Goal: Task Accomplishment & Management: Use online tool/utility

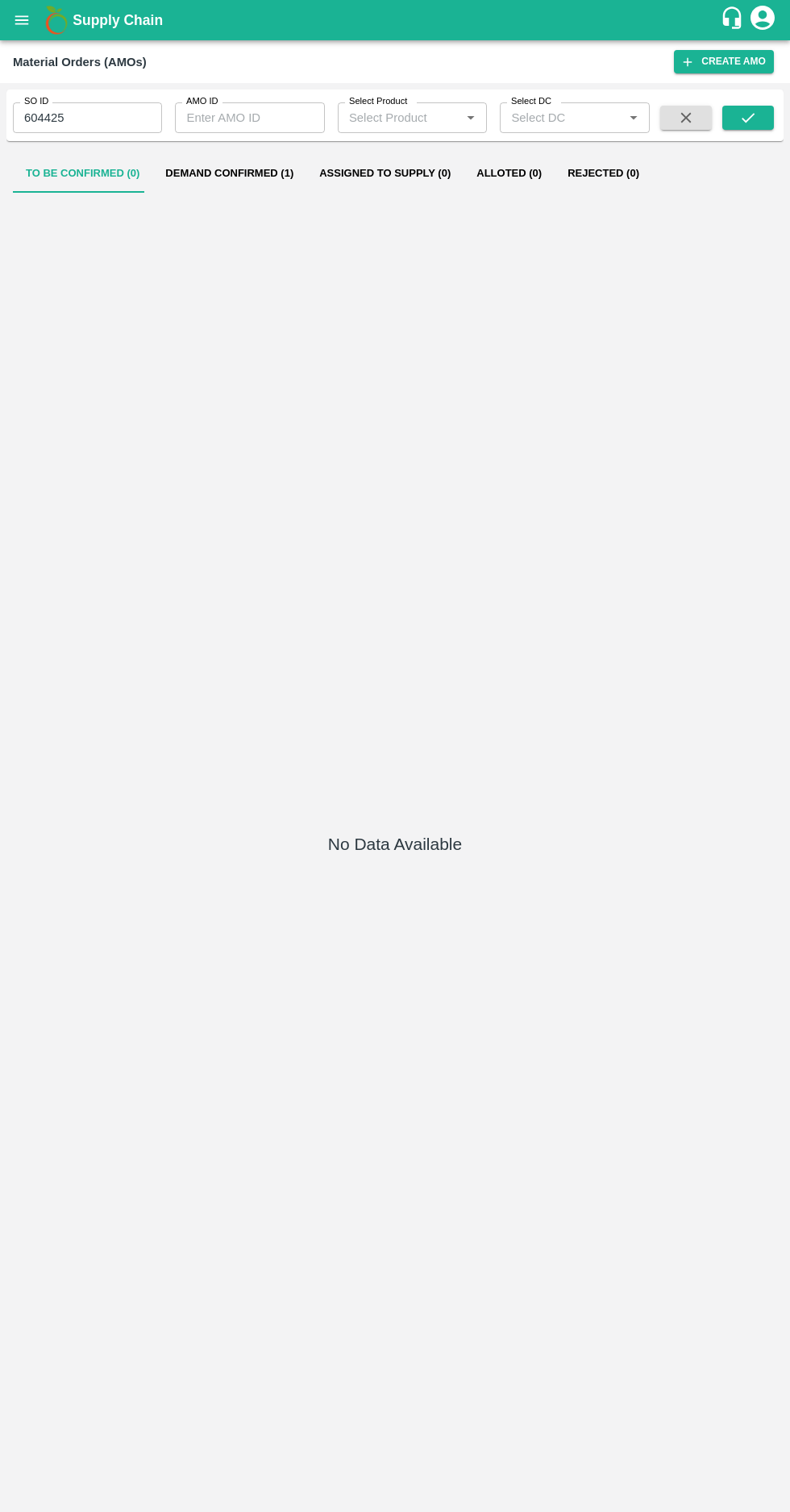
click at [63, 118] on input "604425" at bounding box center [87, 117] width 149 height 31
click at [62, 117] on input "604425" at bounding box center [87, 117] width 149 height 31
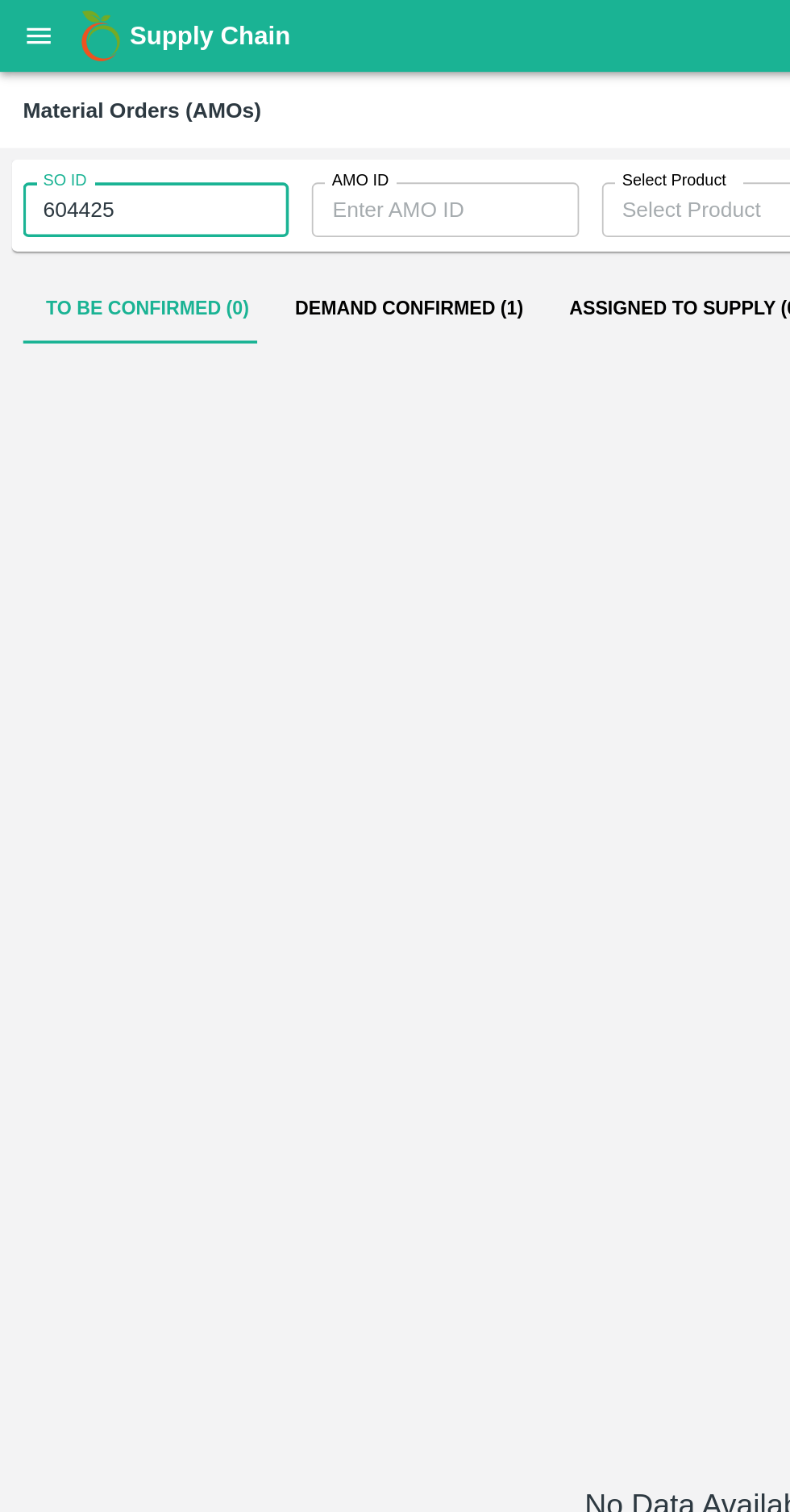
click at [61, 117] on input "604425" at bounding box center [87, 117] width 149 height 31
click at [53, 112] on input "604425" at bounding box center [87, 117] width 149 height 31
click at [54, 115] on input "604425" at bounding box center [87, 117] width 149 height 31
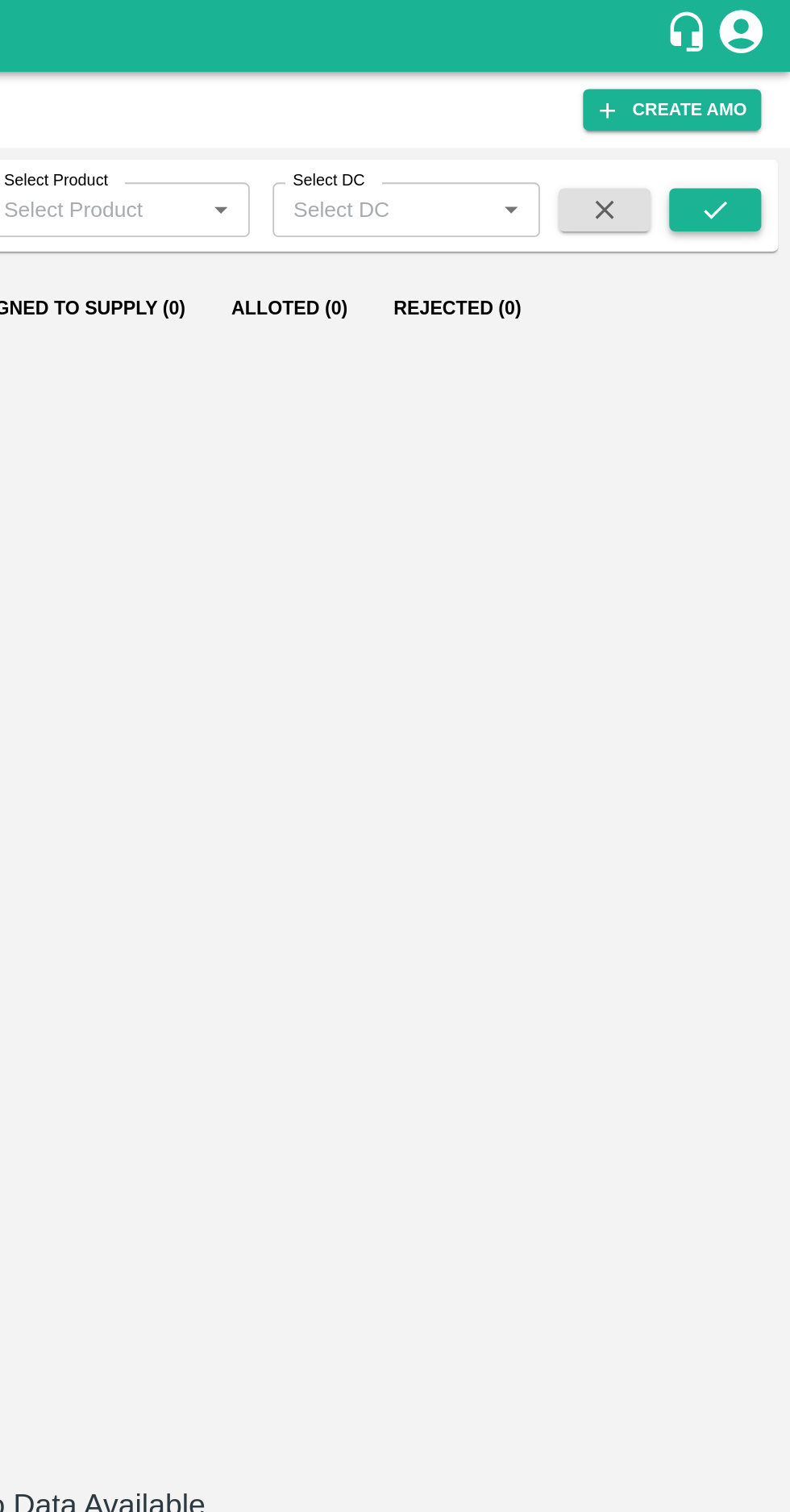
click at [750, 122] on icon "submit" at bounding box center [748, 117] width 18 height 18
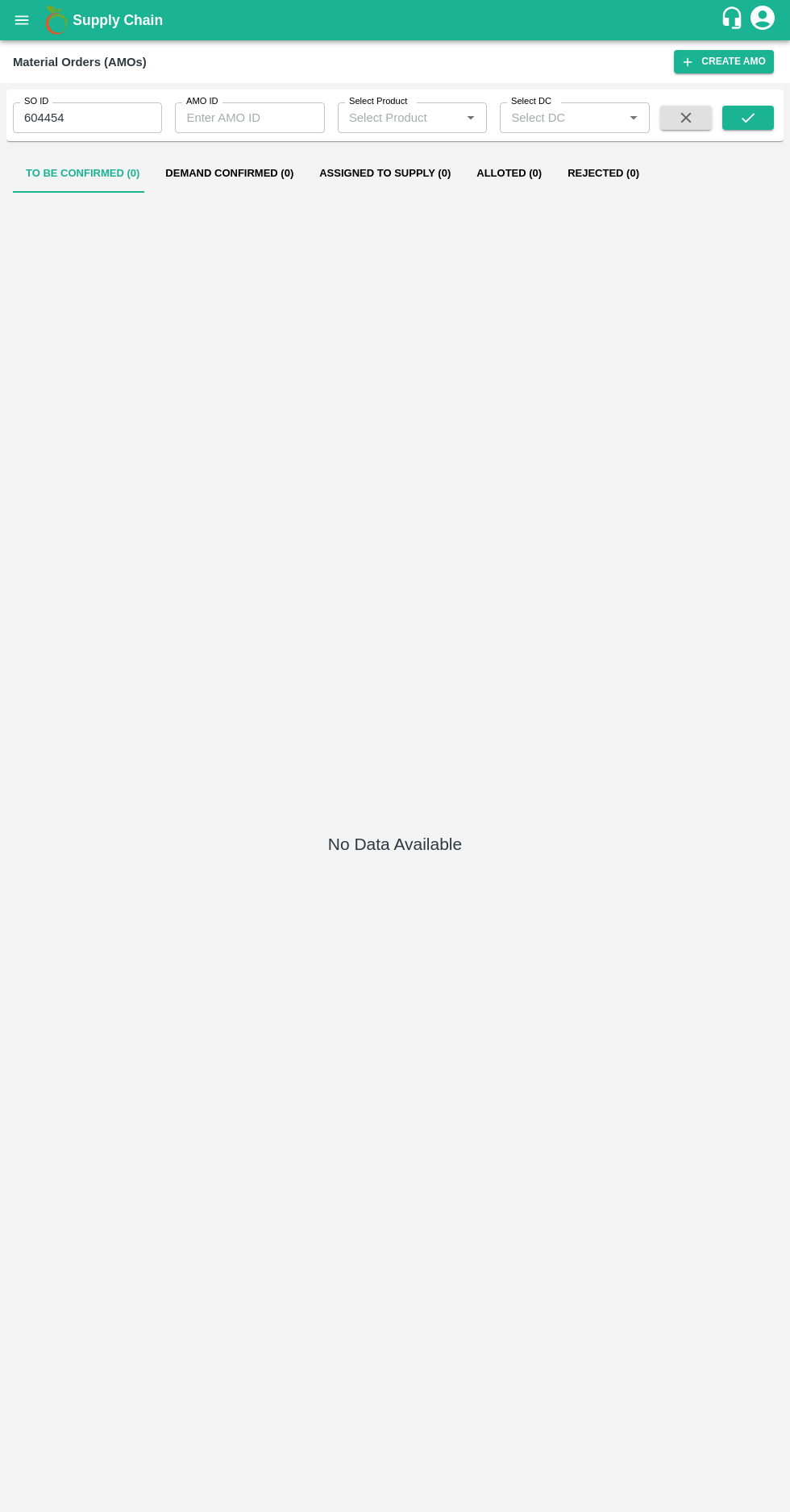
click at [88, 117] on input "604454" at bounding box center [87, 117] width 149 height 31
type input "604445"
click at [727, 116] on button "submit" at bounding box center [748, 117] width 52 height 24
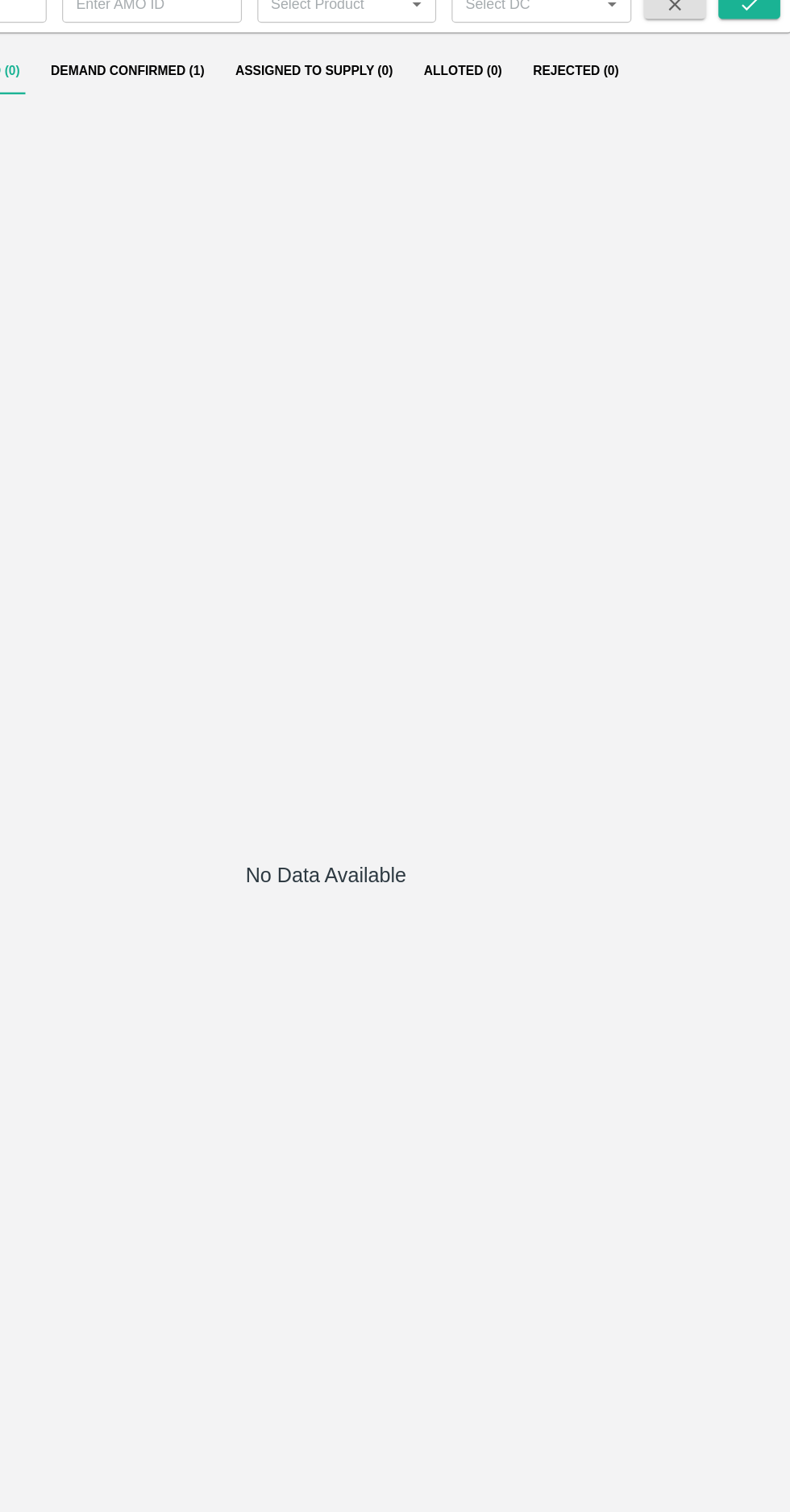
click at [217, 174] on button "Demand Confirmed (1)" at bounding box center [229, 173] width 154 height 38
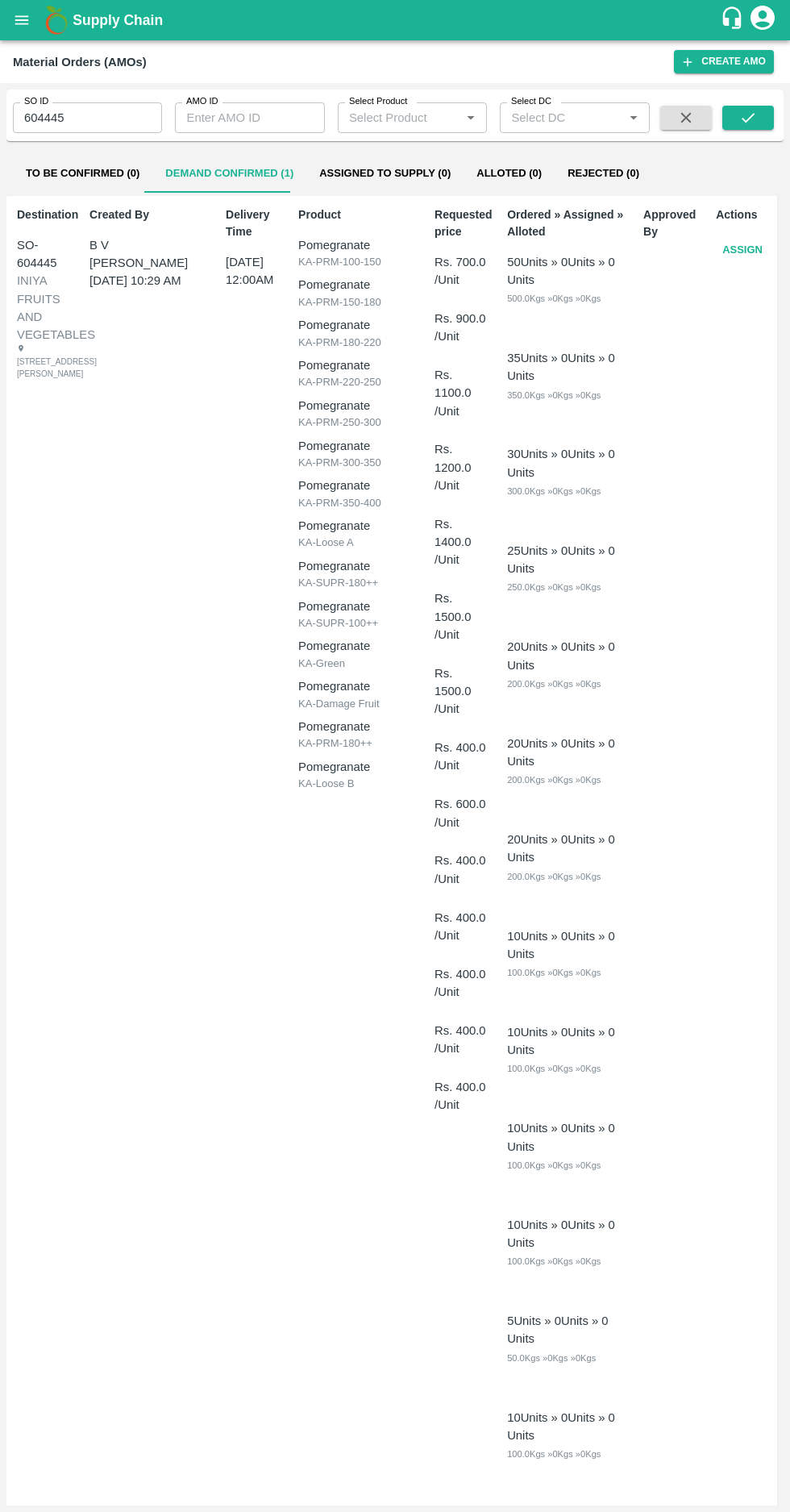
click at [734, 248] on button "Assign" at bounding box center [742, 250] width 54 height 28
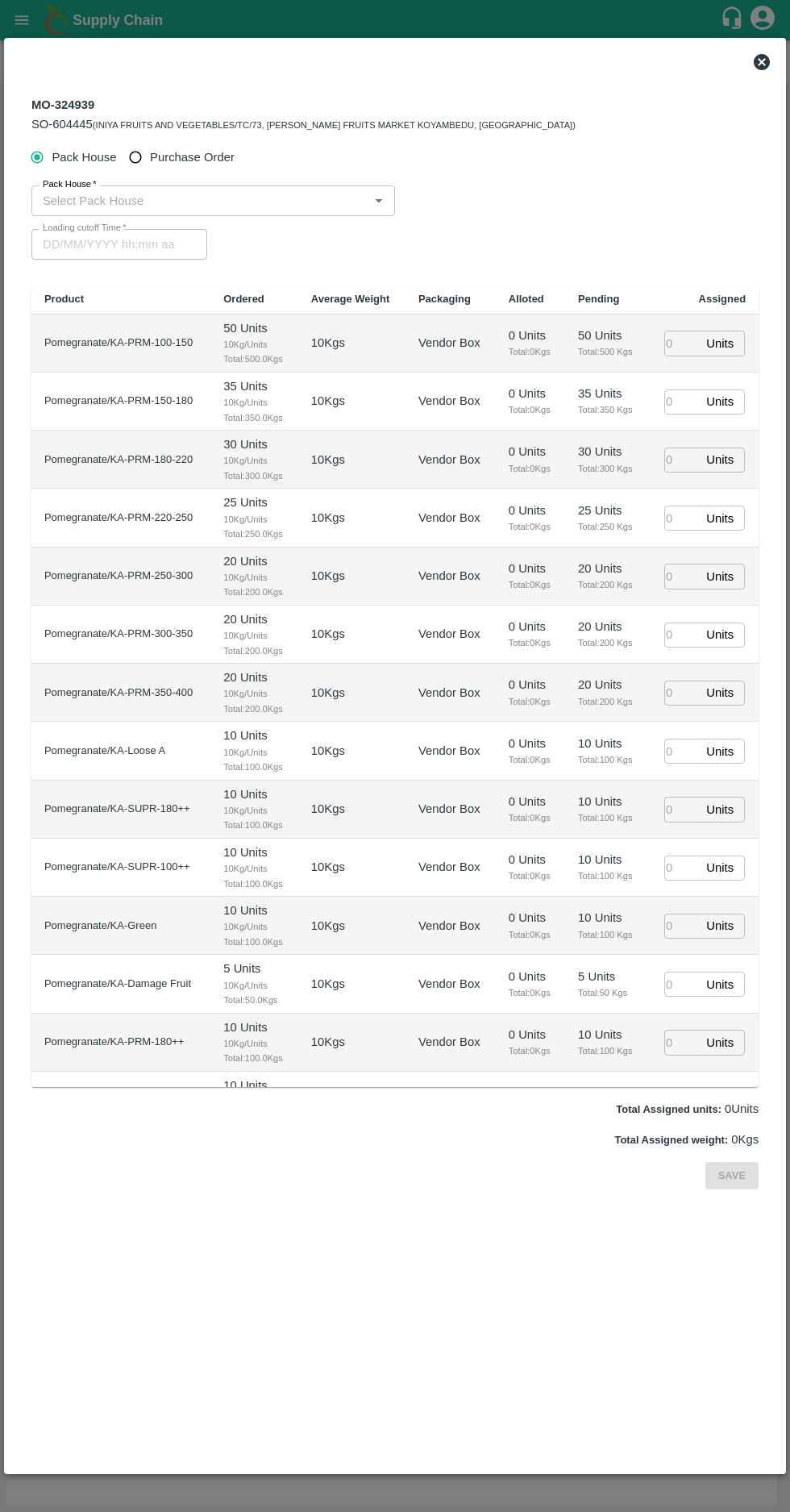
type input "15/09/2025 12:00 AM"
click at [134, 155] on input "Purchase Order" at bounding box center [135, 158] width 30 height 30
radio input "true"
click at [250, 203] on input "PO   *" at bounding box center [375, 201] width 678 height 21
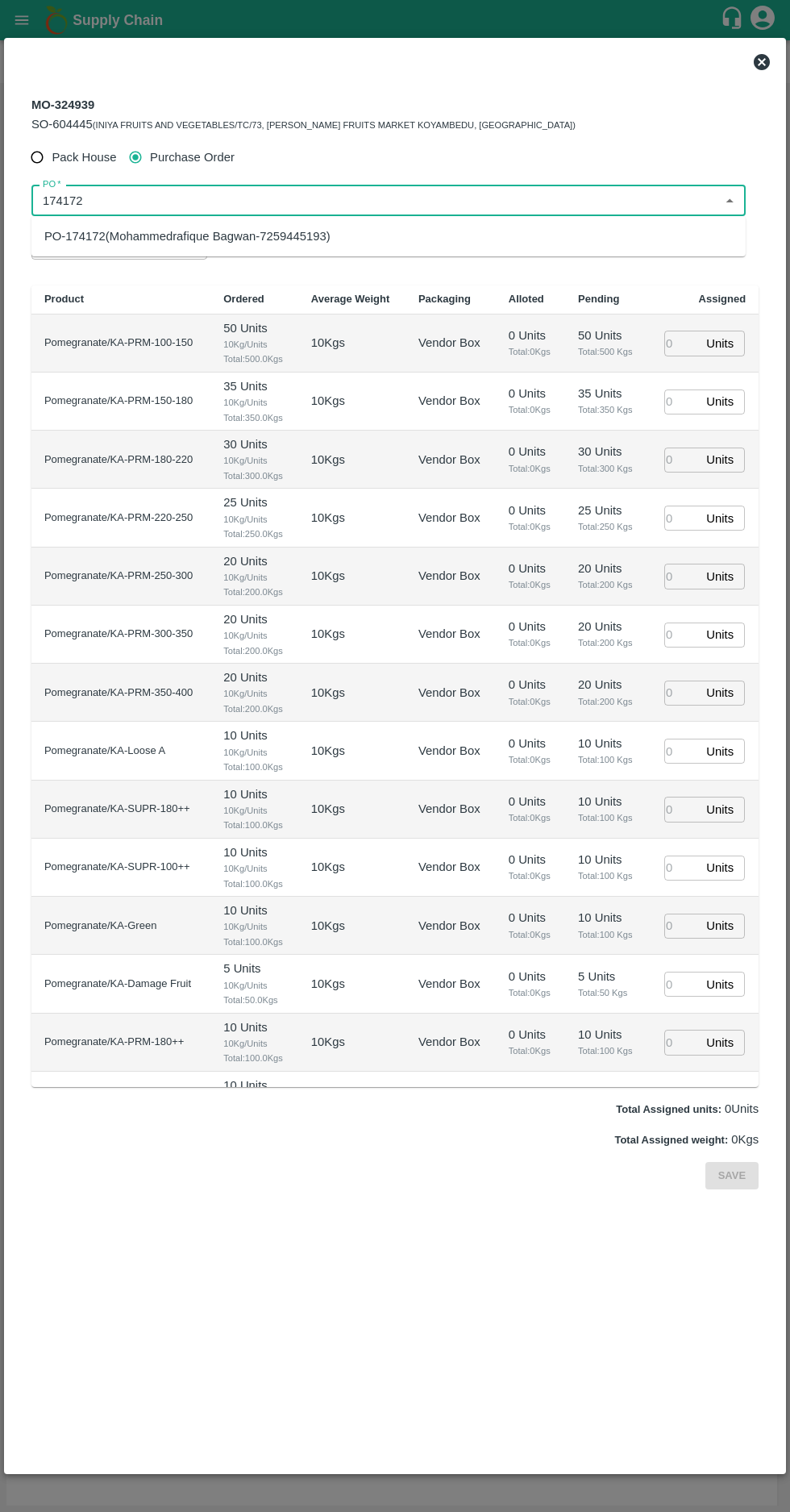
click at [112, 247] on div "PO-174172(Mohammedrafique Bagwan-7259445193)" at bounding box center [388, 236] width 714 height 27
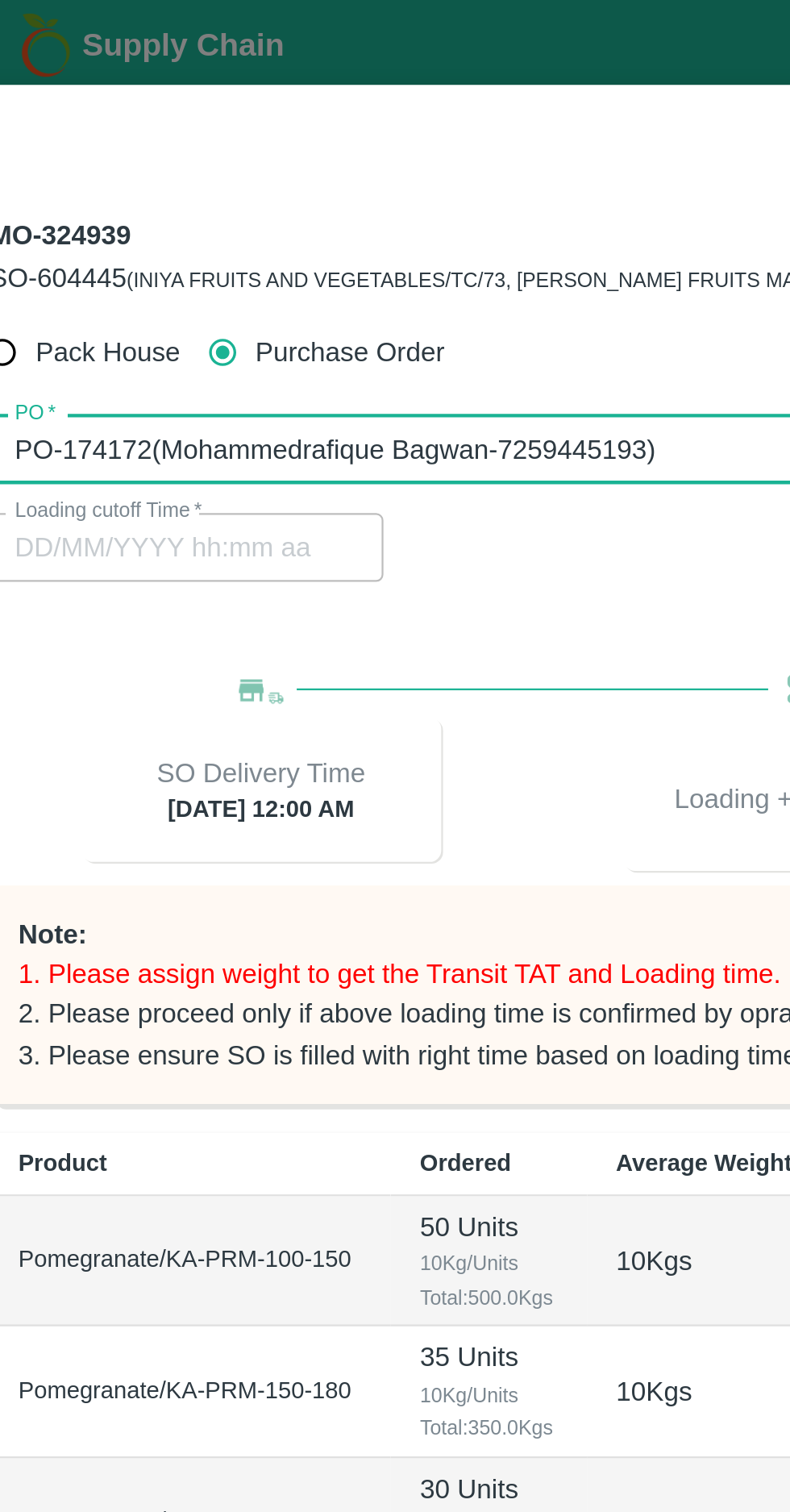
type input "PO-174172(Mohammedrafique Bagwan-7259445193)"
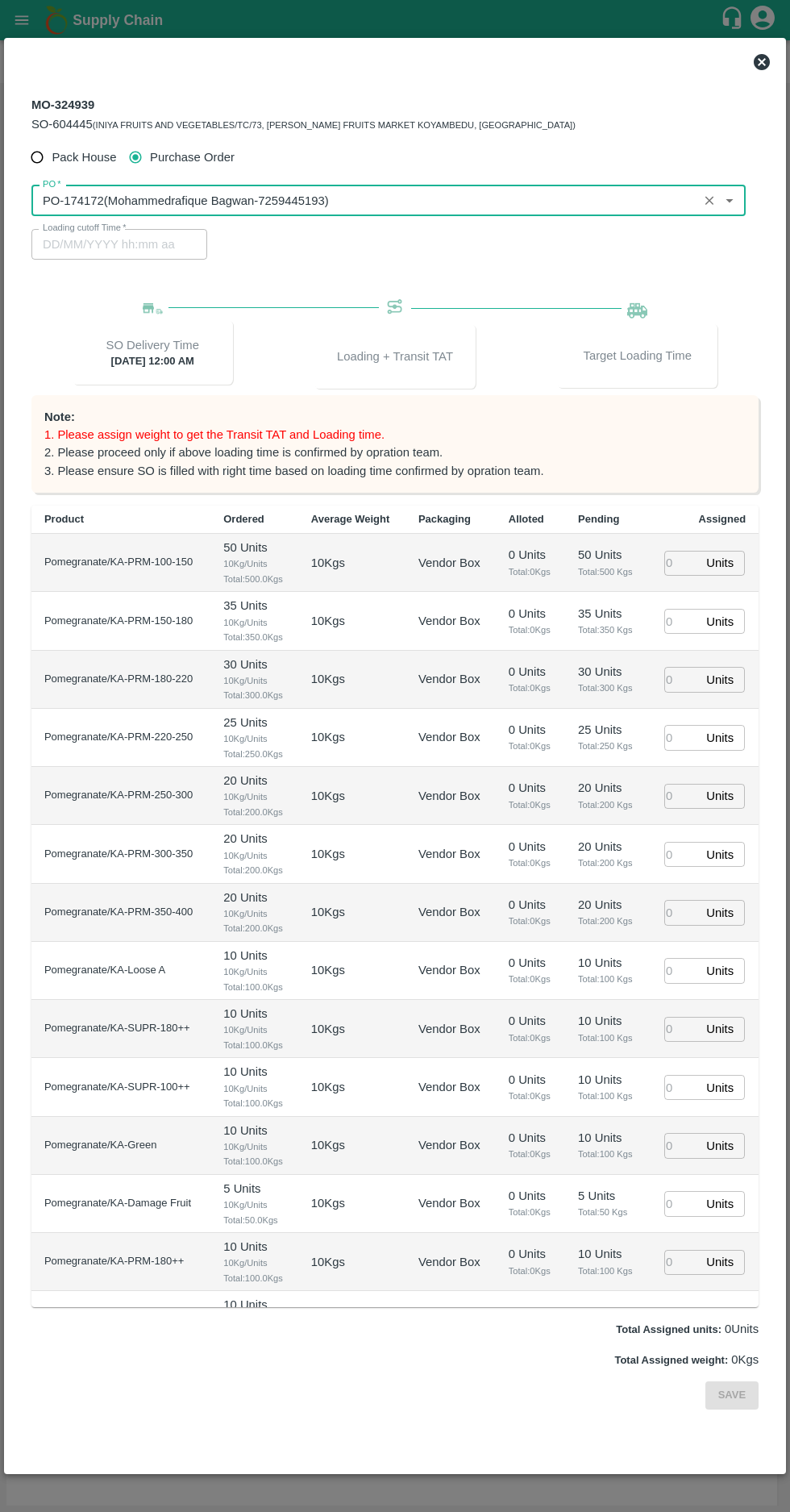
click at [673, 557] on input "number" at bounding box center [682, 563] width 36 height 25
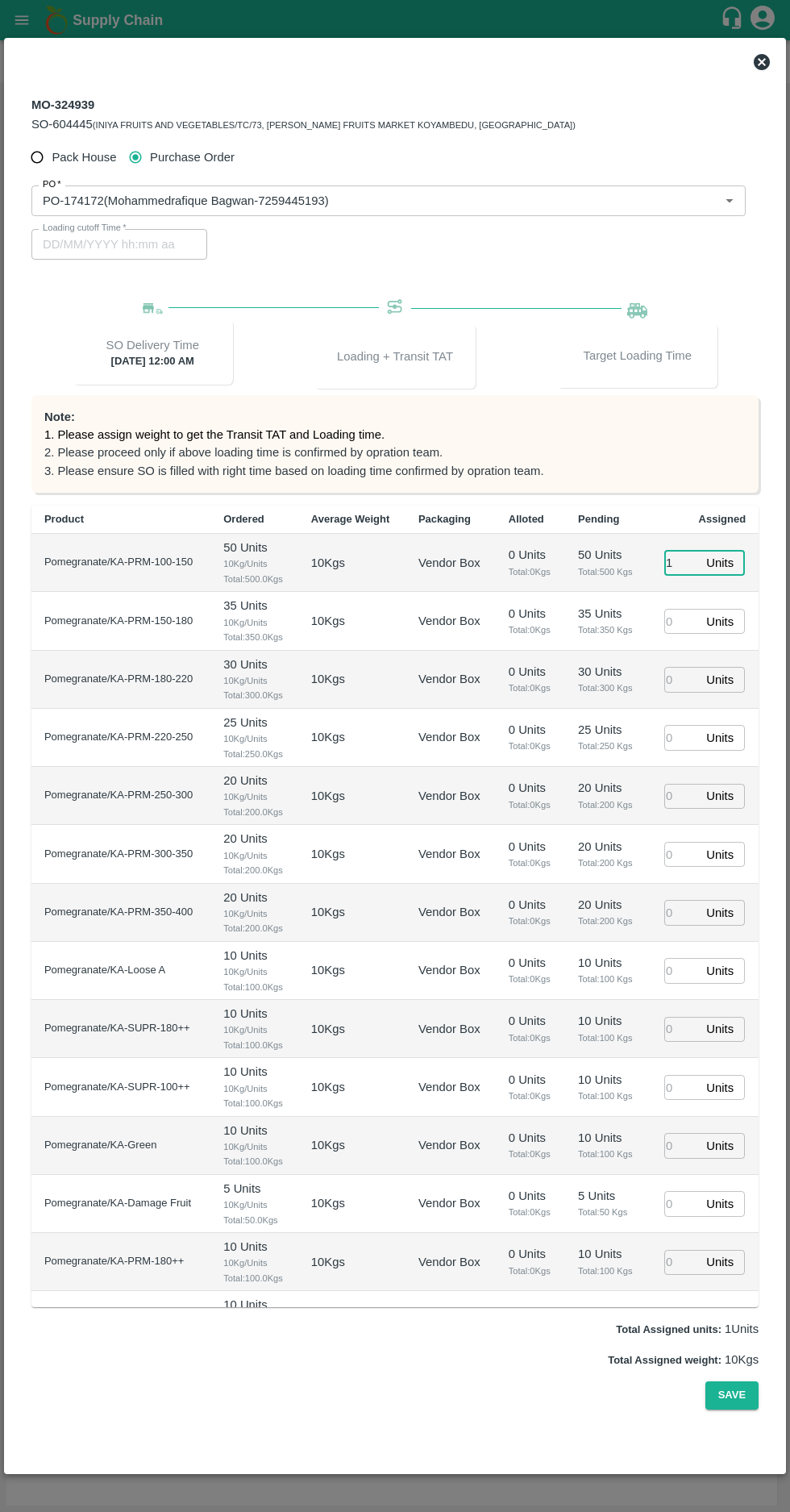
type input "1"
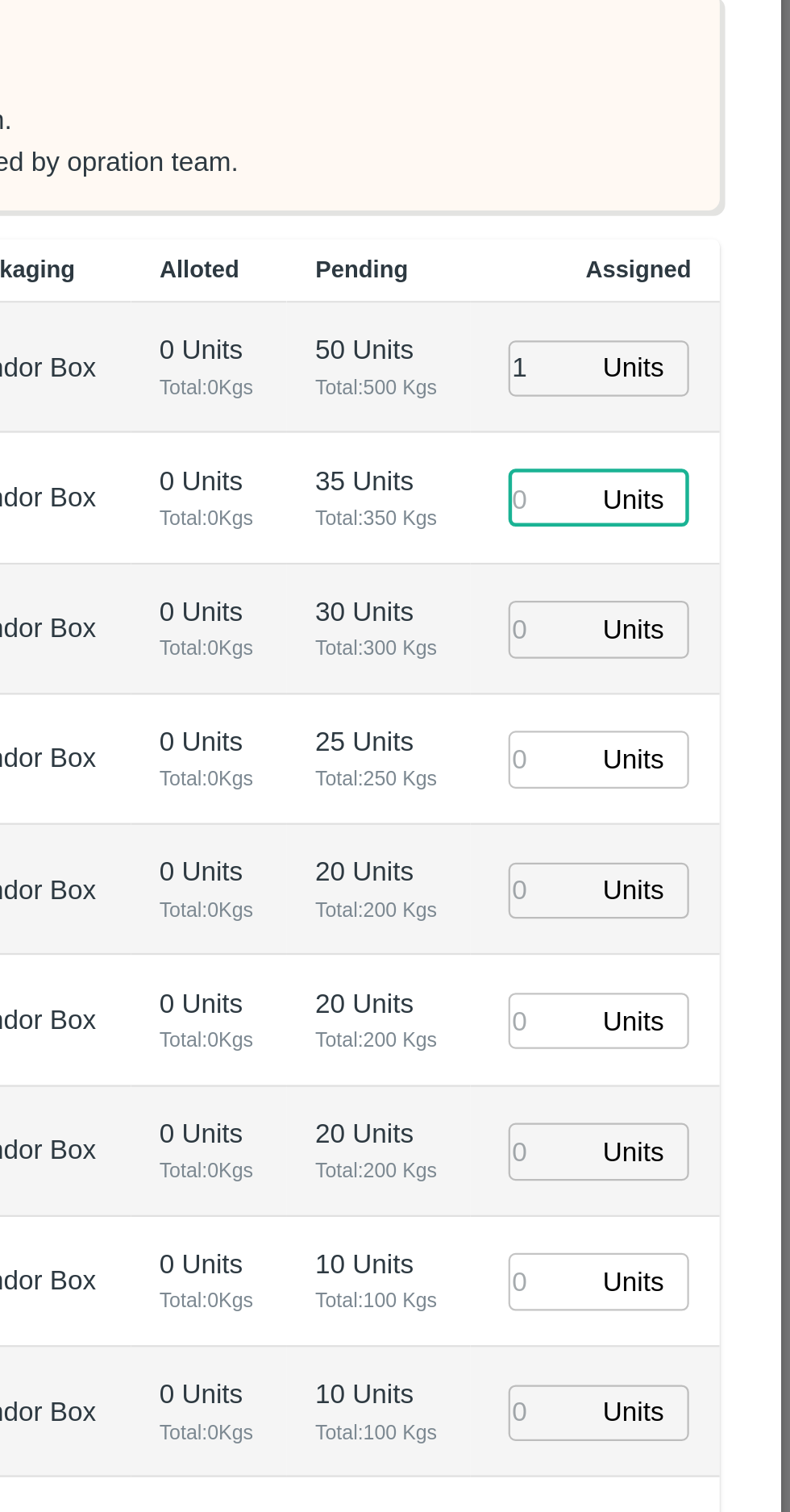
type input "1"
type input "13/09/2025 07:30 PM"
type input "1"
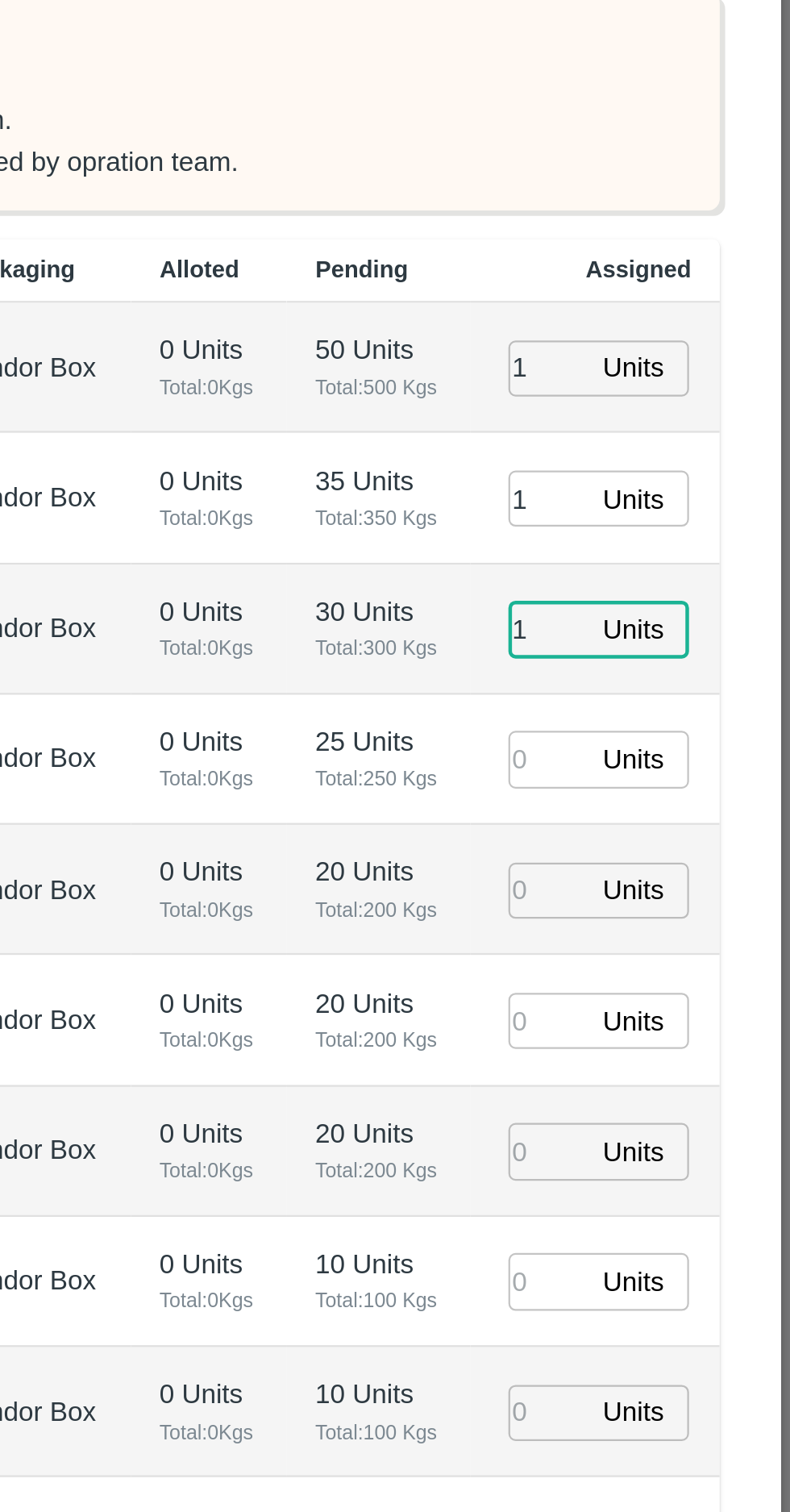
type input "1"
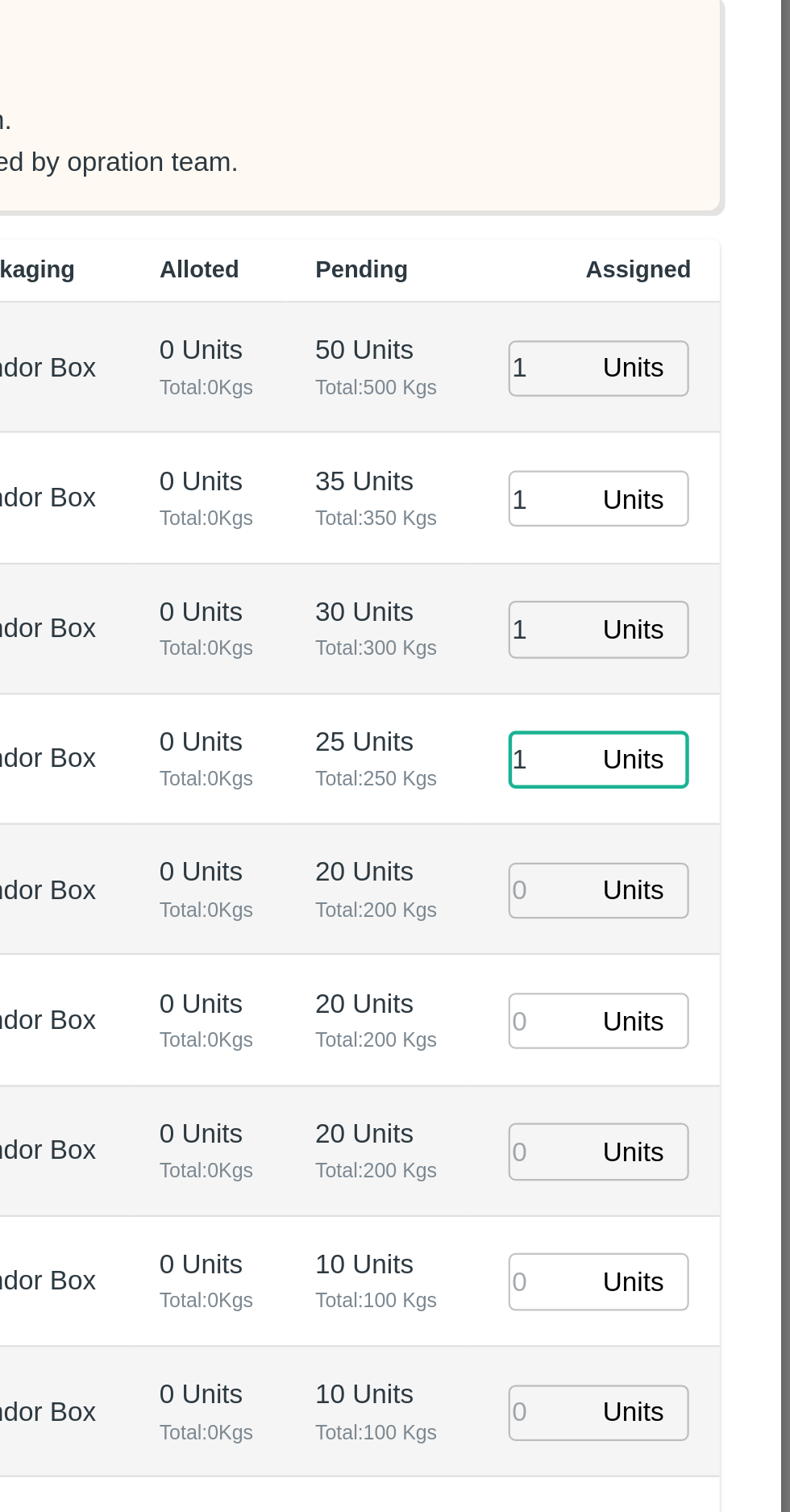
type input "1"
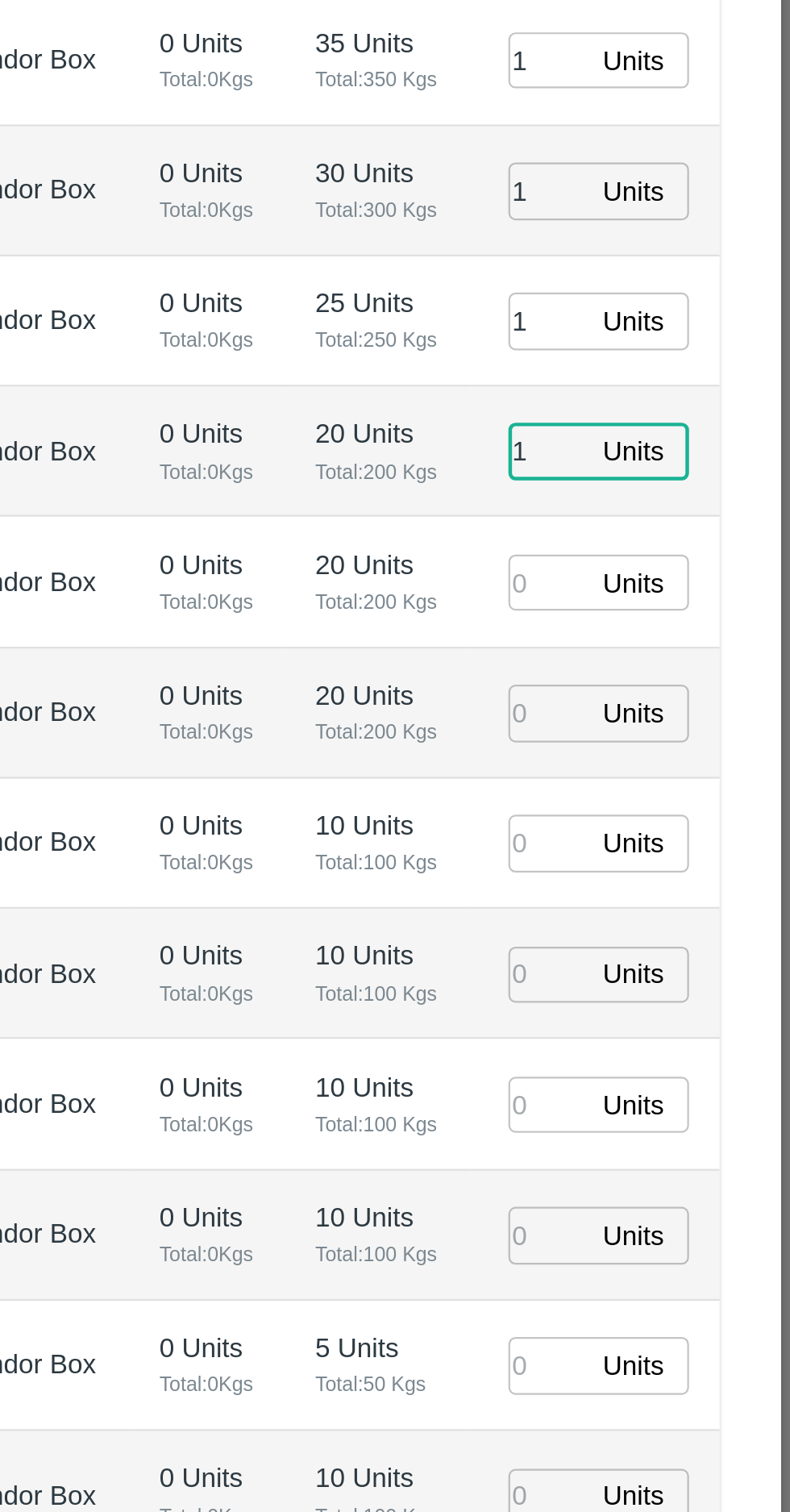
type input "1"
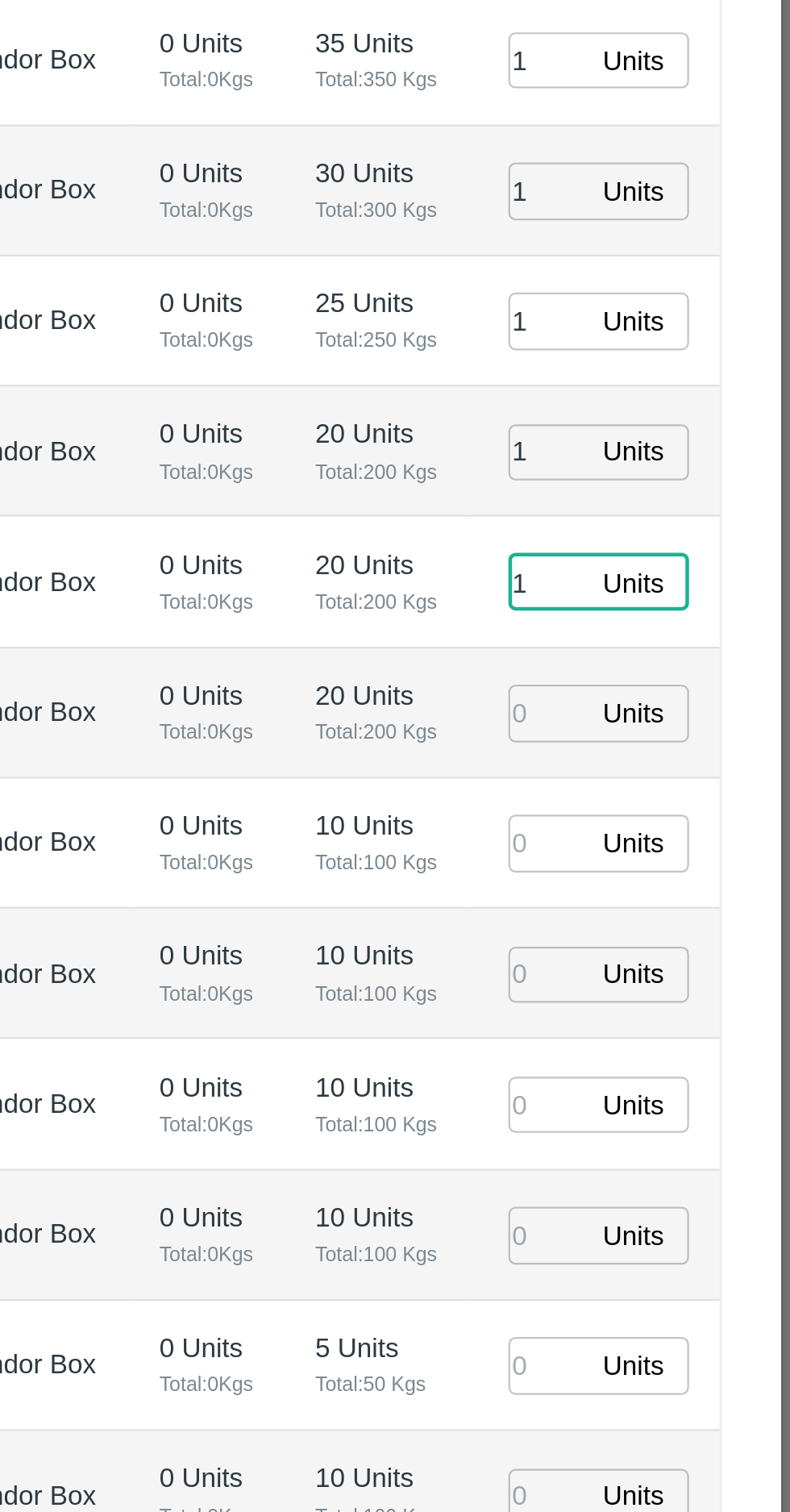
type input "1"
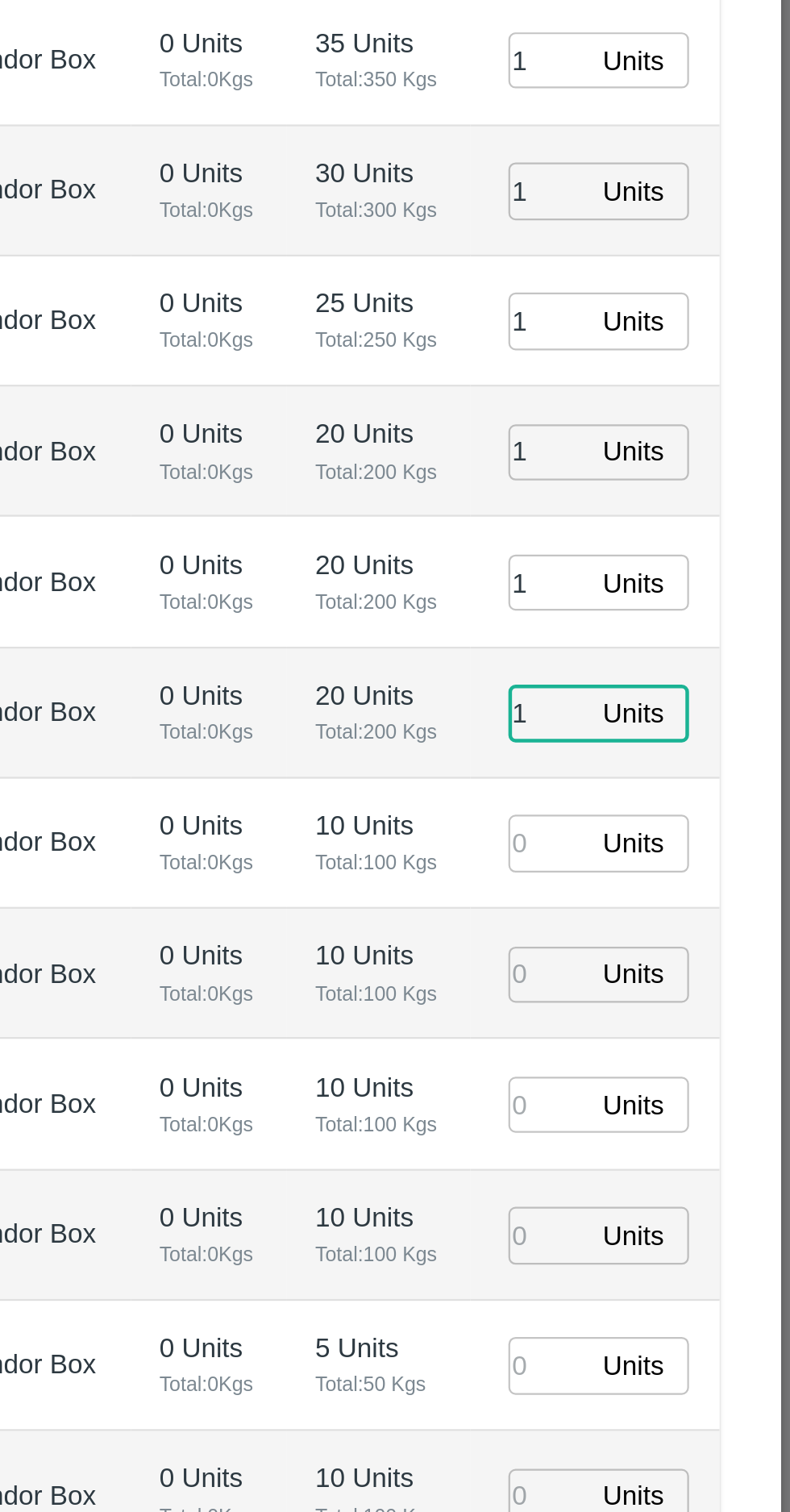
type input "1"
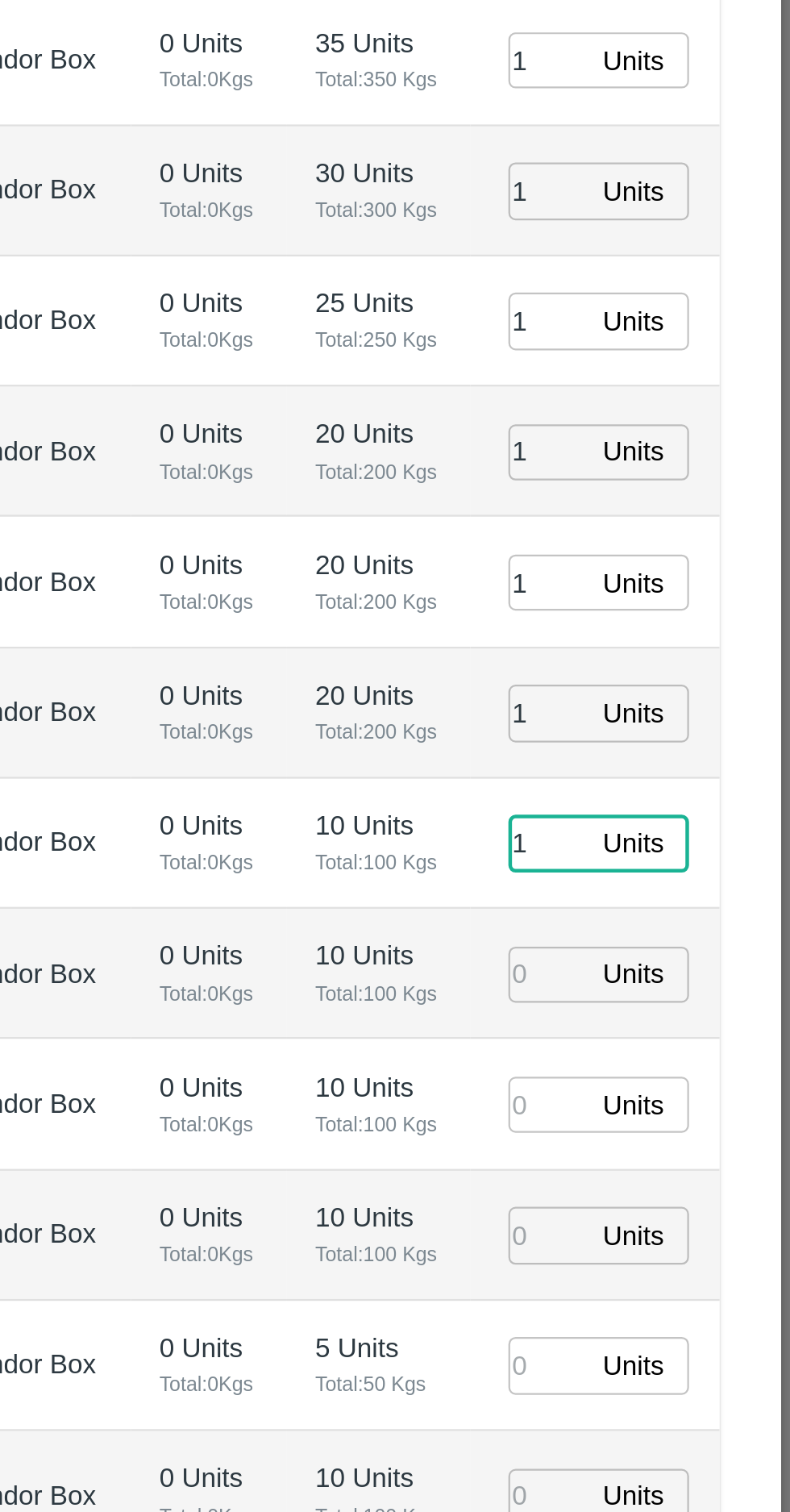
type input "1"
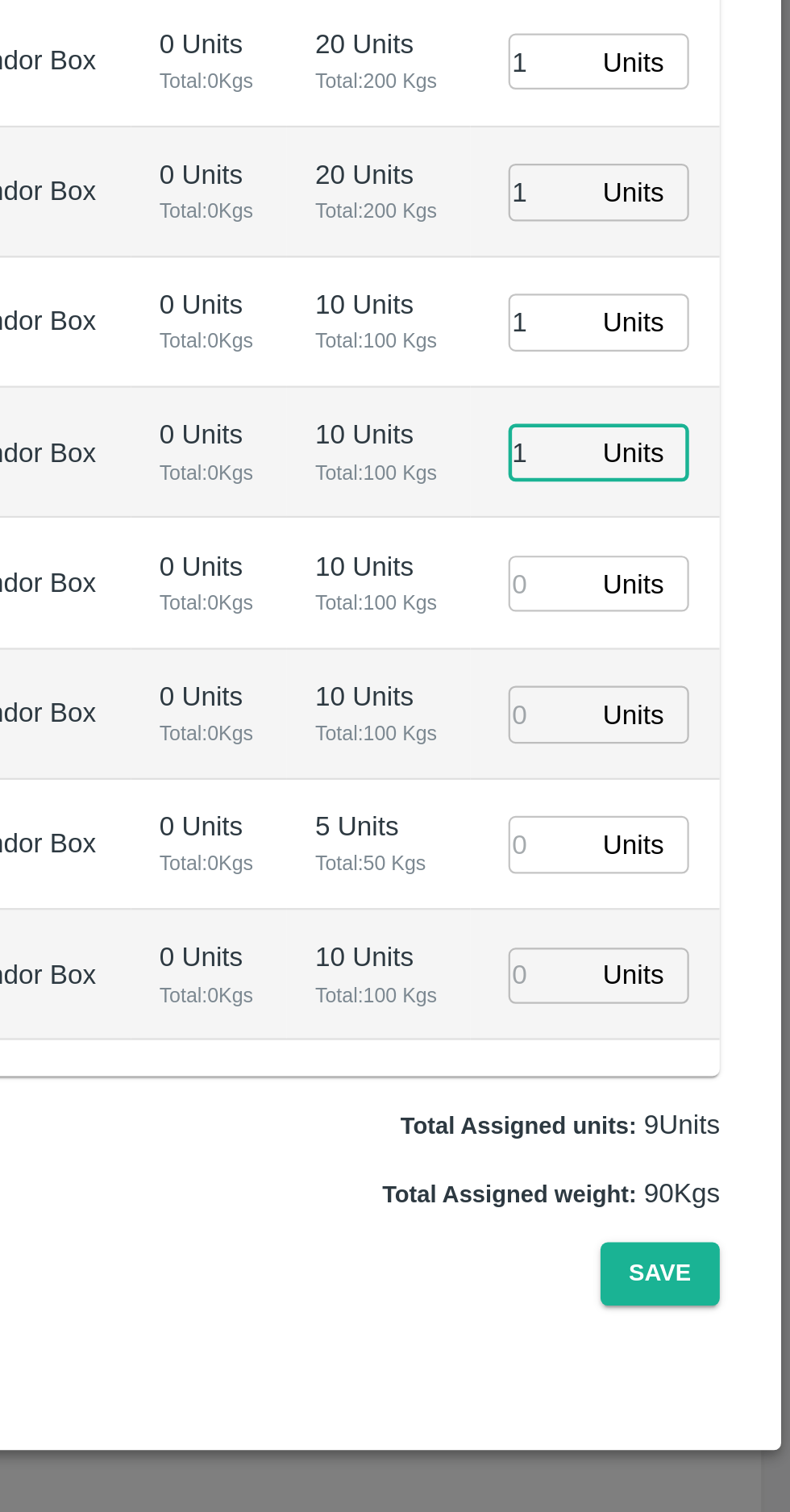
type input "1"
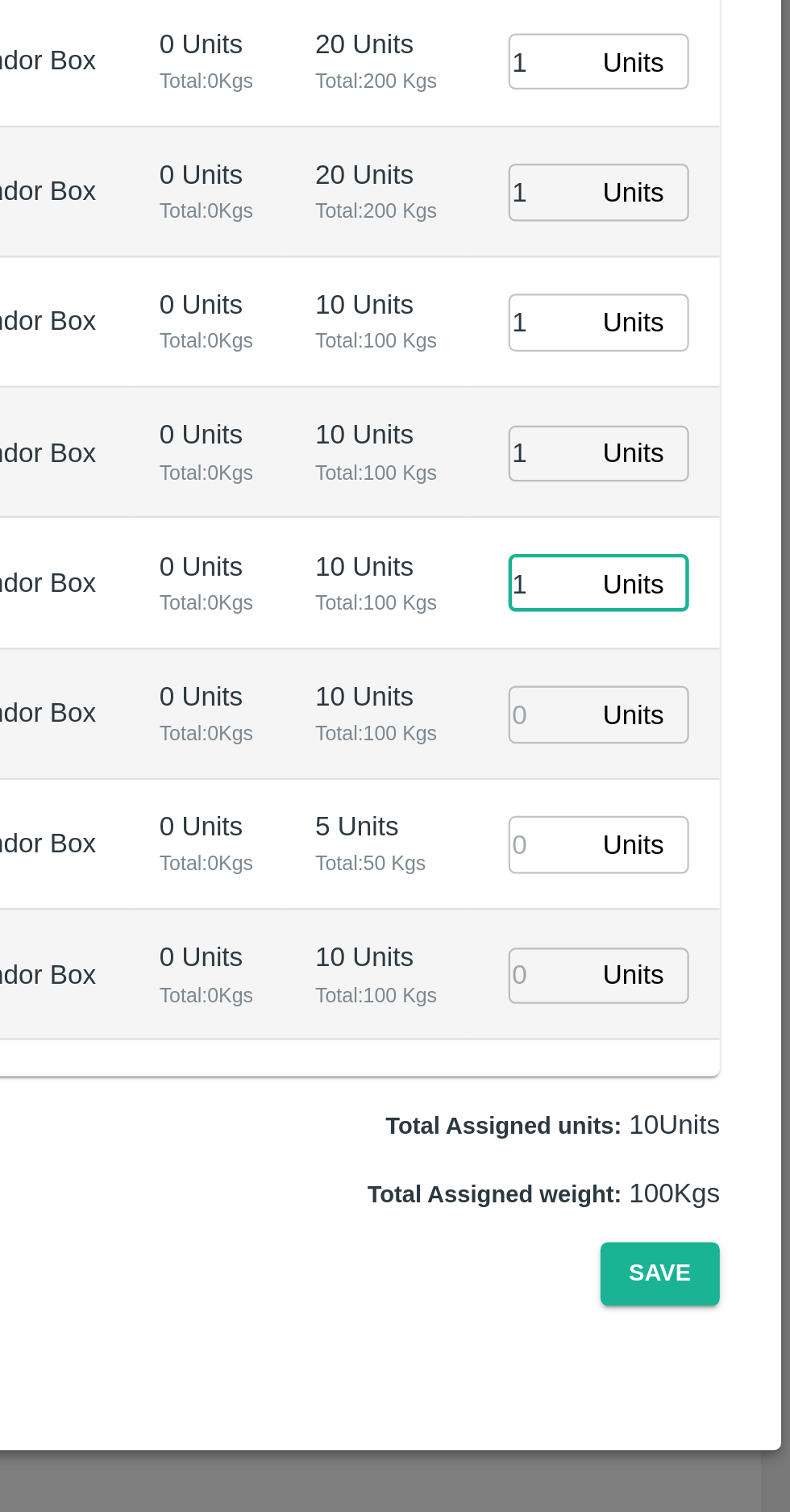
type input "1"
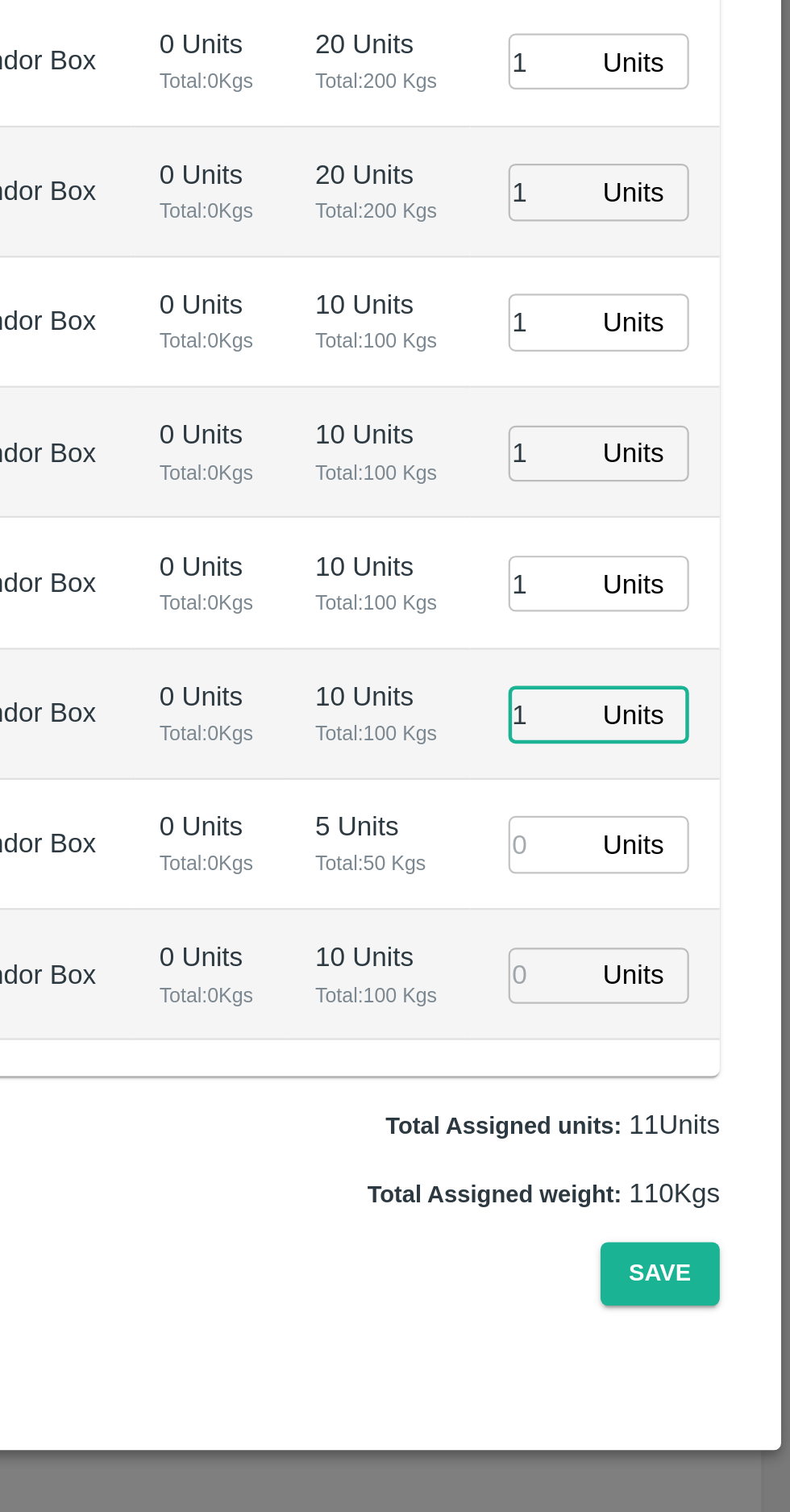
type input "1"
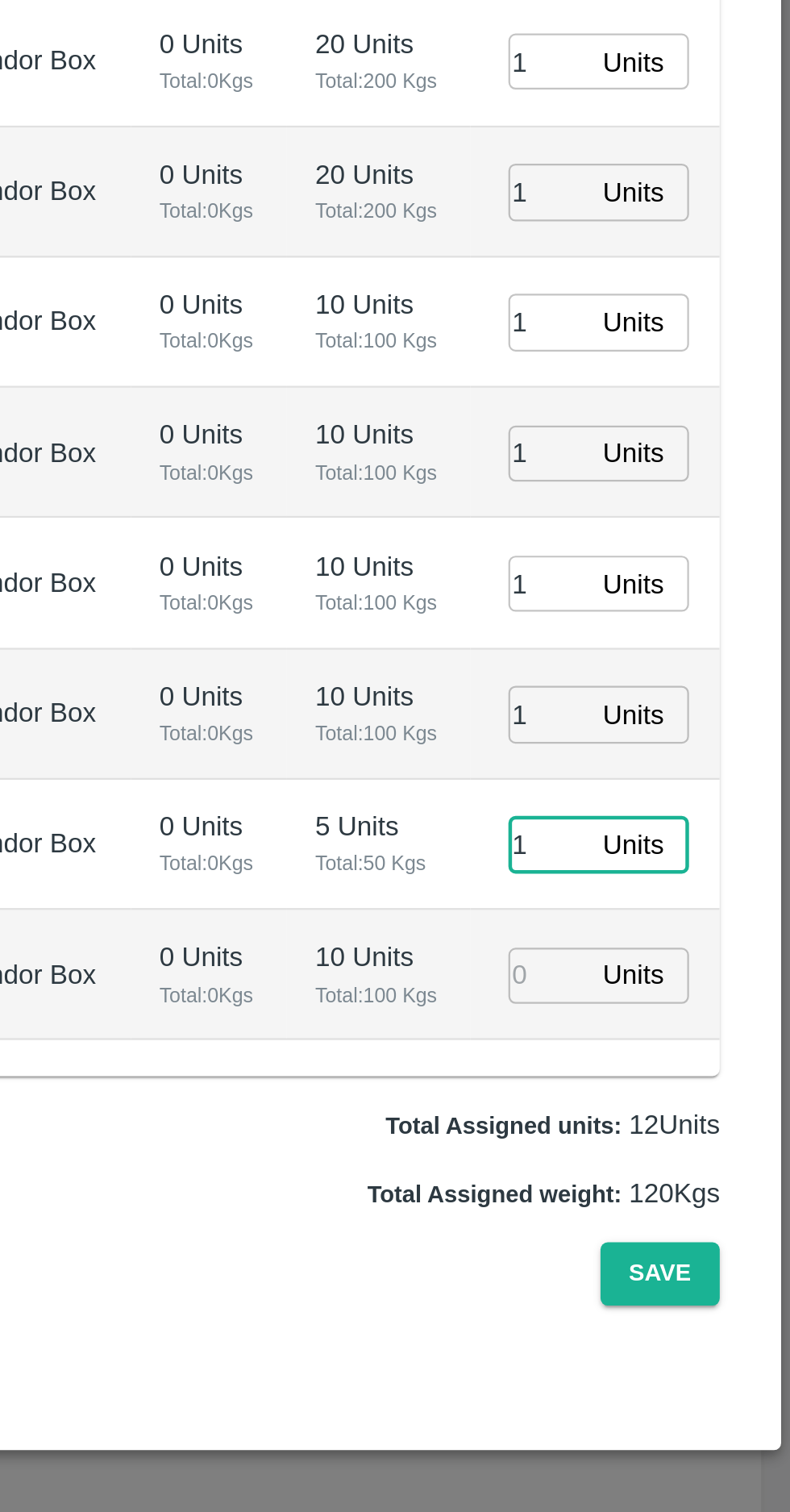
type input "1"
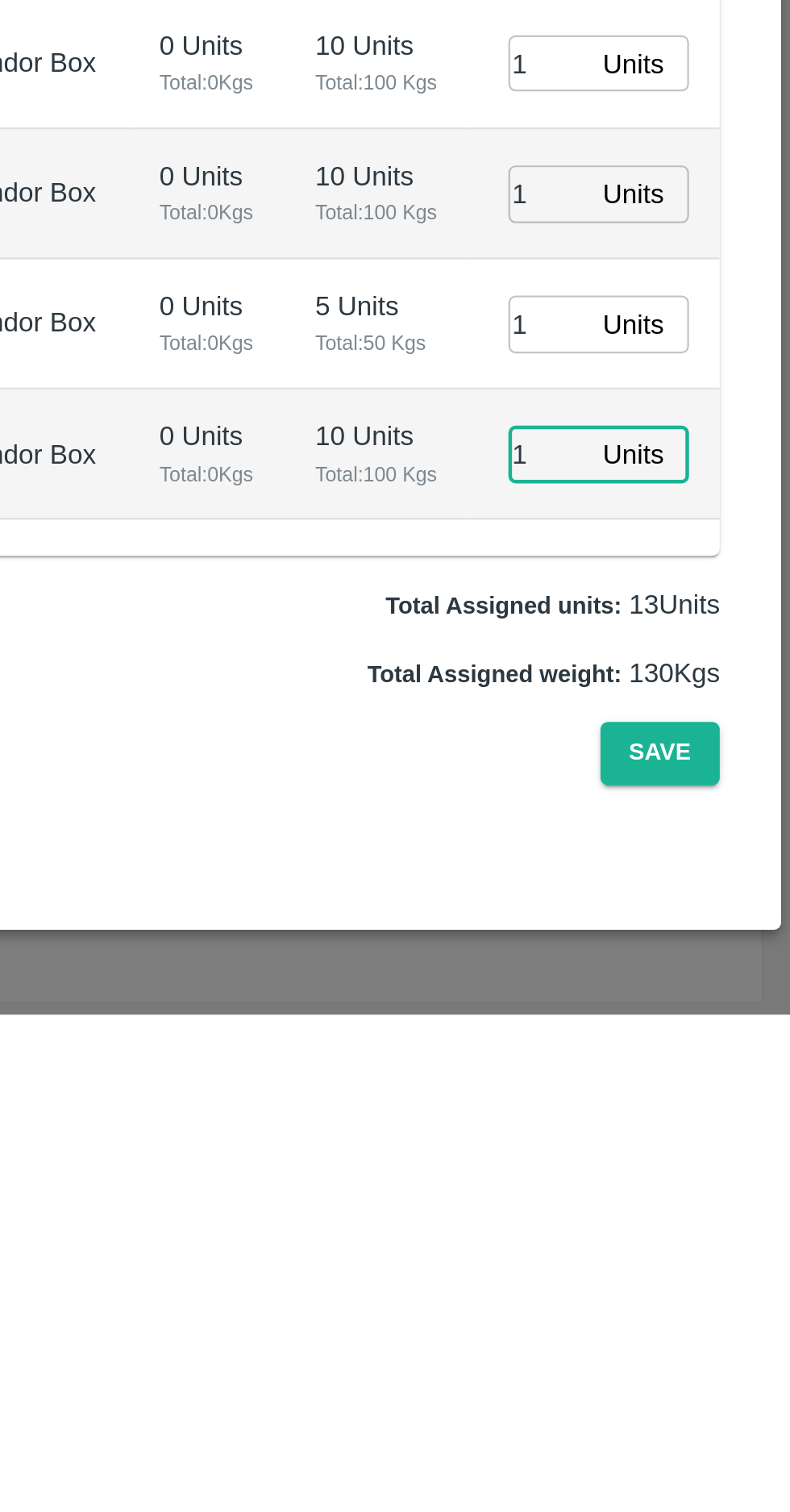
type input "1"
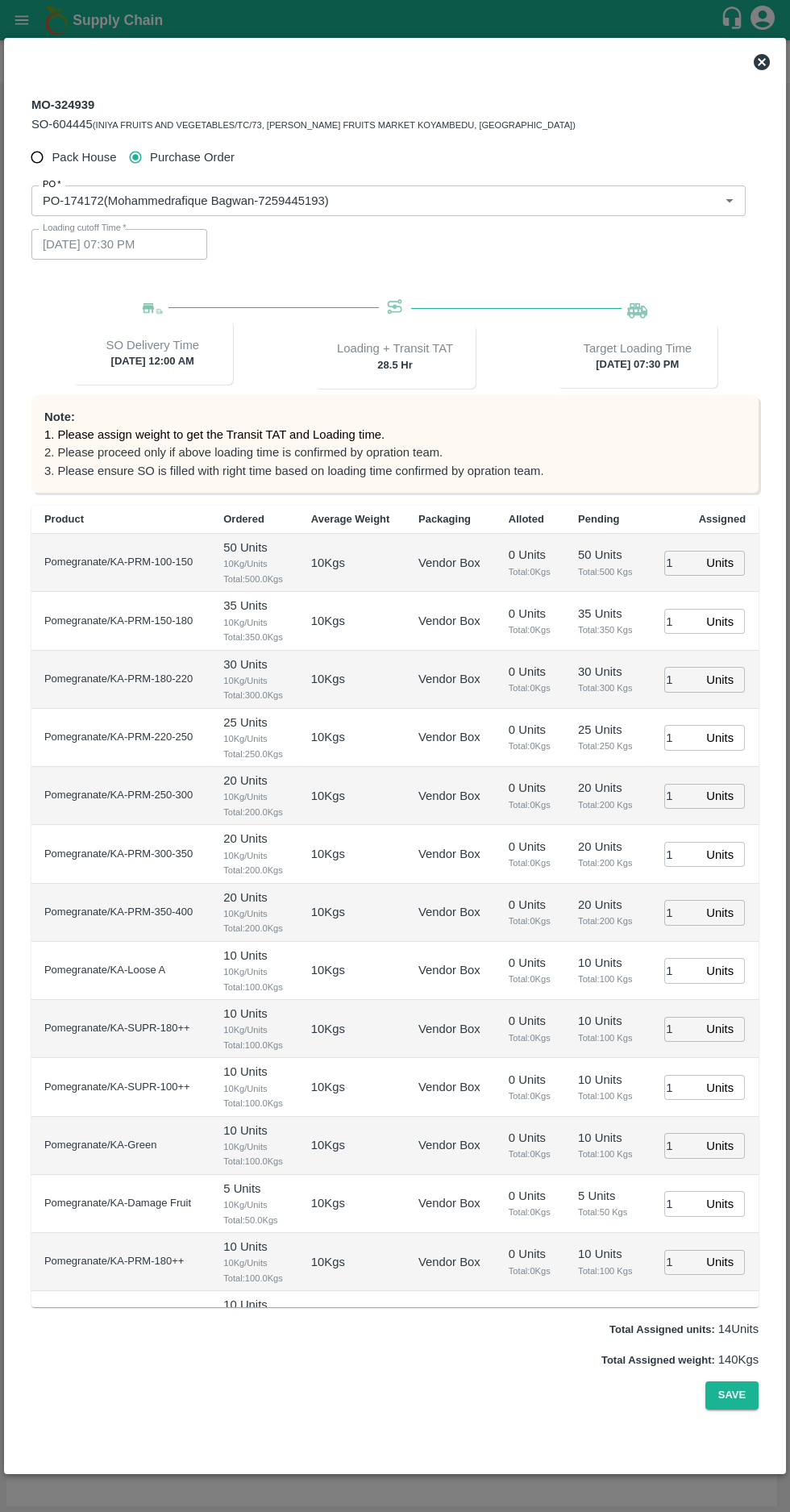
scroll to position [34, 0]
type input "1"
click at [743, 1410] on button "Save" at bounding box center [732, 1395] width 54 height 28
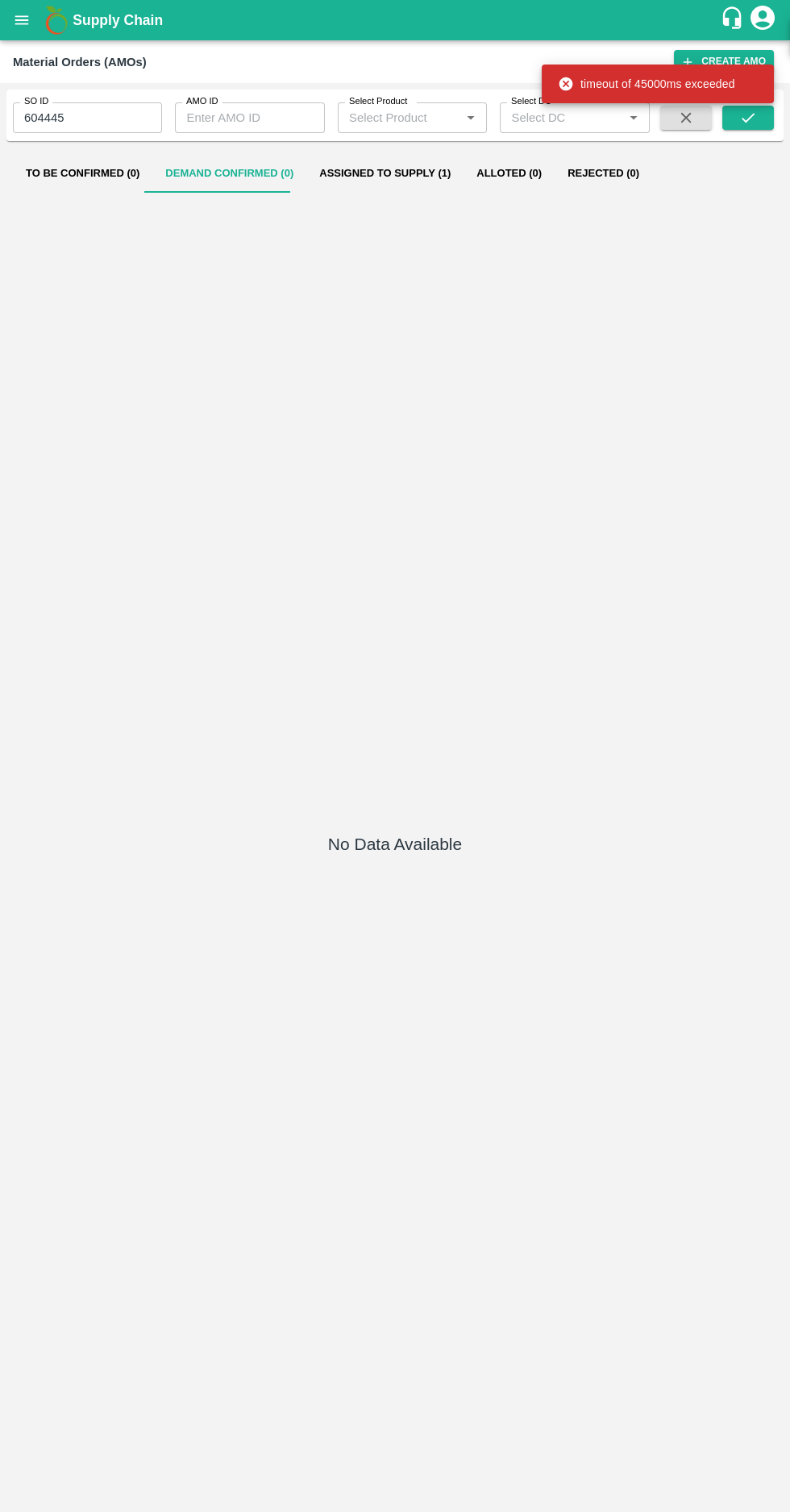
click at [368, 175] on button "Assigned to Supply (1)" at bounding box center [385, 173] width 157 height 38
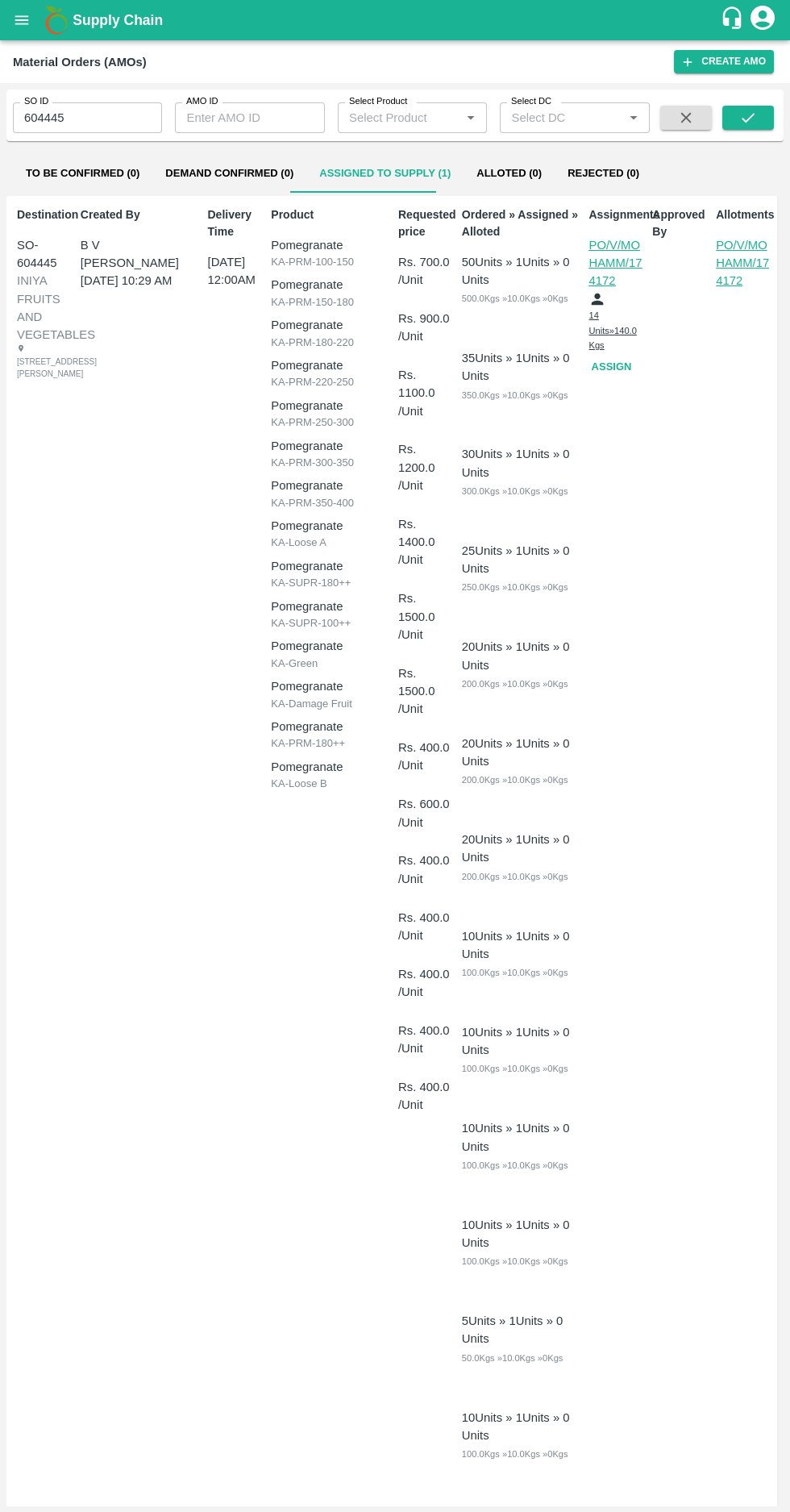
click at [603, 356] on button "Assign" at bounding box center [614, 367] width 52 height 28
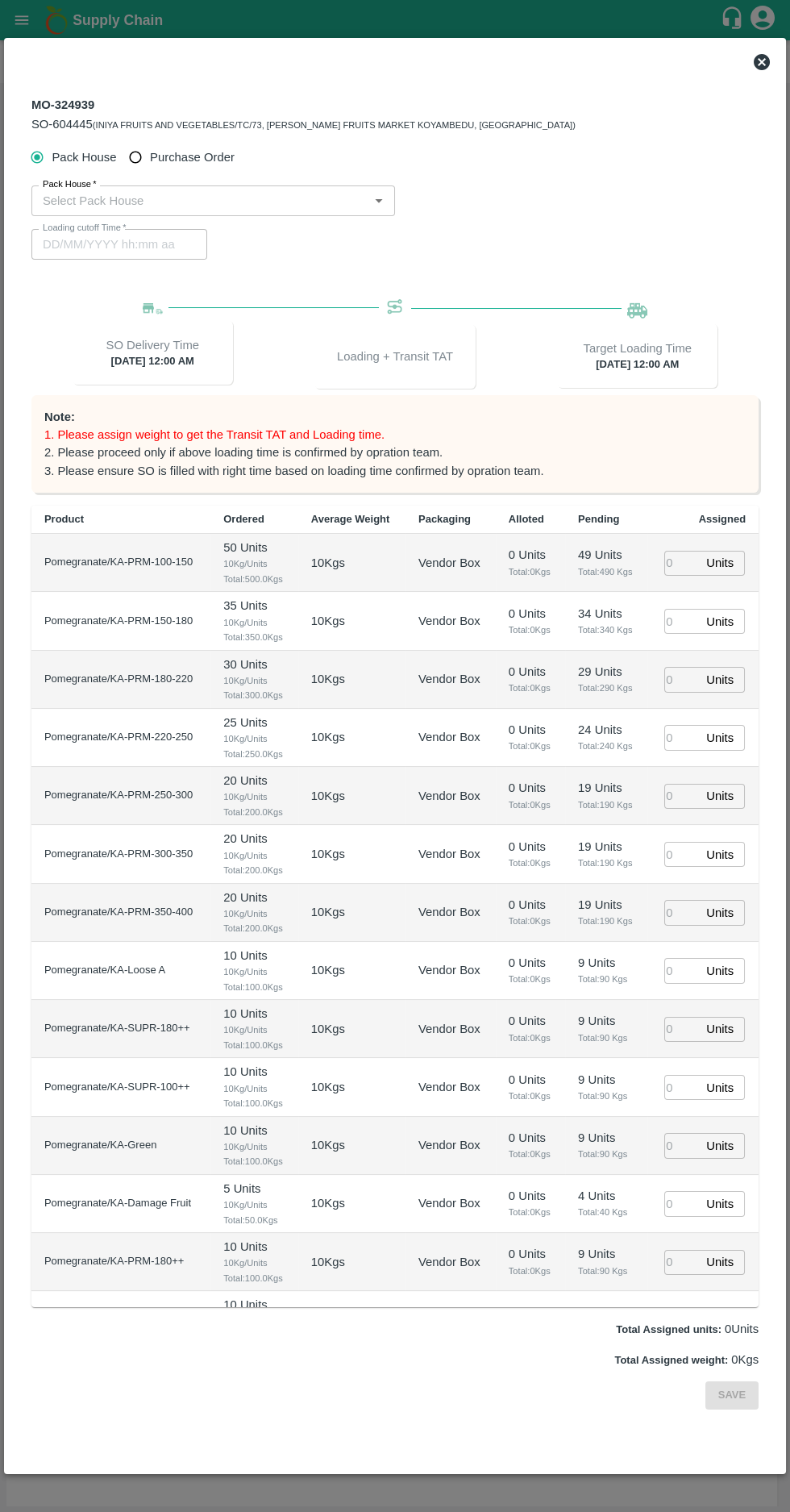
type input "15/09/2025 12:00 AM"
click at [140, 158] on input "Purchase Order" at bounding box center [135, 158] width 30 height 30
radio input "true"
click at [129, 201] on input "PO   *" at bounding box center [375, 201] width 678 height 21
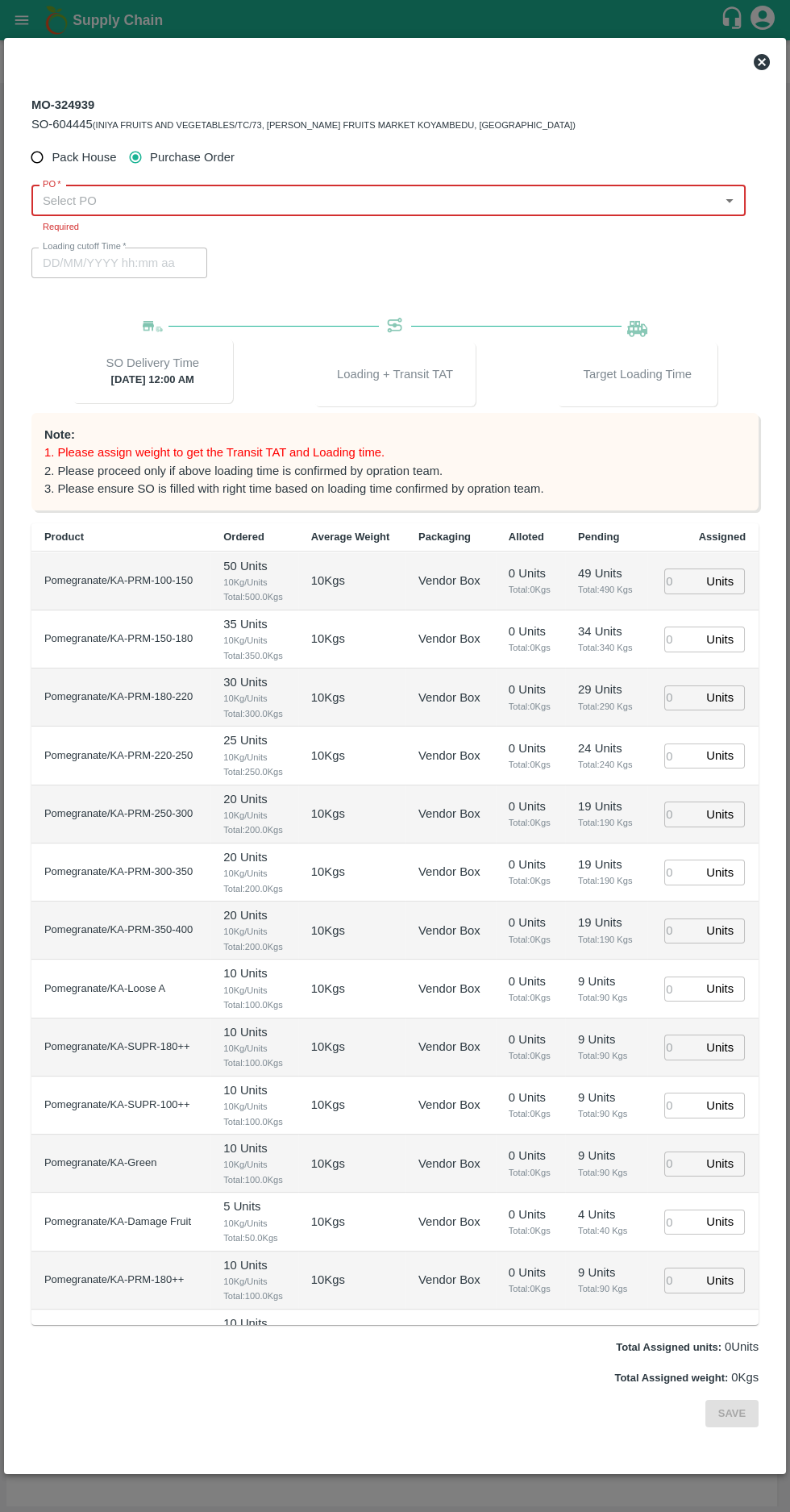
click at [94, 205] on input "PO   *" at bounding box center [375, 201] width 678 height 21
click at [112, 229] on div "PO-174253(Mohammedrafique Bagwan-7259445193)" at bounding box center [187, 236] width 286 height 18
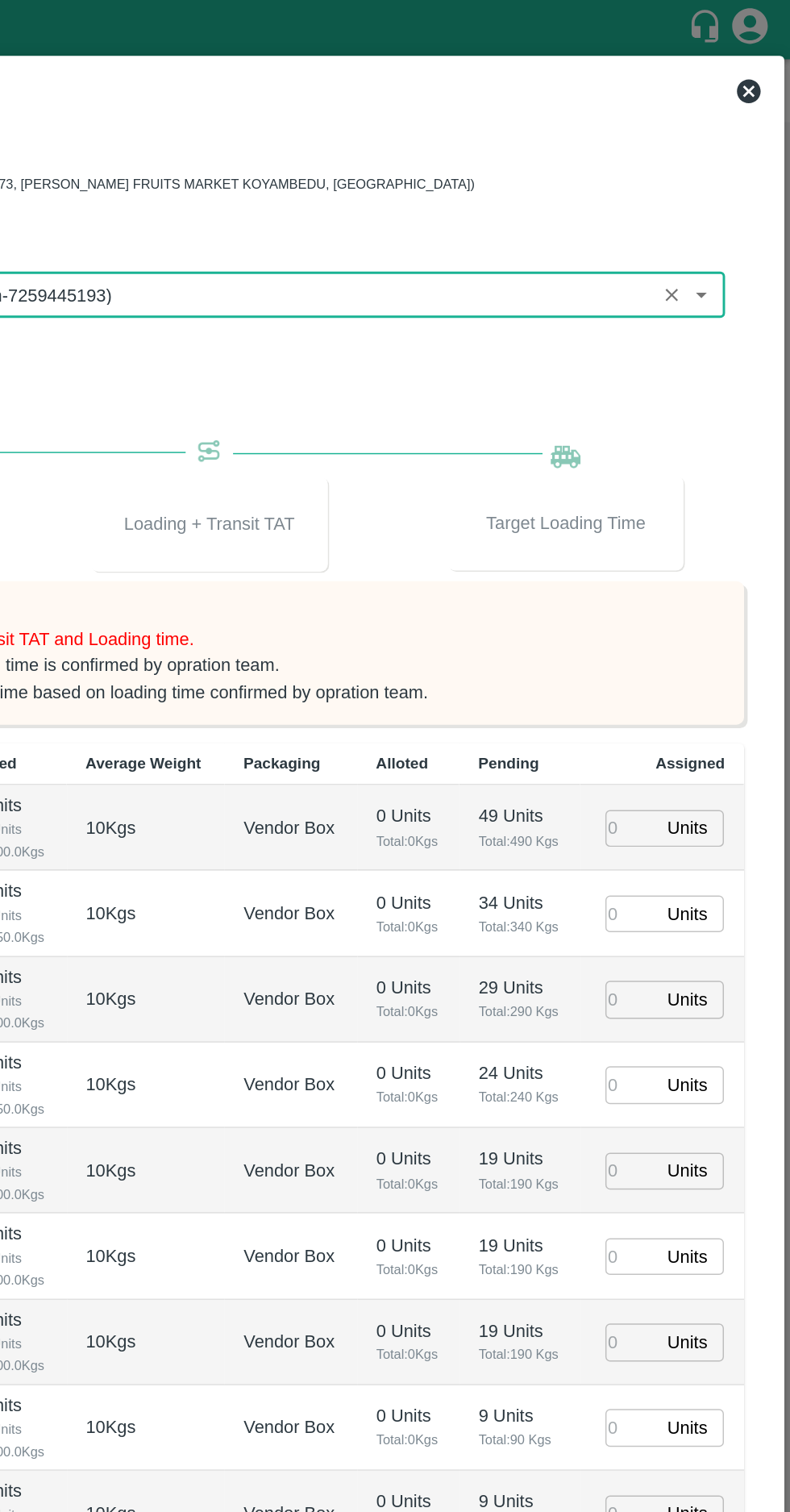
scroll to position [0, 0]
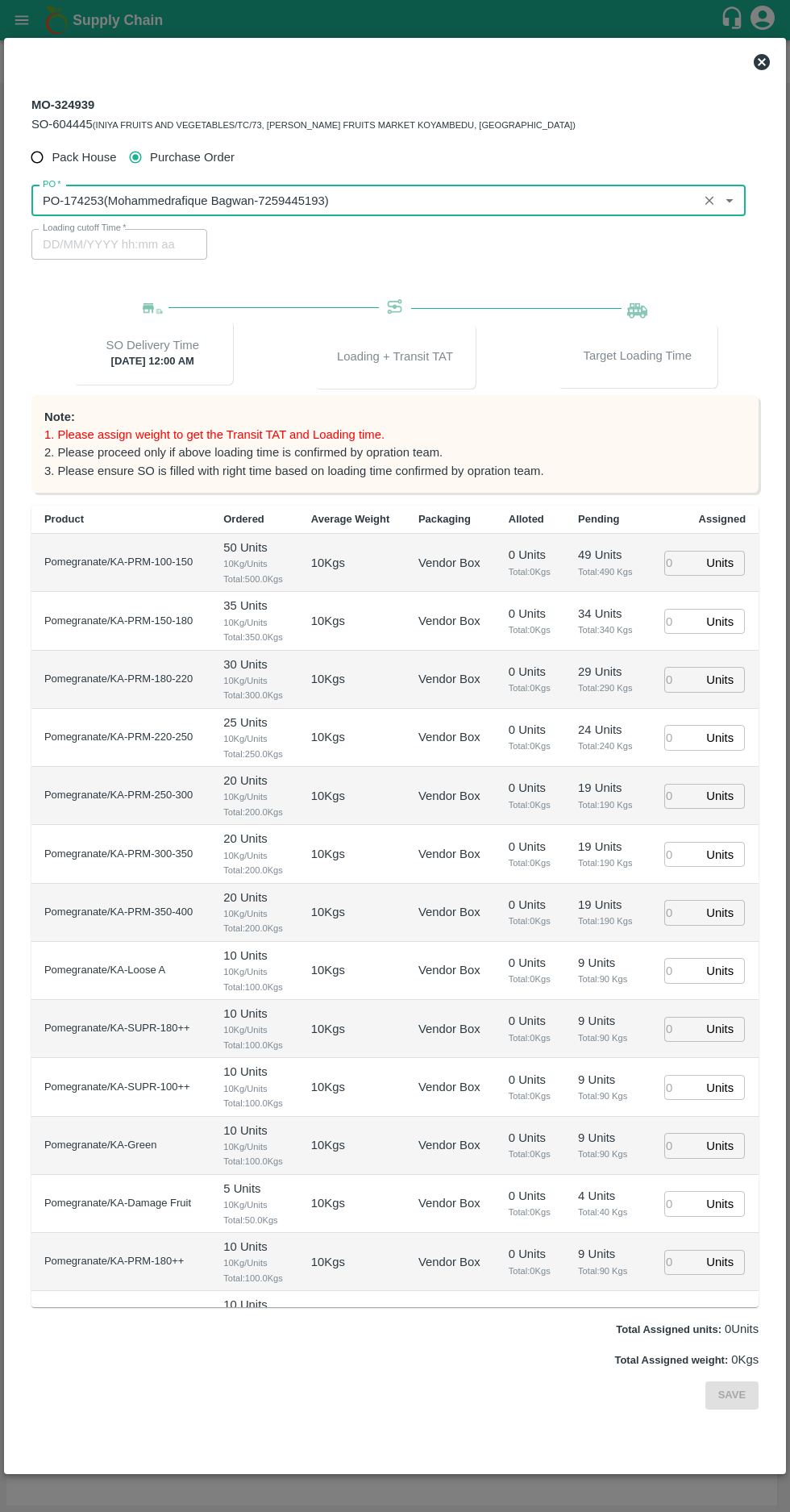
type input "PO-174253(Mohammedrafique Bagwan-7259445193)"
click at [677, 563] on input "number" at bounding box center [682, 563] width 36 height 25
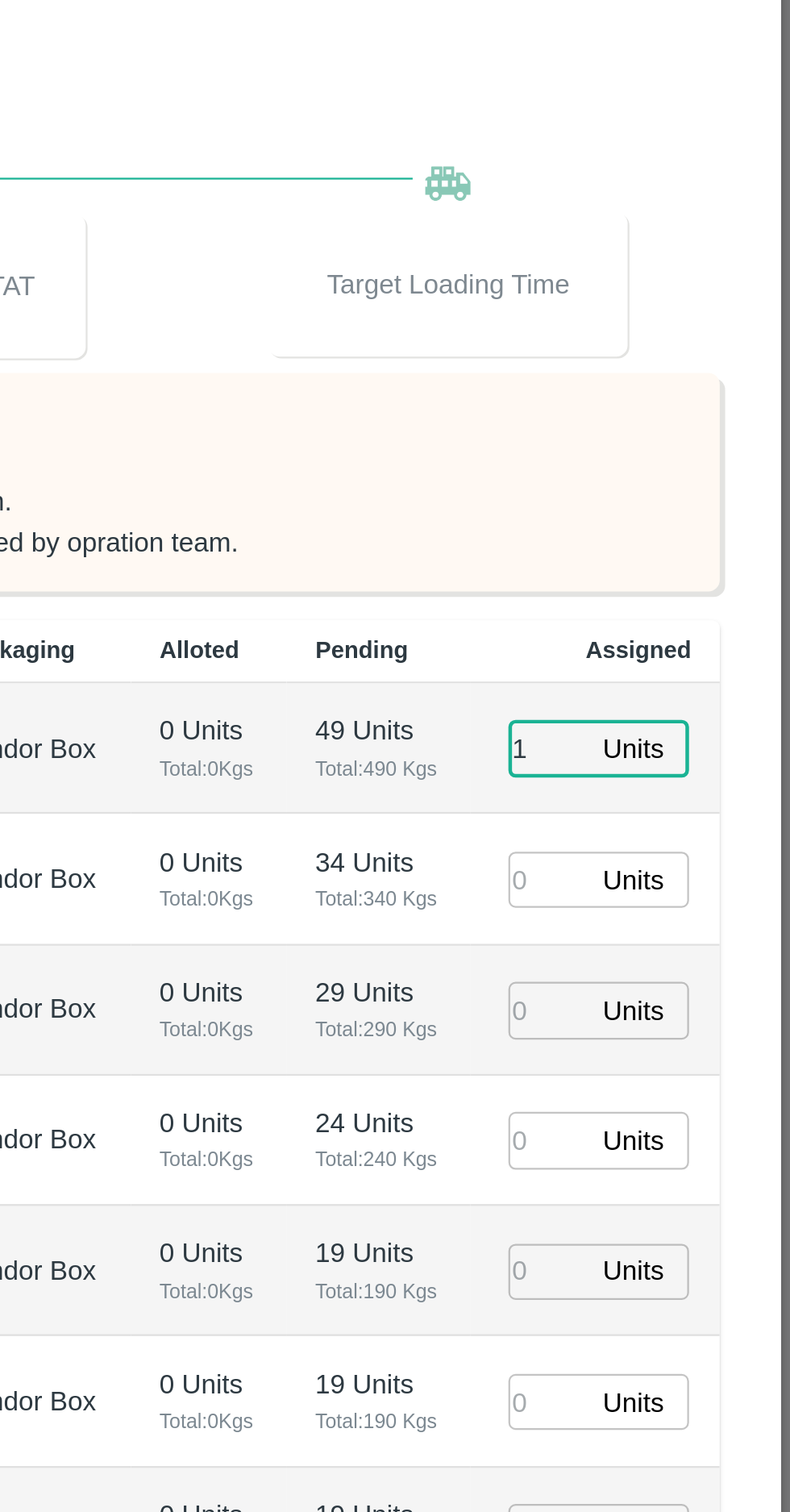
type input "1"
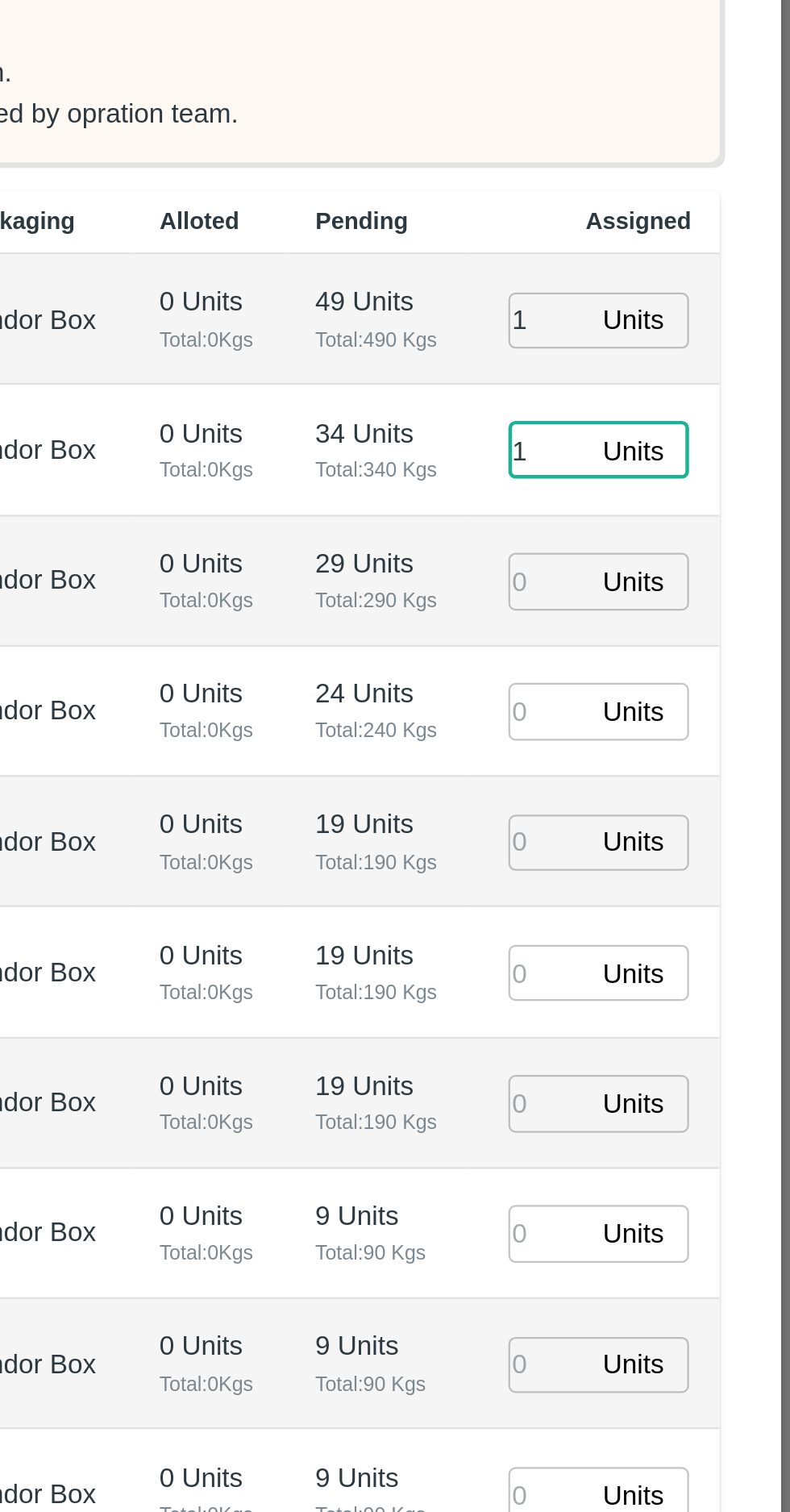
type input "1"
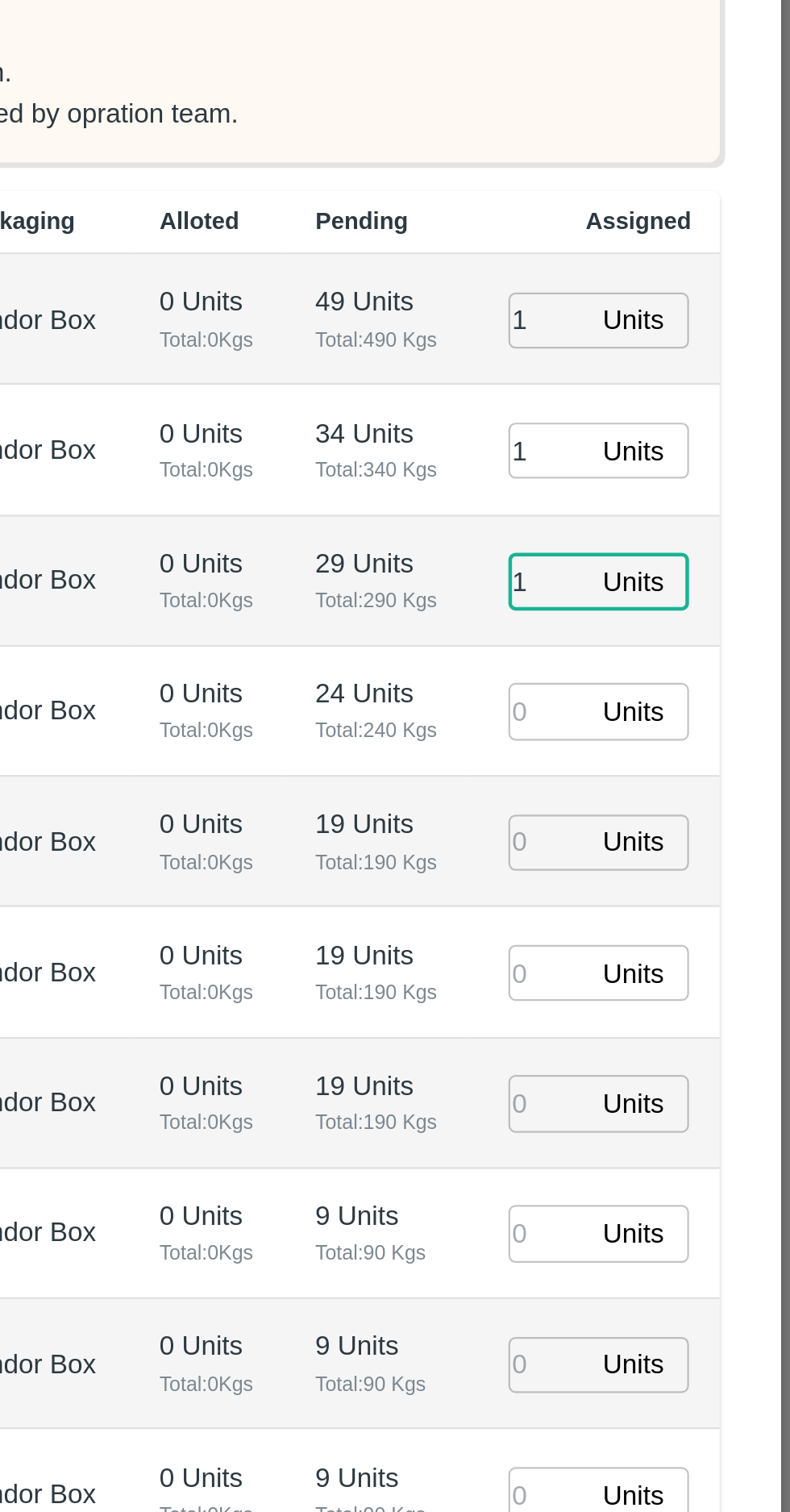
type input "1"
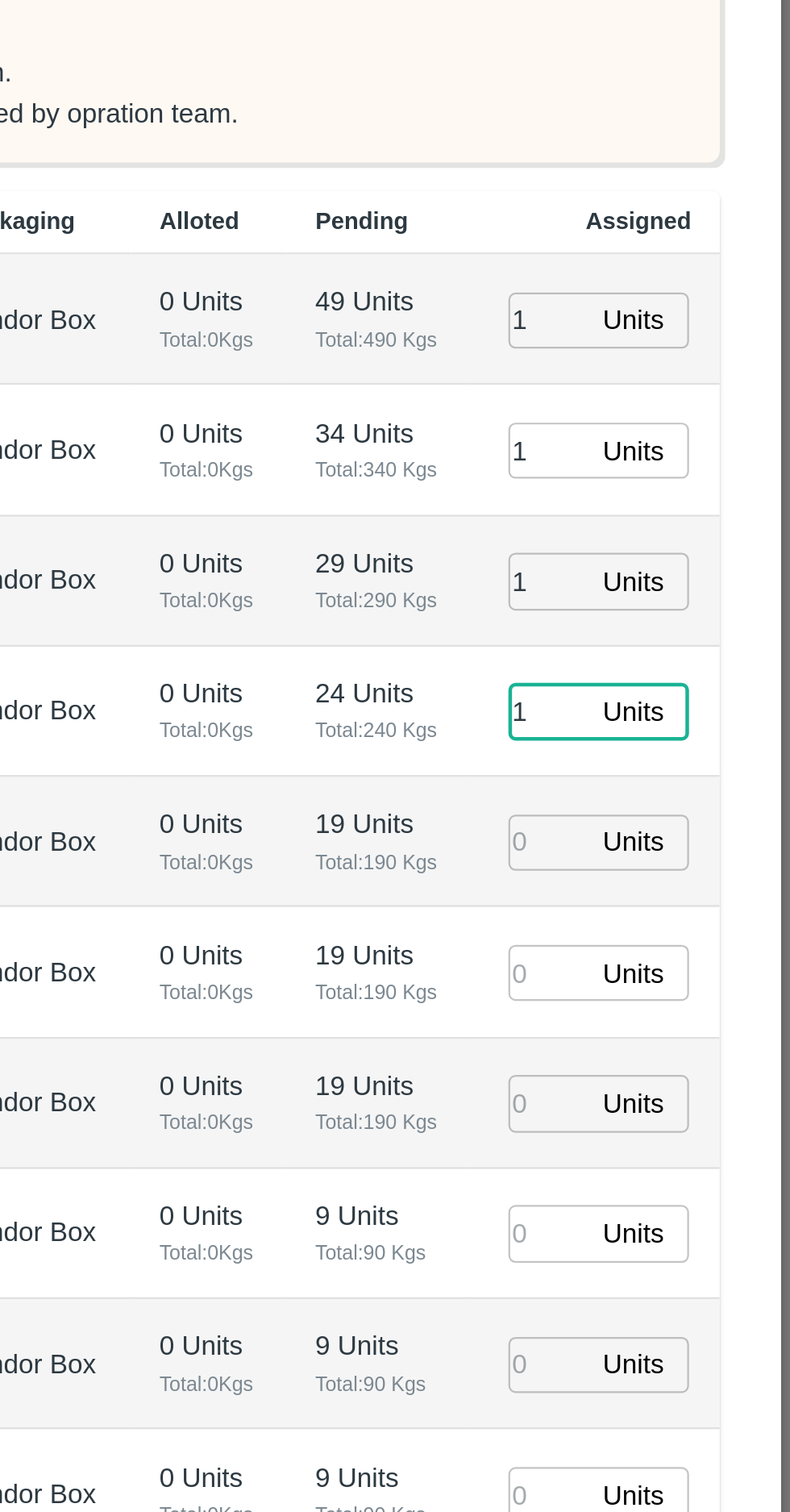
type input "1"
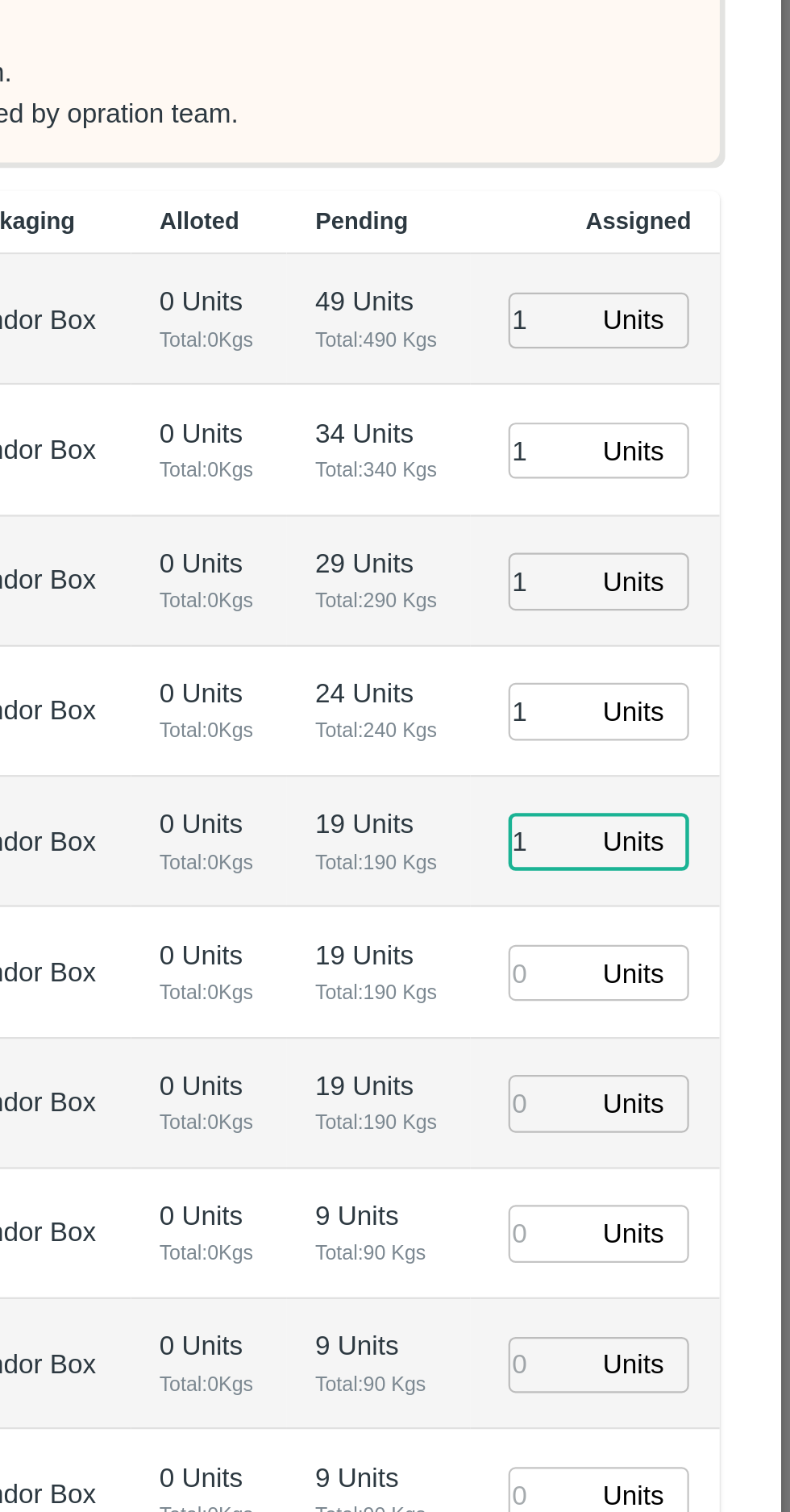
type input "1"
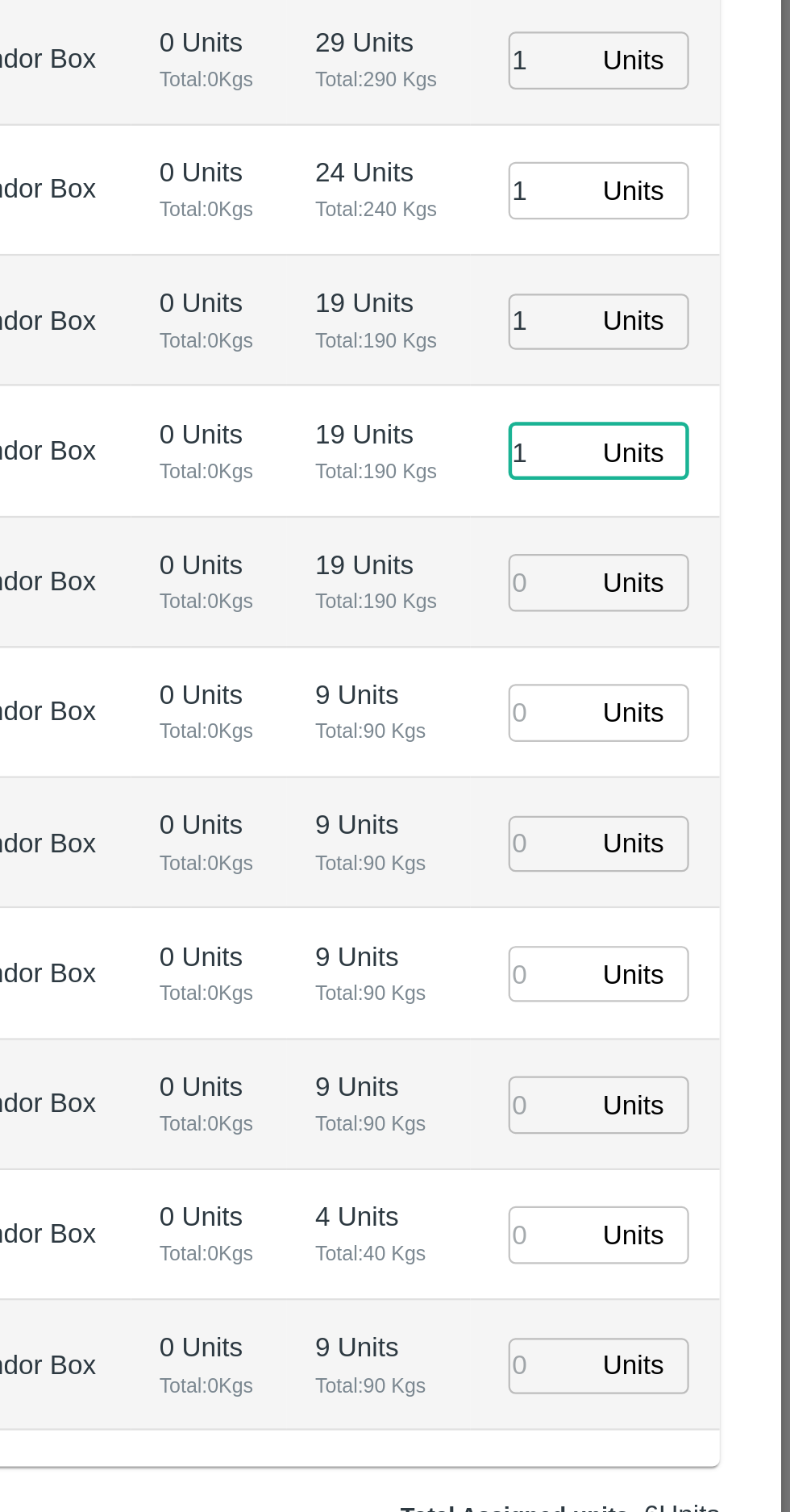
type input "1"
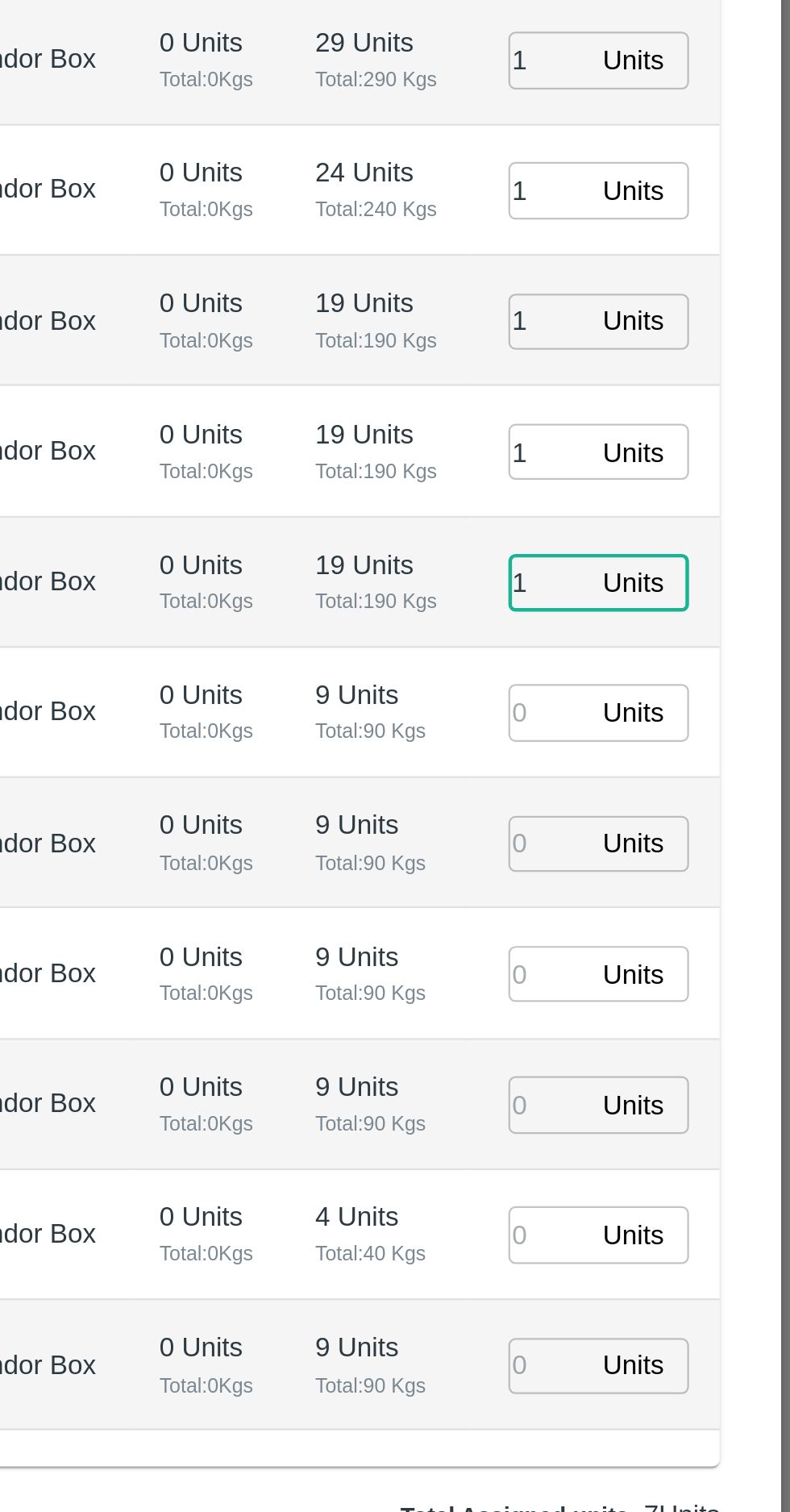
type input "1"
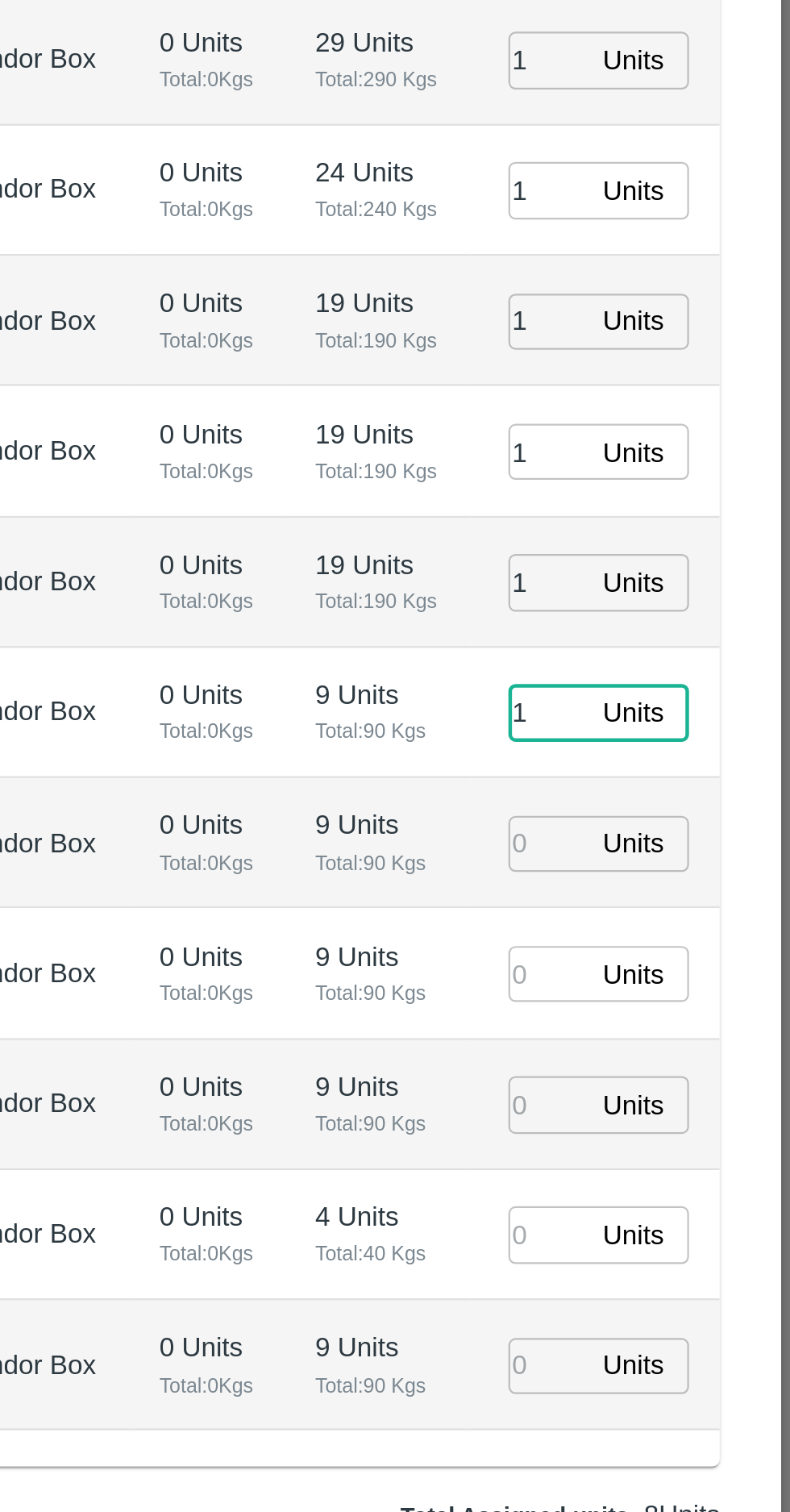
type input "1"
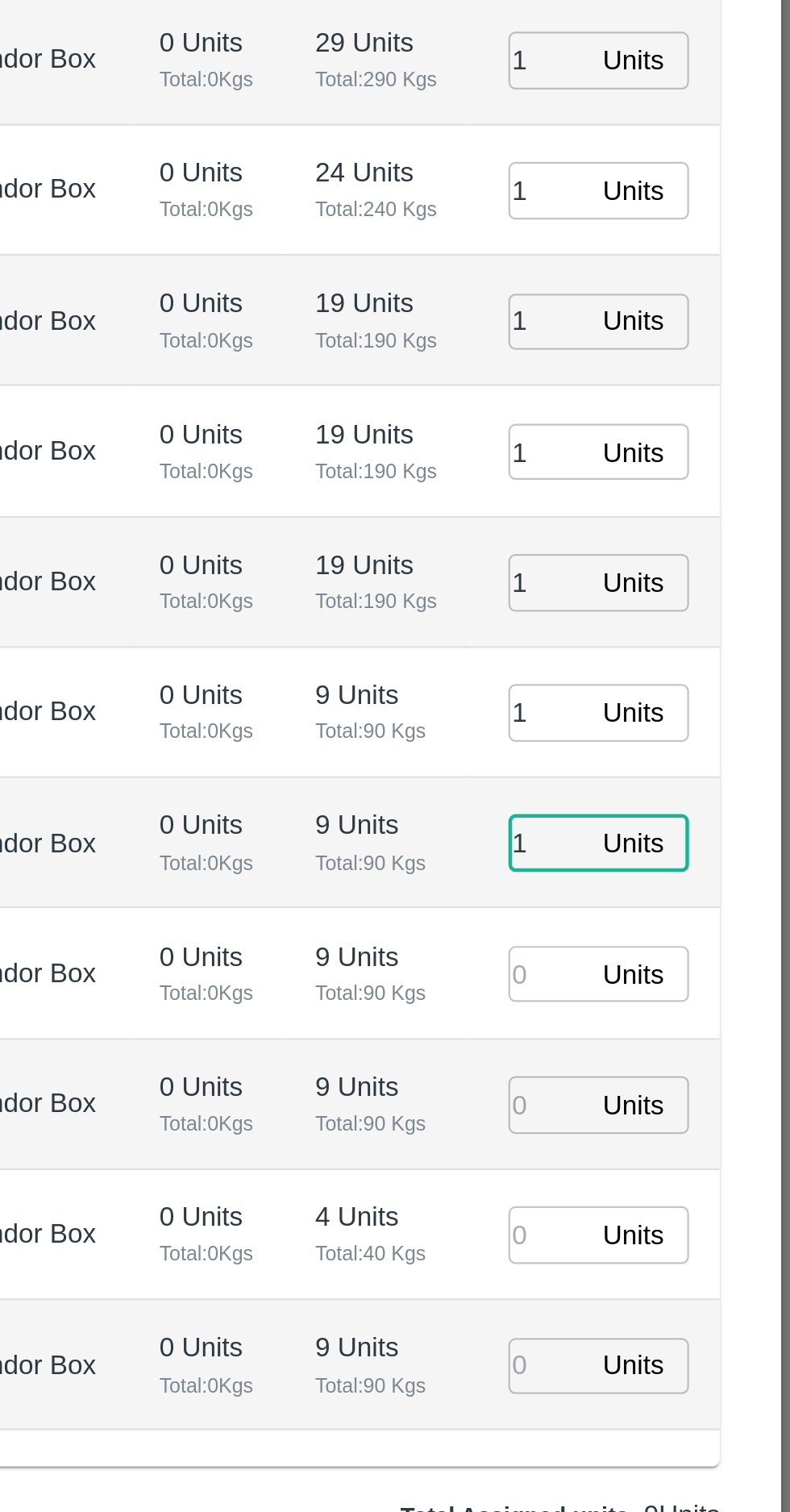
type input "1"
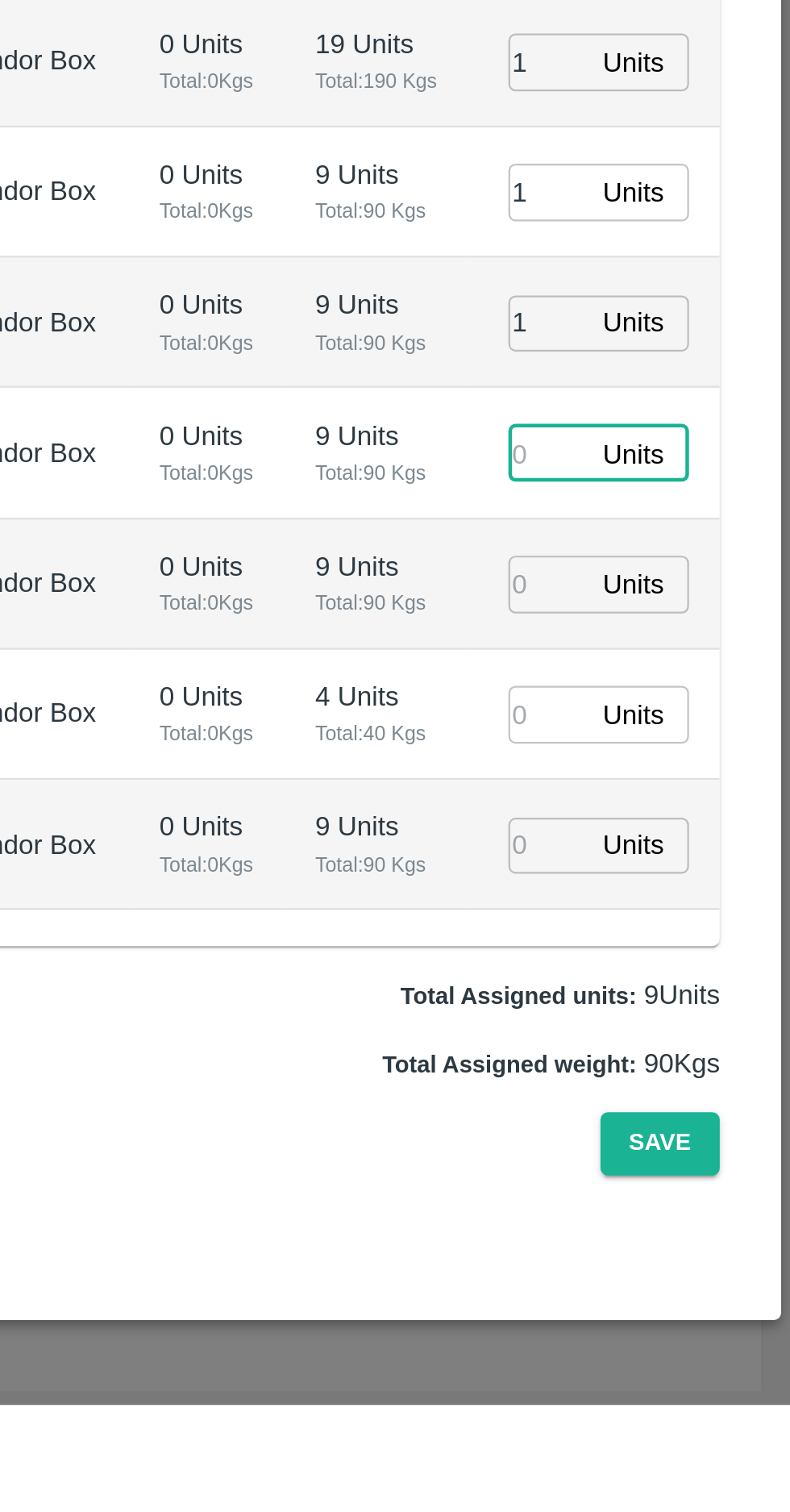
type input "1"
type input "[DATE] 07:30 PM"
type input "1"
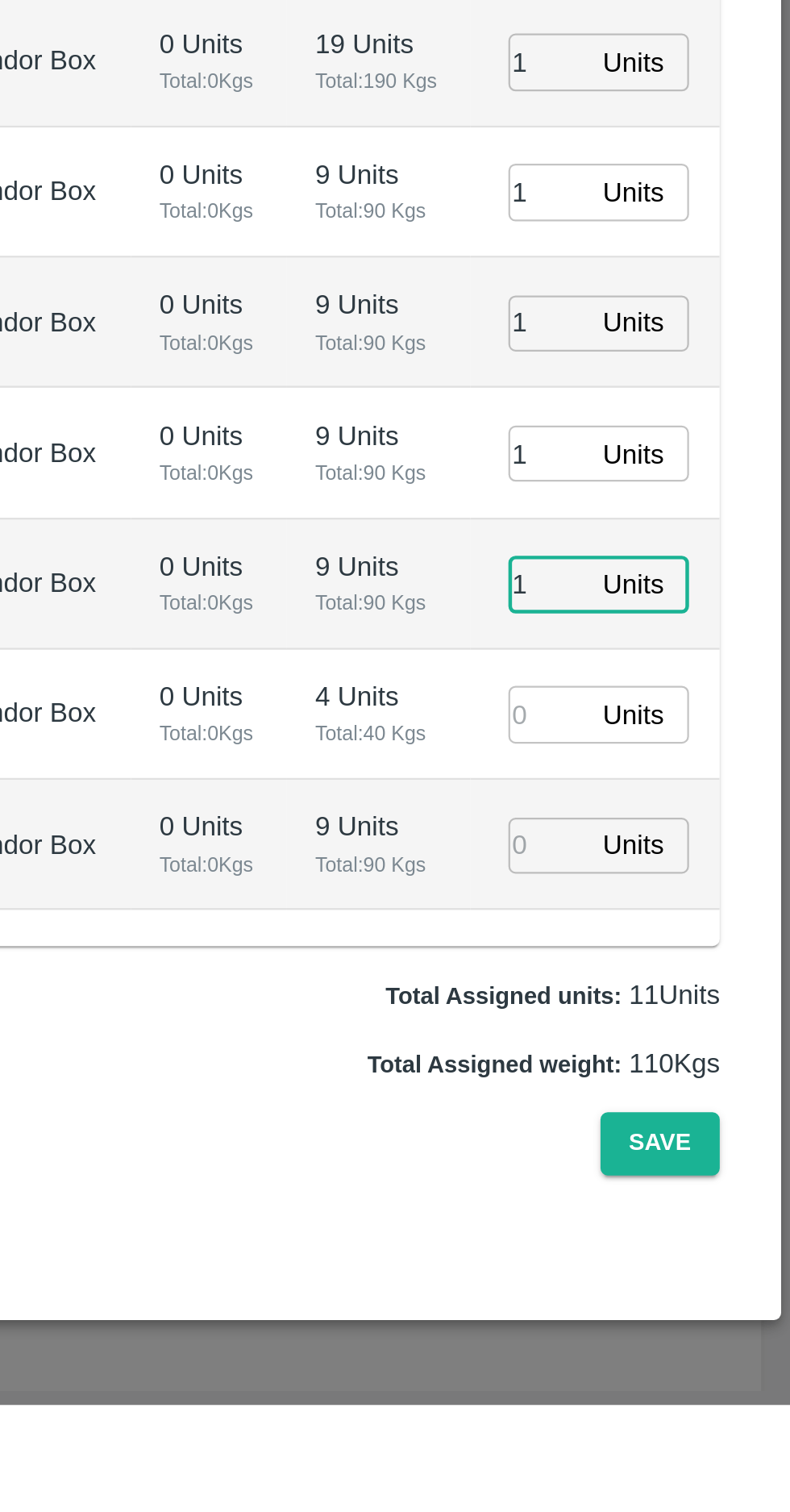
type input "1"
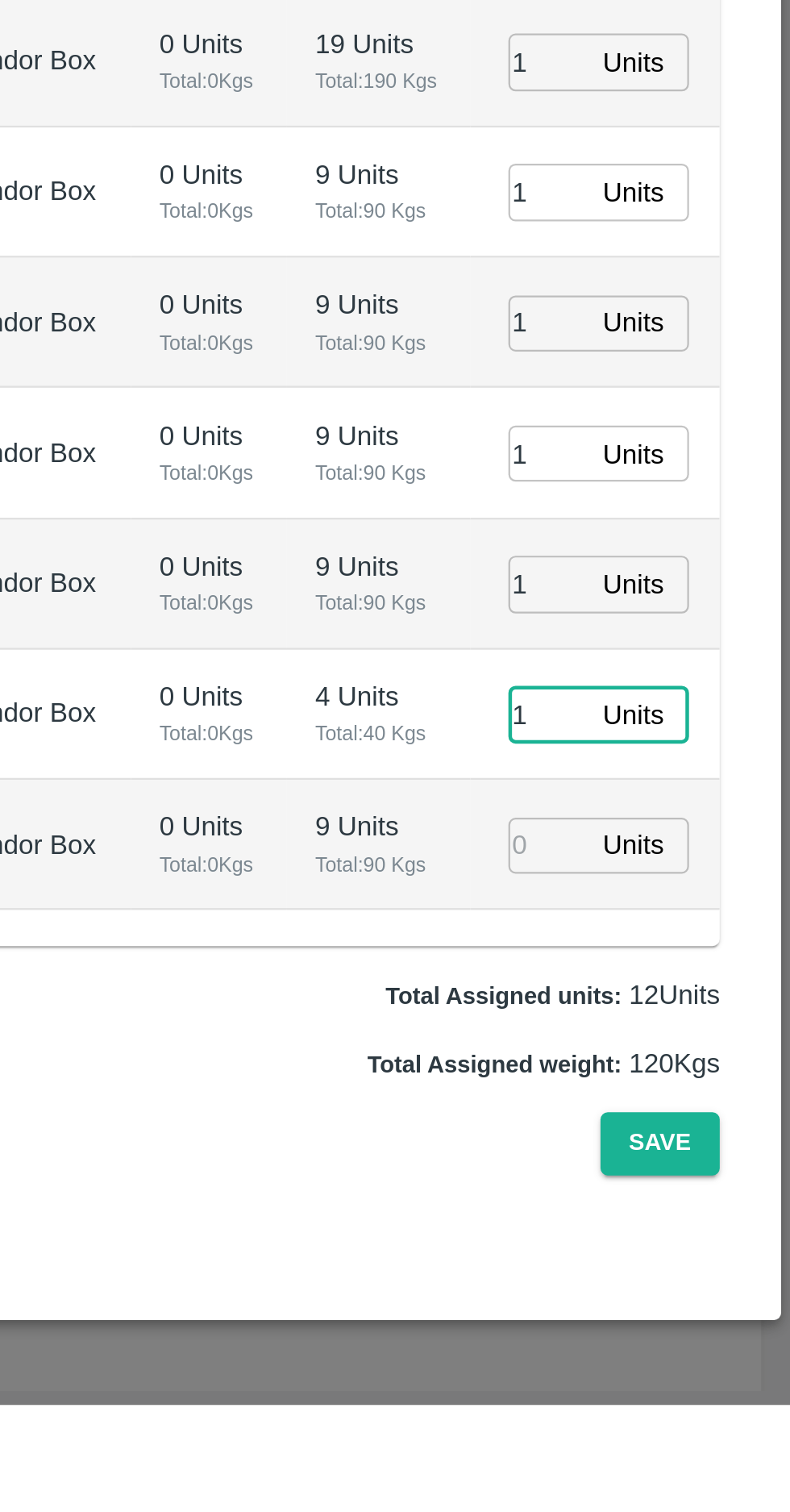
type input "1"
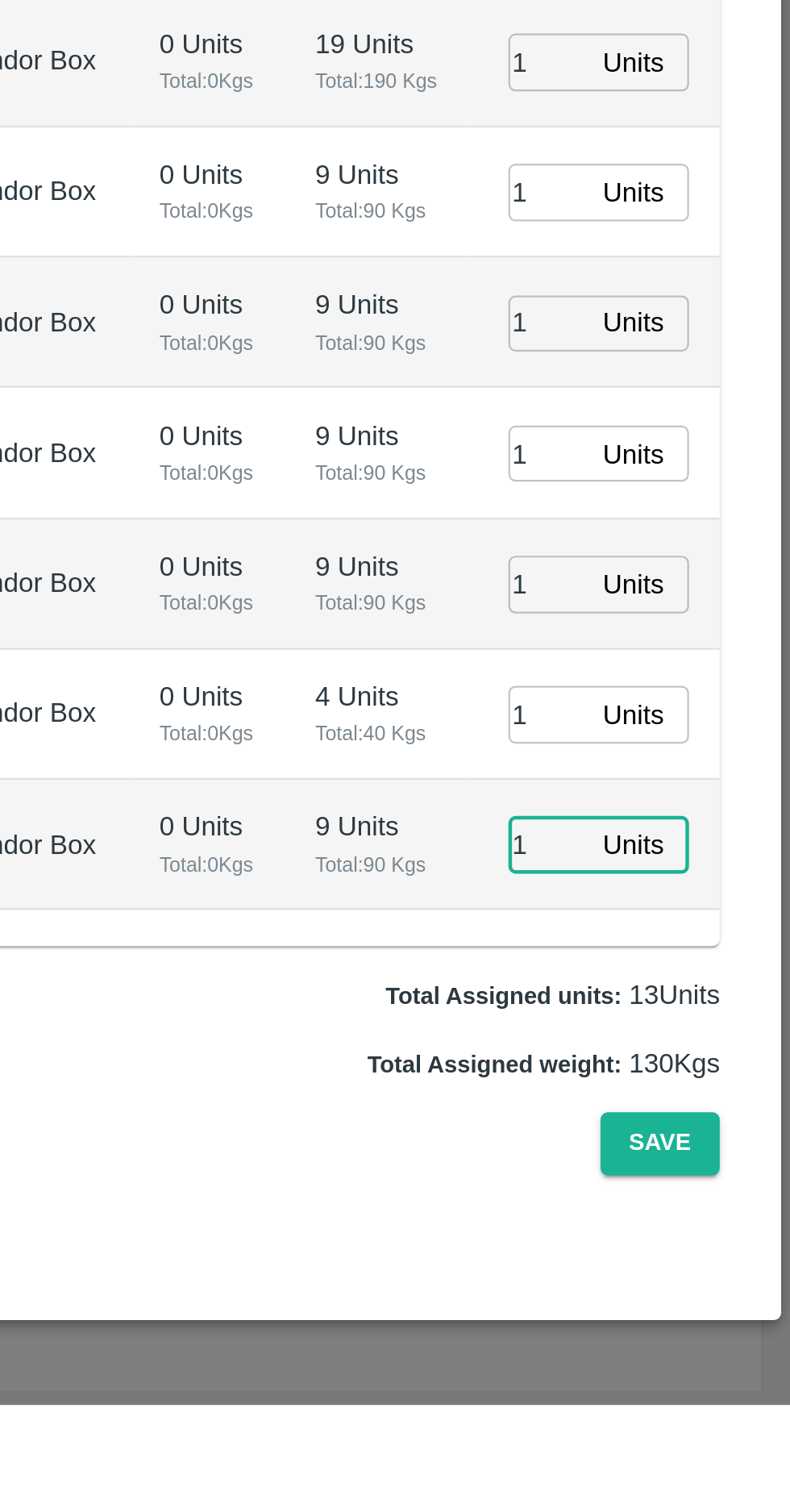
type input "1"
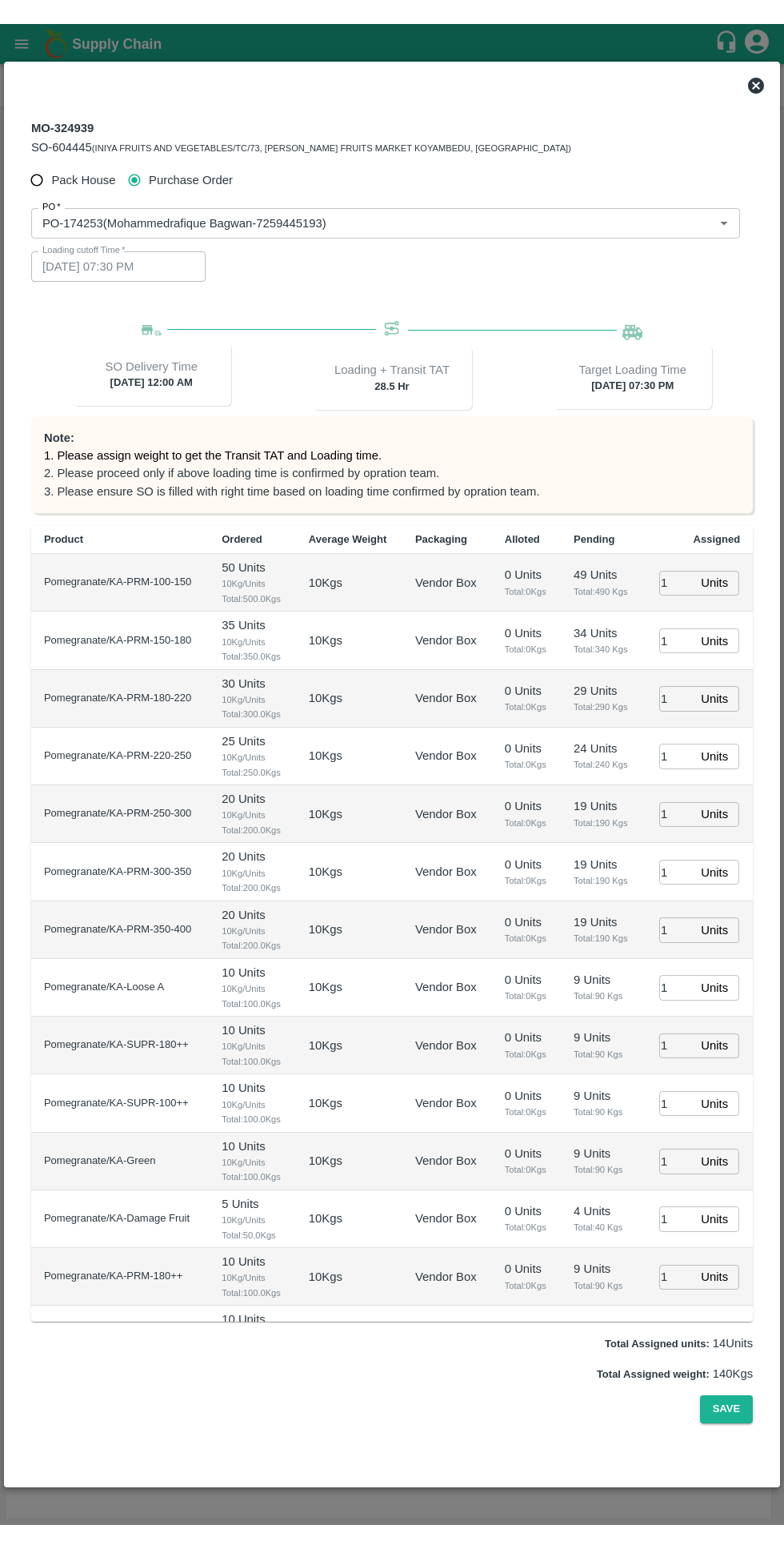
scroll to position [34, 0]
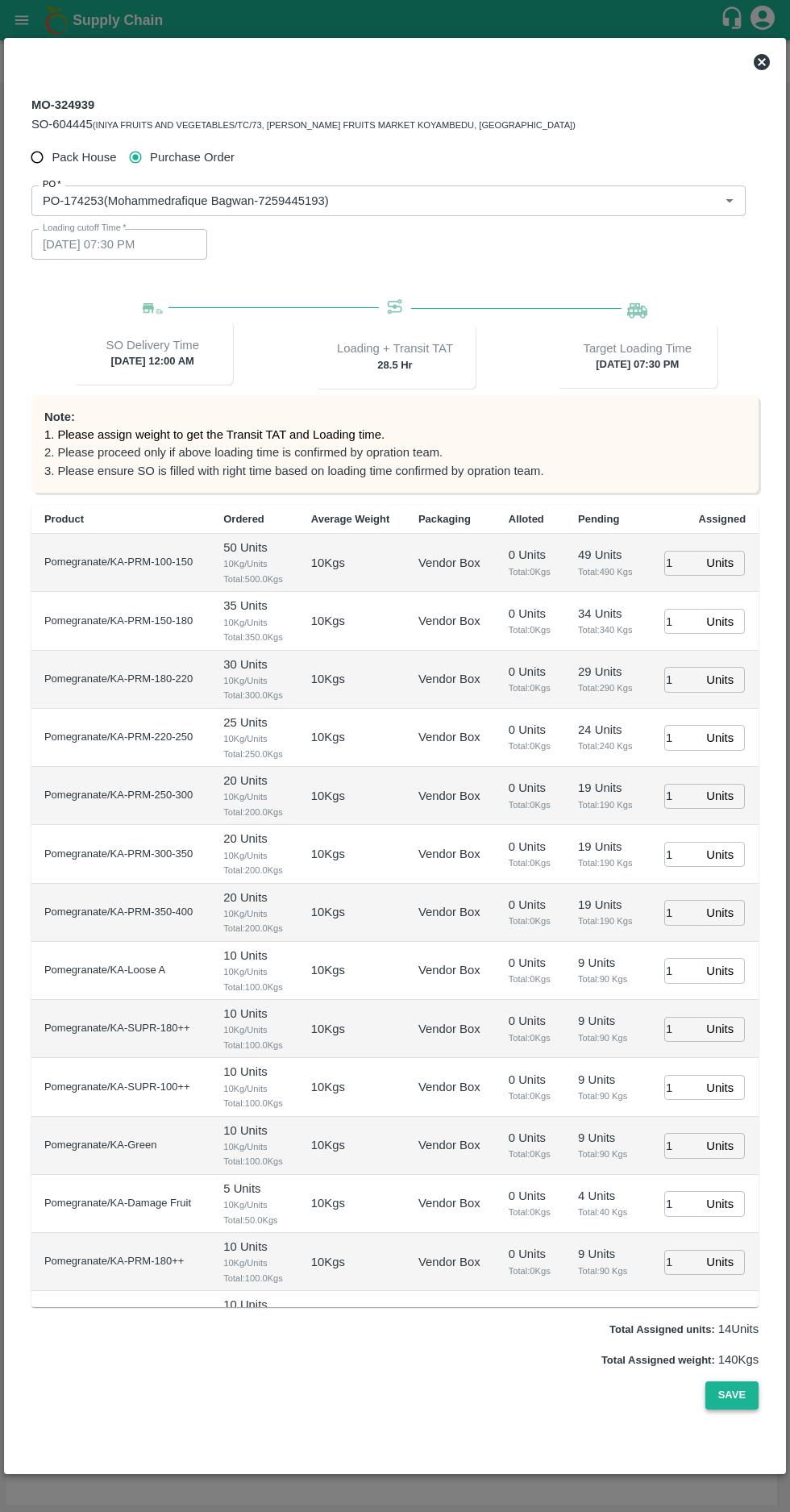
type input "1"
click at [739, 1410] on button "Save" at bounding box center [732, 1395] width 54 height 28
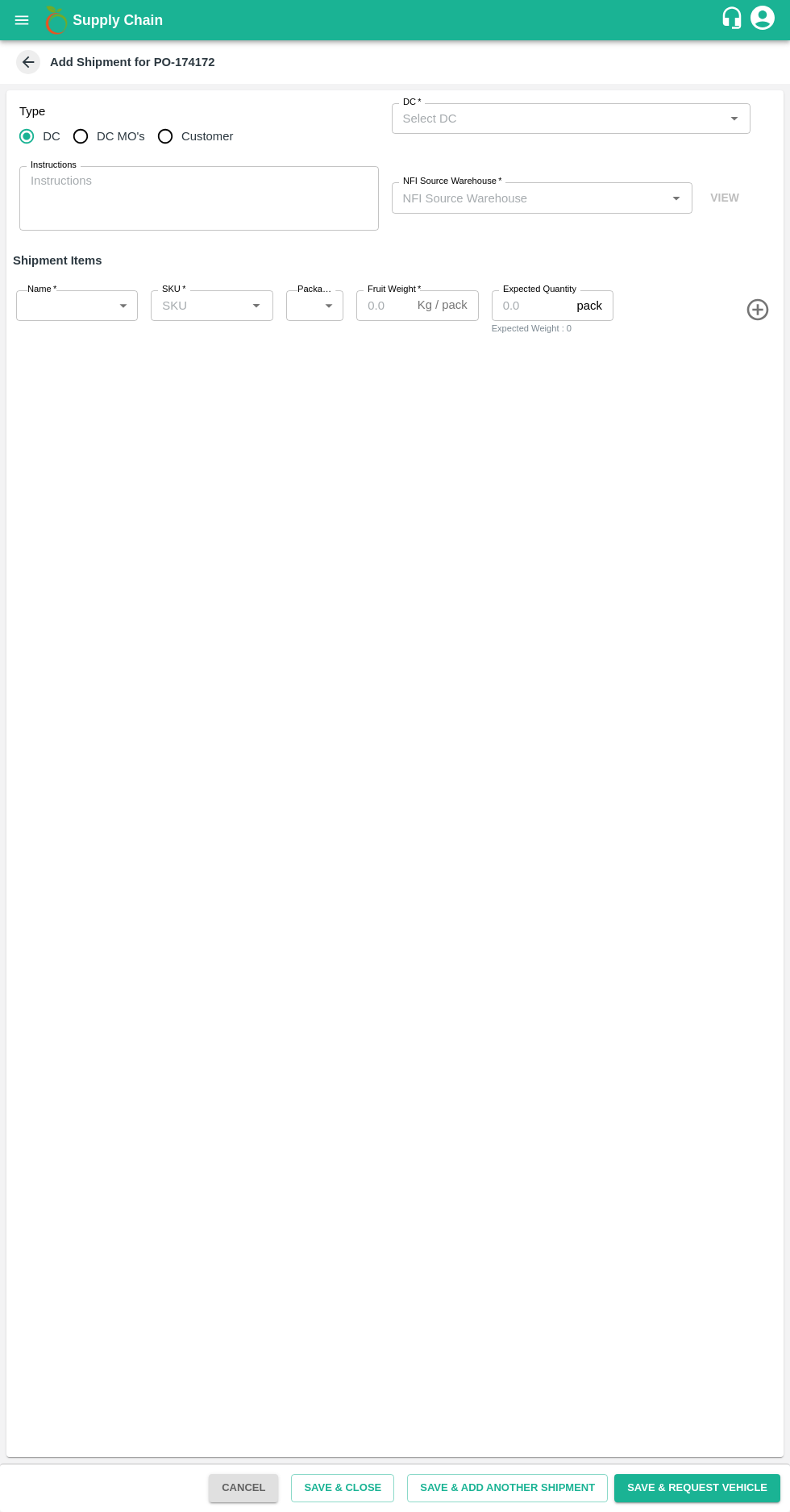
click at [167, 136] on input "Customer" at bounding box center [165, 136] width 32 height 32
radio input "true"
click at [472, 99] on label "Customer (Material Orders)   *" at bounding box center [461, 102] width 115 height 13
click at [472, 108] on input "Customer (Material Orders)   *" at bounding box center [558, 118] width 323 height 21
click at [155, 134] on input "Customer" at bounding box center [165, 136] width 32 height 32
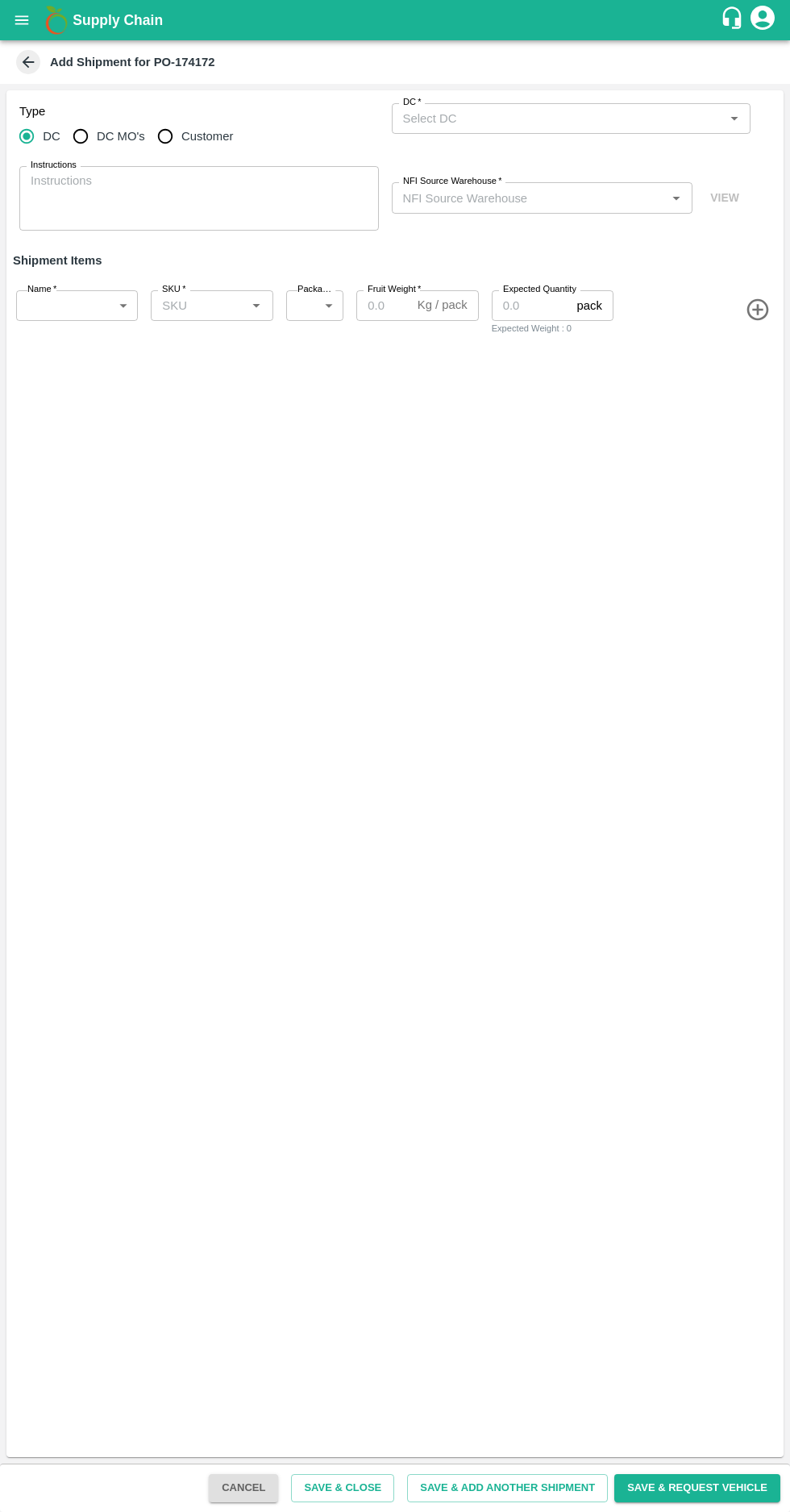
radio input "true"
click at [461, 105] on label "Customer (Material Orders)   *" at bounding box center [461, 102] width 115 height 13
click at [461, 108] on input "Customer (Material Orders)   *" at bounding box center [558, 118] width 323 height 21
click at [28, 54] on icon at bounding box center [28, 62] width 18 height 18
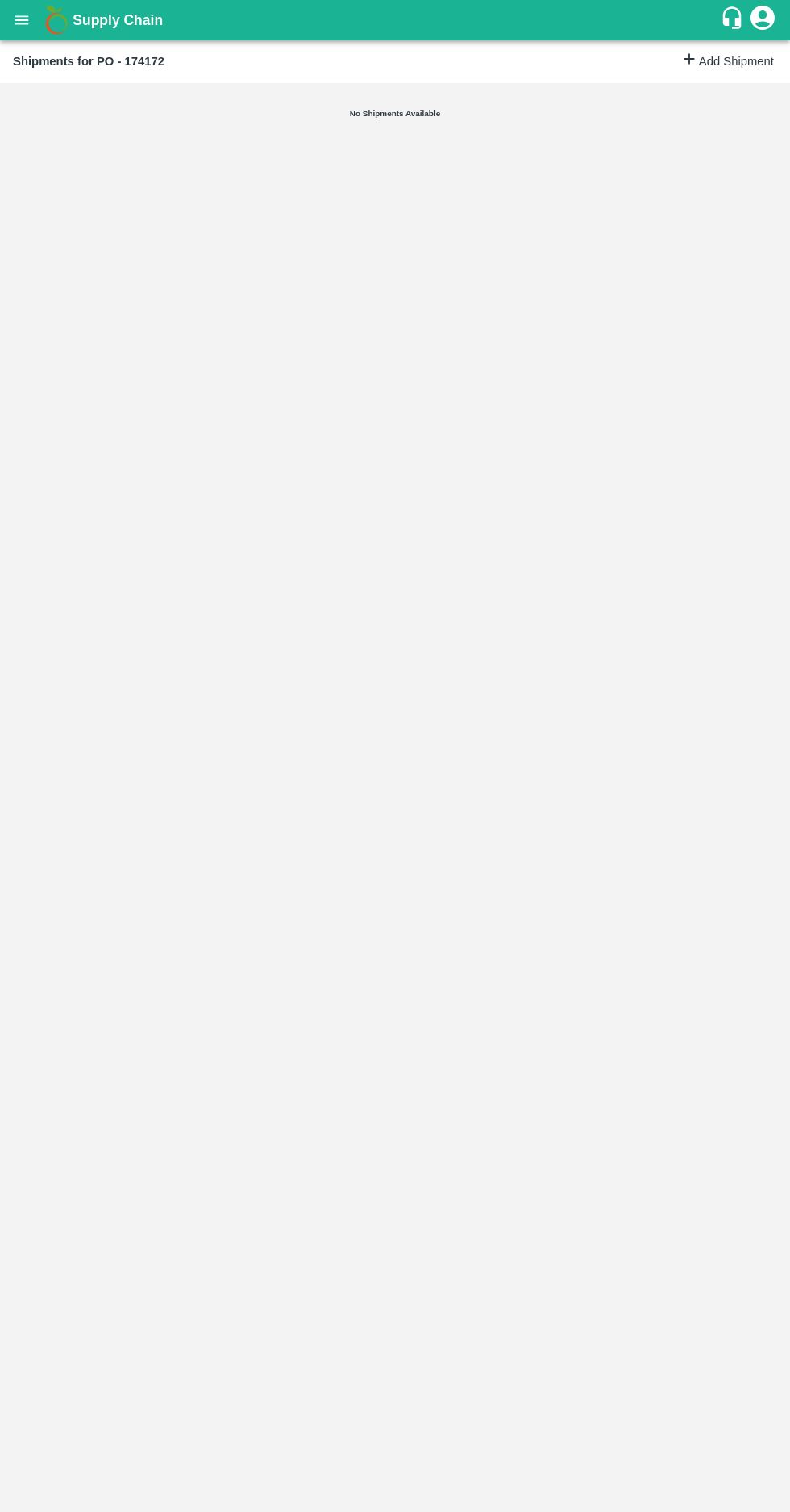
click at [703, 66] on link "Add Shipment" at bounding box center [727, 61] width 94 height 23
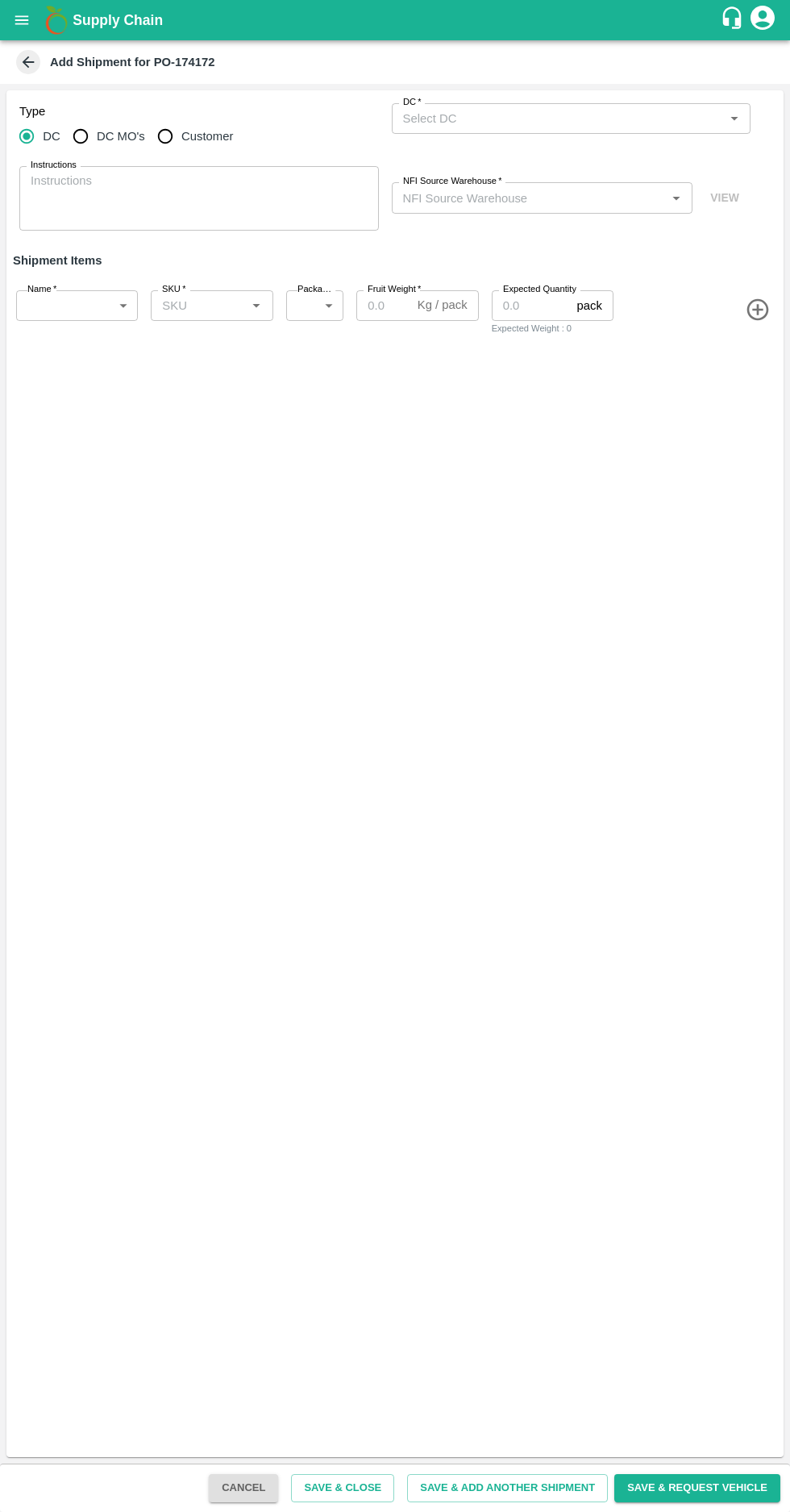
click at [166, 140] on input "Customer" at bounding box center [165, 136] width 32 height 32
radio input "true"
click at [508, 117] on input "Customer (Material Orders)   *" at bounding box center [558, 118] width 323 height 21
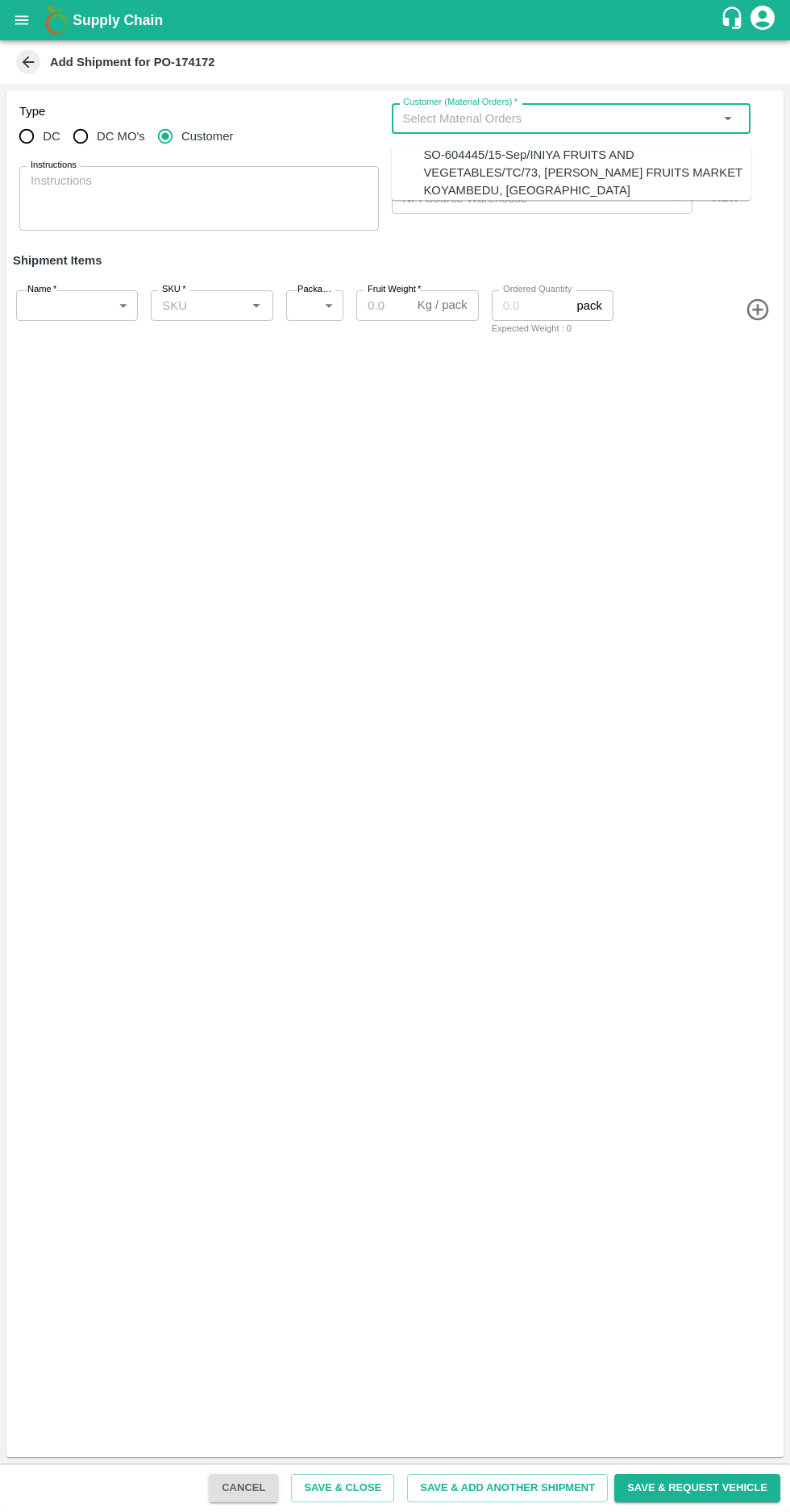
click at [471, 158] on div "SO-604445/15-Sep/INIYA FRUITS AND VEGETABLES/TC/73, [PERSON_NAME] FRUITS MARKET…" at bounding box center [587, 172] width 328 height 54
type input "SO-604445/15-Sep/INIYA FRUITS AND VEGETABLES/TC/73, [PERSON_NAME] FRUITS MARKET…"
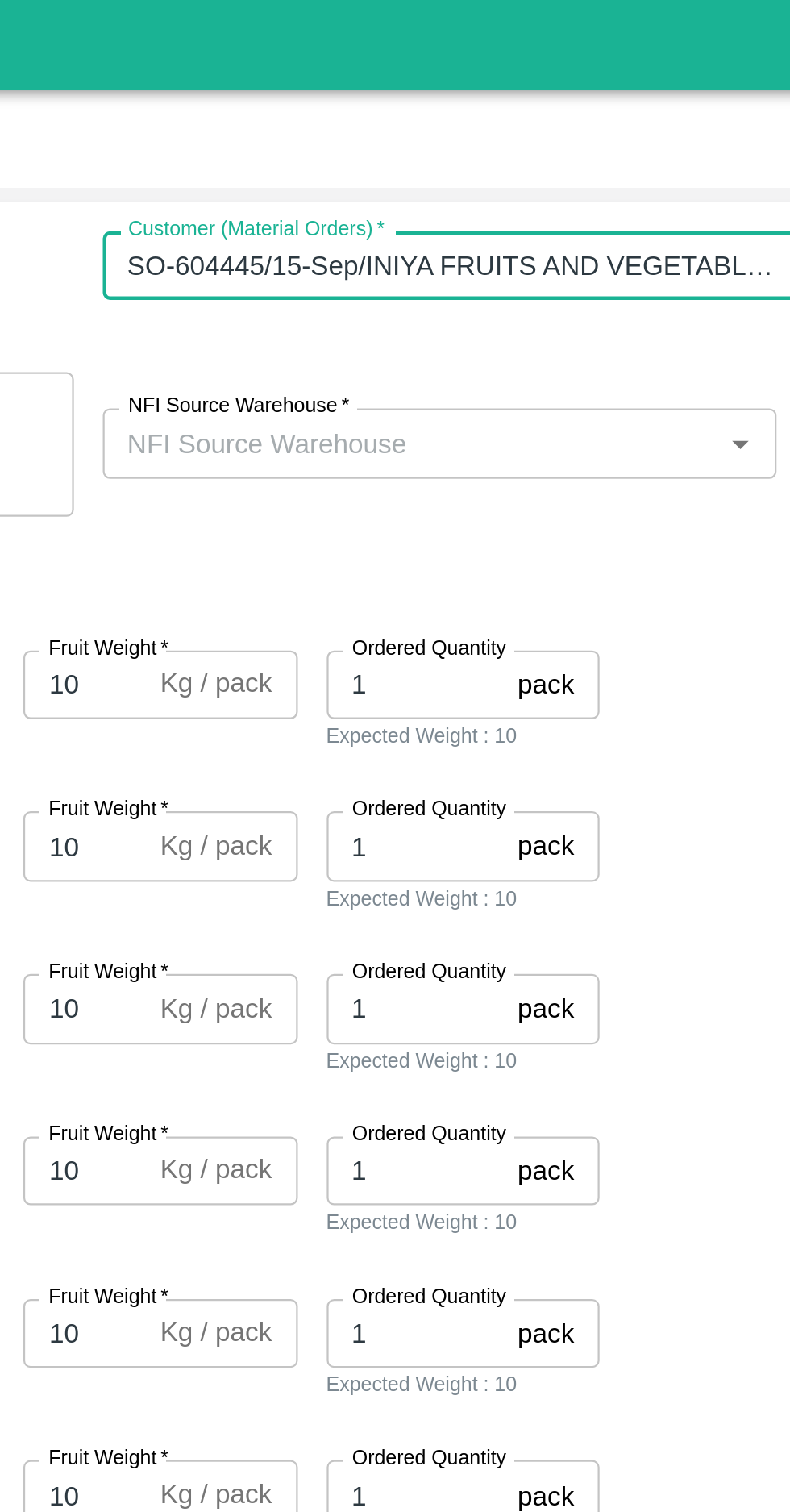
click at [478, 198] on input "NFI Source Warehouse   *" at bounding box center [530, 198] width 266 height 21
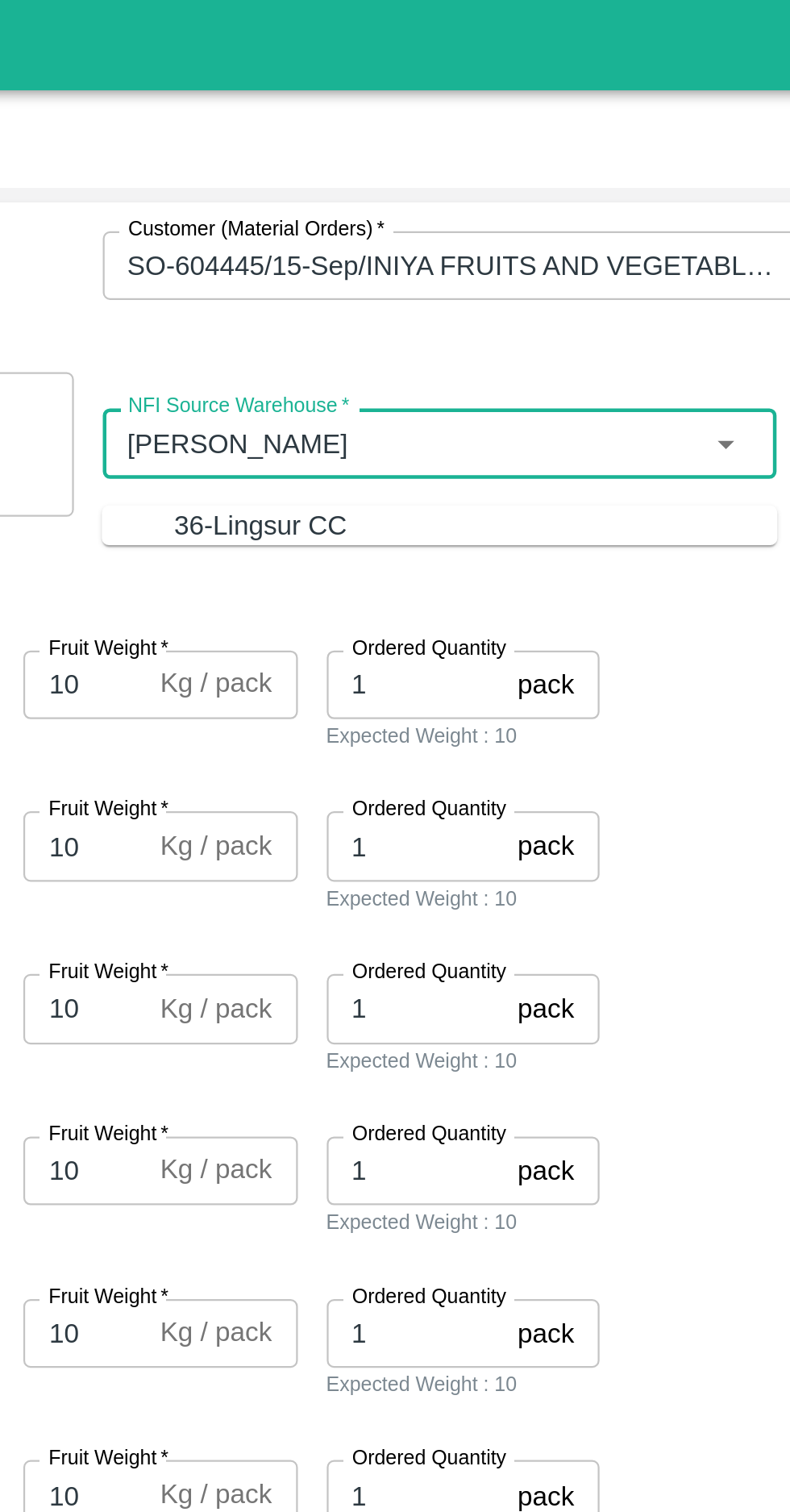
click at [442, 226] on div "36-Lingsur CC" at bounding box center [558, 234] width 269 height 18
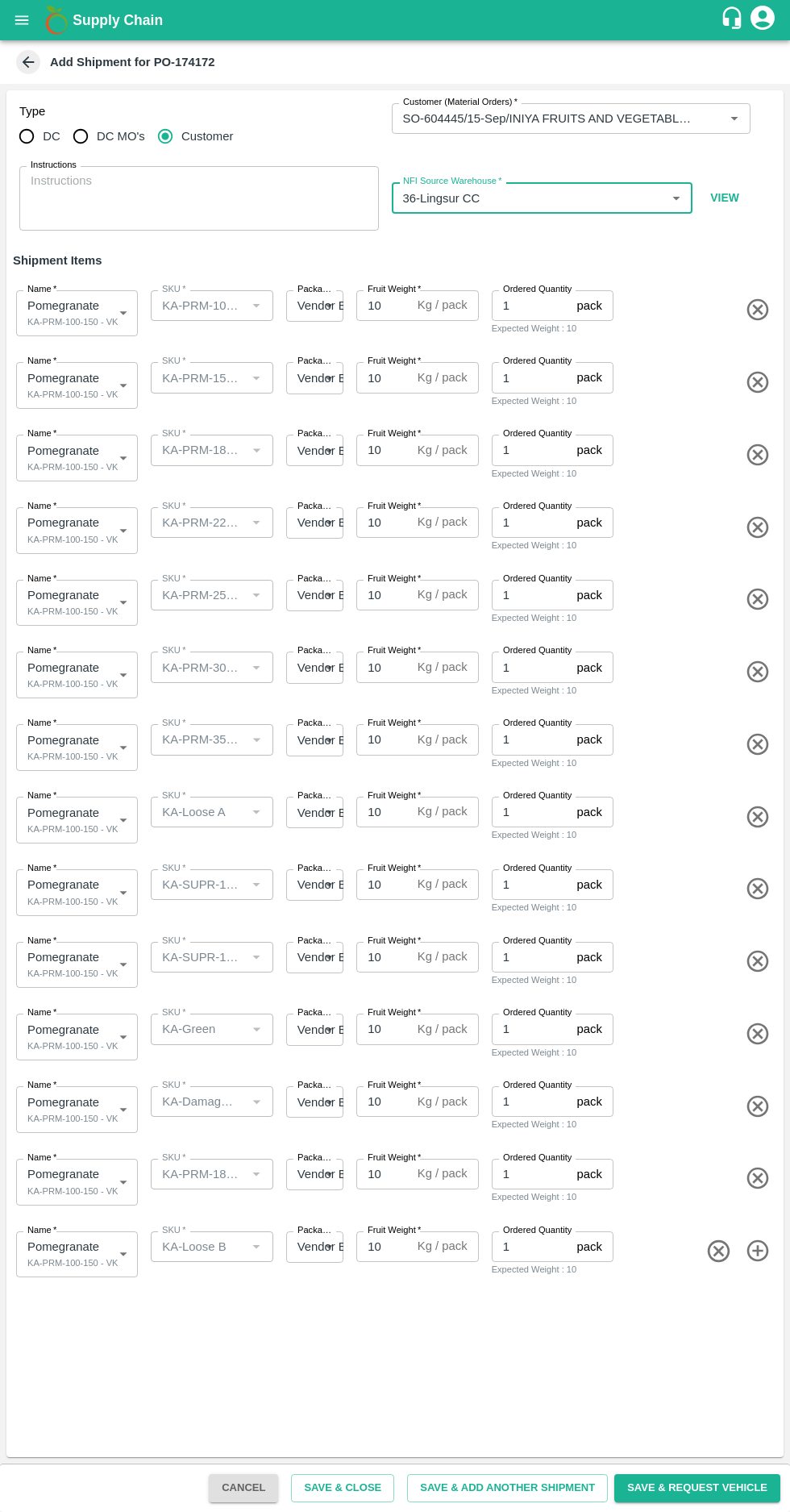
type input "36-Lingsur CC"
click at [104, 389] on body "Supply Chain Add Shipment for PO-174172 Type DC DC MO's Customer Customer (Mate…" at bounding box center [395, 756] width 790 height 1512
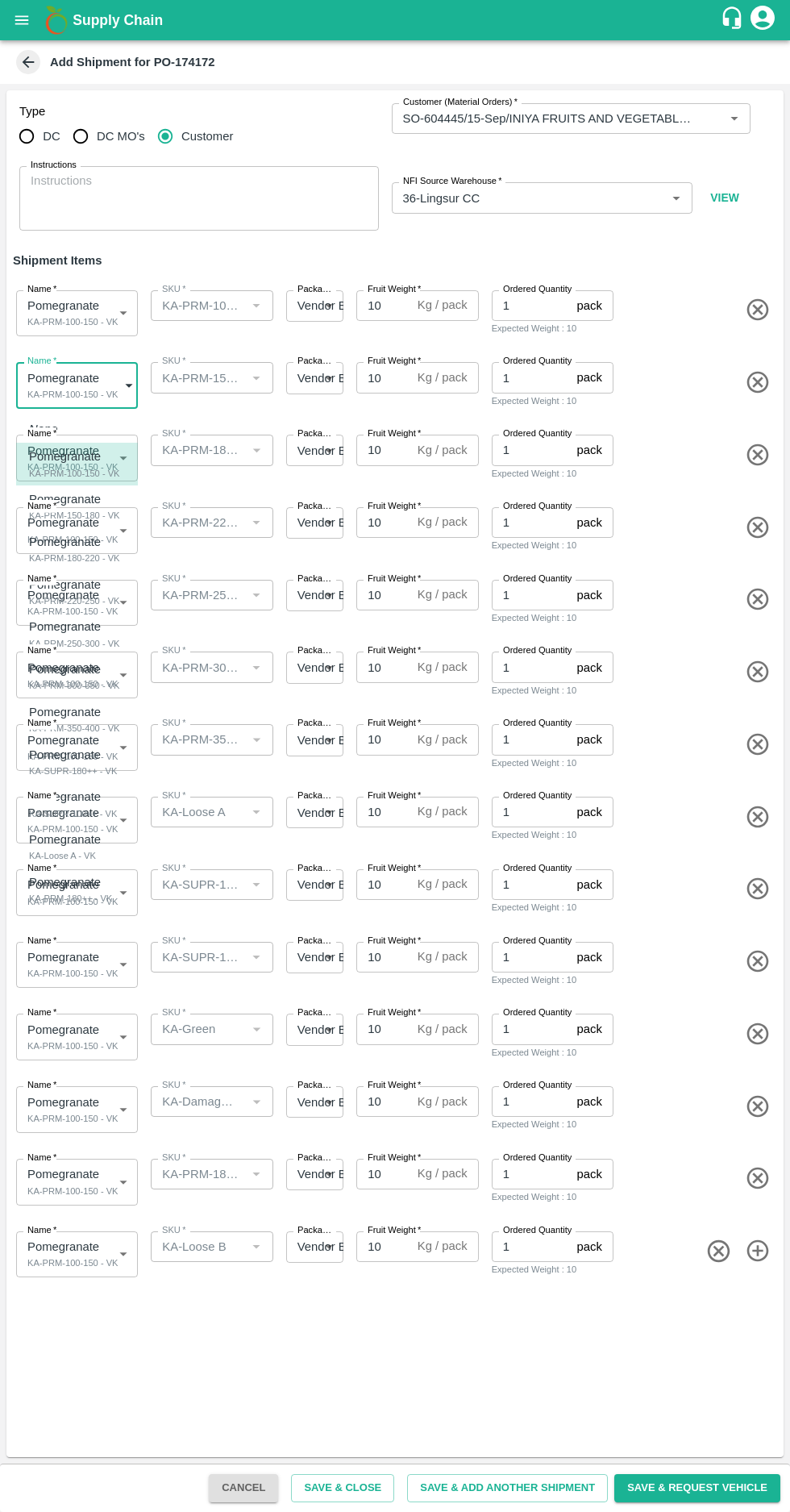
click at [86, 502] on p "Pomegranate" at bounding box center [71, 499] width 83 height 18
type input "1992060"
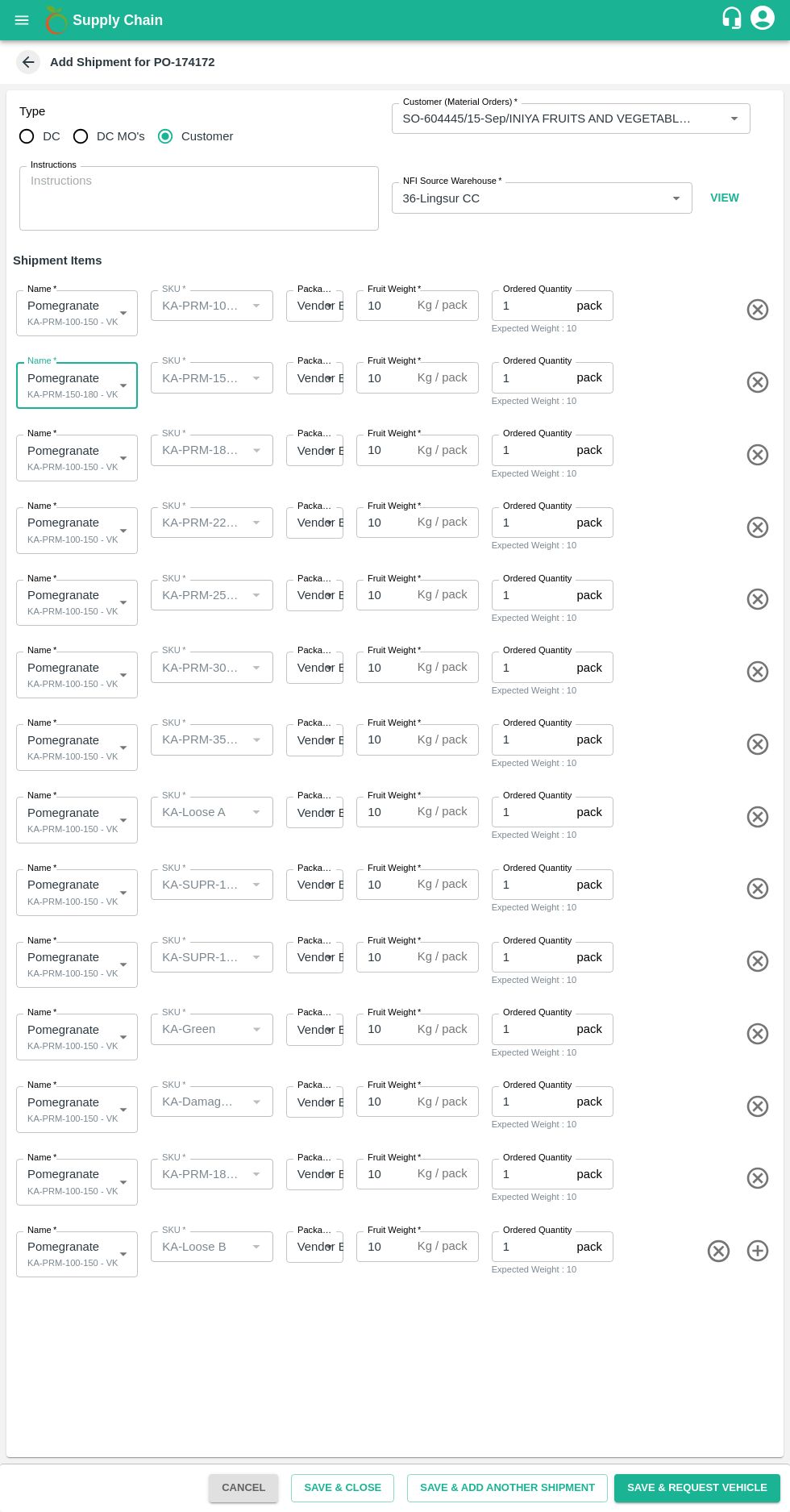
click at [99, 452] on body "Supply Chain Add Shipment for PO-174172 Type DC DC MO's Customer Customer (Mate…" at bounding box center [395, 756] width 790 height 1512
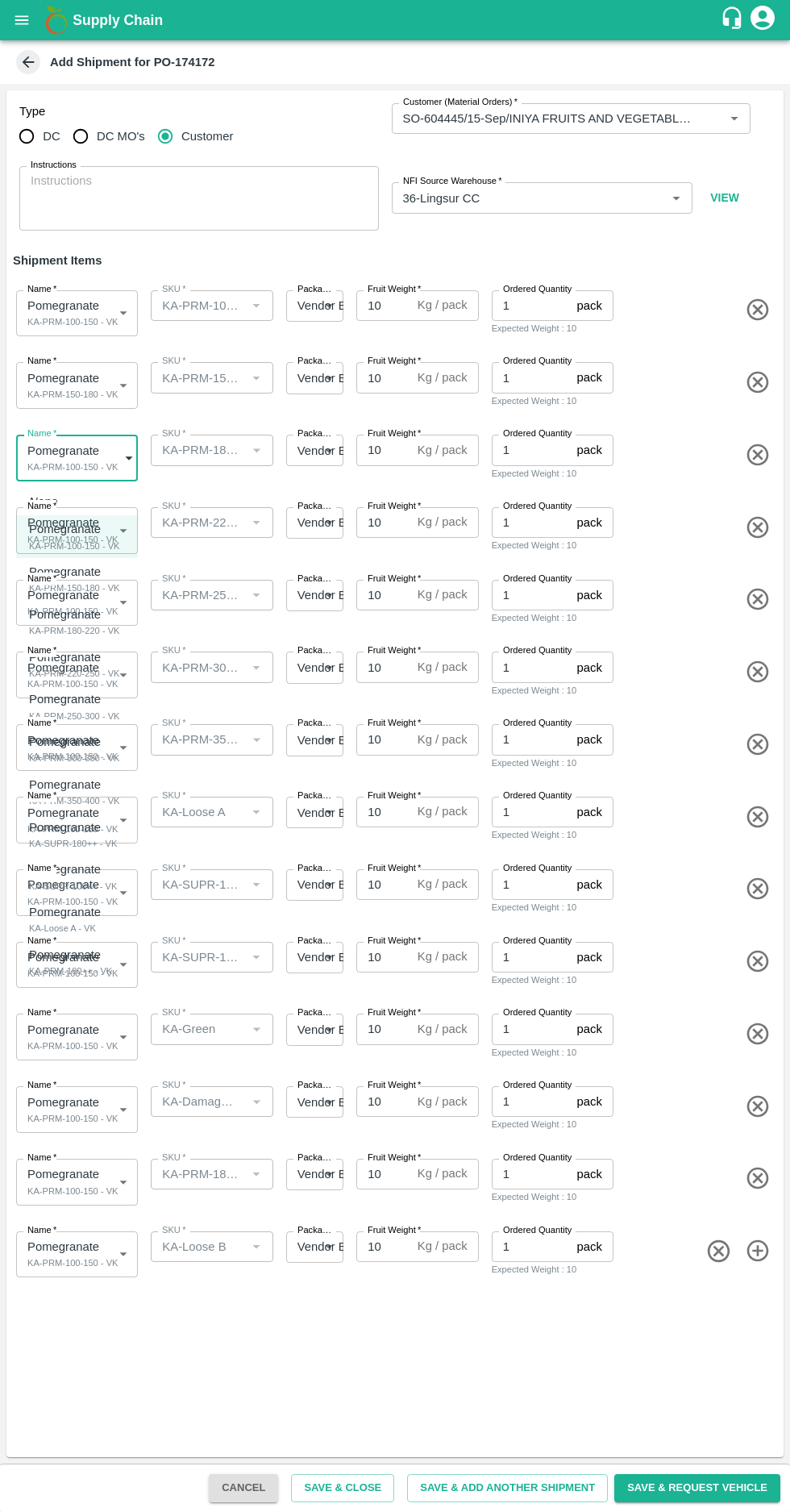
click at [63, 629] on div "KA-PRM-180-220 - VK" at bounding box center [74, 630] width 91 height 14
type input "1992061"
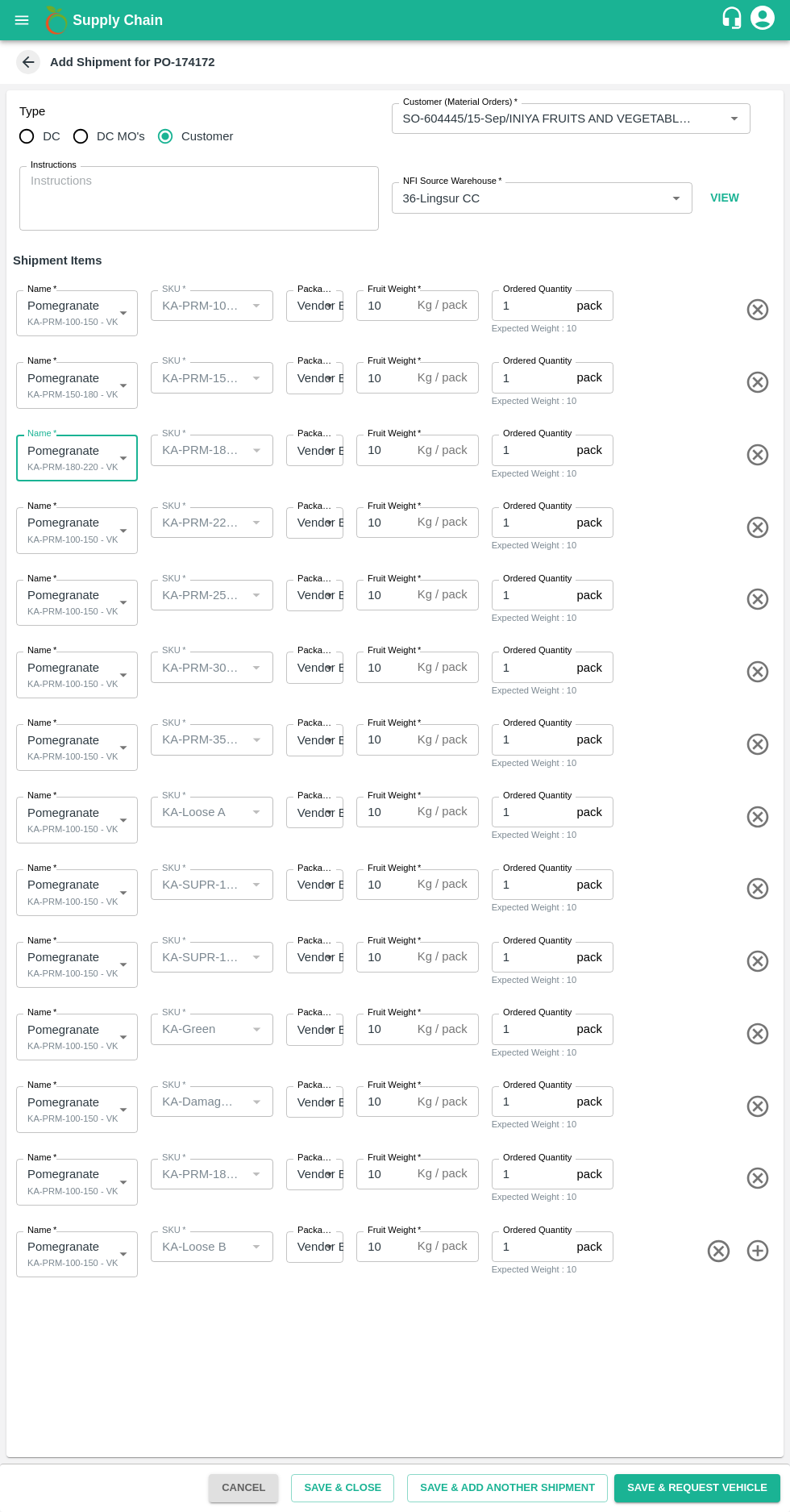
click at [89, 518] on body "Supply Chain Add Shipment for PO-174172 Type DC DC MO's Customer Customer (Mate…" at bounding box center [395, 756] width 790 height 1512
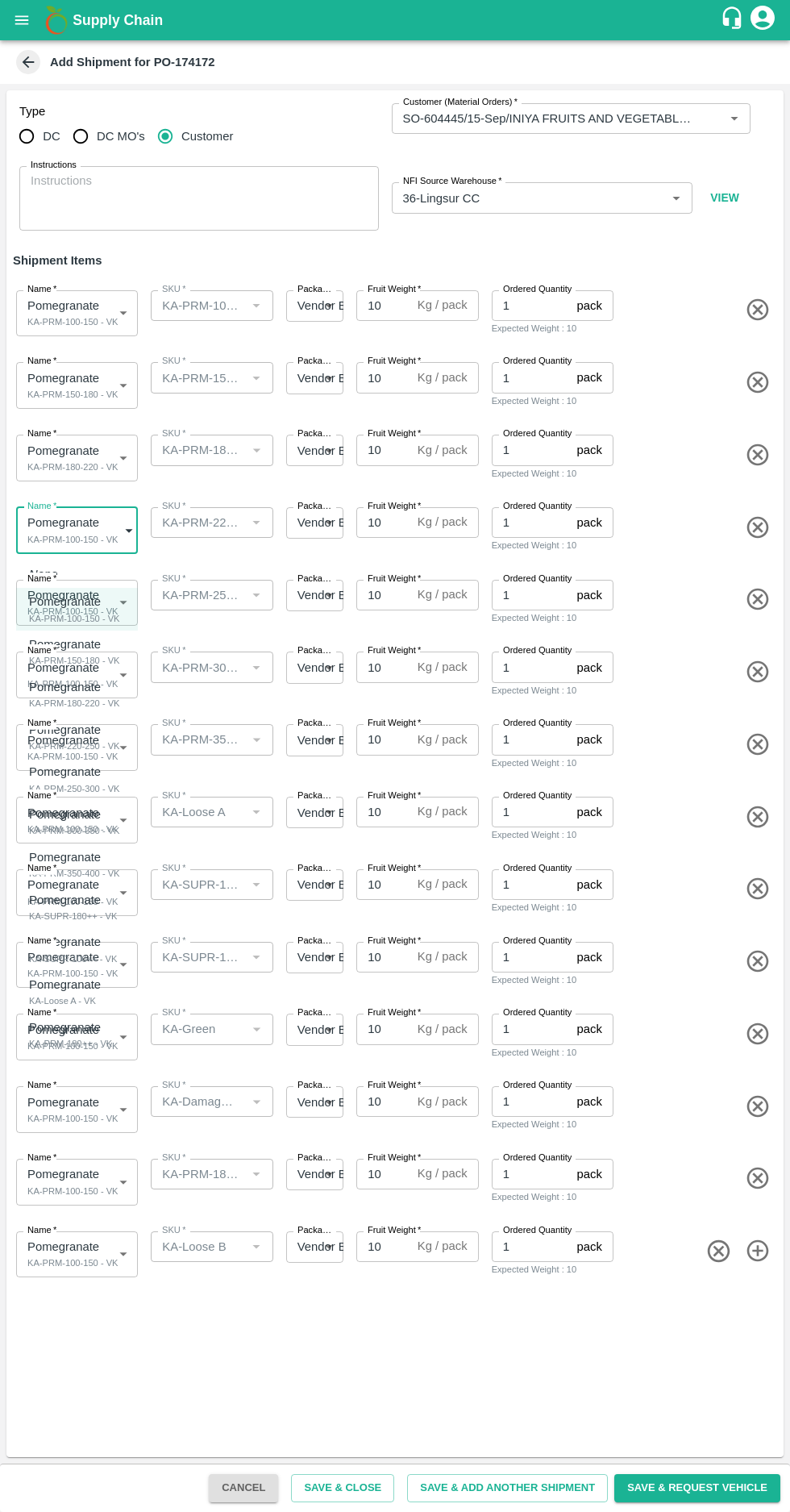
click at [65, 733] on p "Pomegranate" at bounding box center [71, 730] width 83 height 18
type input "1992062"
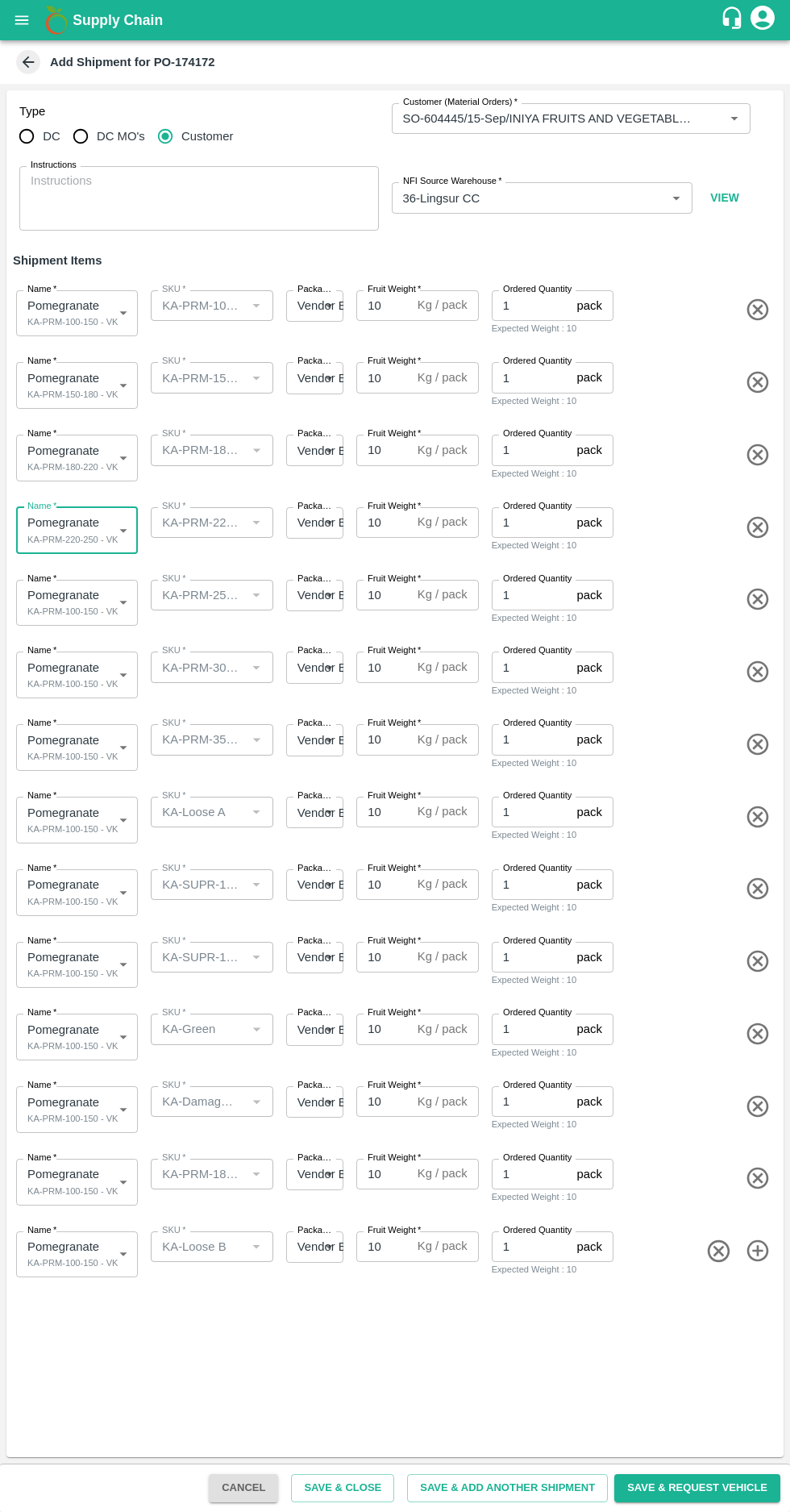
click at [95, 595] on body "Supply Chain Add Shipment for PO-174172 Type DC DC MO's Customer Customer (Mate…" at bounding box center [395, 756] width 790 height 1512
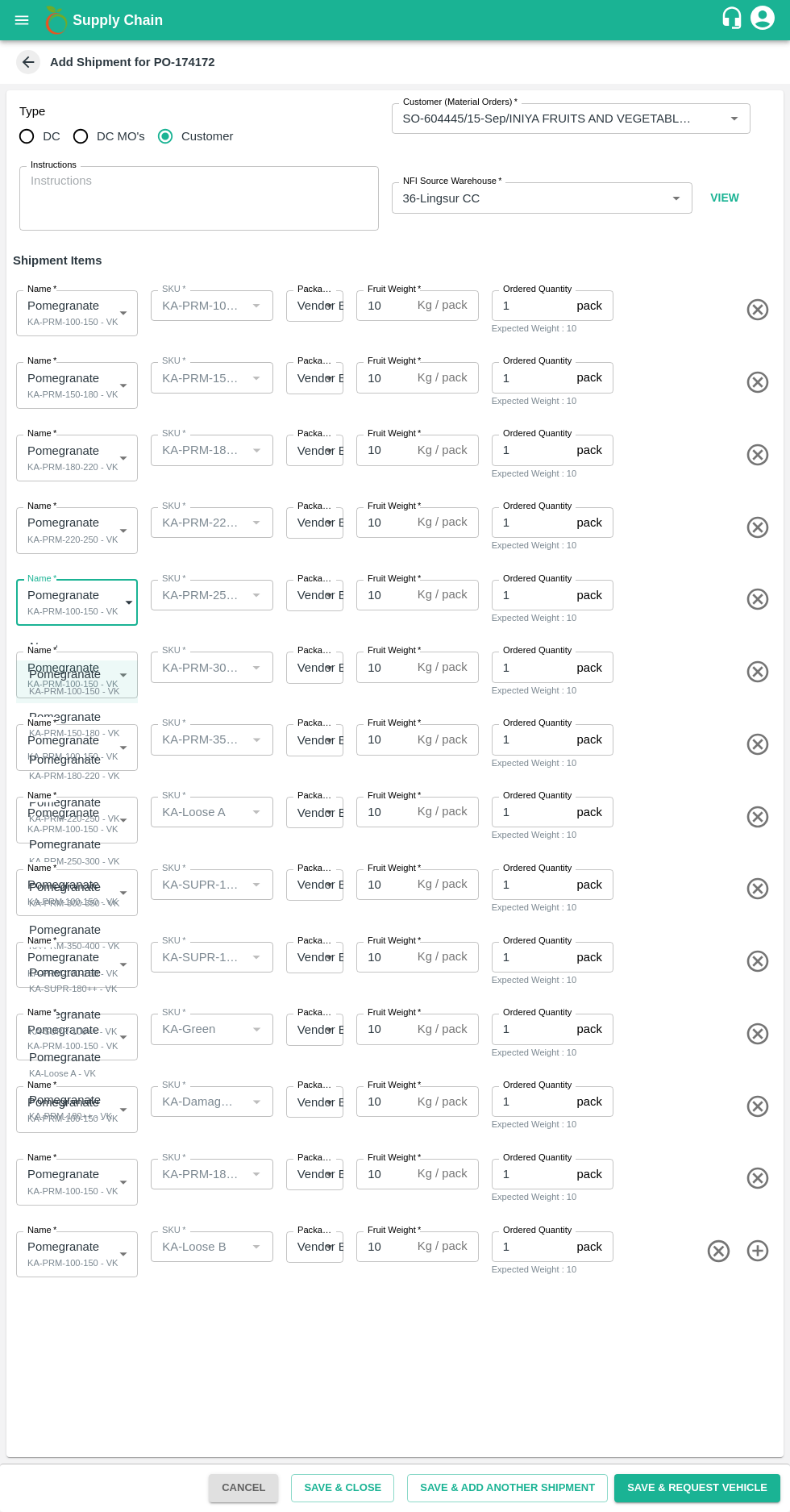
click at [66, 859] on div "KA-PRM-250-300 - VK" at bounding box center [74, 861] width 91 height 14
type input "1992063"
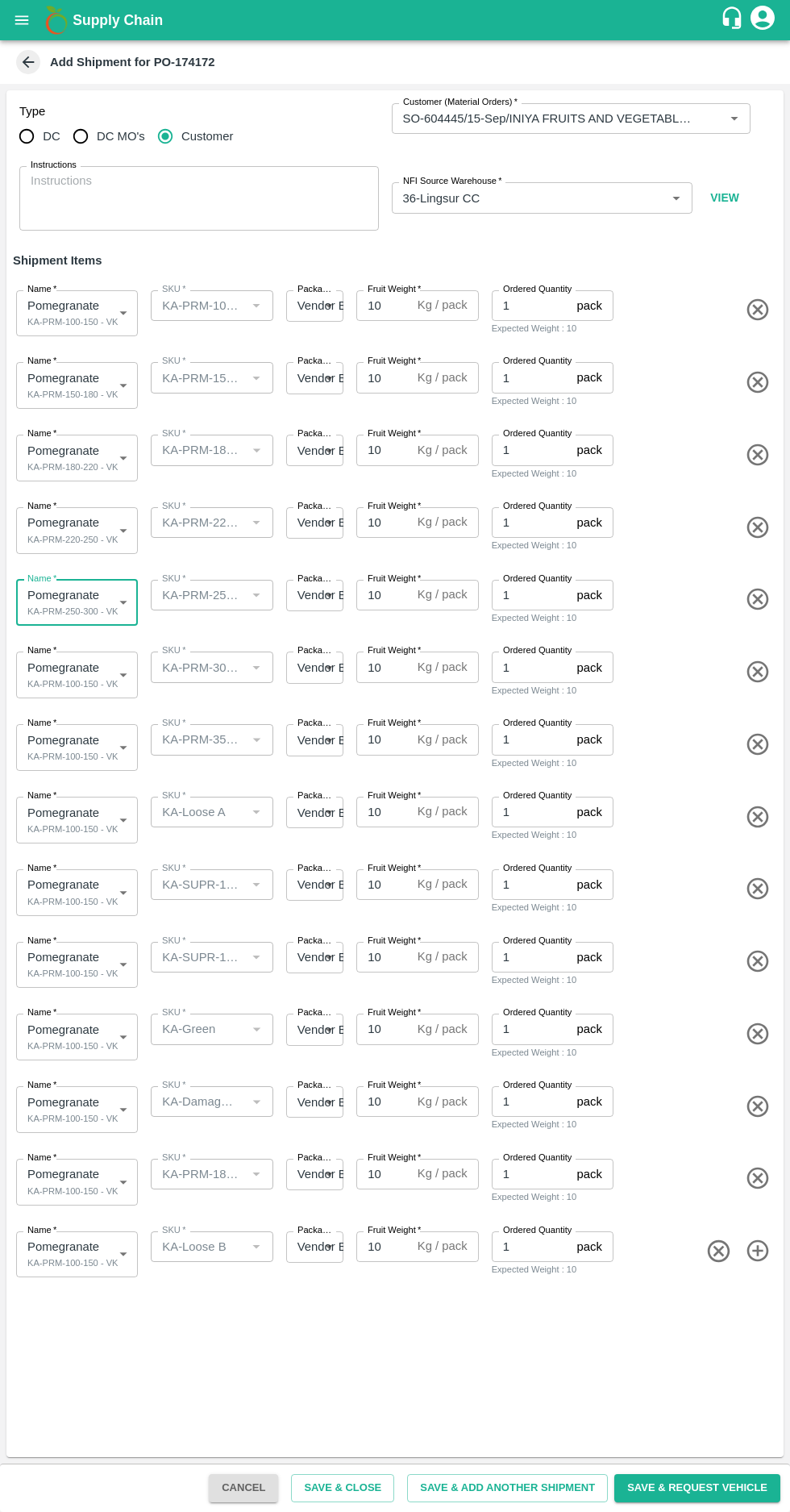
click at [96, 659] on body "Supply Chain Add Shipment for PO-174172 Type DC DC MO's Customer Customer (Mate…" at bounding box center [395, 756] width 790 height 1512
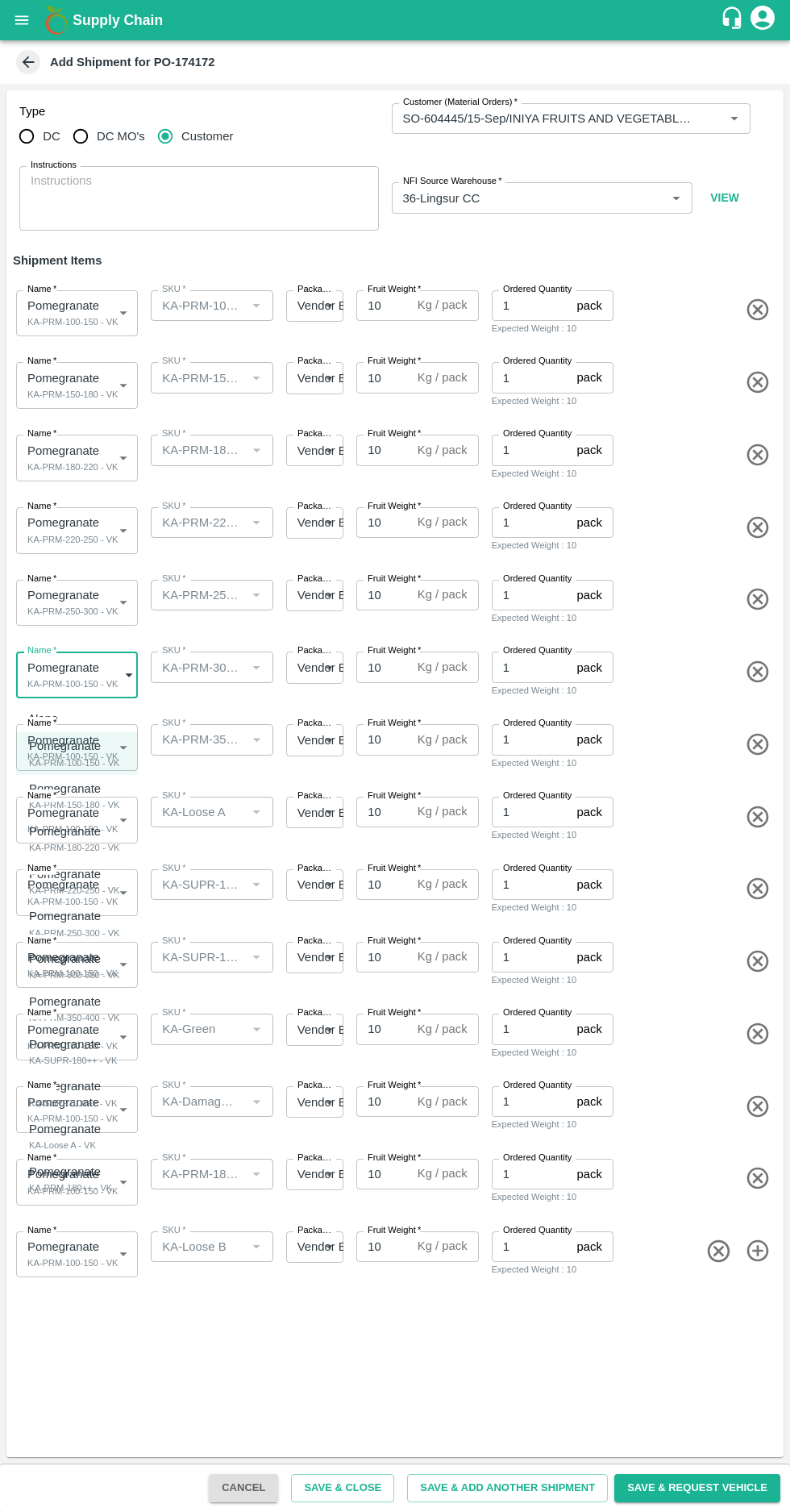
click at [88, 975] on div "KA-PRM-300-350 - VK" at bounding box center [74, 975] width 91 height 14
type input "1992064"
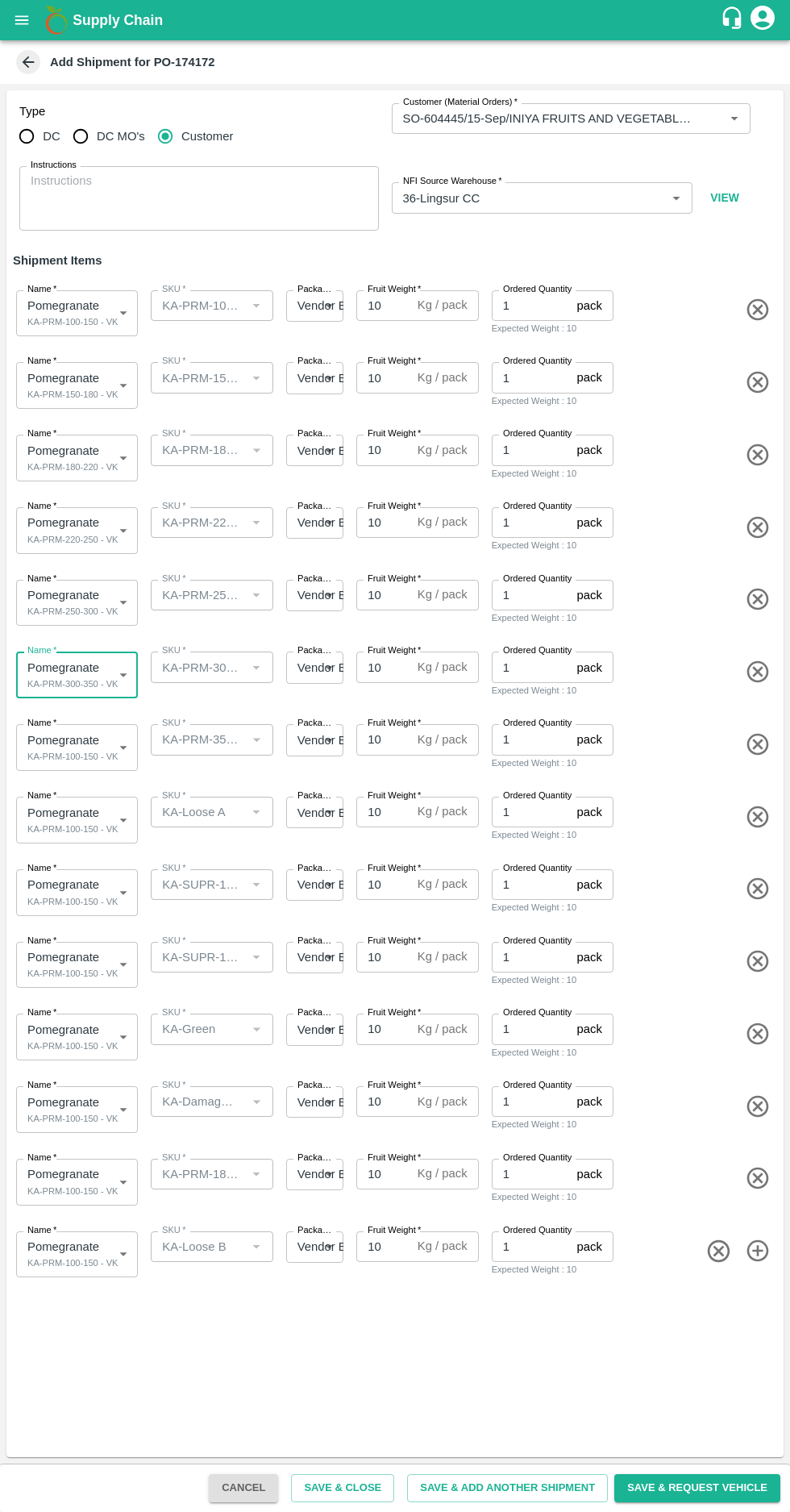
click at [80, 746] on body "Supply Chain Add Shipment for PO-174172 Type DC DC MO's Customer Customer (Mate…" at bounding box center [395, 756] width 790 height 1512
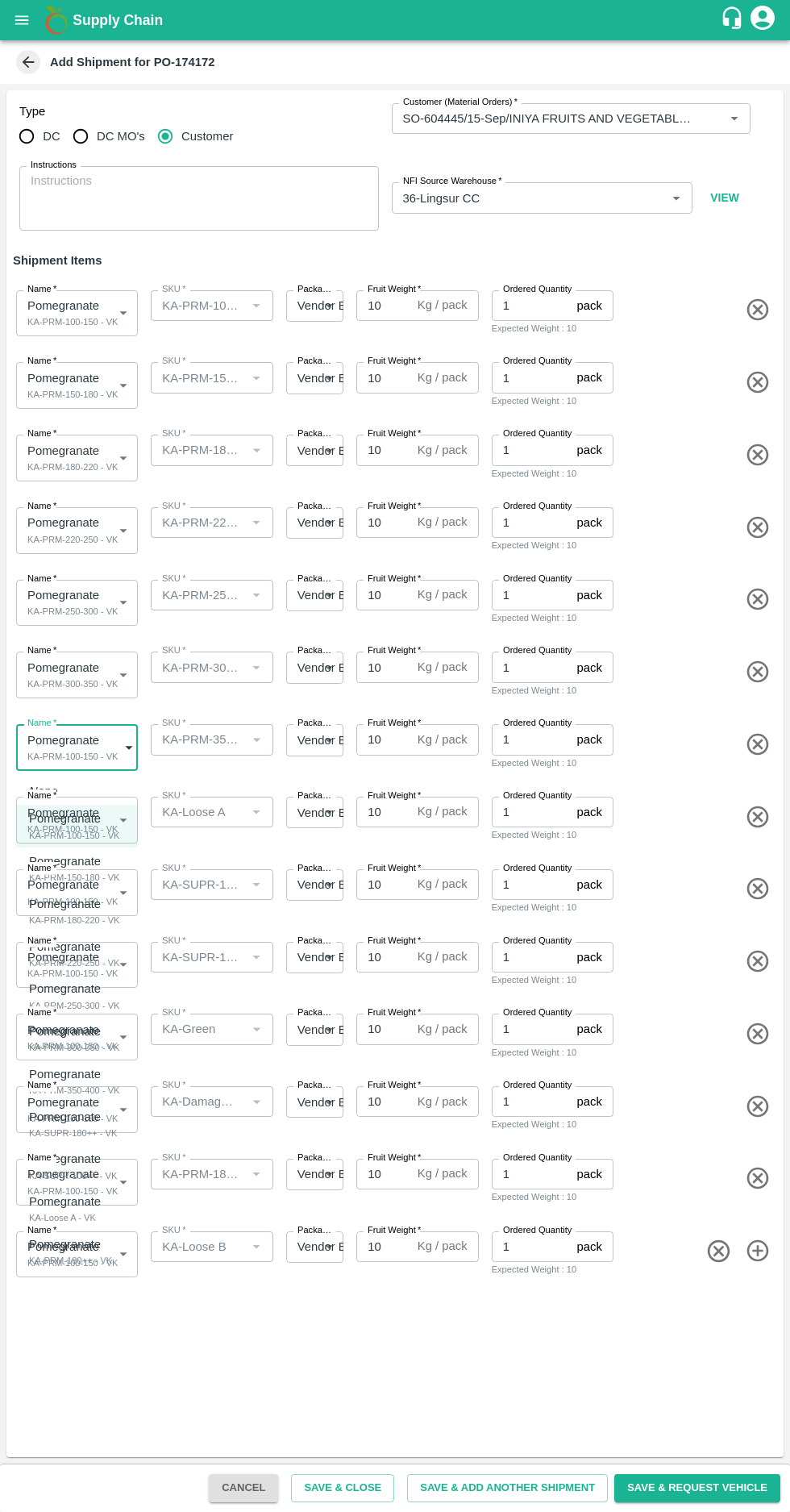
click at [64, 1089] on div "KA-PRM-350-400 - VK" at bounding box center [74, 1090] width 91 height 14
type input "1992065"
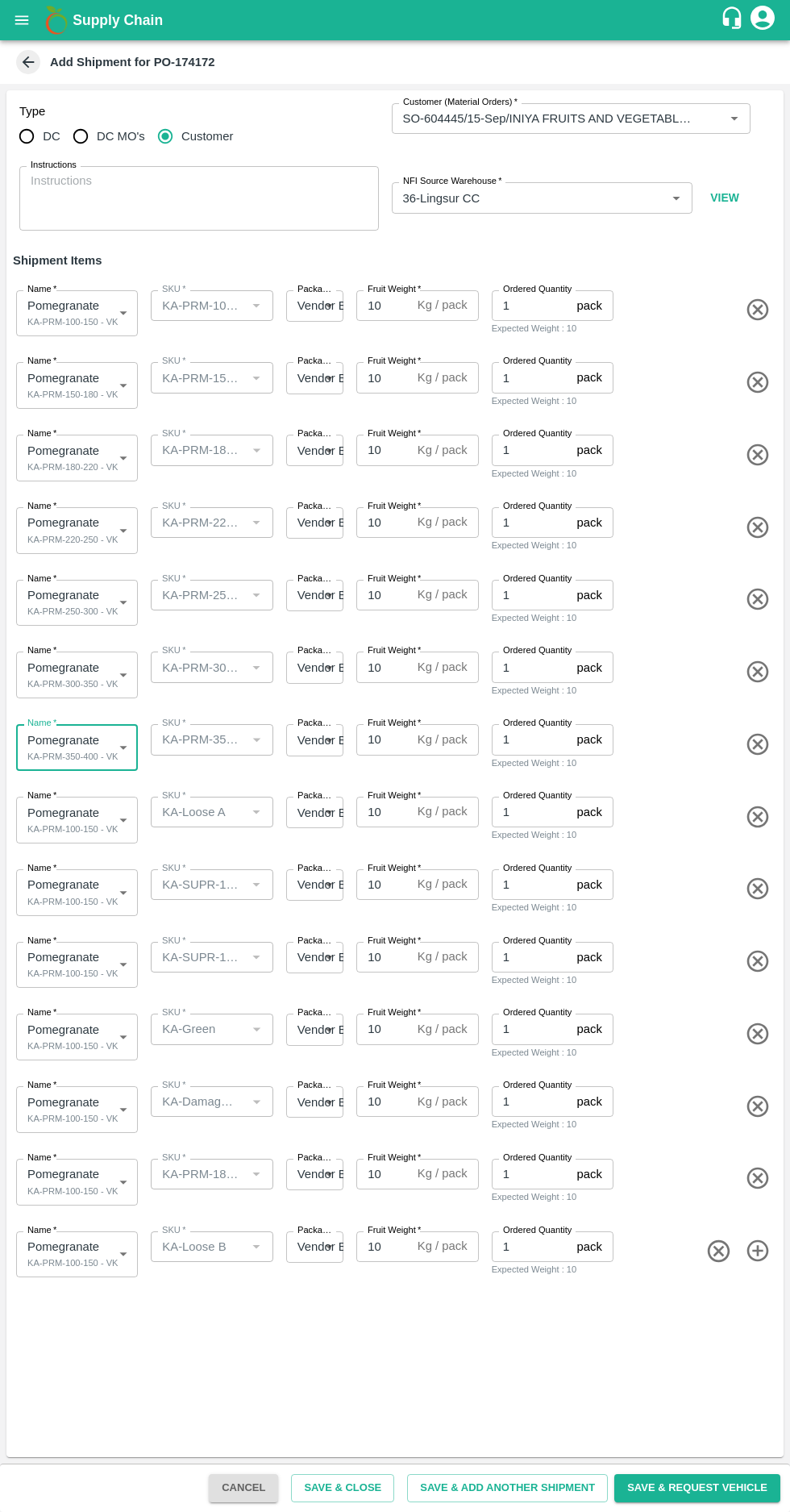
click at [90, 816] on body "Supply Chain Add Shipment for PO-174172 Type DC DC MO's Customer Customer (Mate…" at bounding box center [395, 756] width 790 height 1512
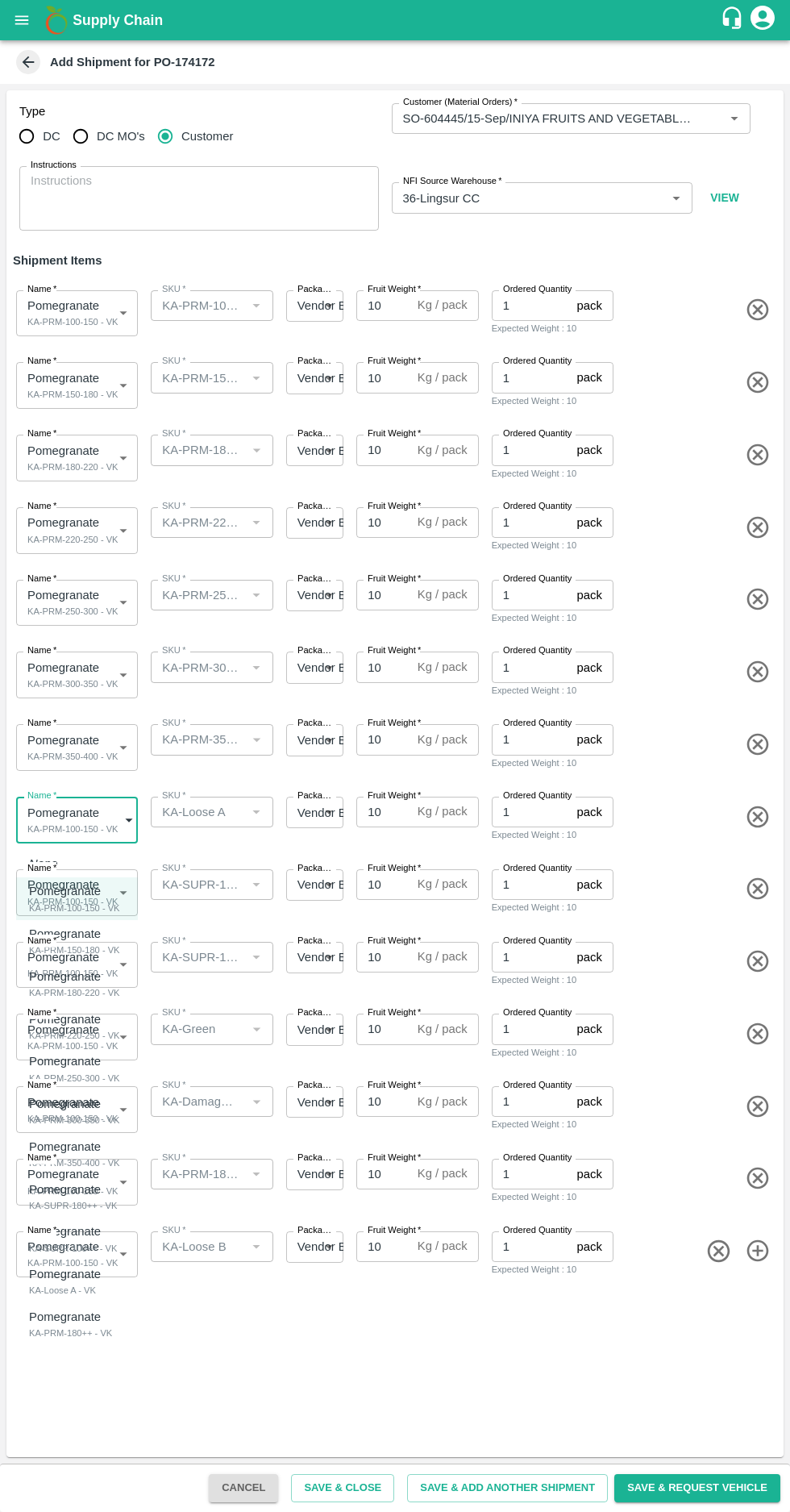
click at [49, 1290] on div "KA-Loose A - VK" at bounding box center [69, 1290] width 80 height 14
type input "1992068"
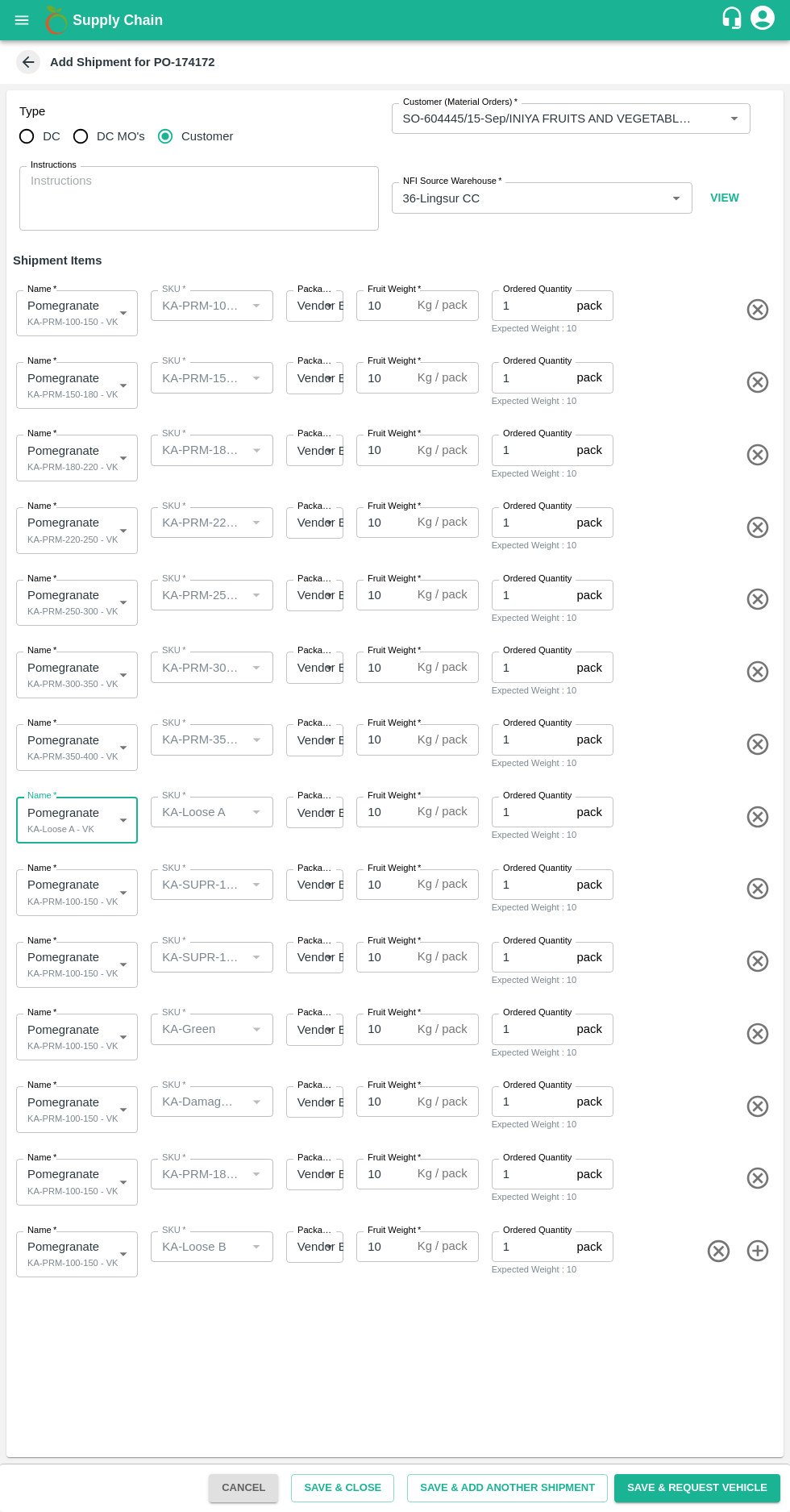
click at [89, 892] on body "Supply Chain Add Shipment for PO-174172 Type DC DC MO's Customer Customer (Mate…" at bounding box center [395, 756] width 790 height 1512
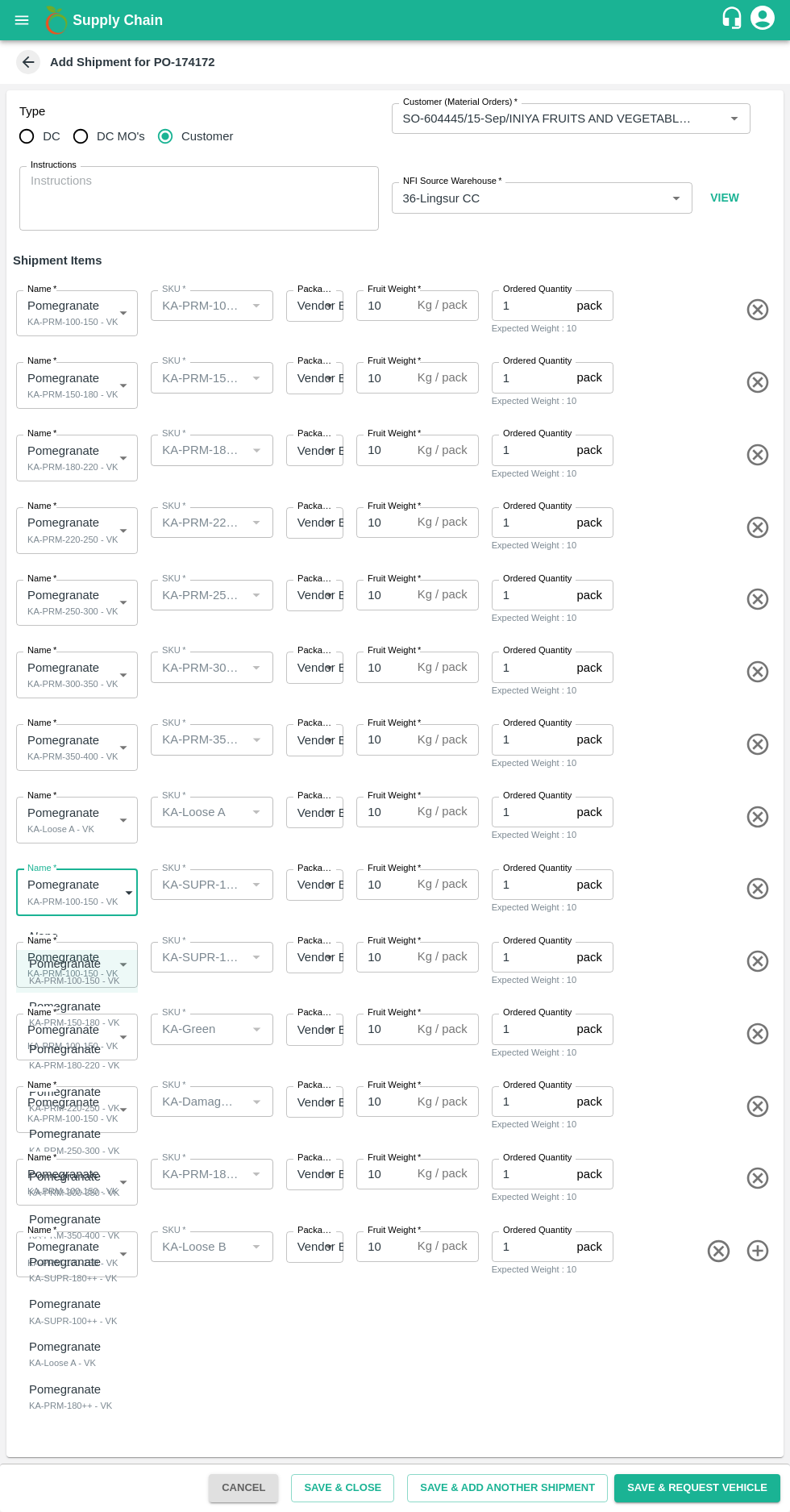
click at [49, 1277] on div "KA-SUPR-180++ - VK" at bounding box center [72, 1278] width 88 height 14
type input "1992066"
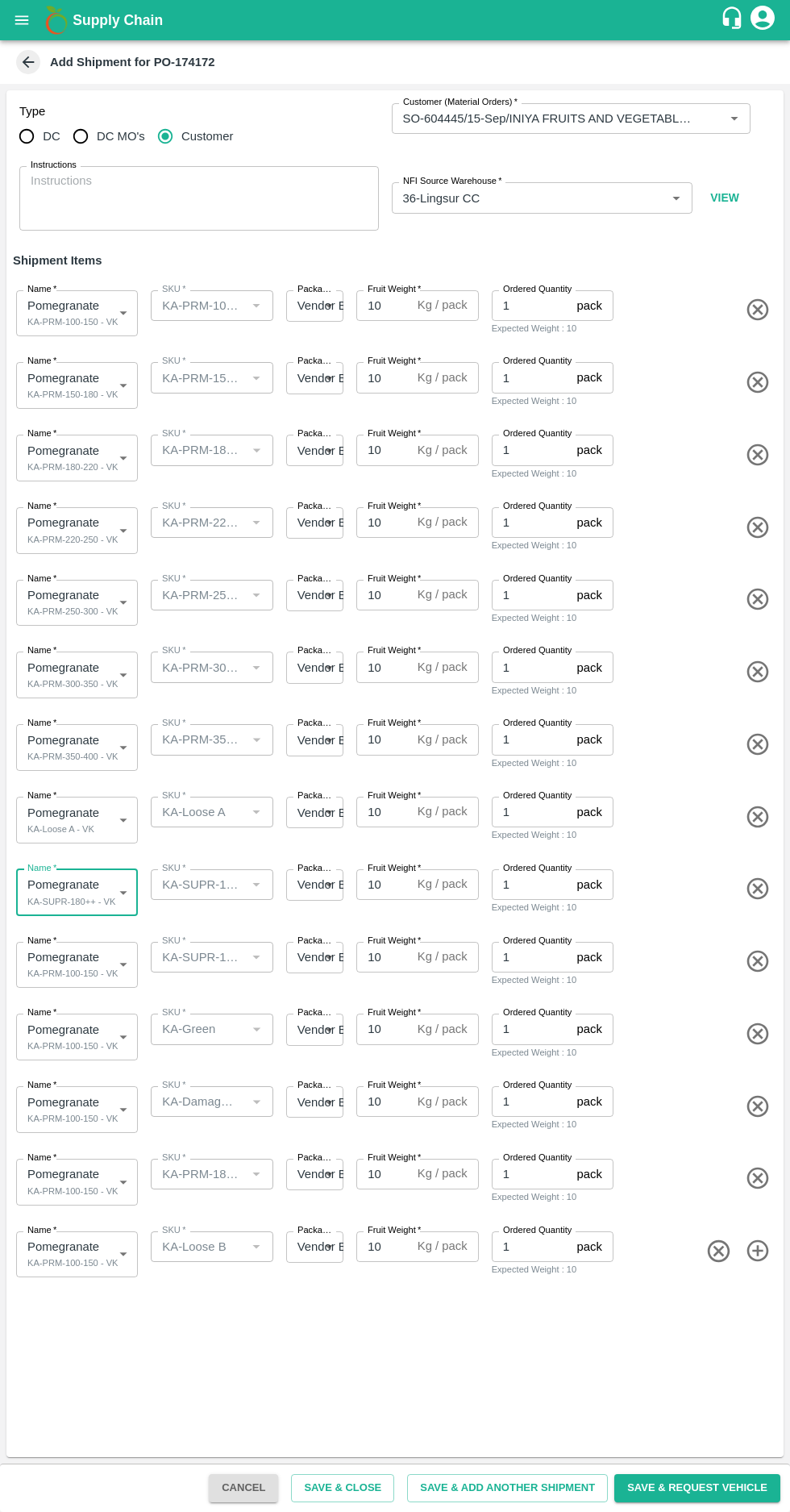
click at [77, 965] on body "Supply Chain Add Shipment for PO-174172 Type DC DC MO's Customer Customer (Mate…" at bounding box center [395, 756] width 790 height 1512
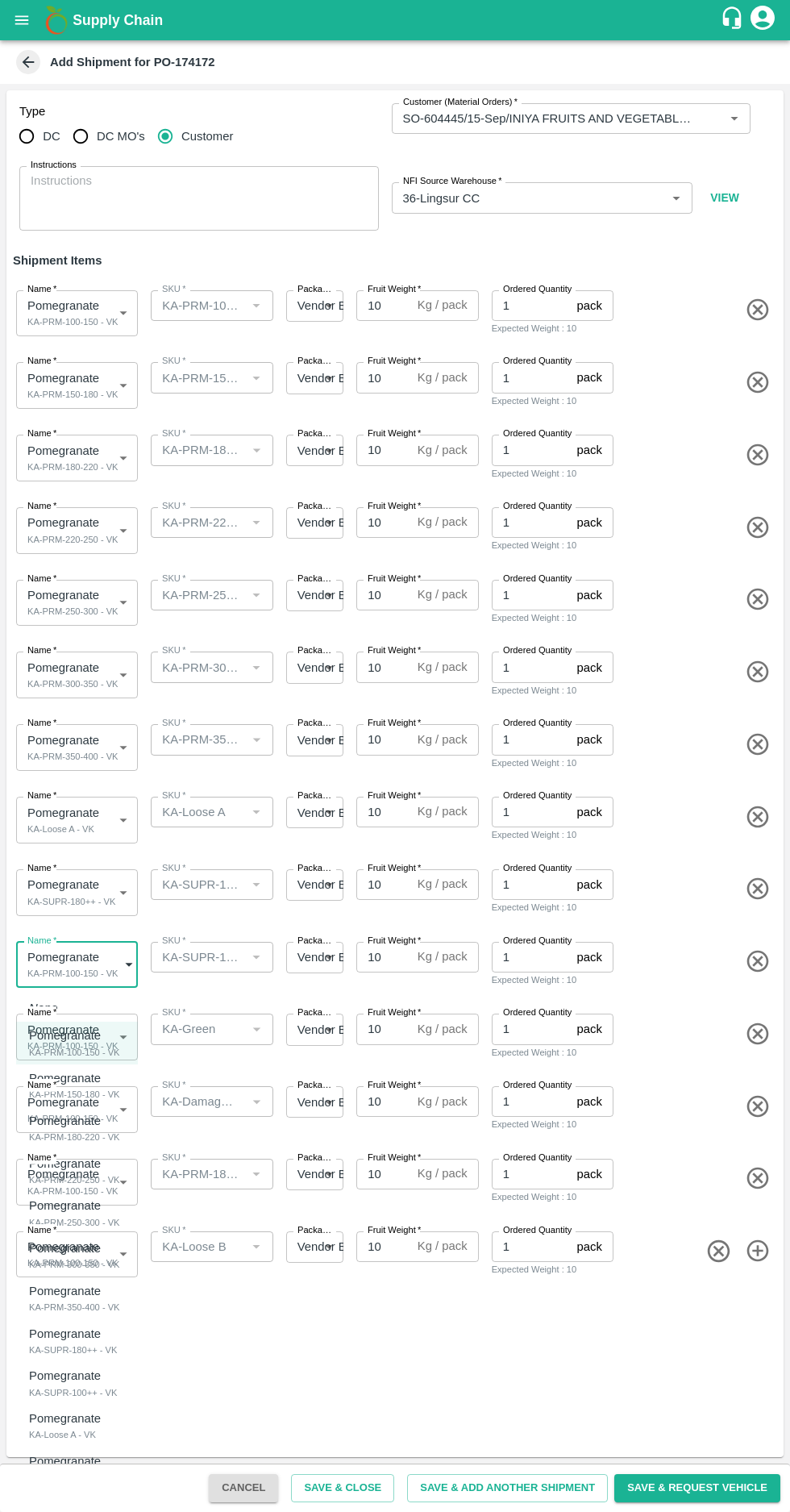
click at [61, 1385] on div "KA-SUPR-100++ - VK" at bounding box center [72, 1392] width 88 height 14
type input "1992067"
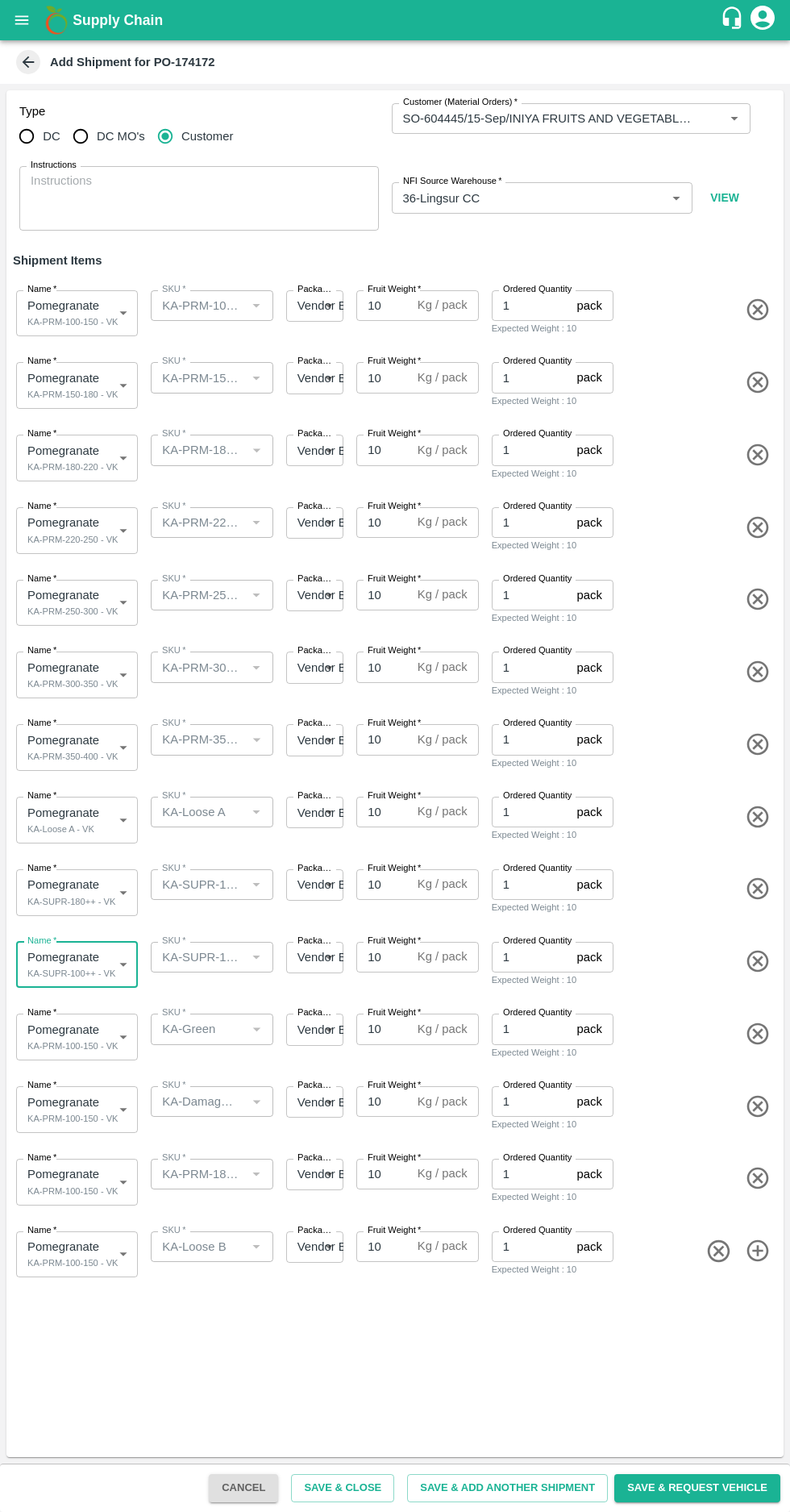
click at [89, 1032] on body "Supply Chain Add Shipment for PO-174172 Type DC DC MO's Customer Customer (Mate…" at bounding box center [395, 756] width 790 height 1512
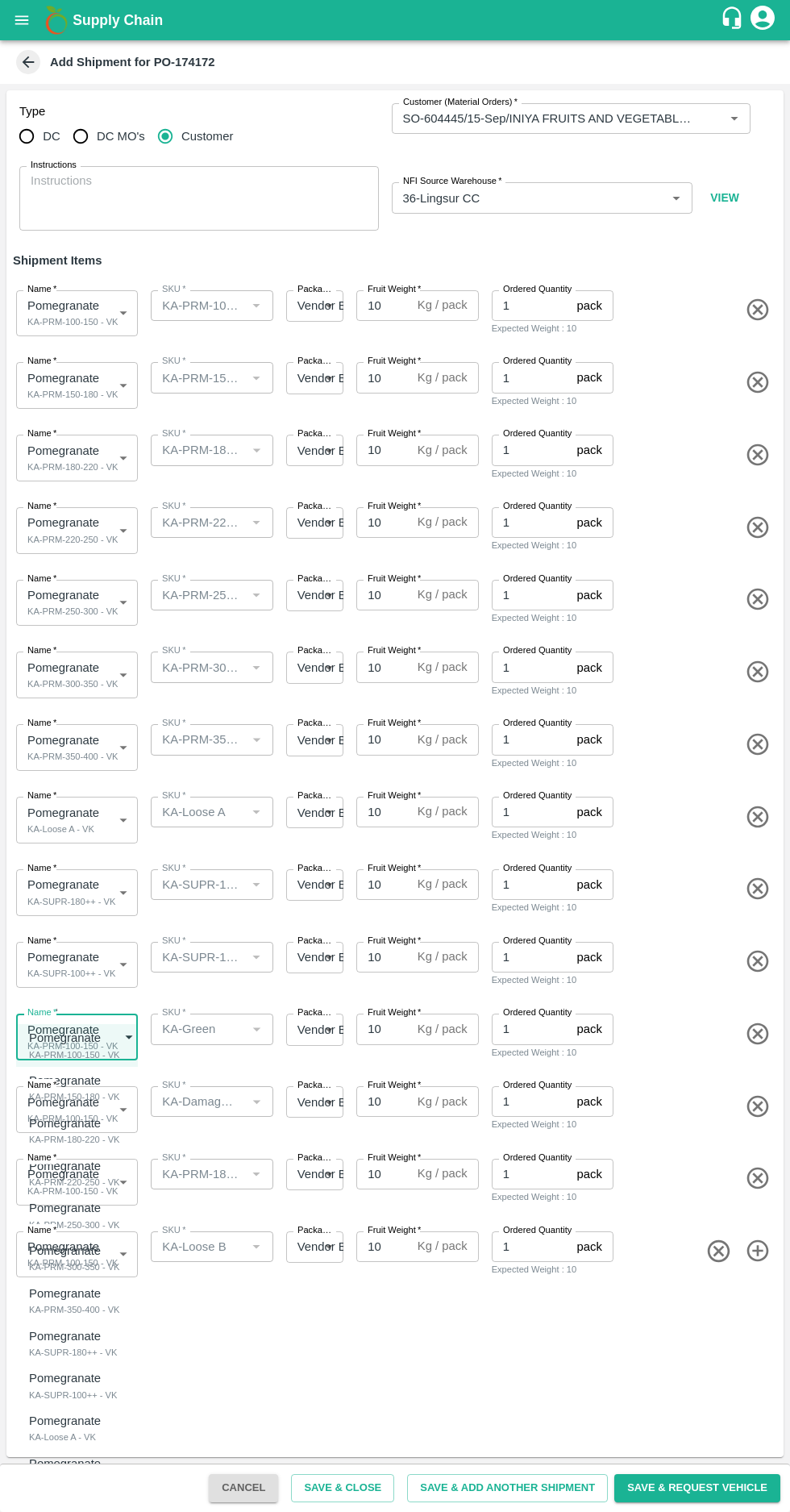
click at [55, 1380] on p "Pomegranate" at bounding box center [69, 1377] width 80 height 18
type input "1992067"
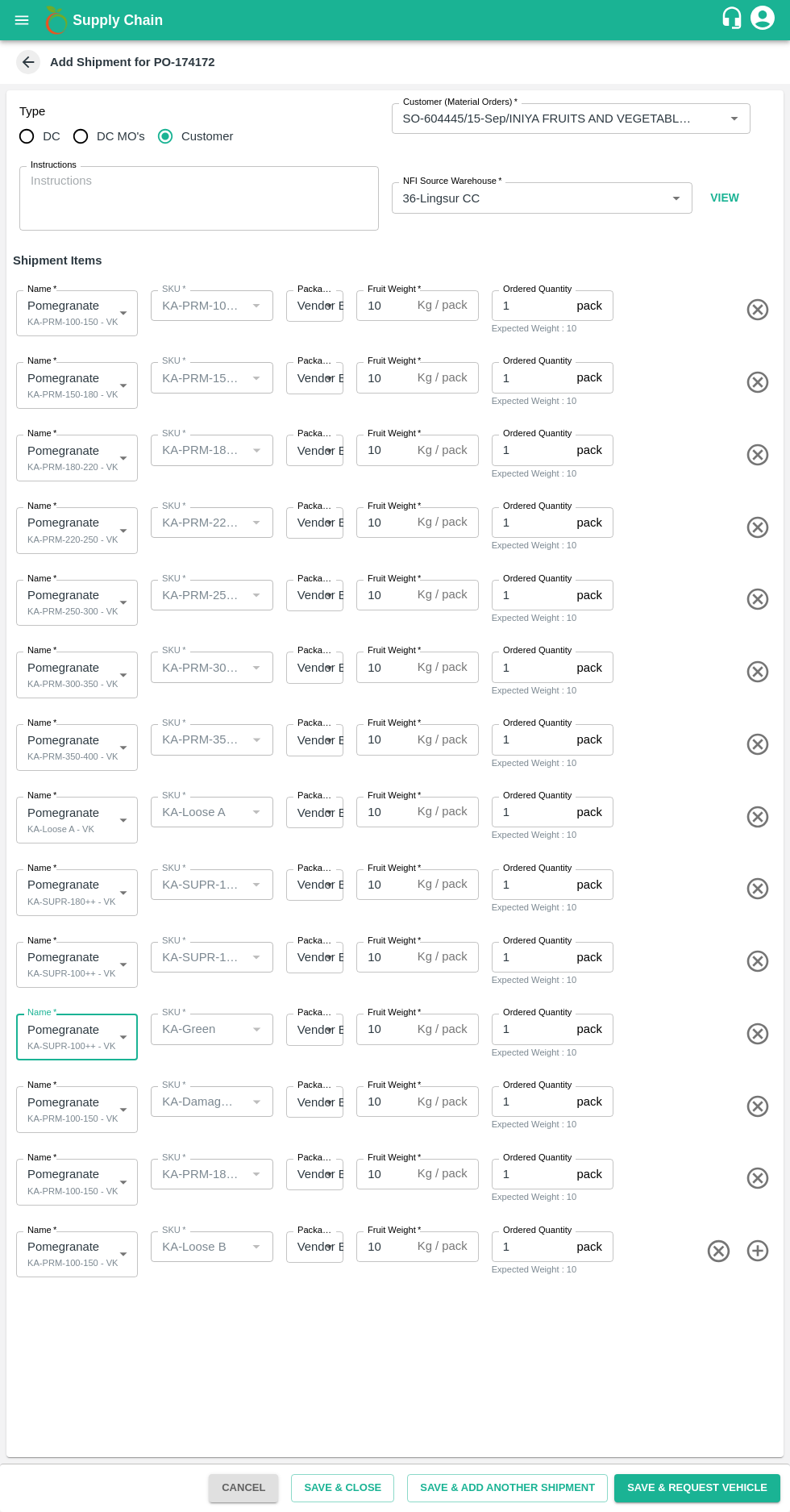
click at [717, 1251] on icon "button" at bounding box center [719, 1251] width 22 height 22
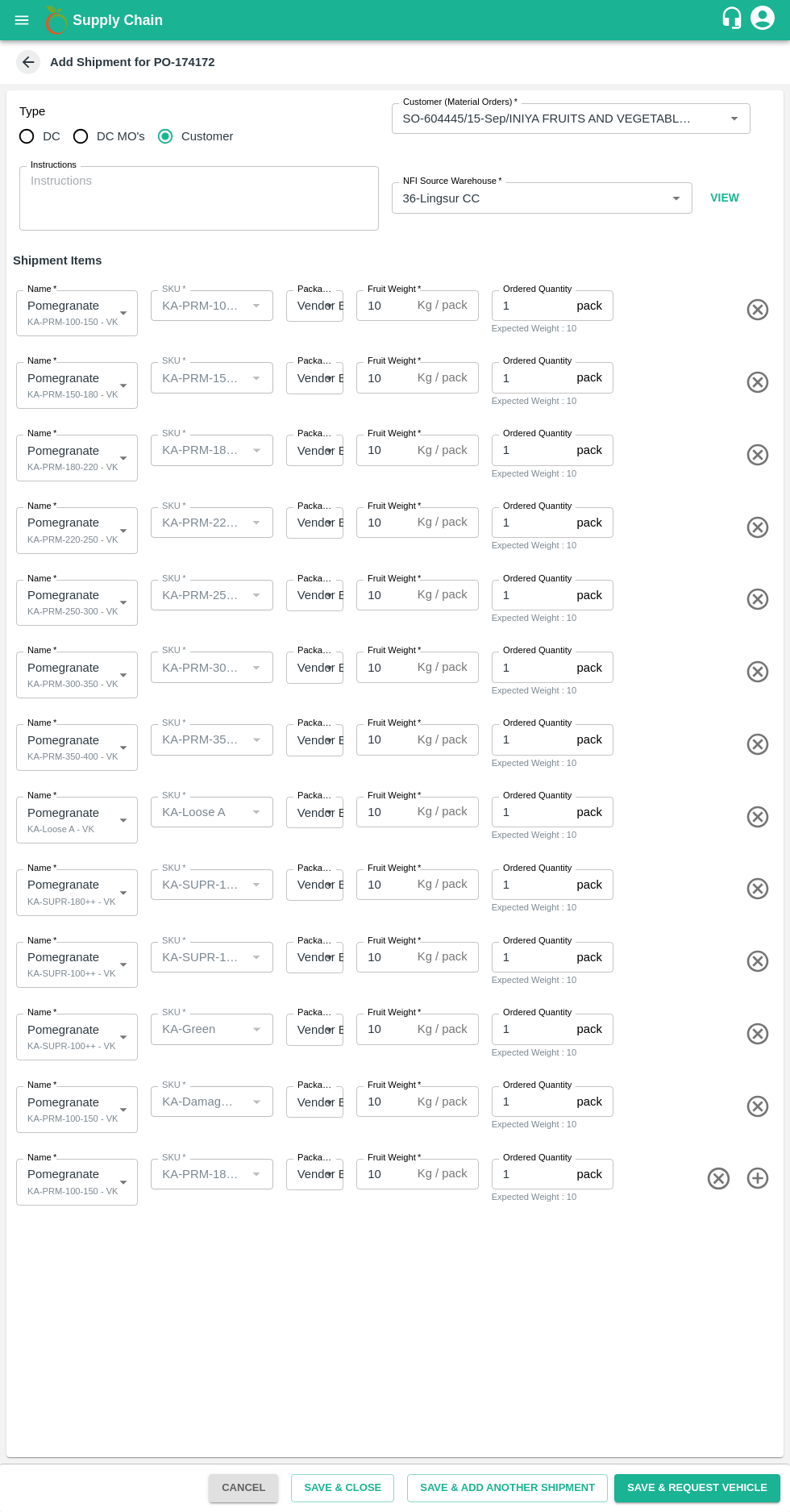
click at [714, 1178] on icon "button" at bounding box center [718, 1178] width 26 height 26
click at [710, 1107] on icon "button" at bounding box center [718, 1106] width 26 height 26
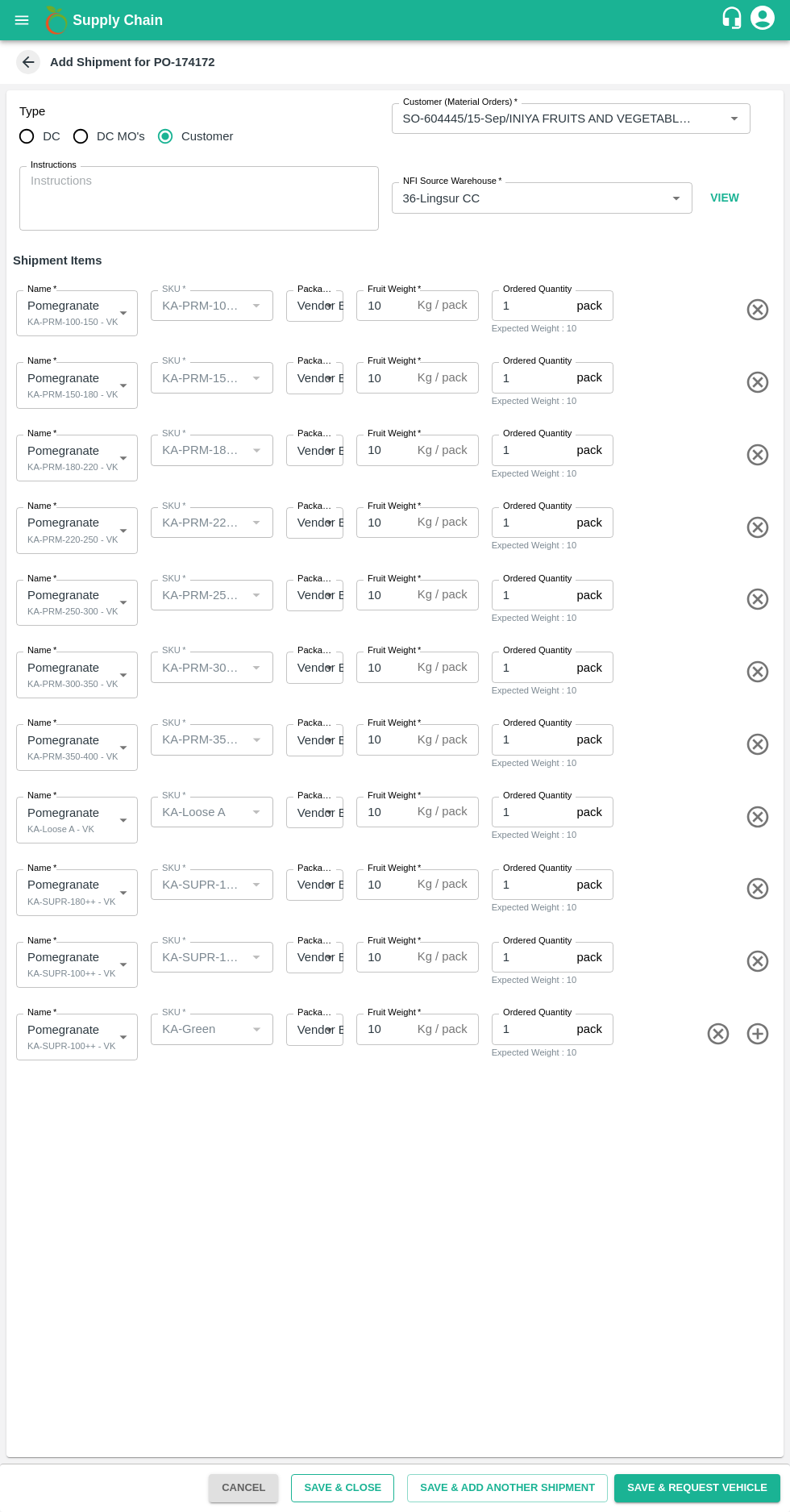
click at [358, 1492] on button "Save & Close" at bounding box center [342, 1487] width 103 height 28
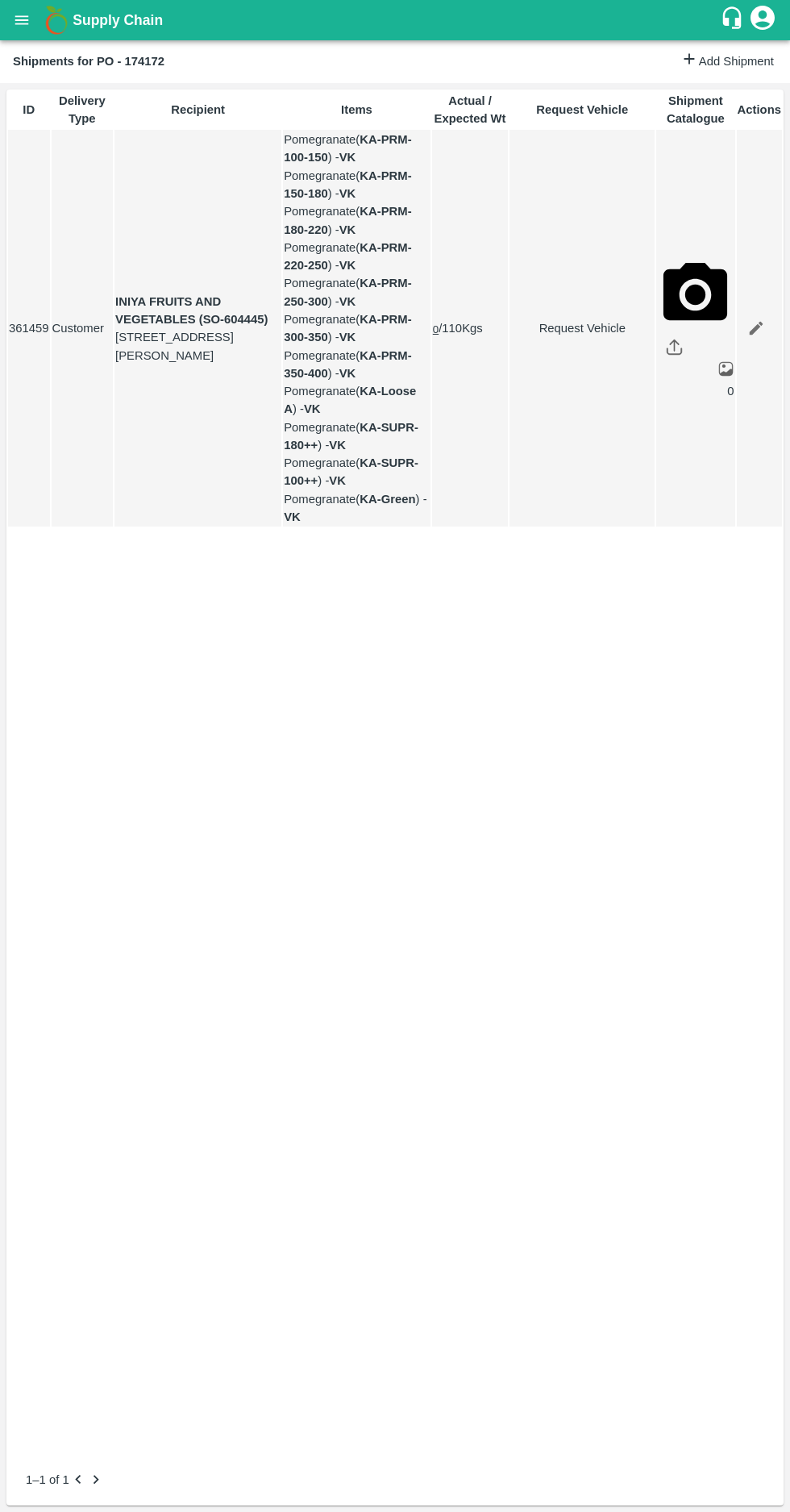
click at [587, 337] on link "Request Vehicle" at bounding box center [582, 328] width 144 height 18
type input "13/09/2025 07:30 PM"
type input "10/09/2025 12:00 AM"
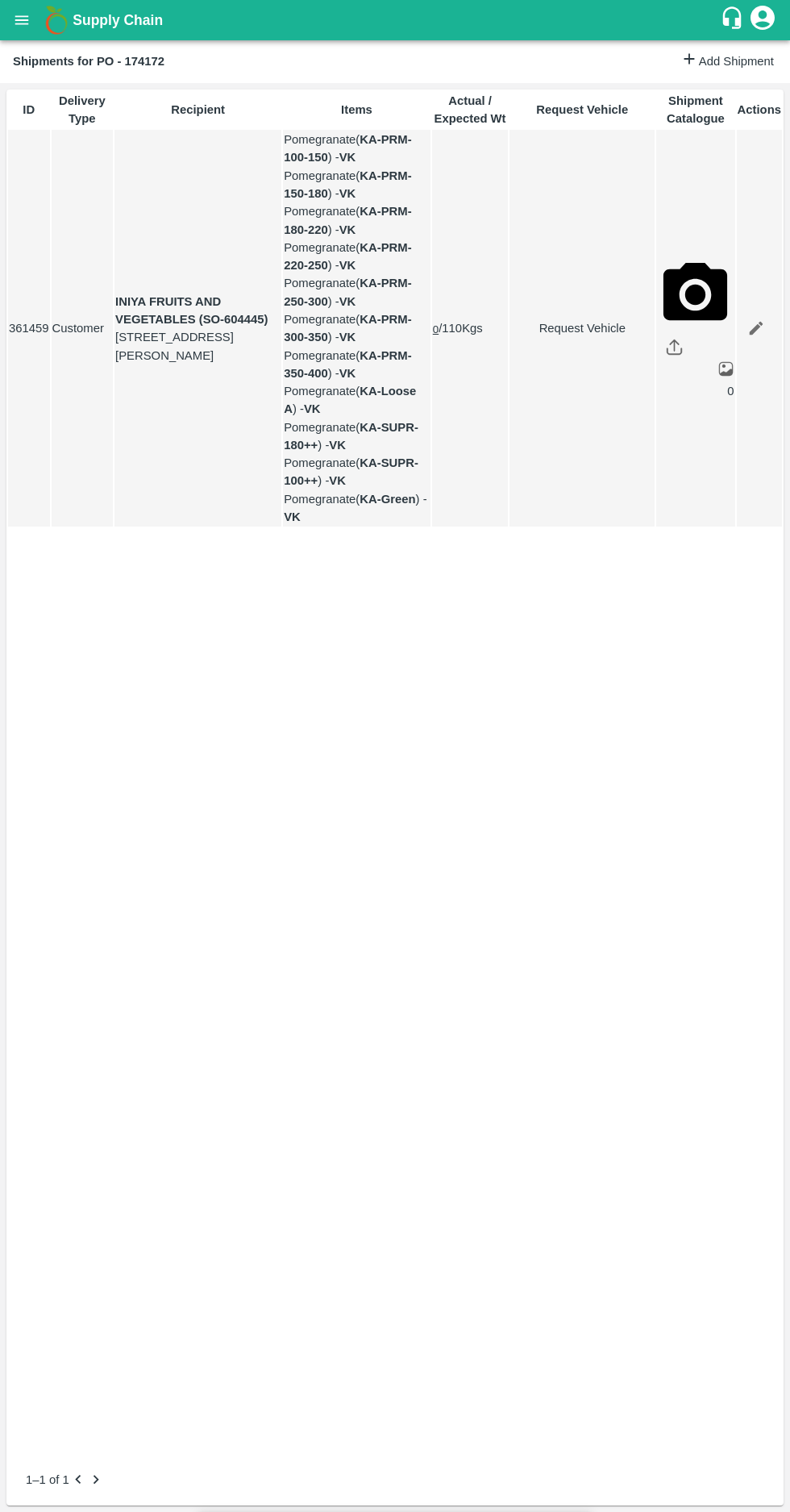
type input "08/09/2025 06:00 PM"
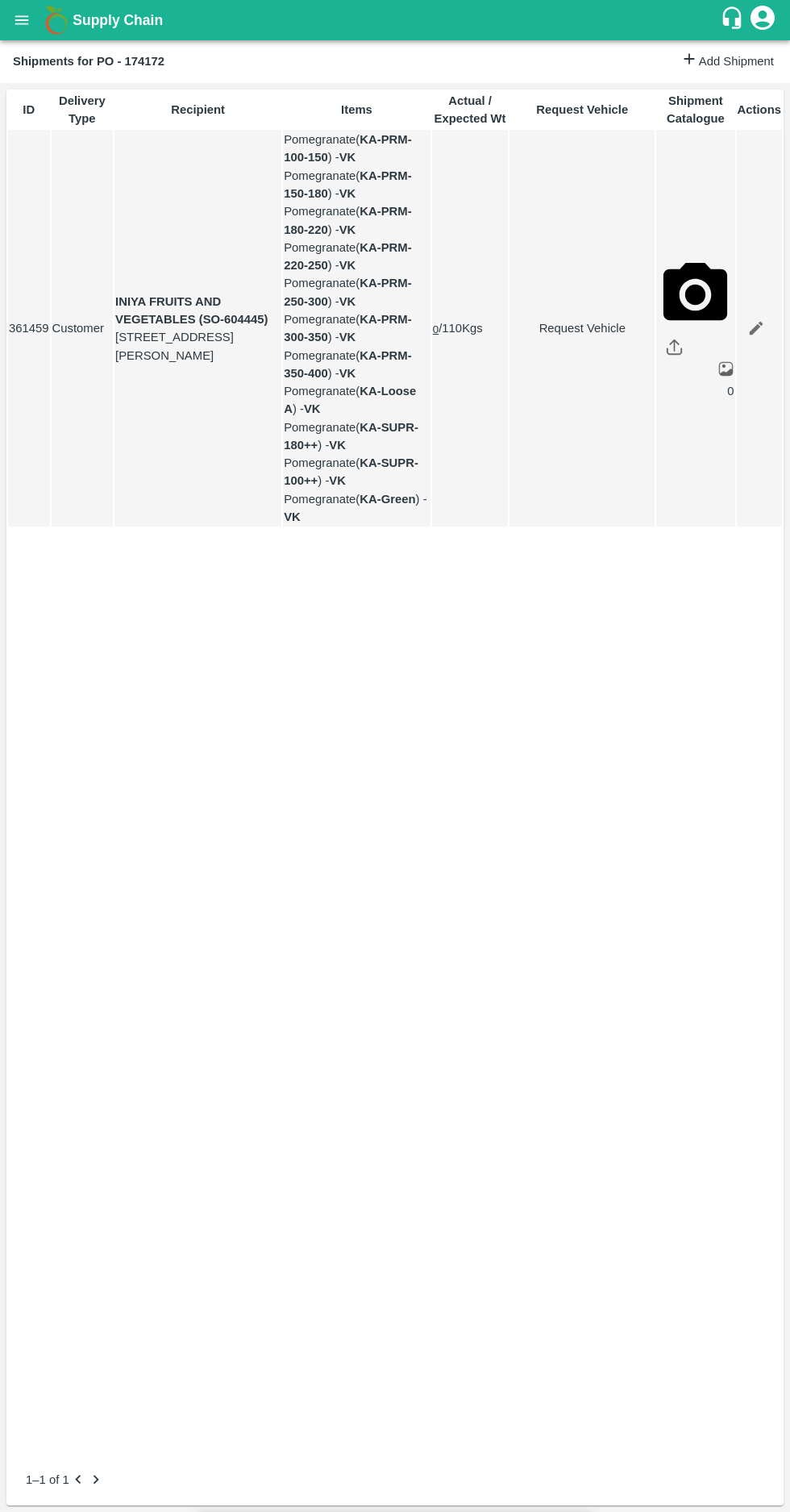
type input "09/09/2025 04:30 AM"
click at [287, 188] on body "Supply Chain Shipments for PO - 174172 Add Shipment ID Delivery Type Recipient …" at bounding box center [395, 756] width 790 height 1512
click at [252, 245] on p "Normal" at bounding box center [243, 247] width 38 height 18
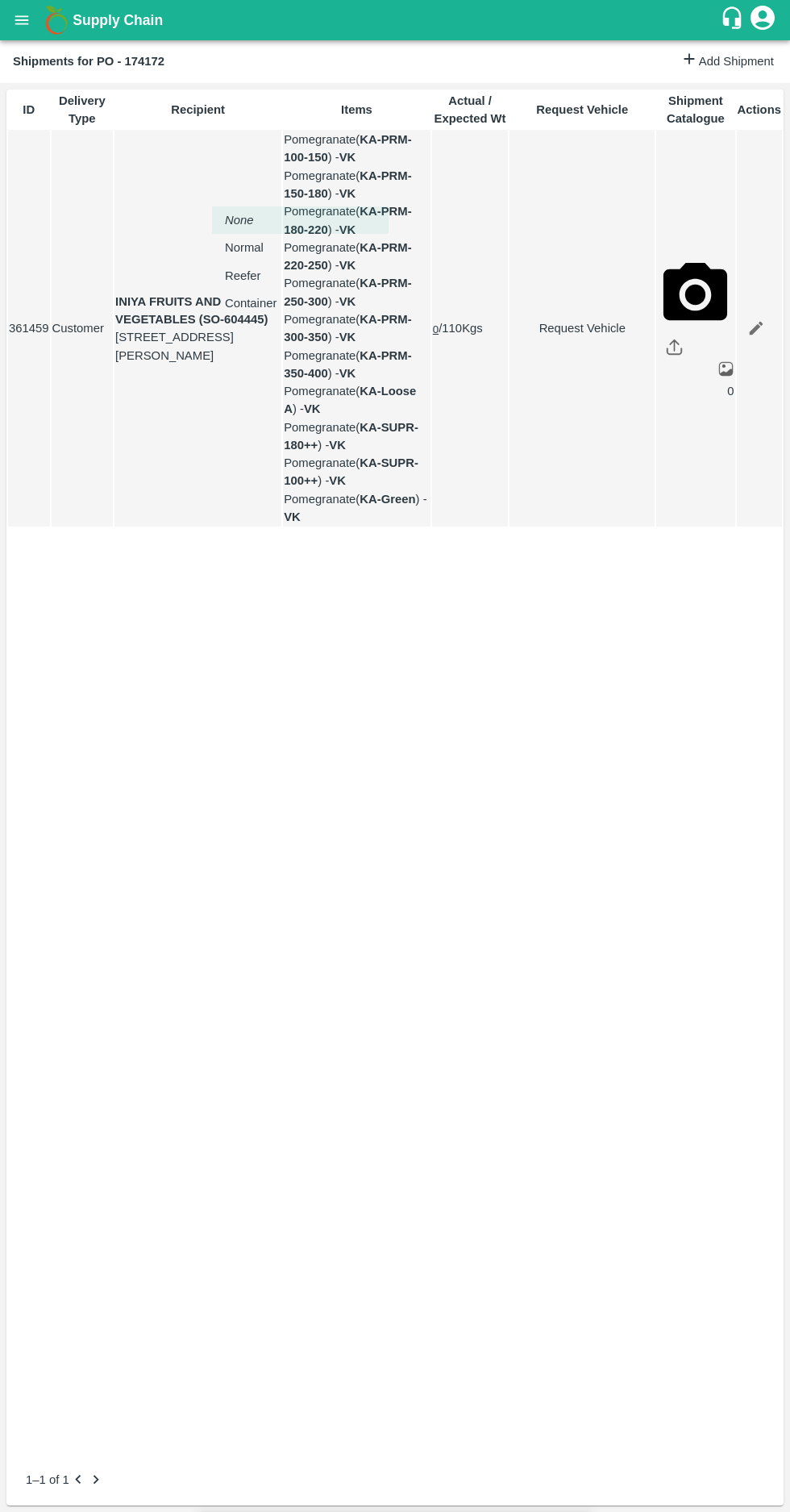
type input "1"
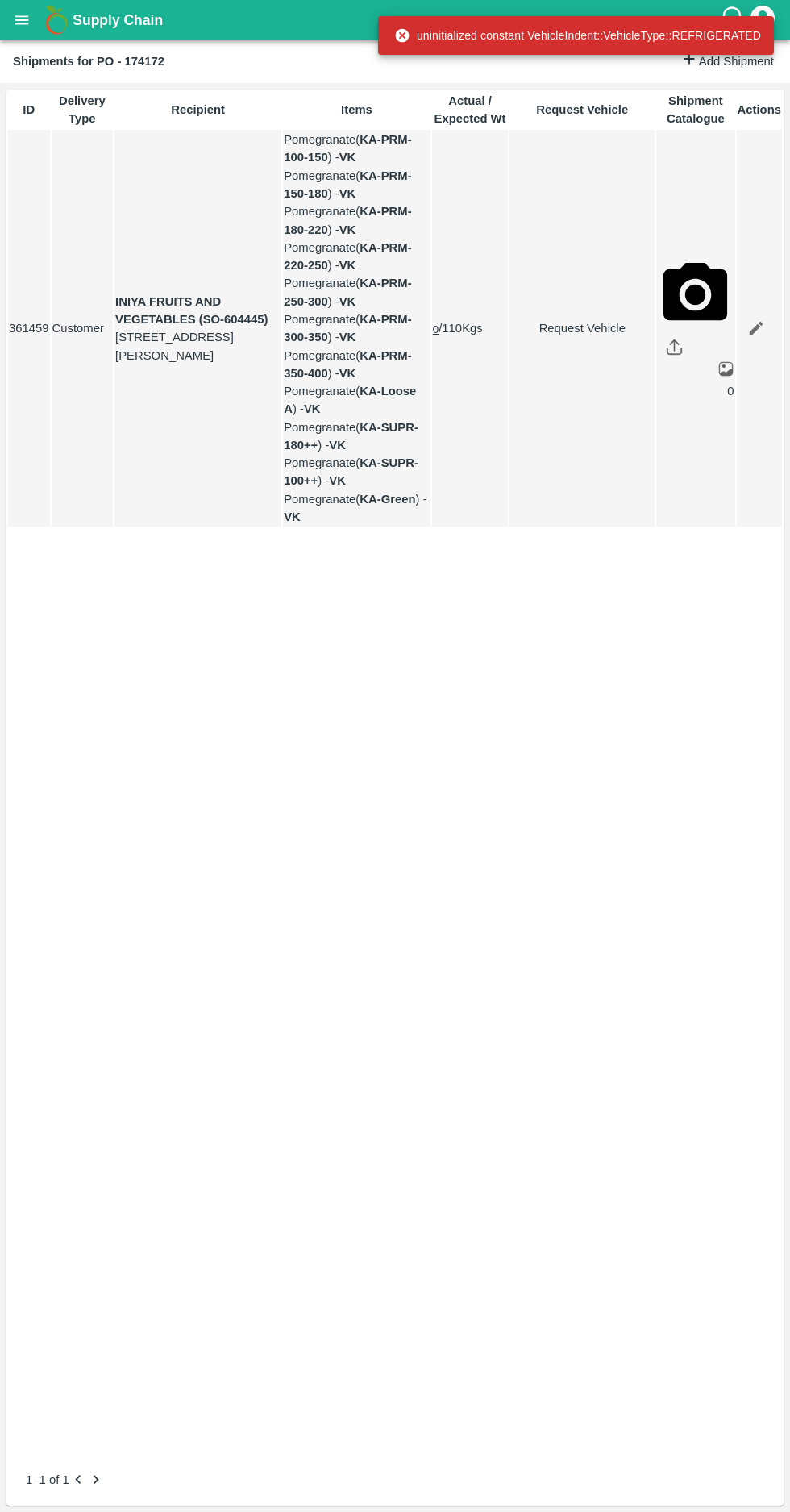
click at [558, 337] on link "Request Vehicle" at bounding box center [582, 328] width 144 height 18
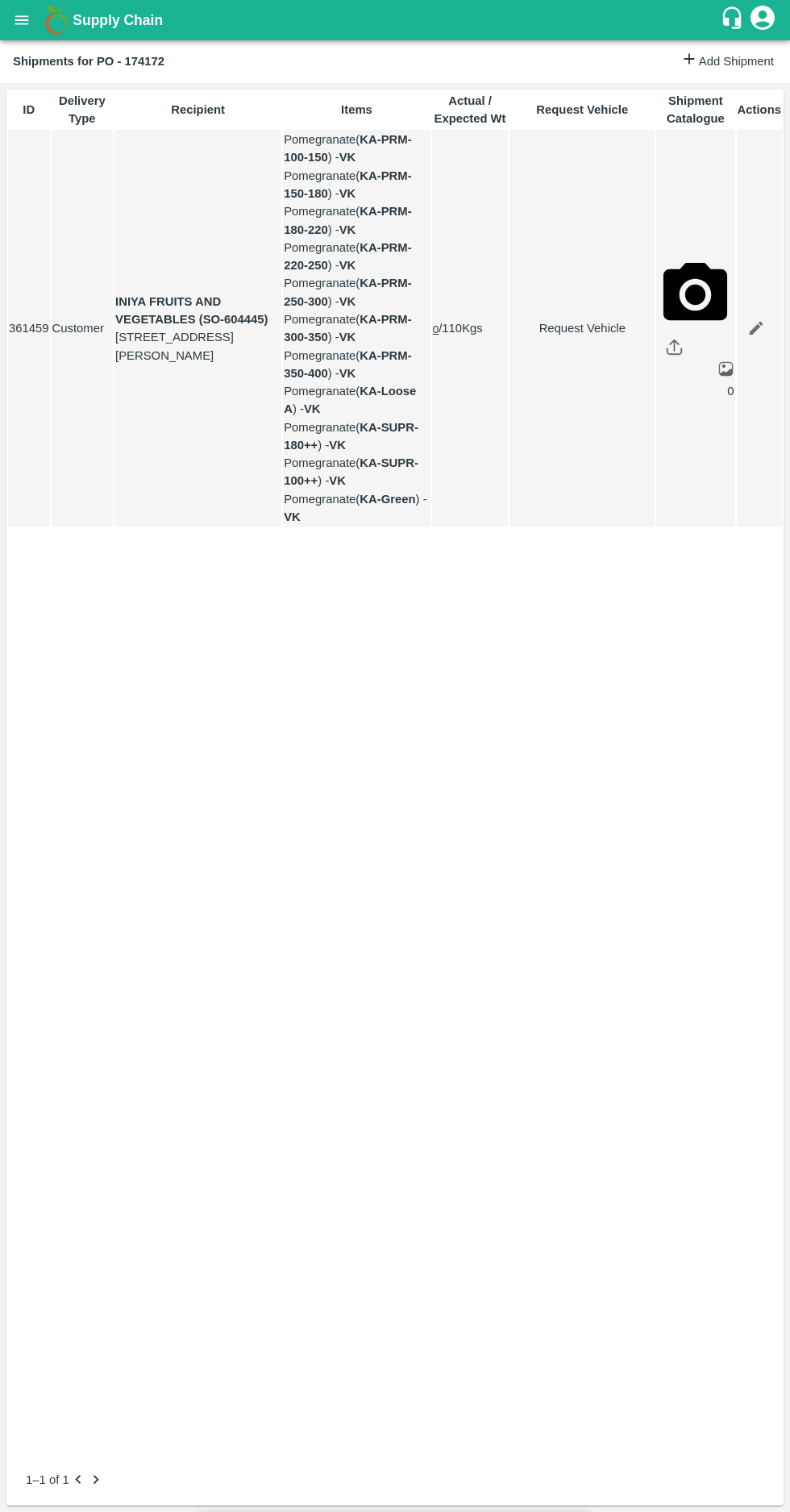
type input "1"
type input "08/09/2025 06:00 PM"
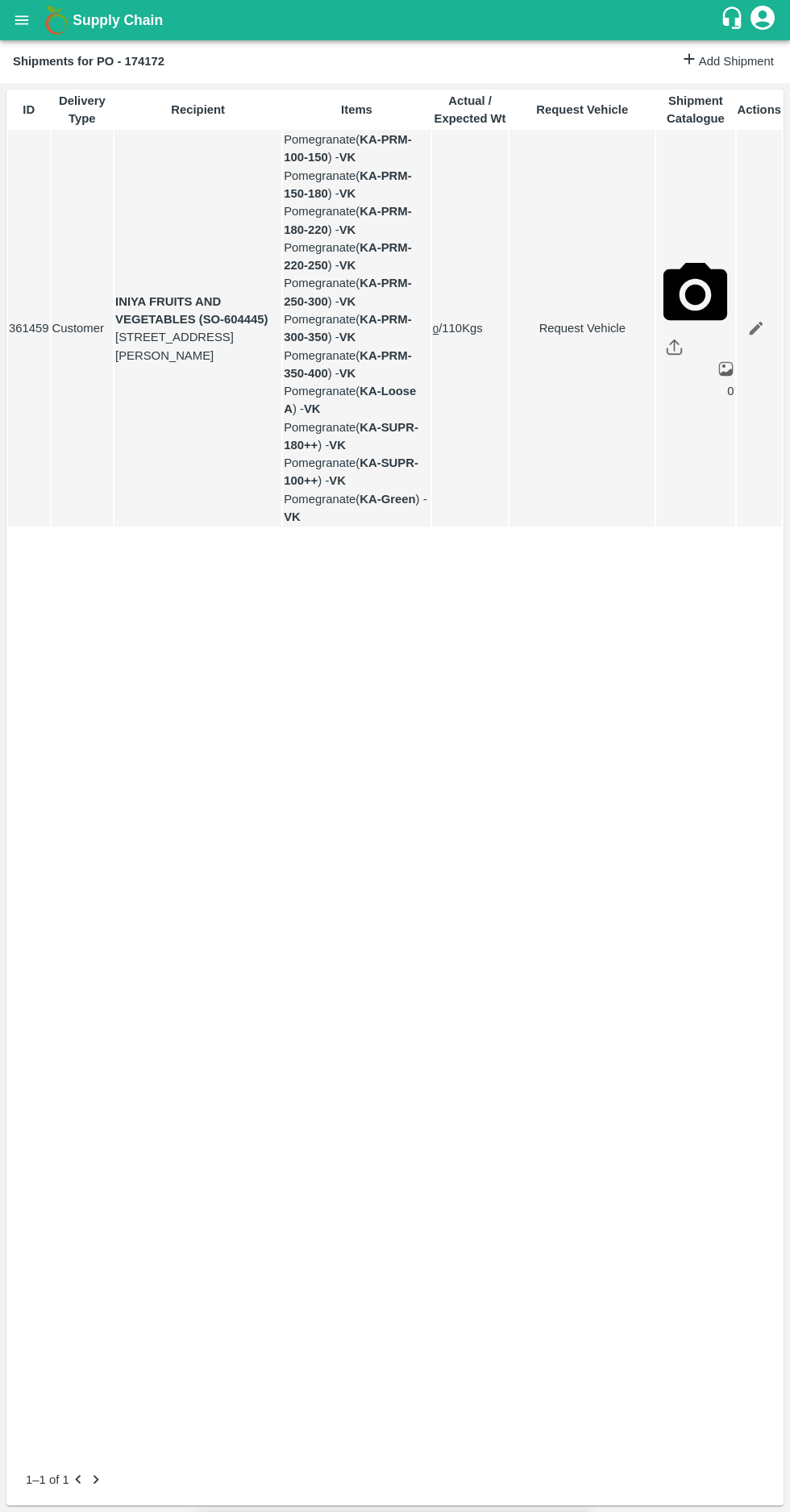
type input "09/09/2025 07:30 AM"
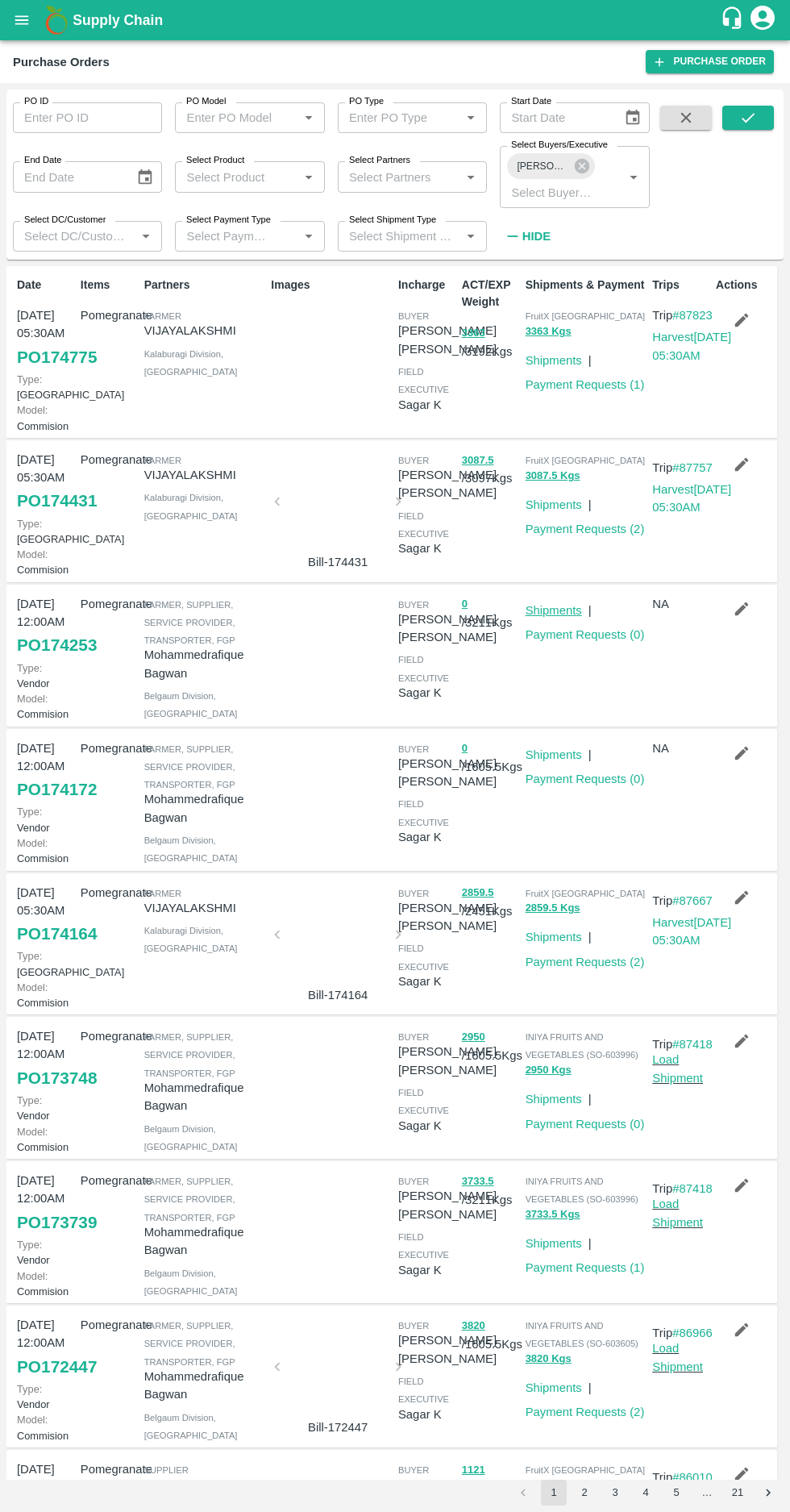
click at [542, 617] on link "Shipments" at bounding box center [554, 610] width 56 height 13
click at [553, 1492] on button "1" at bounding box center [554, 1492] width 26 height 26
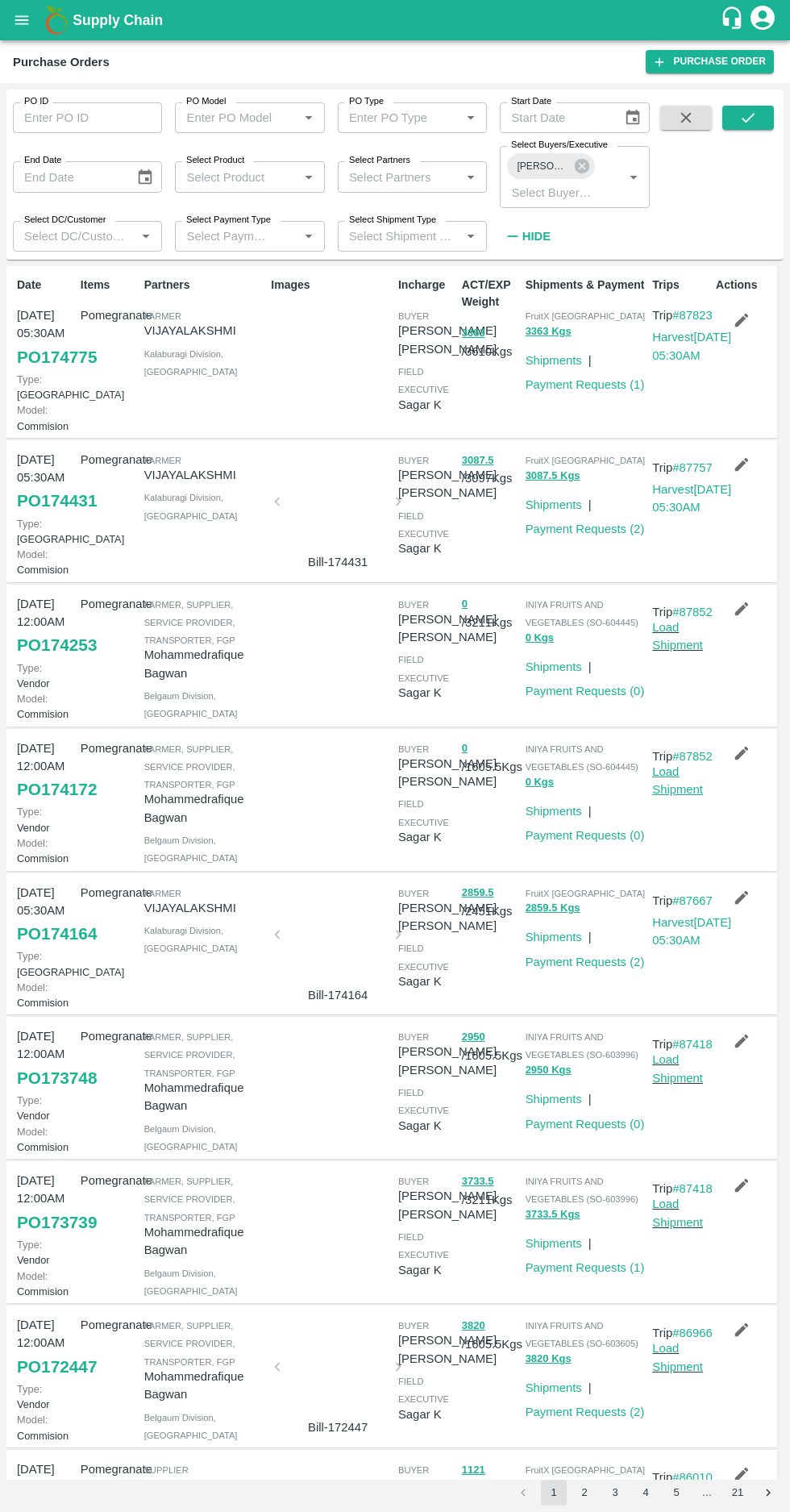
click at [691, 796] on link "Load Shipment" at bounding box center [678, 781] width 51 height 31
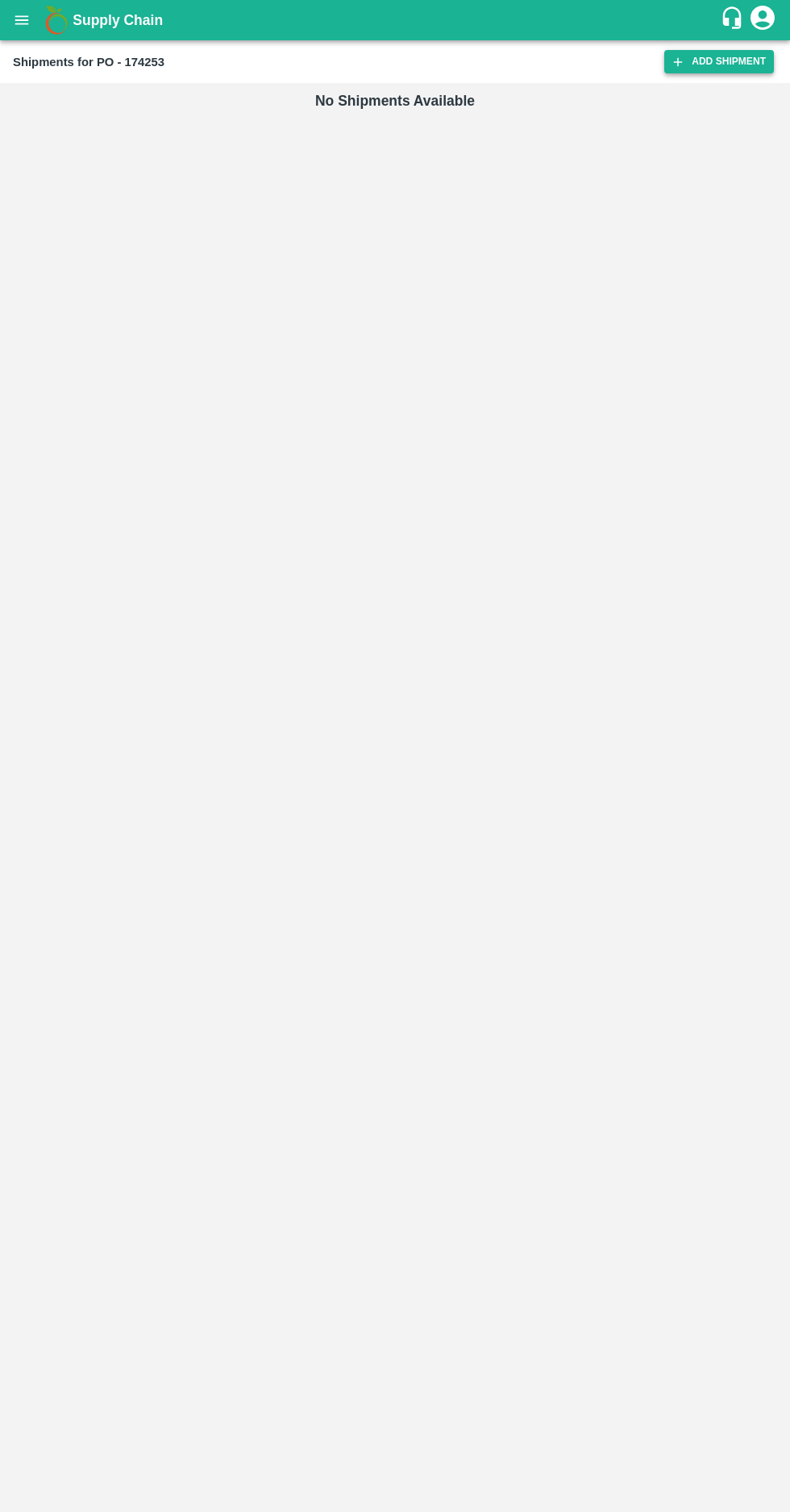
click at [691, 65] on link "Add Shipment" at bounding box center [718, 61] width 110 height 23
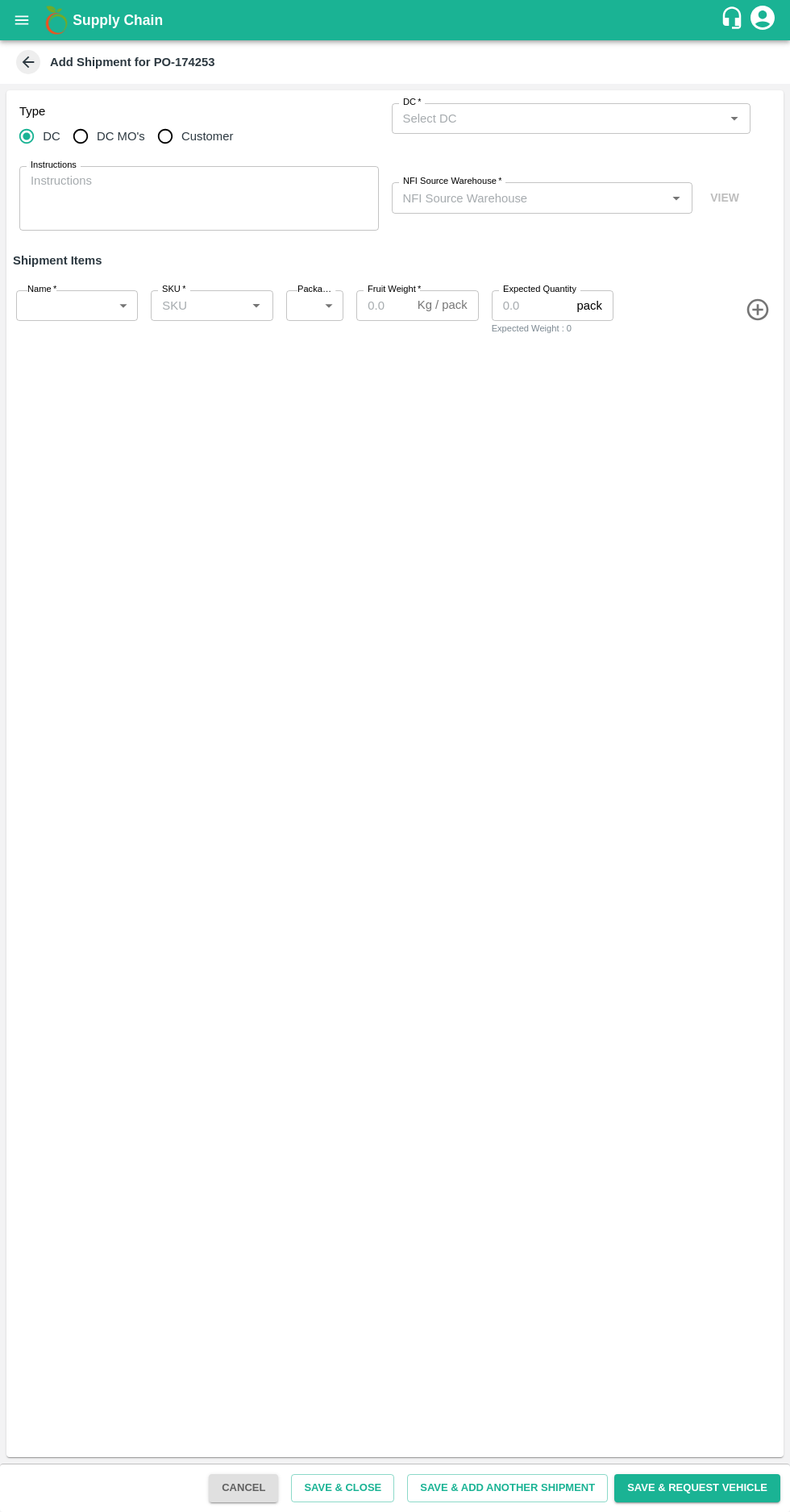
click at [163, 135] on input "Customer" at bounding box center [165, 136] width 32 height 32
radio input "true"
click at [457, 120] on input "Customer (Material Orders)   *" at bounding box center [558, 118] width 323 height 21
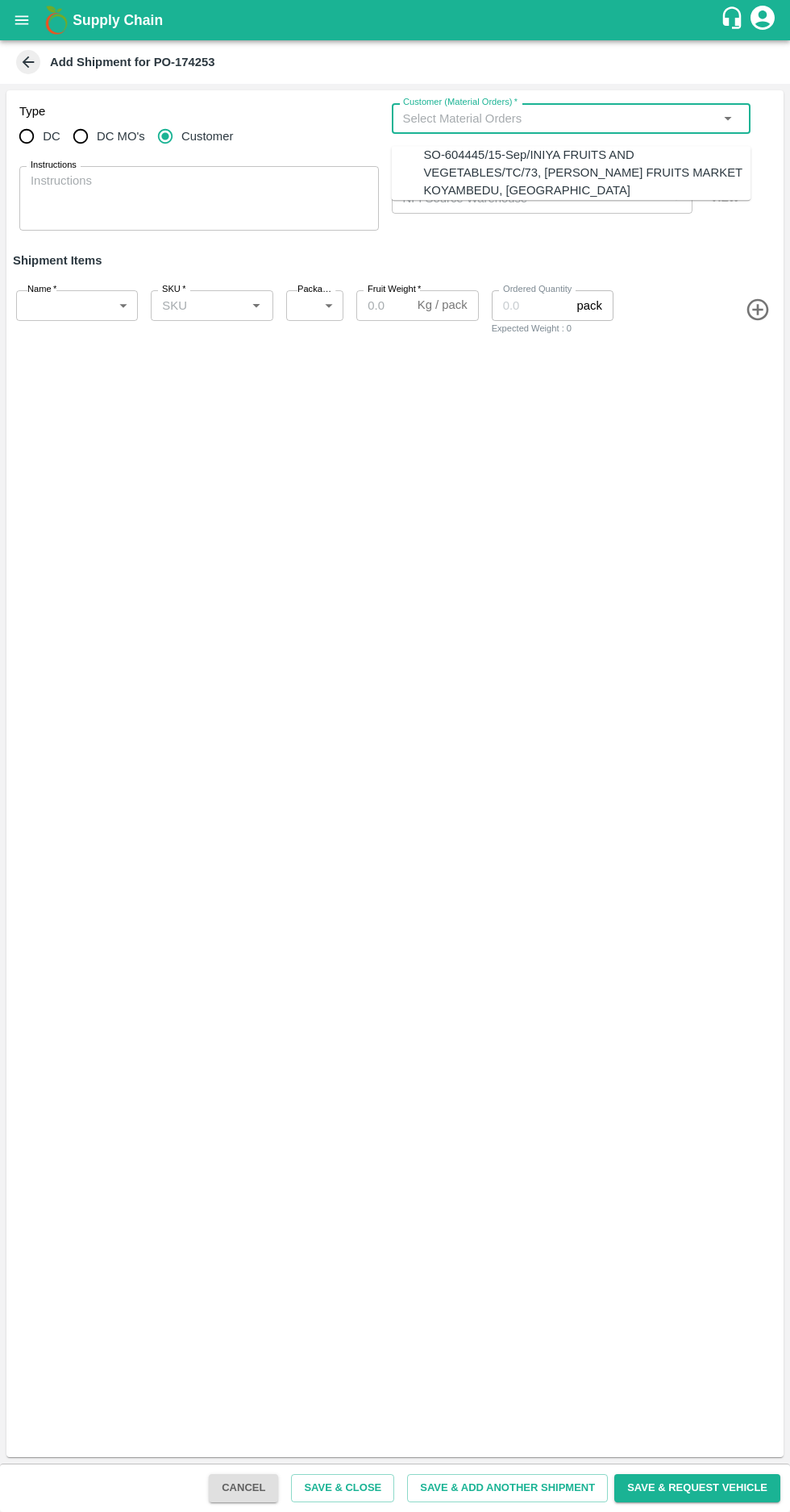
click at [464, 153] on div "SO-604445/15-Sep/INIYA FRUITS AND VEGETABLES/TC/73, [PERSON_NAME] FRUITS MARKET…" at bounding box center [587, 172] width 328 height 54
type input "SO-604445/15-Sep/INIYA FRUITS AND VEGETABLES/TC/73, [PERSON_NAME] FRUITS MARKET…"
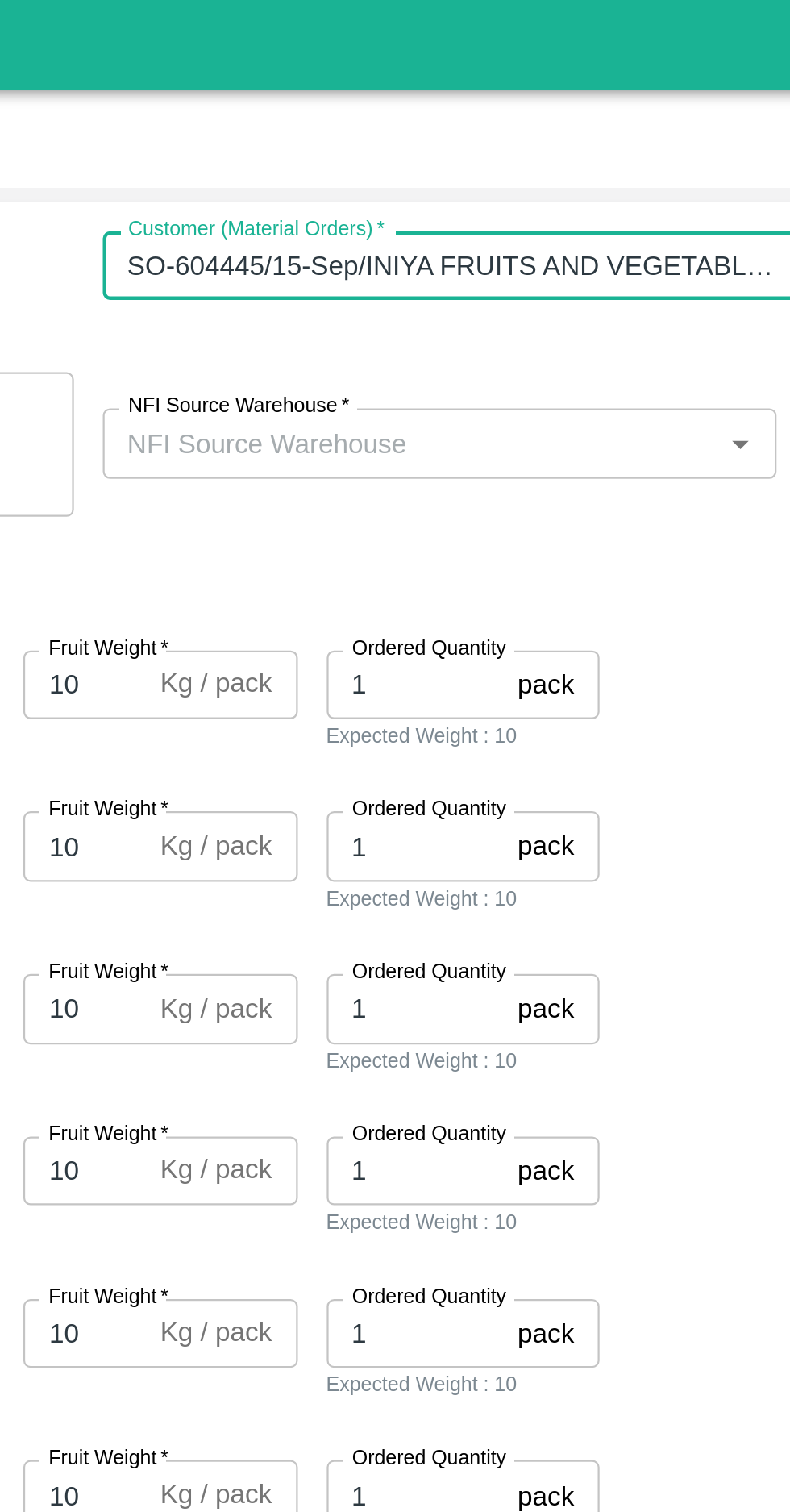
click at [481, 193] on input "NFI Source Warehouse   *" at bounding box center [530, 198] width 266 height 21
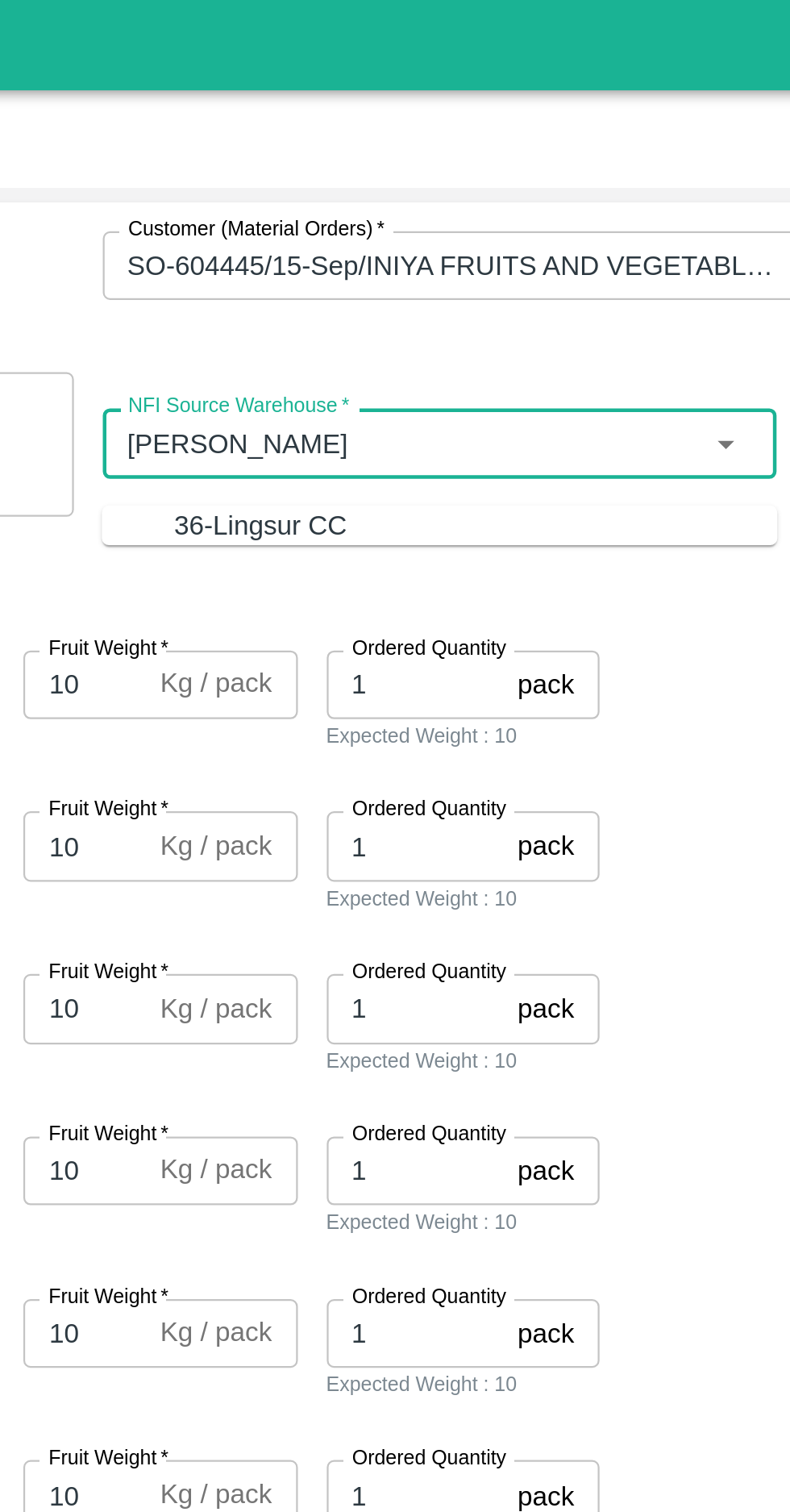
click at [442, 226] on div "36-Lingsur CC" at bounding box center [558, 234] width 269 height 18
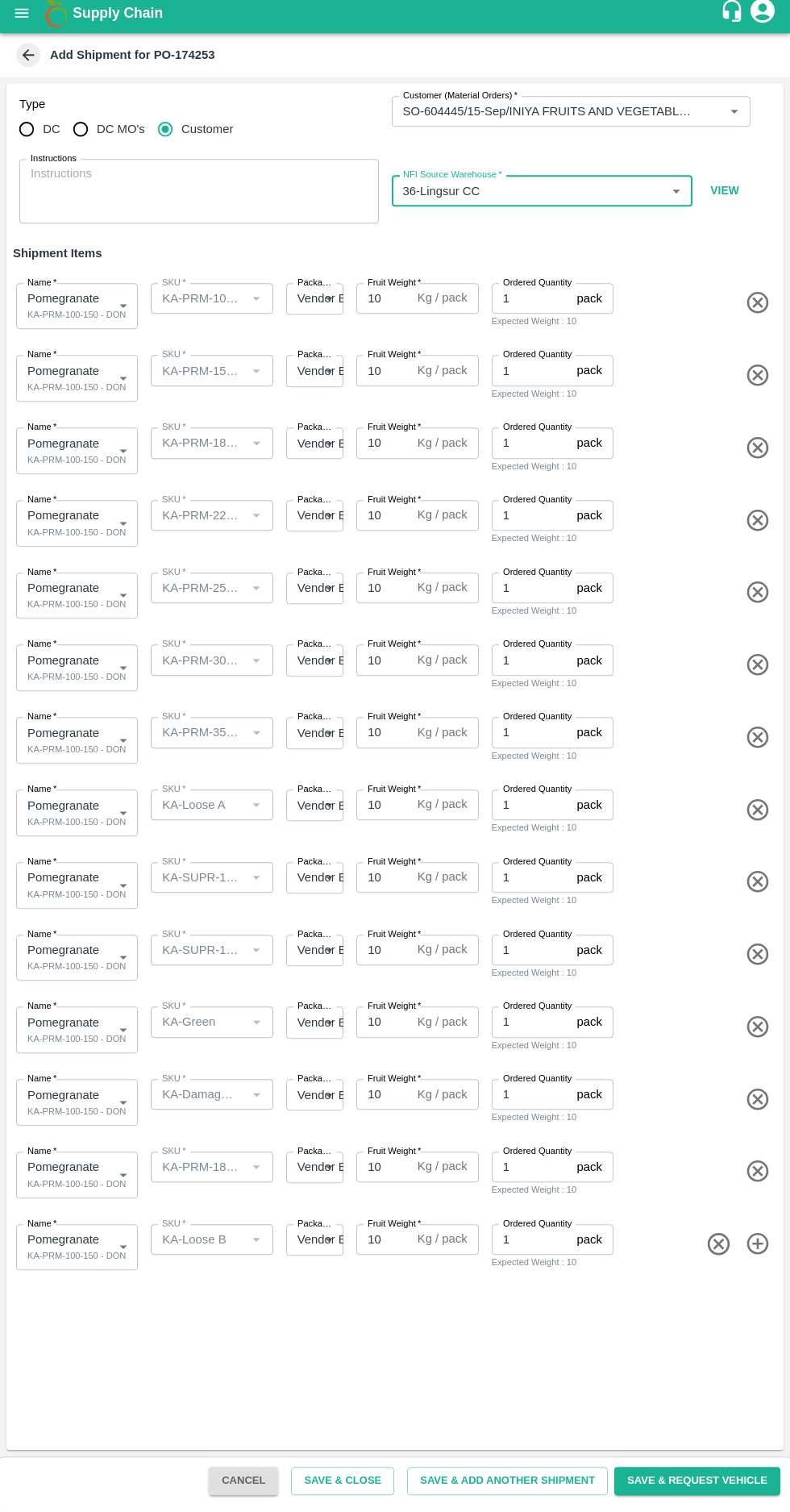
type input "36-Lingsur CC"
click at [78, 390] on body "Supply Chain Add Shipment for PO-174253 Type DC DC MO's Customer Customer (Mate…" at bounding box center [395, 756] width 790 height 1512
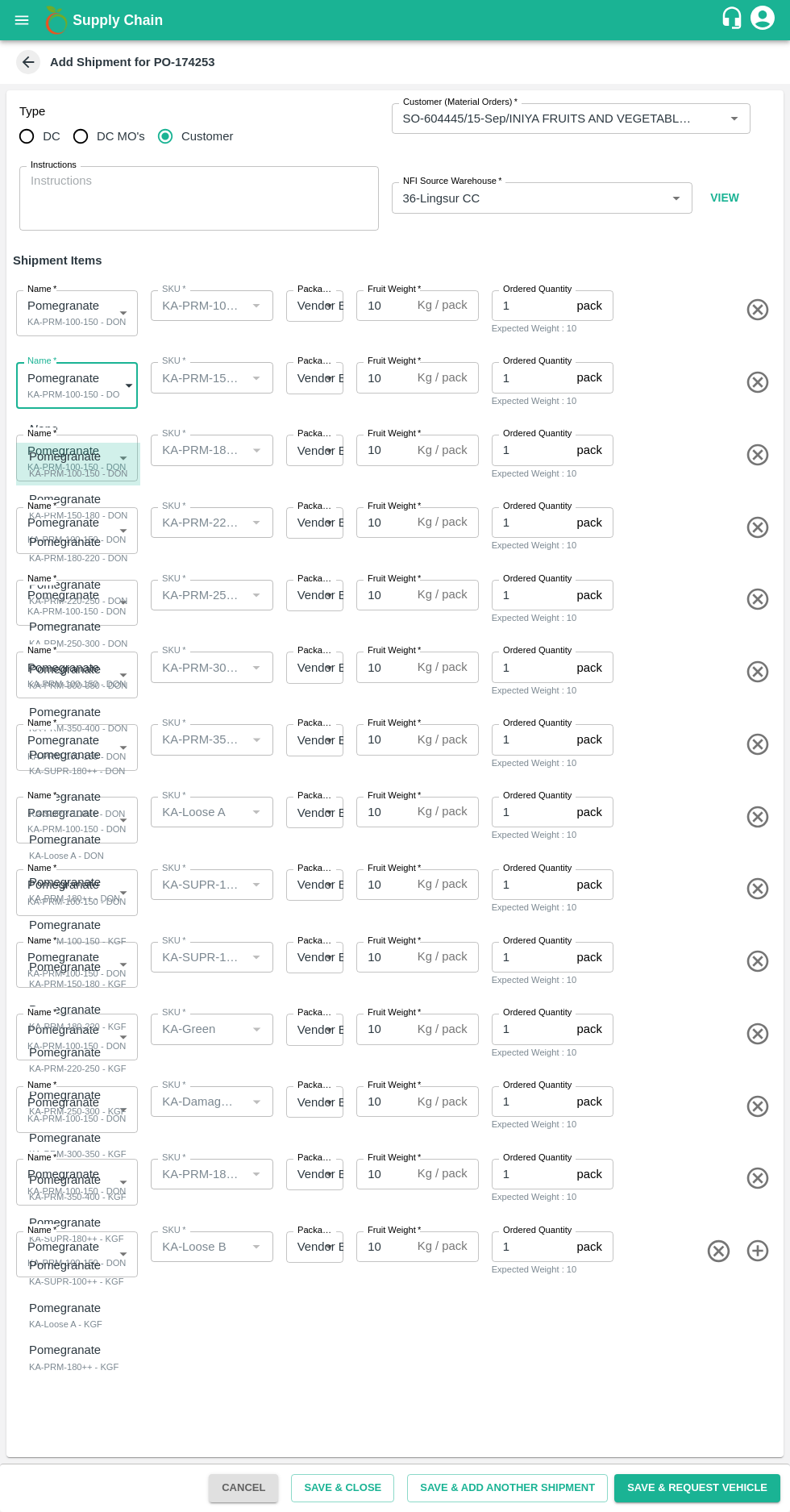
click at [83, 503] on p "Pomegranate" at bounding box center [74, 499] width 90 height 18
type input "1994137"
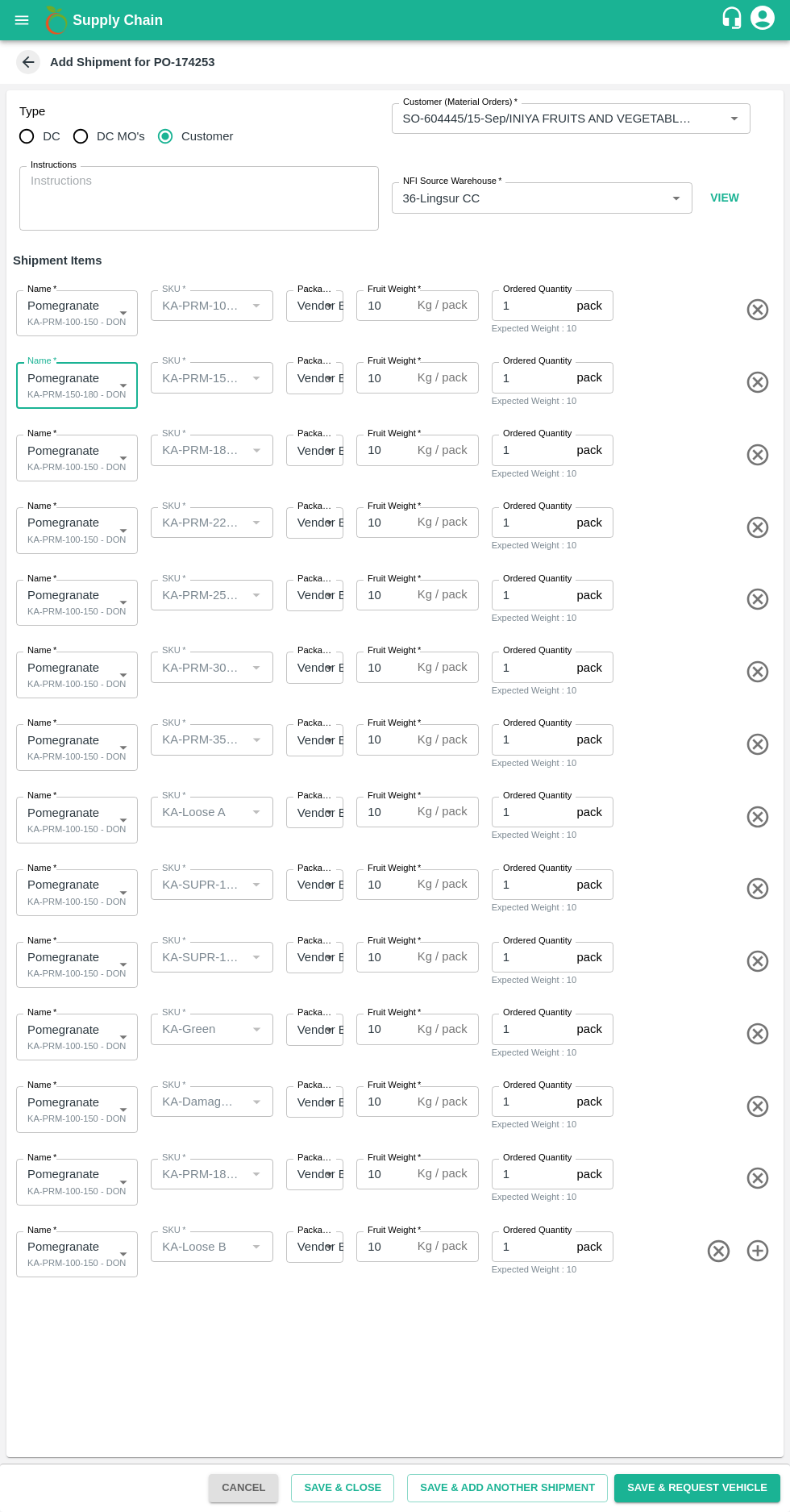
click at [96, 453] on body "Supply Chain Add Shipment for PO-174253 Type DC DC MO's Customer Customer (Mate…" at bounding box center [395, 756] width 790 height 1512
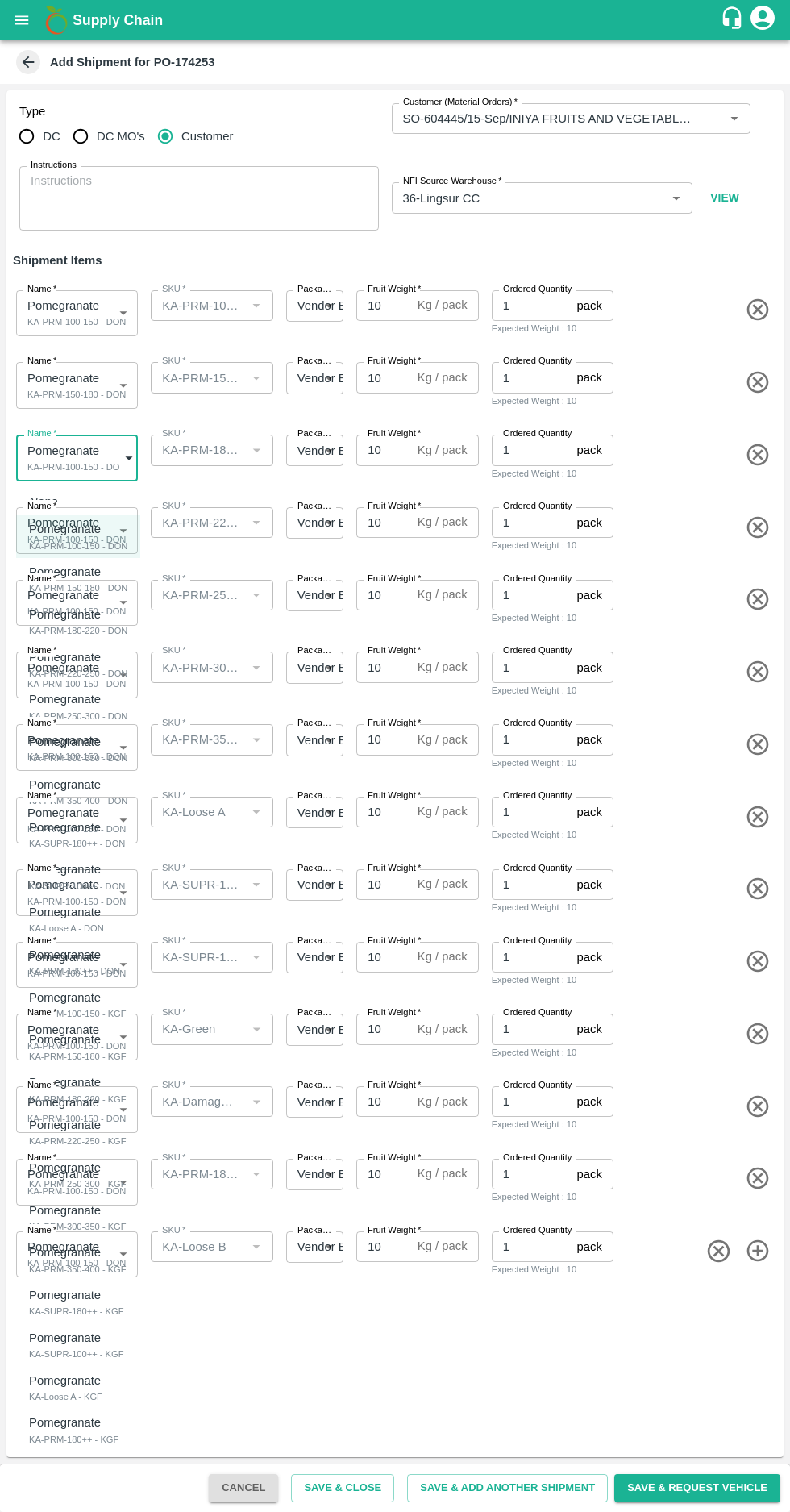
click at [67, 616] on p "Pomegranate" at bounding box center [74, 614] width 90 height 18
type input "1994138"
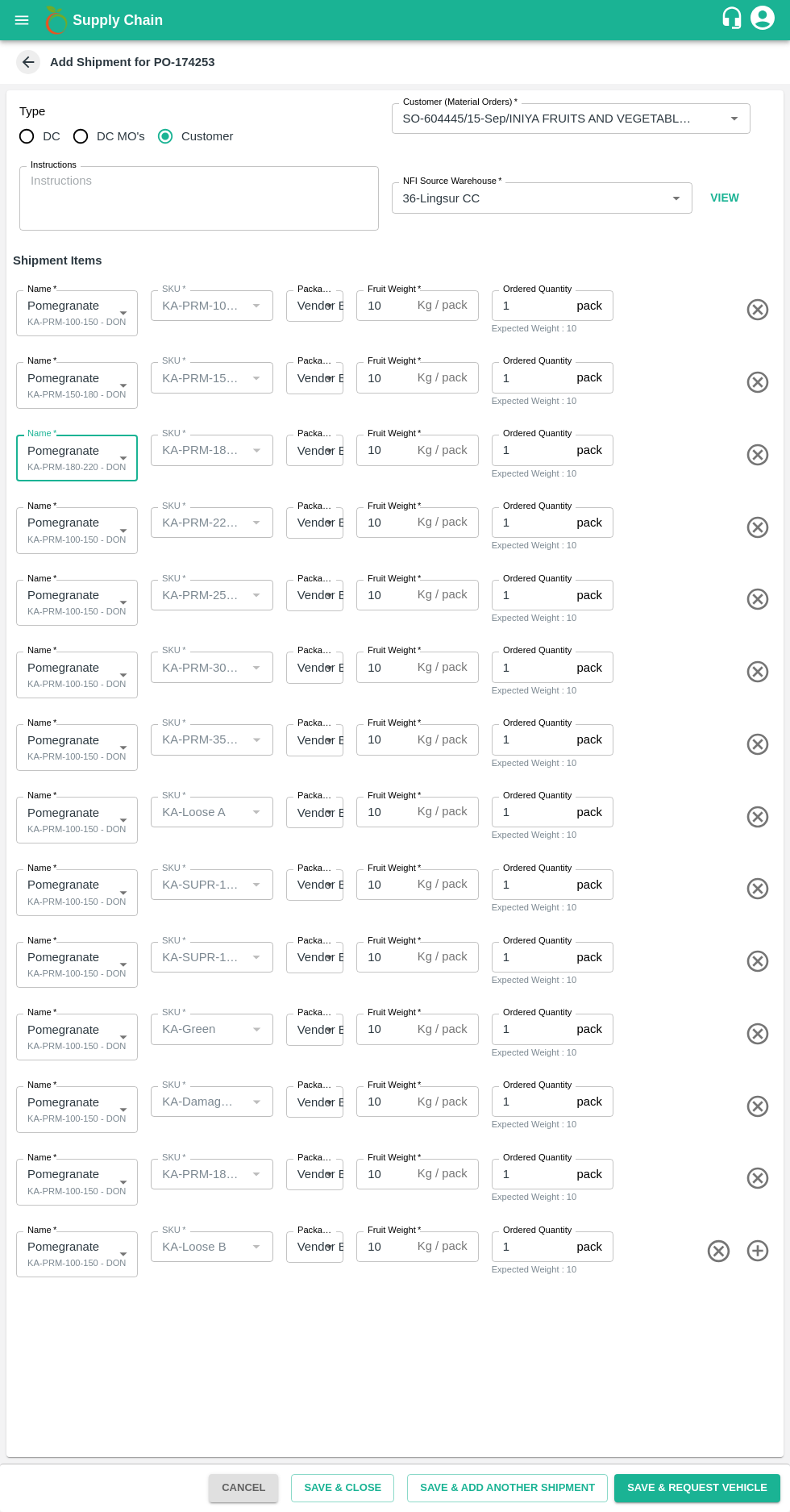
click at [89, 523] on body "Supply Chain Add Shipment for PO-174253 Type DC DC MO's Customer Customer (Mate…" at bounding box center [395, 756] width 790 height 1512
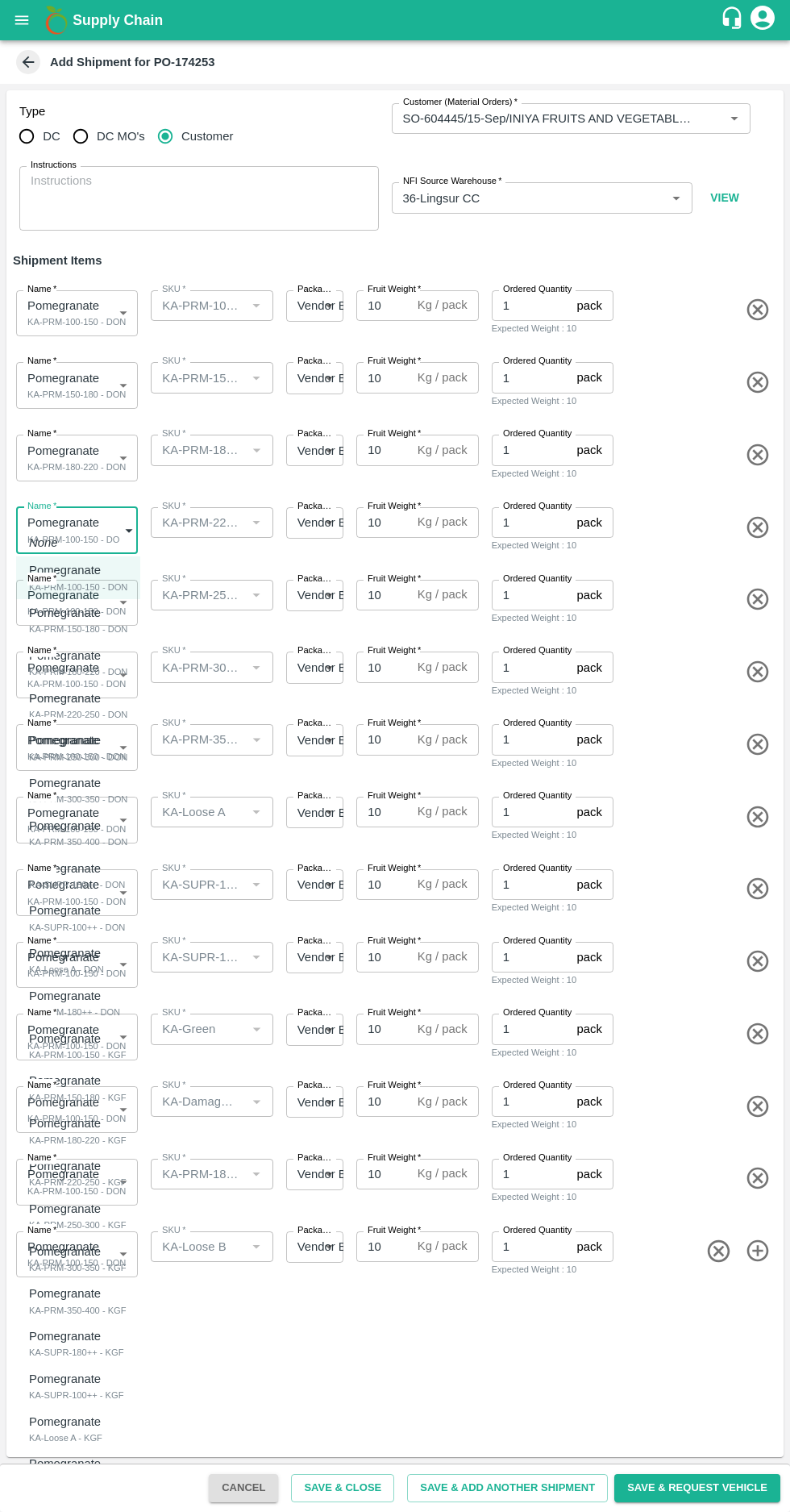
click at [78, 710] on div "KA-PRM-220-250 - DON" at bounding box center [78, 714] width 99 height 14
type input "1994139"
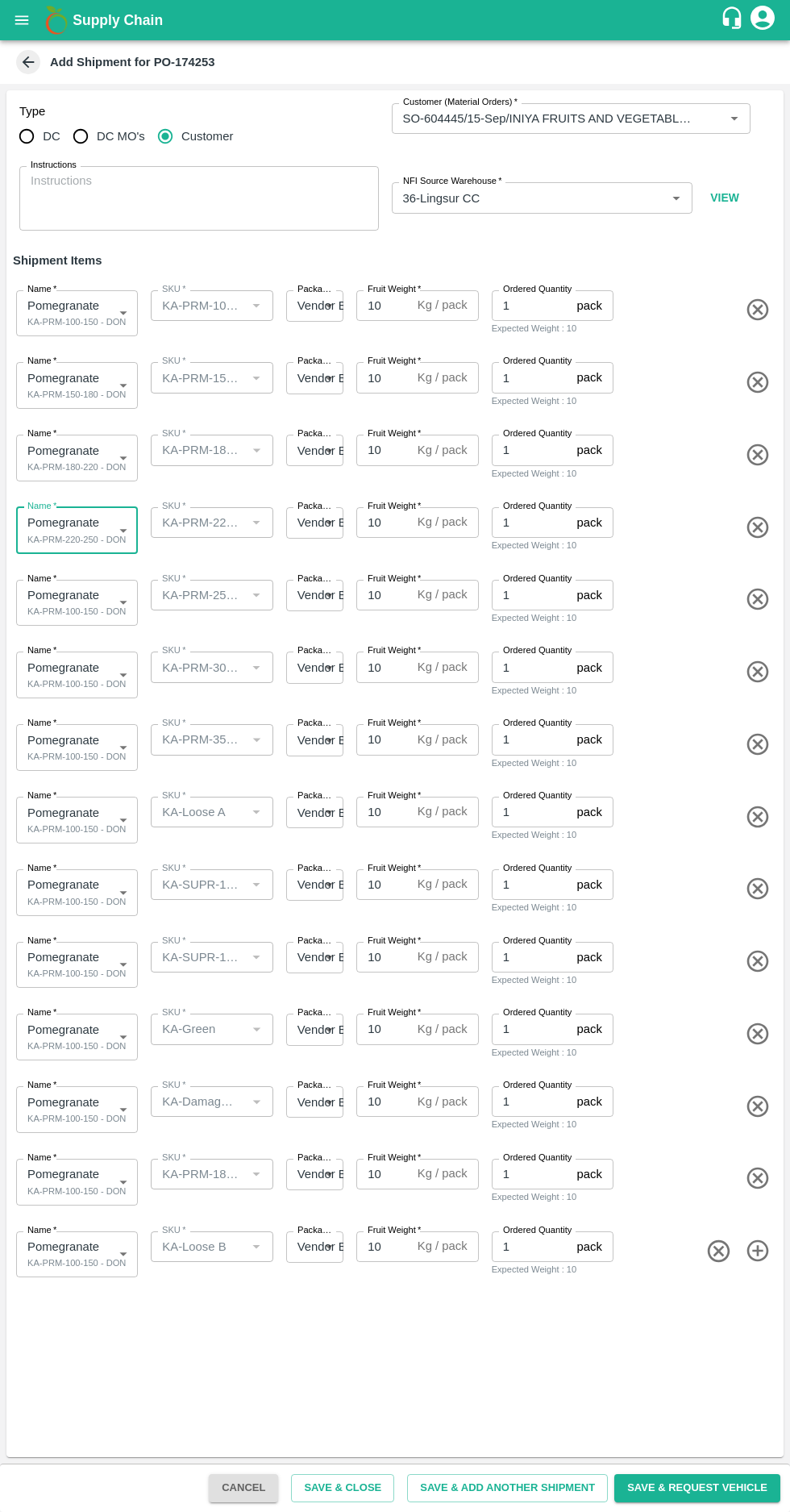
click at [110, 597] on body "Supply Chain Add Shipment for PO-174253 Type DC DC MO's Customer Customer (Mate…" at bounding box center [395, 756] width 790 height 1512
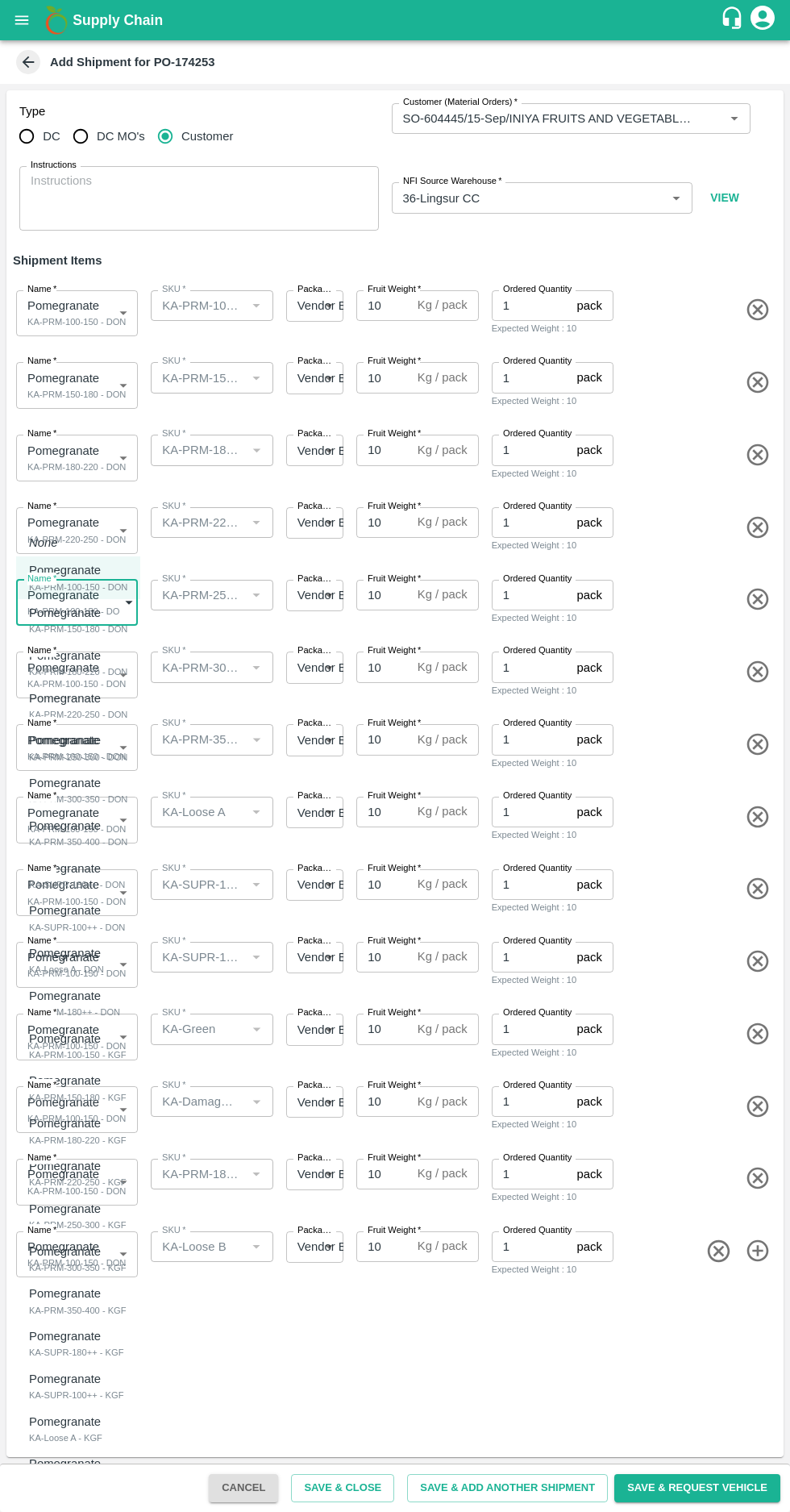
click at [70, 747] on p "Pomegranate" at bounding box center [74, 740] width 90 height 18
type input "1994140"
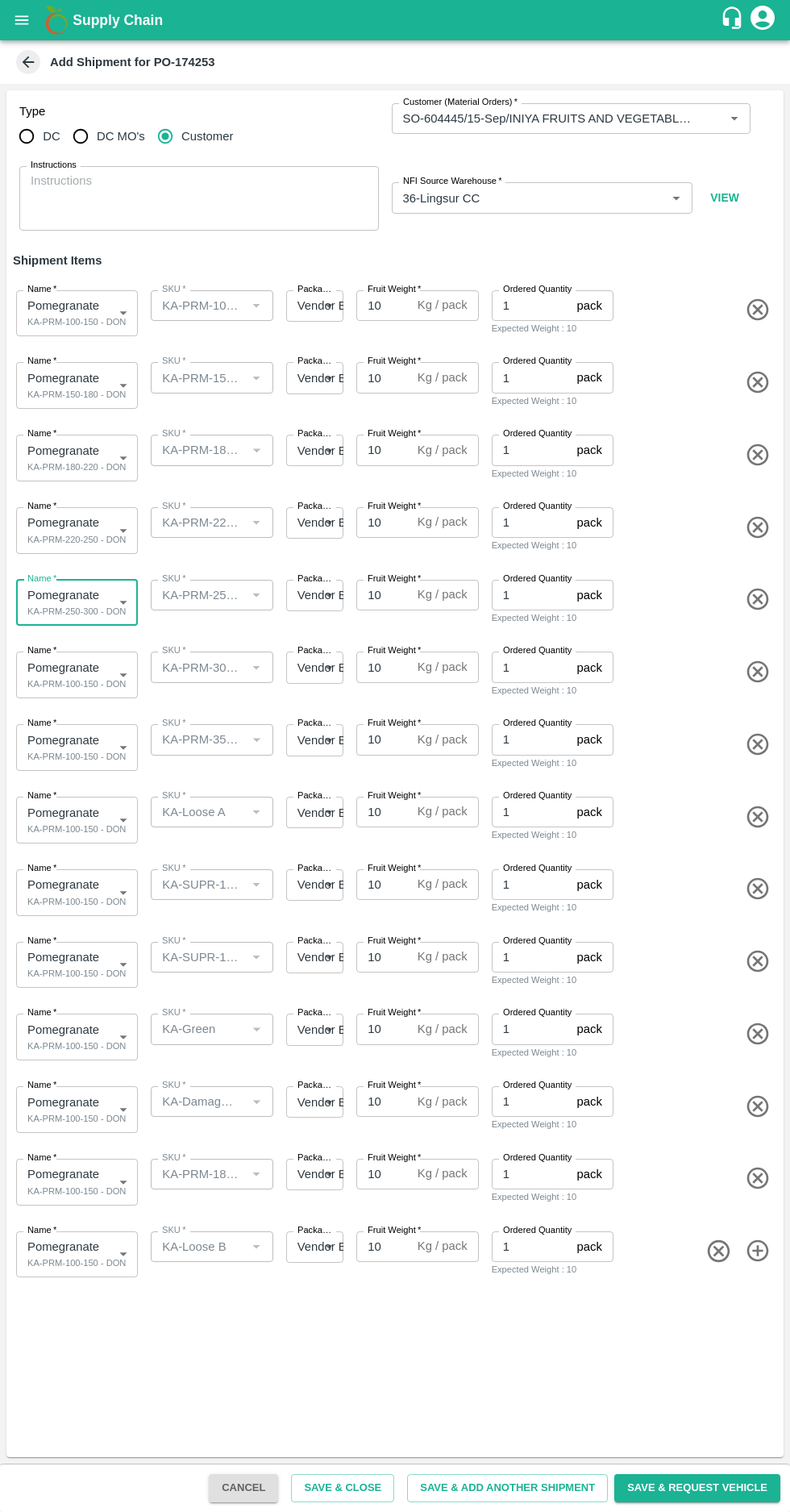
click at [96, 665] on body "Supply Chain Add Shipment for PO-174253 Type DC DC MO's Customer Customer (Mate…" at bounding box center [395, 756] width 790 height 1512
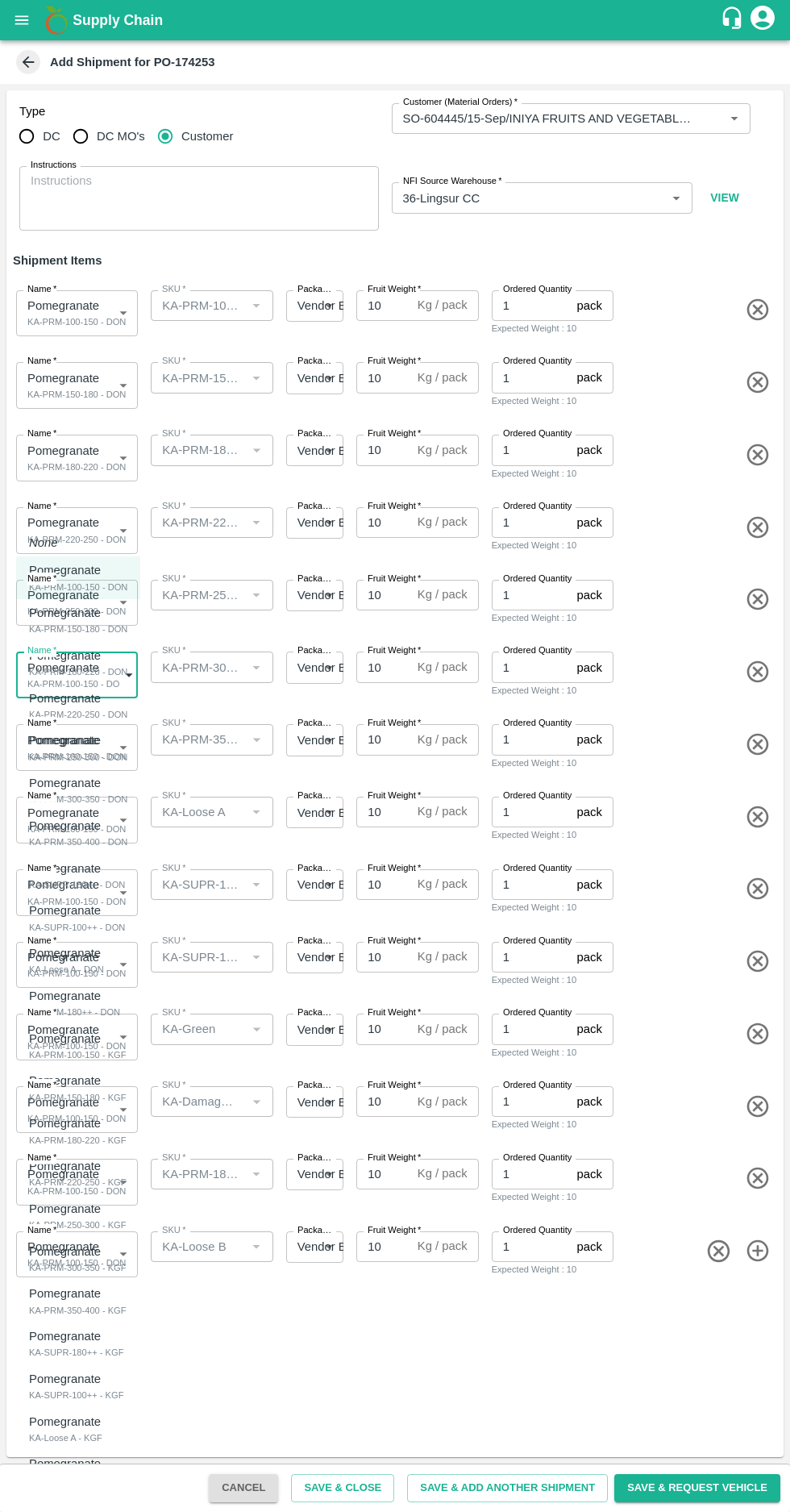
click at [61, 800] on div "KA-PRM-300-350 - DON" at bounding box center [78, 799] width 99 height 14
type input "1994141"
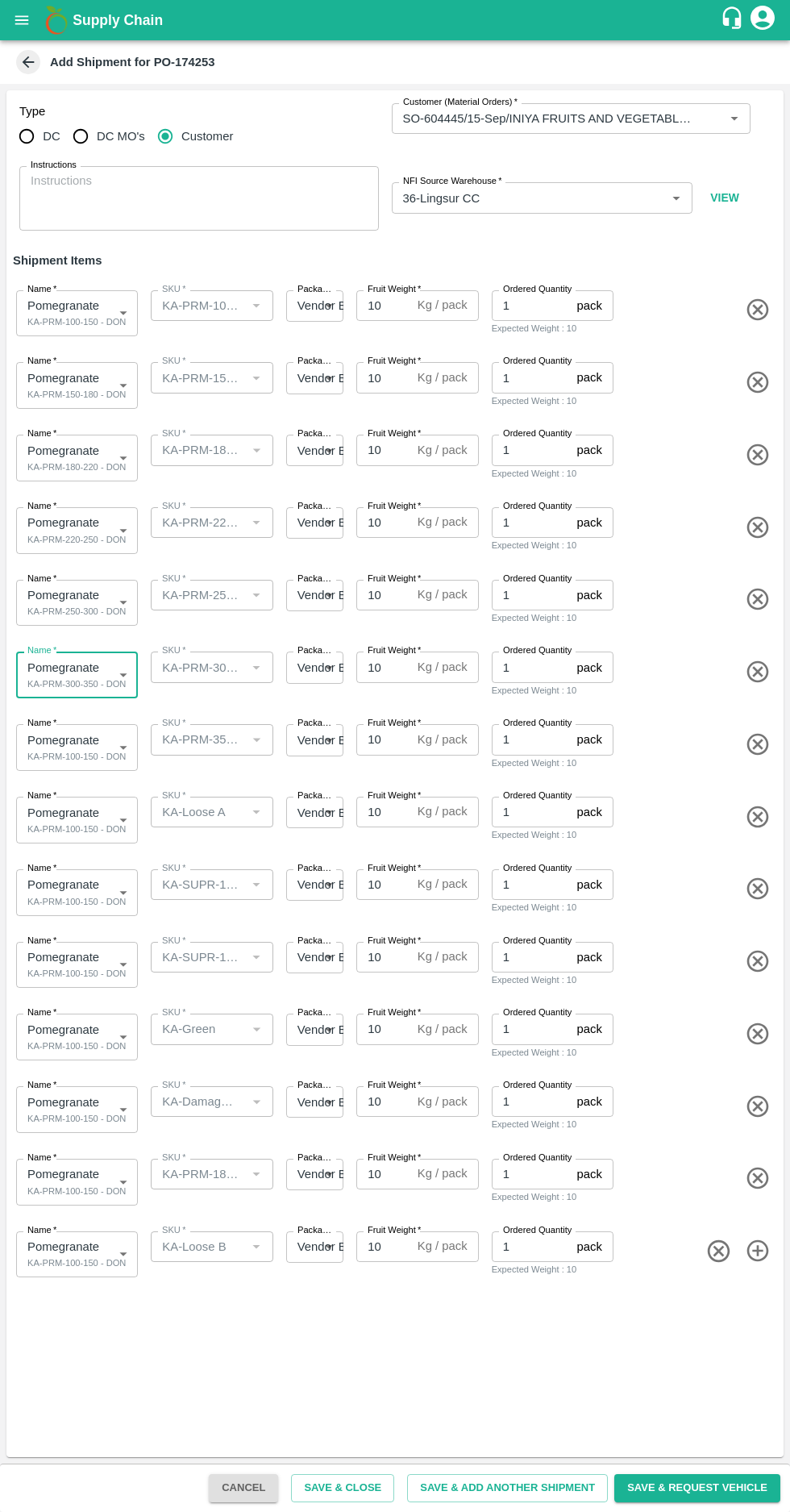
click at [83, 747] on body "Supply Chain Add Shipment for PO-174253 Type DC DC MO's Customer Customer (Mate…" at bounding box center [395, 756] width 790 height 1512
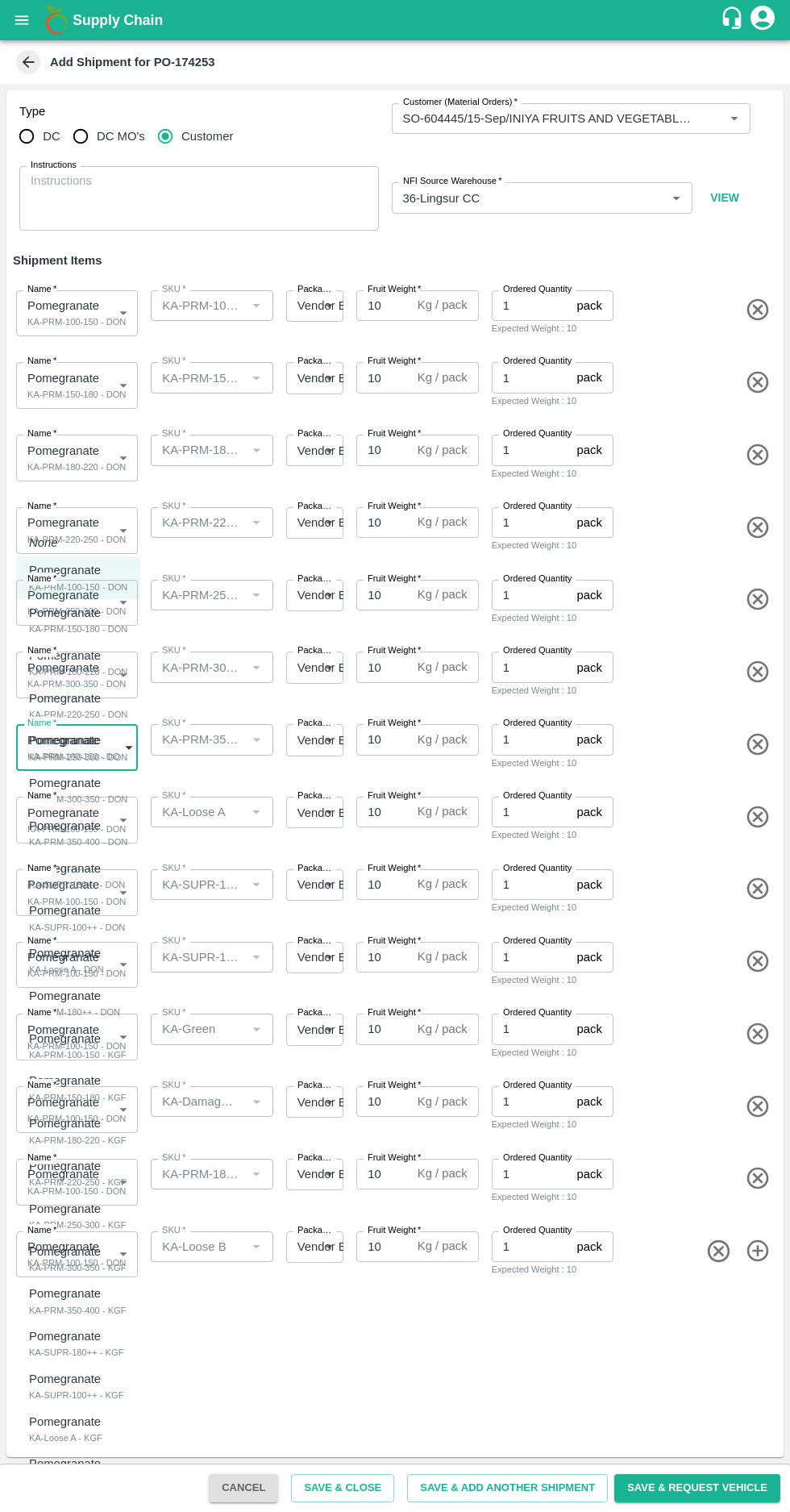
click at [66, 840] on div "KA-PRM-350-400 - DON" at bounding box center [78, 841] width 99 height 14
type input "1994142"
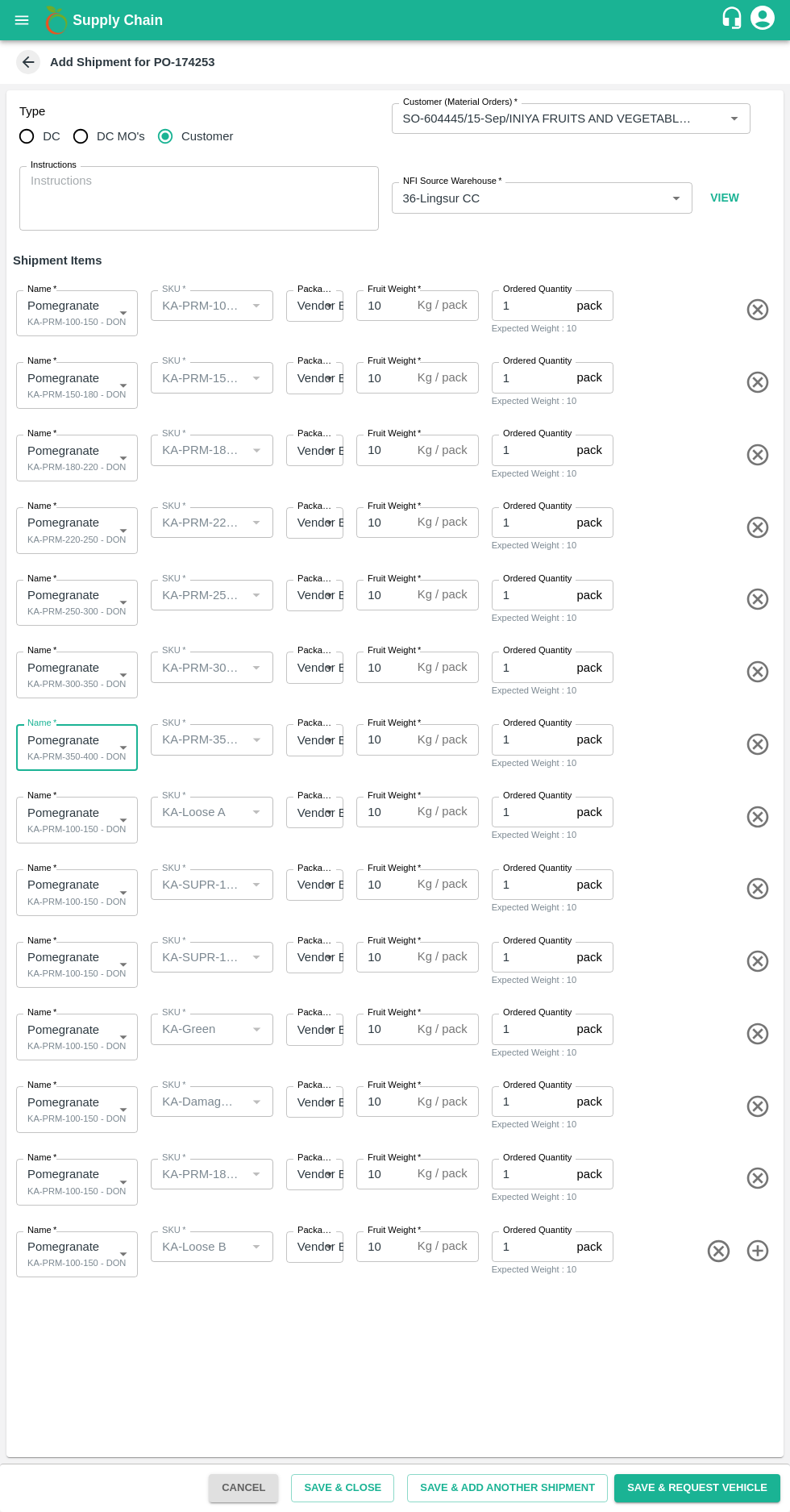
click at [81, 822] on body "Supply Chain Add Shipment for PO-174253 Type DC DC MO's Customer Customer (Mate…" at bounding box center [395, 756] width 790 height 1512
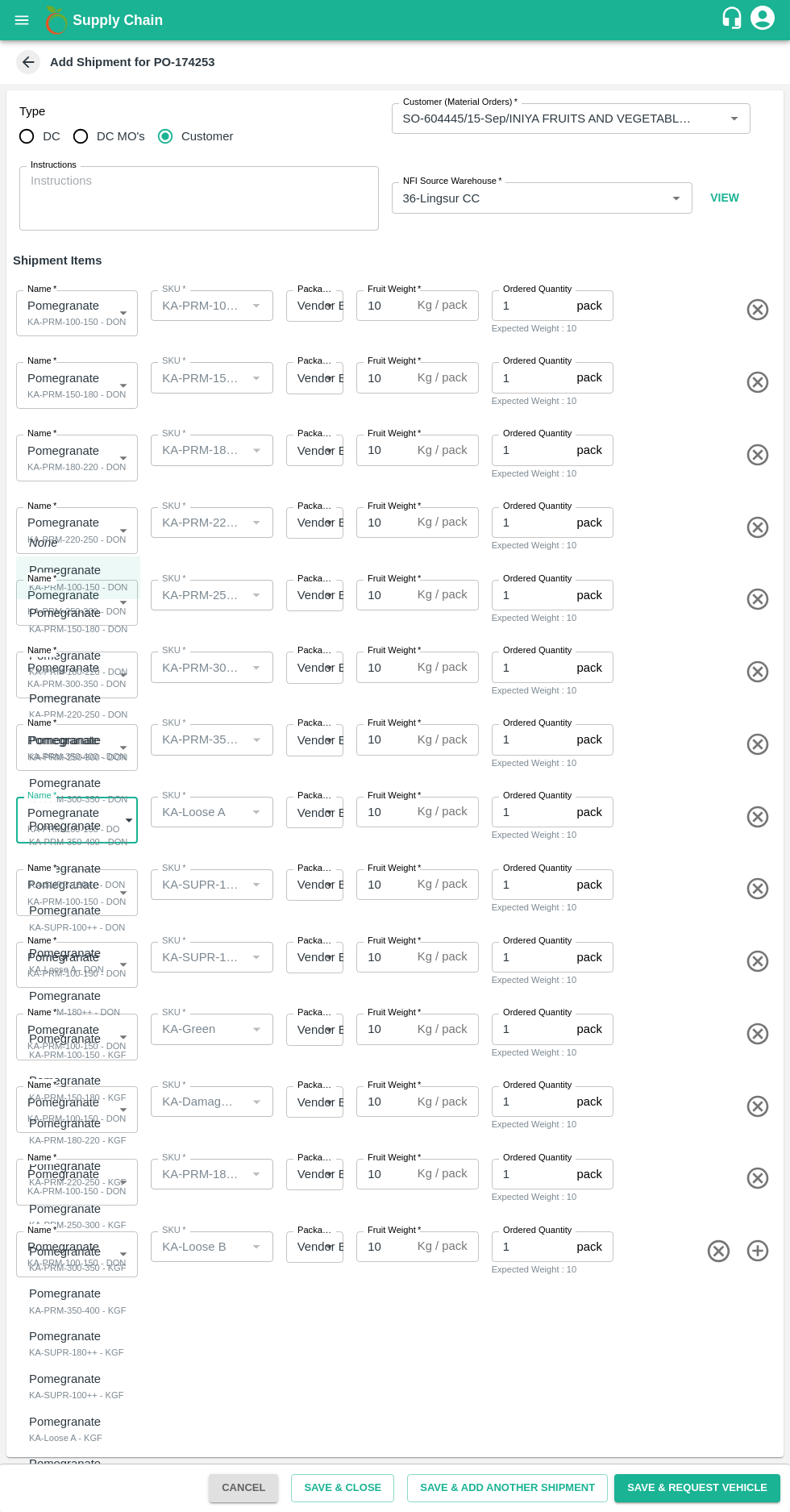
click at [60, 1434] on div "KA-Loose A - KGF" at bounding box center [69, 1437] width 80 height 14
type input "1994156"
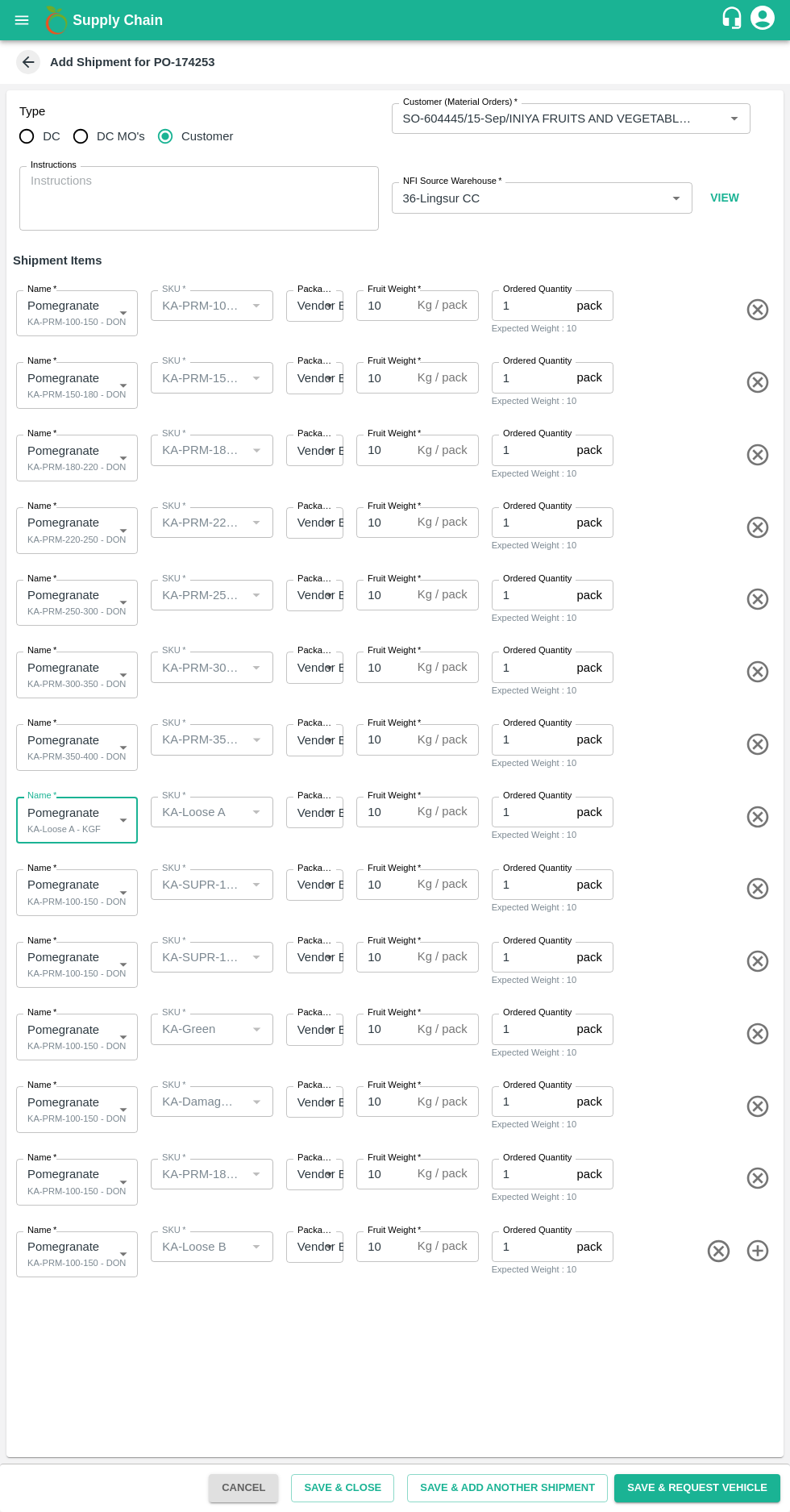
click at [78, 891] on body "Supply Chain Add Shipment for PO-174253 Type DC DC MO's Customer Customer (Mate…" at bounding box center [395, 756] width 790 height 1512
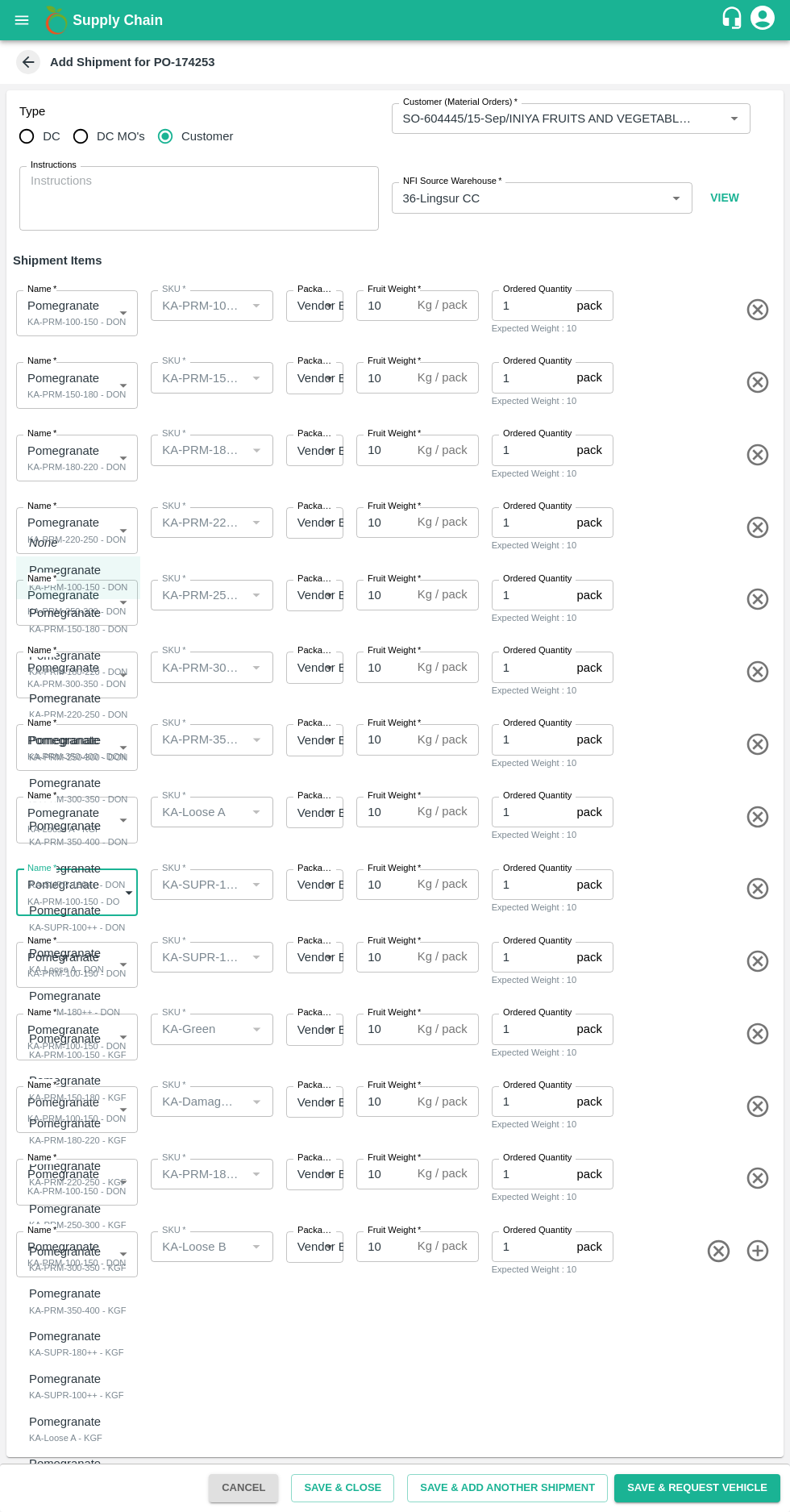
click at [66, 1344] on p "Pomegranate" at bounding box center [72, 1336] width 86 height 18
type input "1994154"
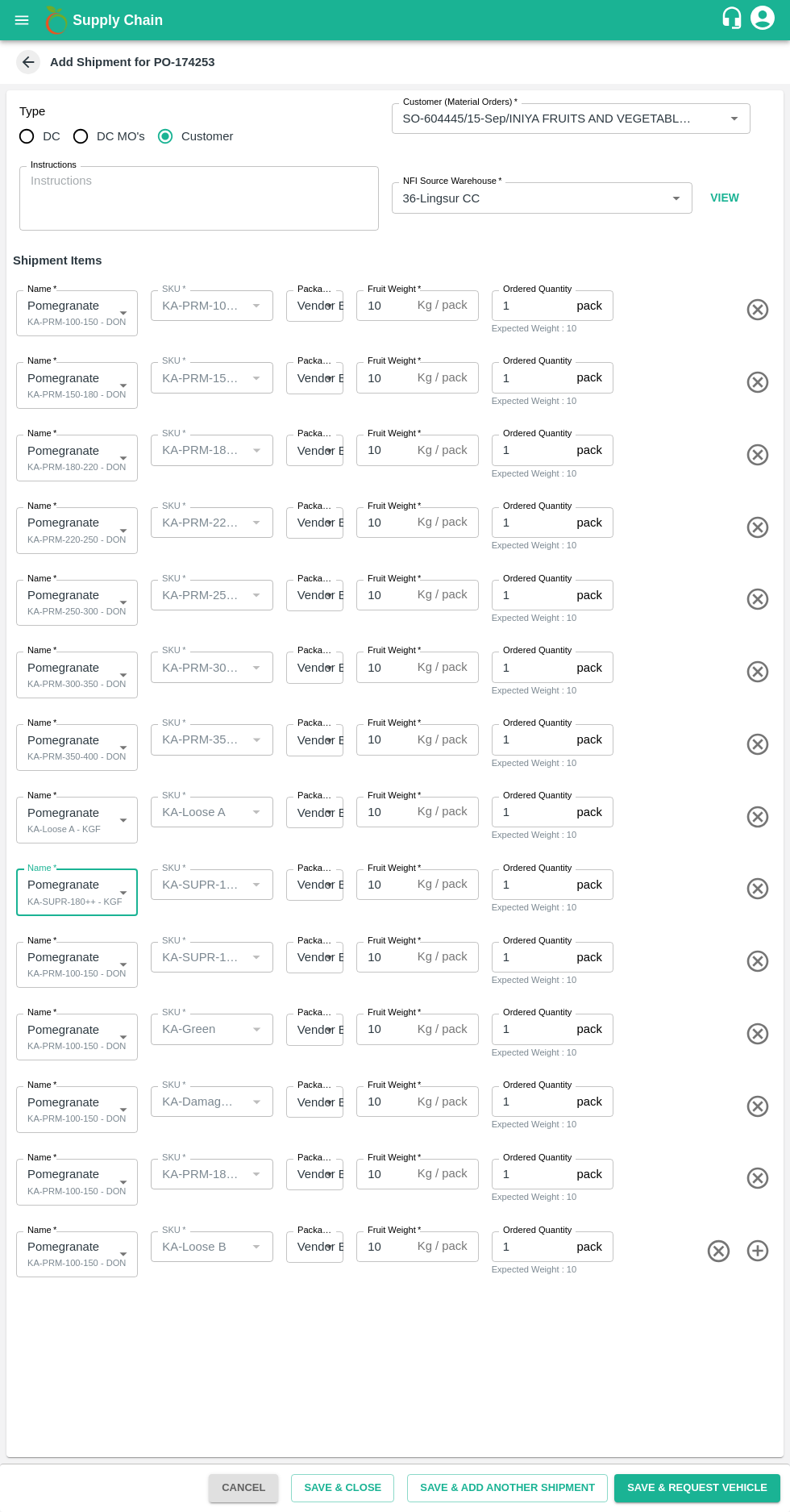
click at [81, 959] on body "Supply Chain Add Shipment for PO-174253 Type DC DC MO's Customer Customer (Mate…" at bounding box center [395, 756] width 790 height 1512
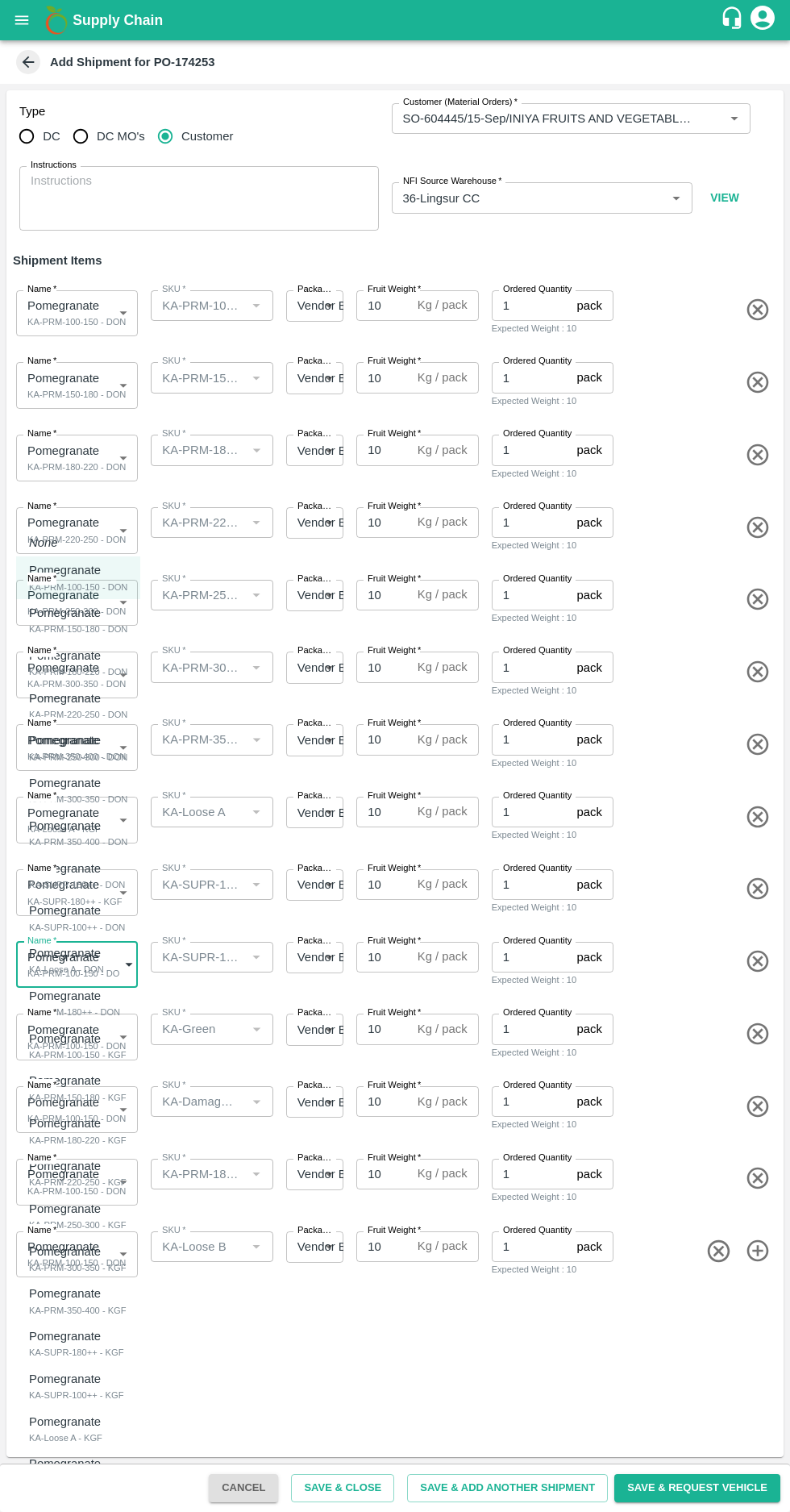
click at [58, 1394] on div "KA-SUPR-100++ - KGF" at bounding box center [76, 1395] width 94 height 14
type input "1994155"
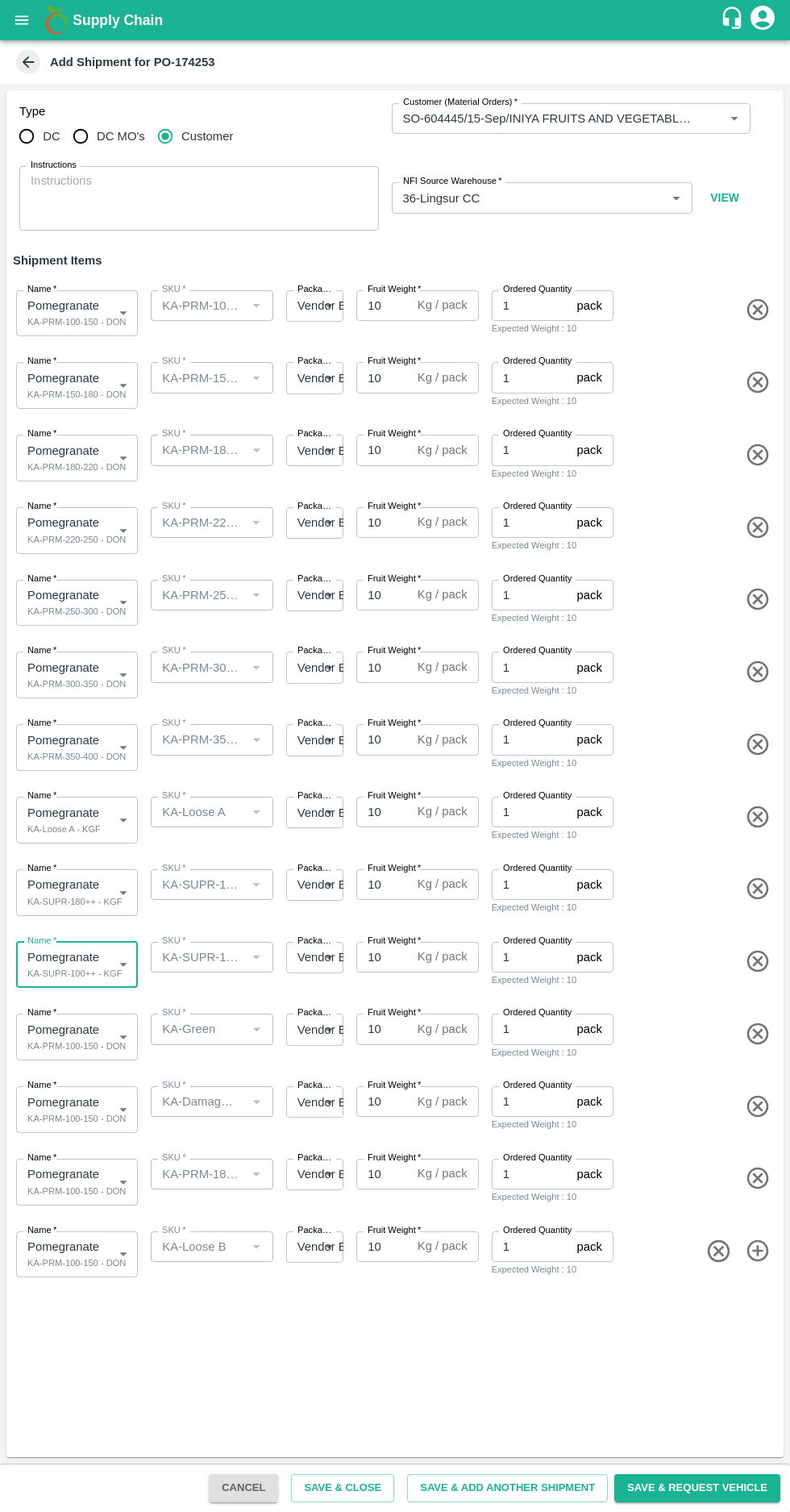
click at [80, 1046] on body "Supply Chain Add Shipment for PO-174253 Type DC DC MO's Customer Customer (Mate…" at bounding box center [395, 756] width 790 height 1512
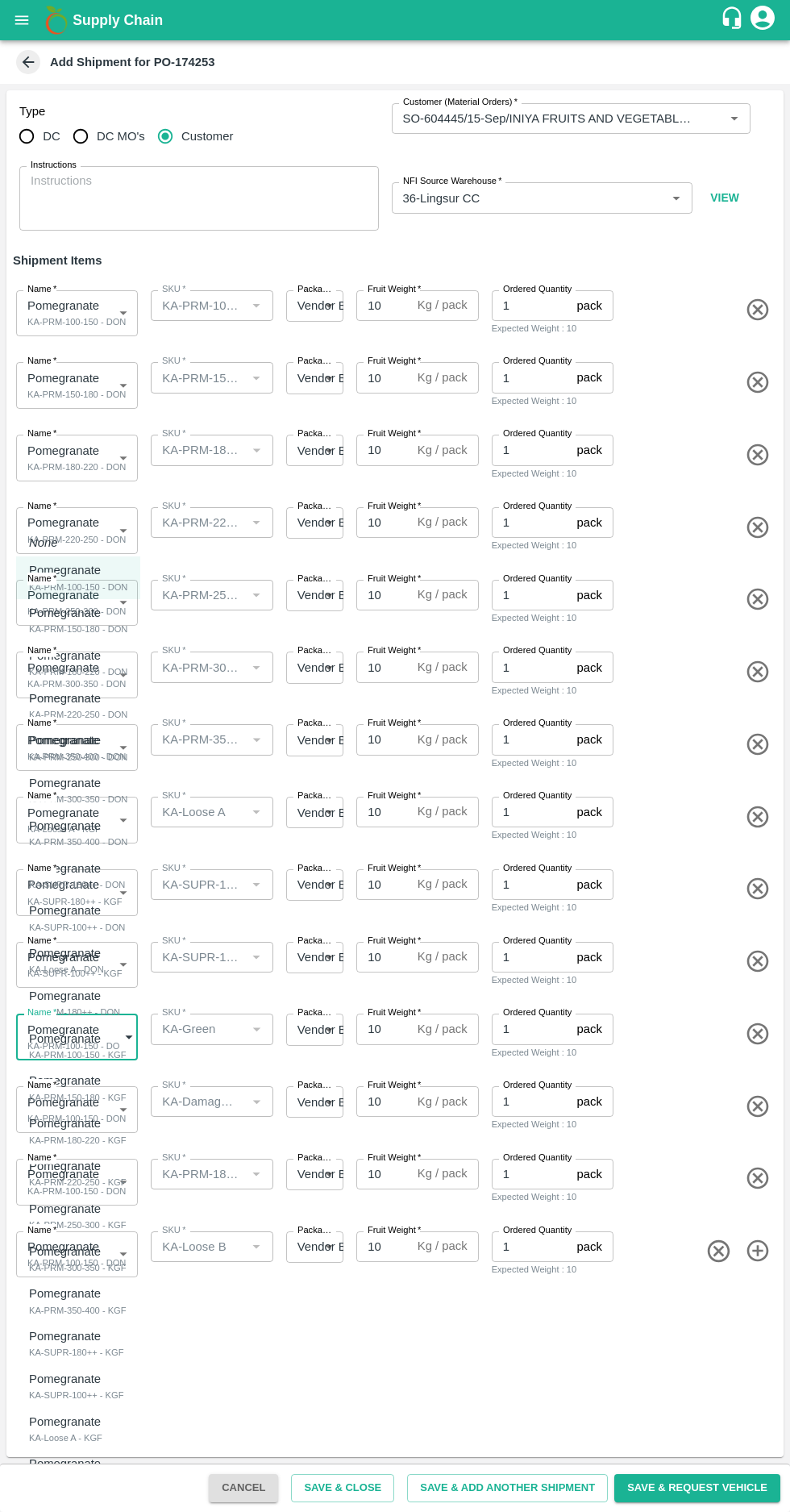
click at [58, 1379] on p "Pomegranate" at bounding box center [72, 1378] width 86 height 18
type input "1994155"
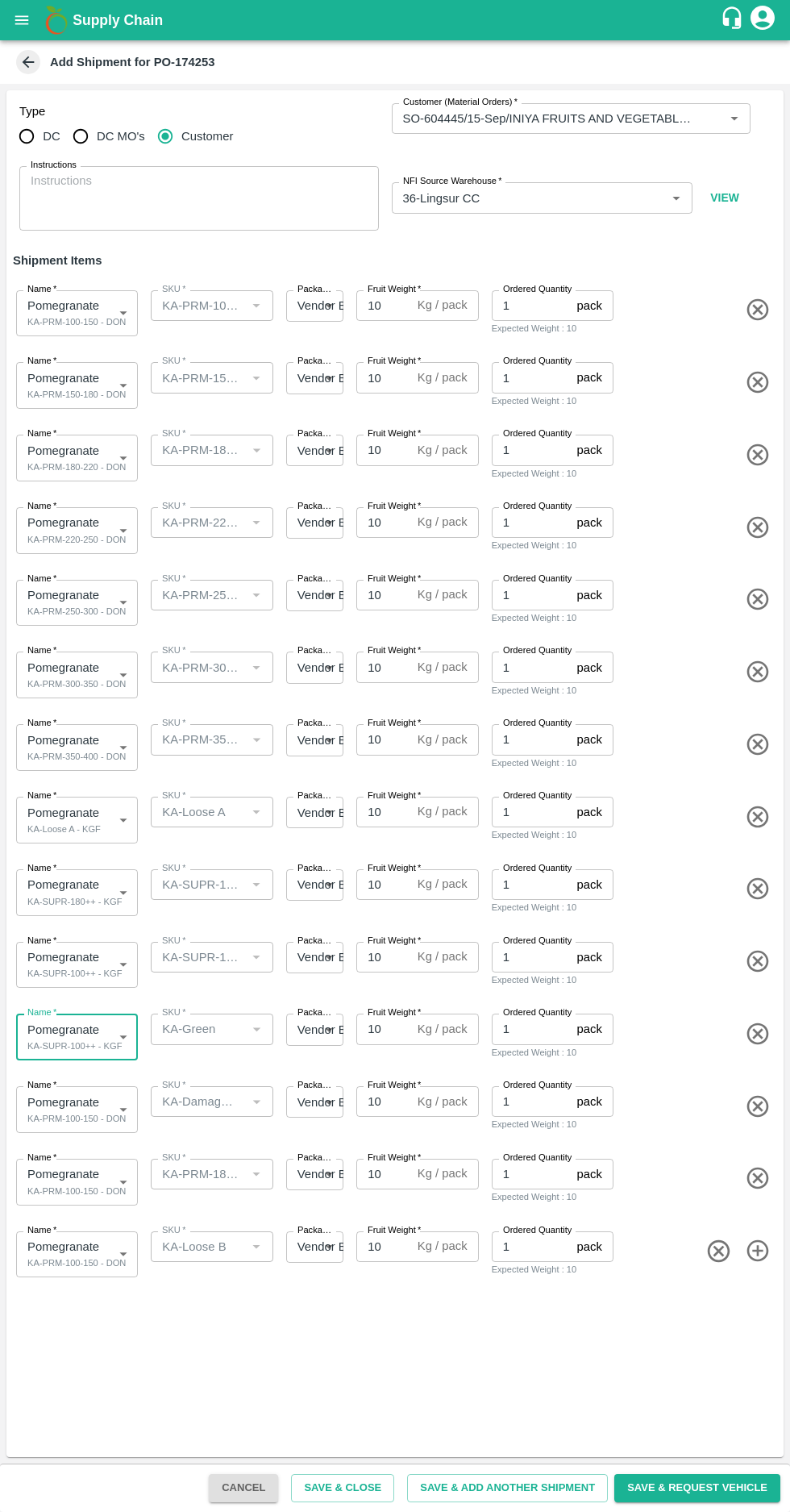
click at [713, 1251] on icon "button" at bounding box center [718, 1251] width 26 height 26
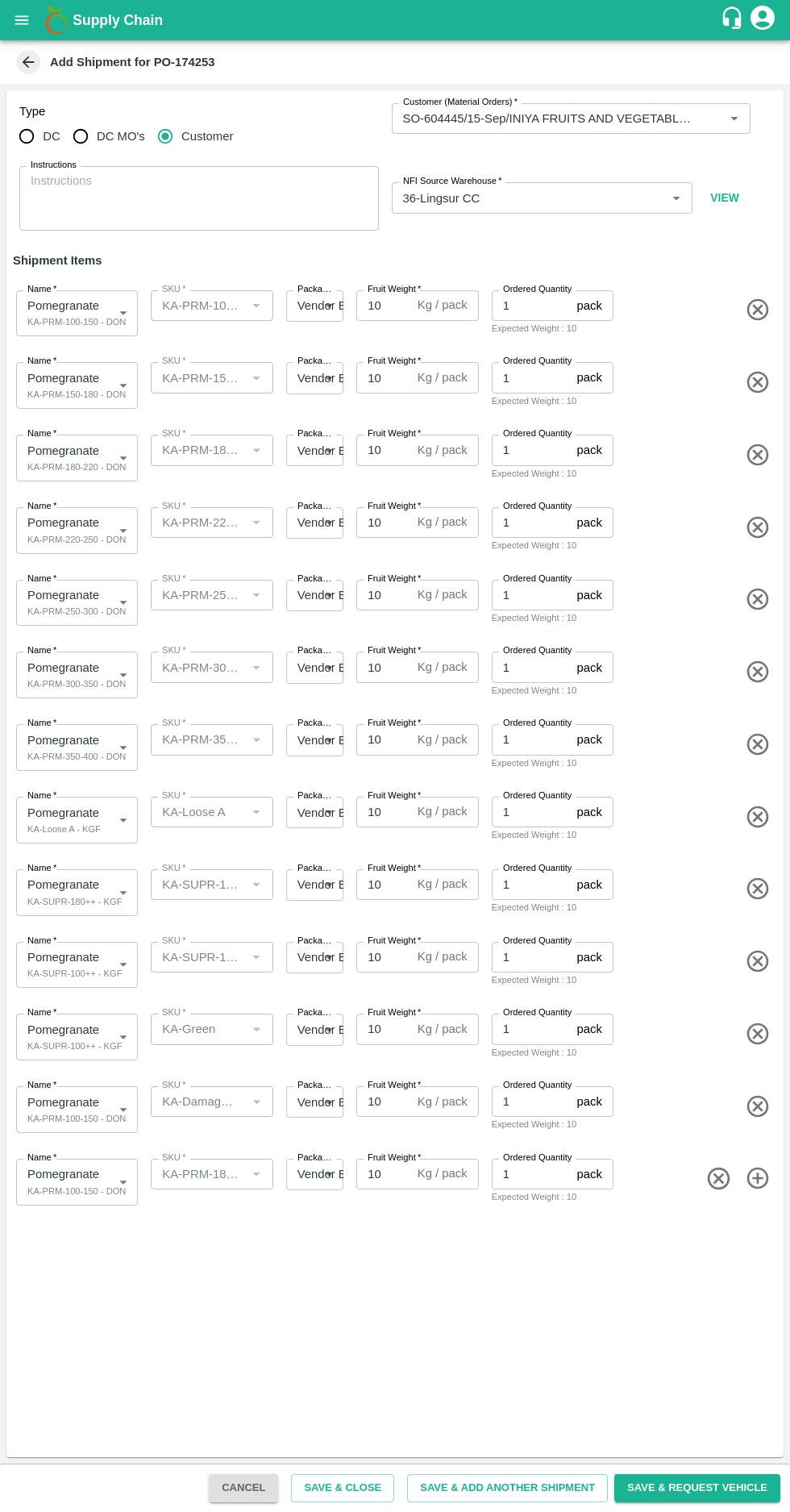
click at [710, 1178] on icon "button" at bounding box center [718, 1178] width 26 height 26
click at [711, 1108] on icon "button" at bounding box center [718, 1106] width 26 height 26
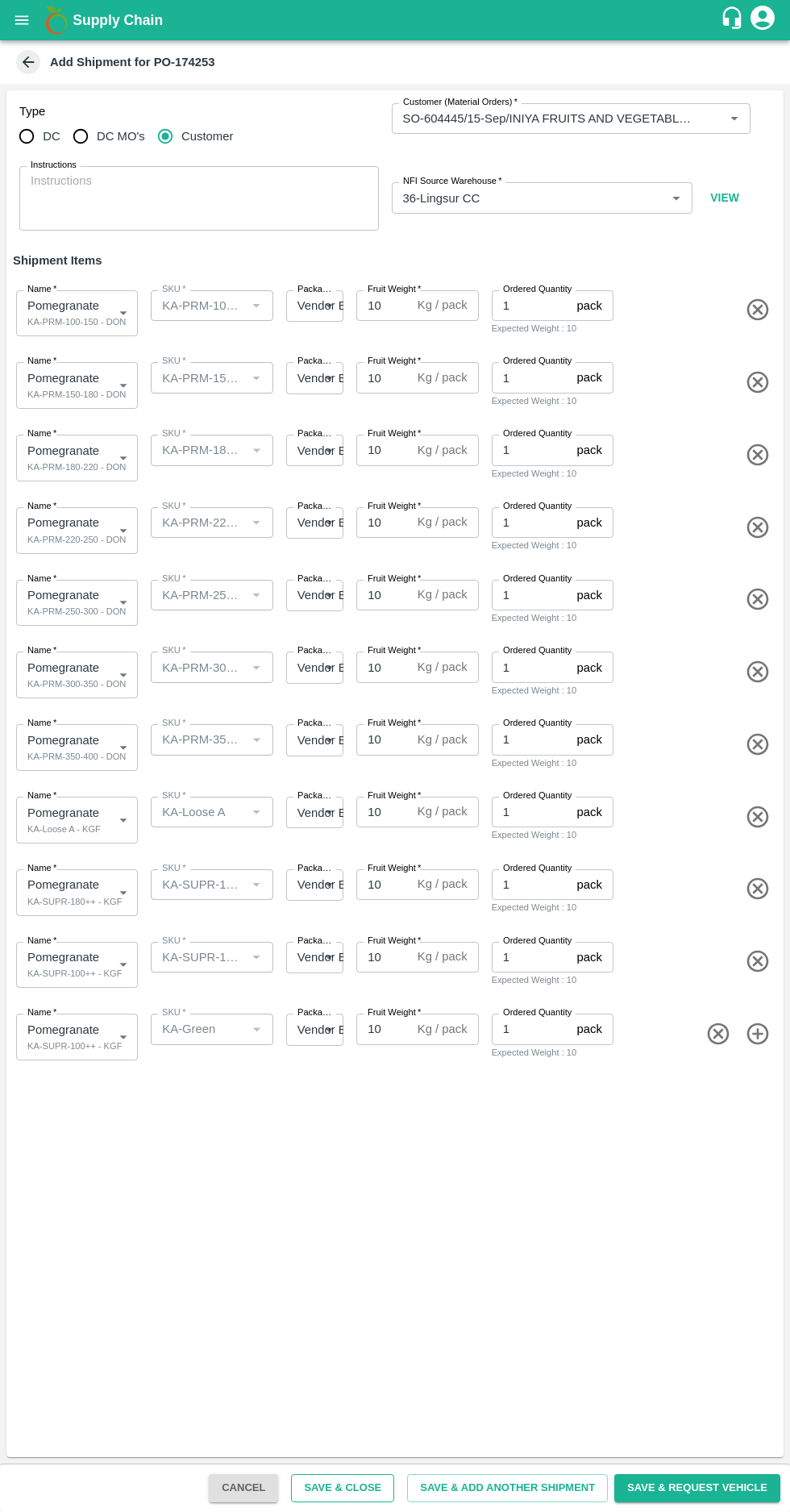
click at [369, 1488] on button "Save & Close" at bounding box center [342, 1487] width 103 height 28
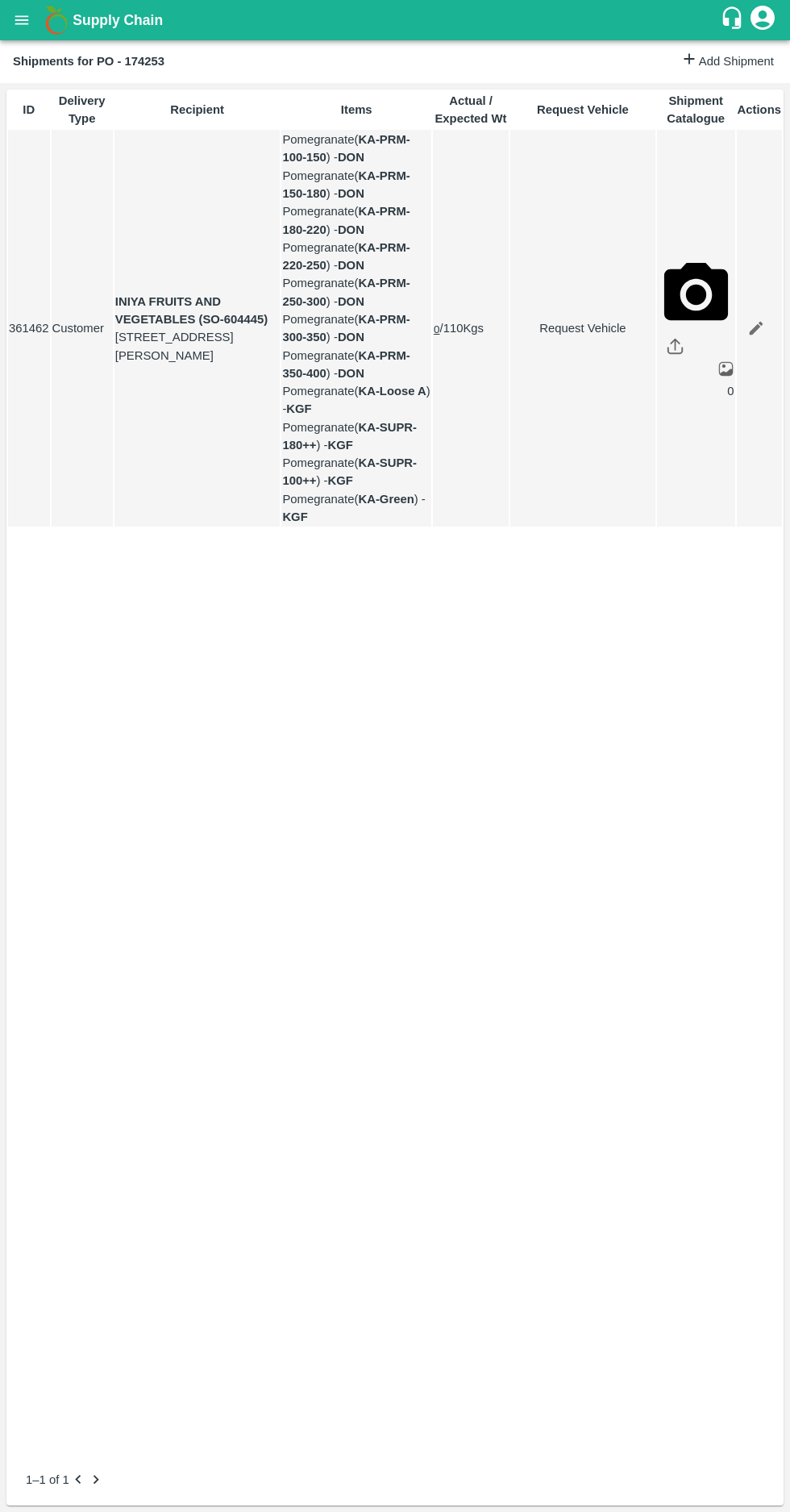
click at [572, 337] on link "Request Vehicle" at bounding box center [583, 328] width 144 height 18
type input "13/09/2025 07:30 PM"
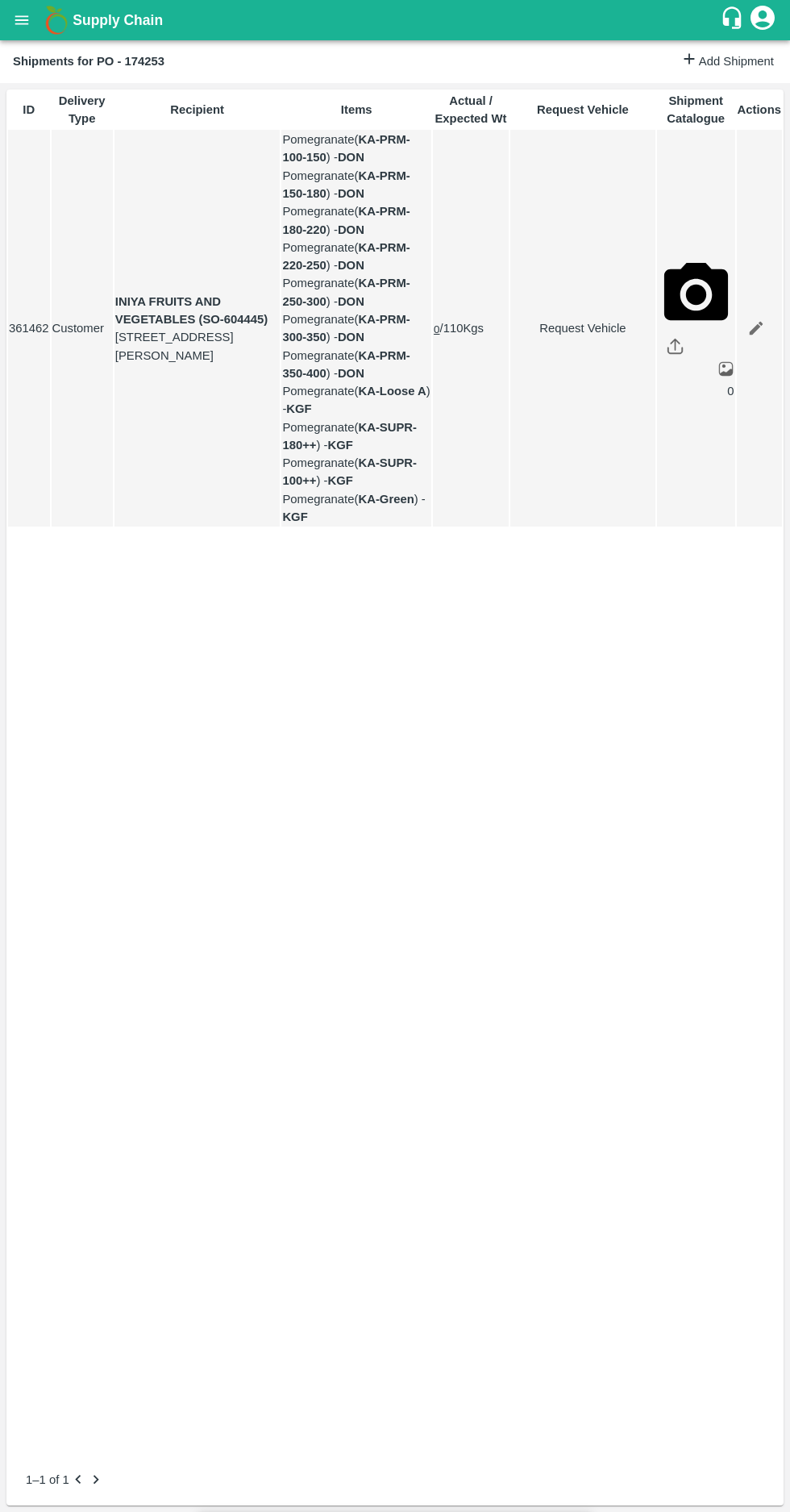
type input "08/09/2025 06:00 PM"
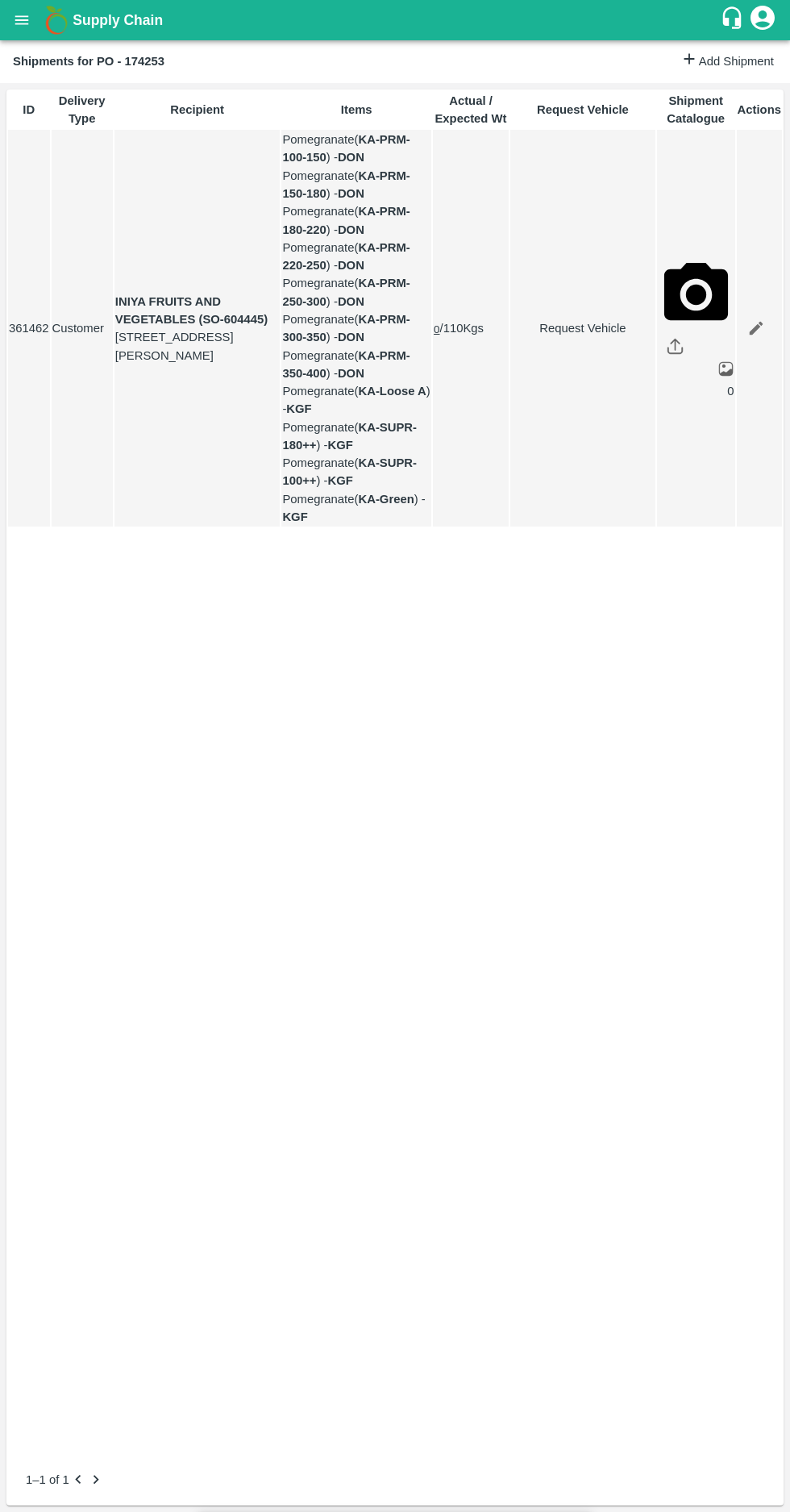
type input "09/09/2025 07:30 AM"
click at [278, 189] on body "Supply Chain Shipments for PO - 174253 Add Shipment ID Delivery Type Recipient …" at bounding box center [395, 756] width 790 height 1512
click at [243, 248] on p "Normal" at bounding box center [243, 247] width 38 height 18
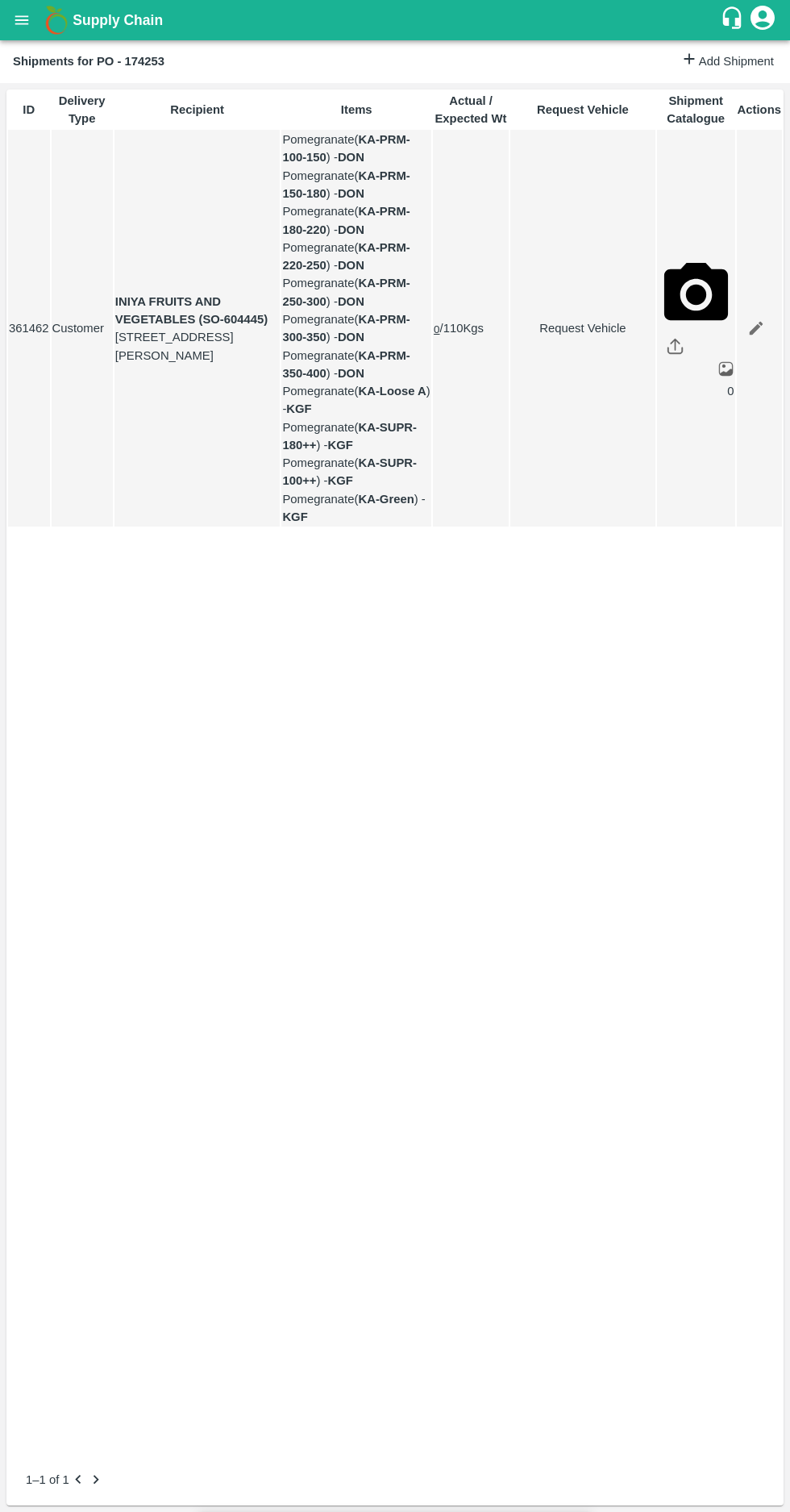
type input "1"
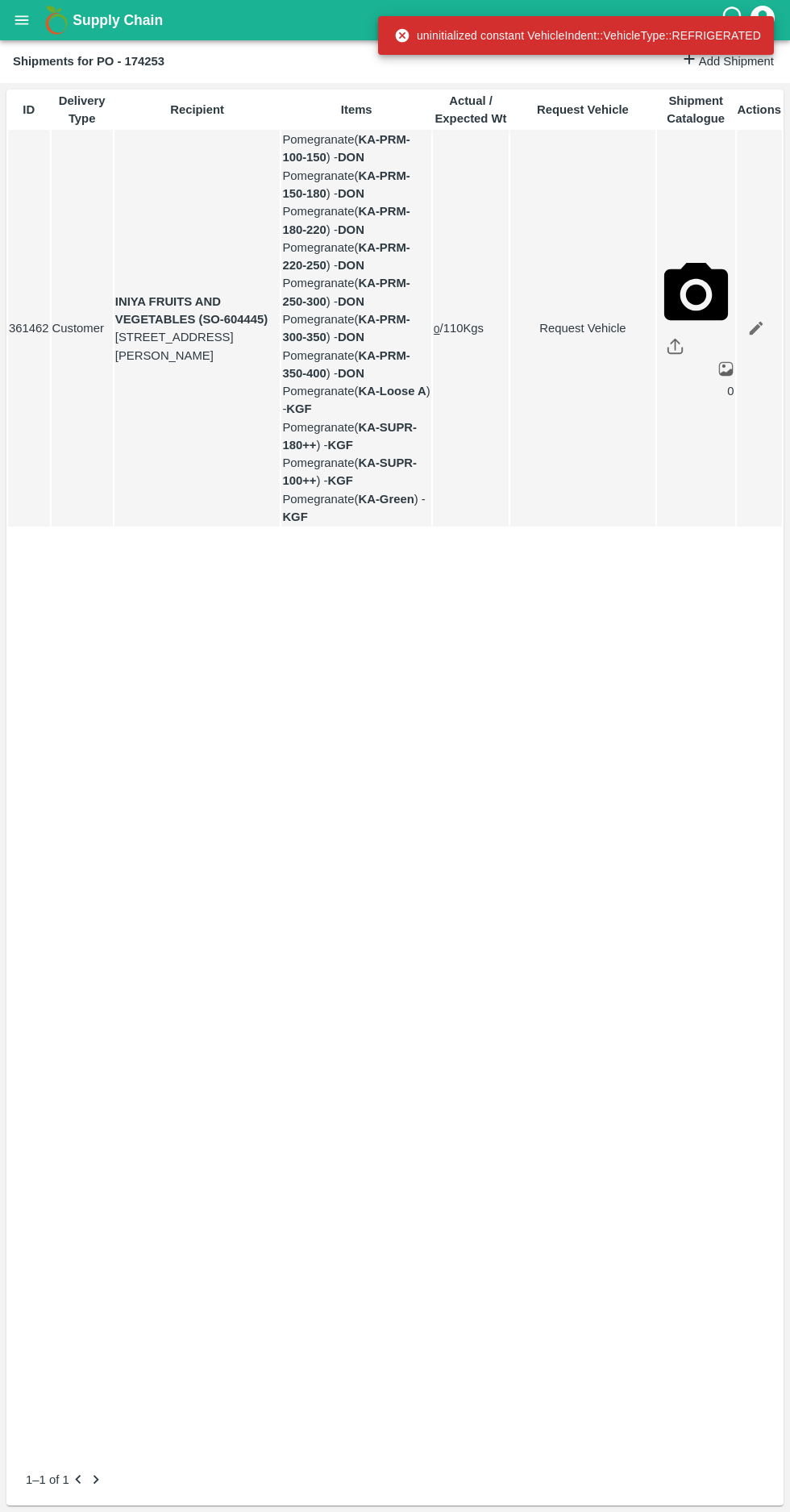
click at [551, 337] on link "Request Vehicle" at bounding box center [583, 328] width 144 height 18
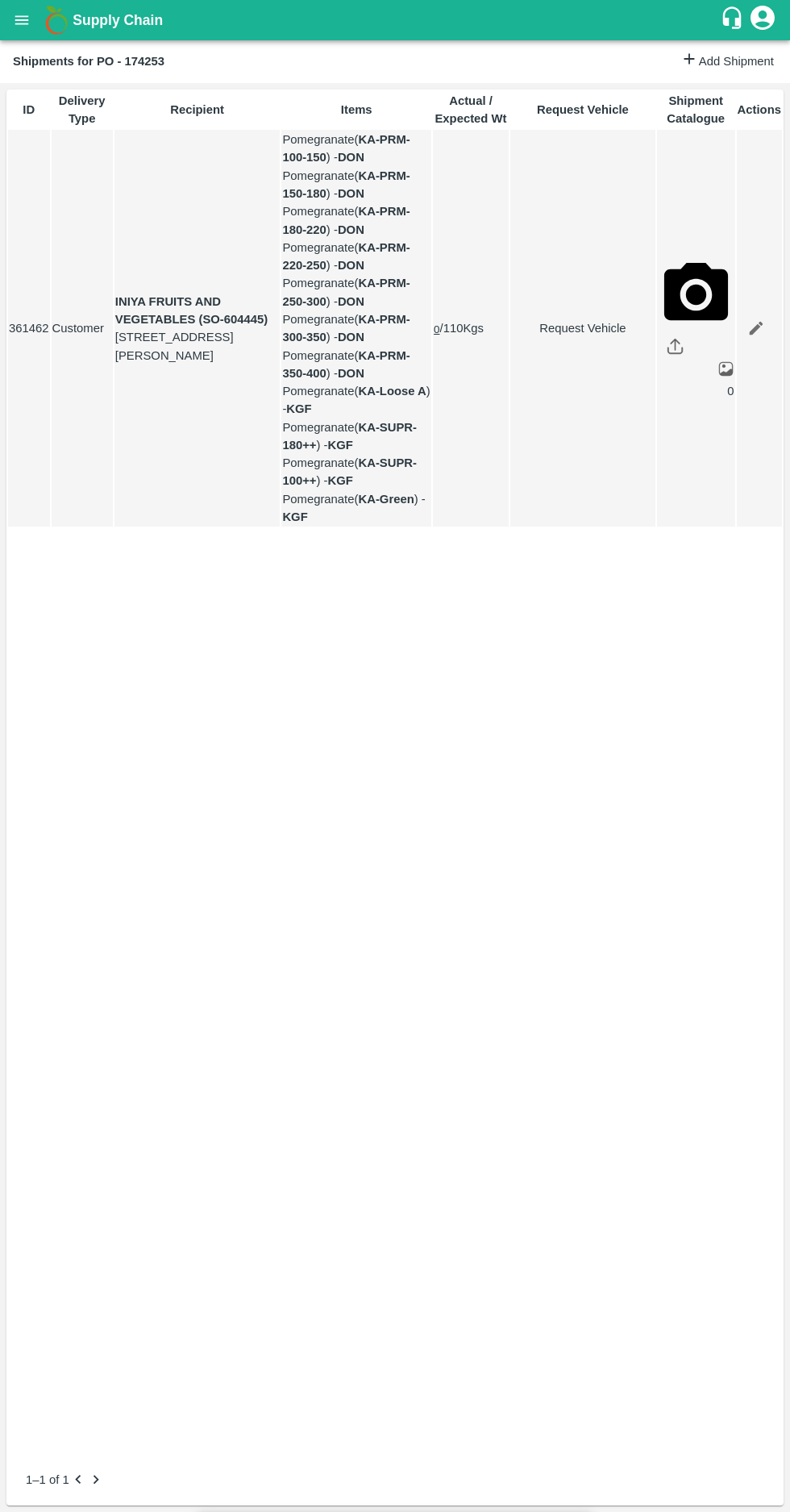
type input "08/09/2025 12:00 AM"
type input "1"
type input "08/09/2025 06:00 PM"
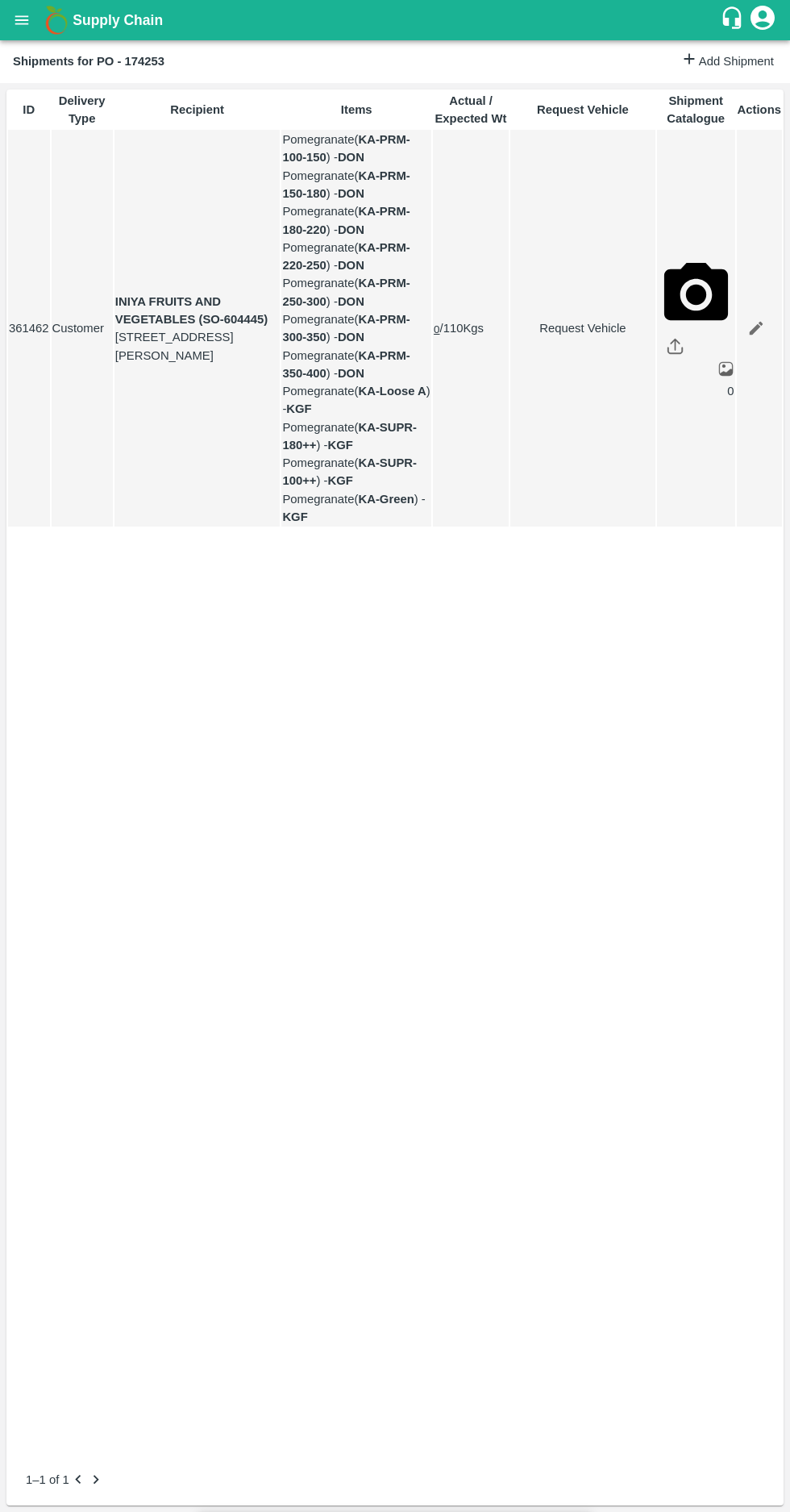
type input "09/09/2025 07:30 AM"
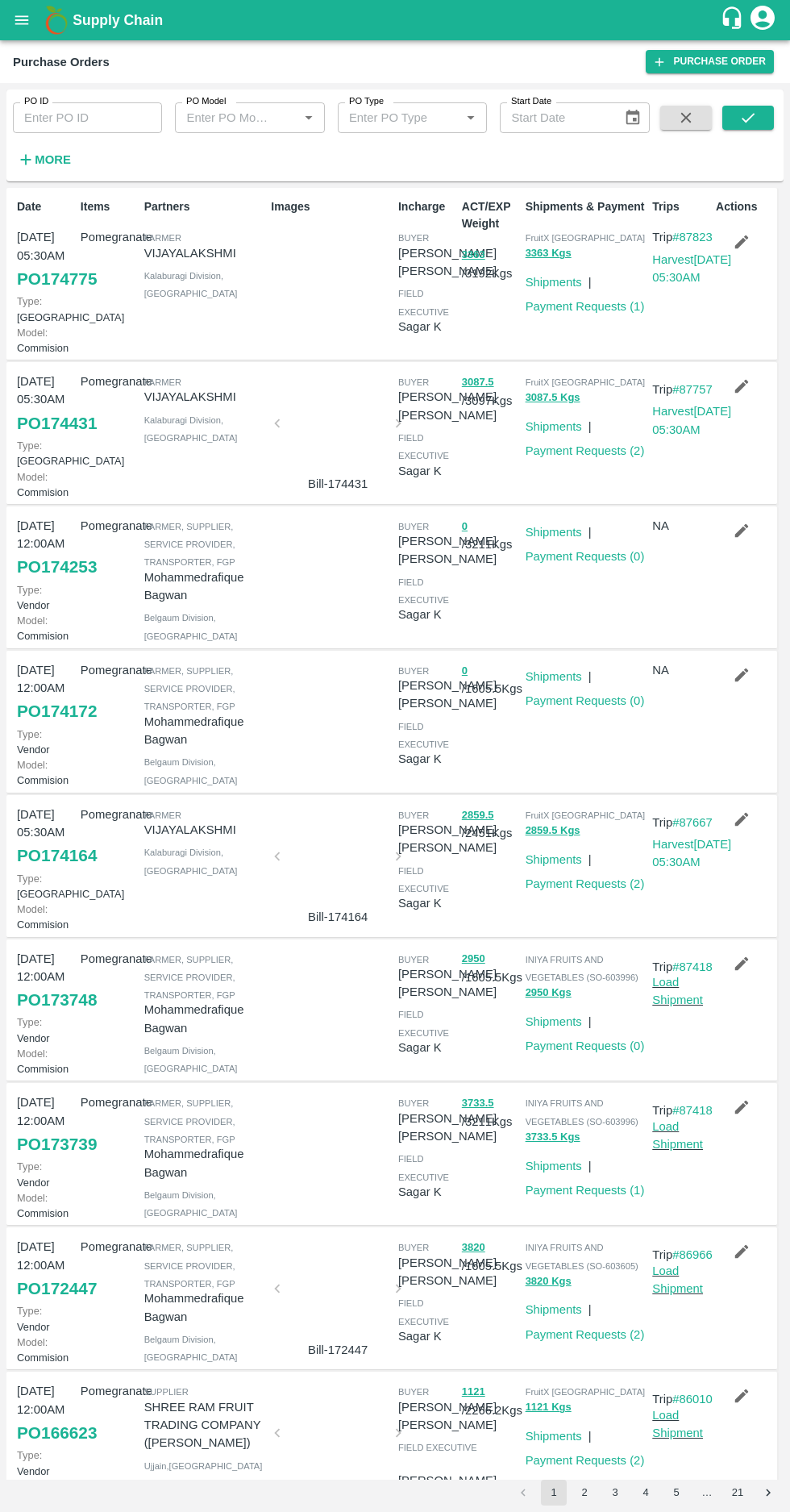
click at [23, 22] on icon "open drawer" at bounding box center [21, 20] width 18 height 18
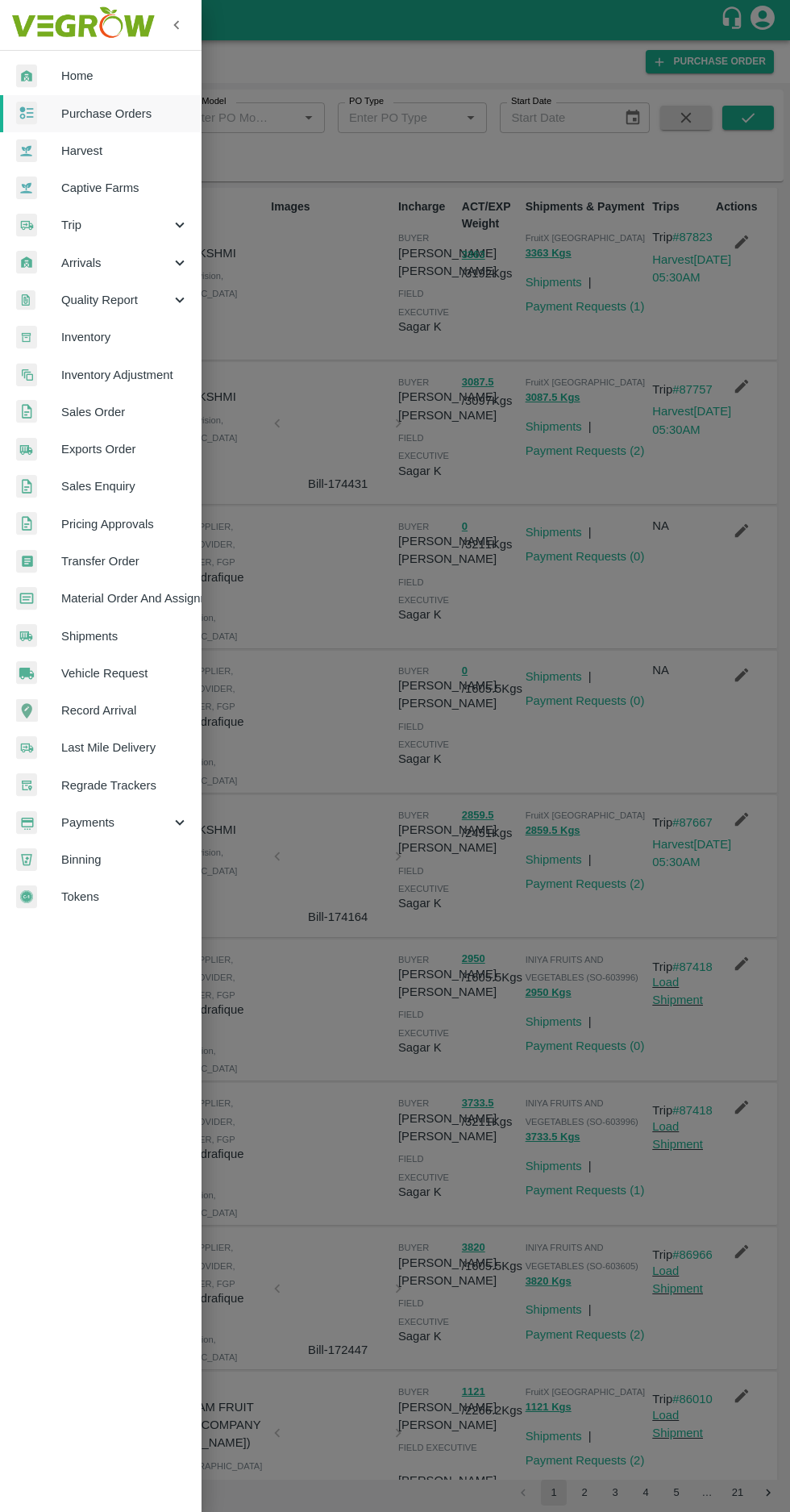
click at [113, 593] on span "Material Order And Assignment" at bounding box center [125, 598] width 128 height 18
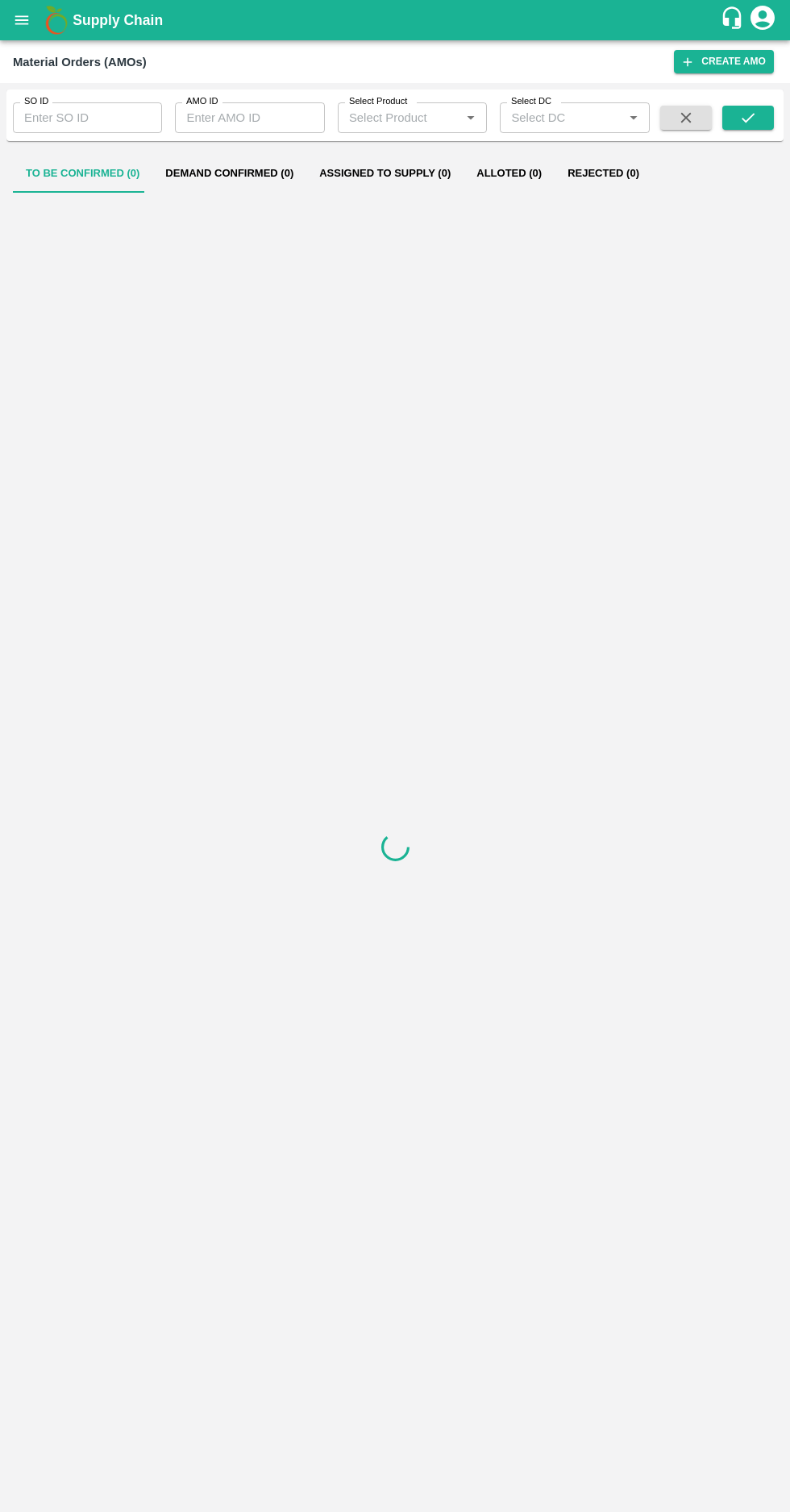
click at [22, 20] on icon "open drawer" at bounding box center [22, 20] width 14 height 9
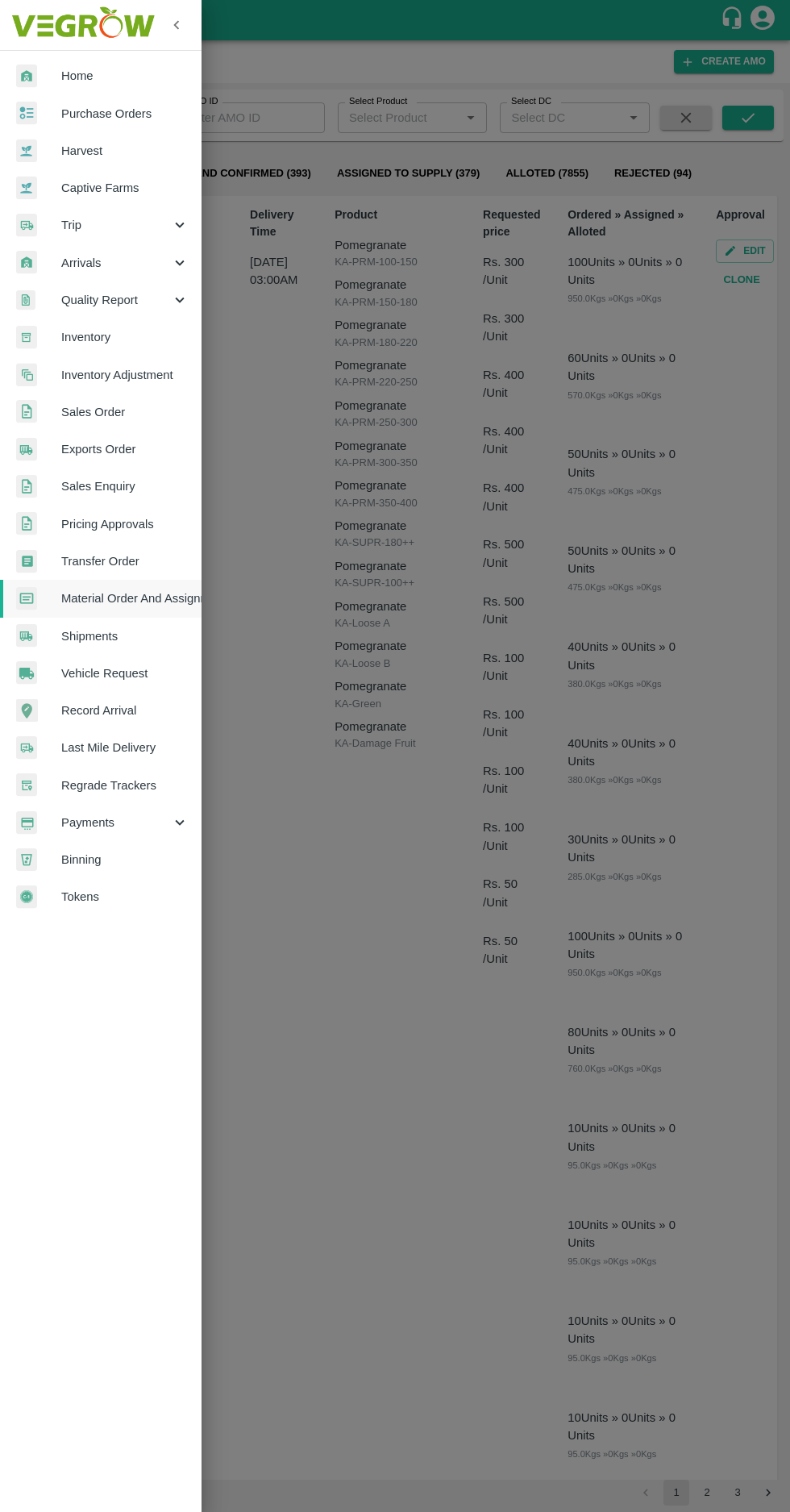
click at [106, 224] on span "Trip" at bounding box center [116, 225] width 110 height 18
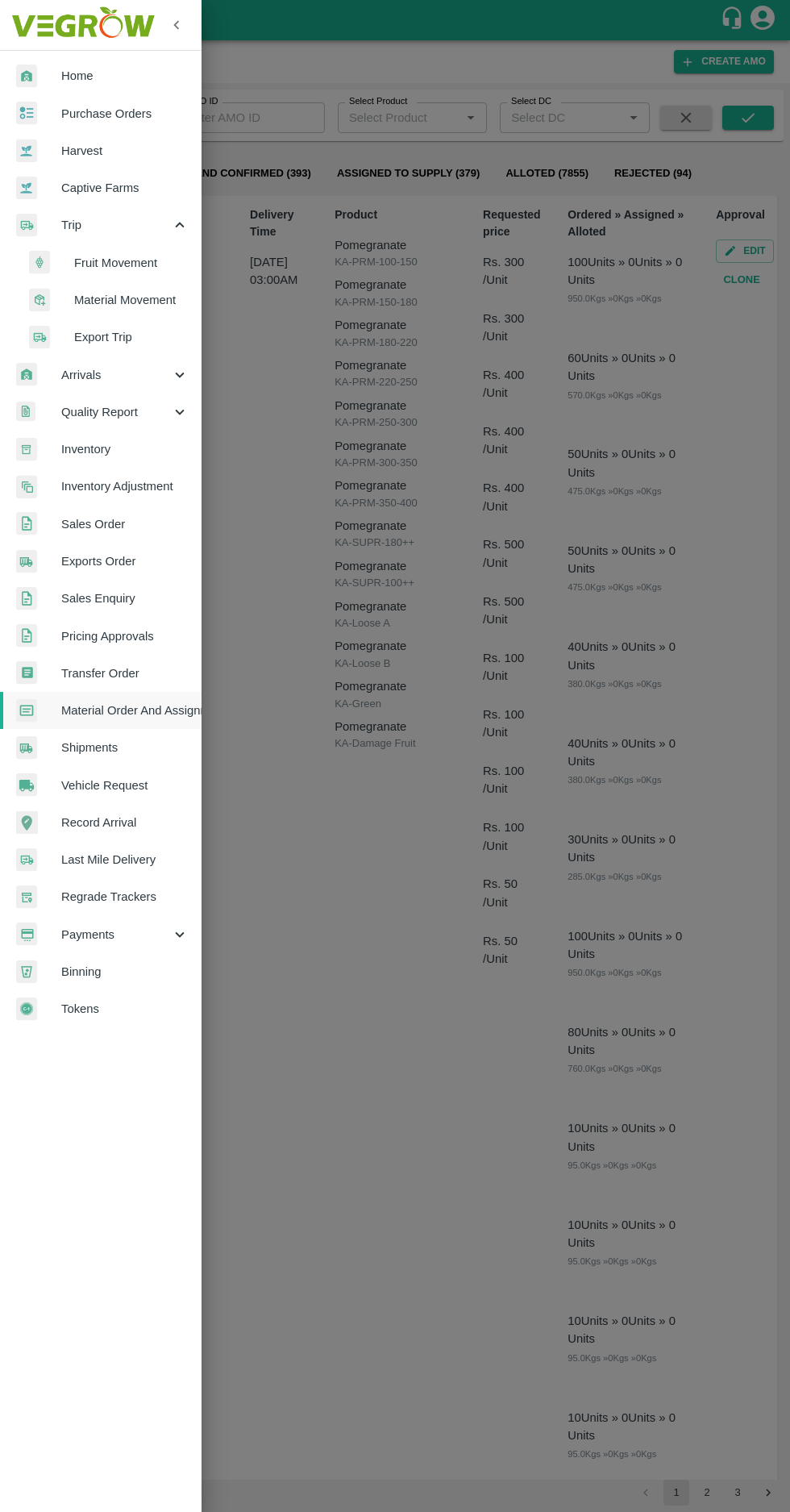
click at [106, 254] on span "Fruit Movement" at bounding box center [131, 262] width 115 height 18
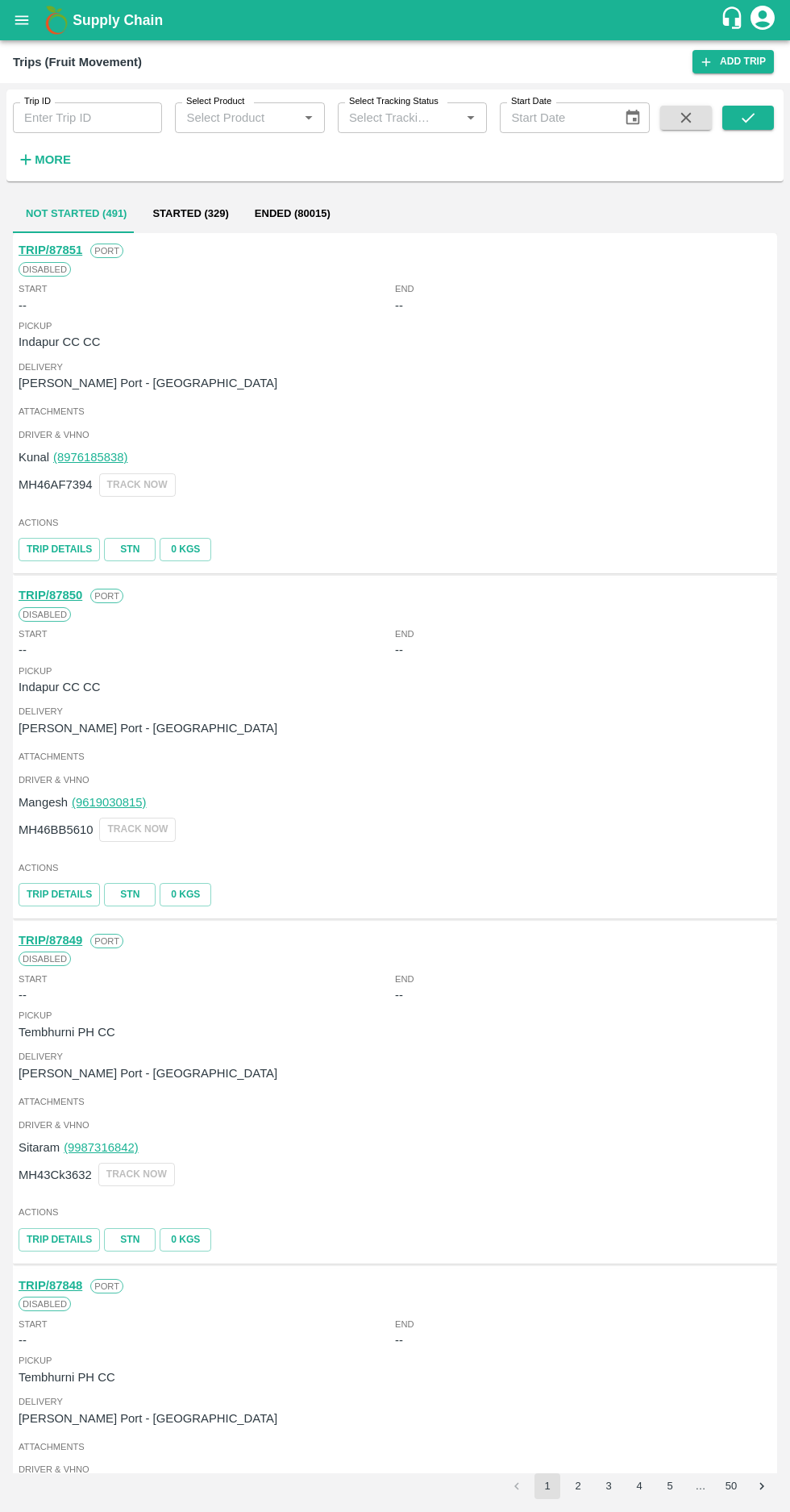
click at [22, 20] on icon "open drawer" at bounding box center [22, 20] width 14 height 9
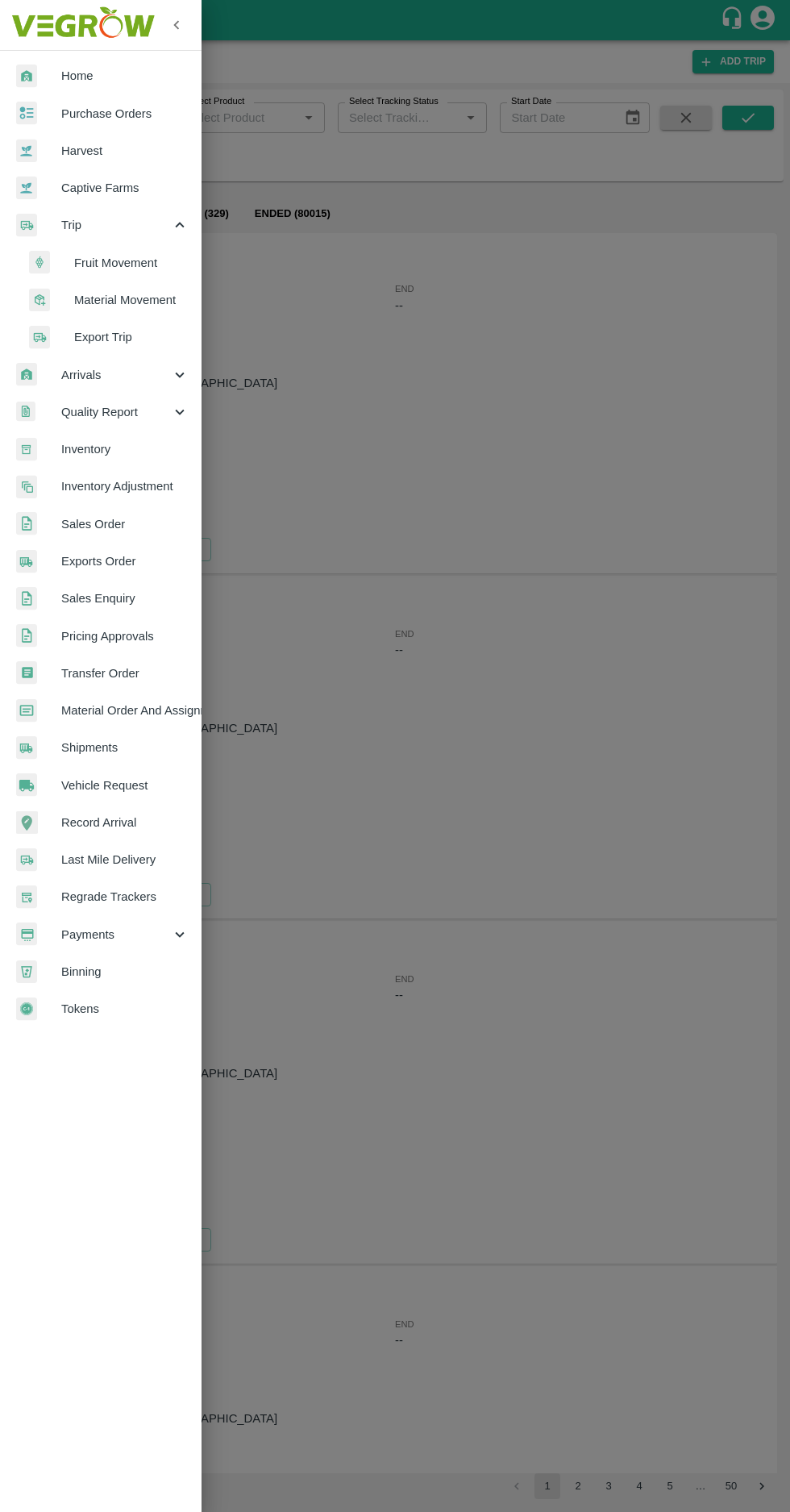
click at [113, 667] on span "Transfer Order" at bounding box center [125, 673] width 128 height 18
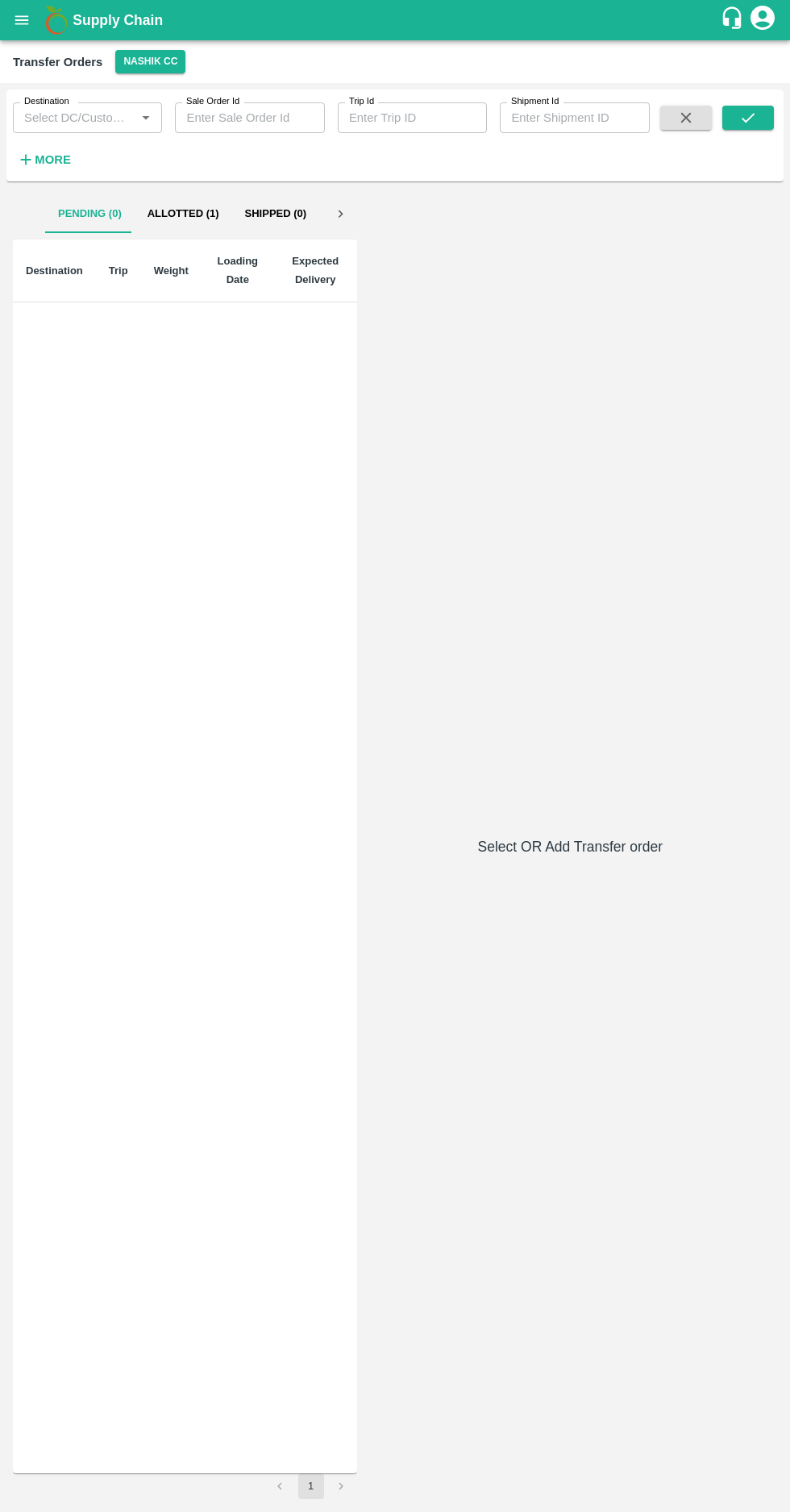
click at [23, 27] on icon "open drawer" at bounding box center [21, 20] width 18 height 18
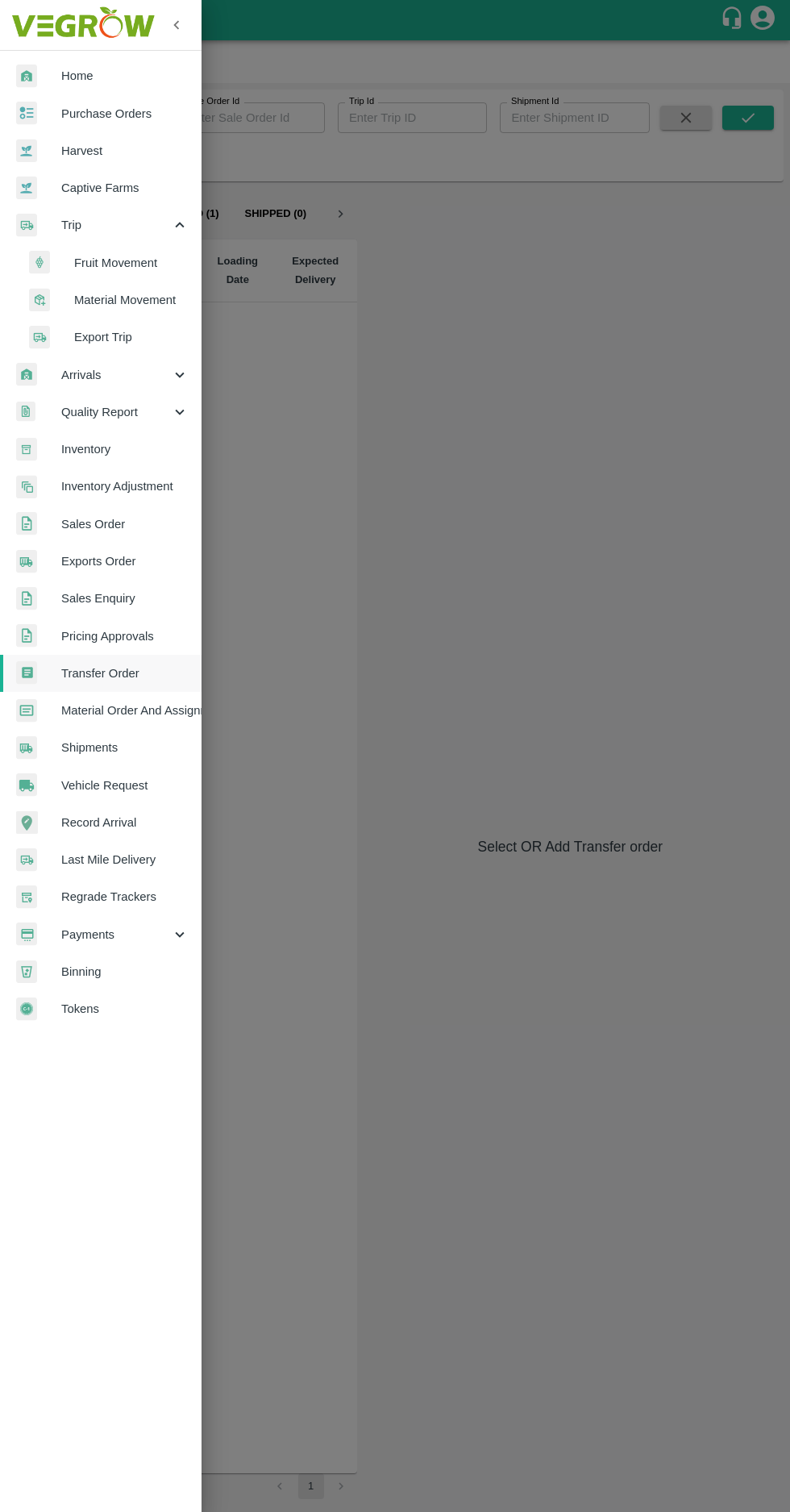
click at [135, 713] on span "Material Order And Assignment" at bounding box center [125, 710] width 128 height 18
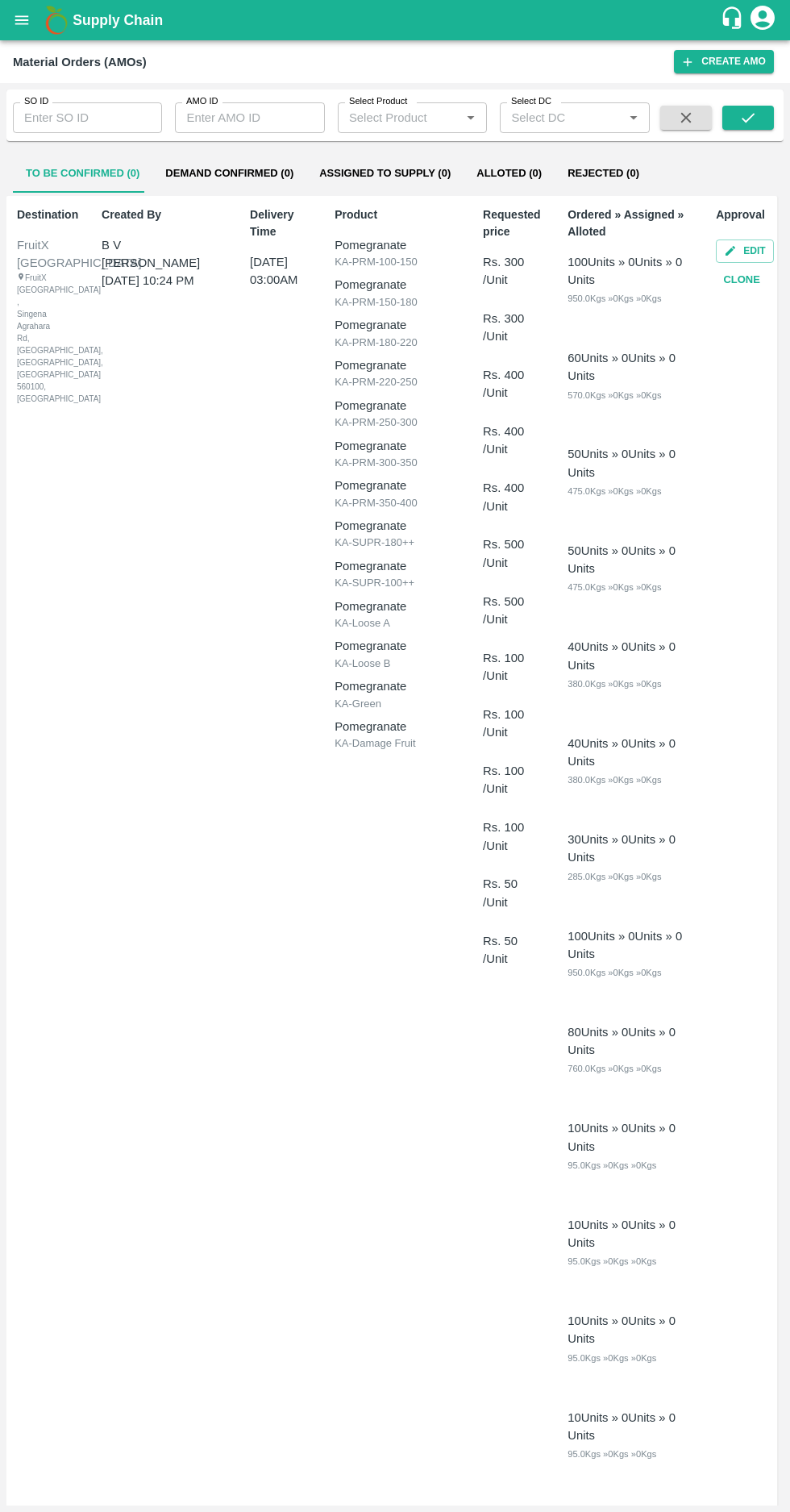
click at [27, 14] on icon "open drawer" at bounding box center [21, 20] width 18 height 18
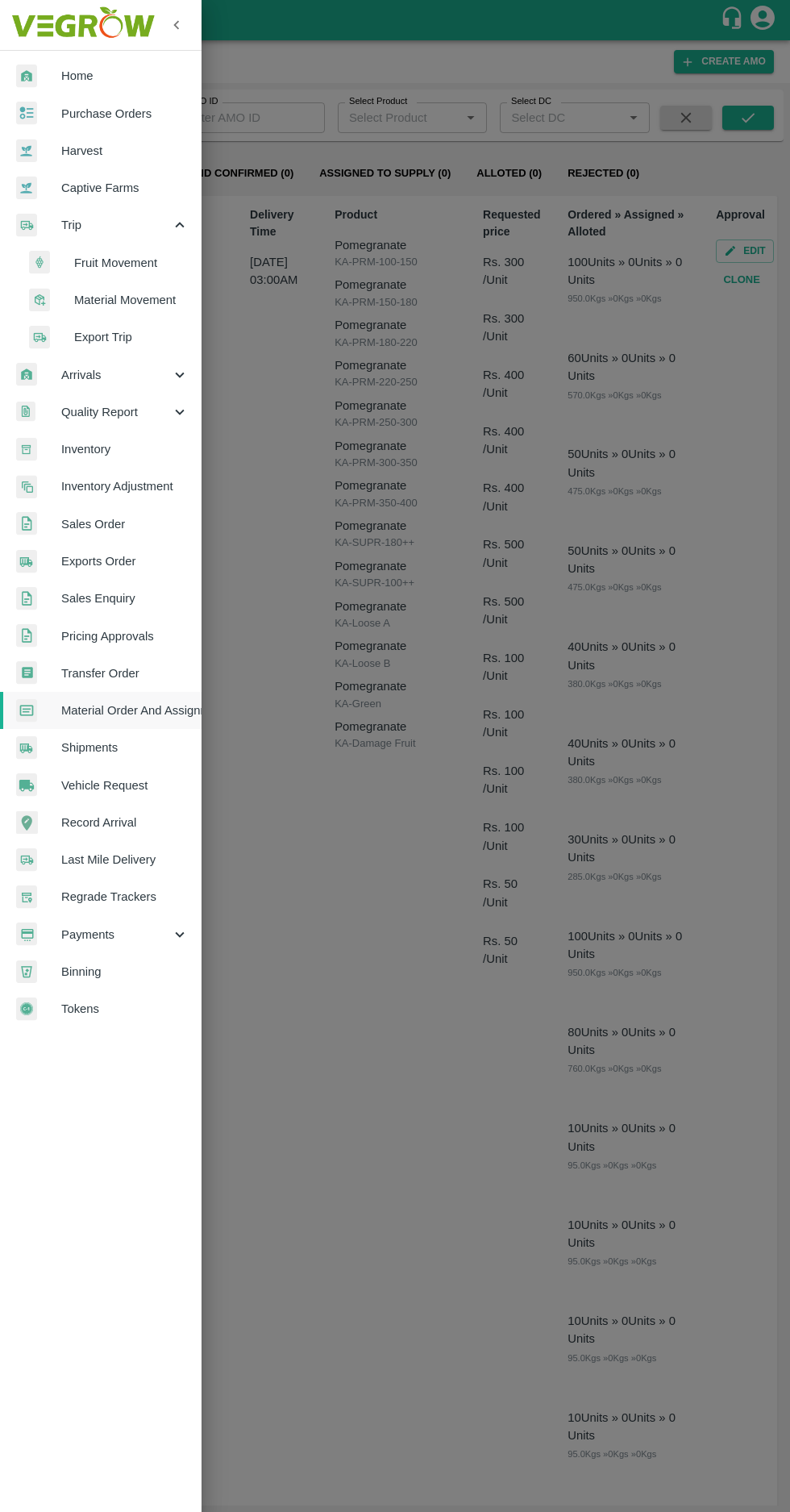
click at [98, 454] on span "Inventory" at bounding box center [125, 449] width 128 height 18
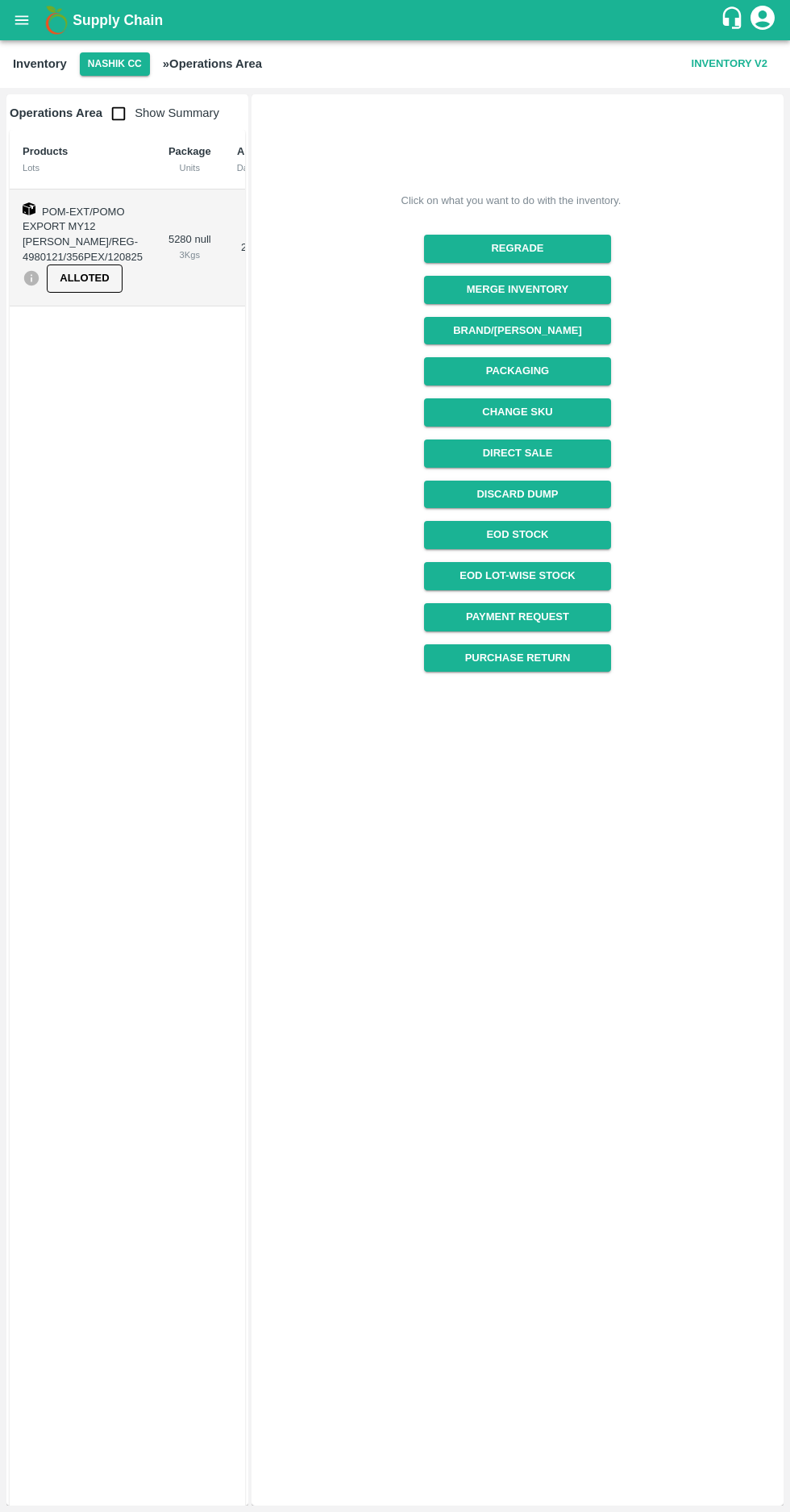
click at [26, 11] on icon "open drawer" at bounding box center [21, 20] width 18 height 18
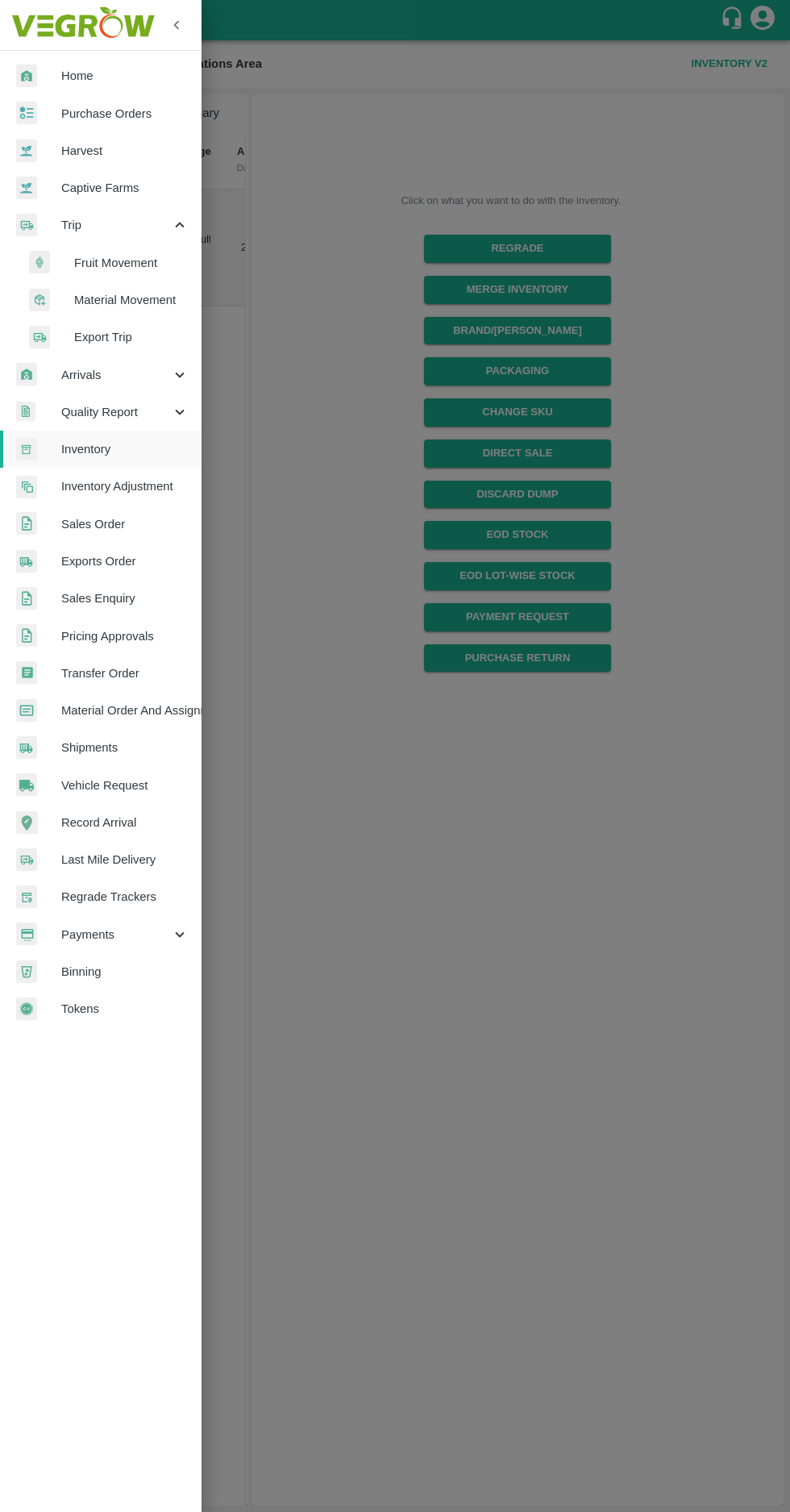
click at [142, 301] on span "Material Movement" at bounding box center [131, 300] width 115 height 18
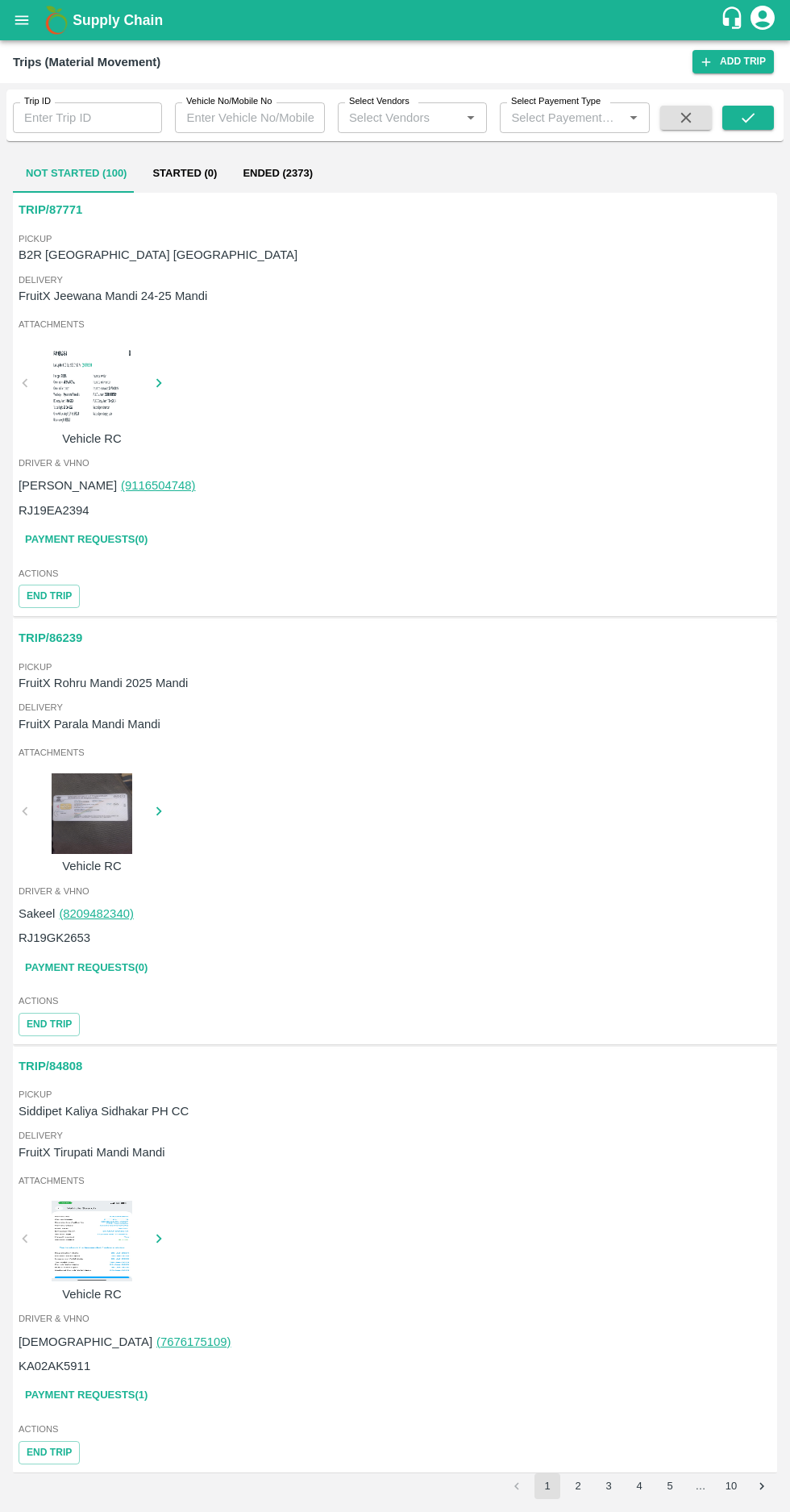
click at [28, 20] on icon "open drawer" at bounding box center [22, 20] width 14 height 9
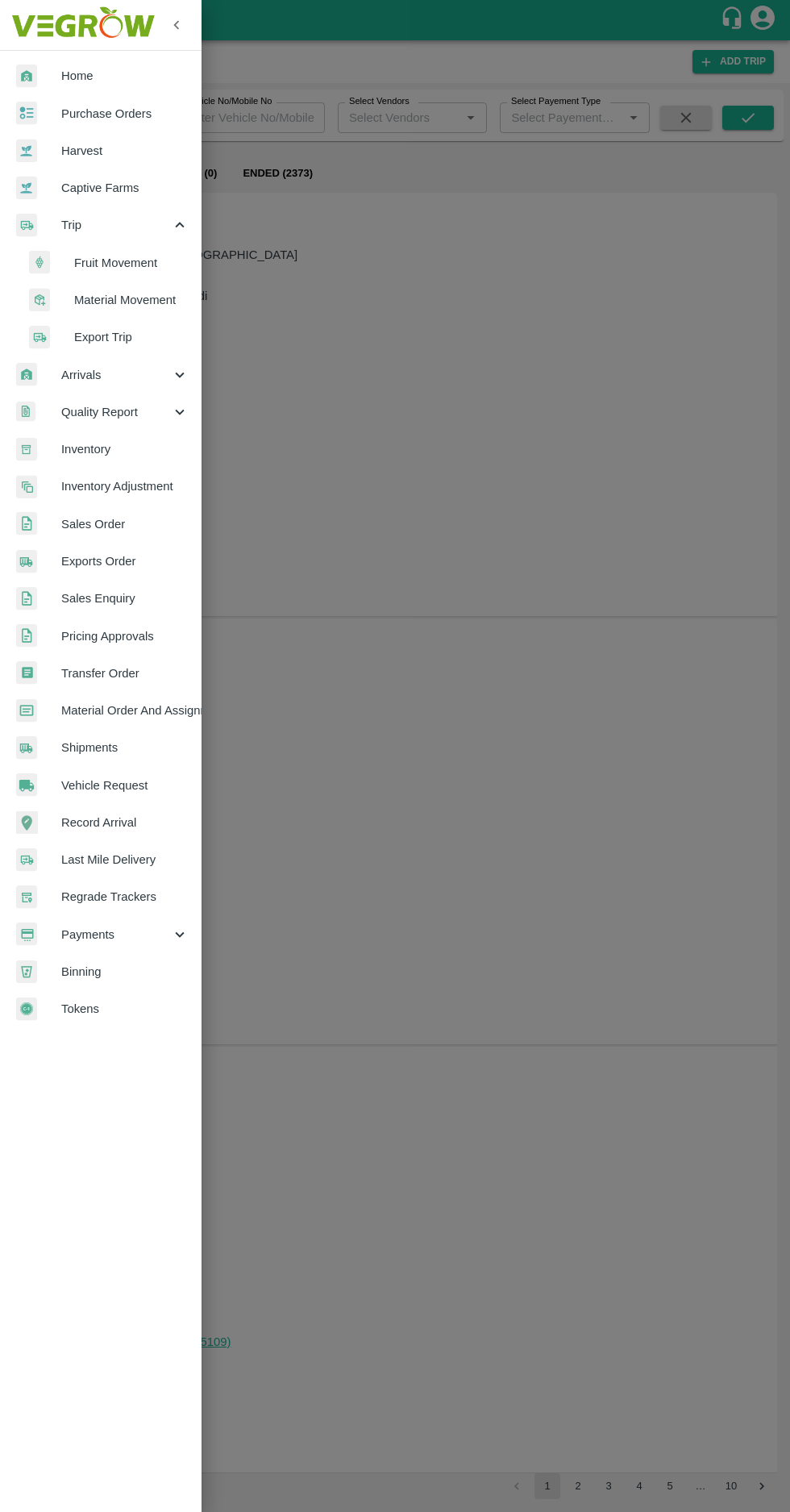
click at [113, 785] on span "Vehicle Request" at bounding box center [125, 785] width 128 height 18
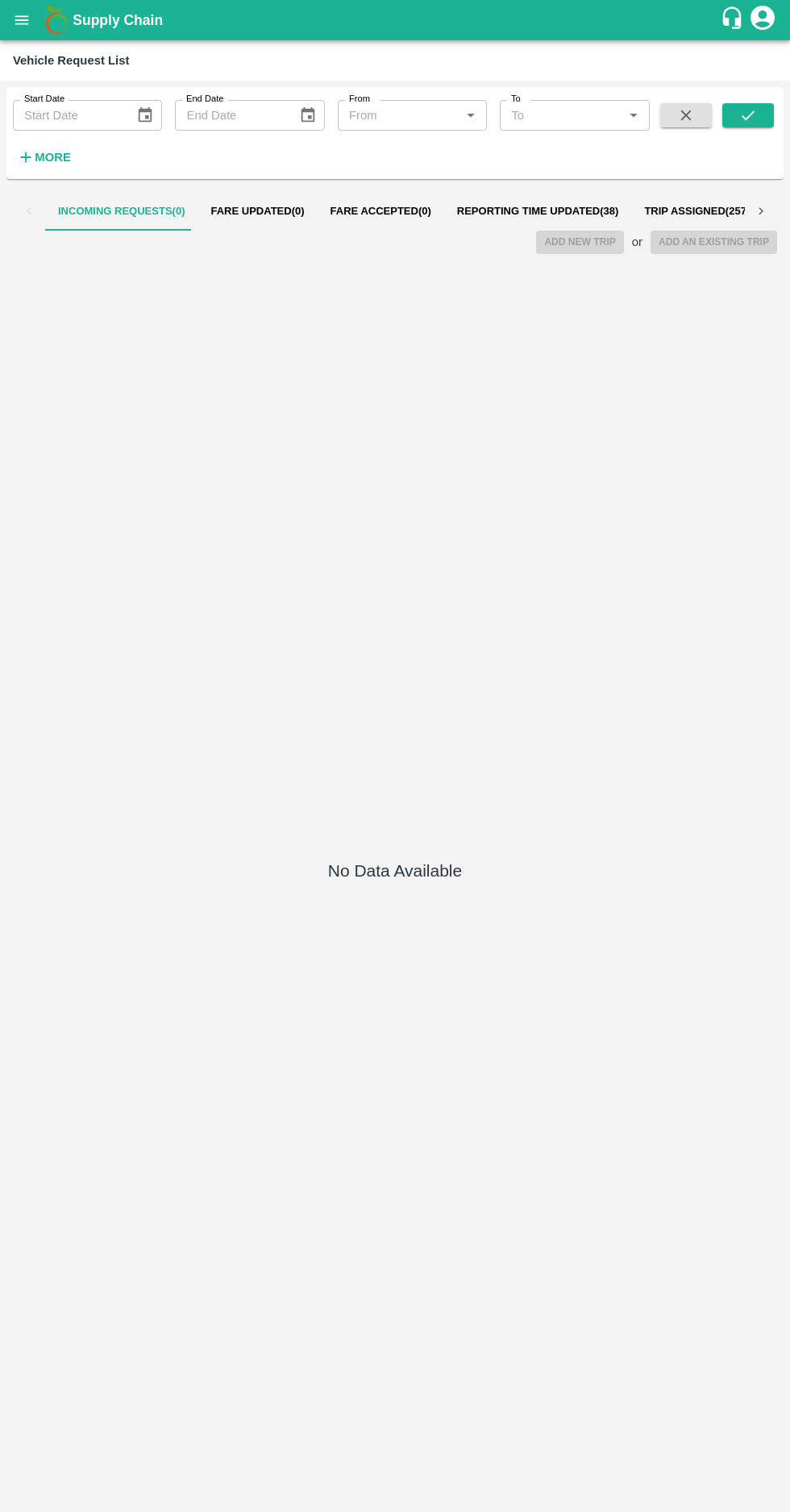
click at [510, 206] on span "Reporting Time Updated ( 38 )" at bounding box center [538, 211] width 162 height 13
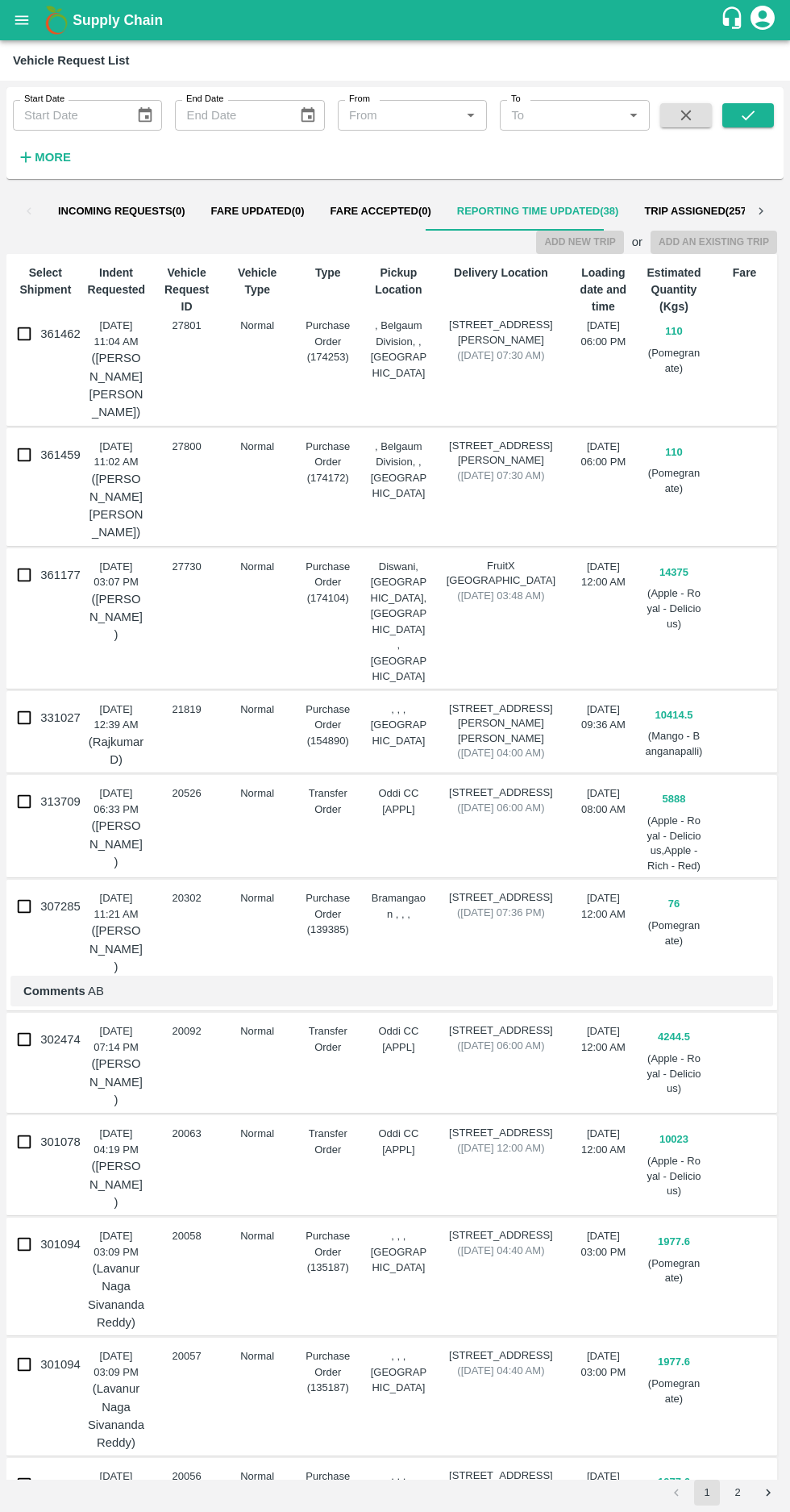
click at [10, 334] on input "361462" at bounding box center [24, 334] width 32 height 32
checkbox input "true"
click at [19, 449] on input "361459" at bounding box center [24, 455] width 32 height 32
checkbox input "true"
click at [594, 238] on button "Add New Trip" at bounding box center [580, 242] width 87 height 23
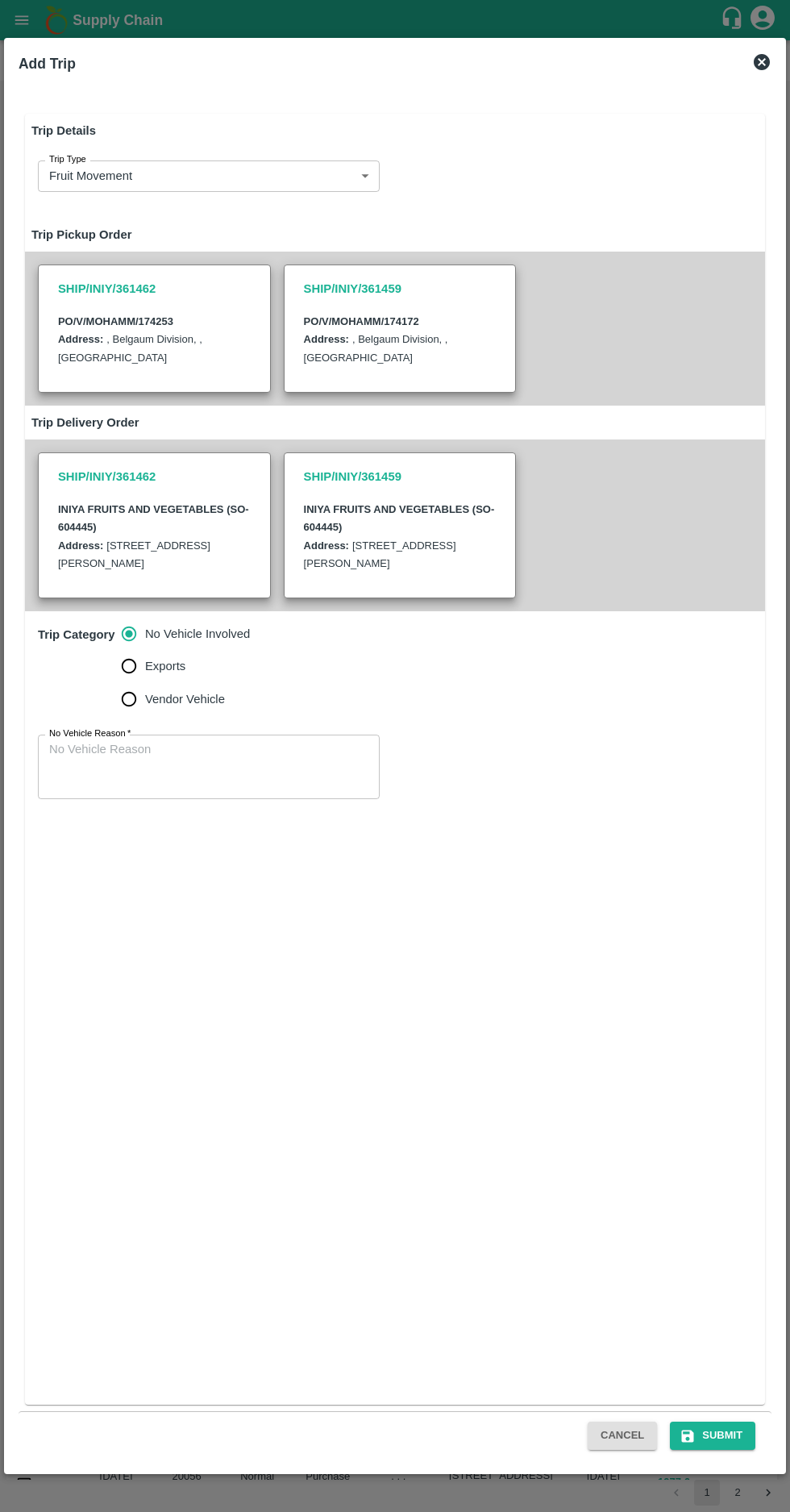
click at [132, 708] on input "Vendor Vehicle" at bounding box center [129, 699] width 32 height 32
radio input "true"
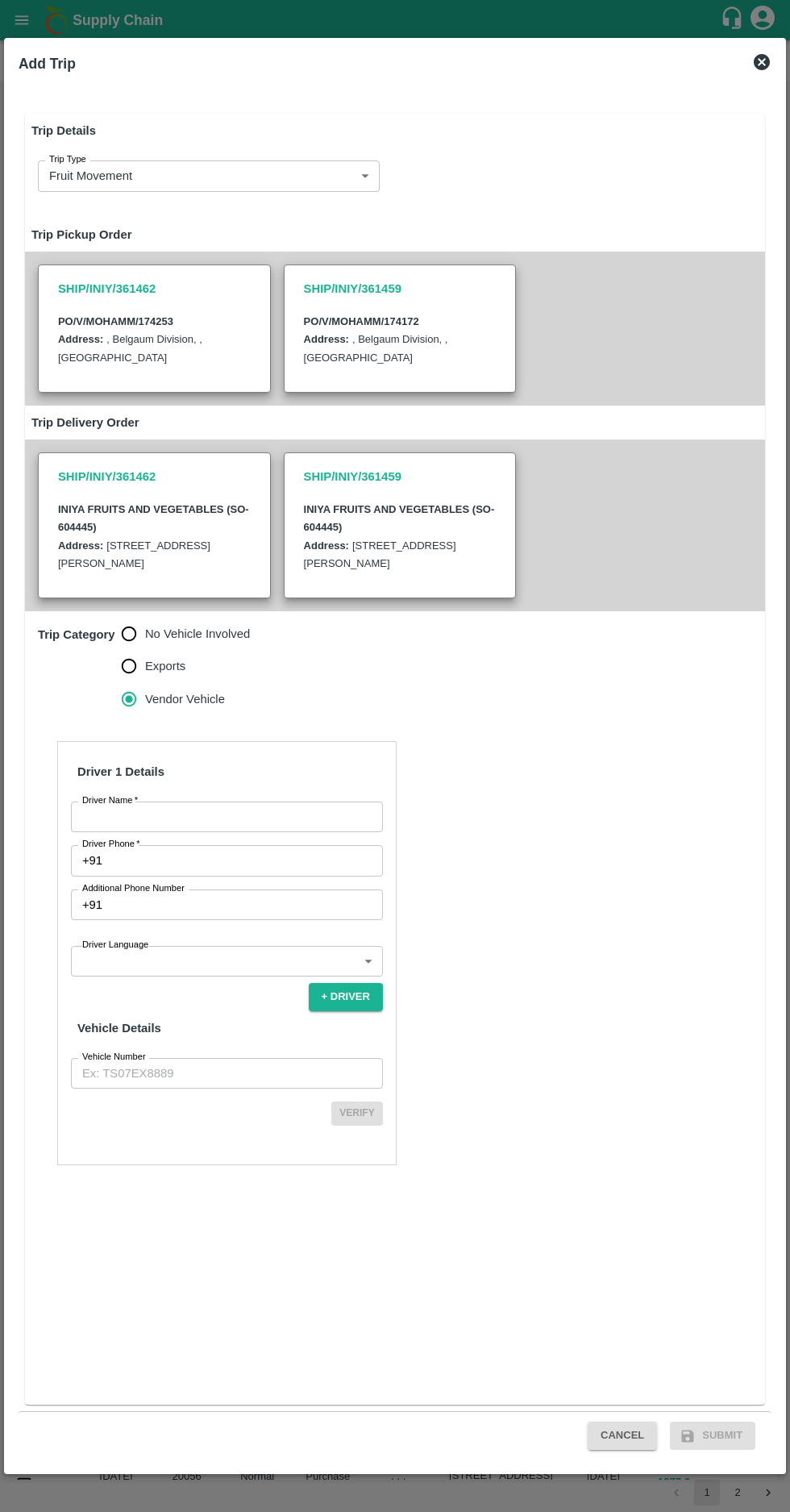
click at [162, 810] on input "Driver Name   *" at bounding box center [226, 817] width 312 height 31
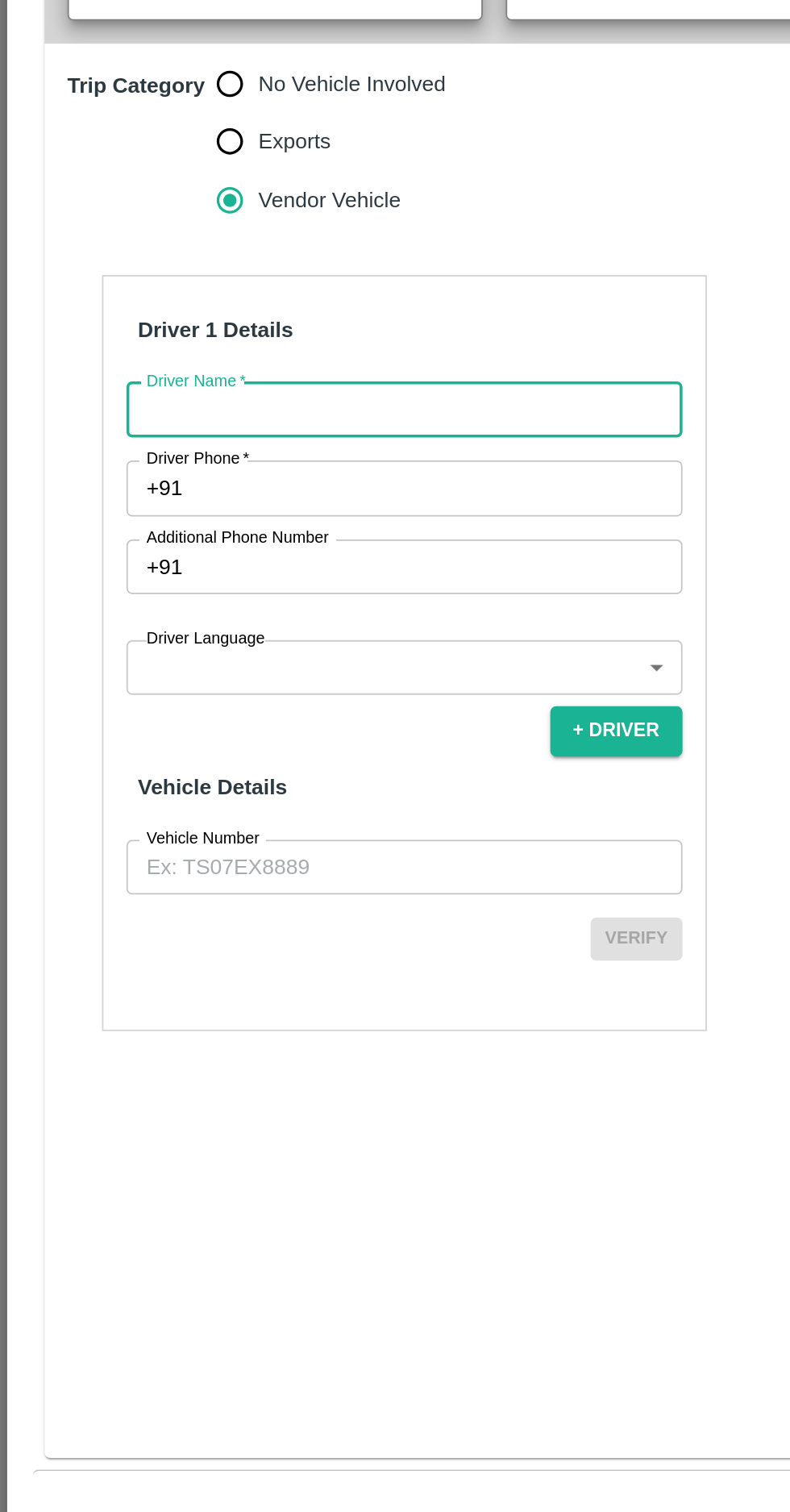
type input "RAJU"
click at [143, 859] on input "Driver Phone   *" at bounding box center [246, 861] width 274 height 31
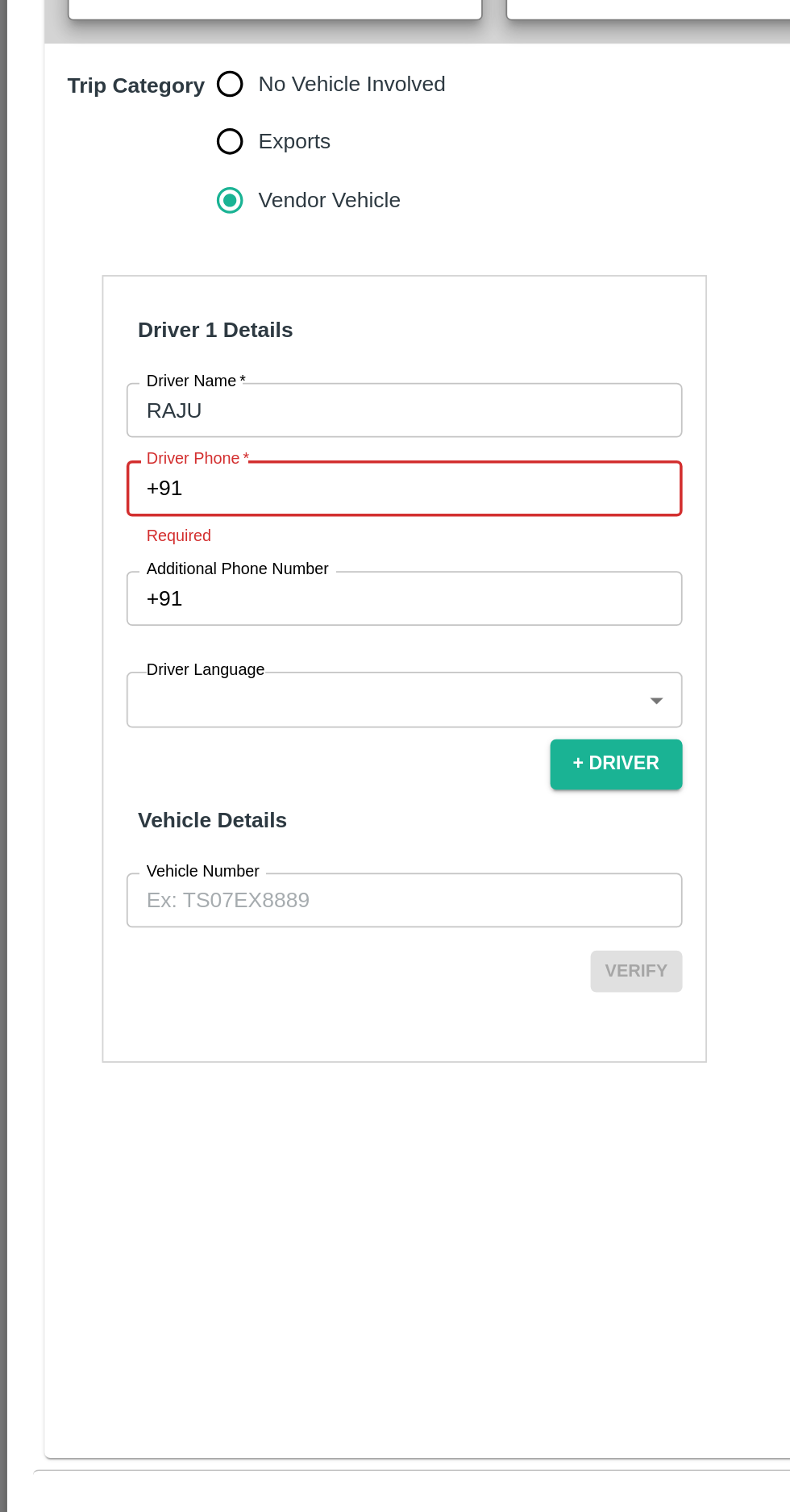
click at [130, 861] on input "Driver Phone   *" at bounding box center [246, 861] width 274 height 31
click at [148, 860] on input "Driver Phone   *" at bounding box center [246, 861] width 274 height 31
paste input "088848 08164"
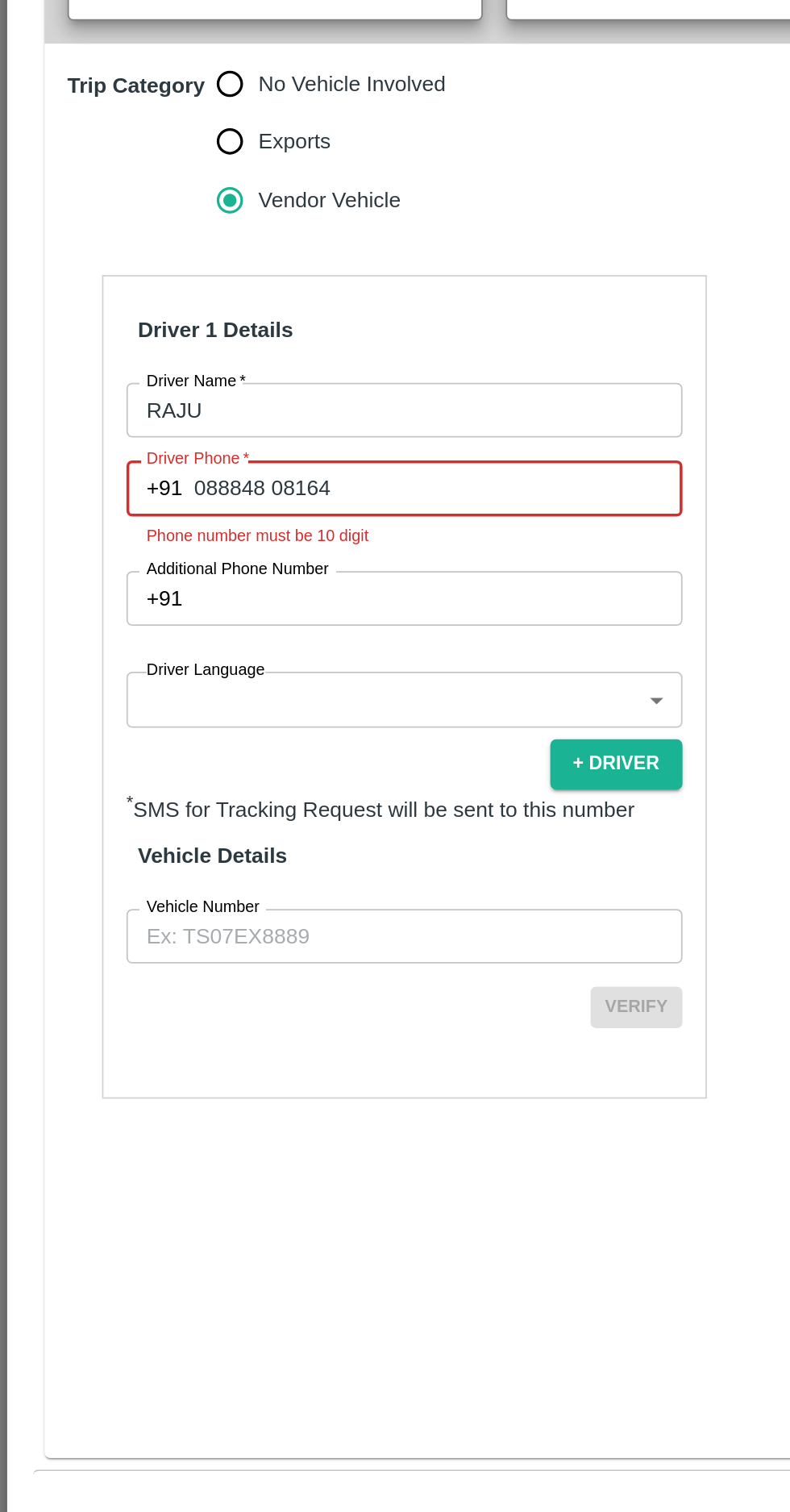
click at [116, 858] on input "088848 08164" at bounding box center [246, 861] width 274 height 31
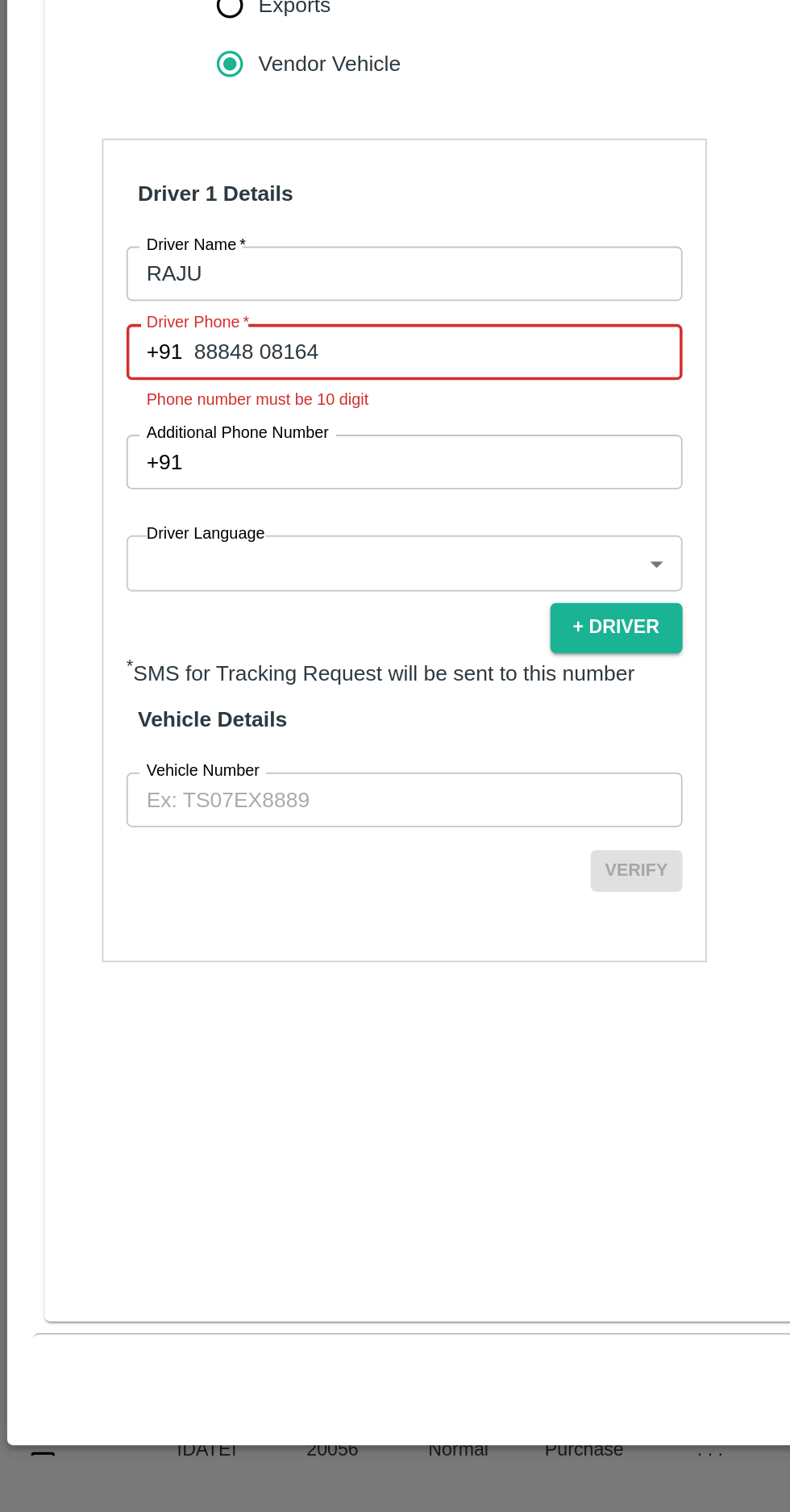
type input "88848 08164"
click at [148, 924] on input "Additional Phone Number" at bounding box center [246, 923] width 274 height 31
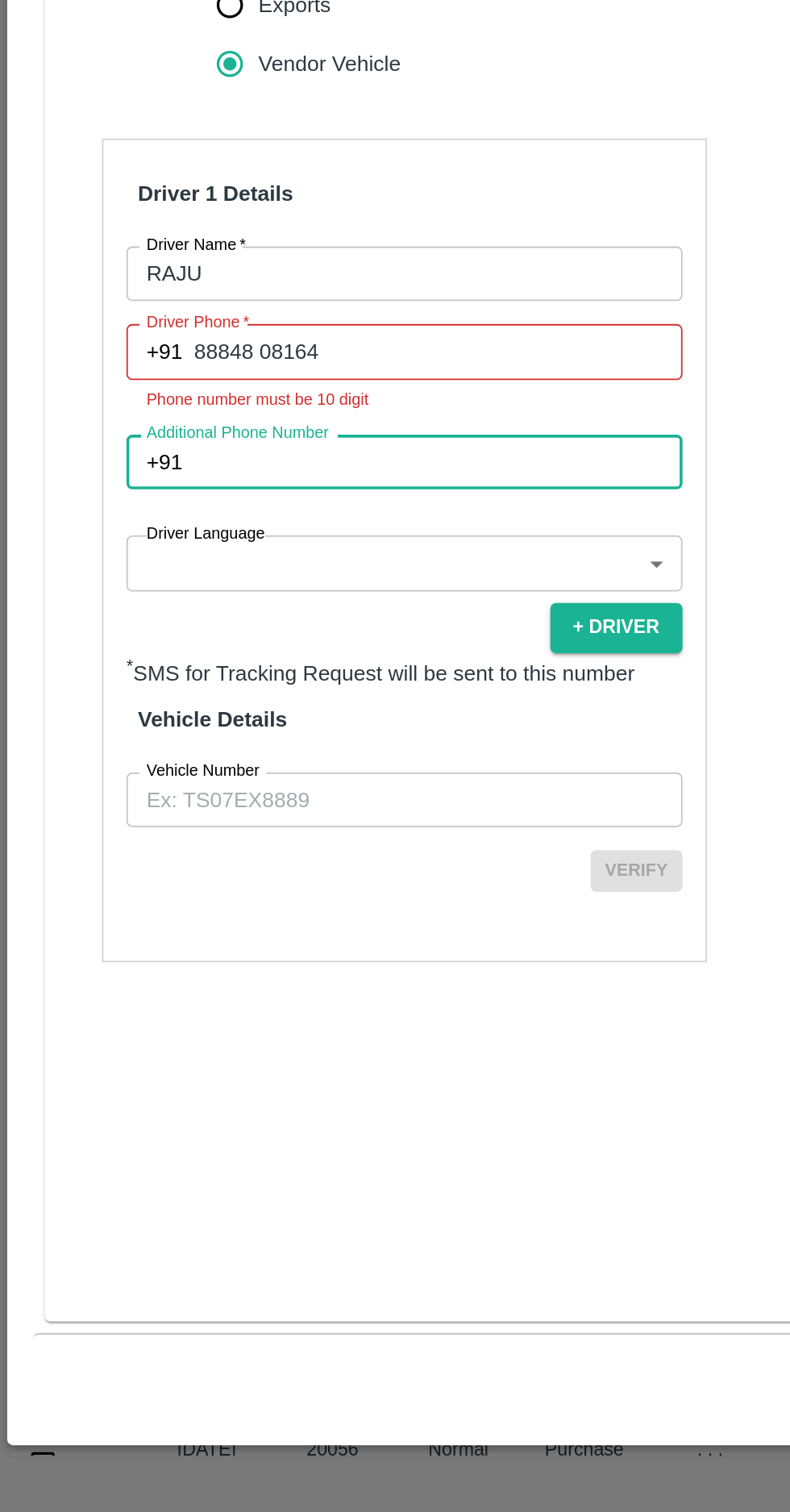
click at [139, 989] on body "Supply Chain Vehicle Request List Start Date Start Date End Date End Date From …" at bounding box center [395, 756] width 790 height 1512
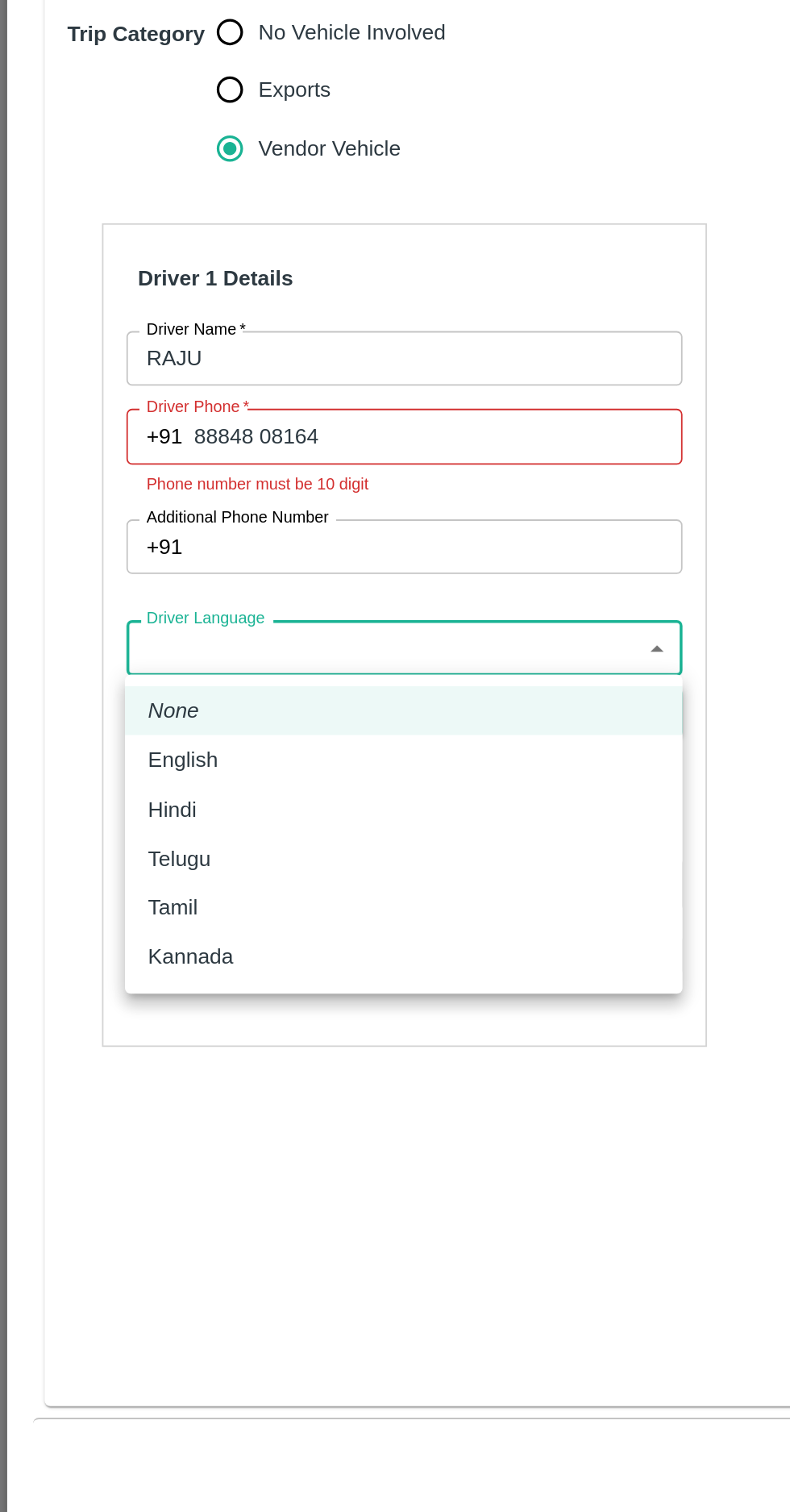
click at [137, 1154] on div "Kannada" at bounding box center [111, 1152] width 55 height 18
type input "ka"
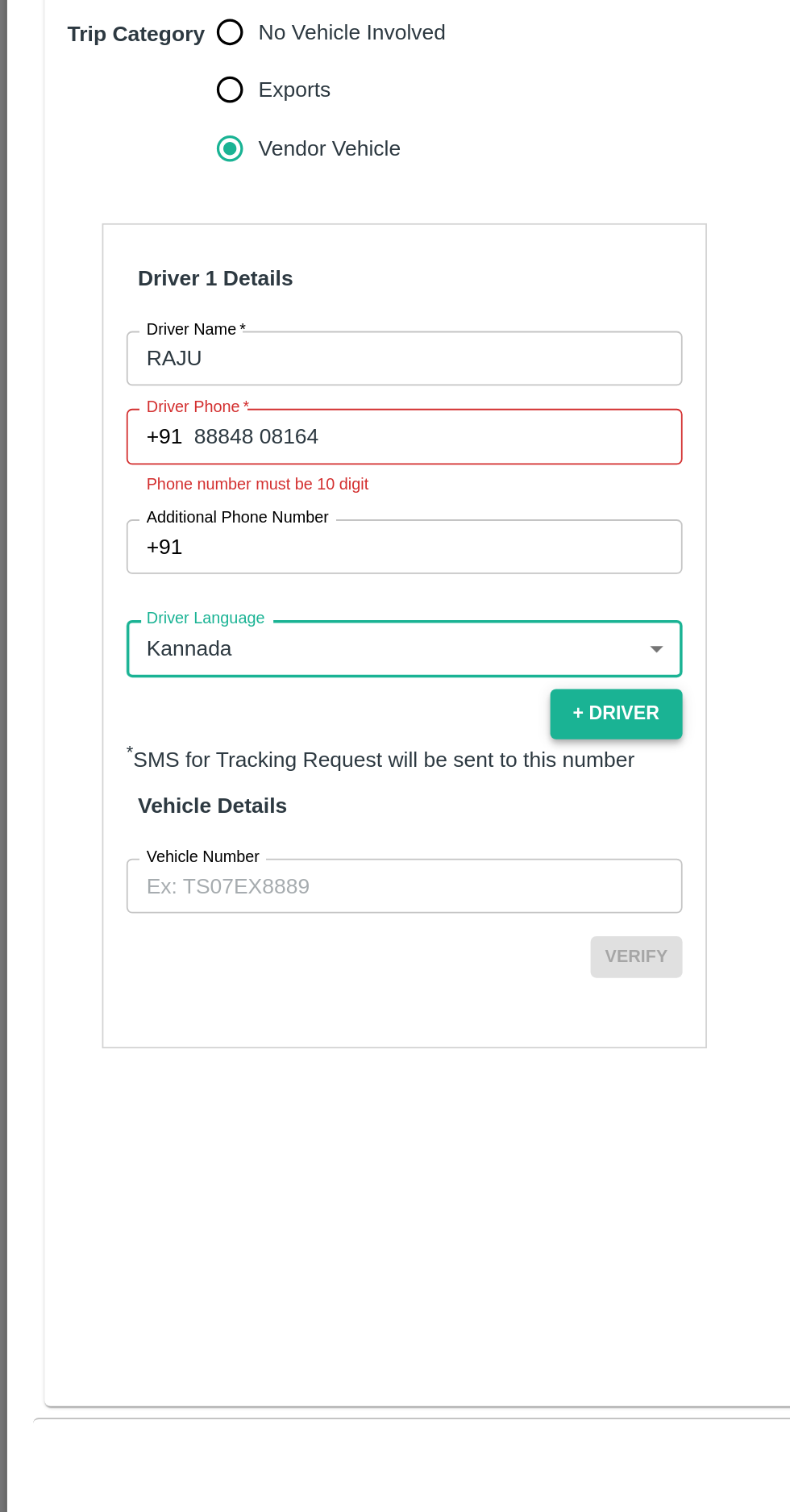
click at [361, 1015] on button "+ Driver" at bounding box center [346, 1016] width 74 height 28
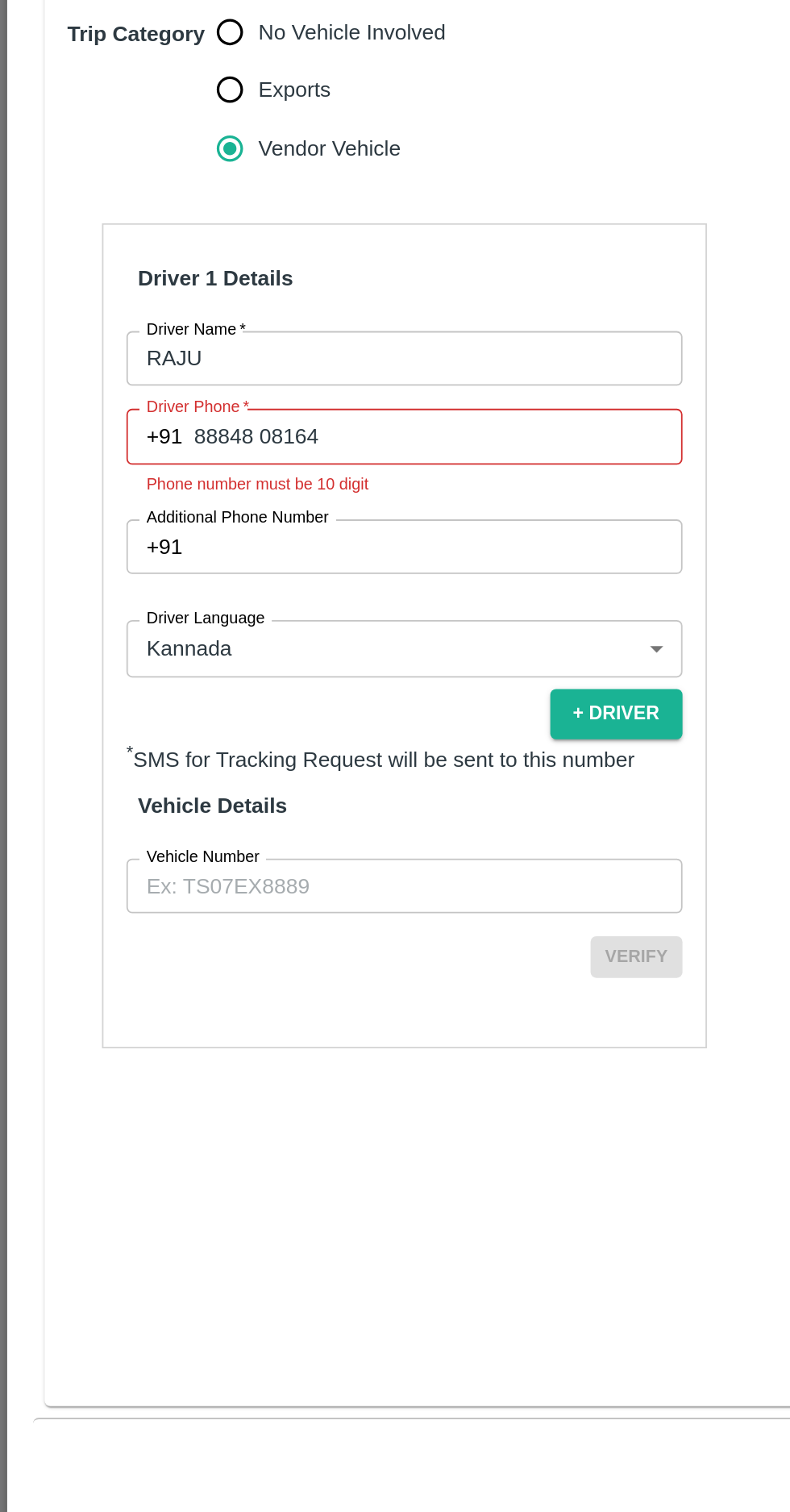
click at [261, 1107] on input "Vehicle Number" at bounding box center [226, 1113] width 312 height 31
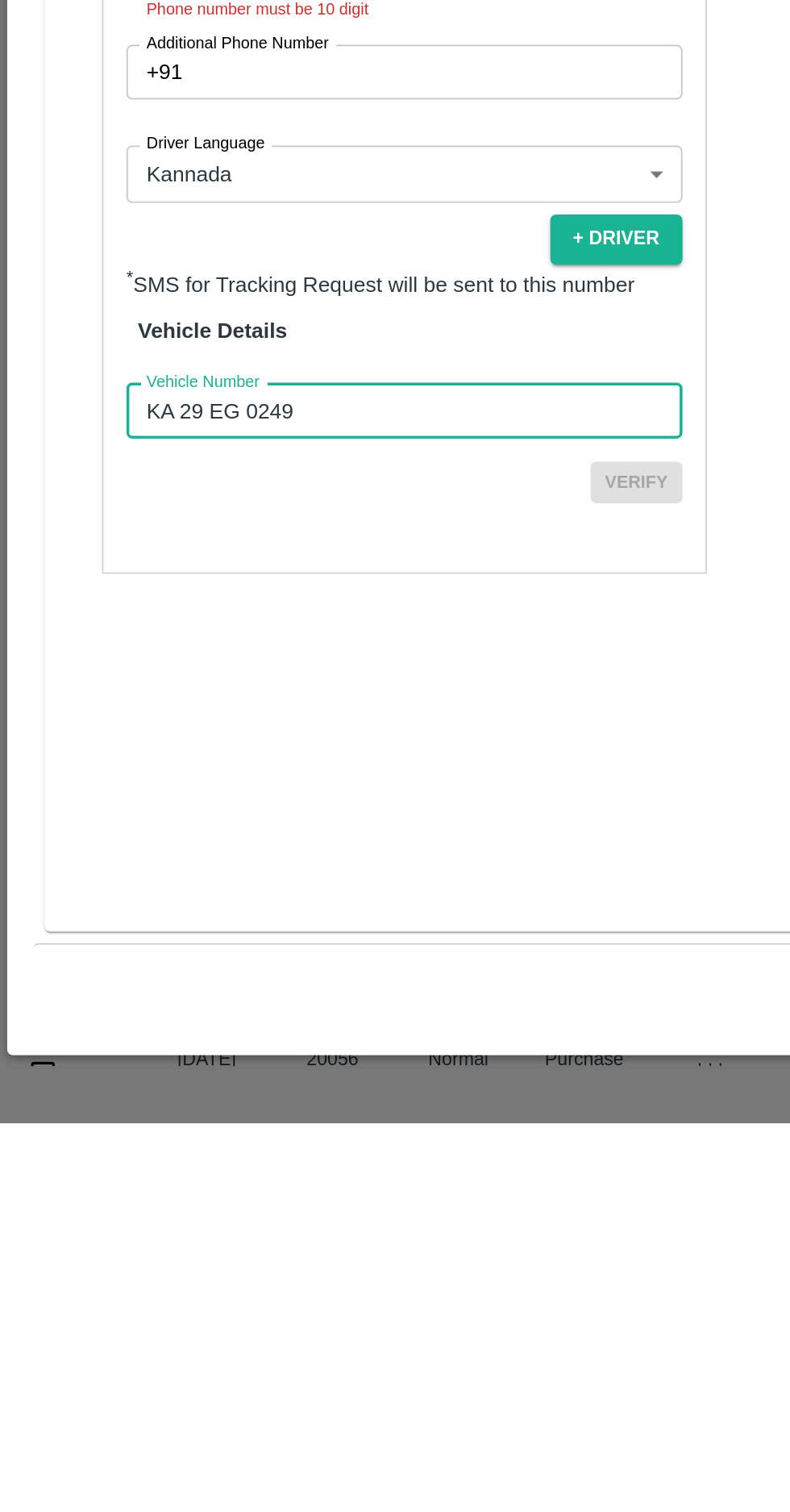
type input "KA 29 EG 0249"
click at [285, 1226] on div "Trip Details Trip Type Fruit Movement 1 Trip Type Trip Pickup Order SHIP/INIY/3…" at bounding box center [395, 759] width 741 height 1292
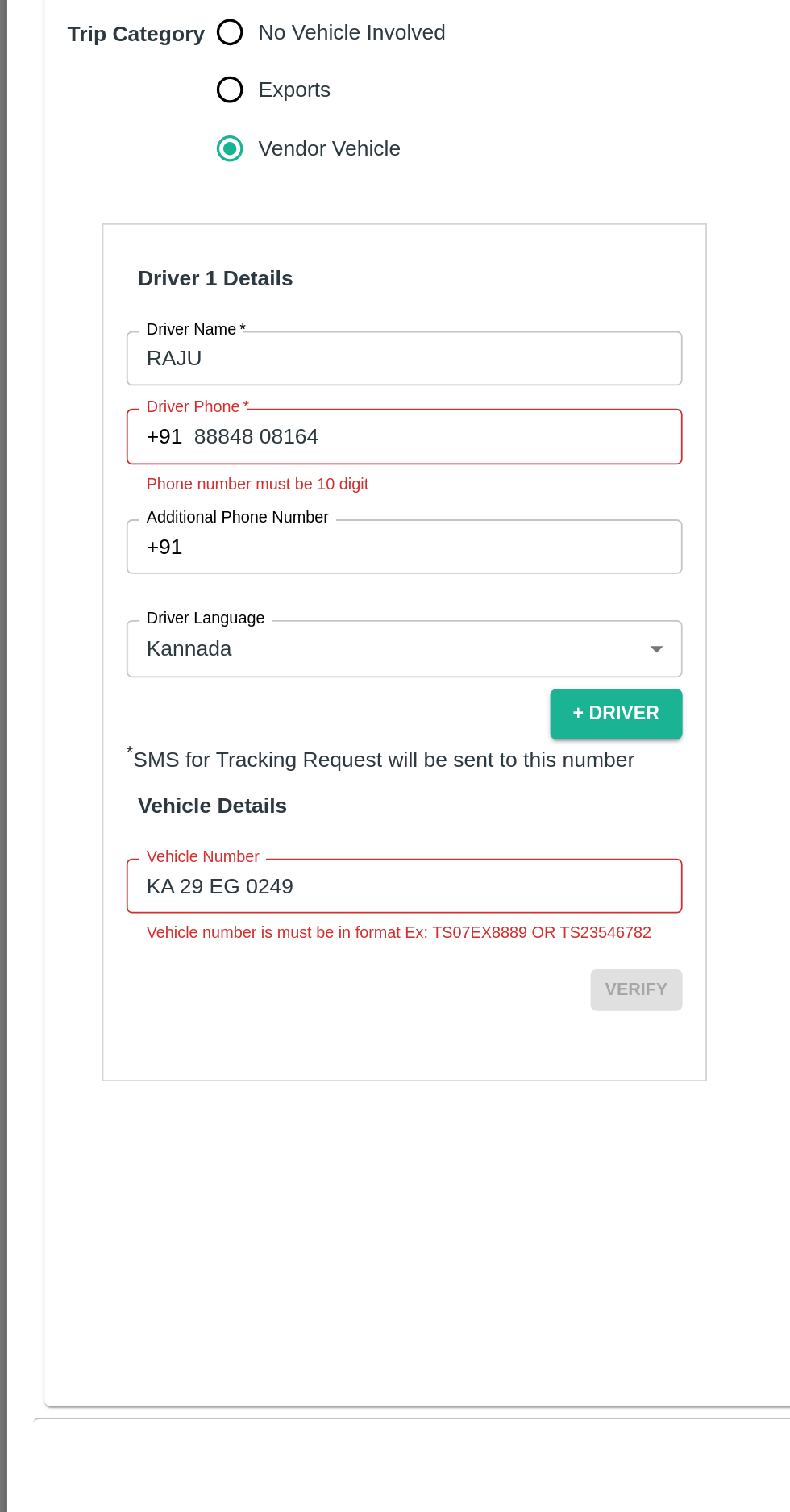
click at [252, 857] on input "88848 08164" at bounding box center [246, 861] width 274 height 31
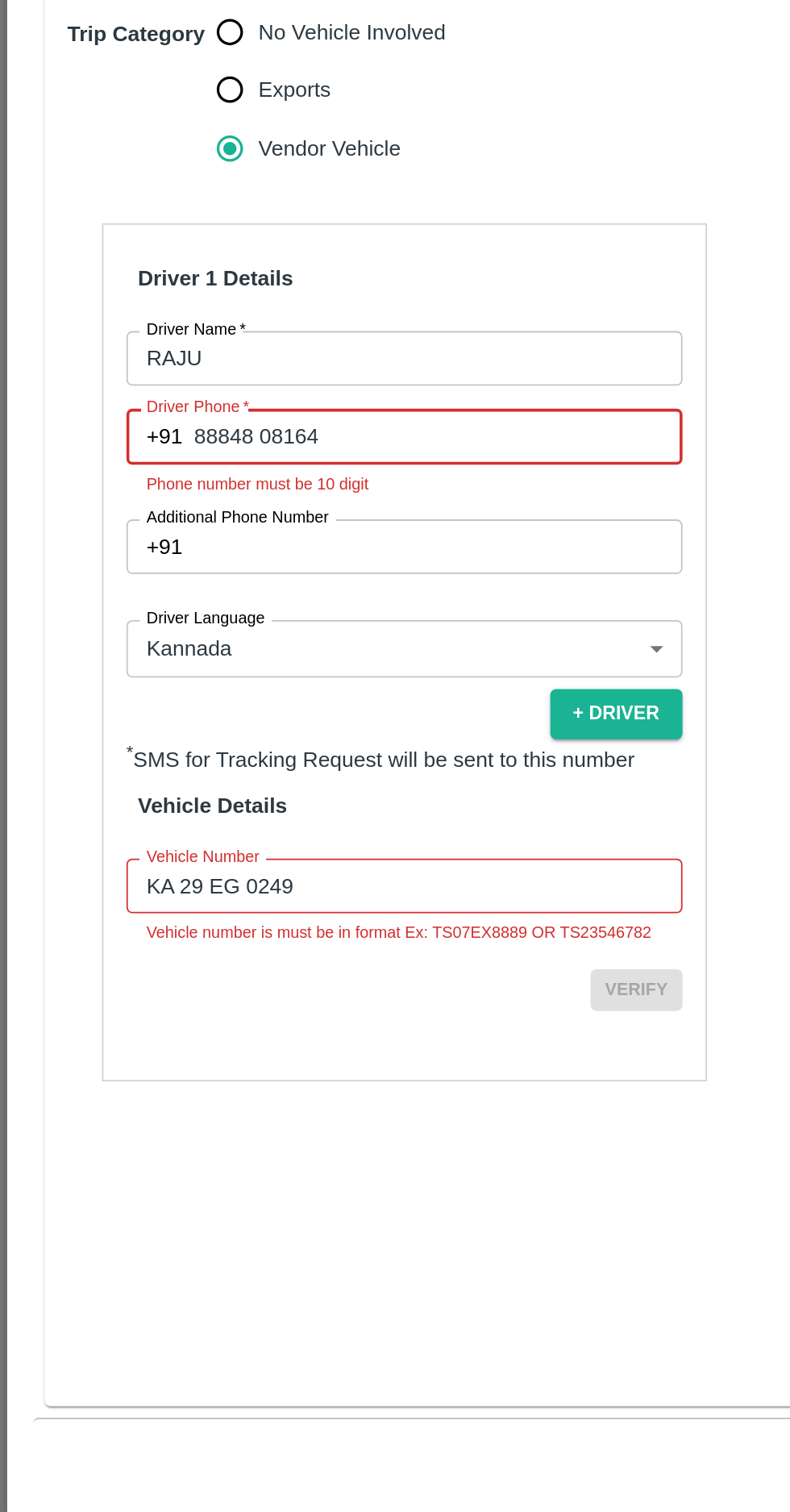
click at [147, 856] on input "88848 08164" at bounding box center [246, 861] width 274 height 31
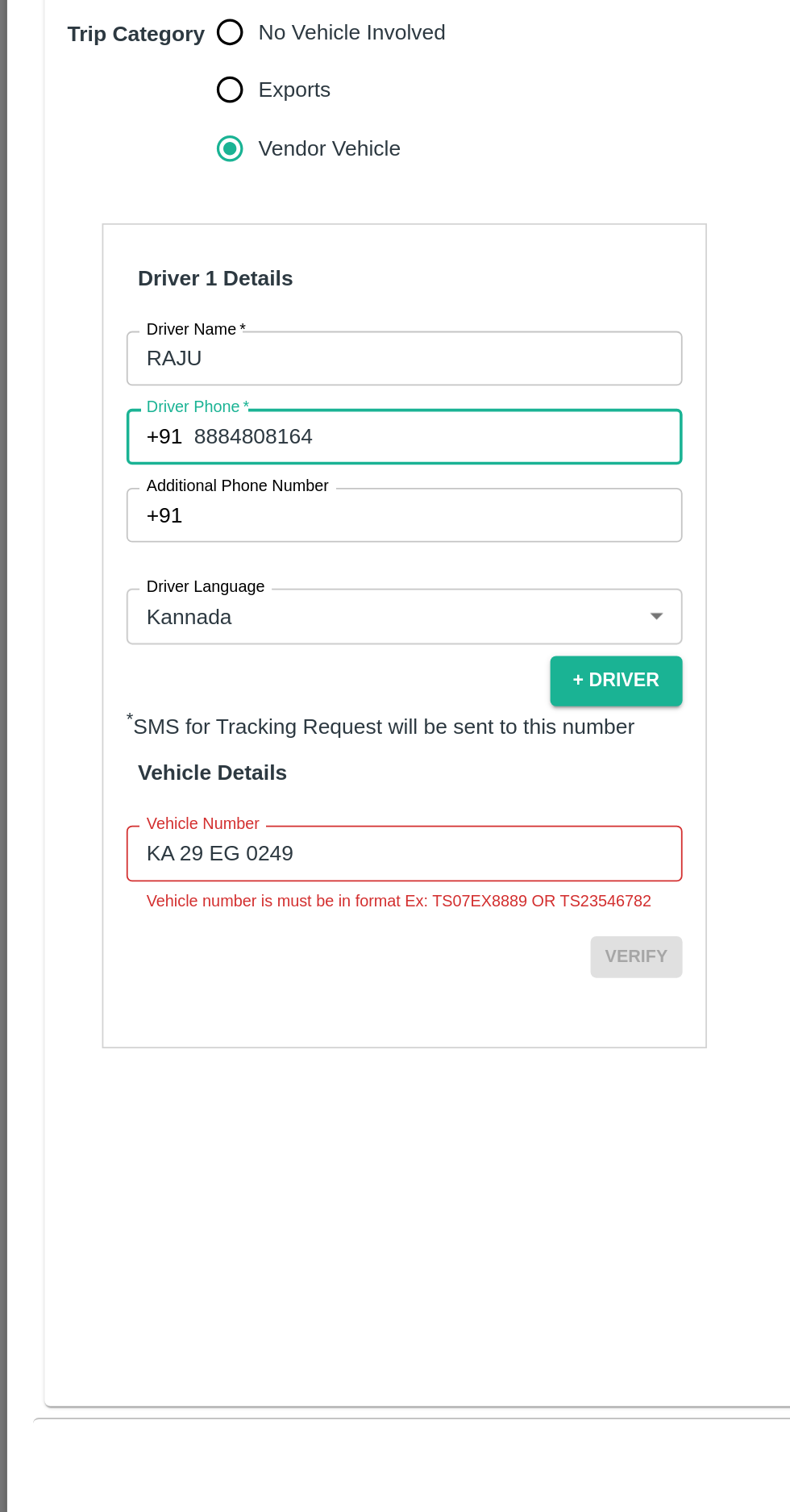
type input "8884808164"
click at [136, 1091] on input "KA 29 EG 0249" at bounding box center [226, 1094] width 312 height 31
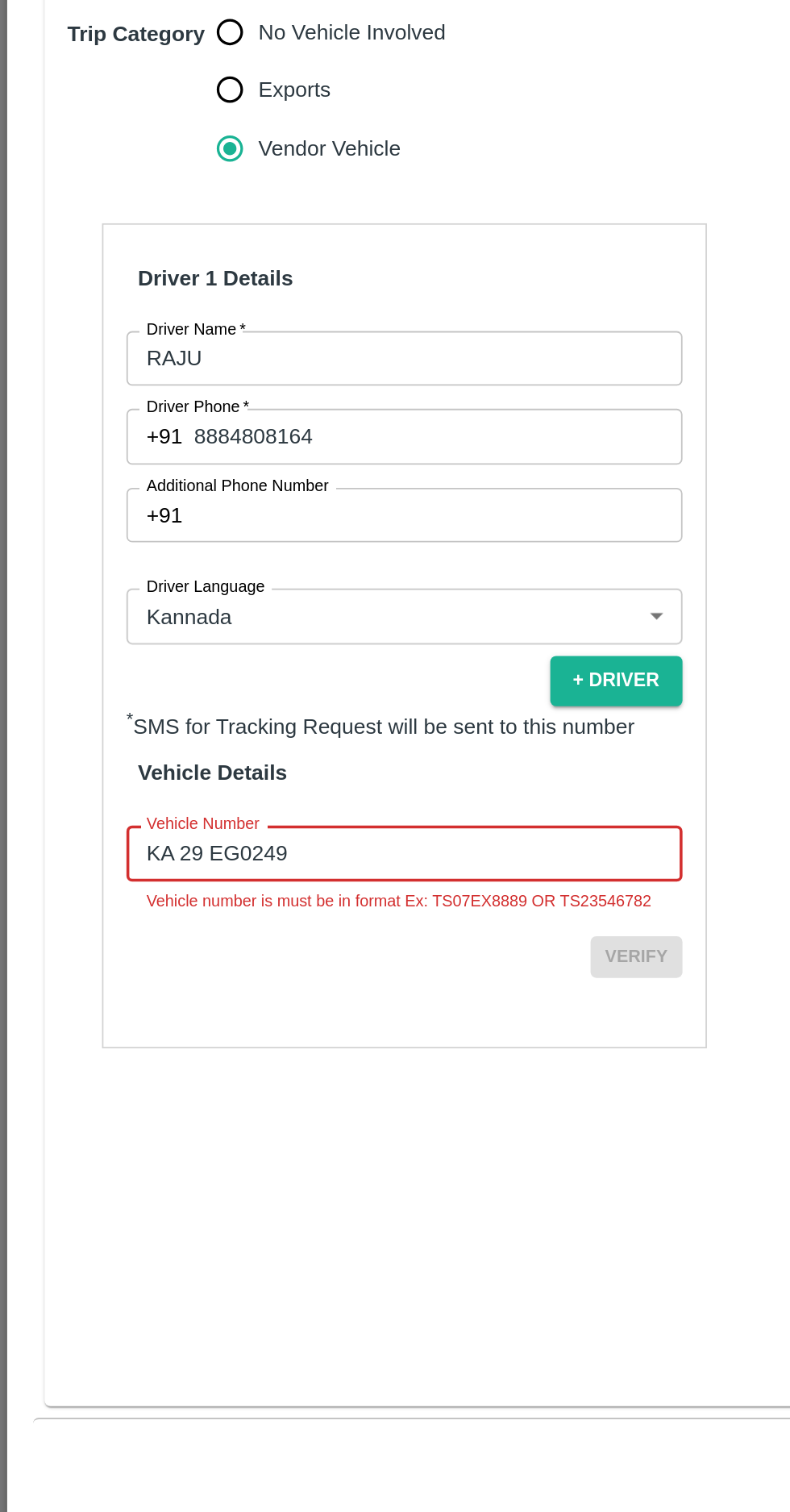
click at [115, 1088] on input "KA 29 EG0249" at bounding box center [226, 1094] width 312 height 31
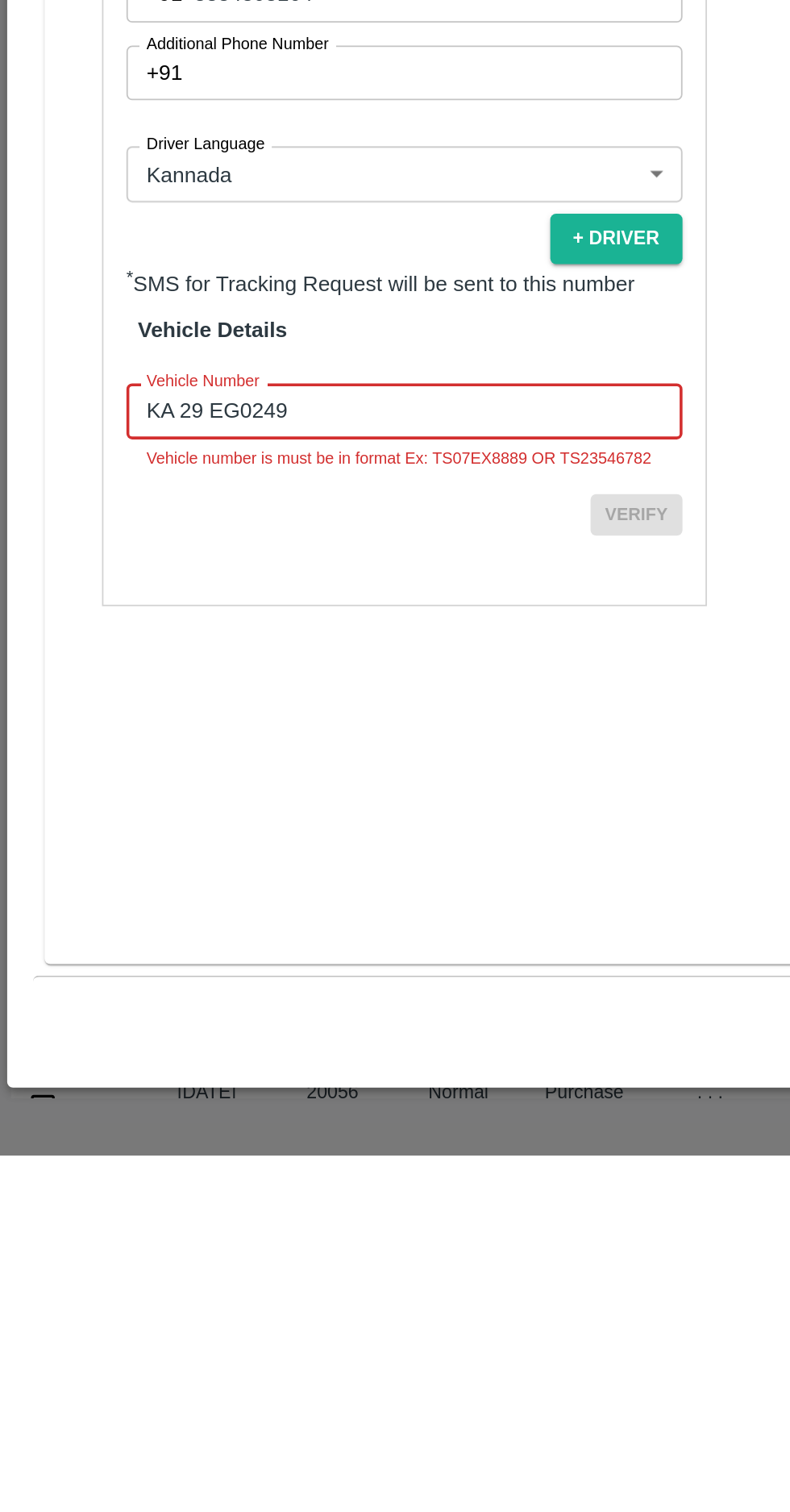
click at [120, 1089] on input "KA 29 EG0249" at bounding box center [226, 1094] width 312 height 31
click at [118, 1089] on input "KA 29 EG0249" at bounding box center [226, 1094] width 312 height 31
click at [100, 1087] on input "KA 29EG0249" at bounding box center [226, 1094] width 312 height 31
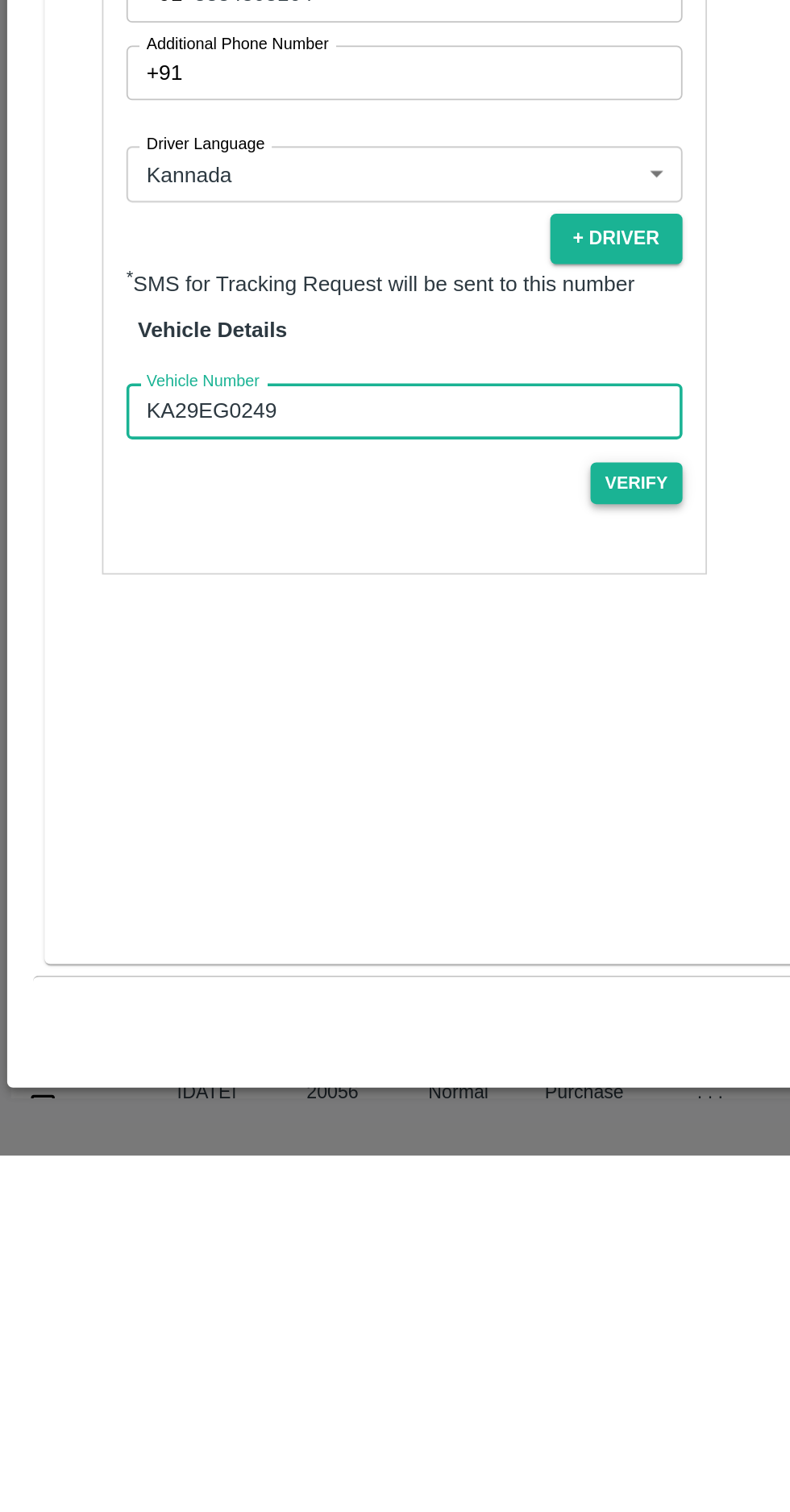
type input "KA29EG0249"
click at [359, 1137] on button "Verify" at bounding box center [357, 1134] width 52 height 23
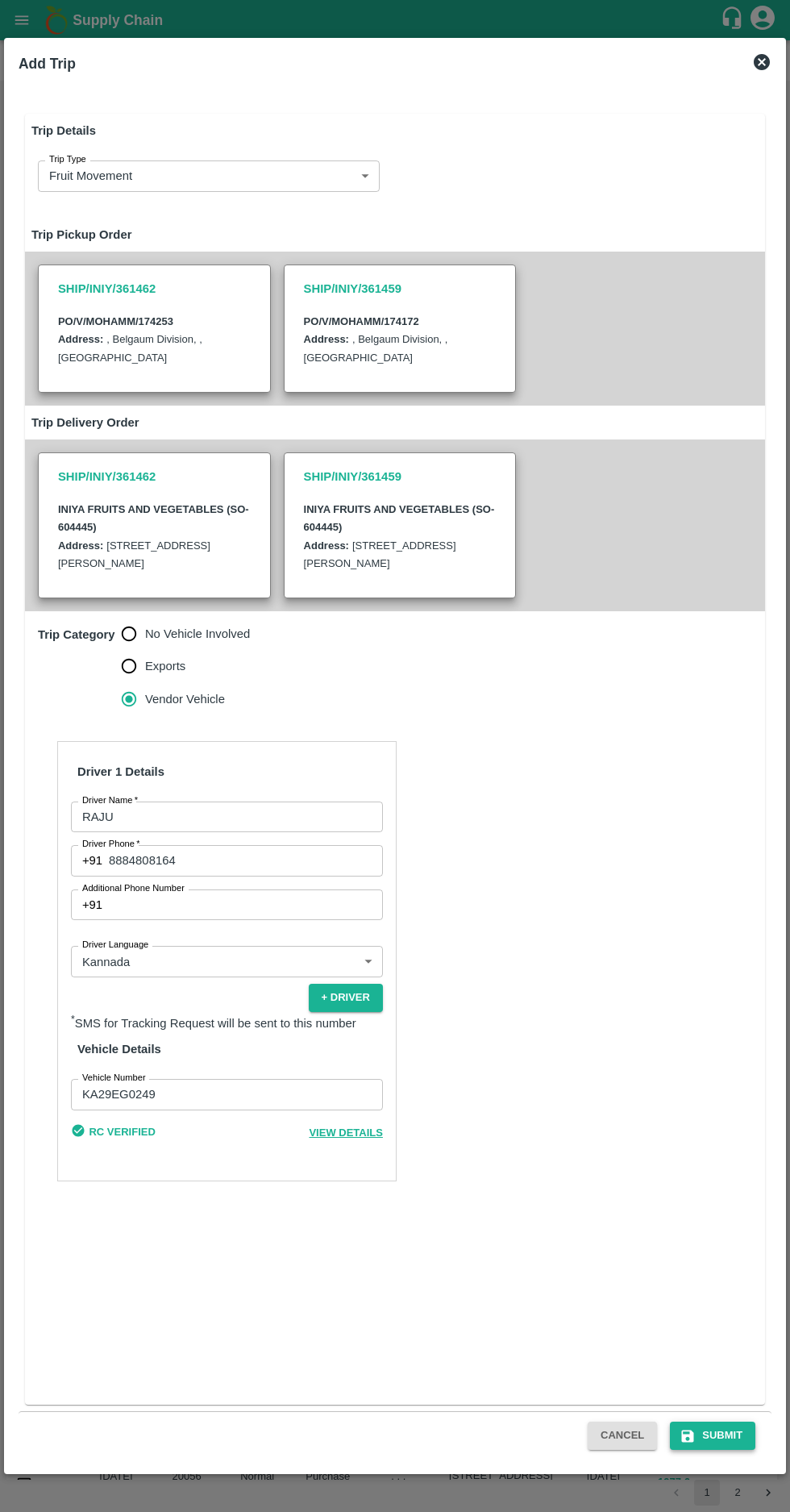
click at [717, 1440] on button "Submit" at bounding box center [713, 1435] width 85 height 28
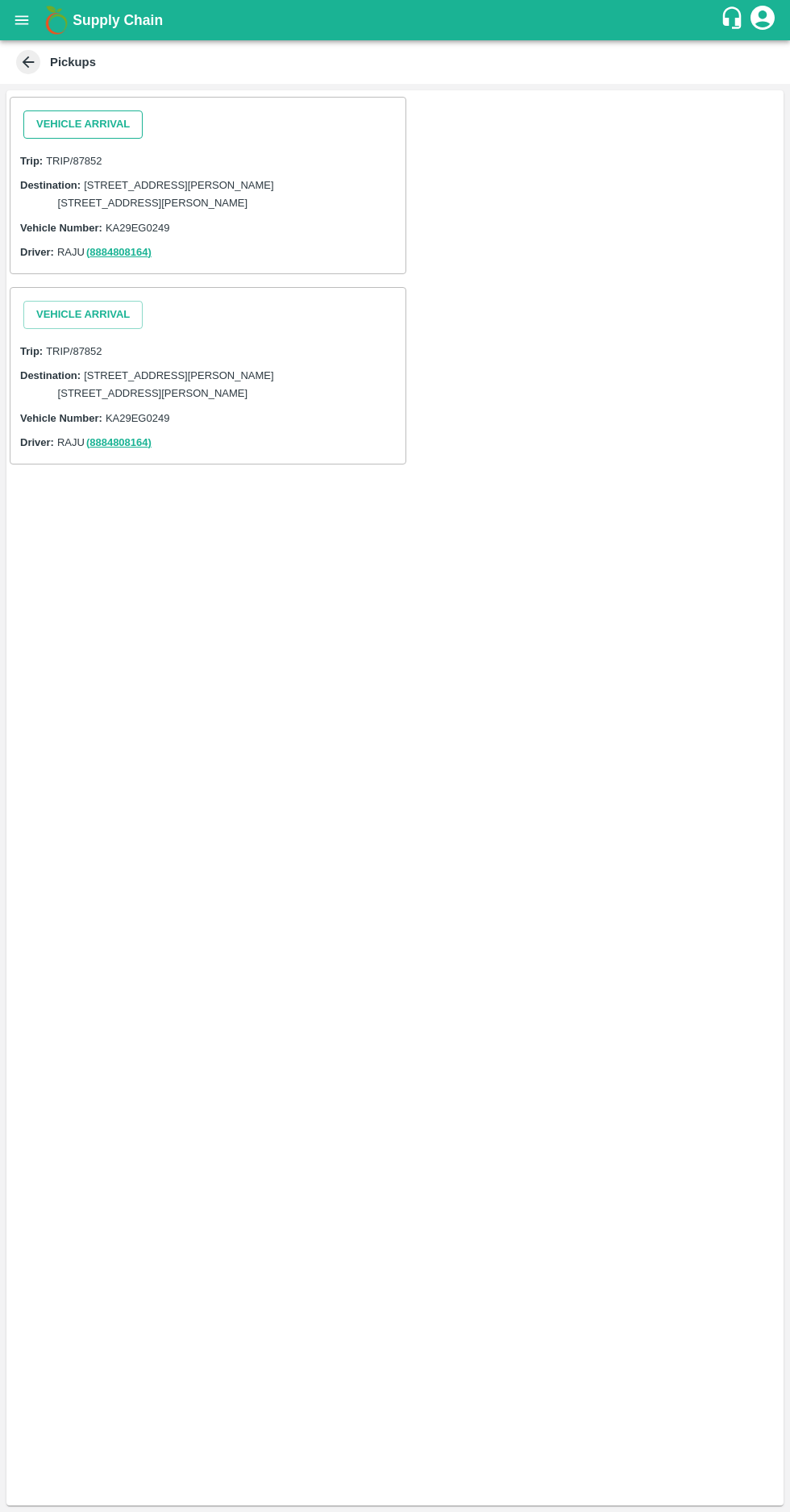
click at [65, 123] on button "Vehicle Arrival" at bounding box center [83, 124] width 119 height 28
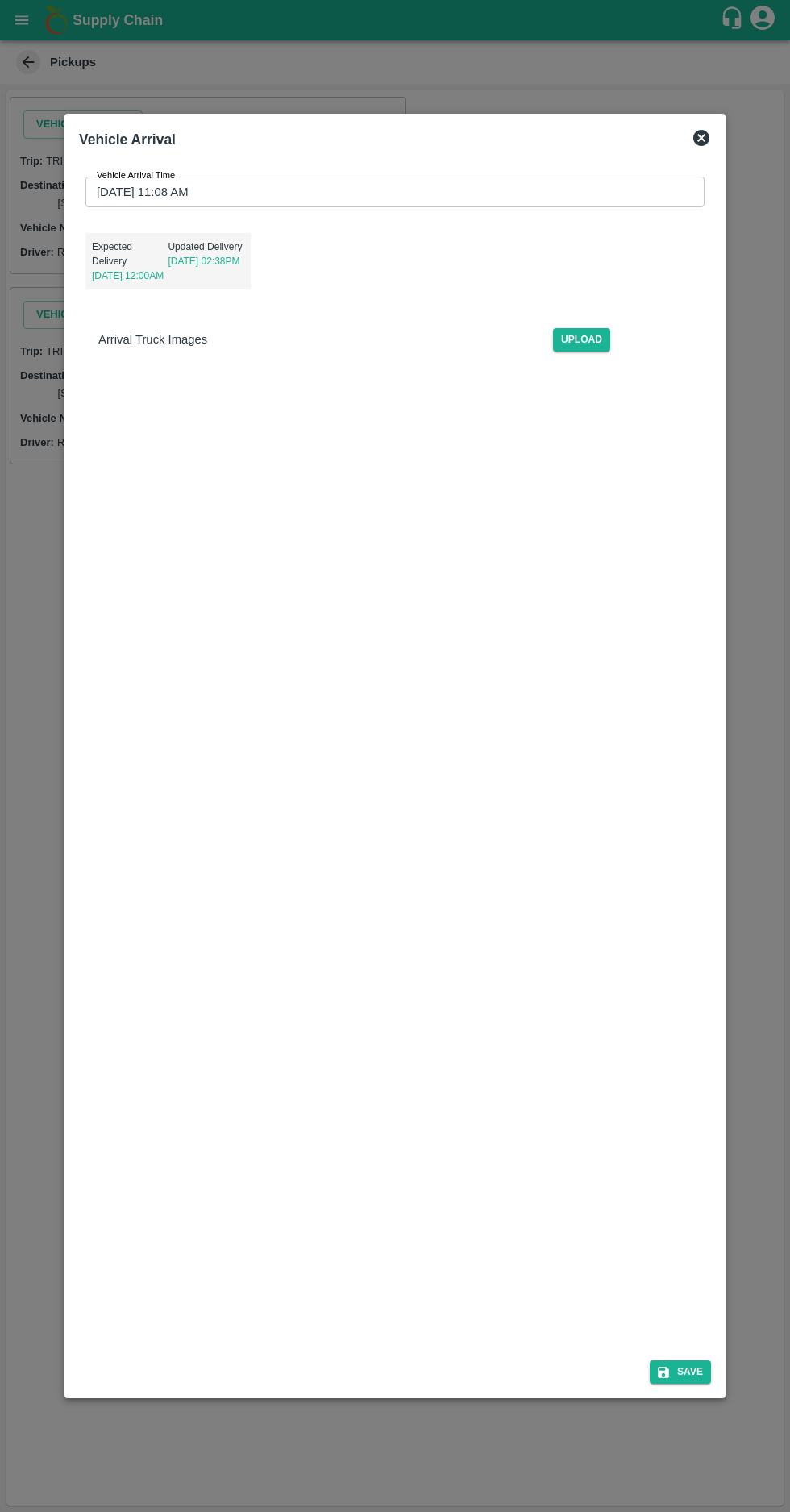
click at [151, 176] on input "[DATE] 11:08 AM" at bounding box center [389, 192] width 608 height 31
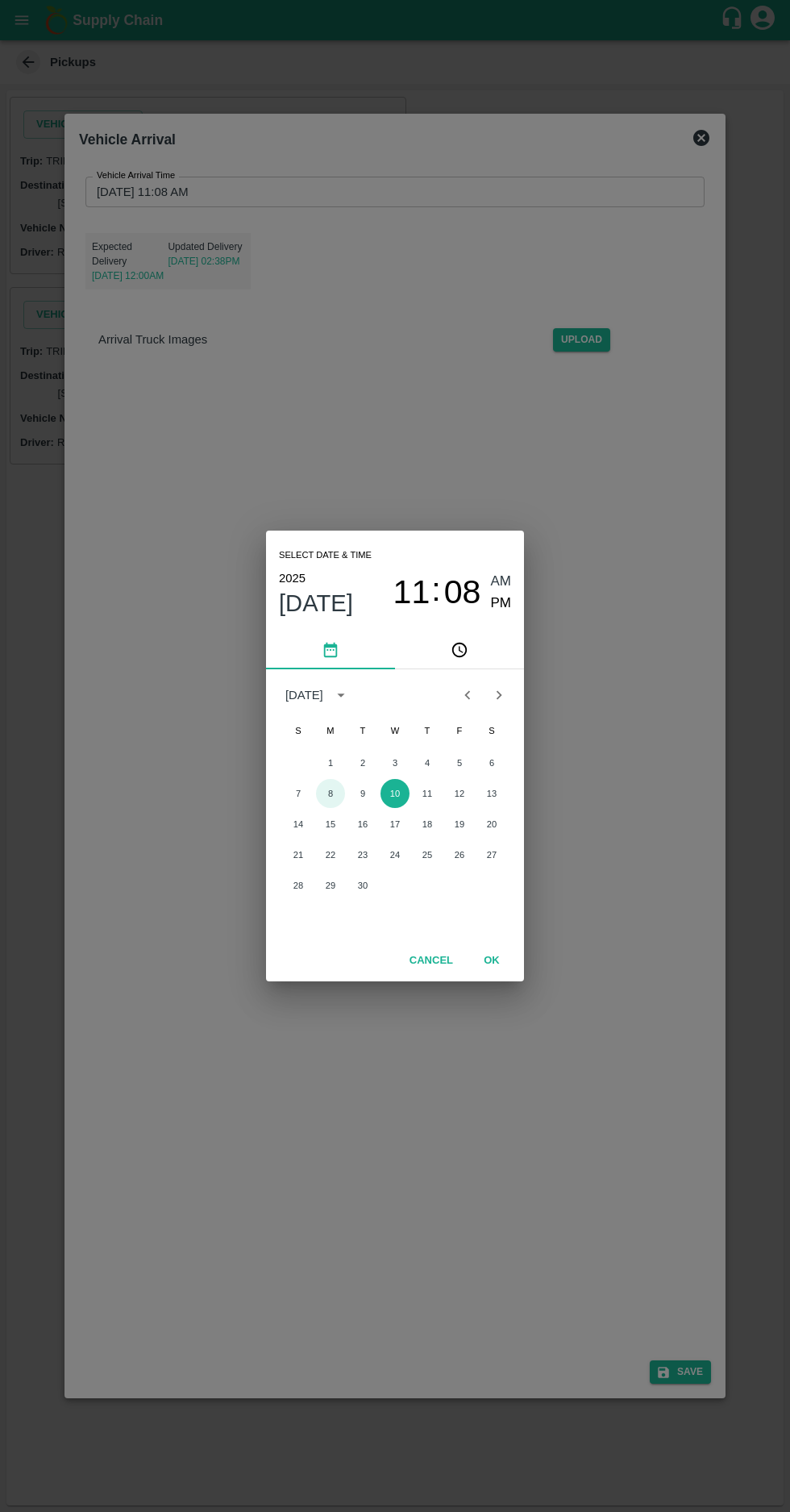
click at [329, 793] on button "8" at bounding box center [330, 793] width 29 height 29
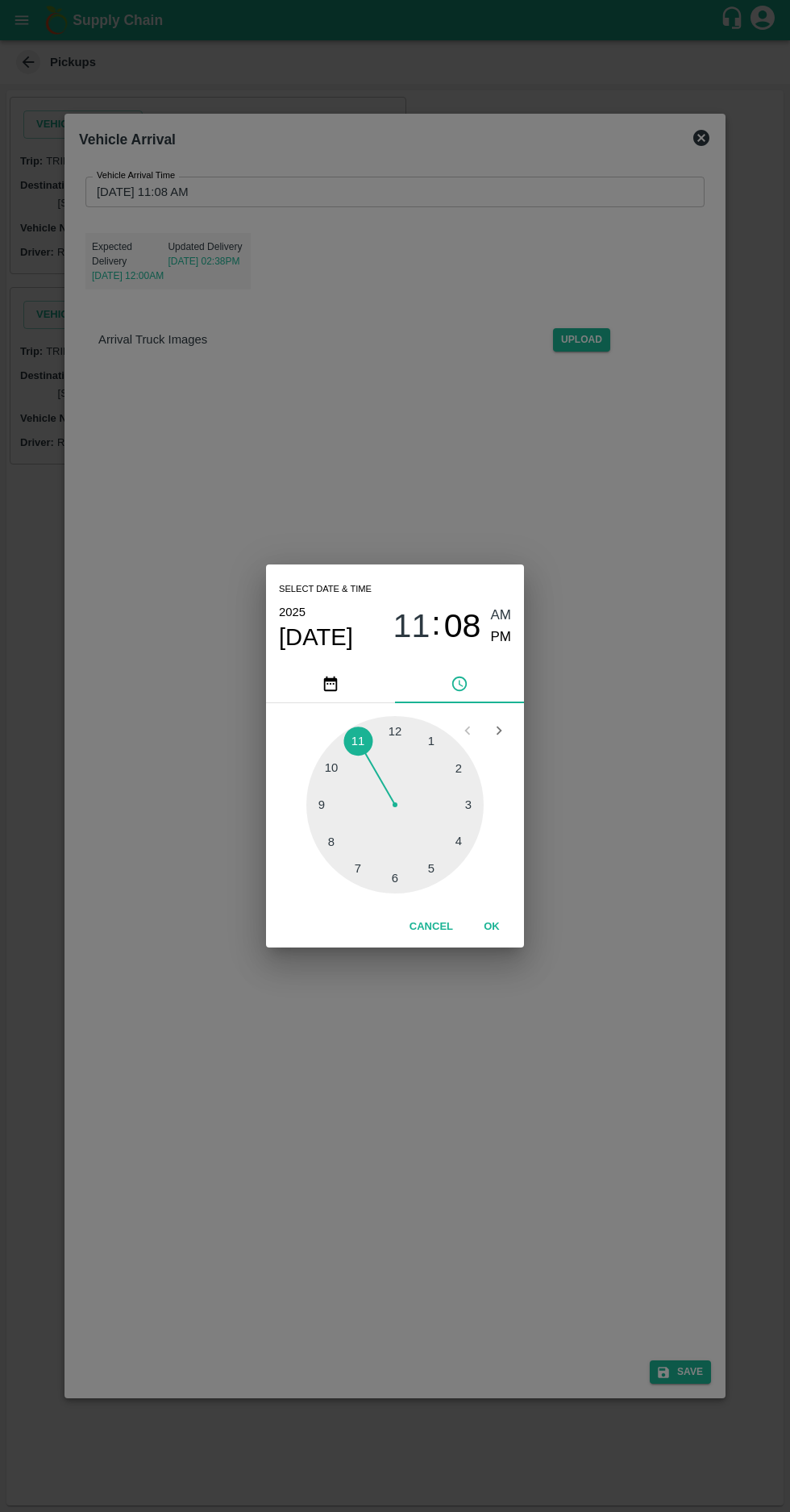
click at [389, 880] on div at bounding box center [395, 805] width 177 height 177
click at [497, 646] on span "PM" at bounding box center [501, 638] width 21 height 22
type input "[DATE] 06:08 PM"
click at [494, 926] on button "OK" at bounding box center [491, 926] width 52 height 28
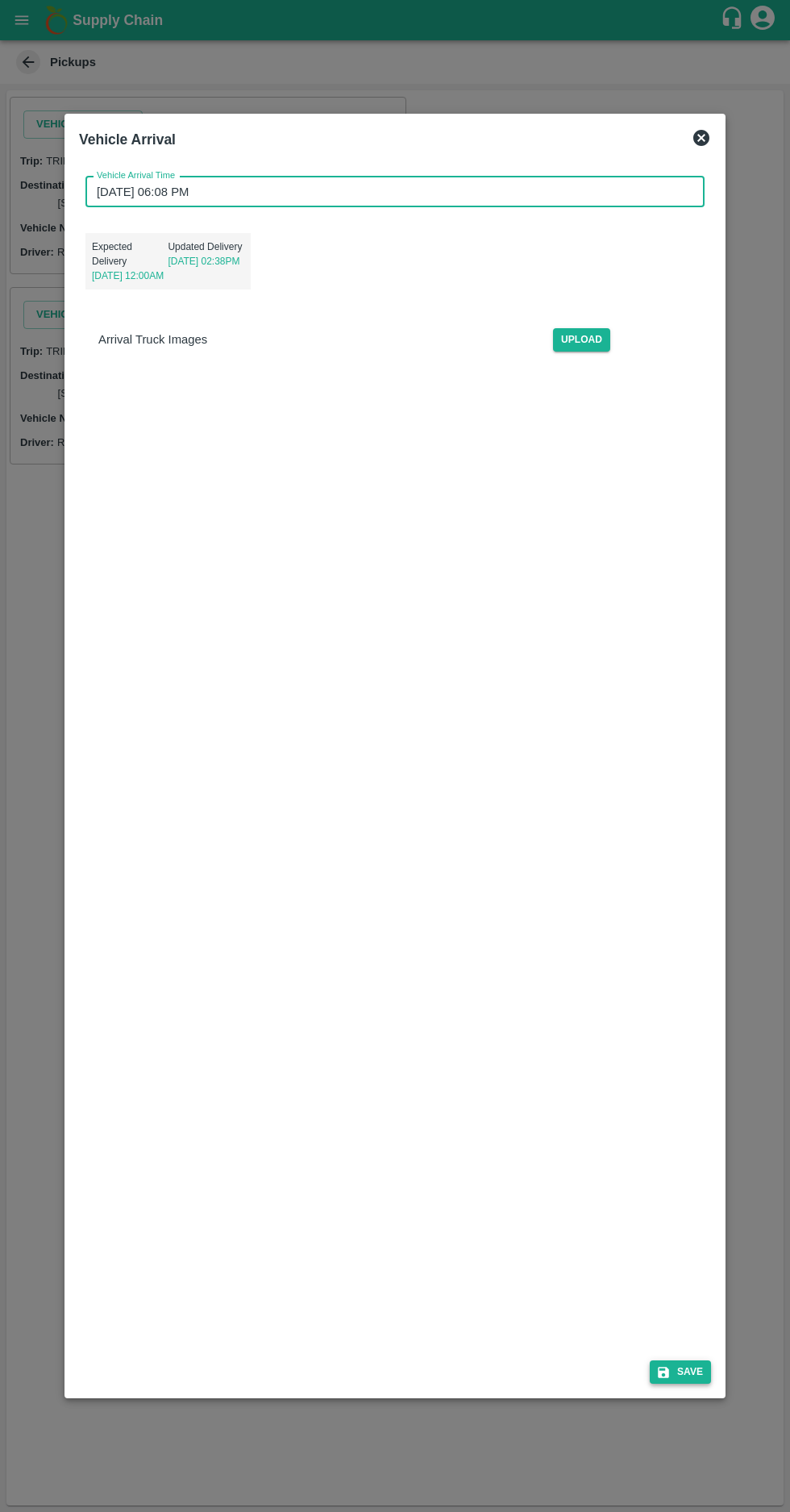
click at [671, 1380] on icon "submit" at bounding box center [663, 1372] width 14 height 14
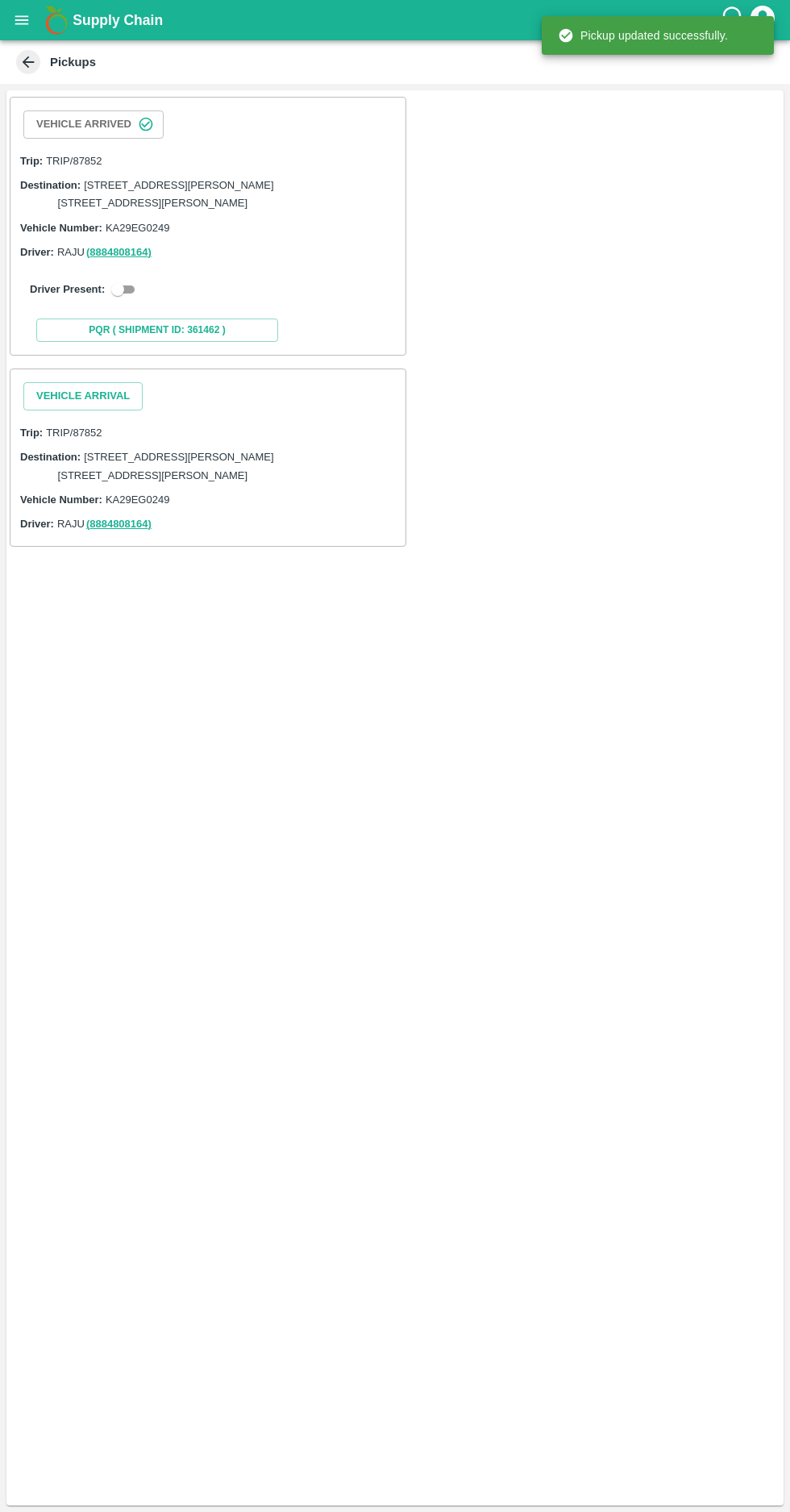
click at [129, 299] on input "checkbox" at bounding box center [117, 289] width 58 height 20
checkbox input "true"
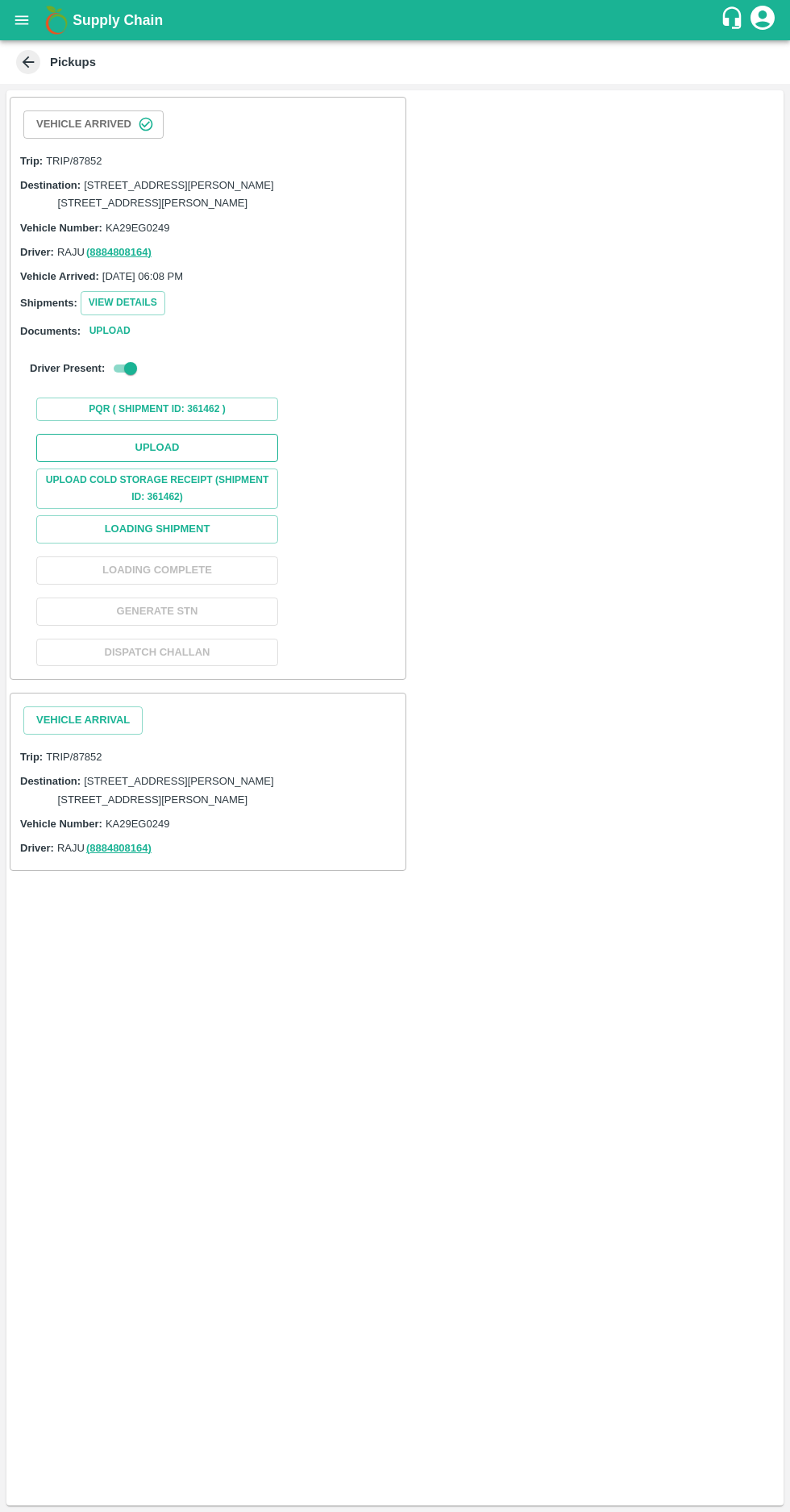
click at [145, 462] on button "Upload" at bounding box center [157, 448] width 242 height 28
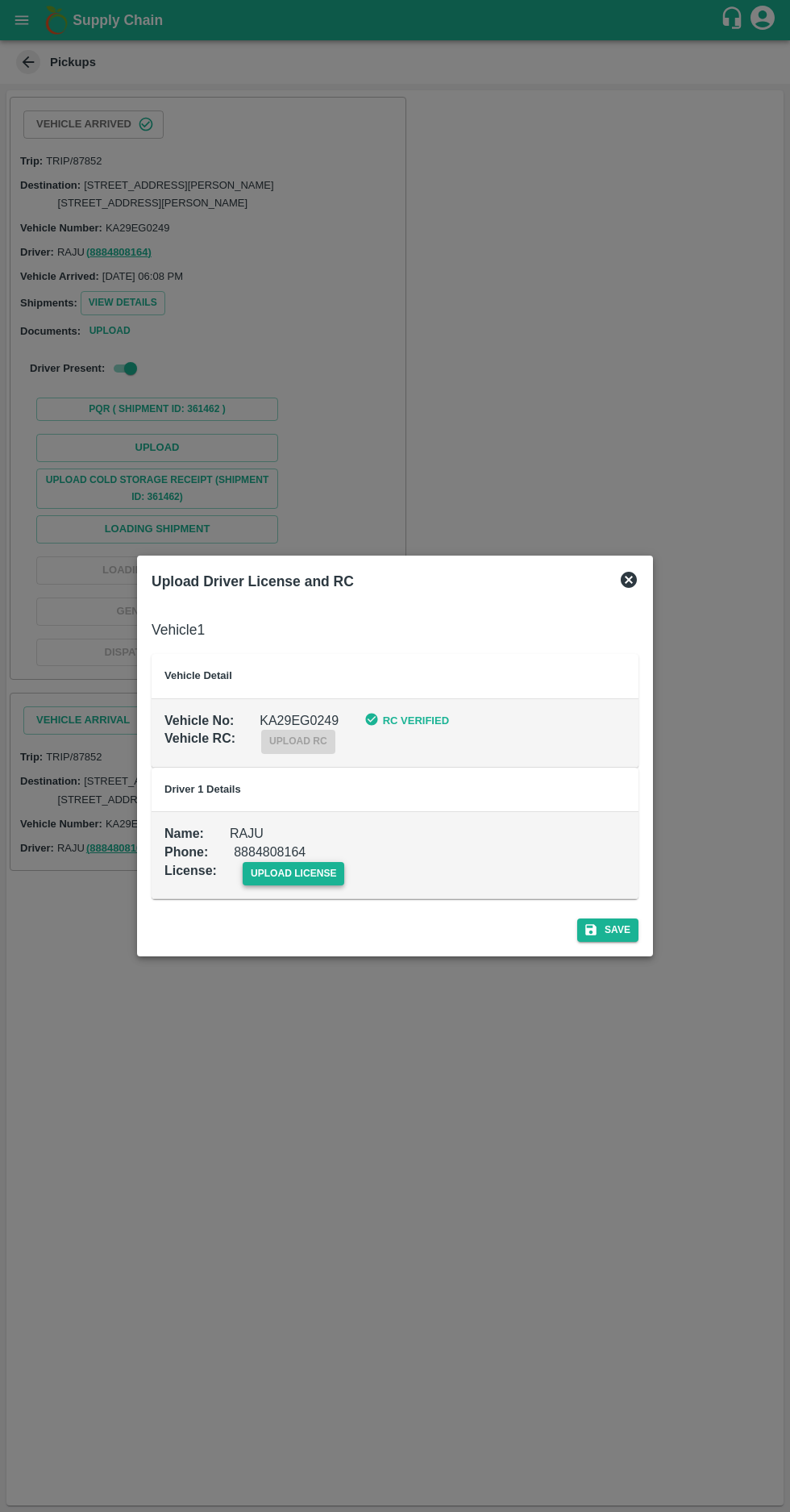
click at [294, 873] on span "upload license" at bounding box center [294, 873] width 102 height 23
click at [0, 0] on input "upload license" at bounding box center [0, 0] width 0 height 0
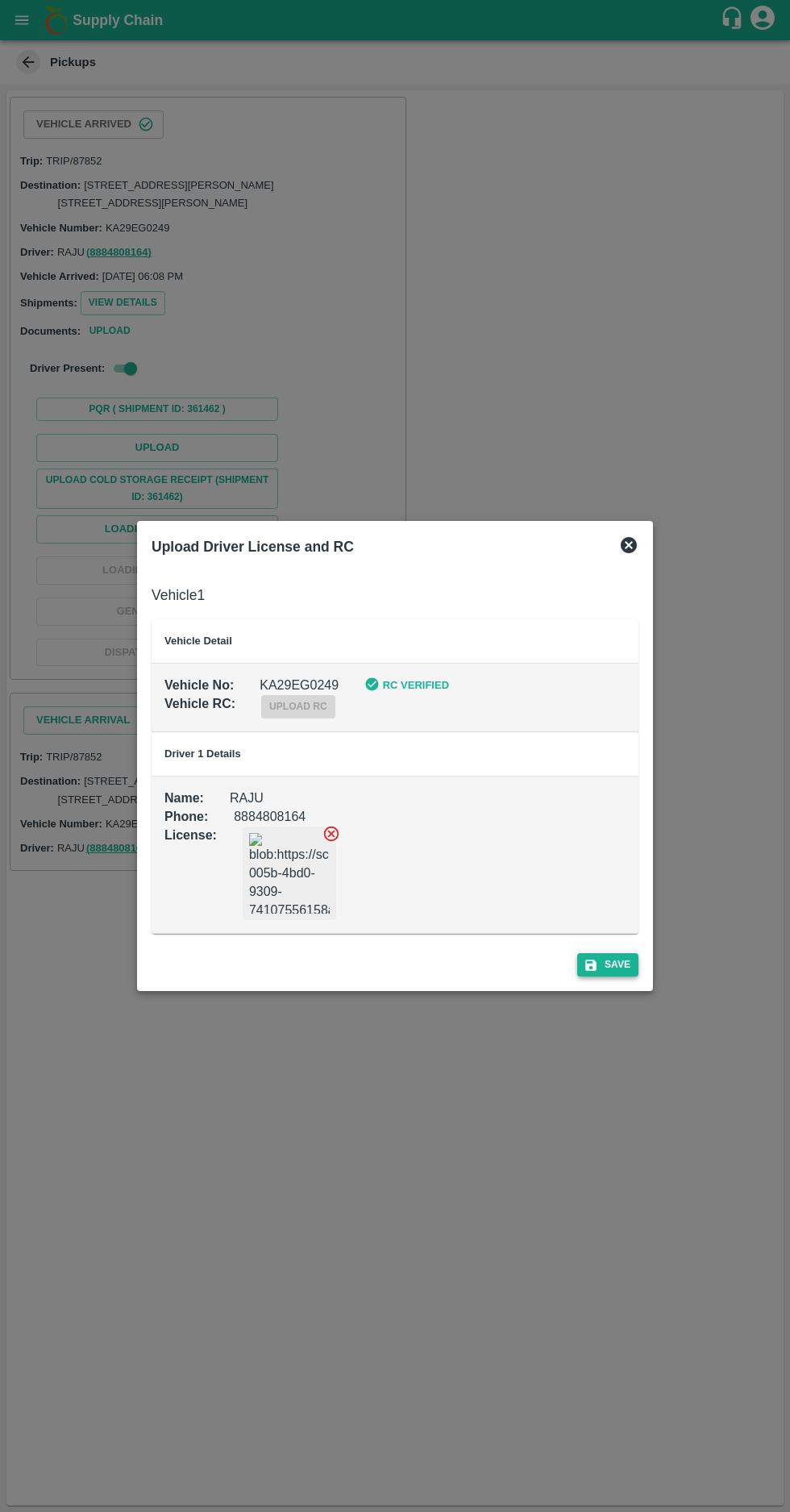
click at [621, 959] on button "Save" at bounding box center [608, 965] width 61 height 23
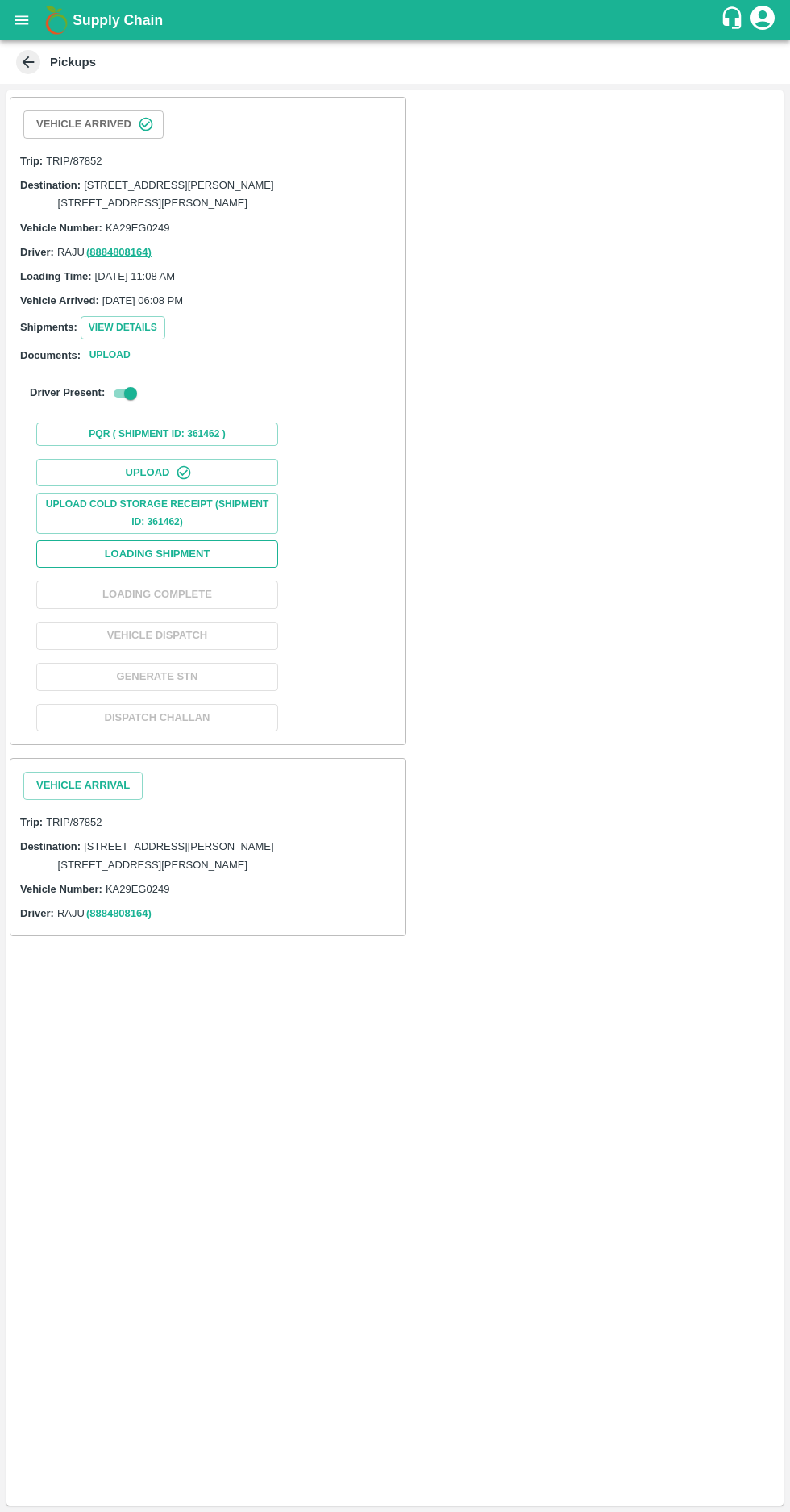
click at [163, 569] on button "Loading Shipment" at bounding box center [157, 554] width 242 height 28
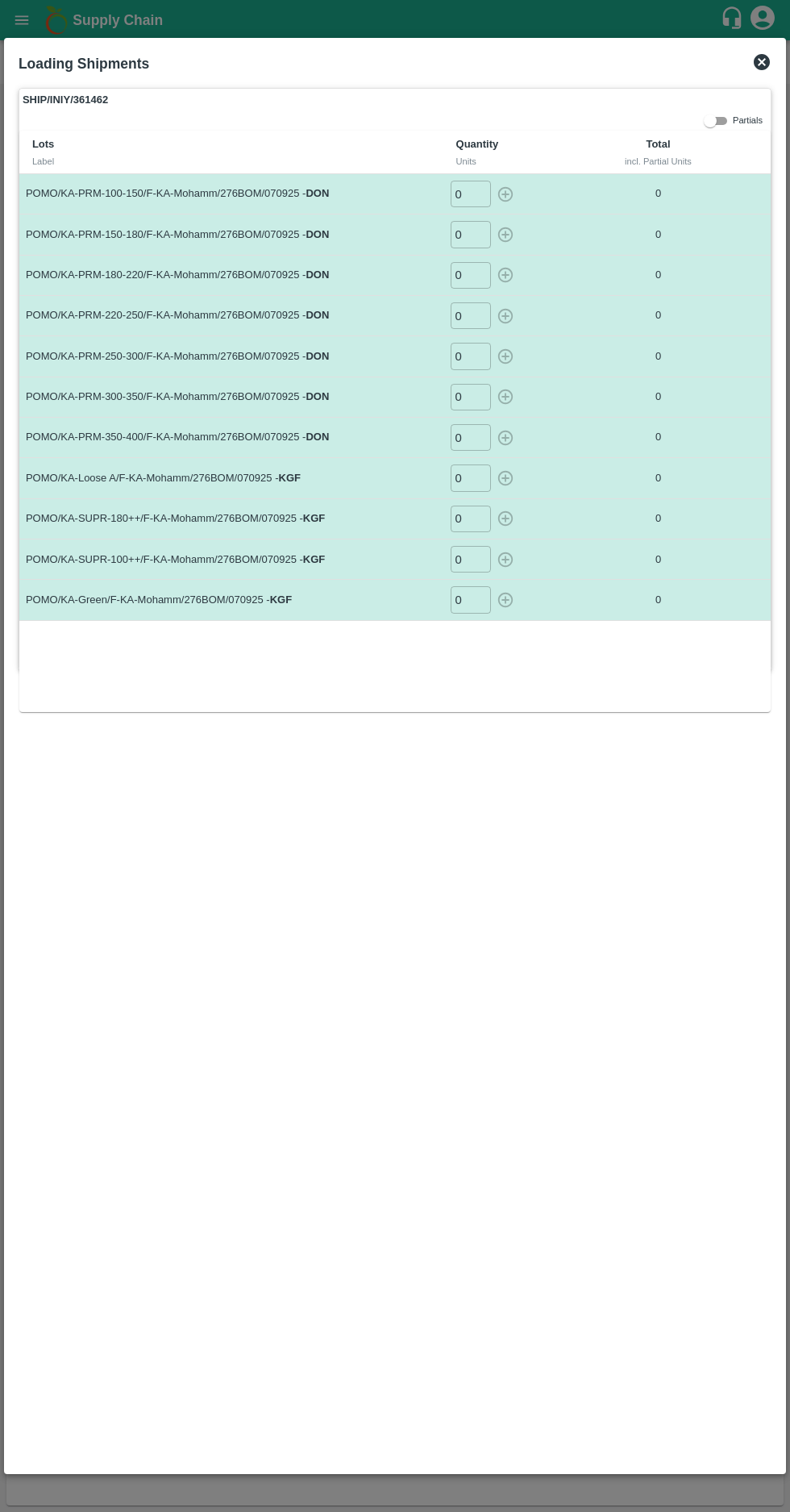
click at [466, 190] on input "0" at bounding box center [470, 193] width 40 height 26
type input "35"
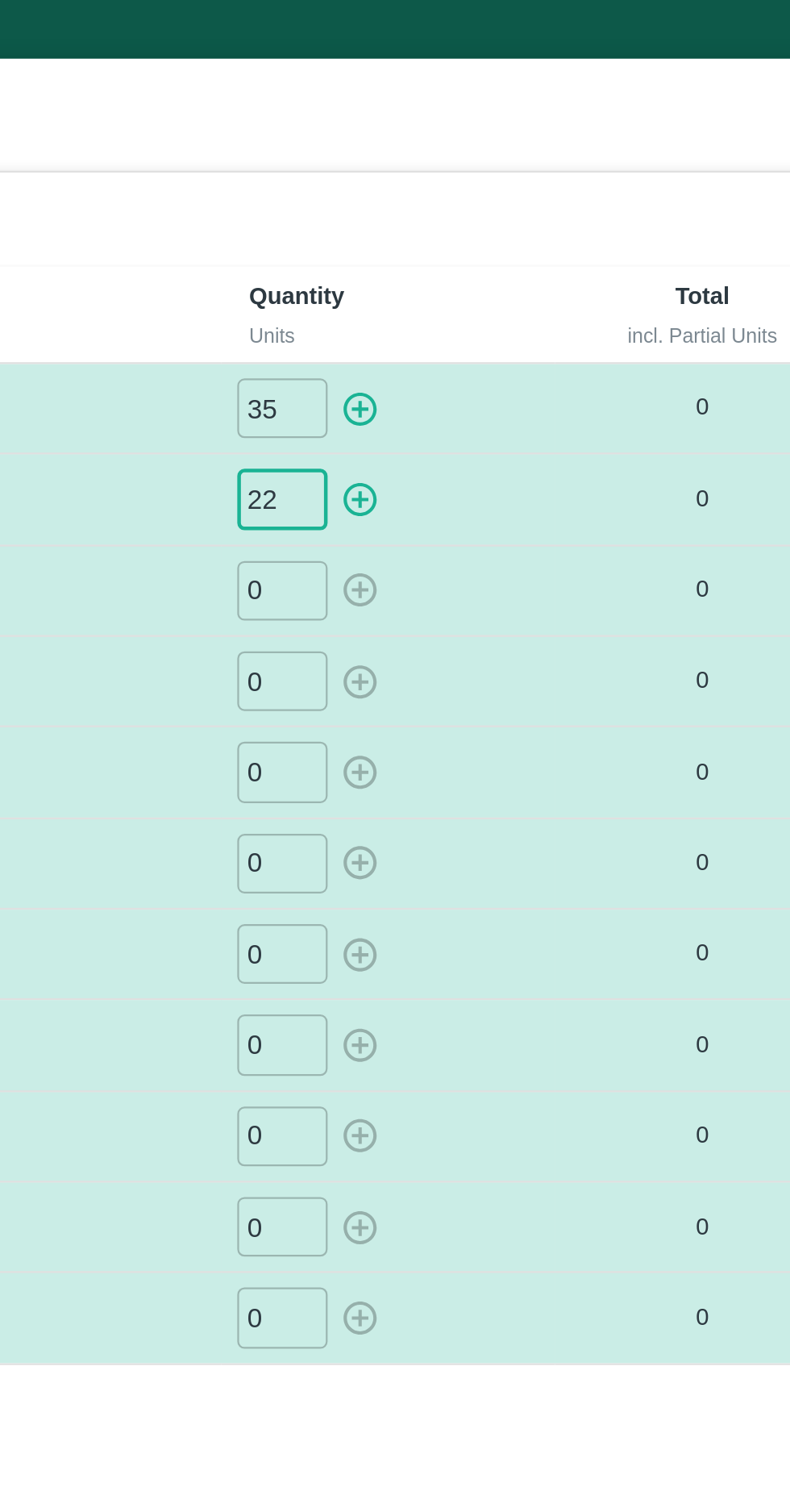
type input "22"
type input "11"
click at [472, 314] on input "0" at bounding box center [470, 315] width 40 height 26
type input "3"
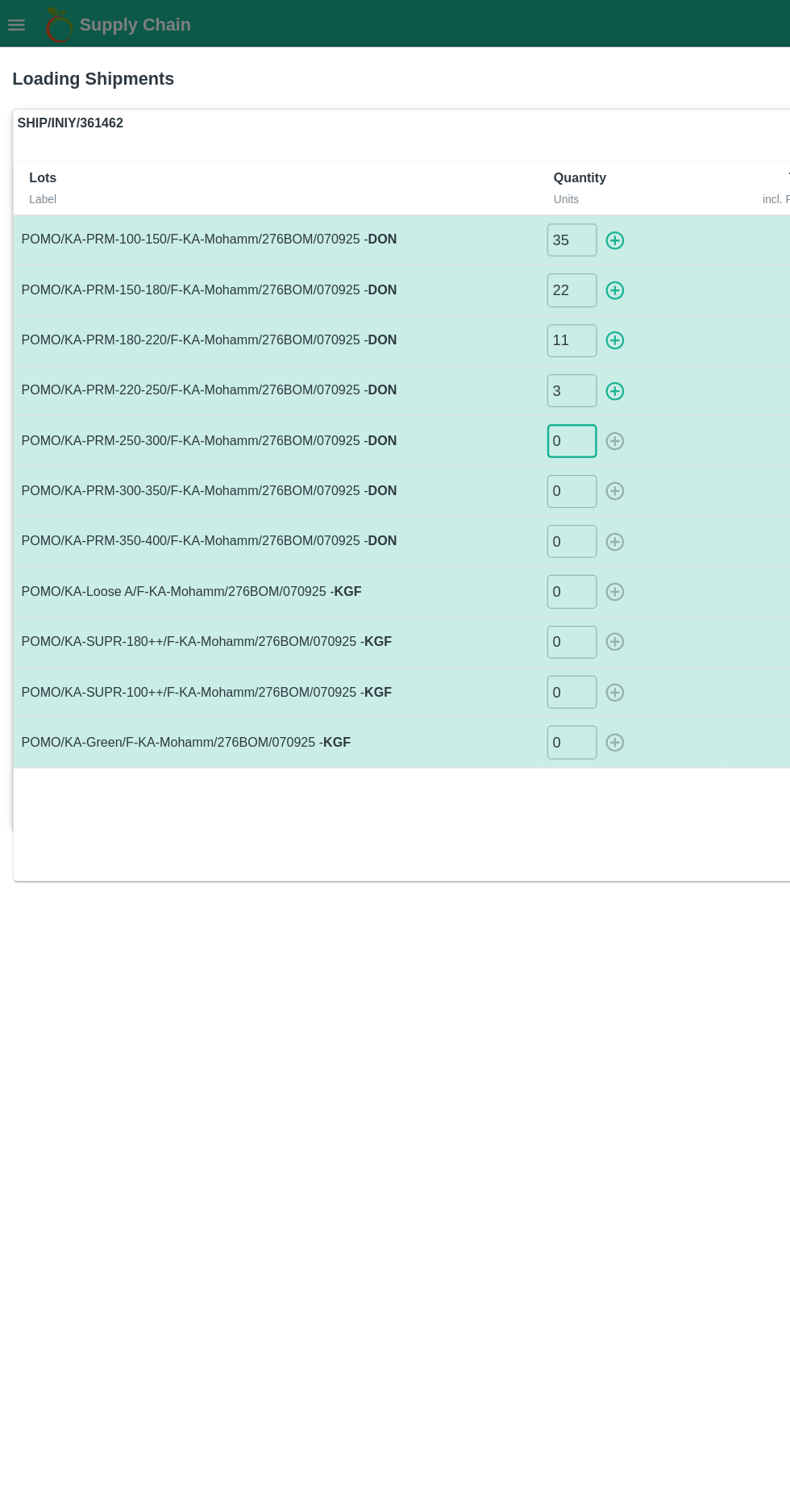
click at [463, 481] on input "0" at bounding box center [470, 478] width 40 height 26
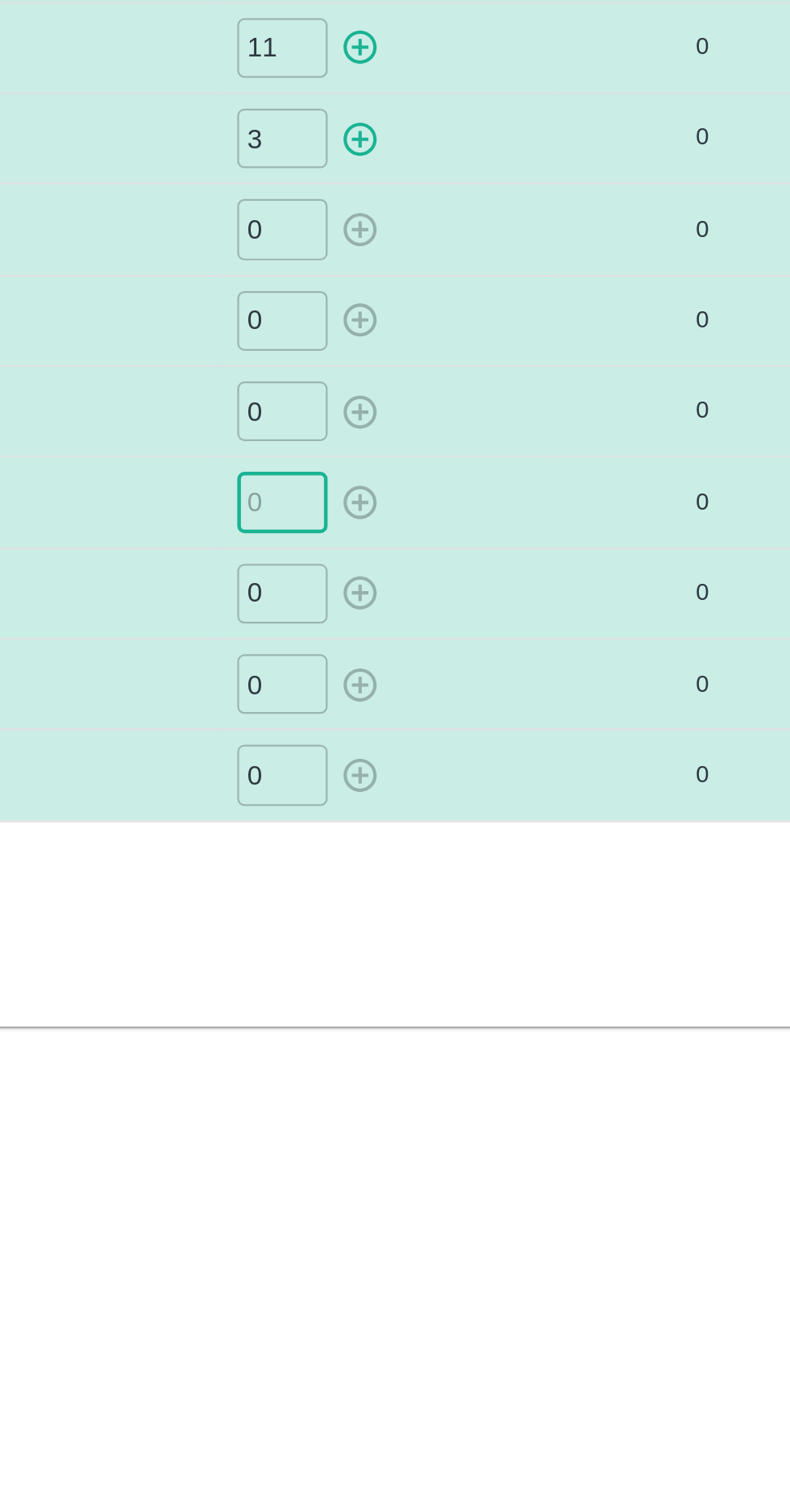
click at [471, 479] on input "number" at bounding box center [470, 478] width 40 height 26
type input "32"
click at [460, 513] on input "number" at bounding box center [470, 518] width 40 height 26
type input "4"
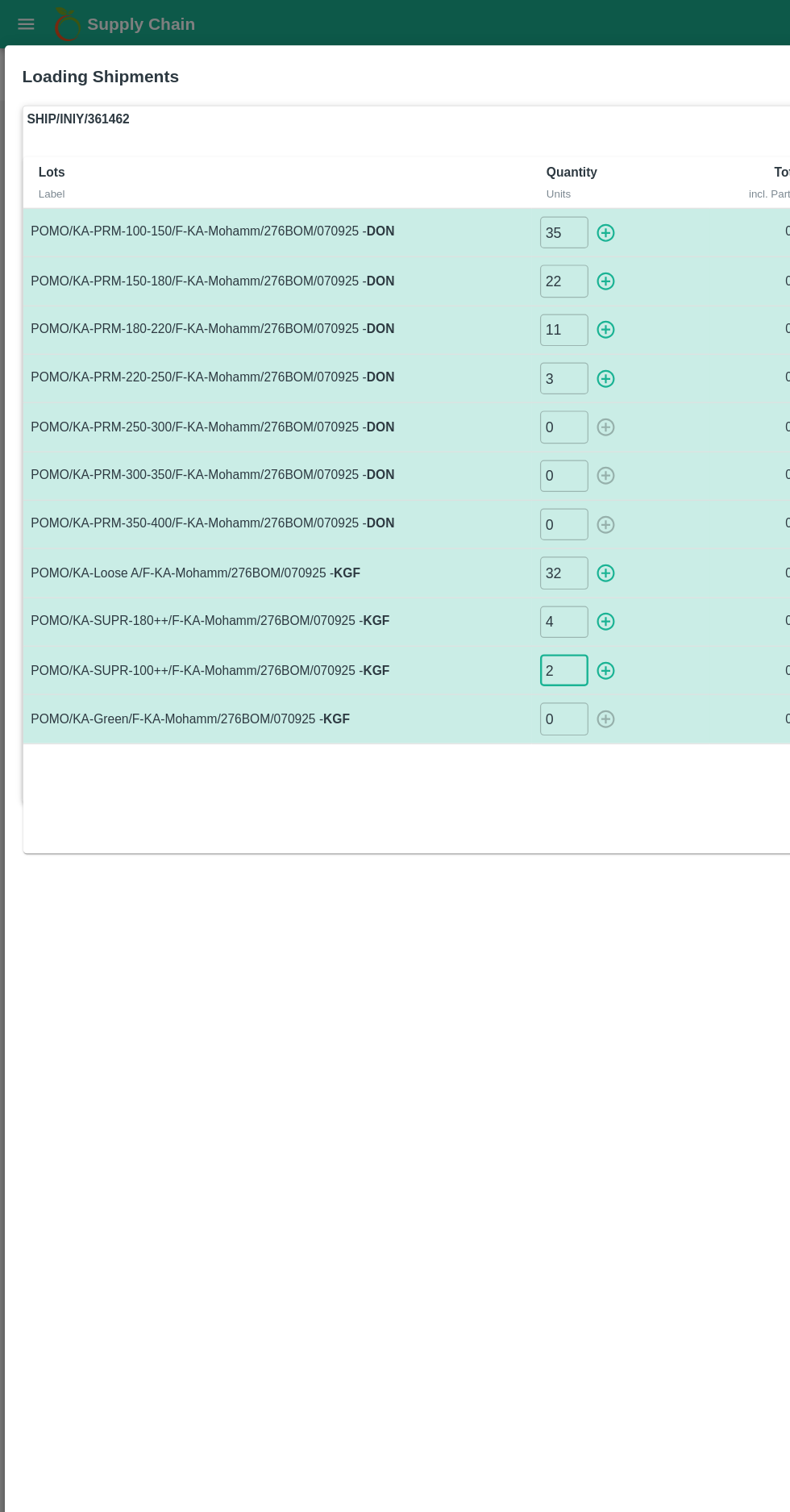
type input "2"
click at [467, 593] on input "0" at bounding box center [470, 599] width 40 height 26
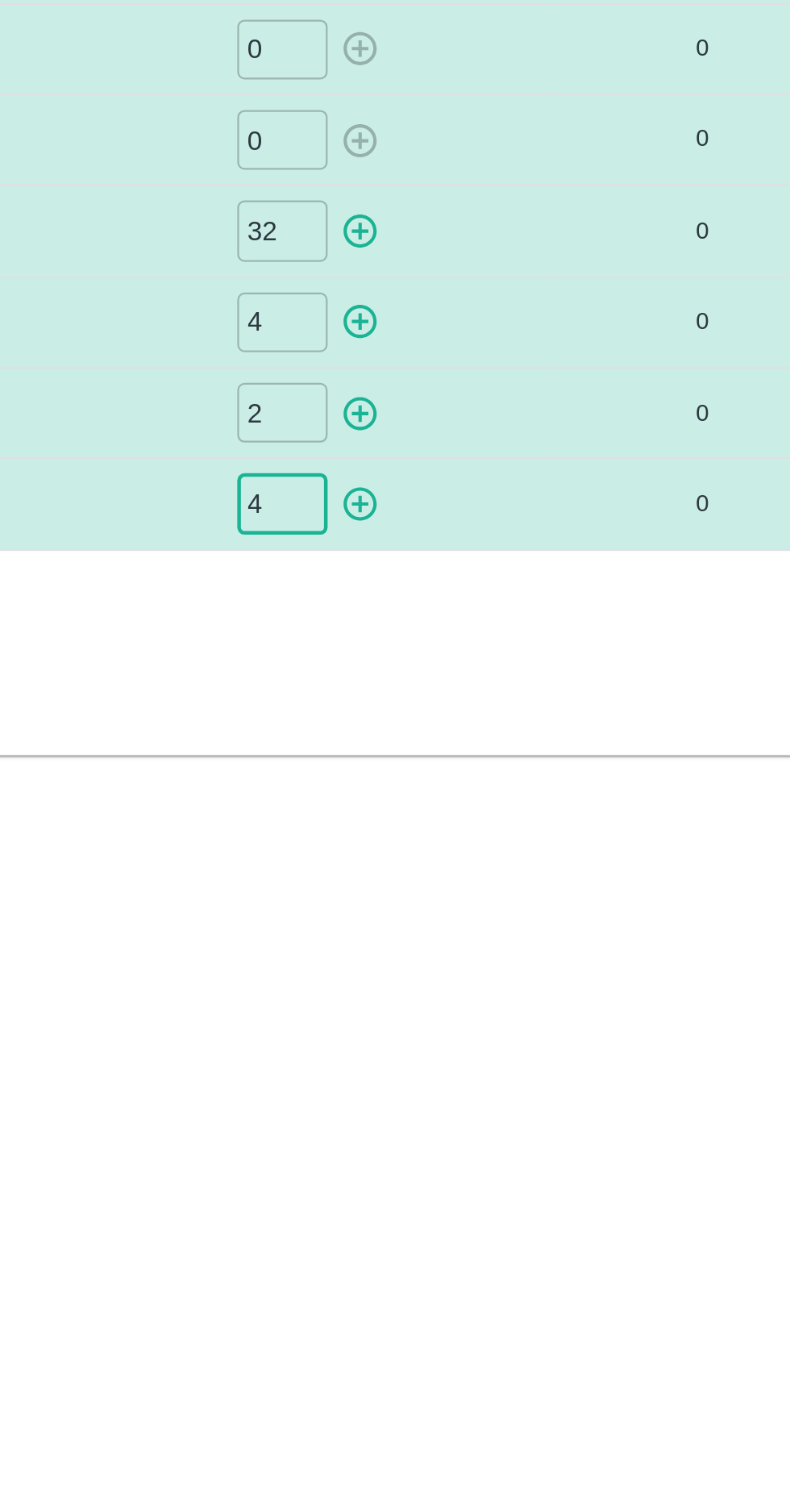
type input "4"
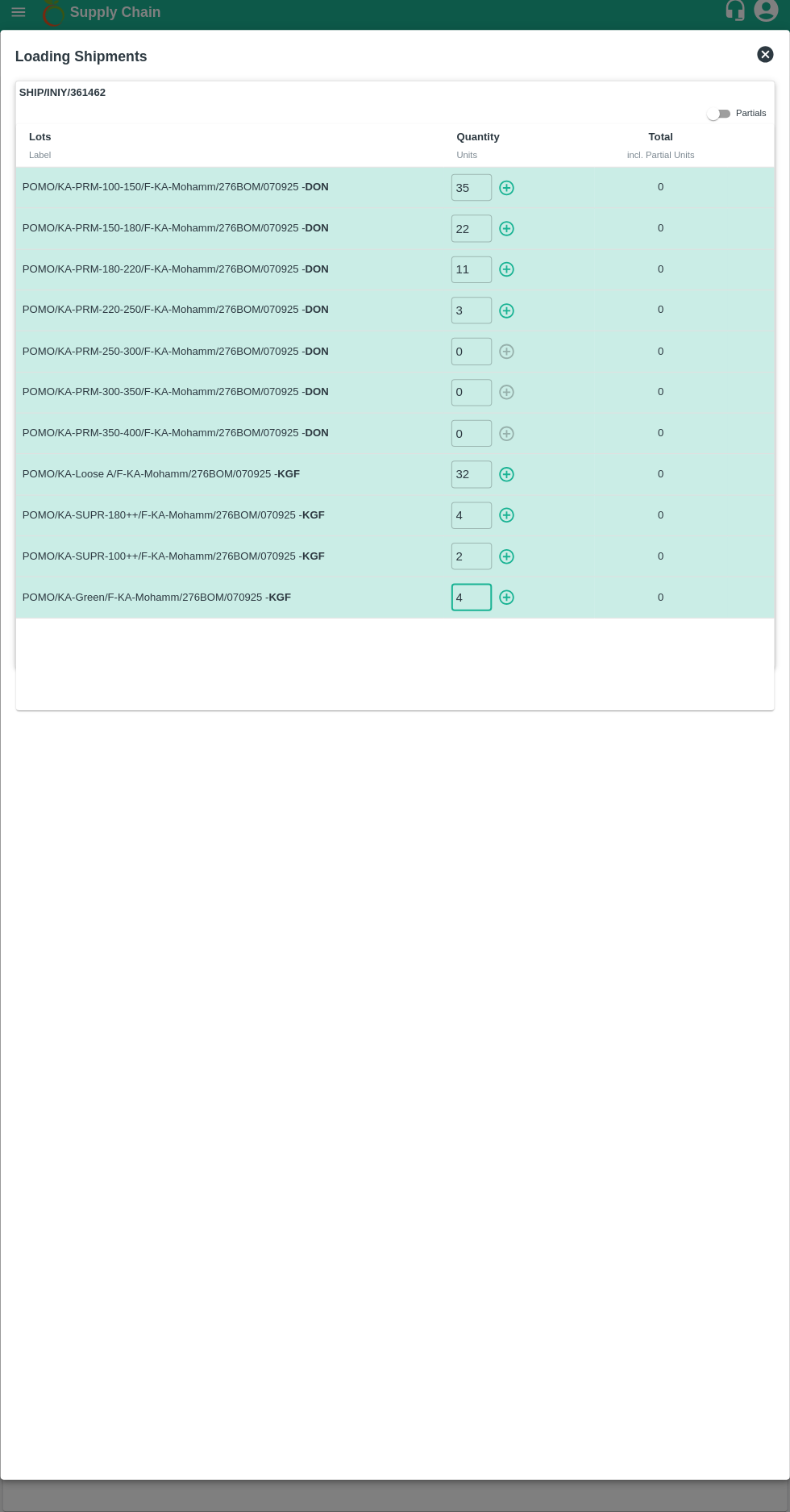
click at [504, 188] on icon "button" at bounding box center [505, 194] width 18 height 18
type input "0"
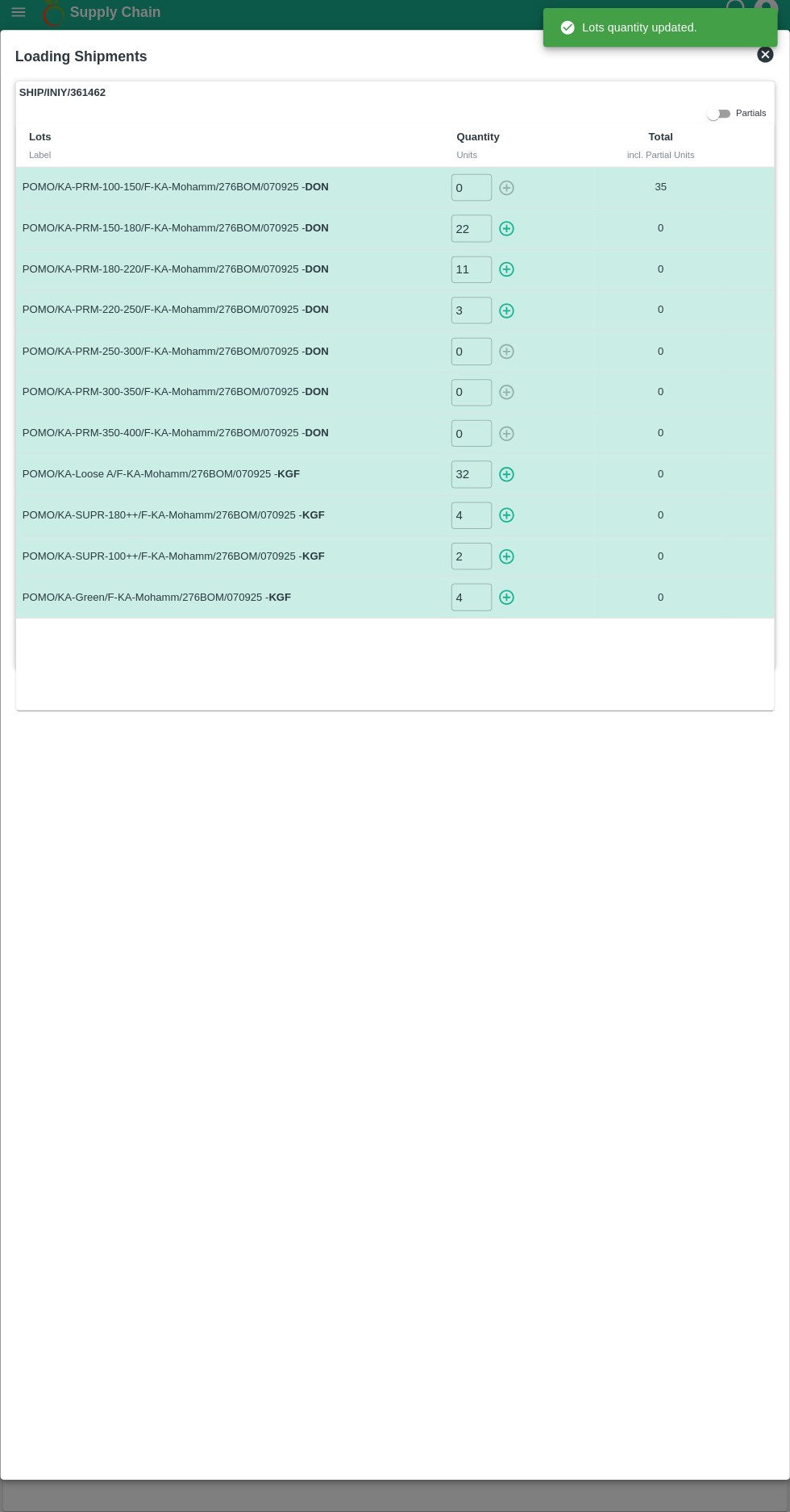
click at [505, 234] on icon "button" at bounding box center [505, 235] width 15 height 15
type input "0"
click at [504, 269] on icon "button" at bounding box center [505, 275] width 18 height 18
type input "0"
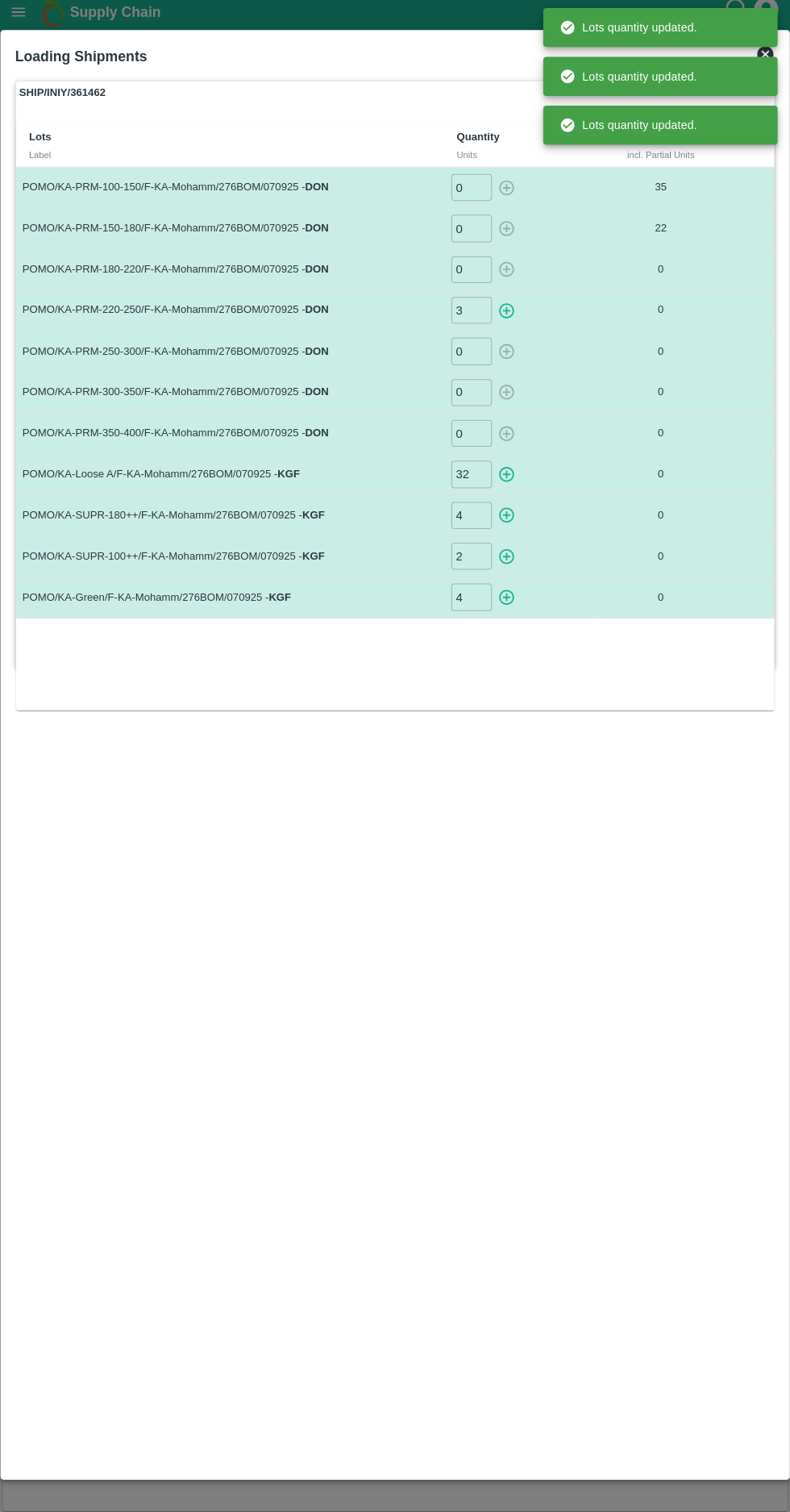
click at [504, 321] on icon "button" at bounding box center [505, 316] width 15 height 15
type input "0"
click at [508, 474] on icon "button" at bounding box center [505, 478] width 18 height 18
type input "0"
click at [505, 518] on icon "button" at bounding box center [505, 519] width 15 height 15
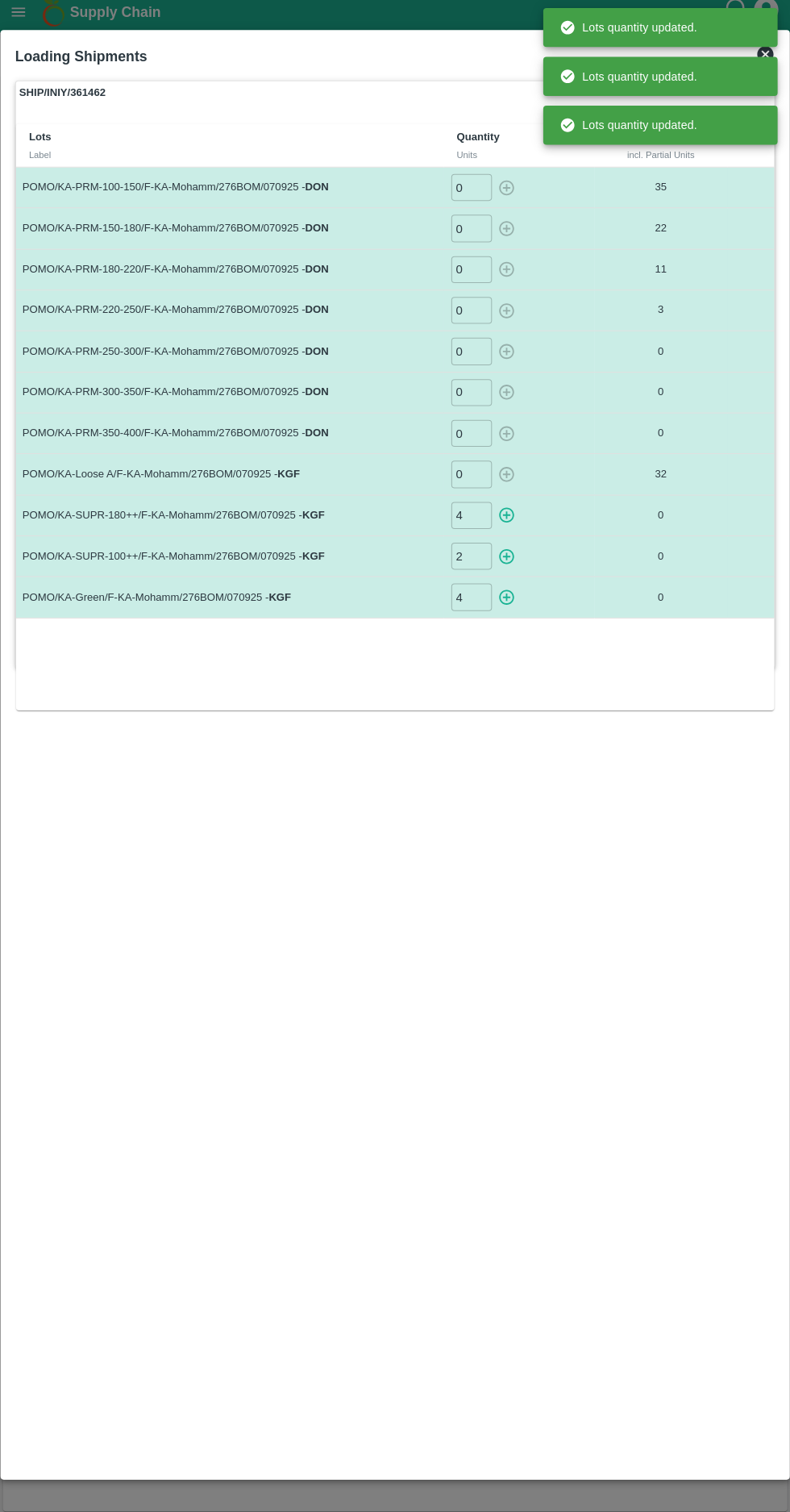
type input "0"
click at [500, 561] on icon "button" at bounding box center [505, 560] width 15 height 15
type input "0"
click at [505, 598] on icon "button" at bounding box center [505, 600] width 15 height 15
type input "0"
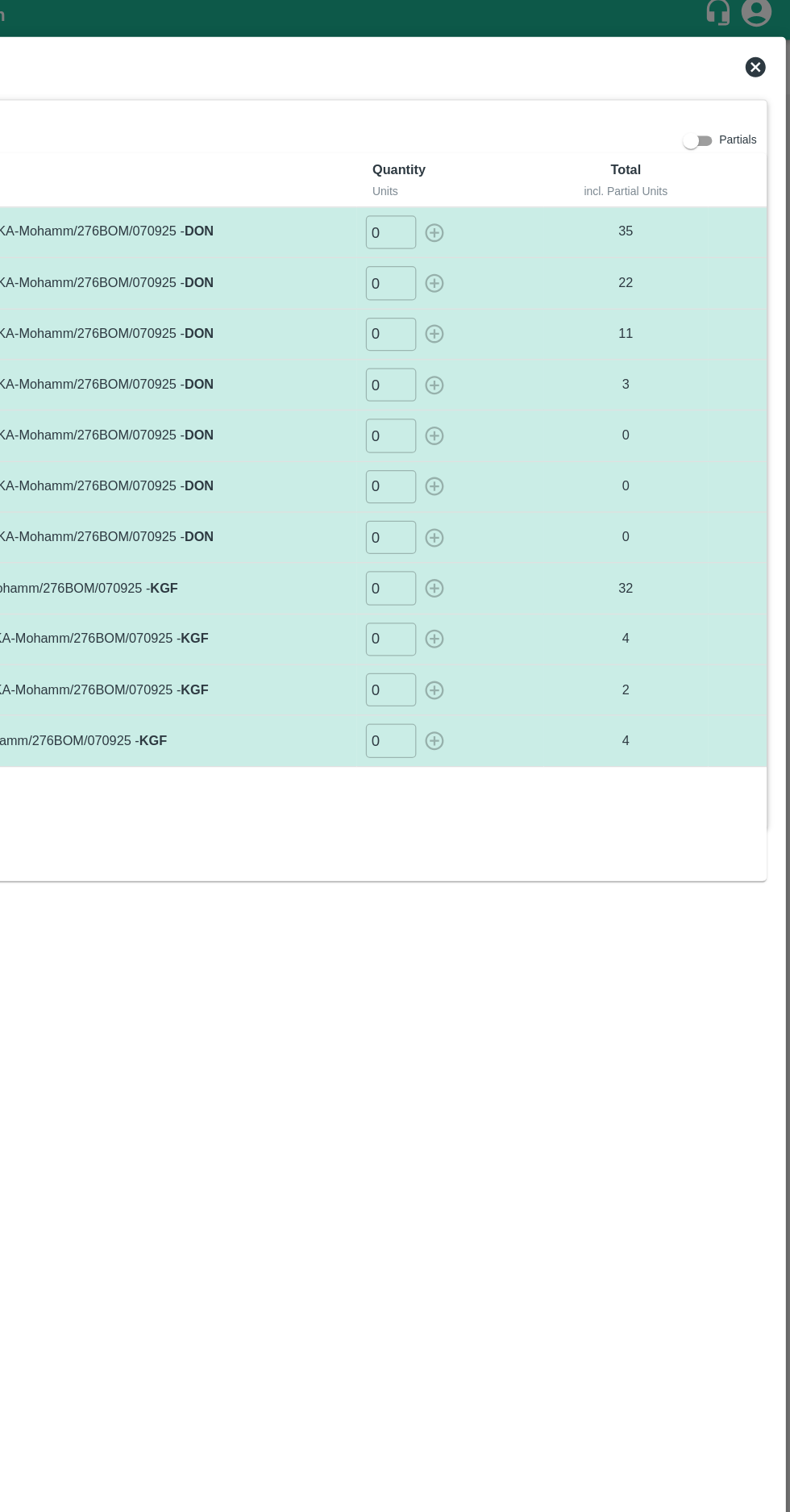
click at [761, 66] on icon at bounding box center [762, 62] width 20 height 20
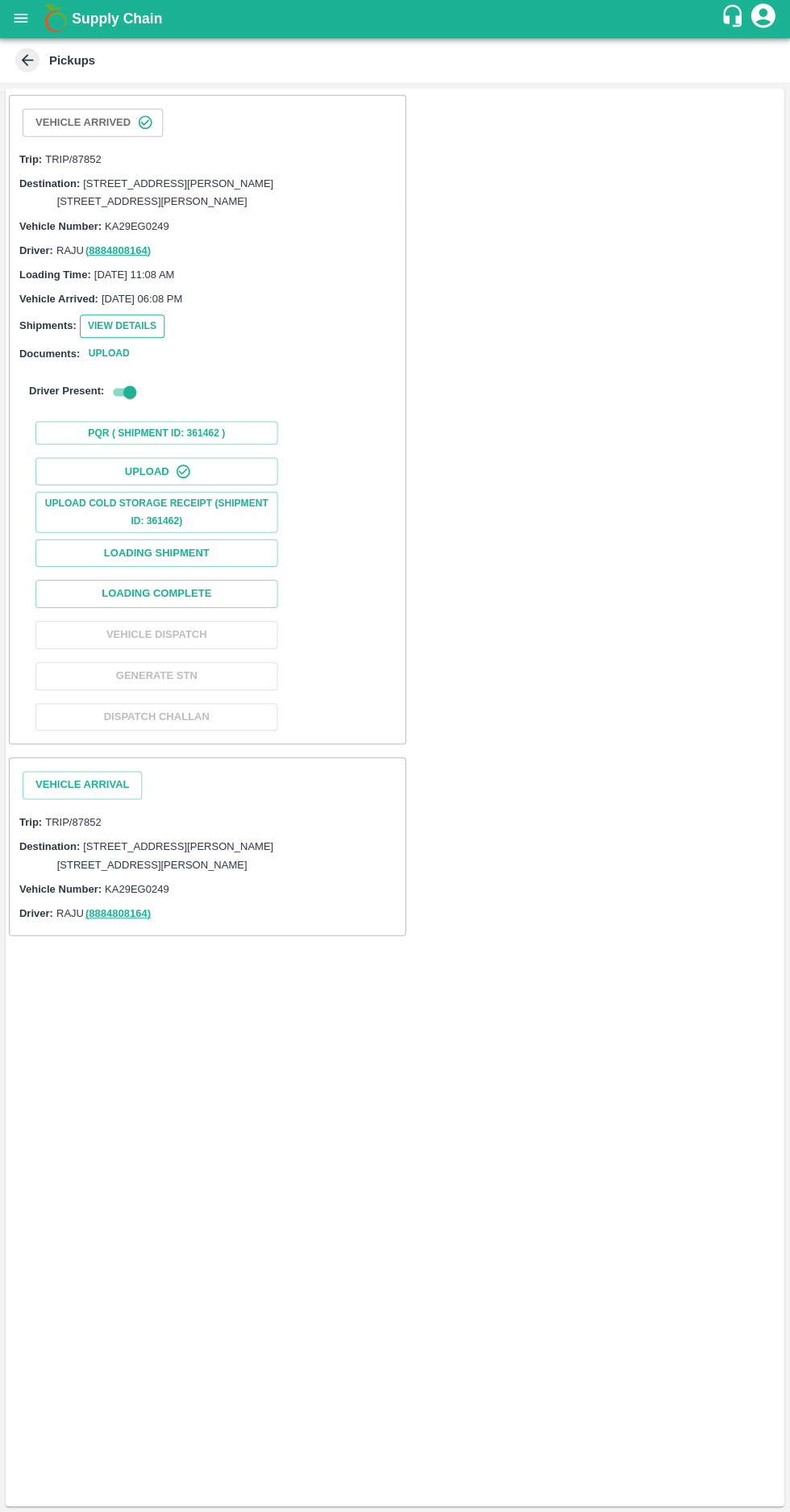
click at [120, 340] on button "View Details" at bounding box center [123, 327] width 84 height 23
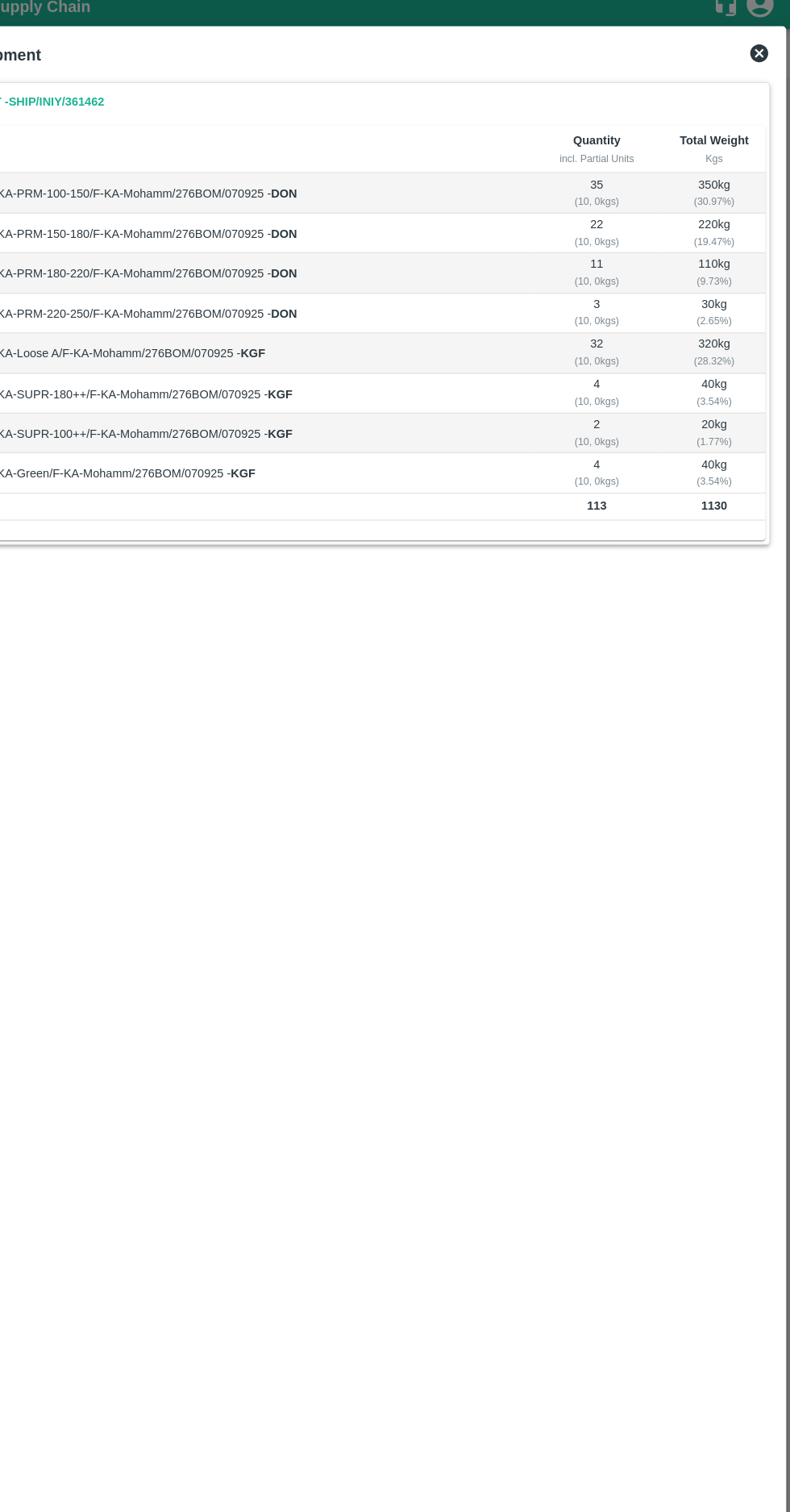
click at [762, 66] on icon at bounding box center [762, 62] width 20 height 20
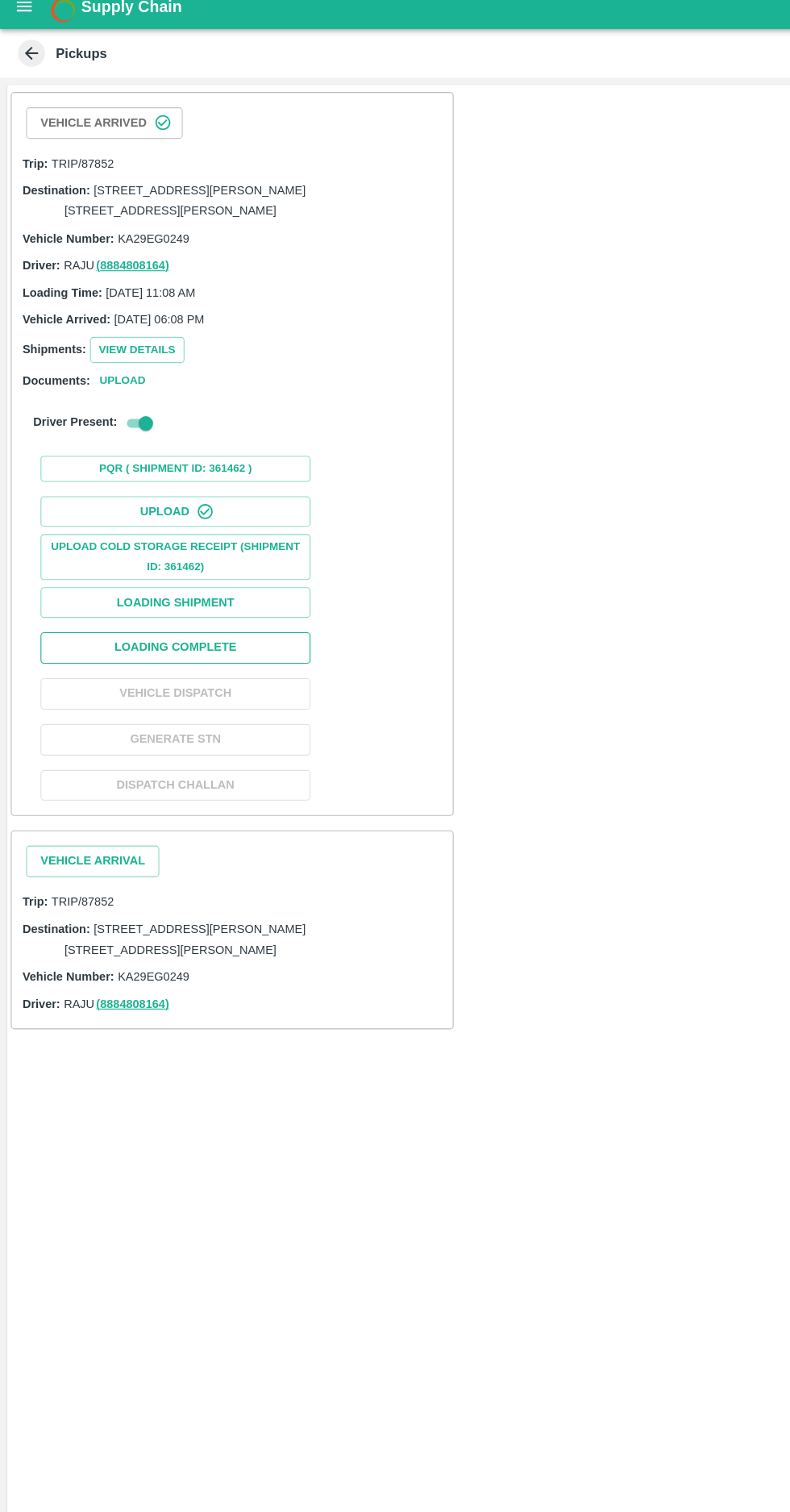
click at [138, 609] on button "Loading Complete" at bounding box center [157, 594] width 242 height 28
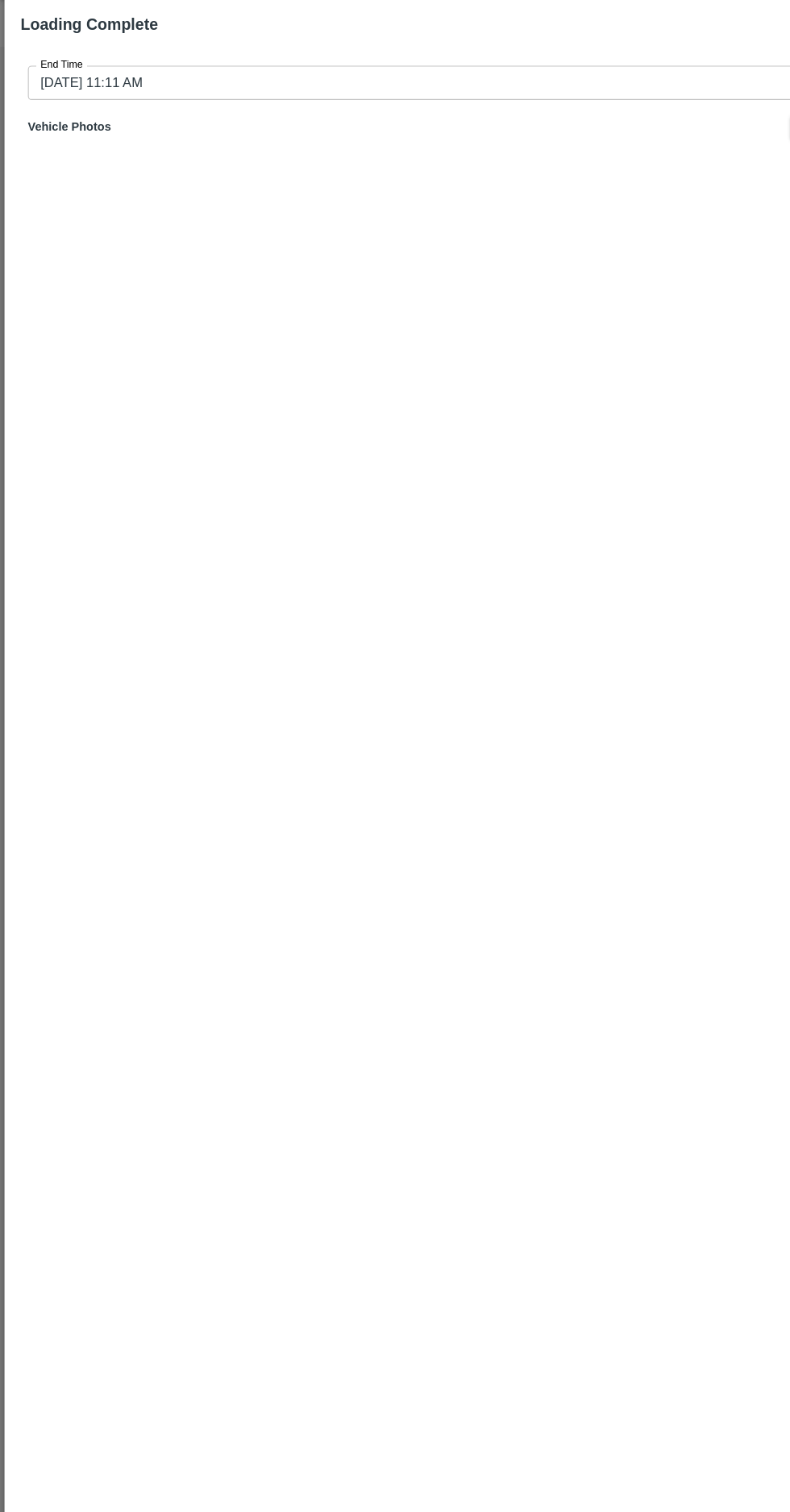
click at [58, 118] on input "10/09/2025 11:11 AM" at bounding box center [389, 116] width 729 height 31
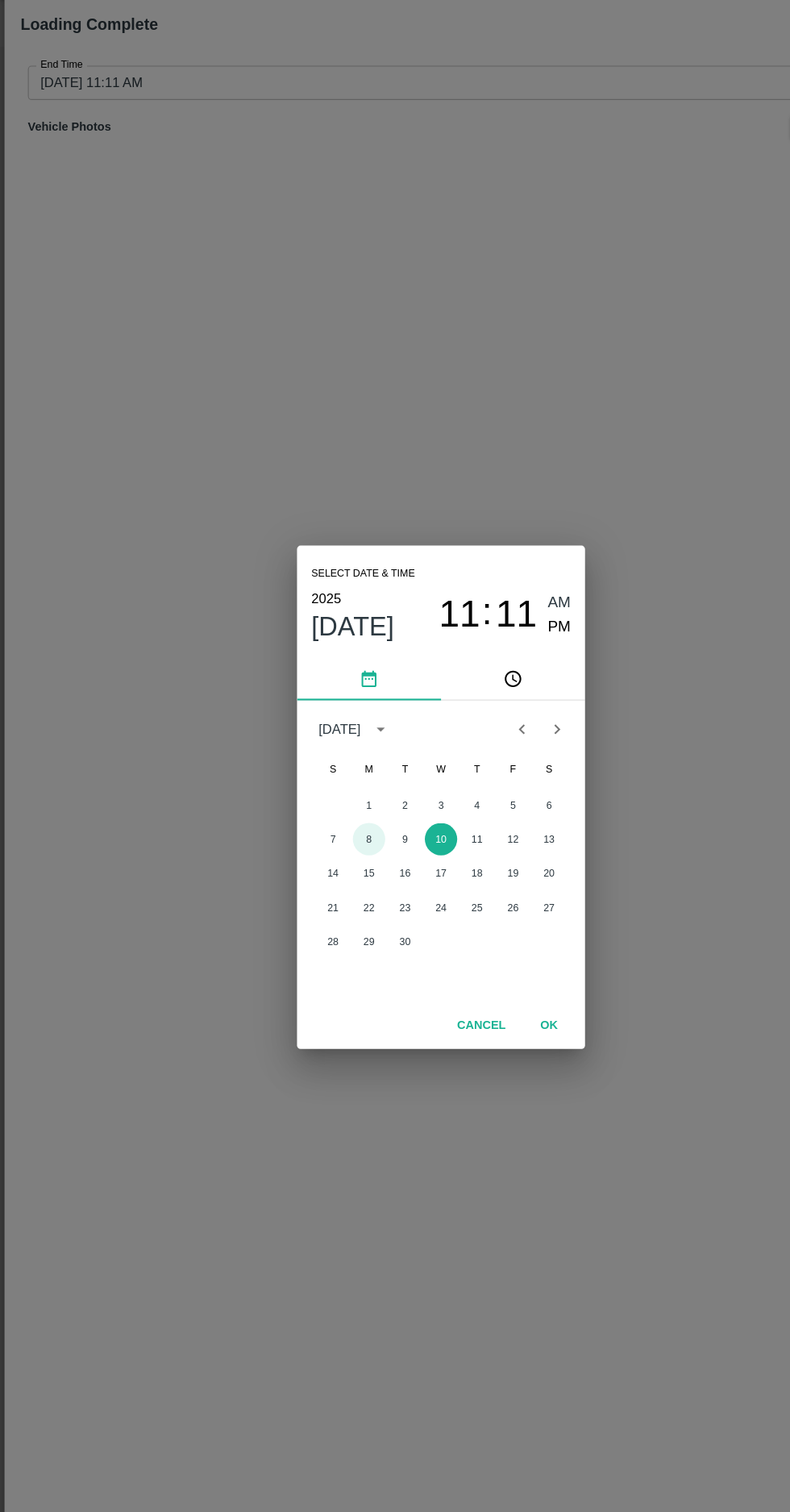
click at [329, 808] on button "8" at bounding box center [330, 793] width 29 height 29
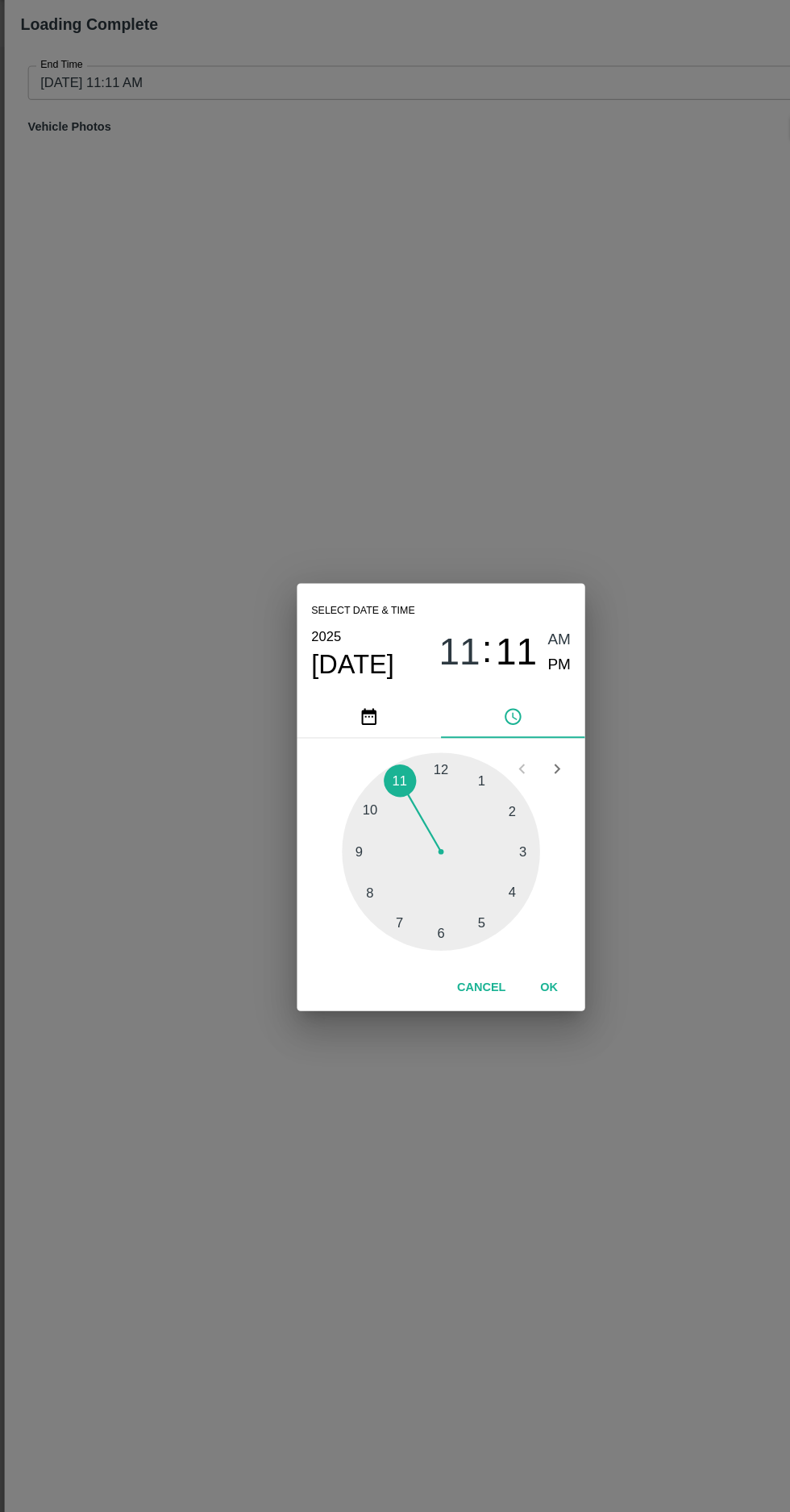
click at [398, 893] on div at bounding box center [395, 805] width 177 height 177
click at [500, 649] on span "PM" at bounding box center [501, 638] width 21 height 22
click at [512, 941] on button "OK" at bounding box center [491, 926] width 52 height 28
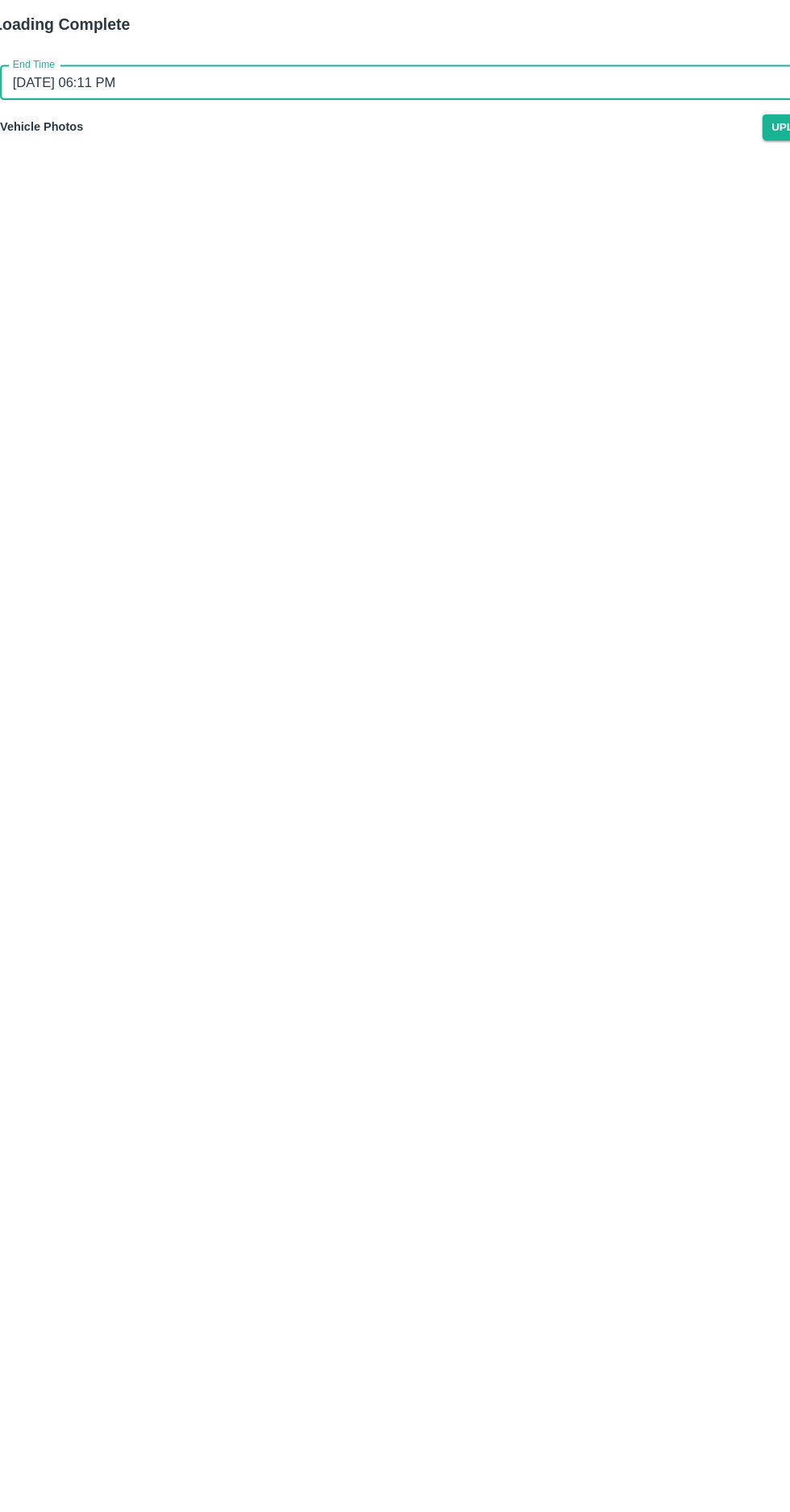
type input "10/09/2025 11:11 AM"
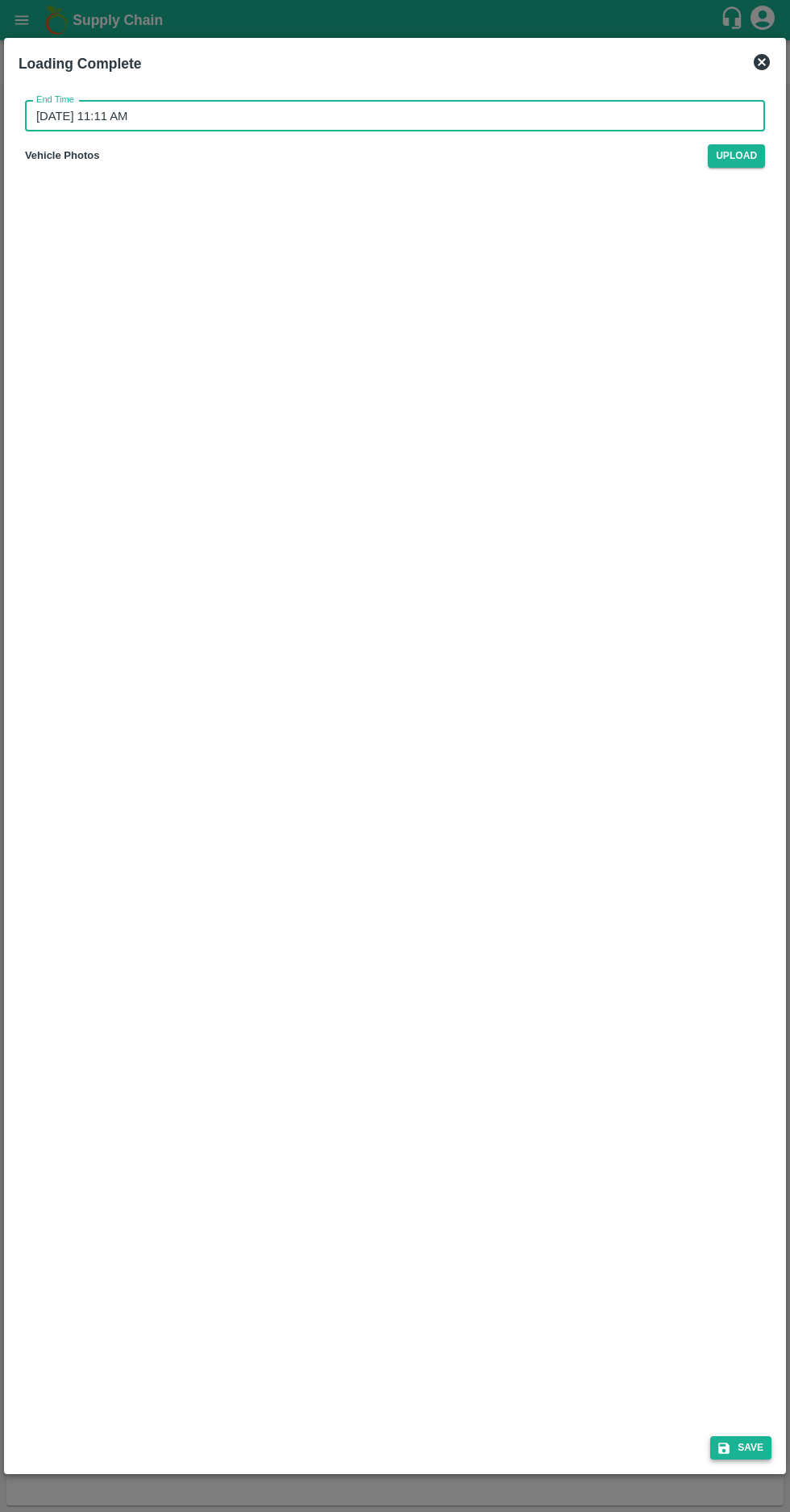
click at [744, 1459] on button "Save" at bounding box center [741, 1447] width 61 height 23
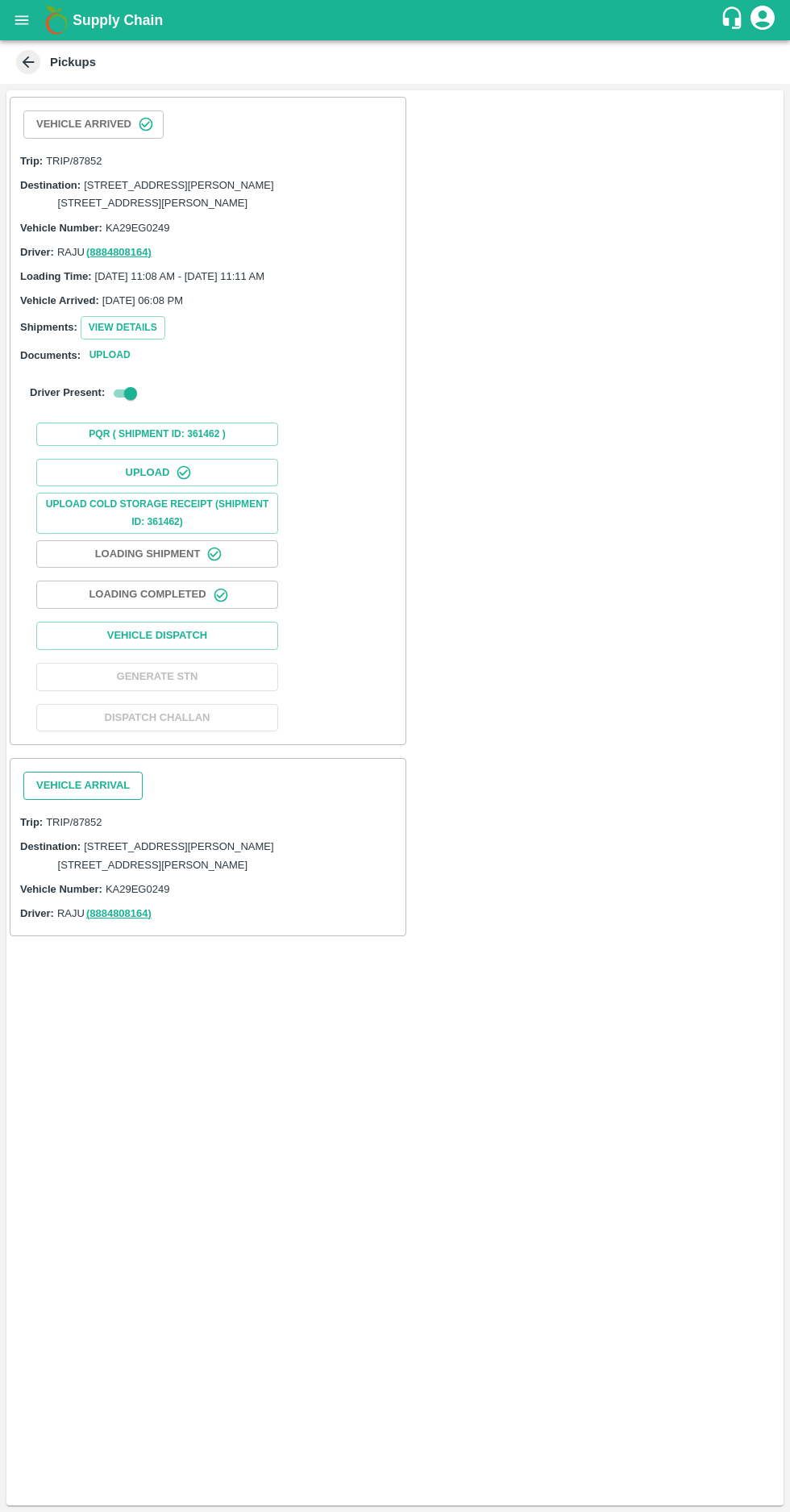
click at [88, 800] on button "Vehicle Arrival" at bounding box center [83, 785] width 119 height 28
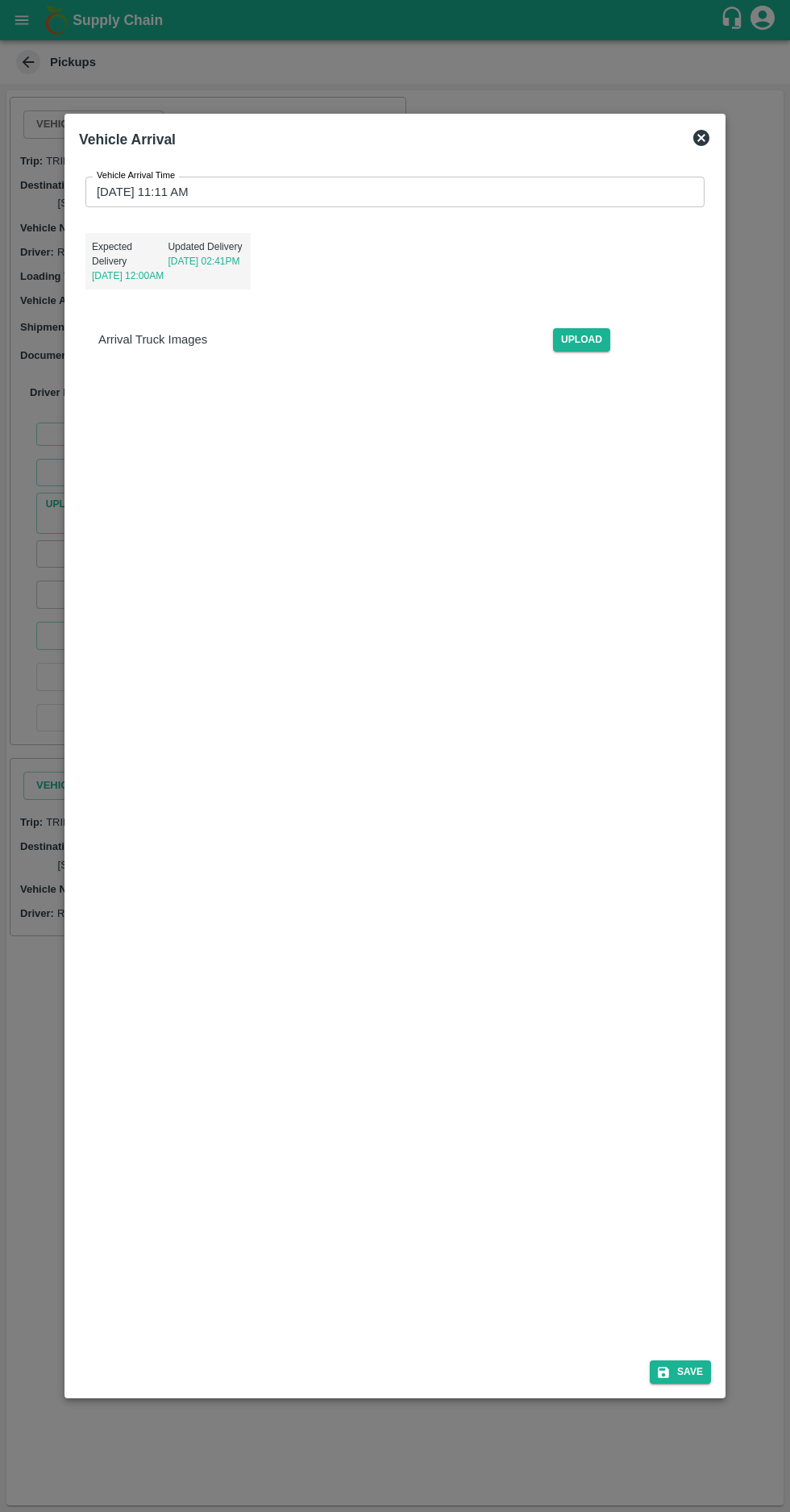
click at [136, 197] on input "10/09/2025 11:11 AM" at bounding box center [389, 192] width 608 height 31
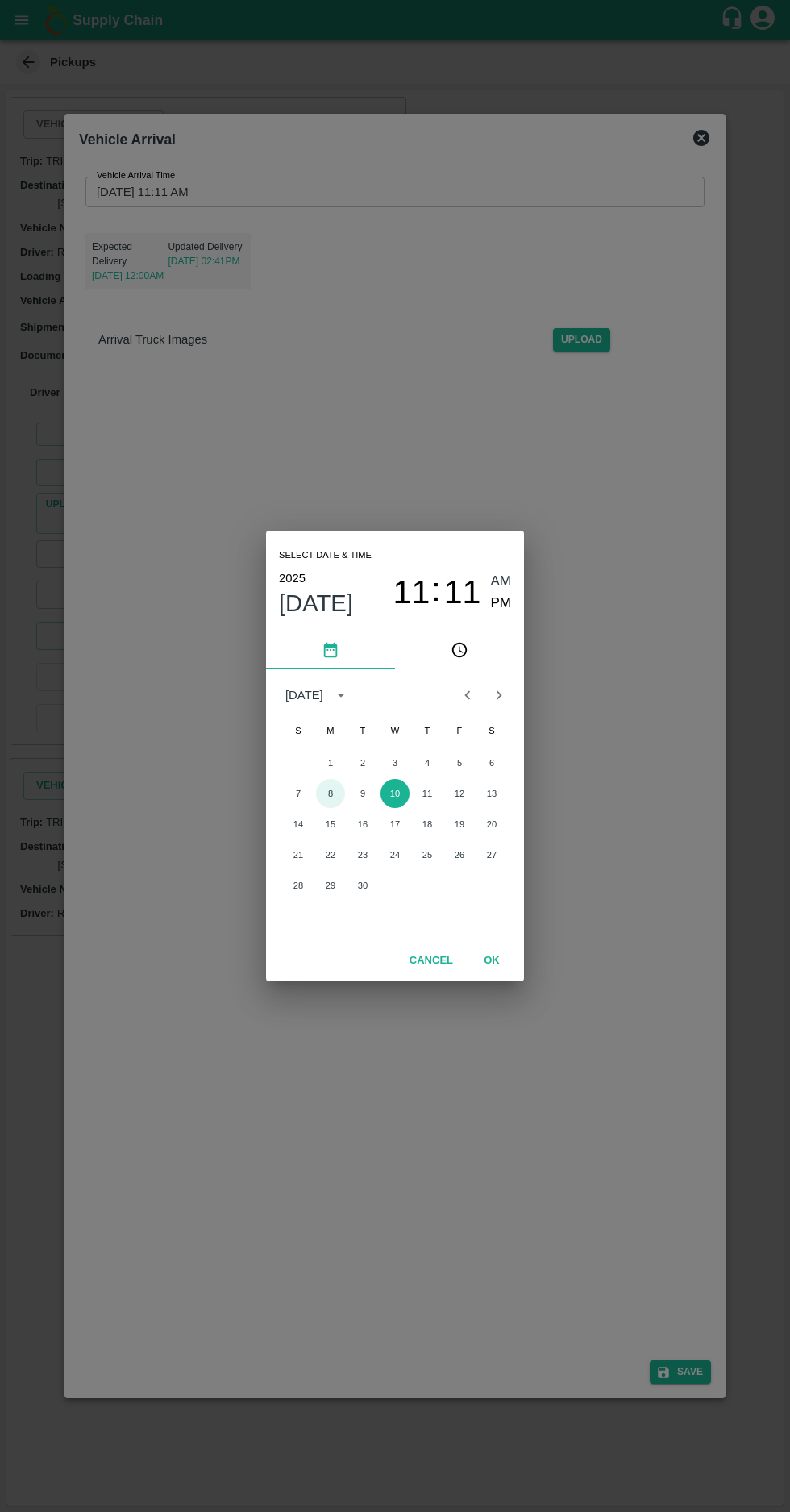
click at [327, 808] on button "8" at bounding box center [330, 793] width 29 height 29
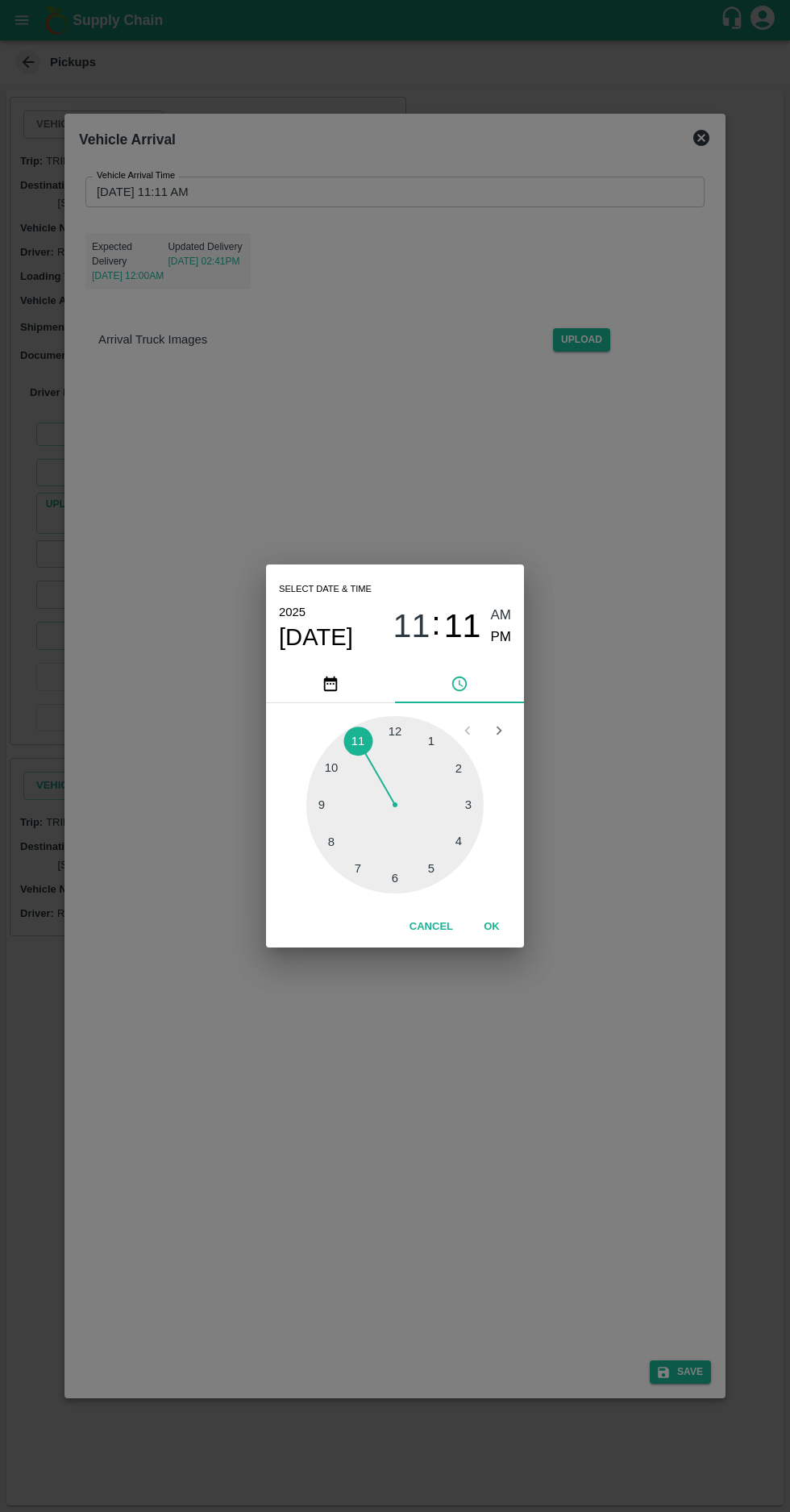
click at [404, 893] on div at bounding box center [395, 805] width 177 height 177
click at [507, 649] on span "PM" at bounding box center [501, 638] width 21 height 22
type input "08/09/2025 06:11 PM"
click at [492, 941] on button "OK" at bounding box center [491, 926] width 52 height 28
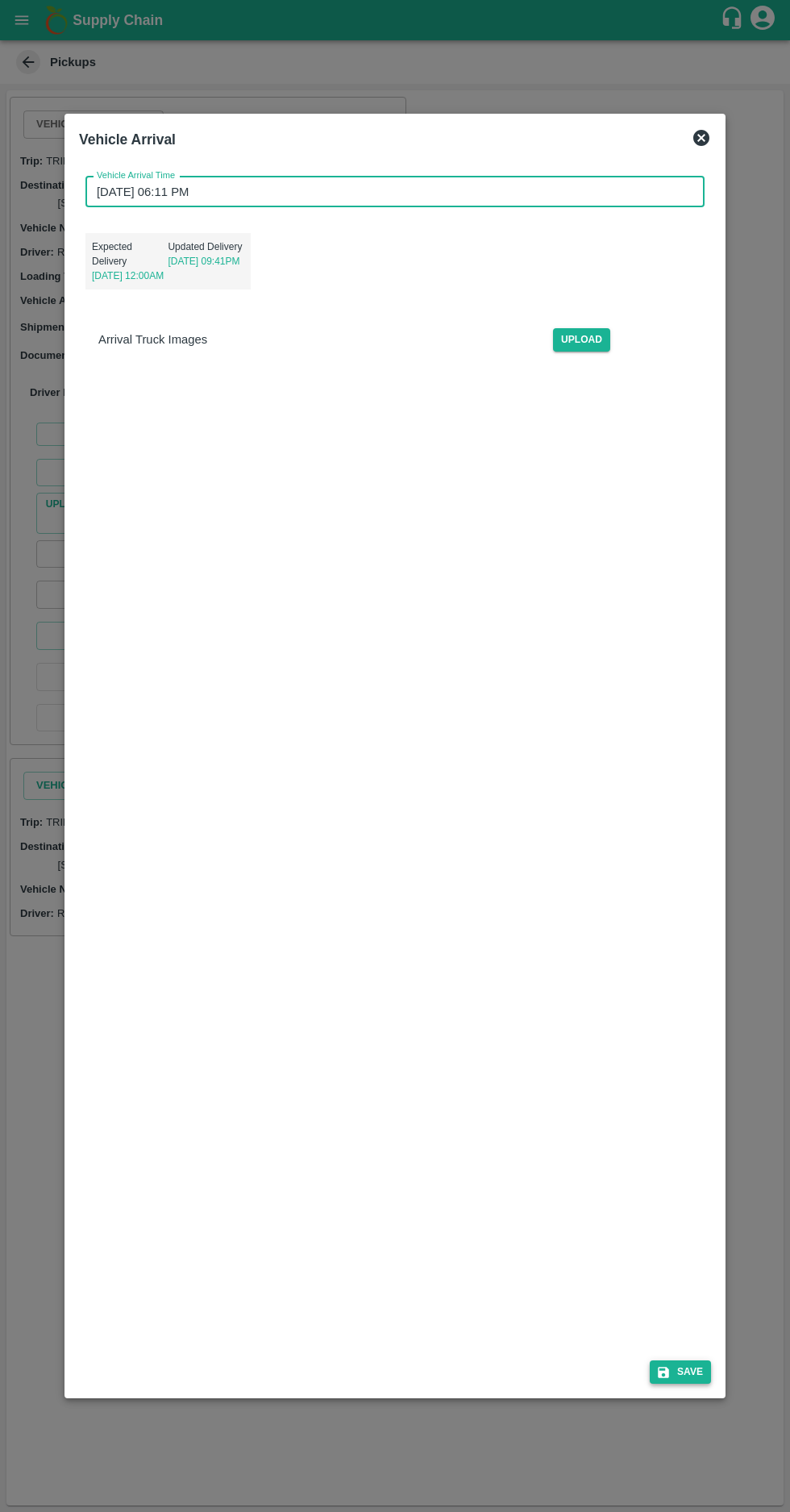
click at [667, 1378] on icon "submit" at bounding box center [663, 1372] width 11 height 11
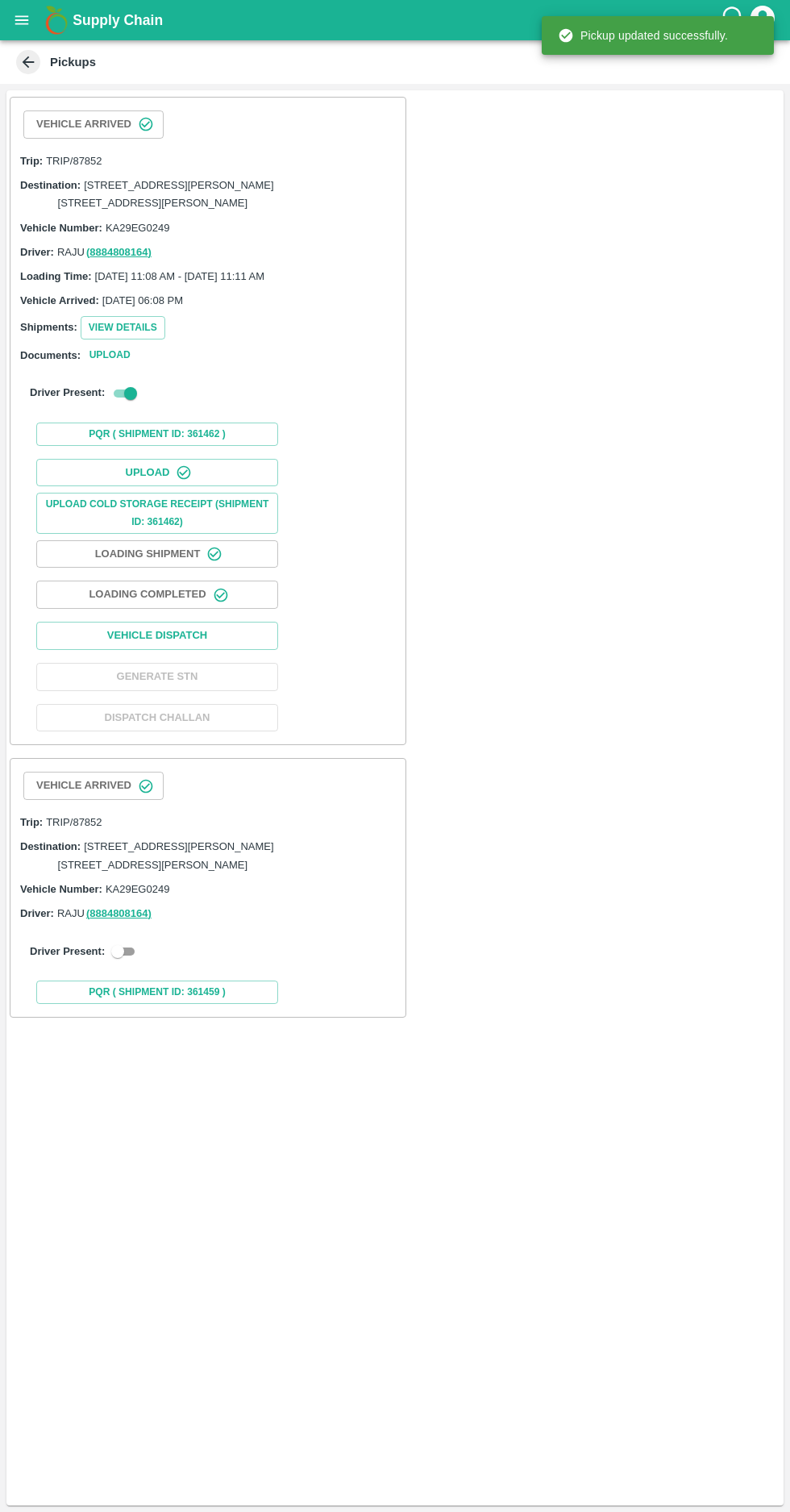
click at [135, 961] on div "Driver Present:" at bounding box center [208, 951] width 357 height 20
click at [123, 961] on input "checkbox" at bounding box center [117, 951] width 58 height 20
checkbox input "true"
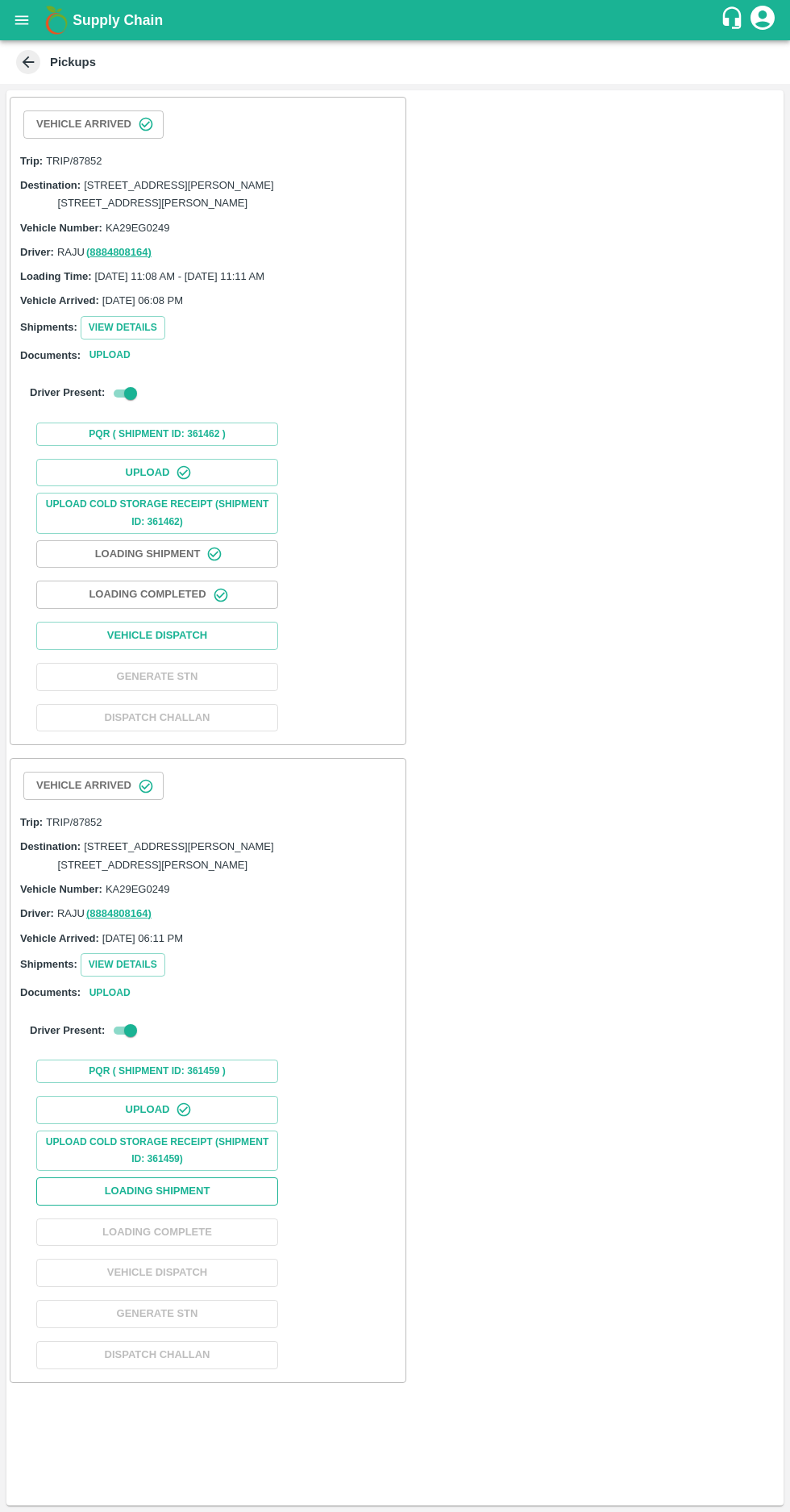
click at [129, 1206] on button "Loading Shipment" at bounding box center [157, 1191] width 242 height 28
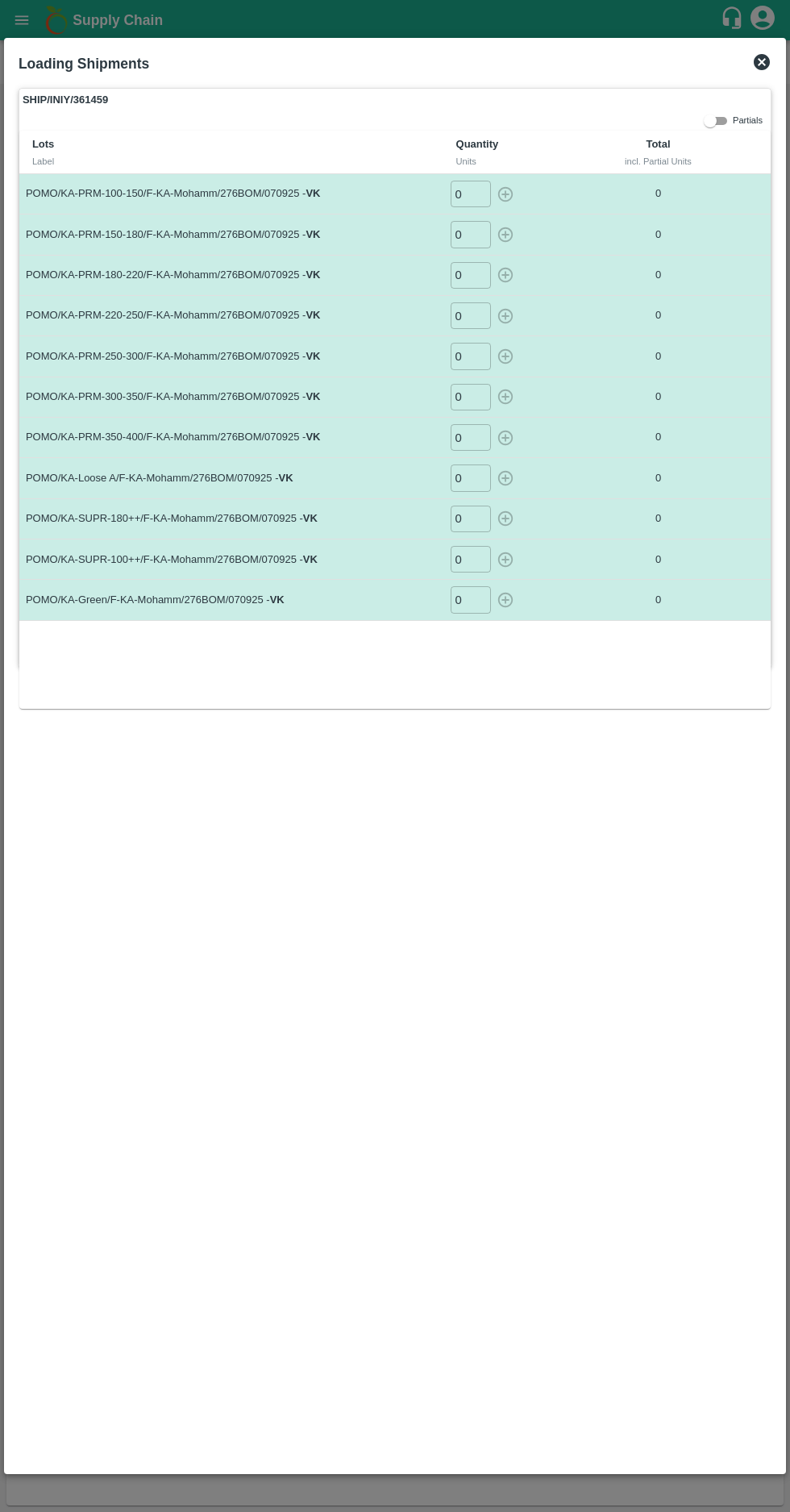
click at [467, 200] on input "0" at bounding box center [470, 193] width 40 height 26
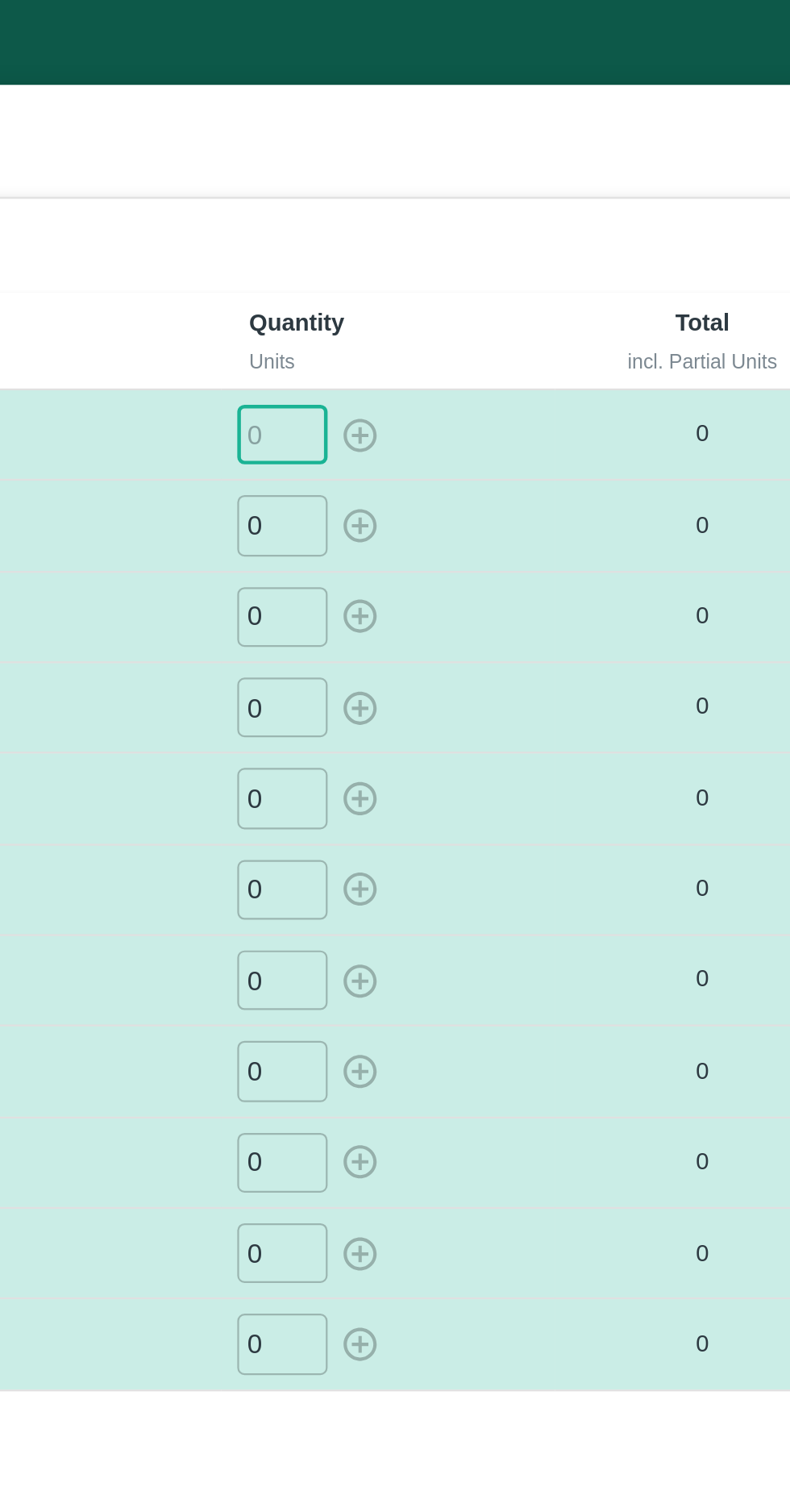
click at [467, 188] on input "number" at bounding box center [470, 193] width 40 height 26
type input "26"
type input "30"
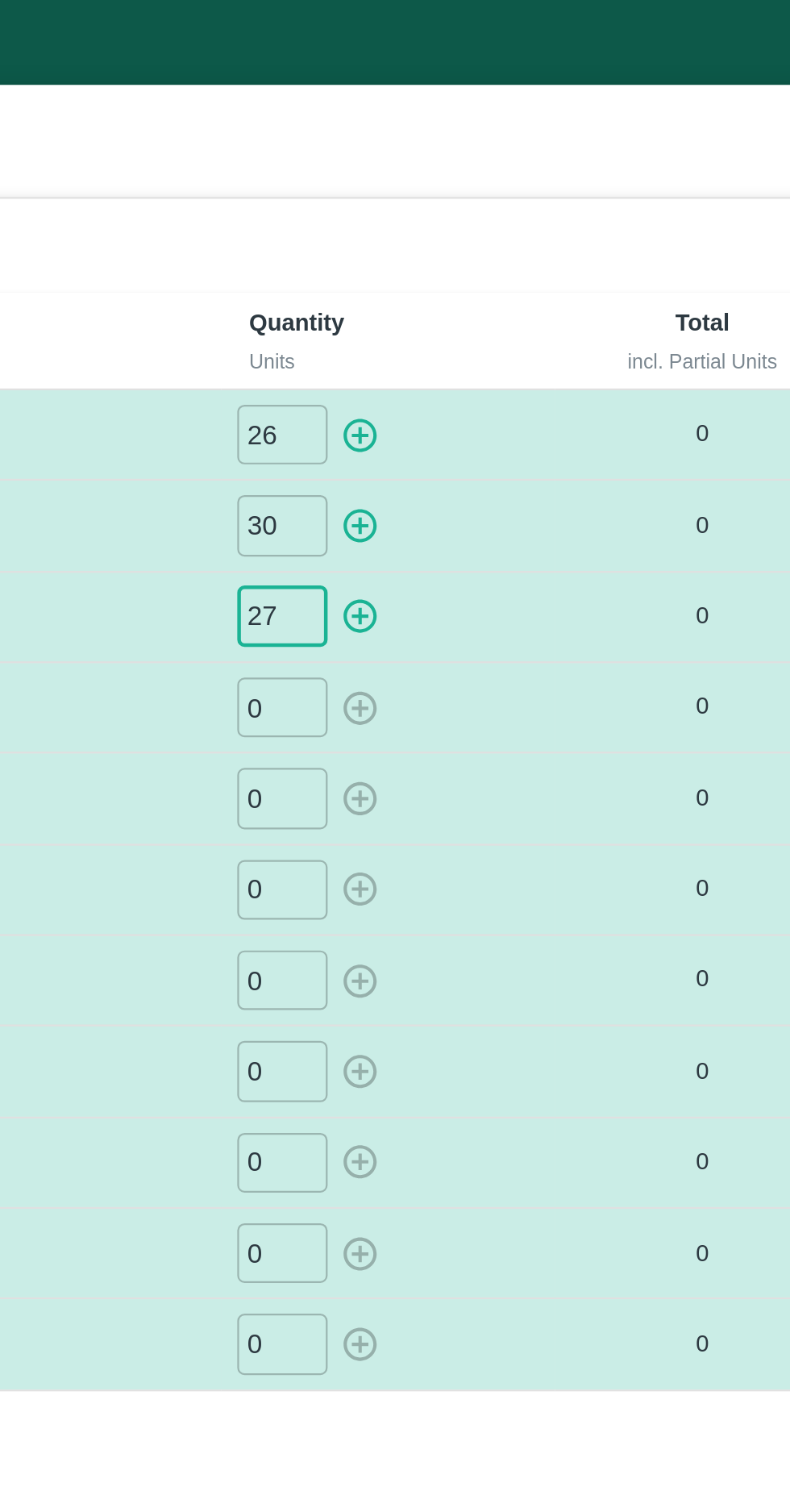
type input "27"
click at [471, 313] on input "0" at bounding box center [470, 315] width 40 height 26
type input "30"
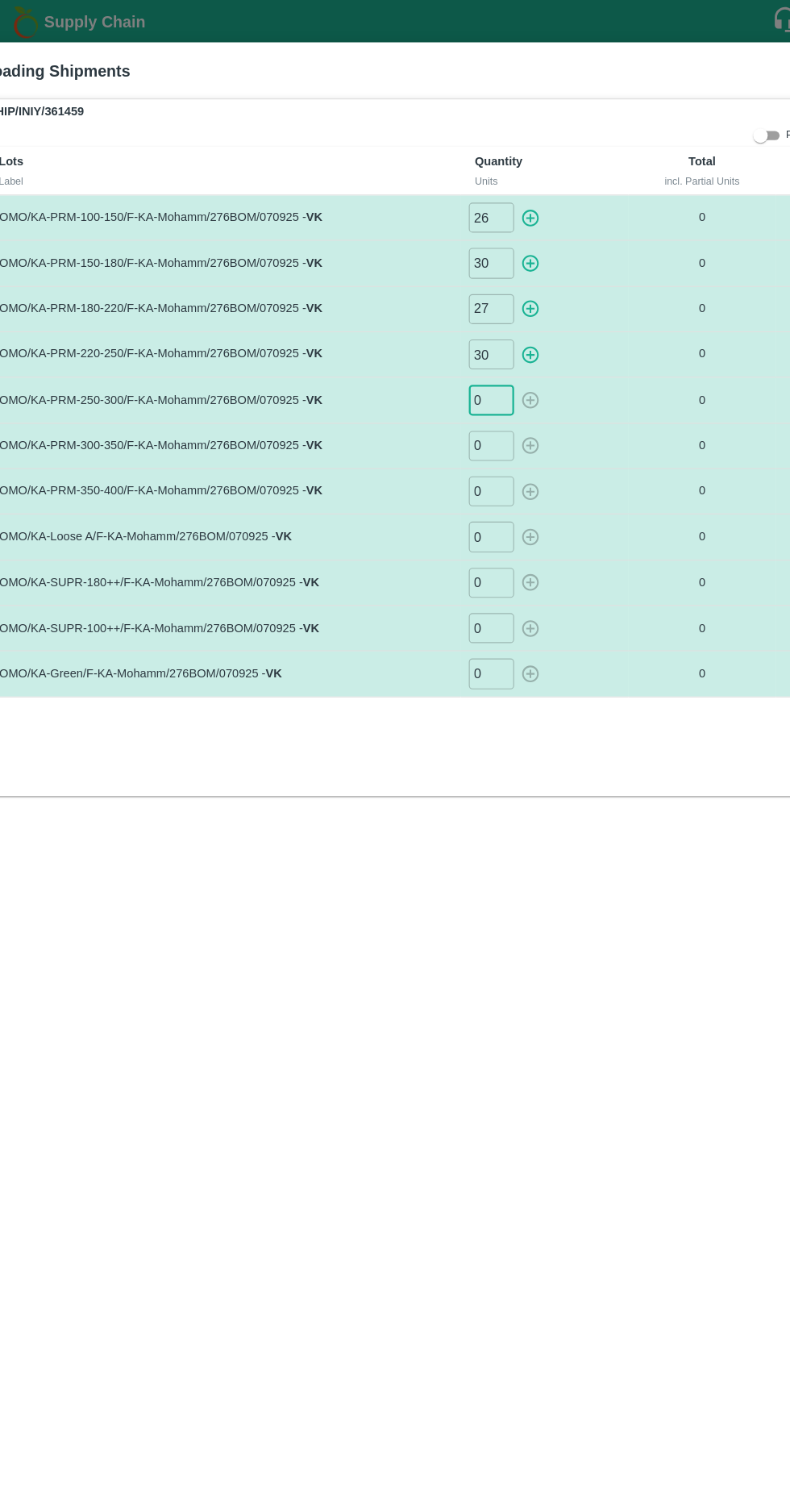
click at [466, 475] on input "0" at bounding box center [470, 478] width 40 height 26
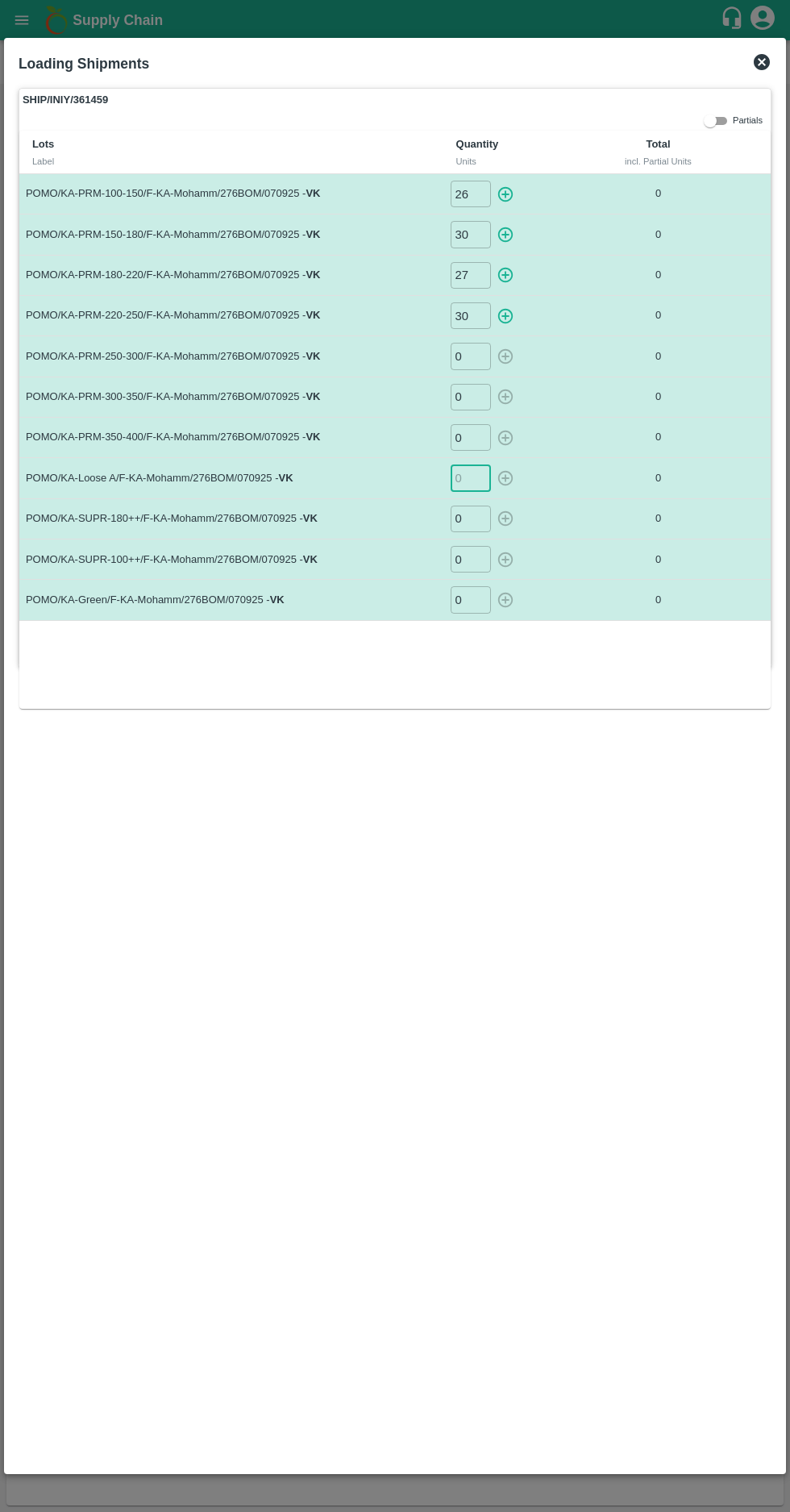
click at [469, 475] on input "number" at bounding box center [470, 478] width 40 height 26
type input "21"
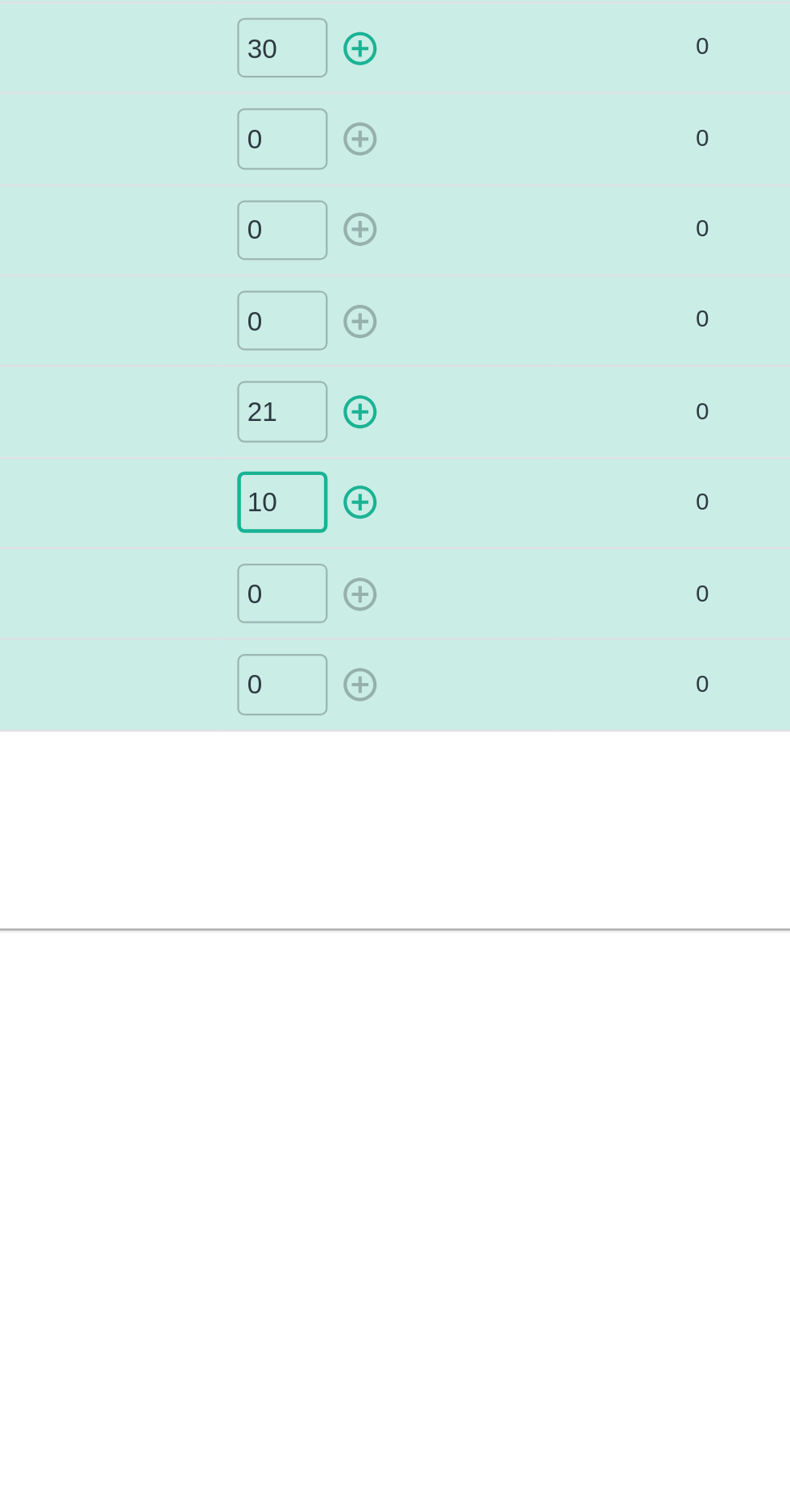
type input "10"
click at [462, 554] on input "number" at bounding box center [470, 558] width 40 height 26
type input "7"
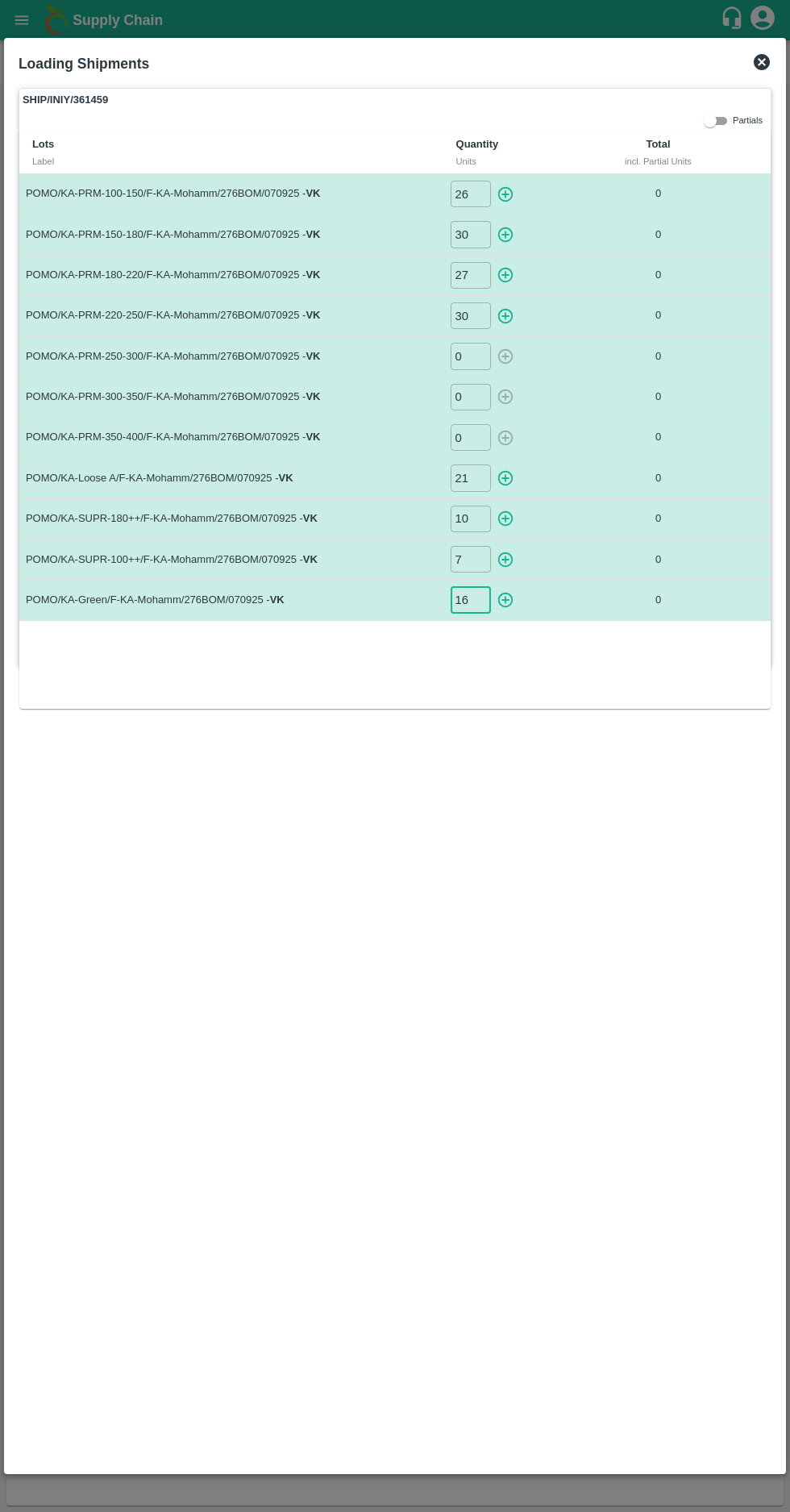
type input "16"
click at [505, 193] on icon "button" at bounding box center [505, 194] width 15 height 15
type input "0"
click at [503, 232] on icon "button" at bounding box center [505, 234] width 18 height 18
type input "0"
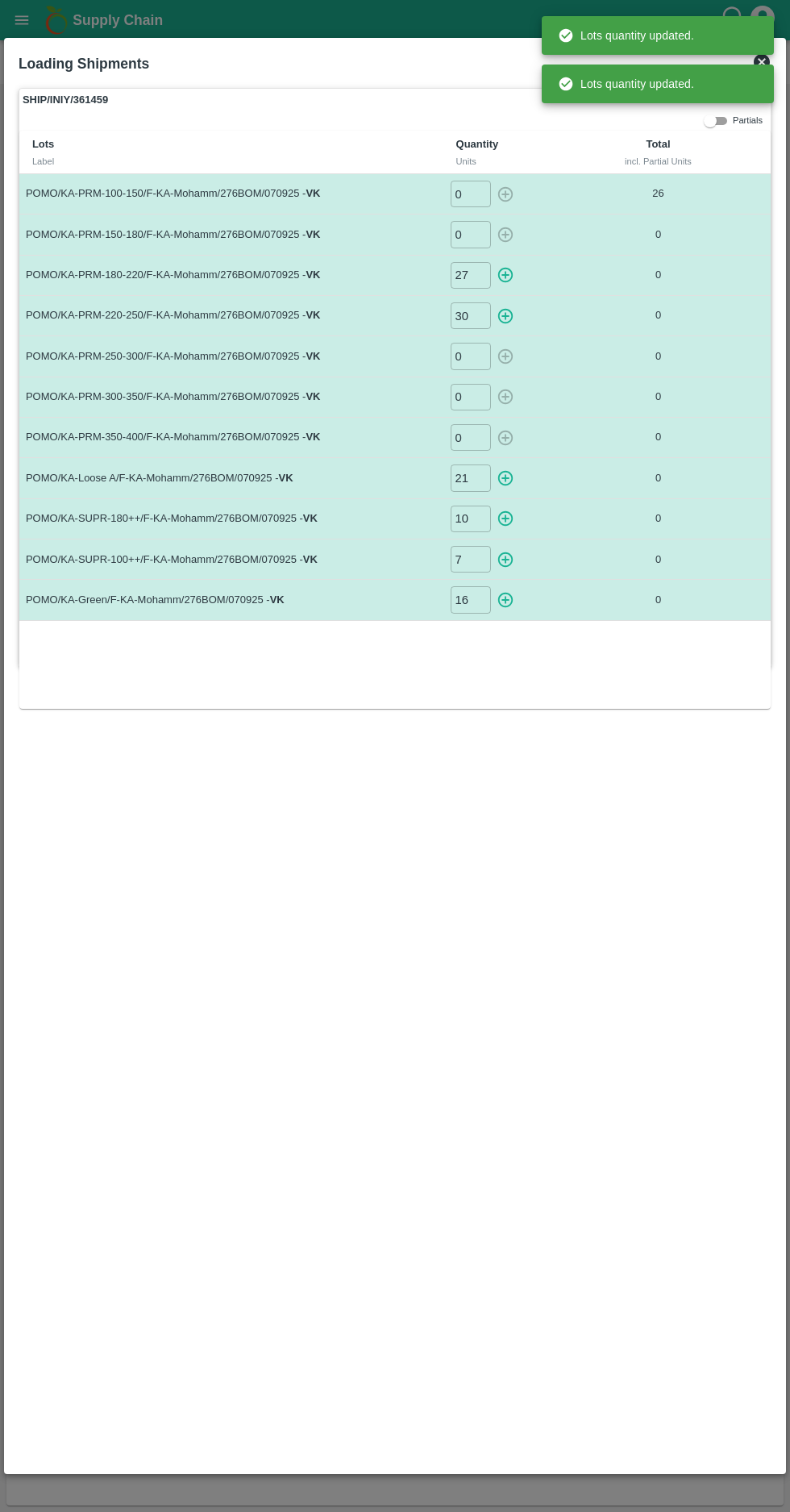
click at [496, 272] on icon "button" at bounding box center [505, 275] width 18 height 18
type input "0"
click at [503, 315] on icon "button" at bounding box center [505, 316] width 15 height 15
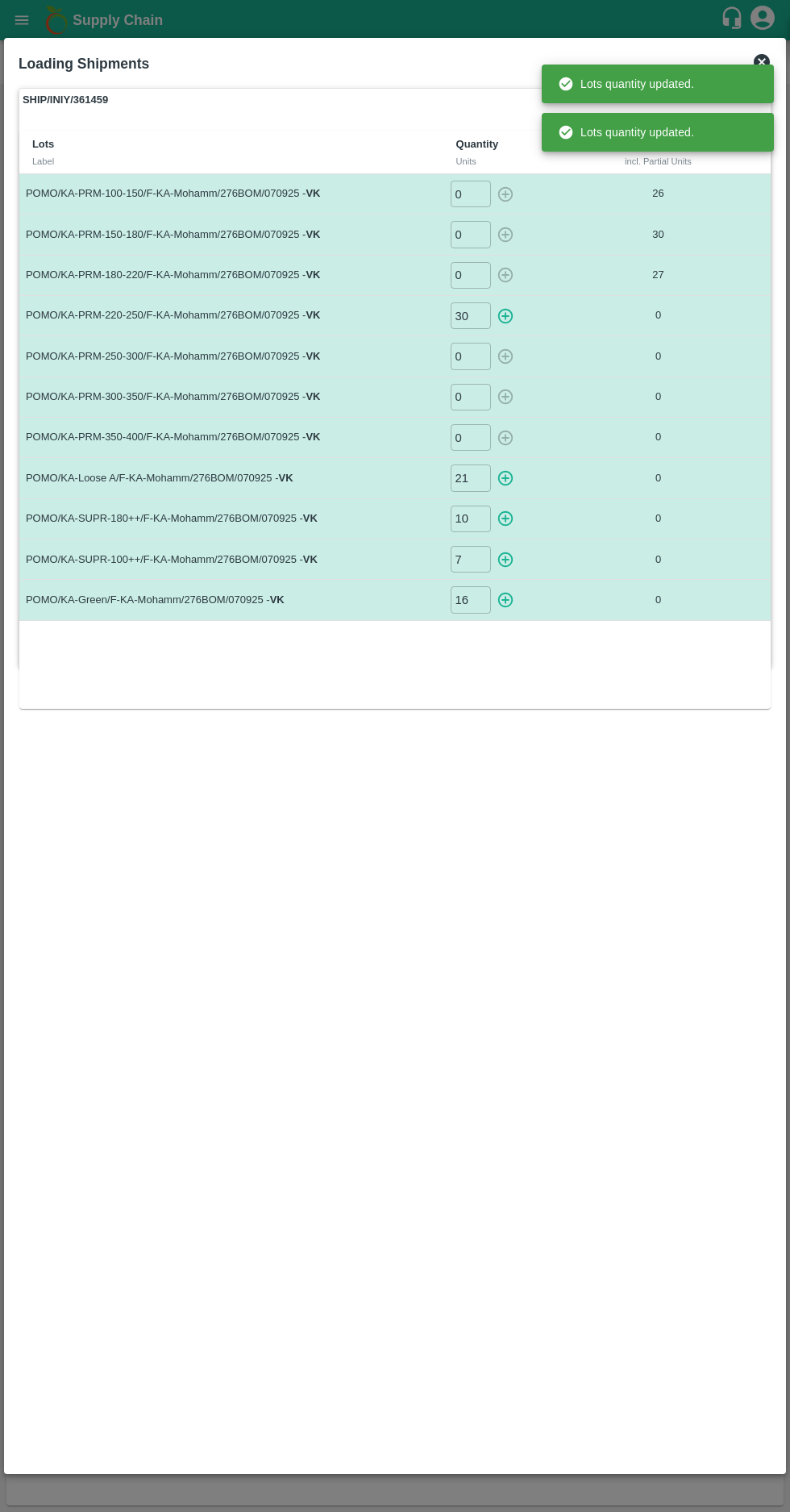
type input "0"
click at [497, 469] on icon "button" at bounding box center [505, 478] width 18 height 18
type input "0"
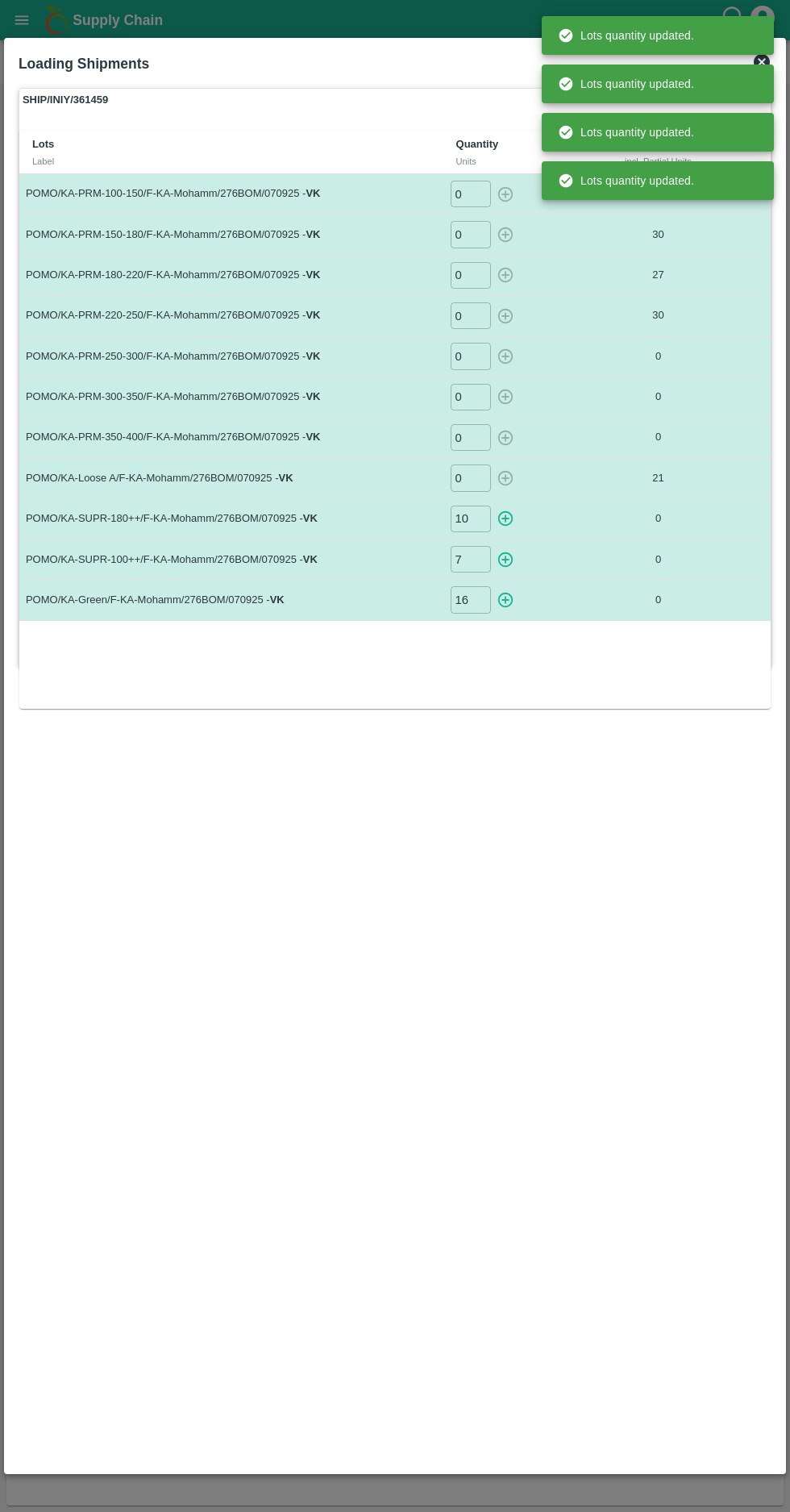
click at [505, 515] on icon "button" at bounding box center [505, 519] width 15 height 15
type input "0"
click at [503, 552] on icon "button" at bounding box center [505, 559] width 18 height 18
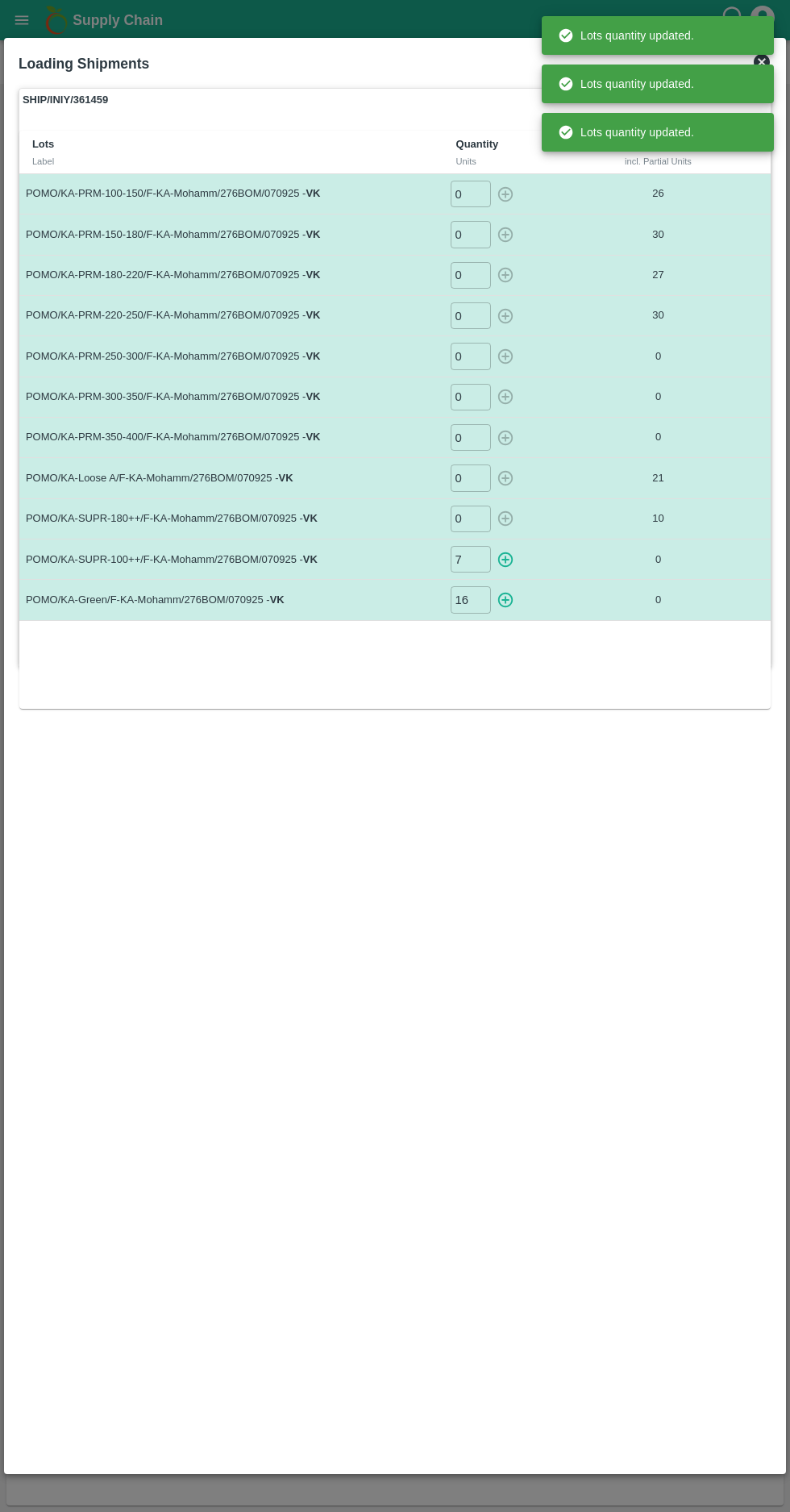
type input "0"
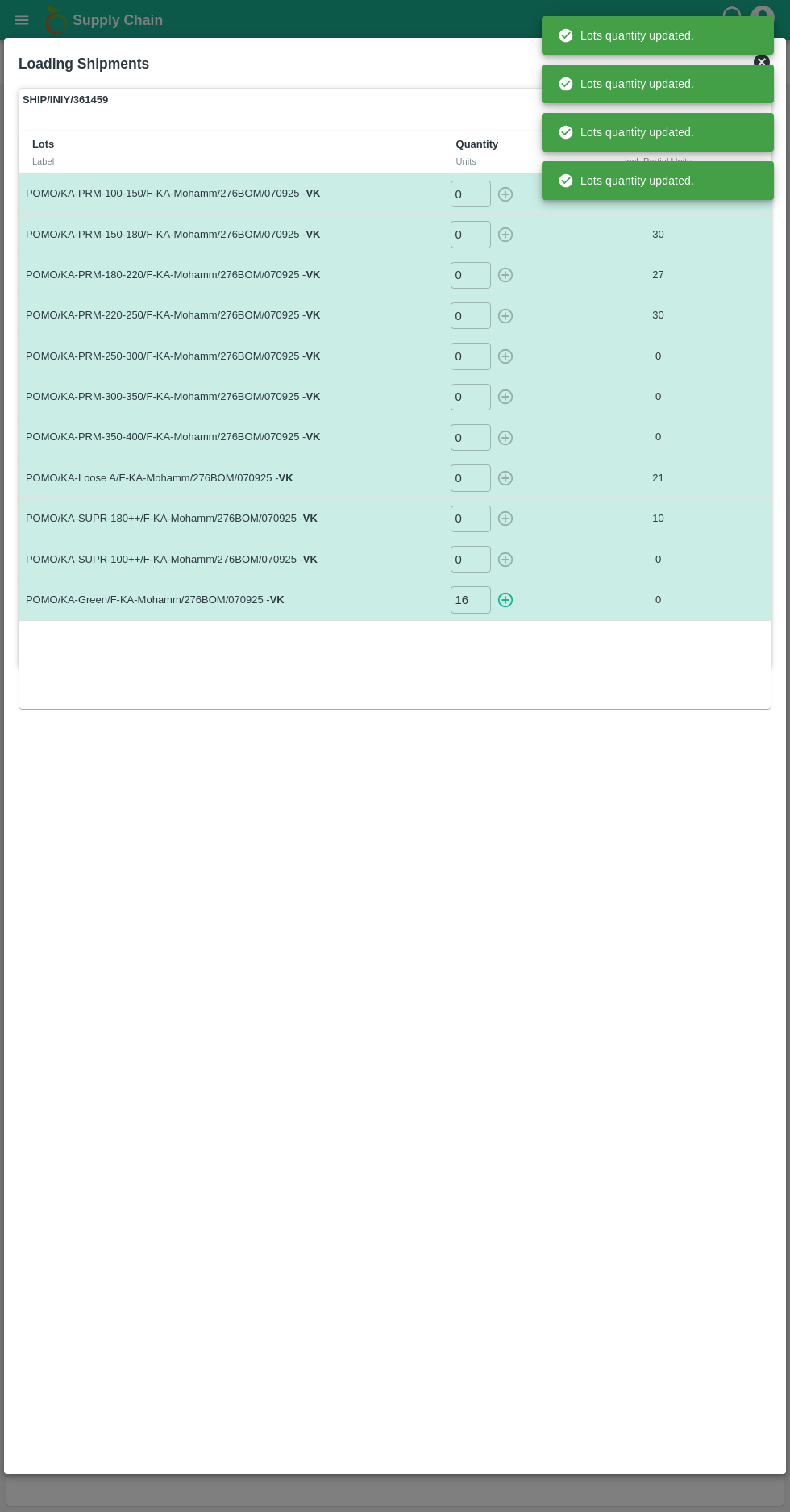
click at [505, 598] on icon "button" at bounding box center [505, 600] width 15 height 15
type input "0"
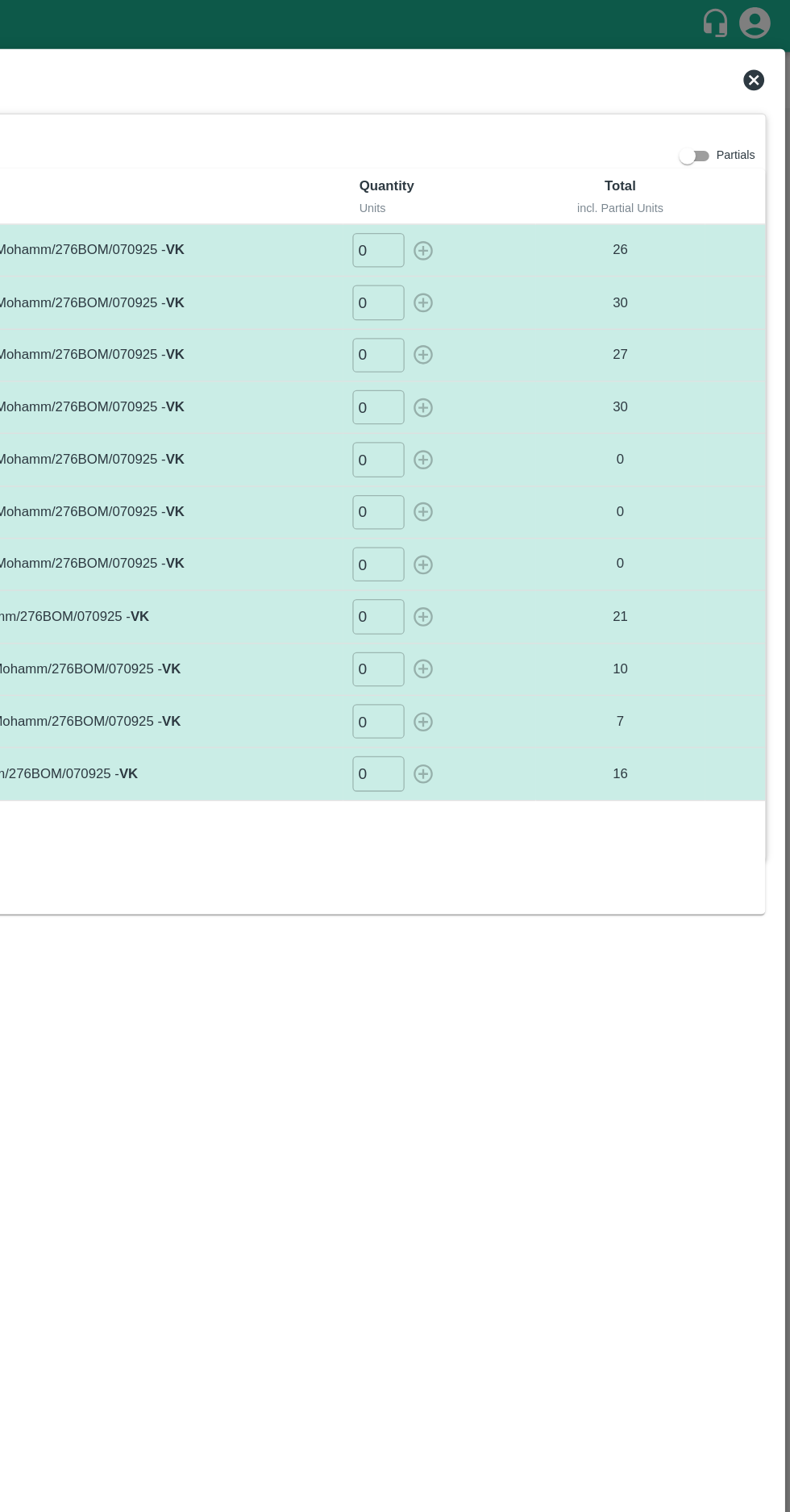
click at [755, 61] on icon at bounding box center [762, 61] width 16 height 16
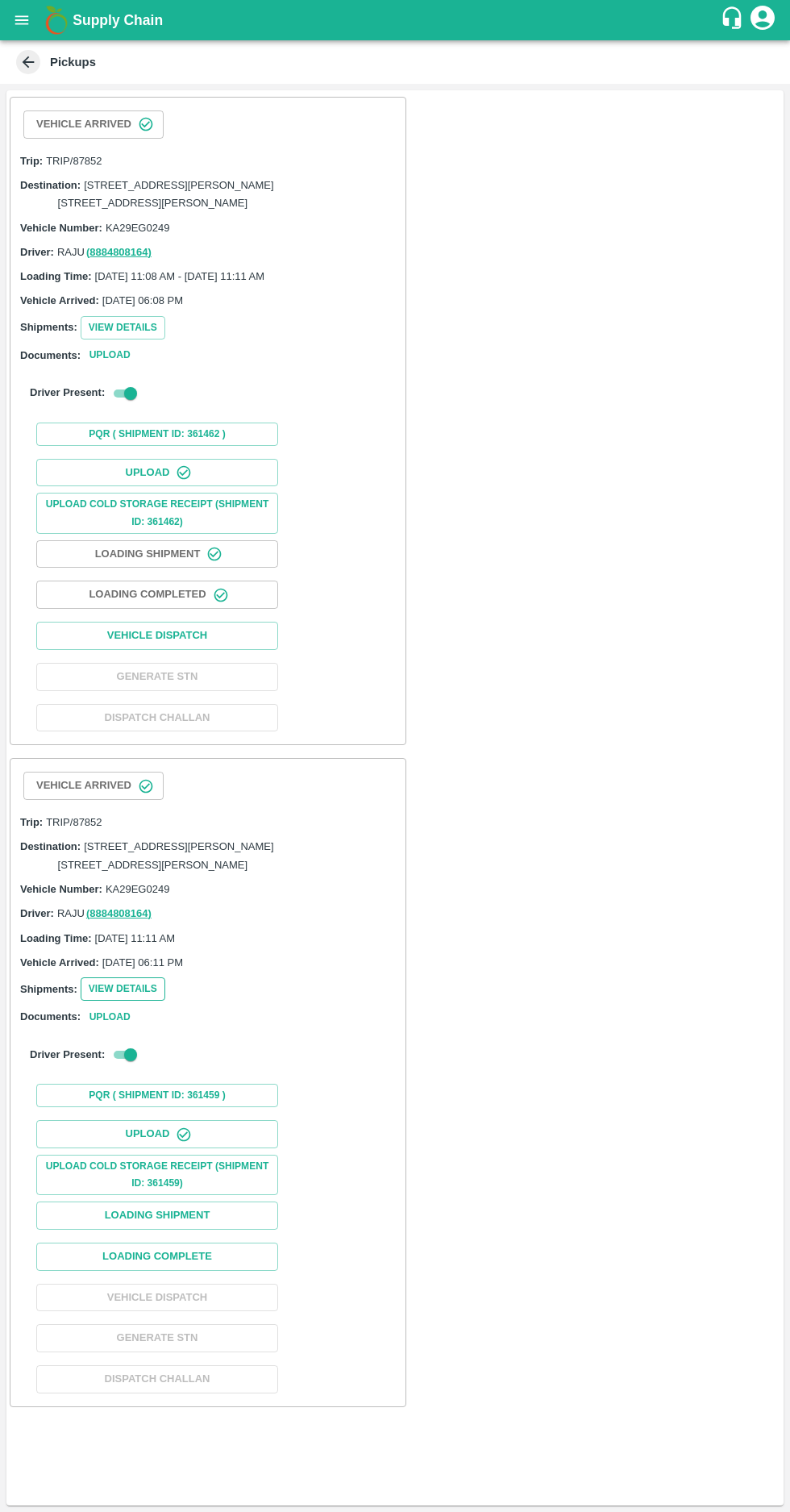
click at [114, 1000] on button "View Details" at bounding box center [123, 988] width 84 height 23
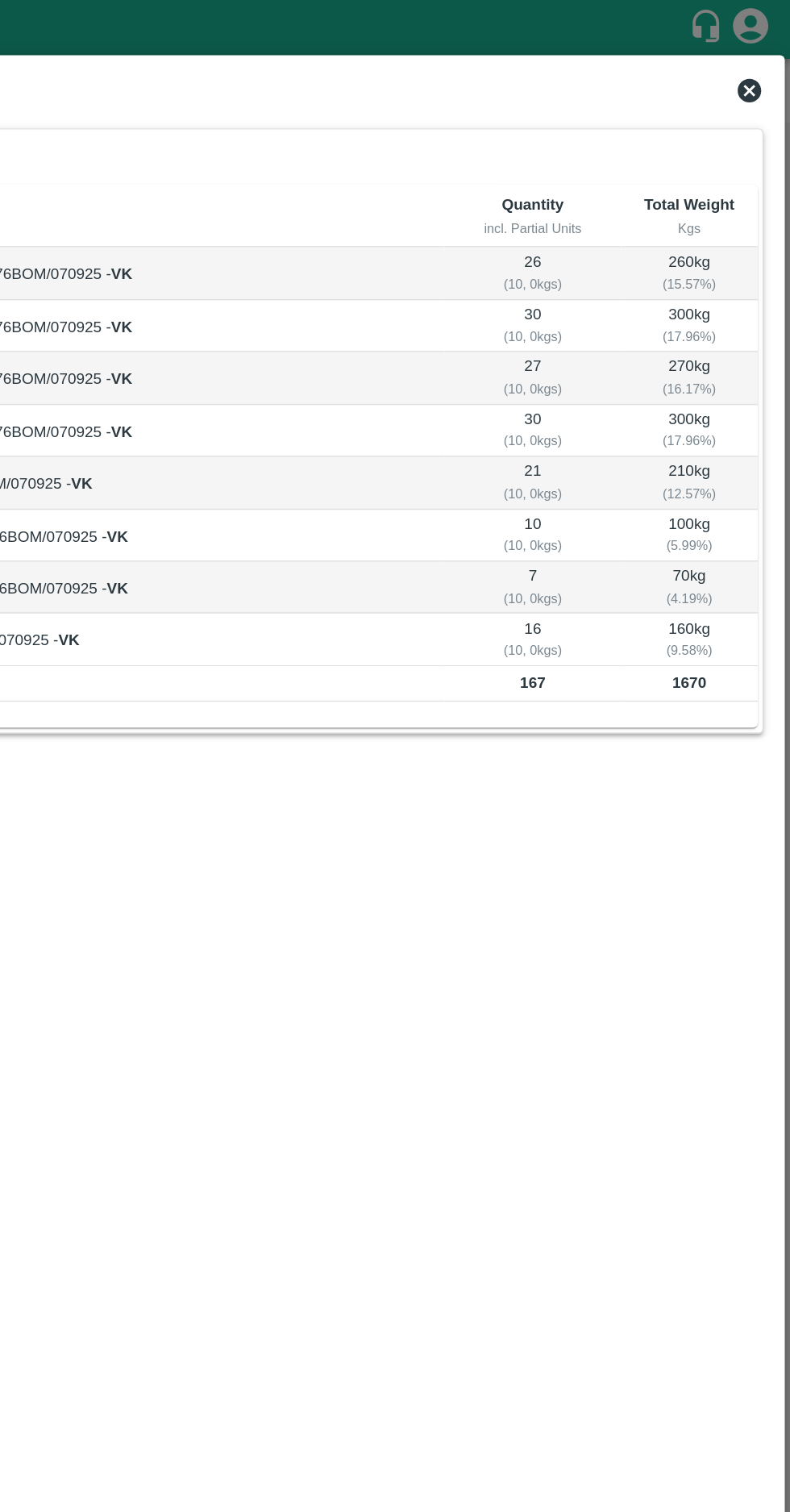
click at [759, 61] on icon at bounding box center [762, 61] width 16 height 16
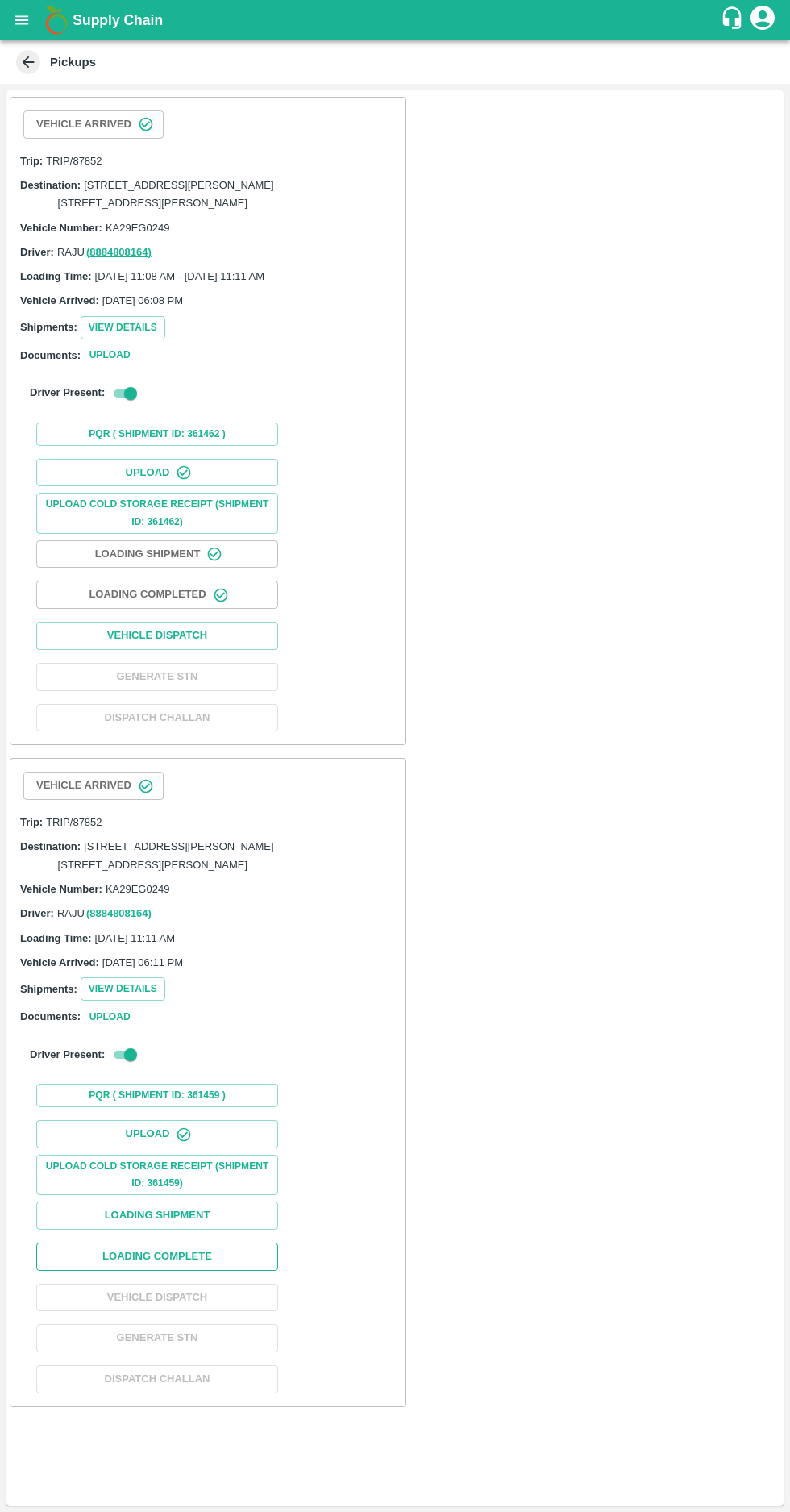
click at [215, 1271] on button "Loading Complete" at bounding box center [157, 1257] width 242 height 28
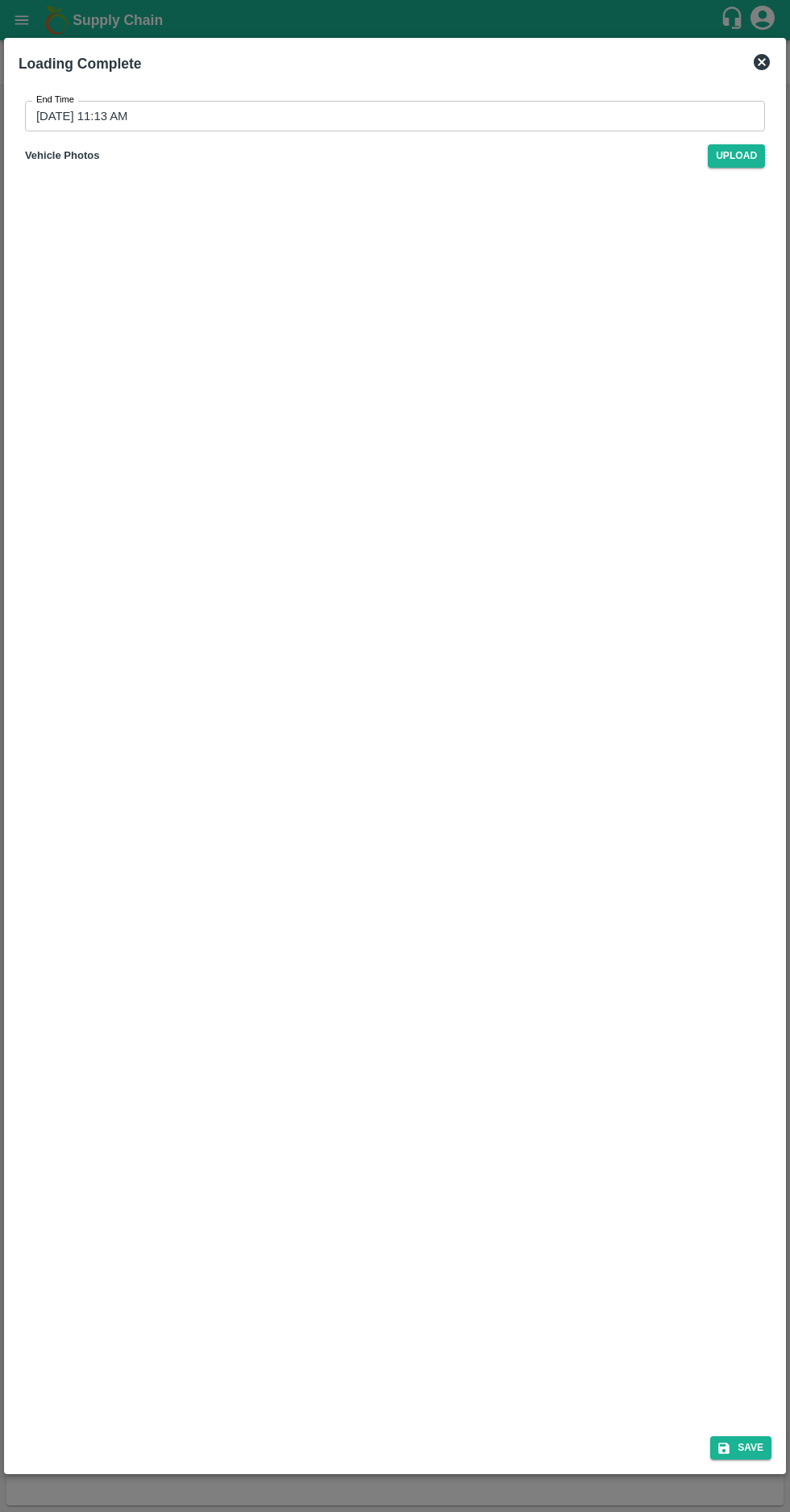
click at [59, 116] on input "10/09/2025 11:13 AM" at bounding box center [389, 116] width 729 height 31
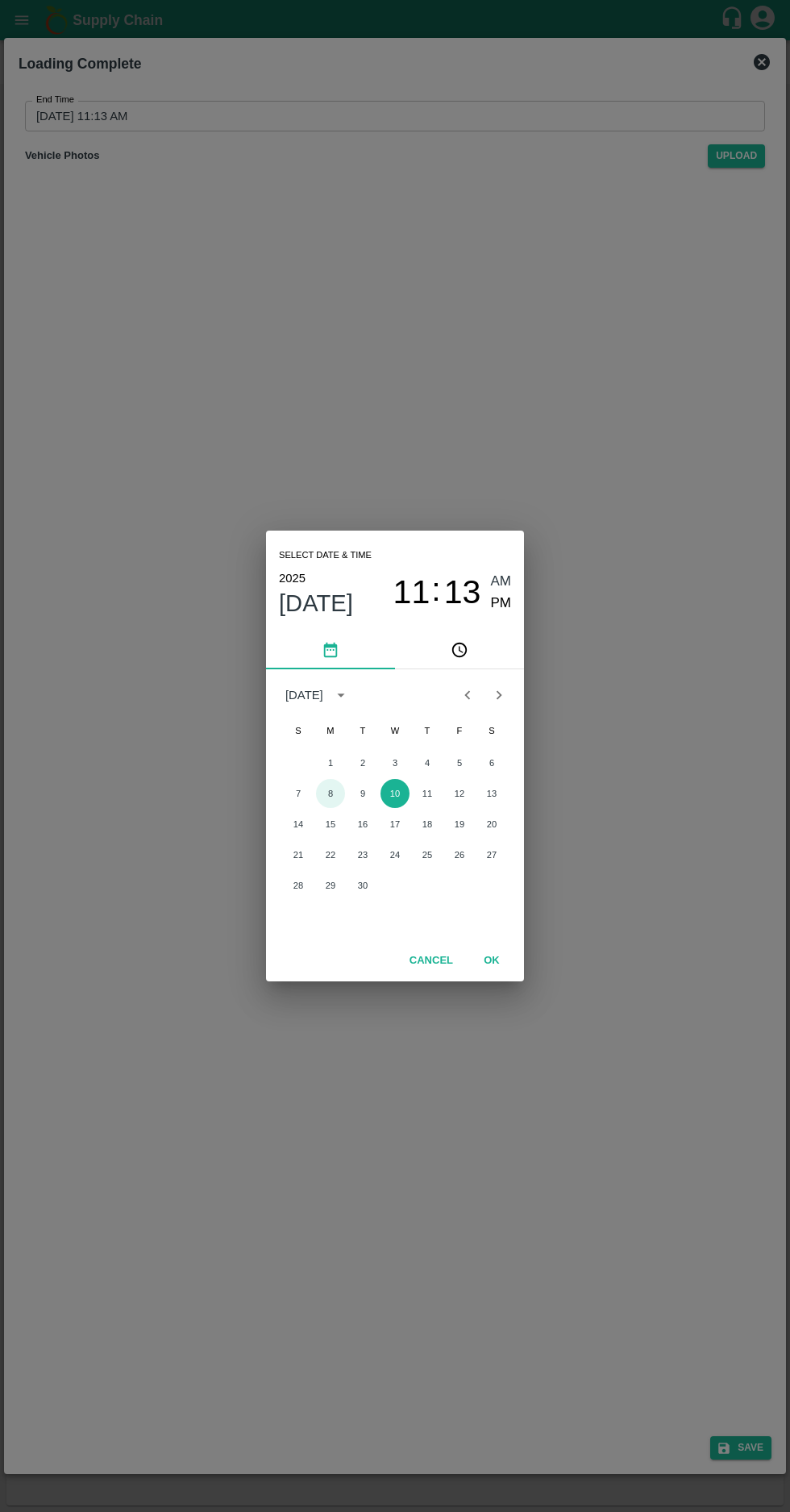
click at [329, 793] on button "8" at bounding box center [330, 793] width 29 height 29
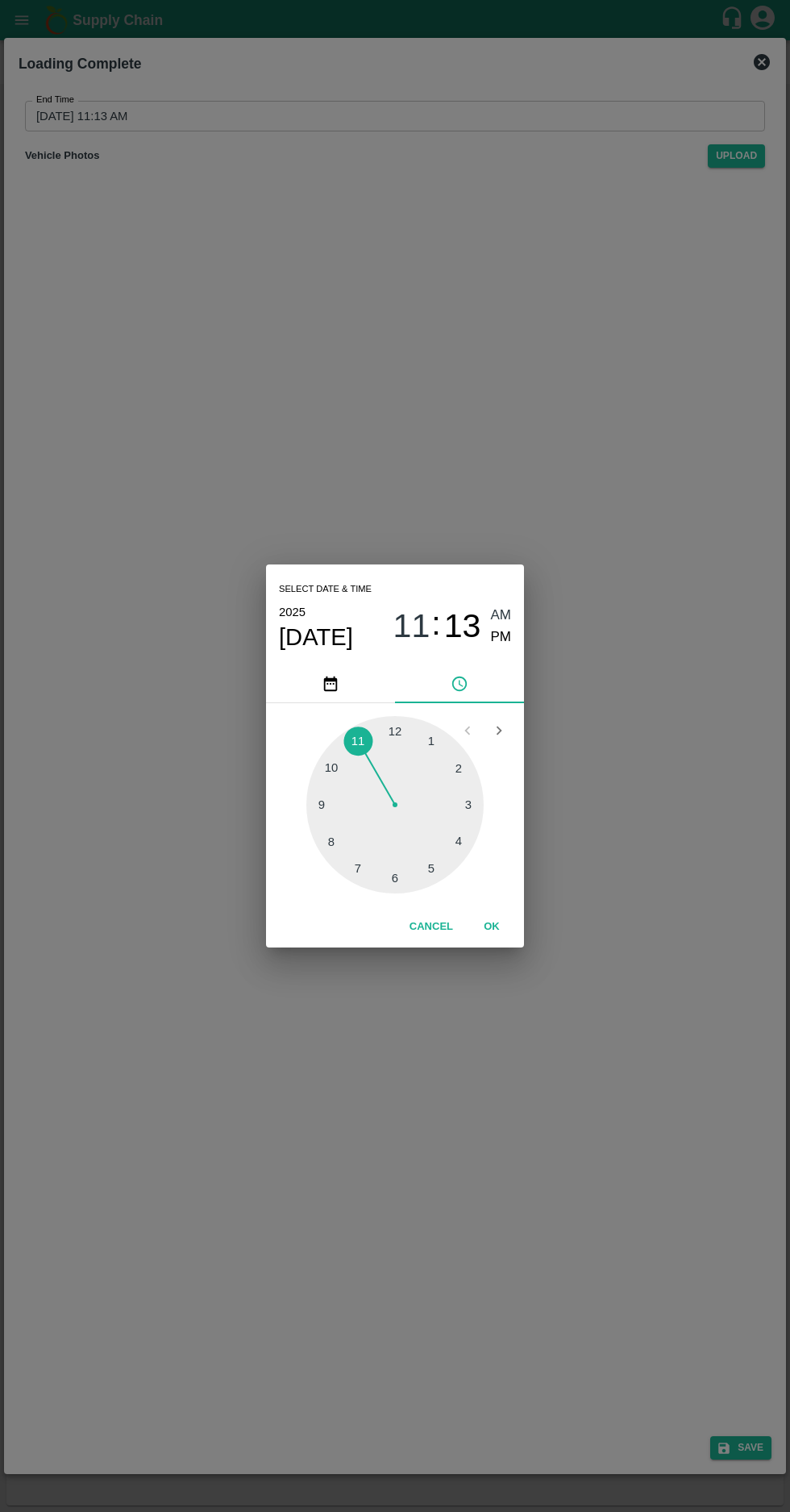
click at [398, 890] on div at bounding box center [395, 805] width 177 height 177
click at [494, 633] on span "PM" at bounding box center [501, 638] width 21 height 22
click at [508, 924] on button "OK" at bounding box center [491, 926] width 52 height 28
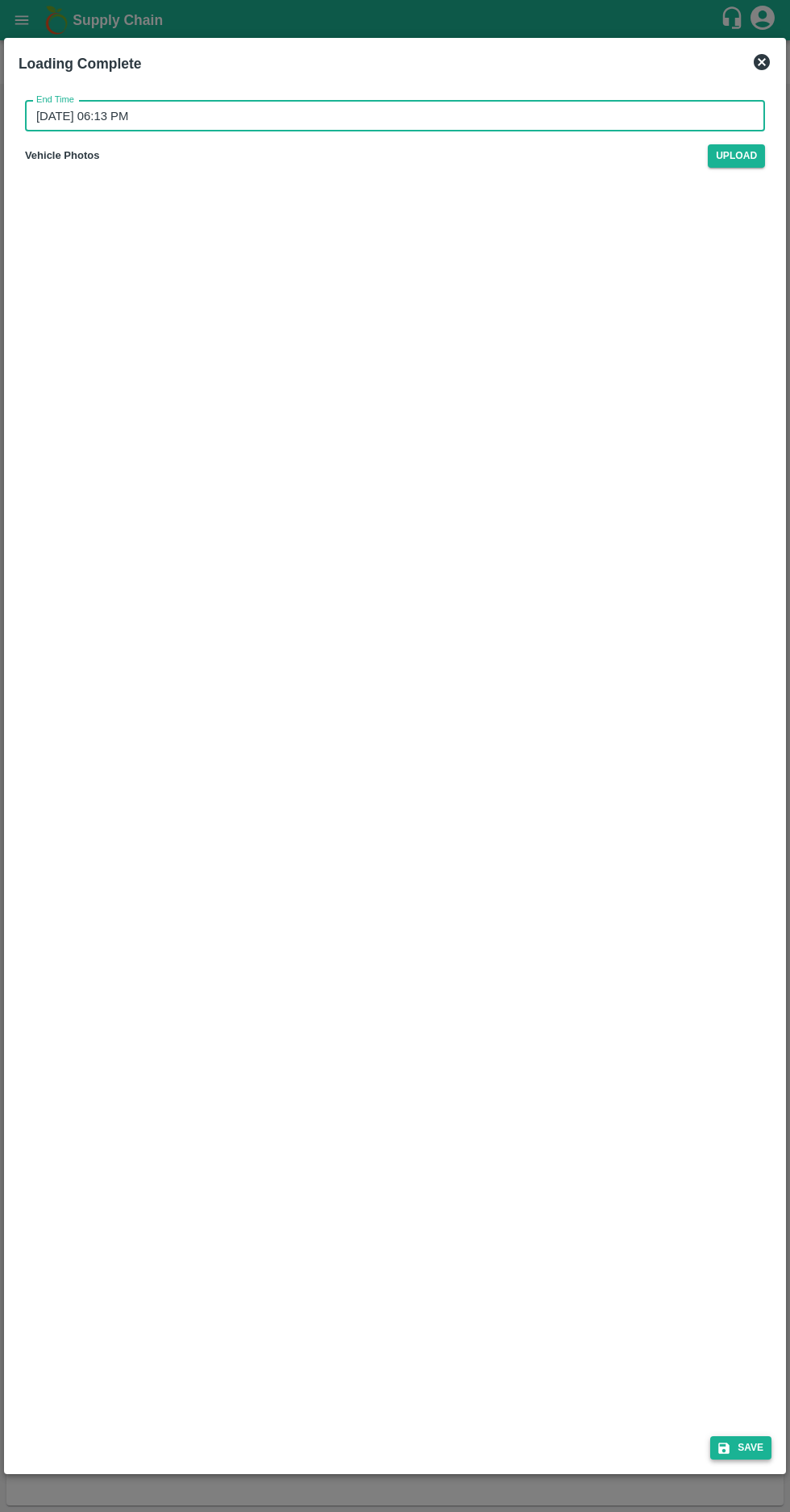
click at [745, 1452] on button "Save" at bounding box center [741, 1447] width 61 height 23
type input "10/09/2025 11:13 AM"
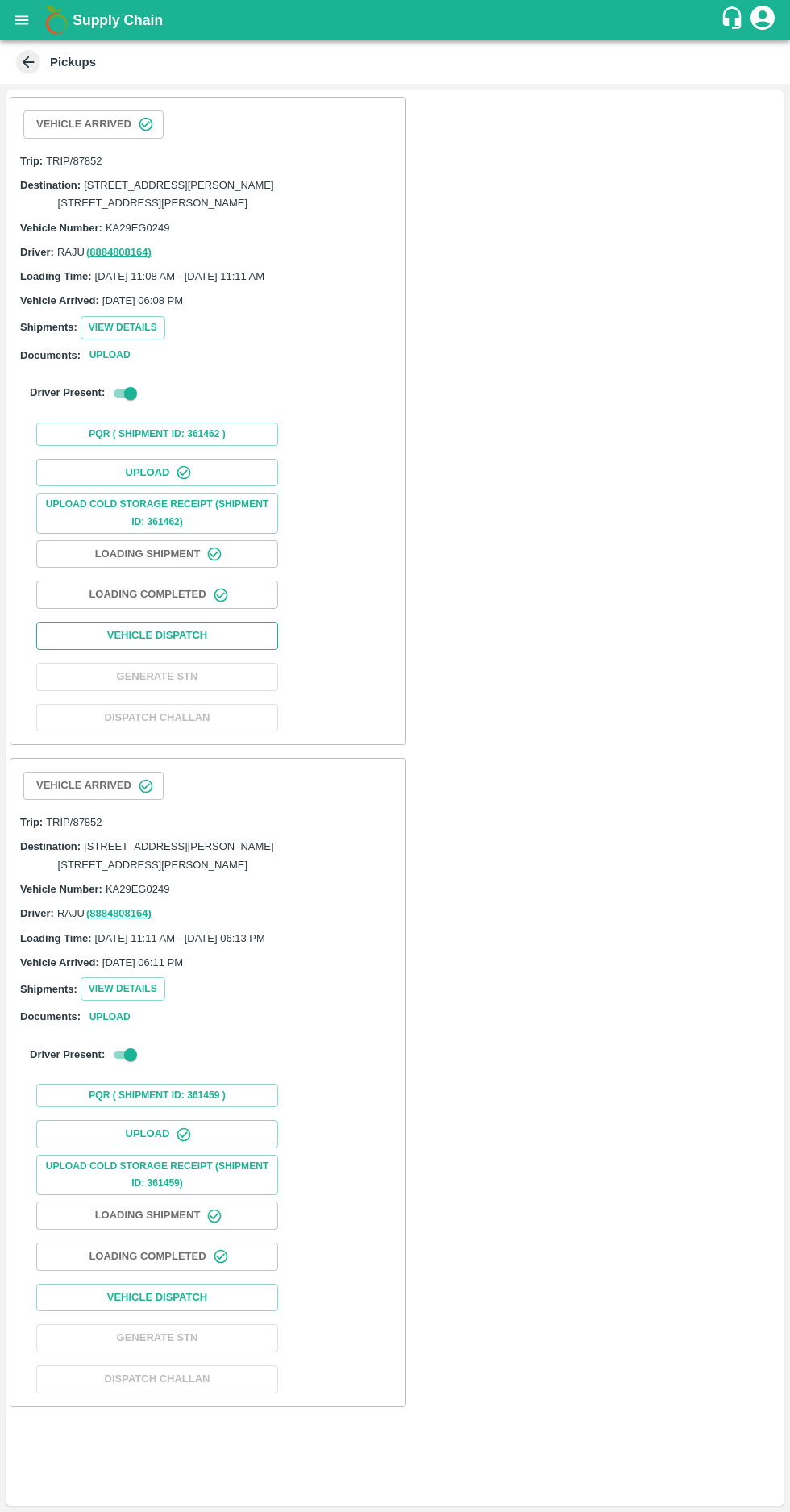
click at [147, 650] on button "Vehicle Dispatch" at bounding box center [157, 635] width 242 height 28
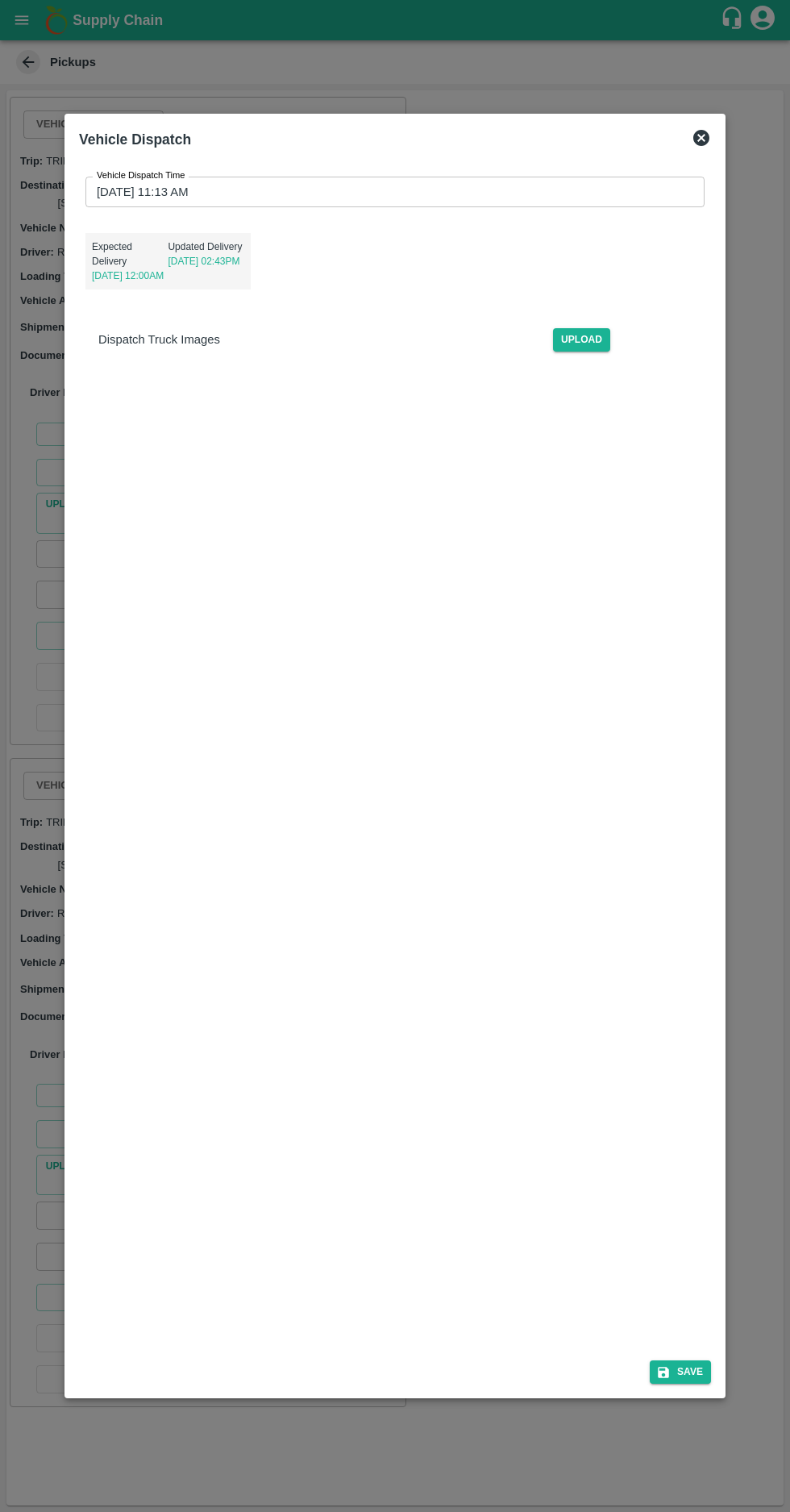
click at [116, 169] on label "Vehicle Dispatch Time" at bounding box center [141, 175] width 89 height 13
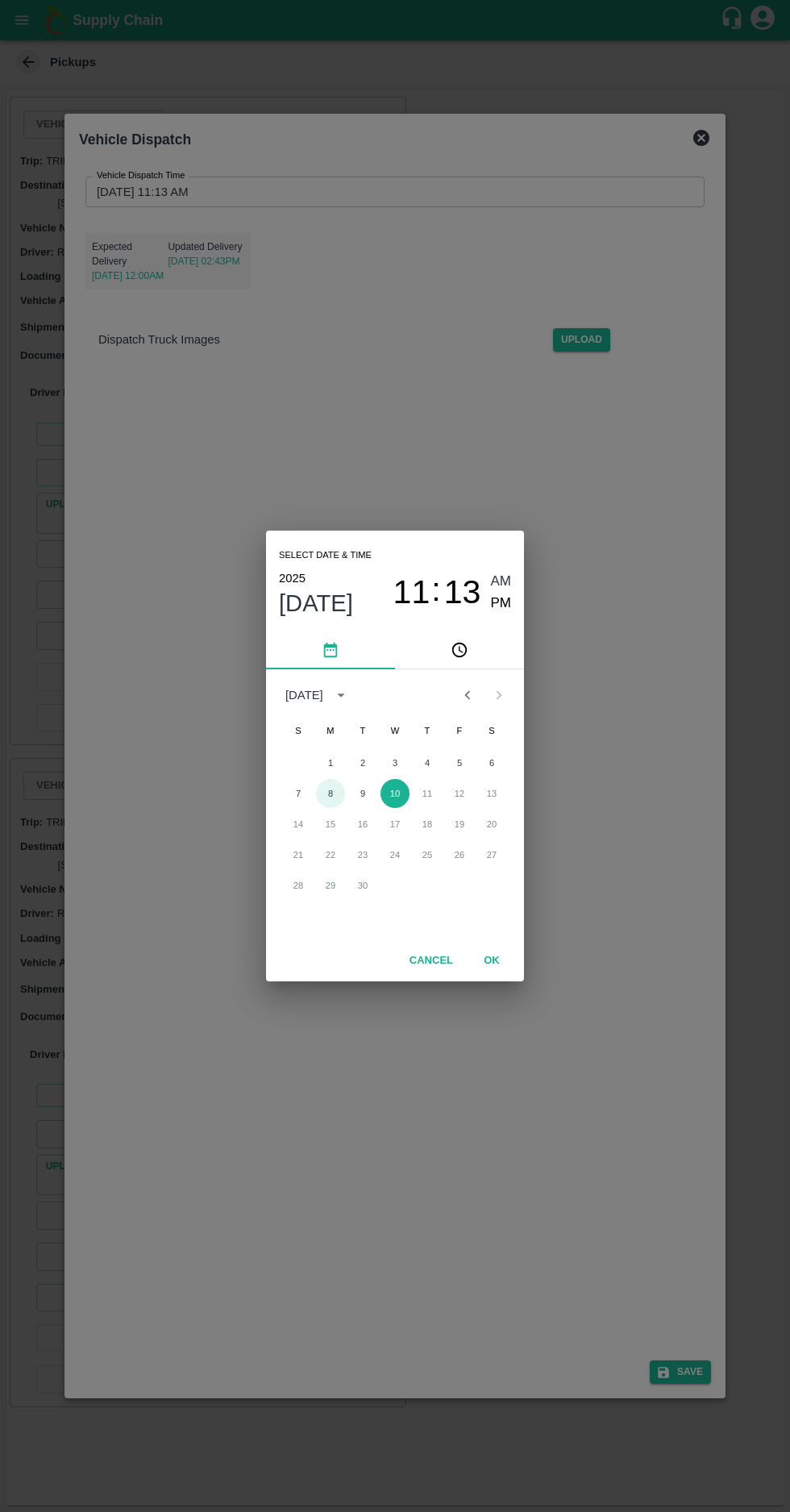
click at [327, 793] on button "8" at bounding box center [330, 793] width 29 height 29
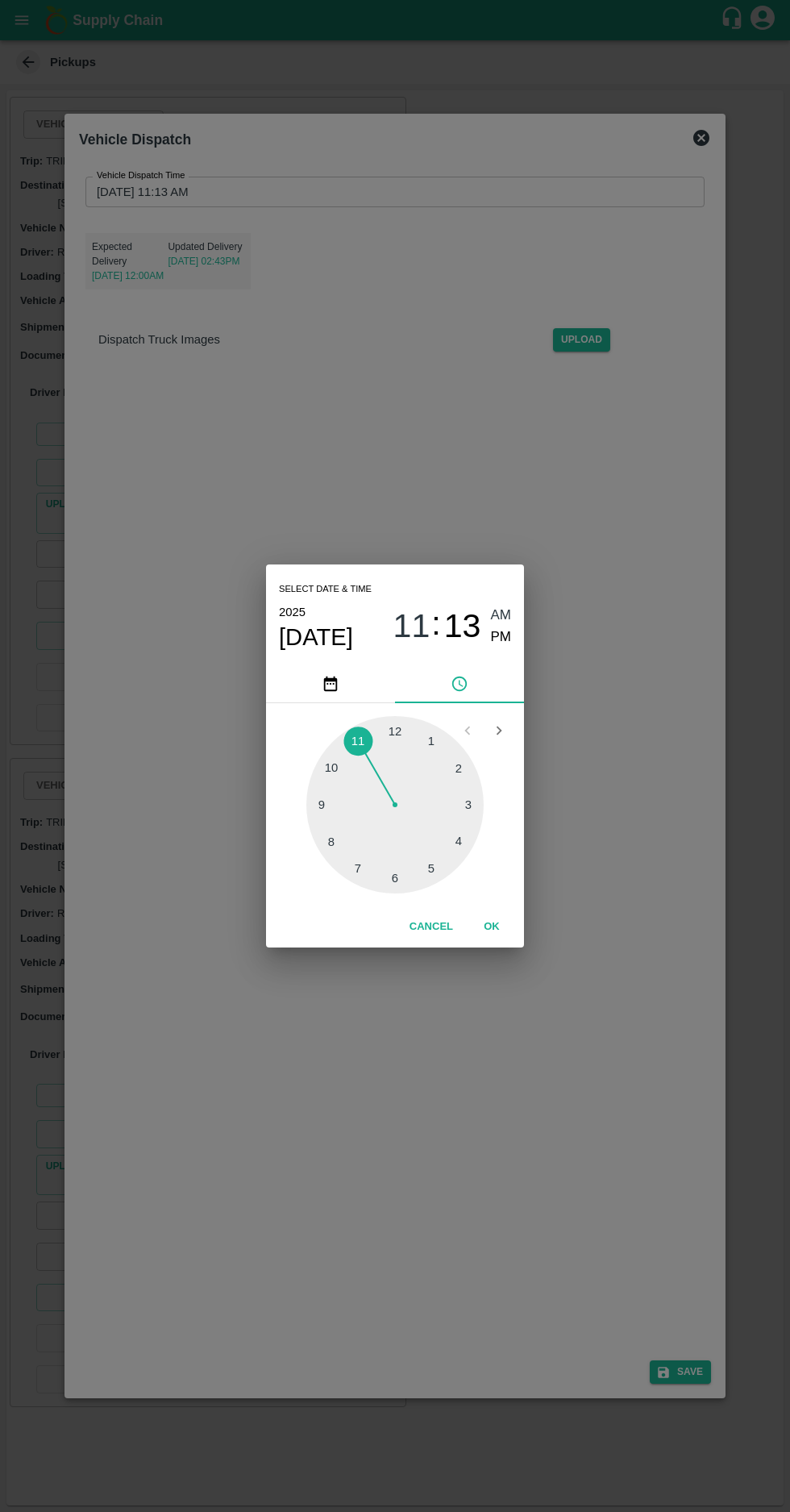
click at [395, 885] on div at bounding box center [395, 805] width 177 height 177
click at [398, 875] on div at bounding box center [395, 805] width 177 height 177
click at [501, 637] on span "PM" at bounding box center [501, 638] width 21 height 22
type input "08/09/2025 06:29 PM"
click at [501, 918] on button "OK" at bounding box center [491, 926] width 52 height 28
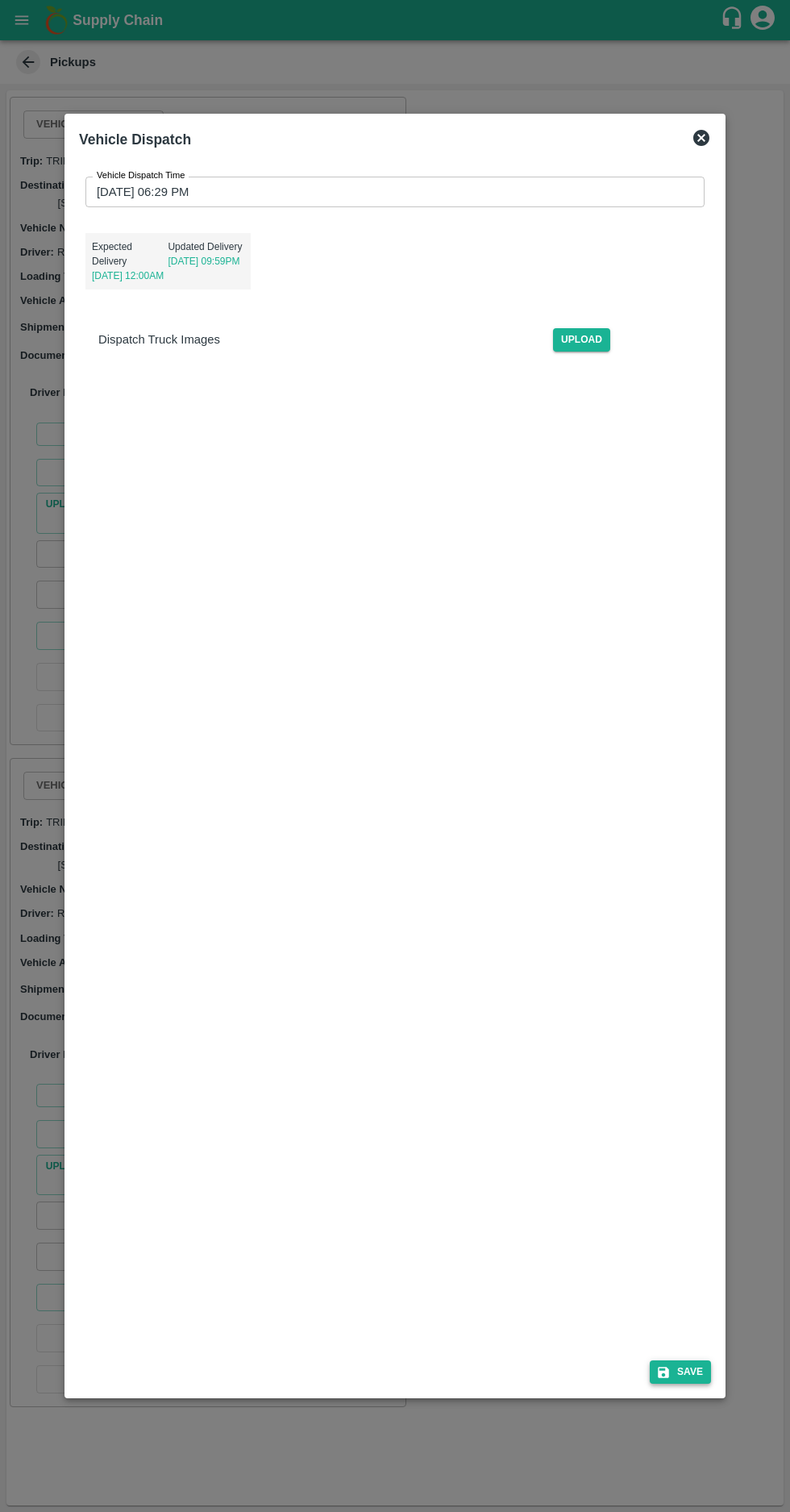
click at [689, 1383] on button "Save" at bounding box center [680, 1372] width 61 height 23
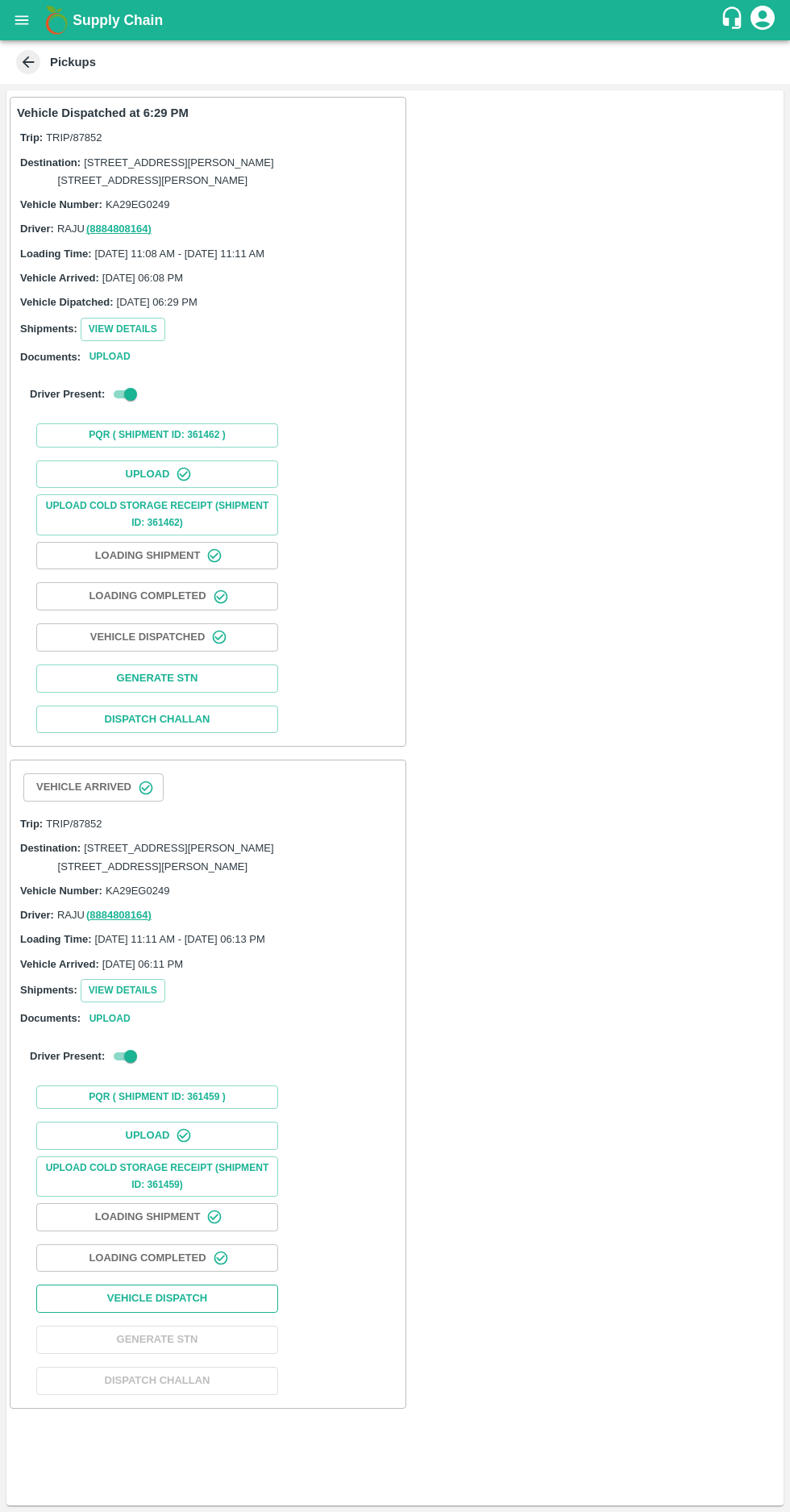
click at [148, 1313] on button "Vehicle Dispatch" at bounding box center [157, 1298] width 242 height 28
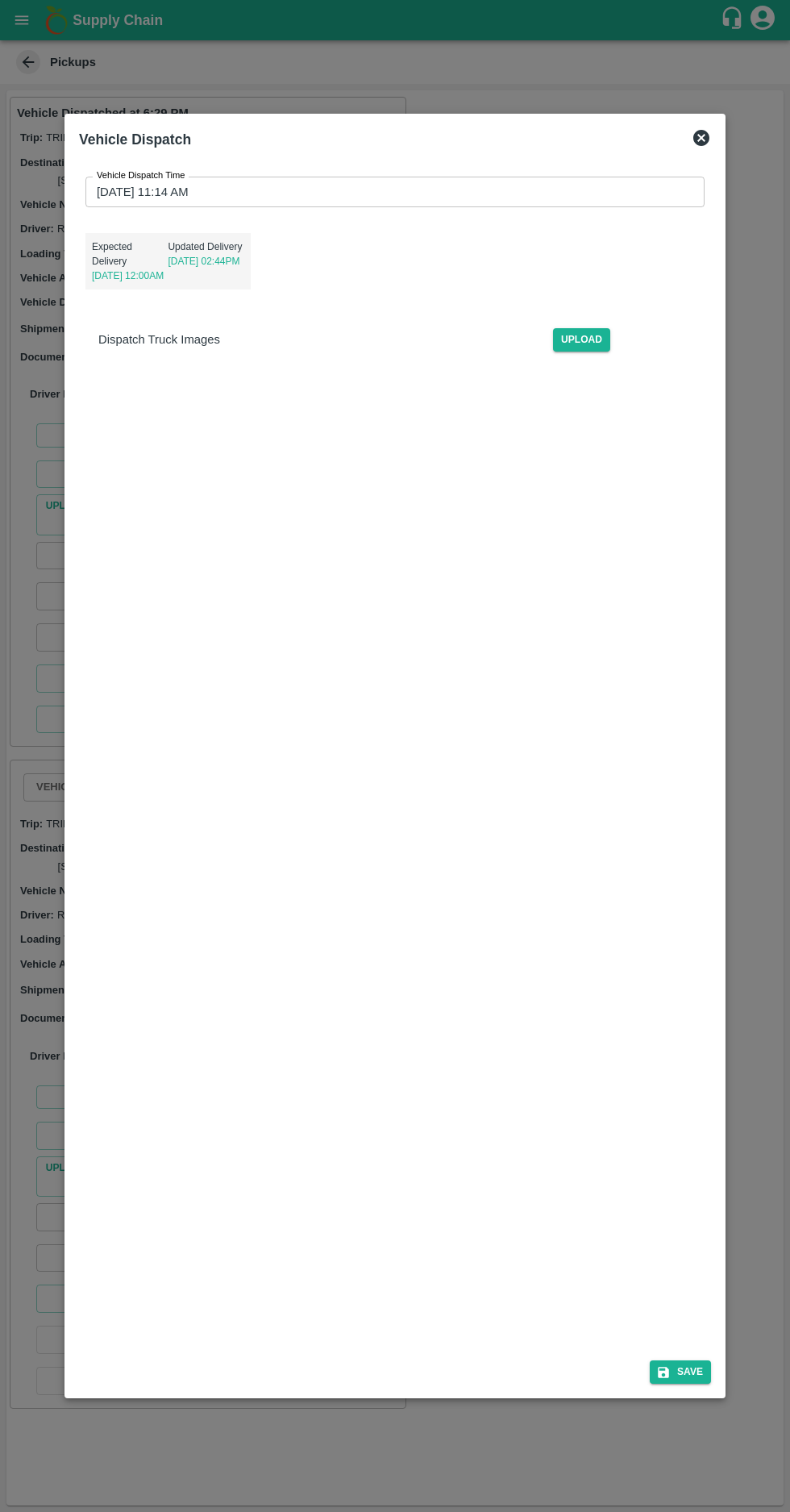
click at [129, 176] on input "10/09/2025 11:14 AM" at bounding box center [389, 192] width 608 height 31
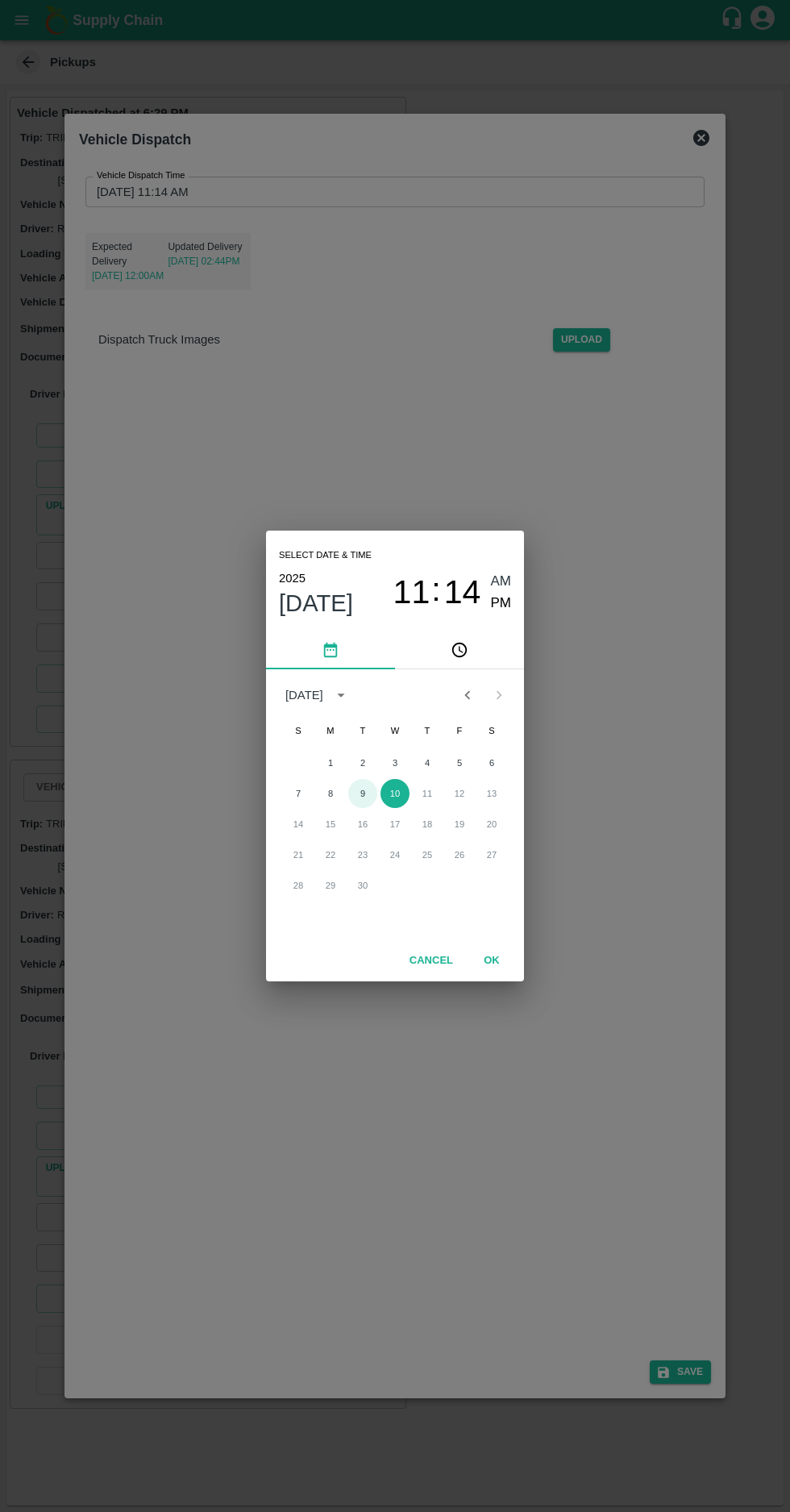
click at [362, 793] on button "9" at bounding box center [363, 793] width 29 height 29
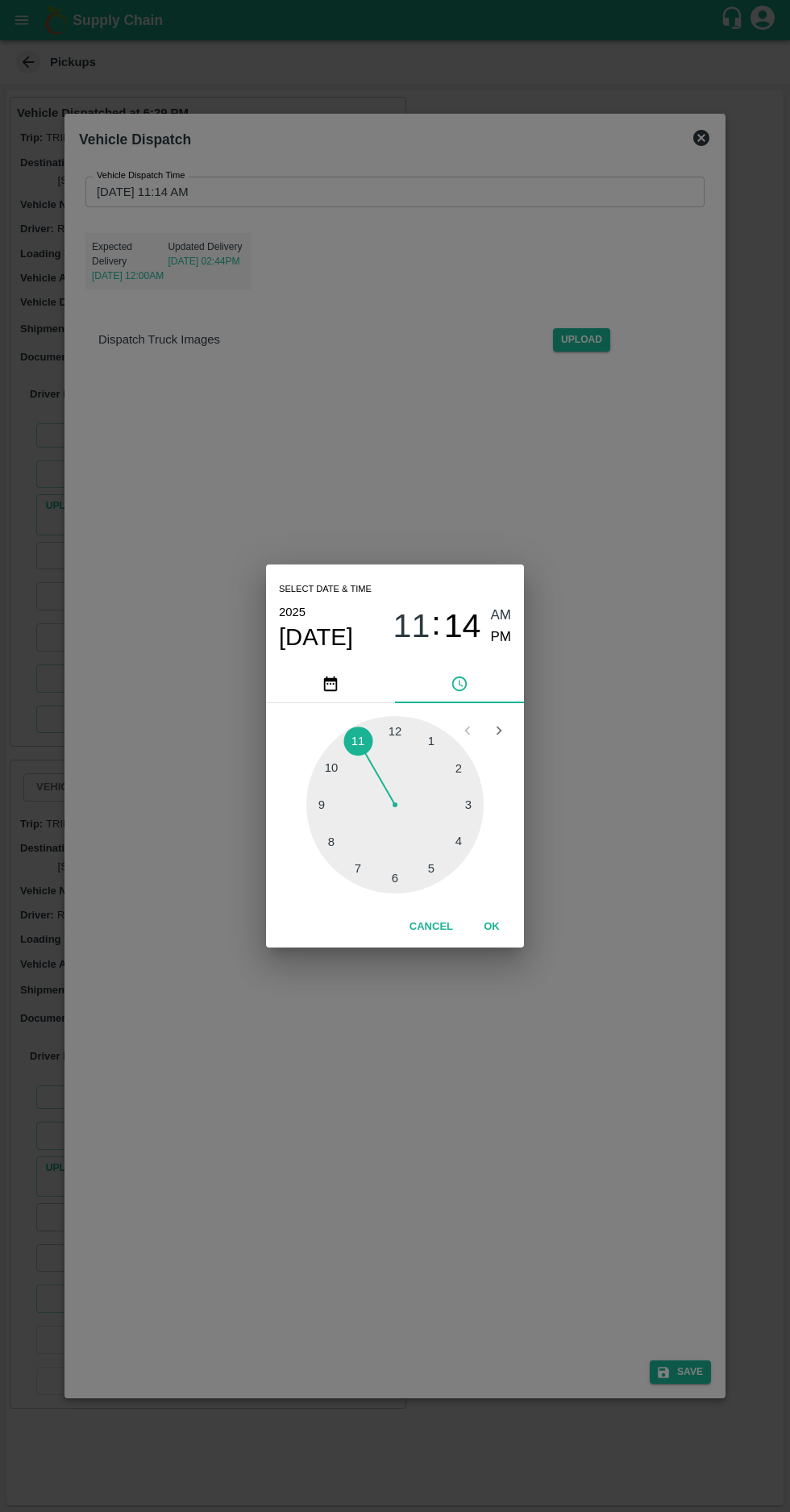
click at [314, 635] on span "Sep 9" at bounding box center [316, 637] width 74 height 29
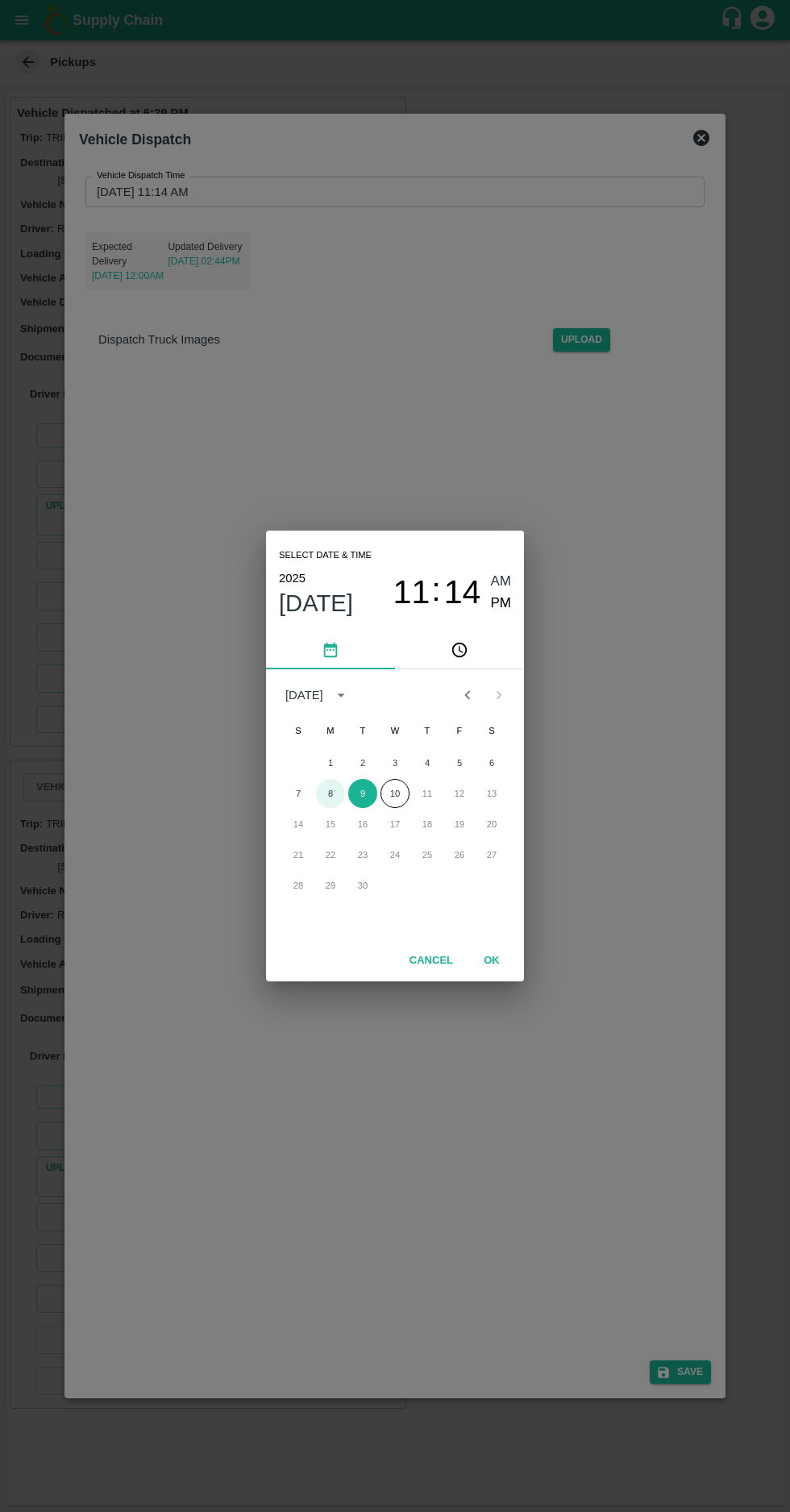
click at [327, 795] on button "8" at bounding box center [330, 793] width 29 height 29
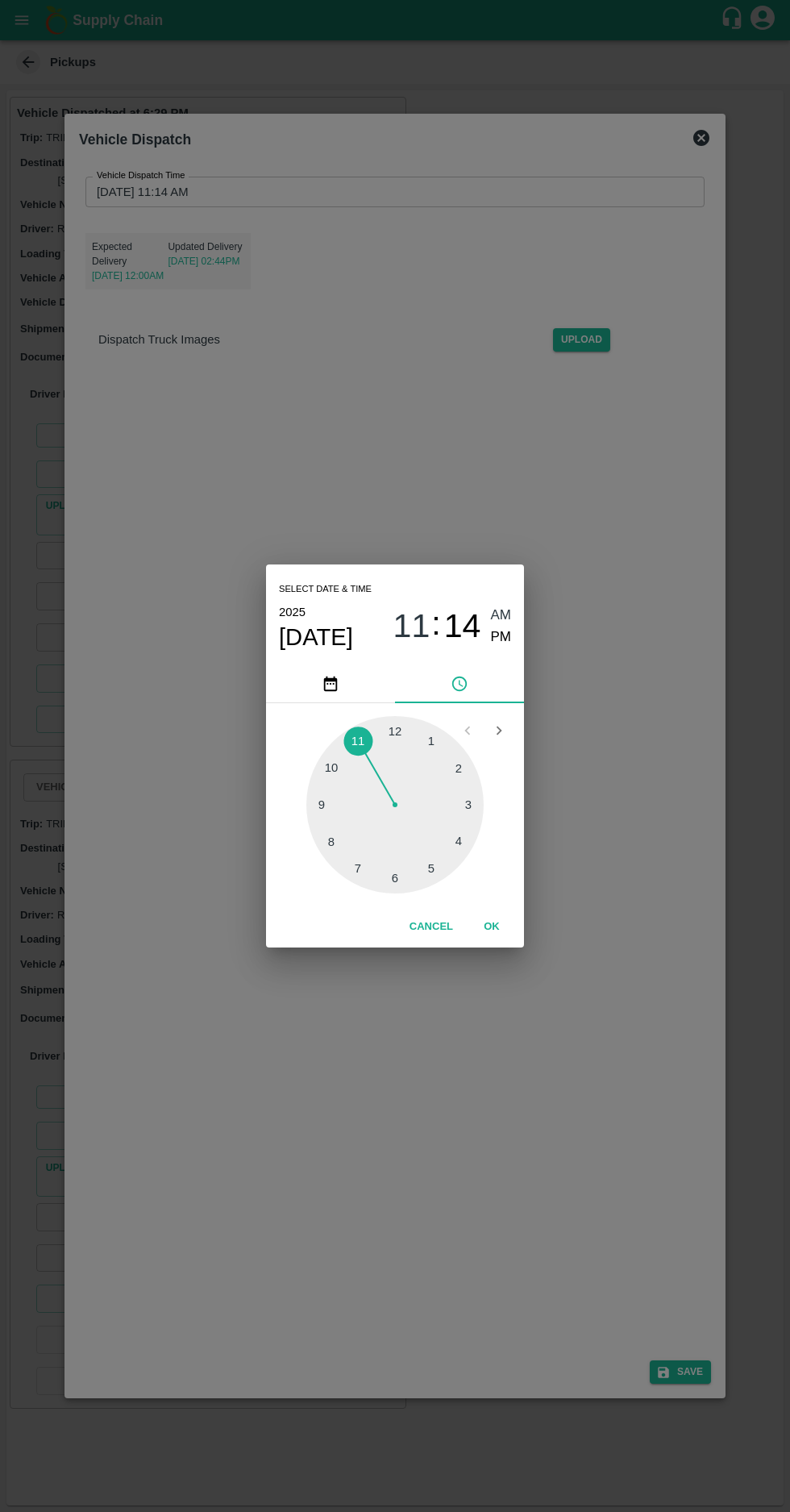
click at [398, 884] on div at bounding box center [395, 805] width 177 height 177
click at [397, 881] on div at bounding box center [395, 805] width 177 height 177
click at [503, 636] on span "PM" at bounding box center [501, 638] width 21 height 22
type input "08/09/2025 06:30 PM"
click at [481, 921] on button "OK" at bounding box center [491, 926] width 52 height 28
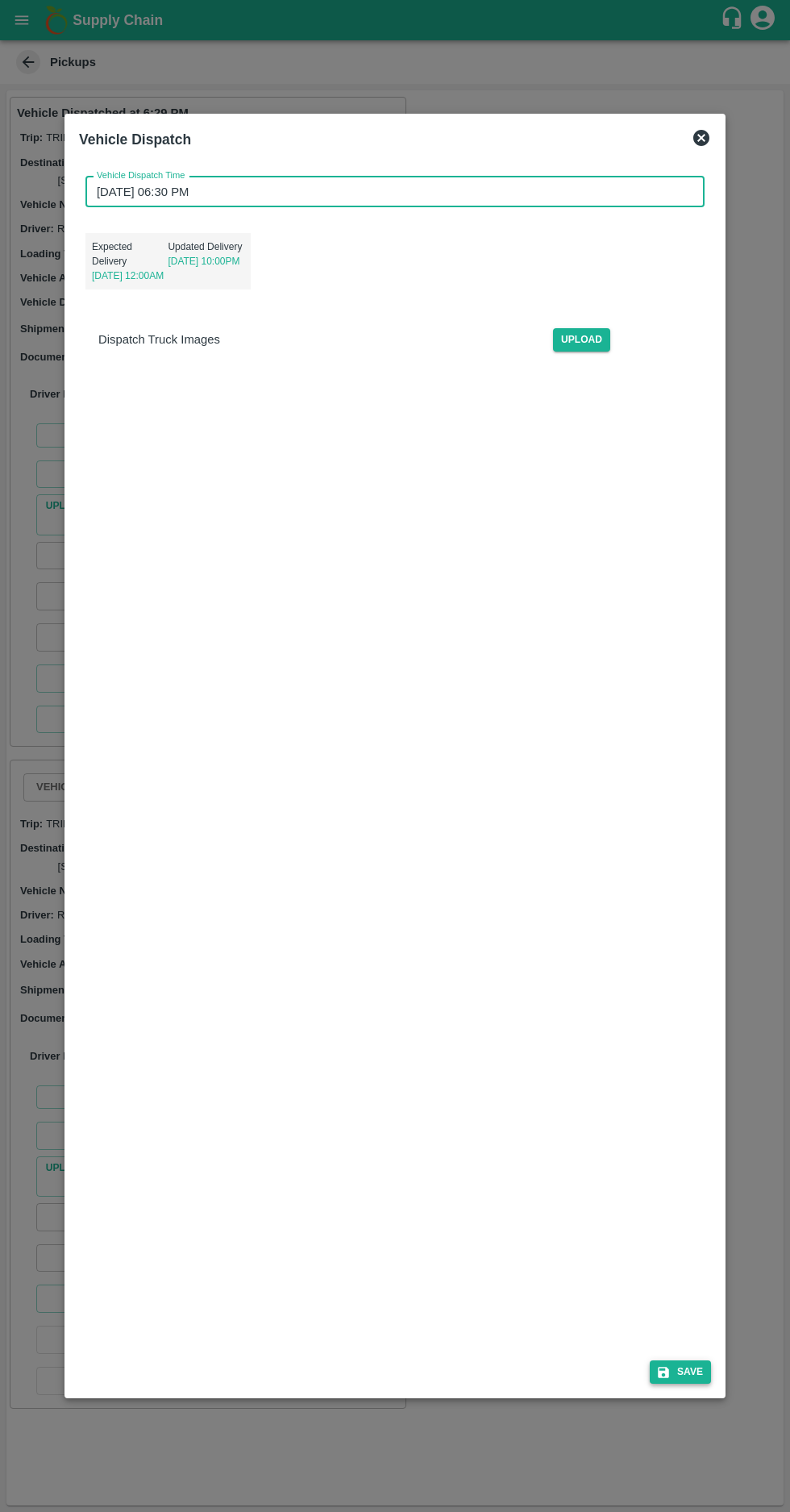
click at [691, 1383] on button "Save" at bounding box center [680, 1372] width 61 height 23
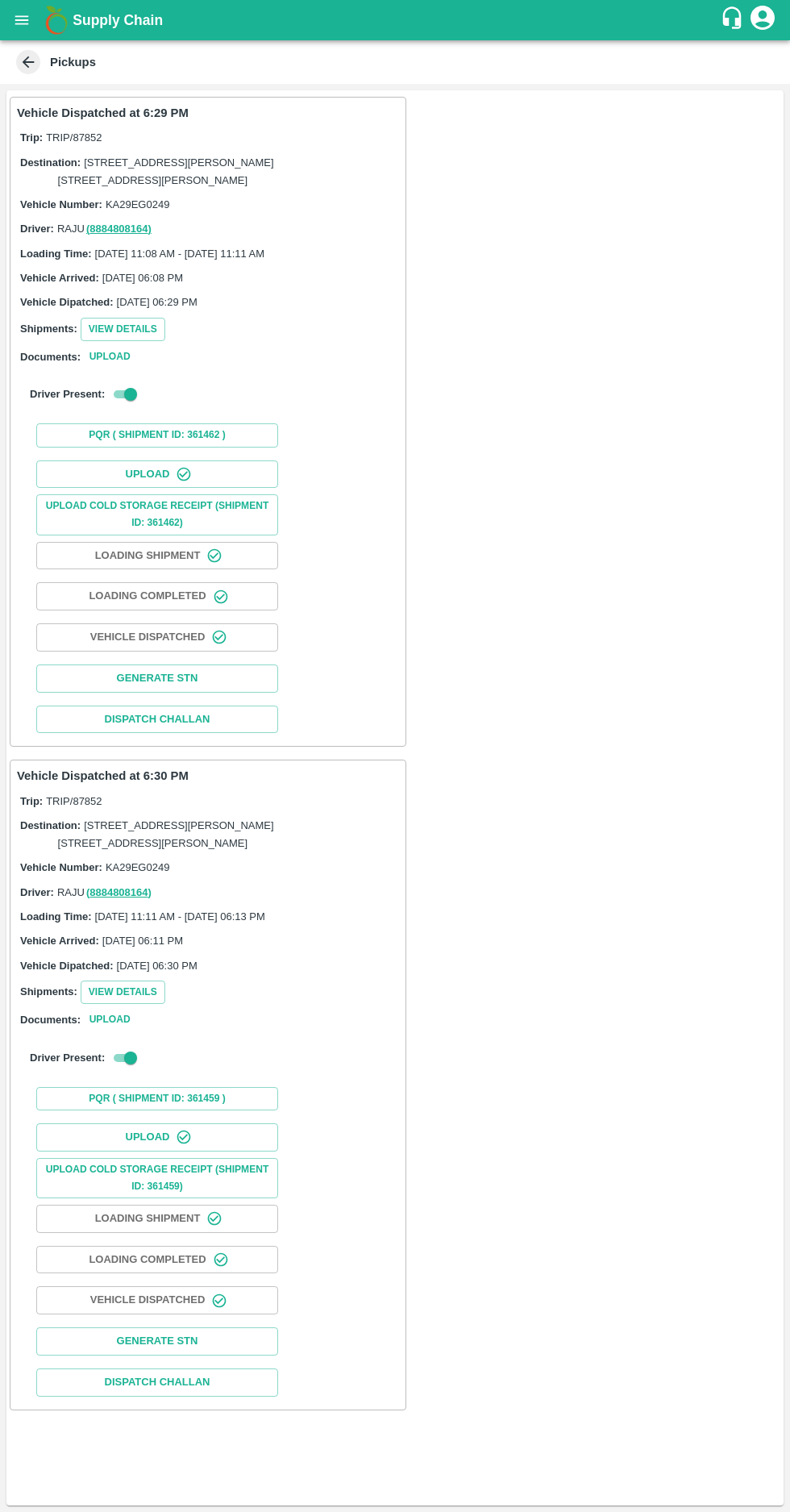
click at [31, 64] on icon at bounding box center [28, 62] width 18 height 18
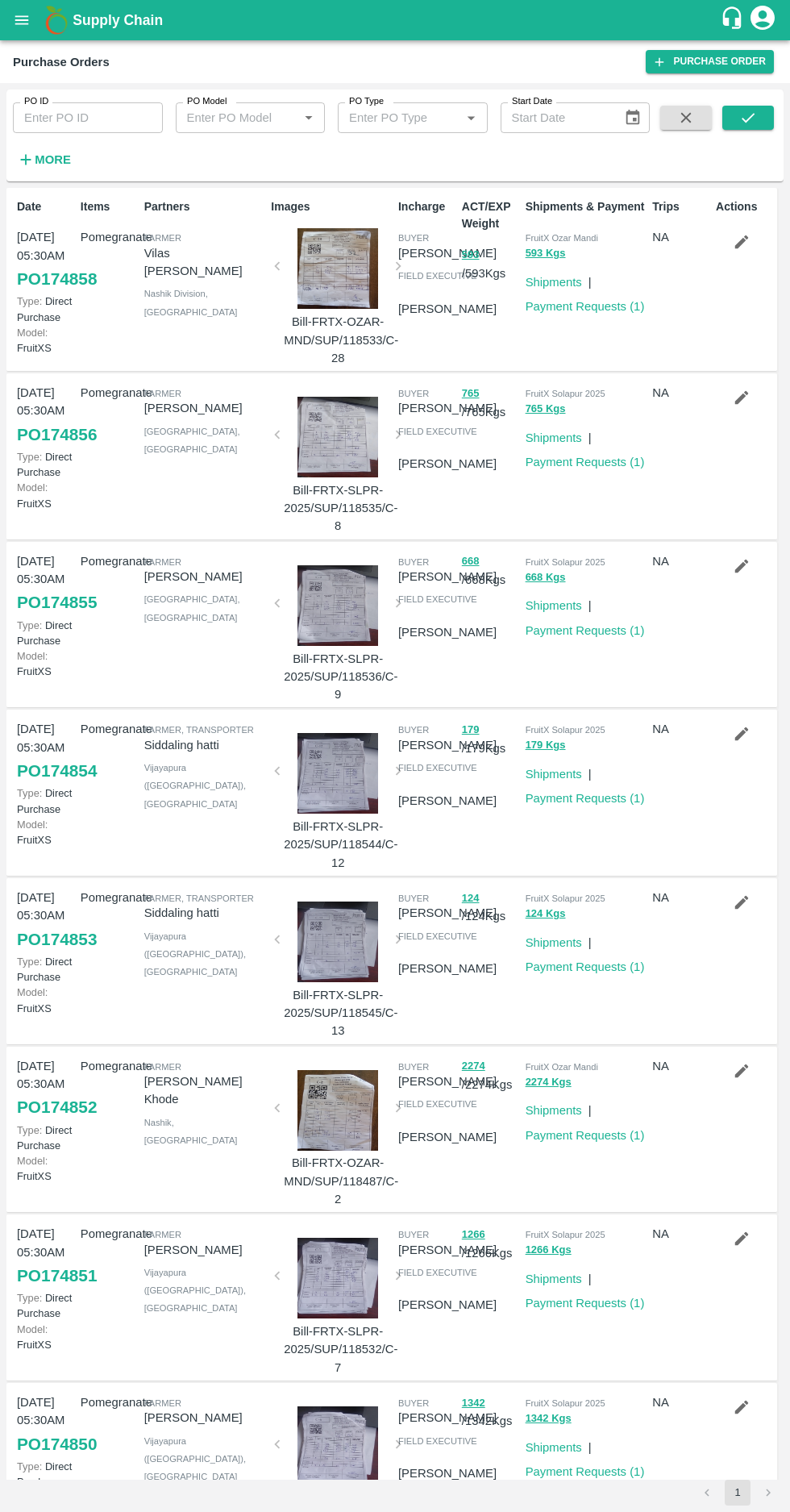
click at [52, 162] on strong "More" at bounding box center [53, 159] width 37 height 13
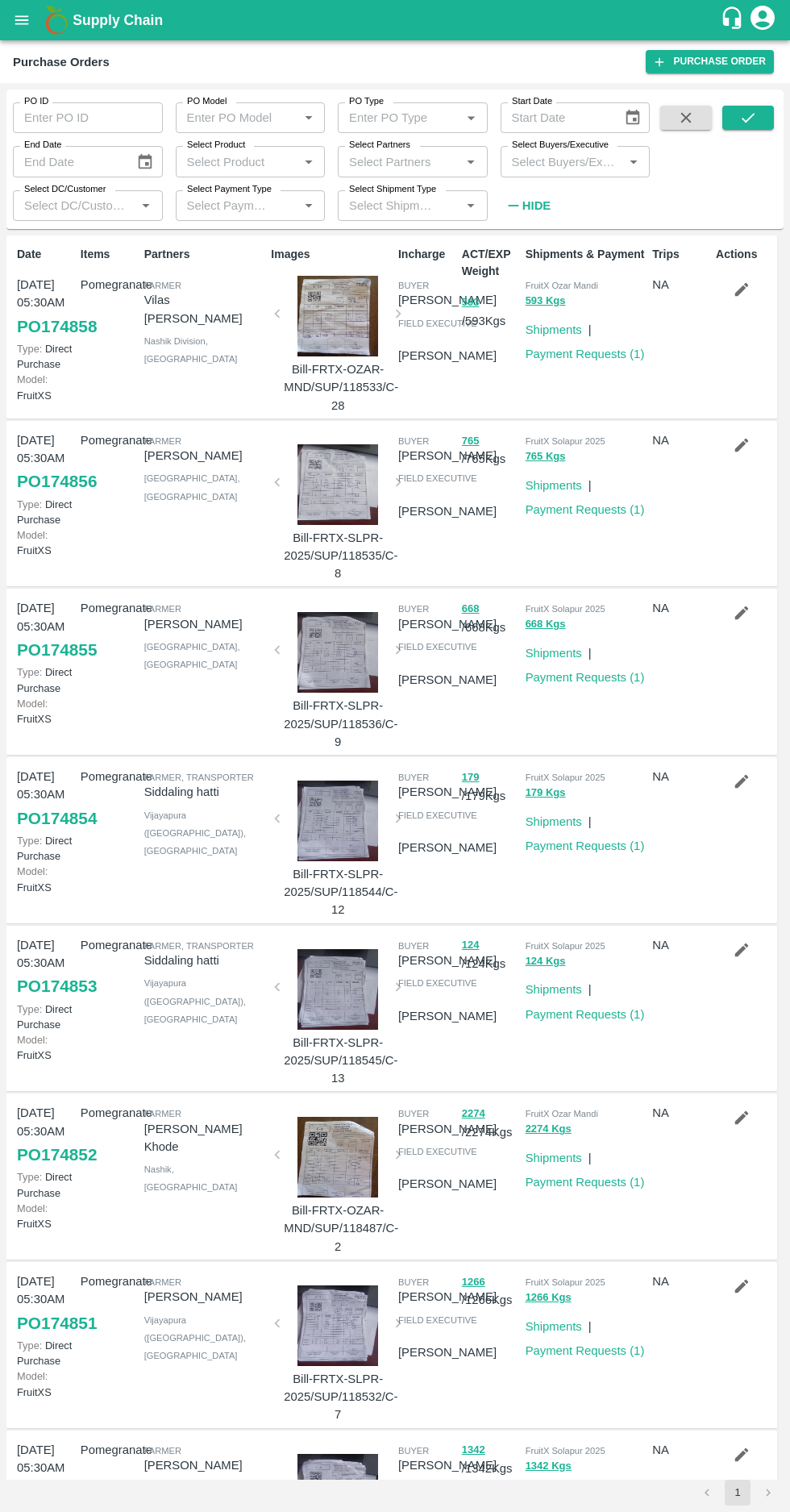
click at [541, 161] on input "Select Buyers/Executive" at bounding box center [563, 161] width 114 height 21
type input "afza"
click at [539, 243] on input "checkbox" at bounding box center [535, 243] width 32 height 32
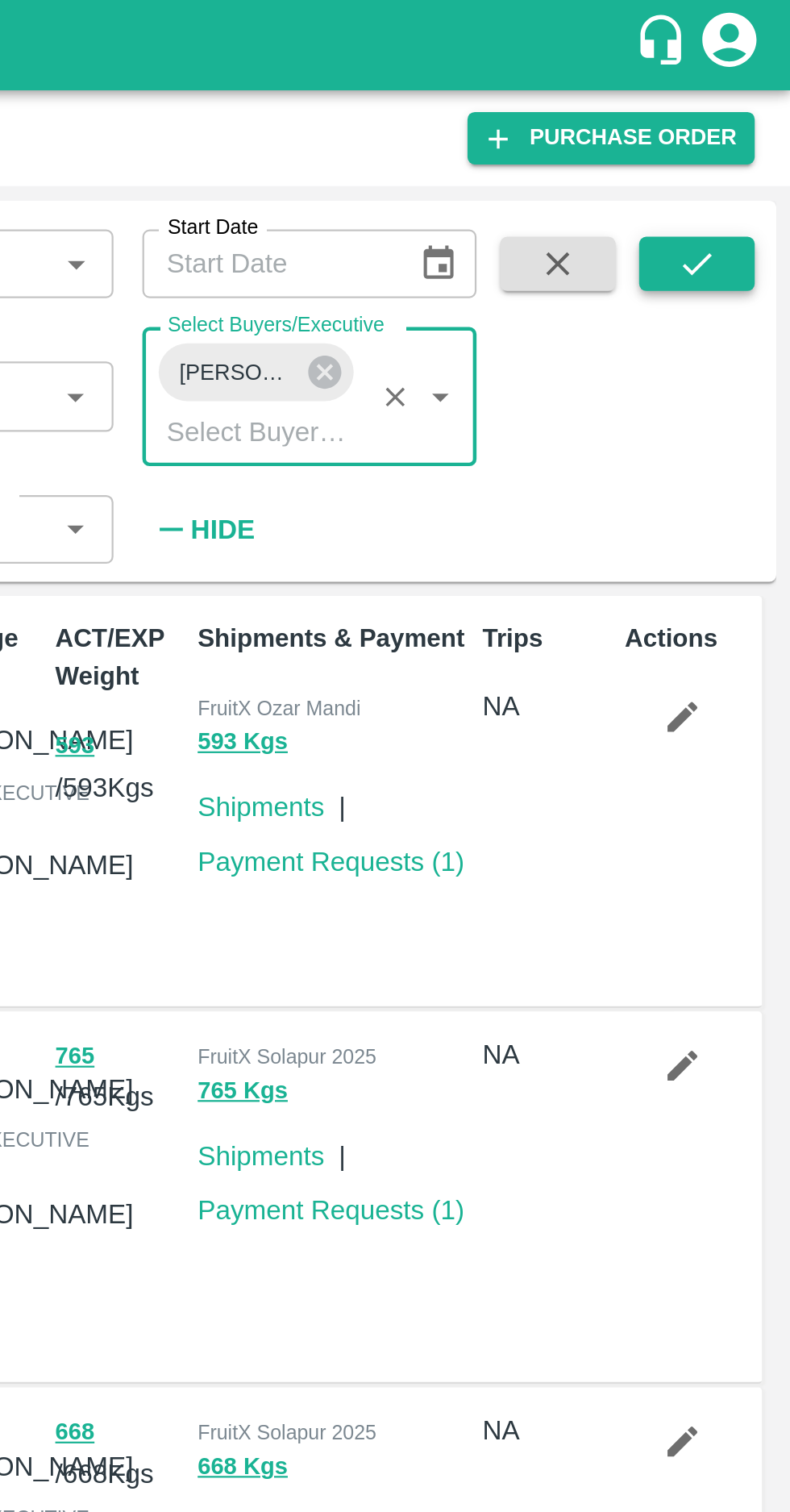
click at [748, 118] on icon "submit" at bounding box center [748, 117] width 18 height 18
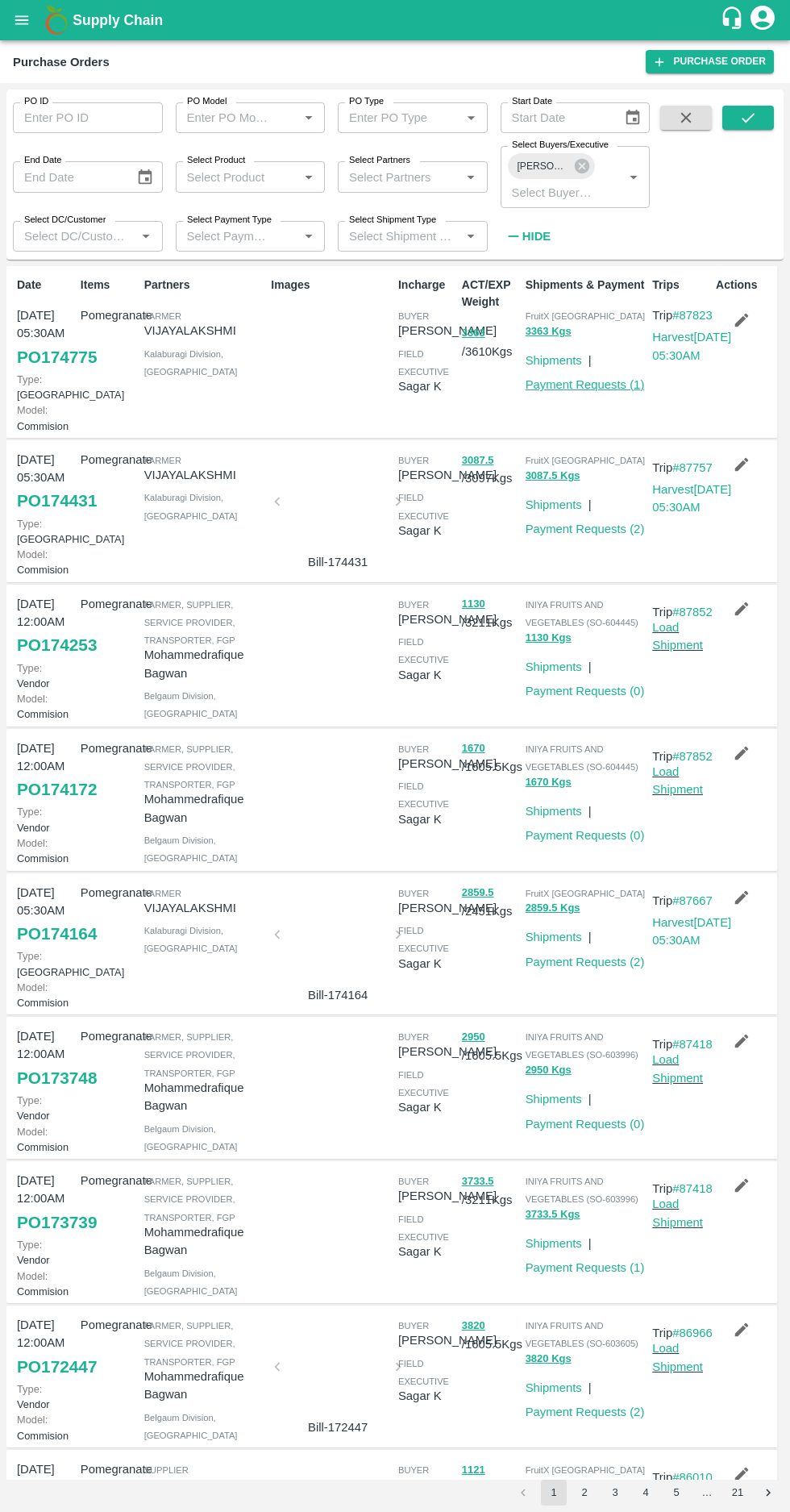
click at [579, 385] on link "Payment Requests ( 1 )" at bounding box center [586, 384] width 119 height 13
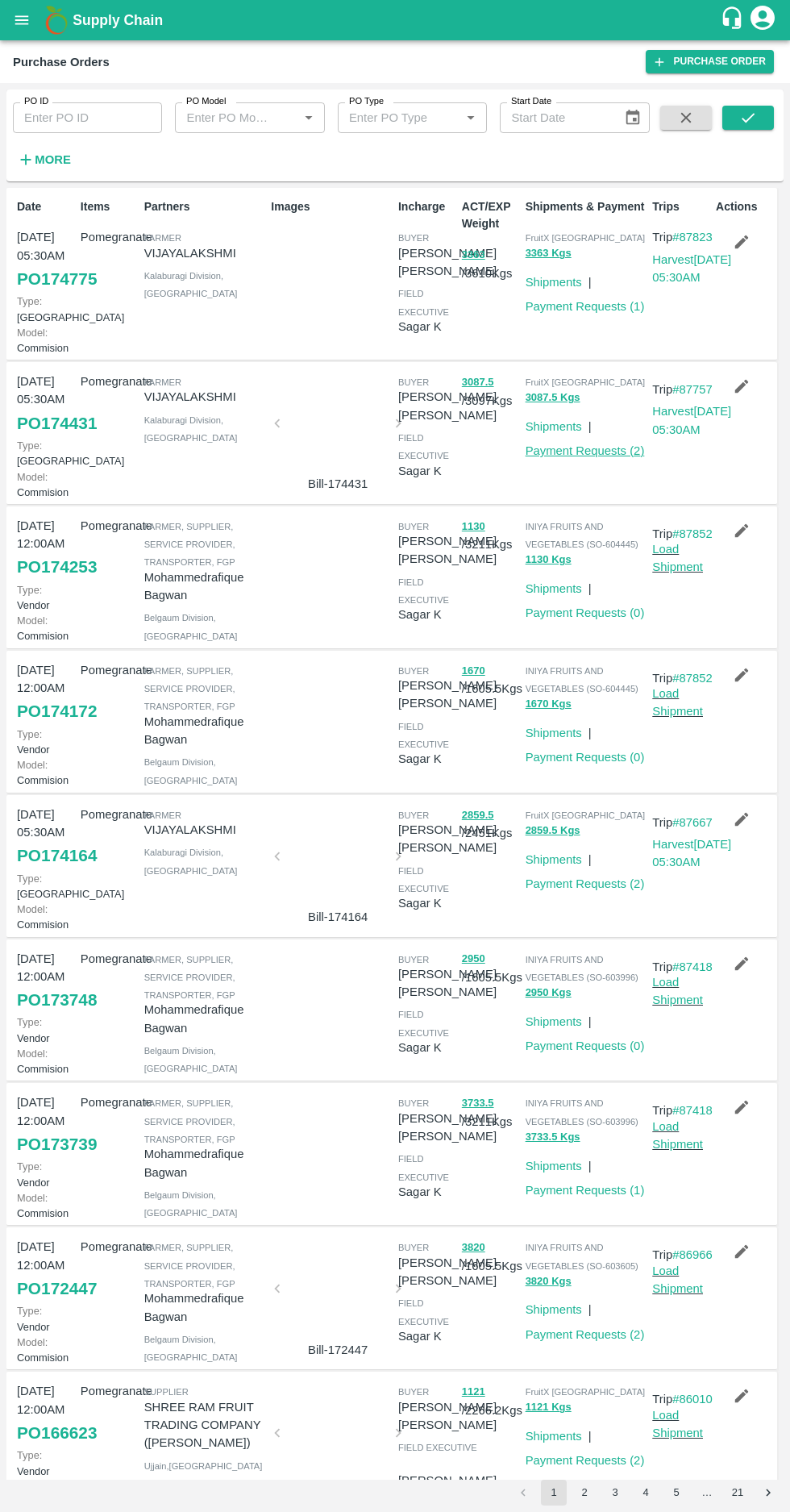
click at [585, 457] on link "Payment Requests ( 2 )" at bounding box center [586, 450] width 119 height 13
click at [594, 891] on link "Payment Requests ( 2 )" at bounding box center [586, 884] width 119 height 13
click at [26, 160] on icon "button" at bounding box center [26, 160] width 10 height 10
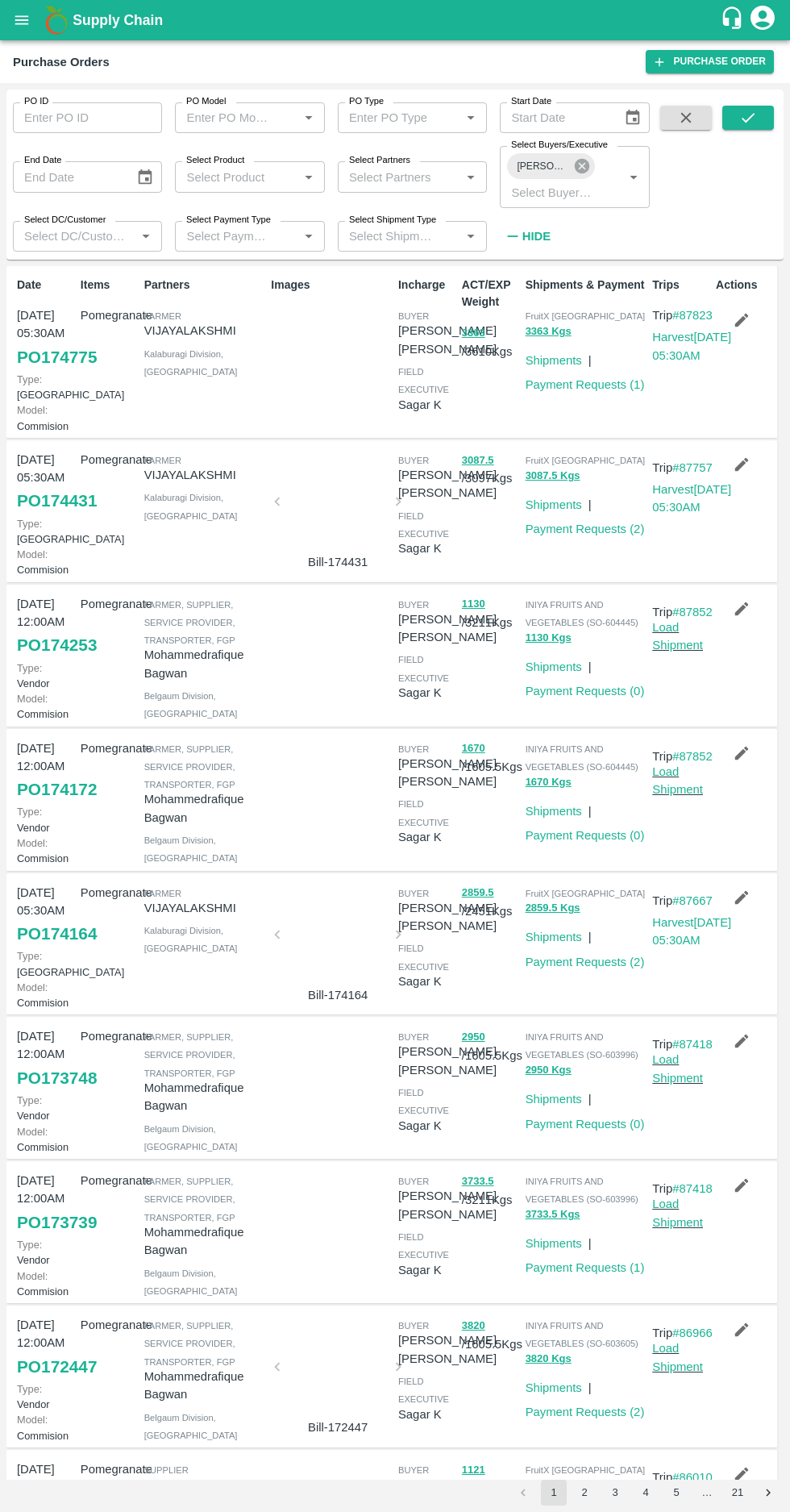
click at [581, 166] on icon at bounding box center [581, 166] width 18 height 18
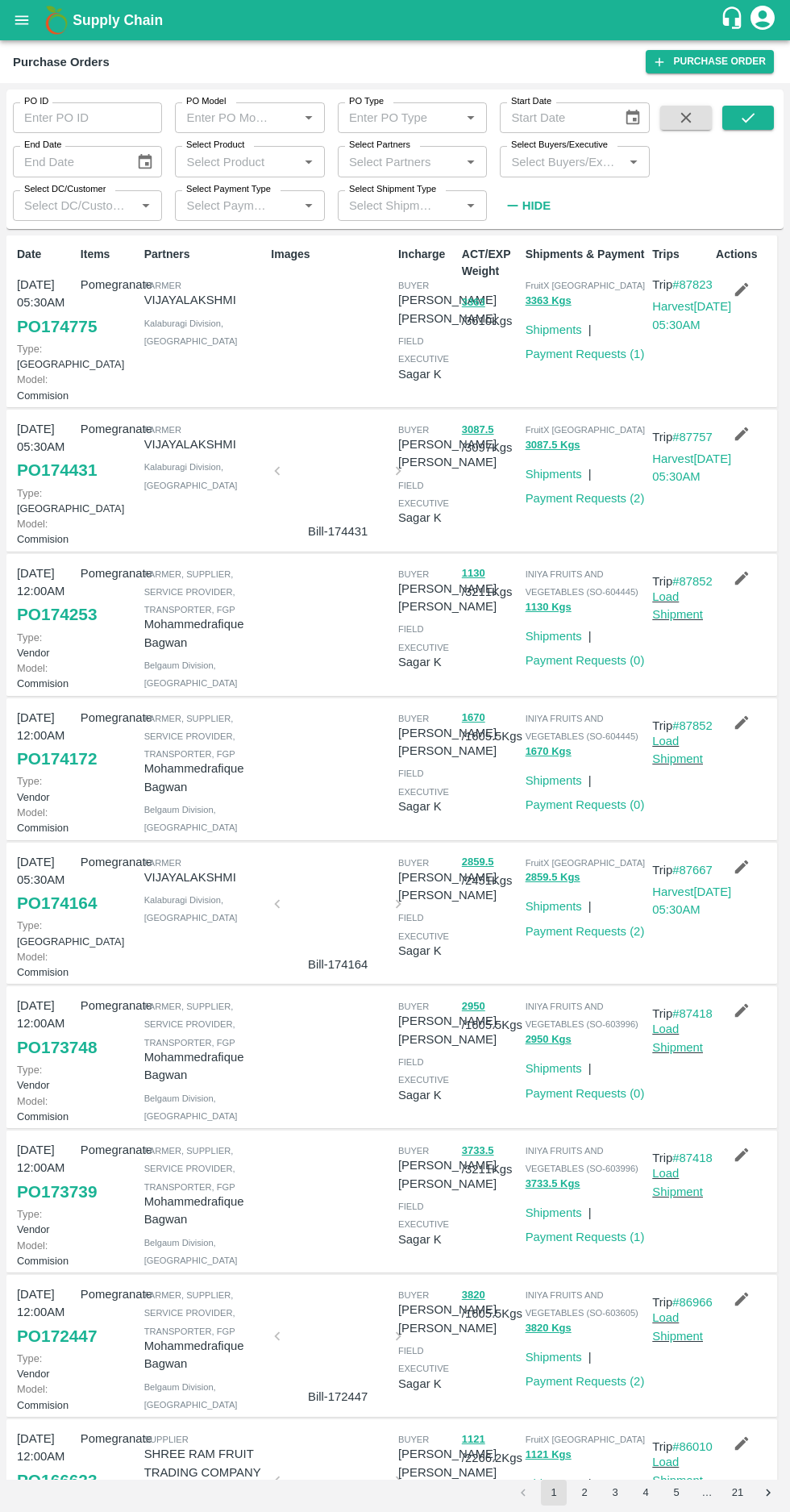
click at [533, 160] on input "Select Buyers/Executive" at bounding box center [561, 161] width 113 height 21
type input "harsh"
click at [529, 275] on input "checkbox" at bounding box center [535, 279] width 32 height 32
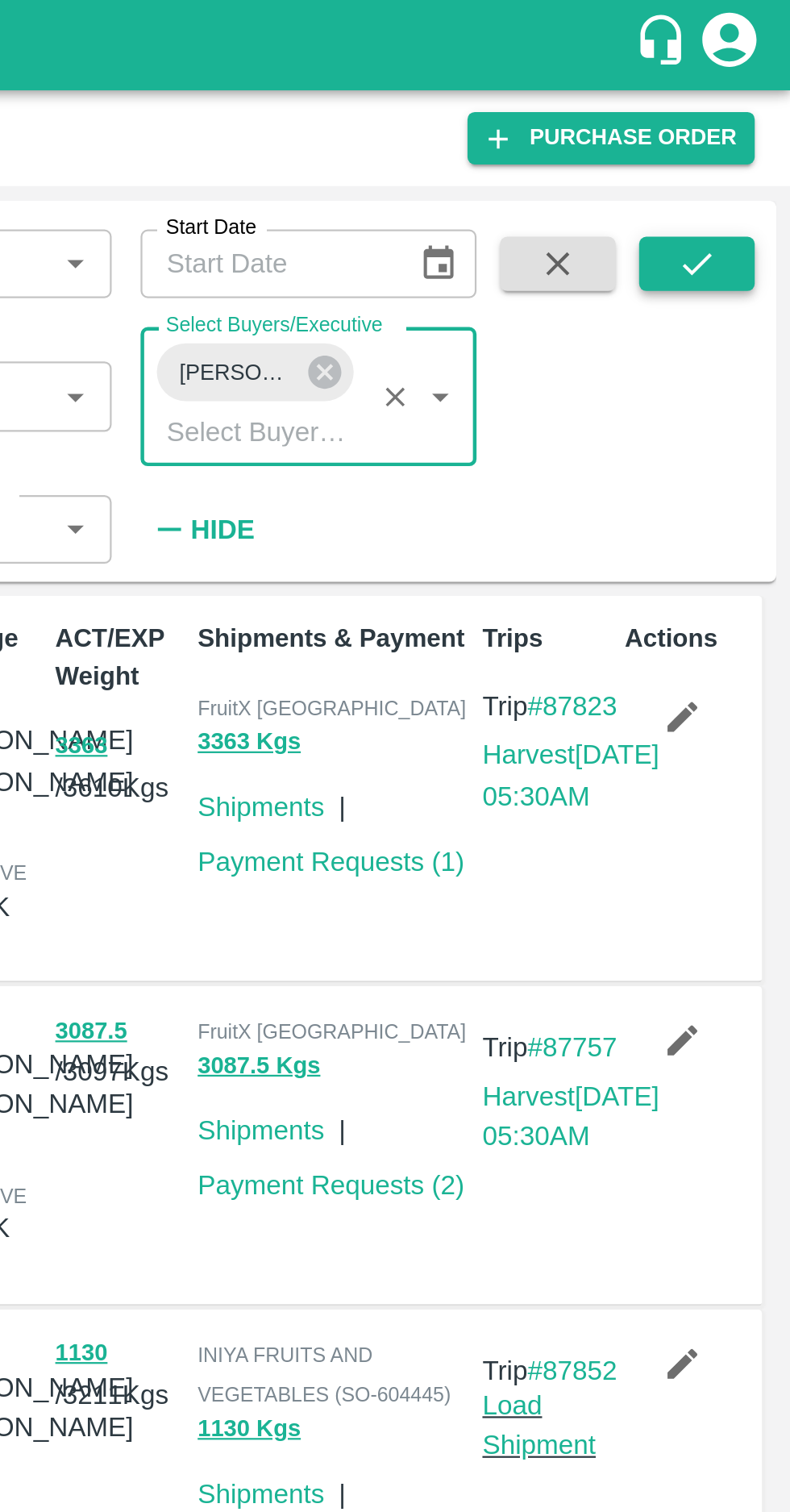
click at [748, 116] on icon "submit" at bounding box center [748, 117] width 18 height 18
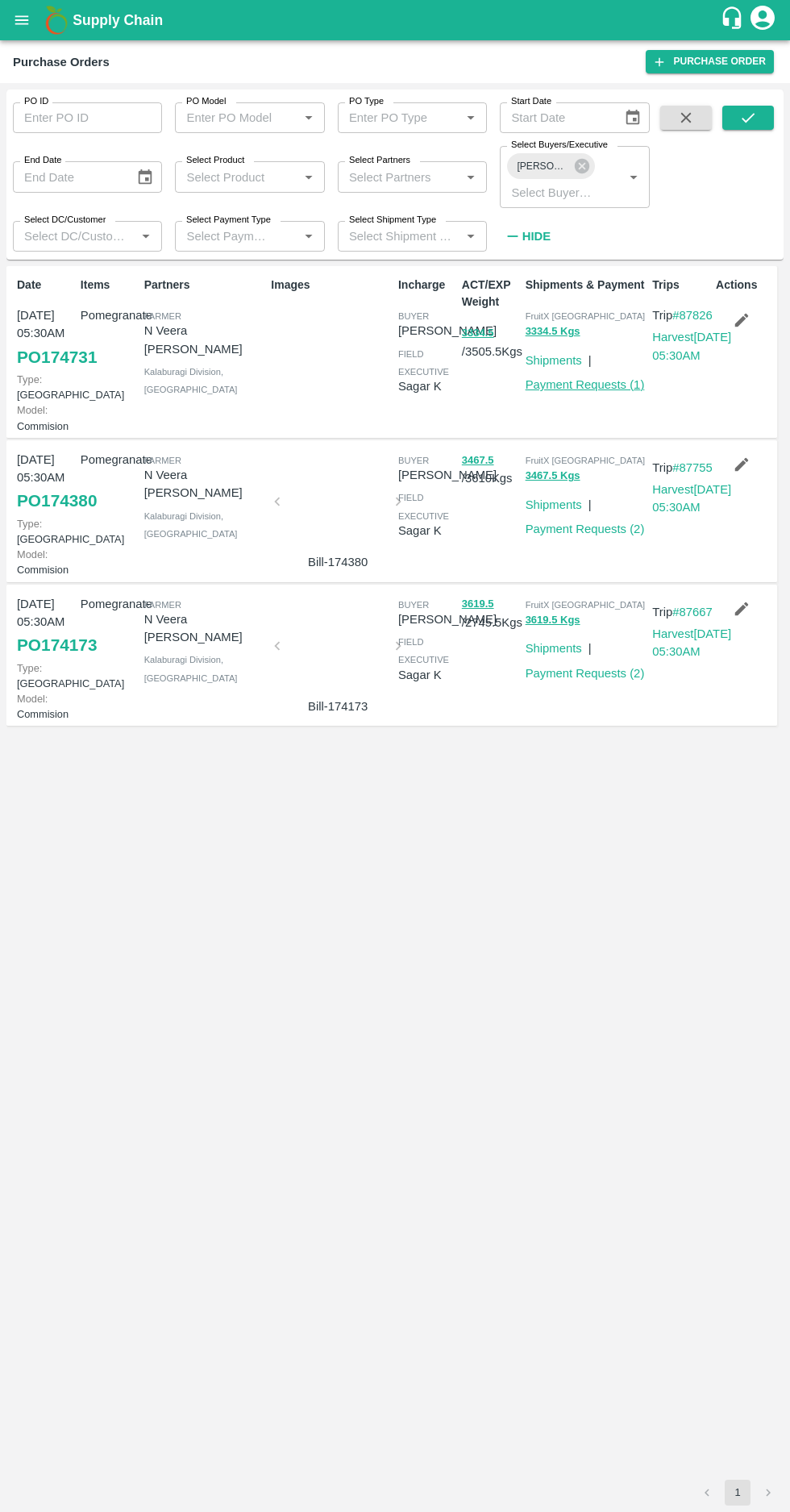
click at [600, 385] on link "Payment Requests ( 1 )" at bounding box center [586, 384] width 119 height 13
click at [584, 536] on link "Payment Requests ( 2 )" at bounding box center [586, 529] width 119 height 13
click at [587, 679] on link "Payment Requests ( 2 )" at bounding box center [586, 673] width 119 height 13
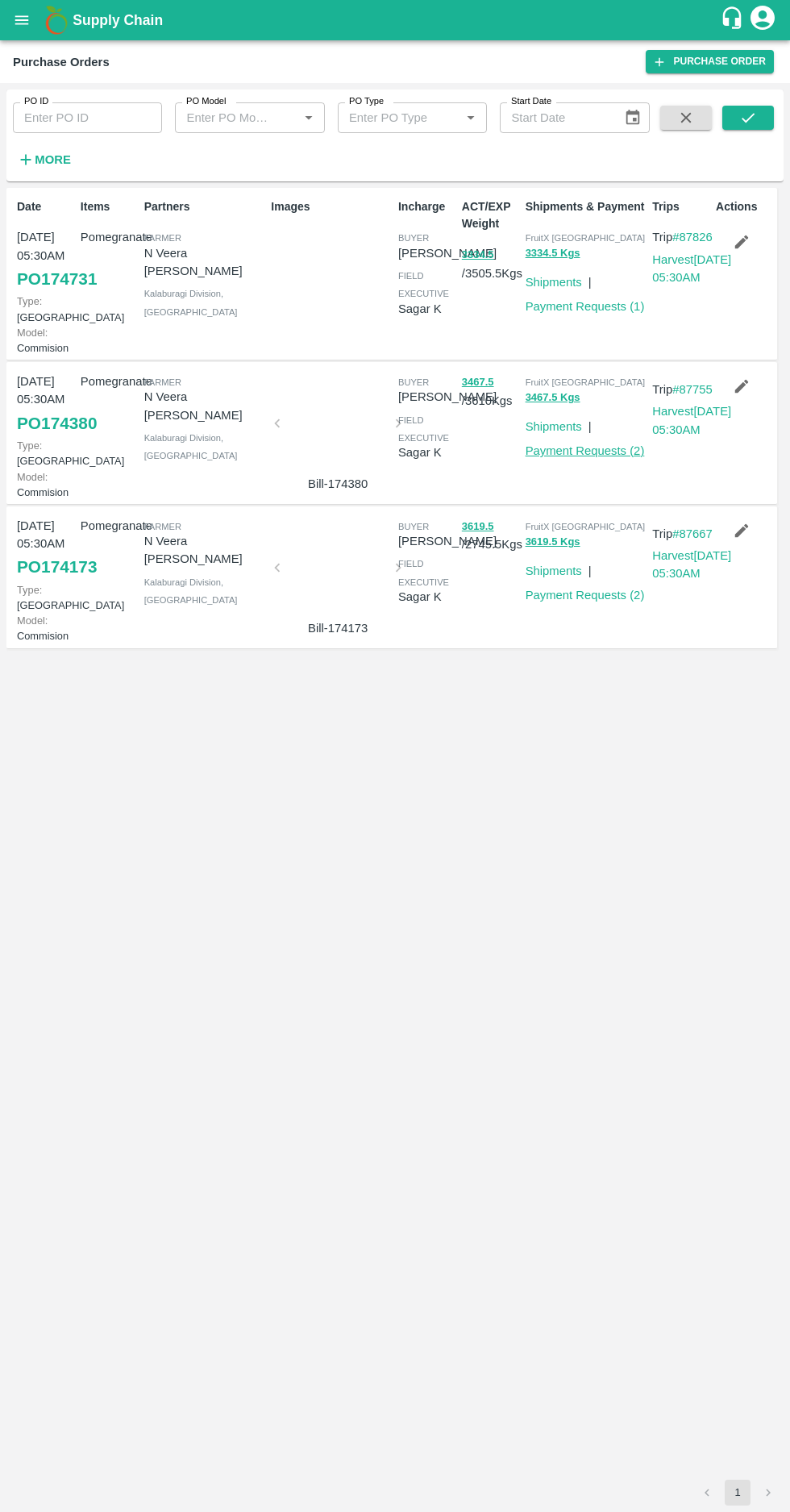
click at [580, 457] on link "Payment Requests ( 2 )" at bounding box center [586, 450] width 119 height 13
click at [586, 303] on link "Payment Requests ( 1 )" at bounding box center [586, 306] width 119 height 13
click at [38, 163] on strong "More" at bounding box center [53, 159] width 37 height 13
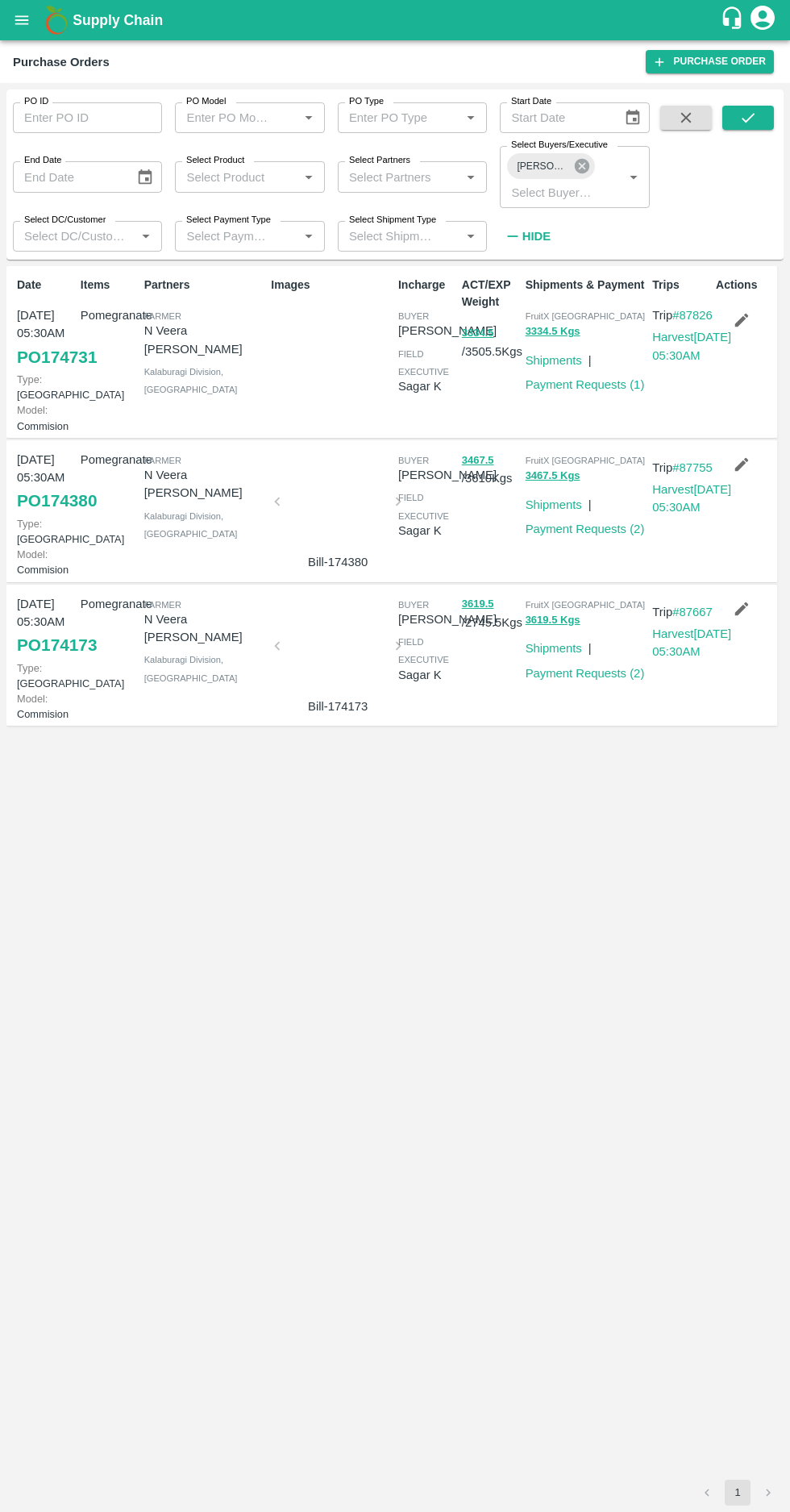
click at [581, 171] on icon at bounding box center [581, 166] width 14 height 14
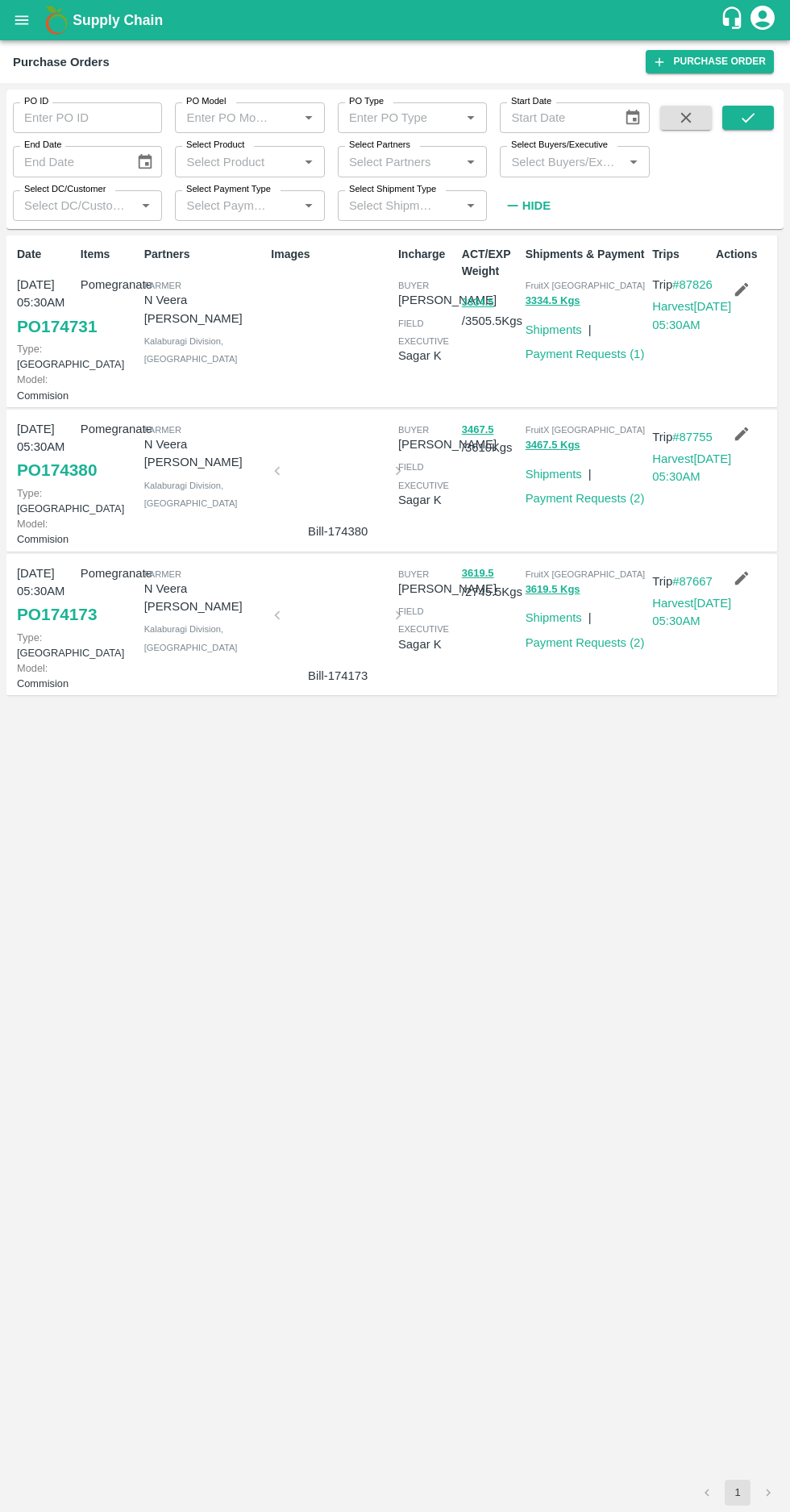
click at [554, 160] on input "Select Buyers/Executive" at bounding box center [561, 161] width 113 height 21
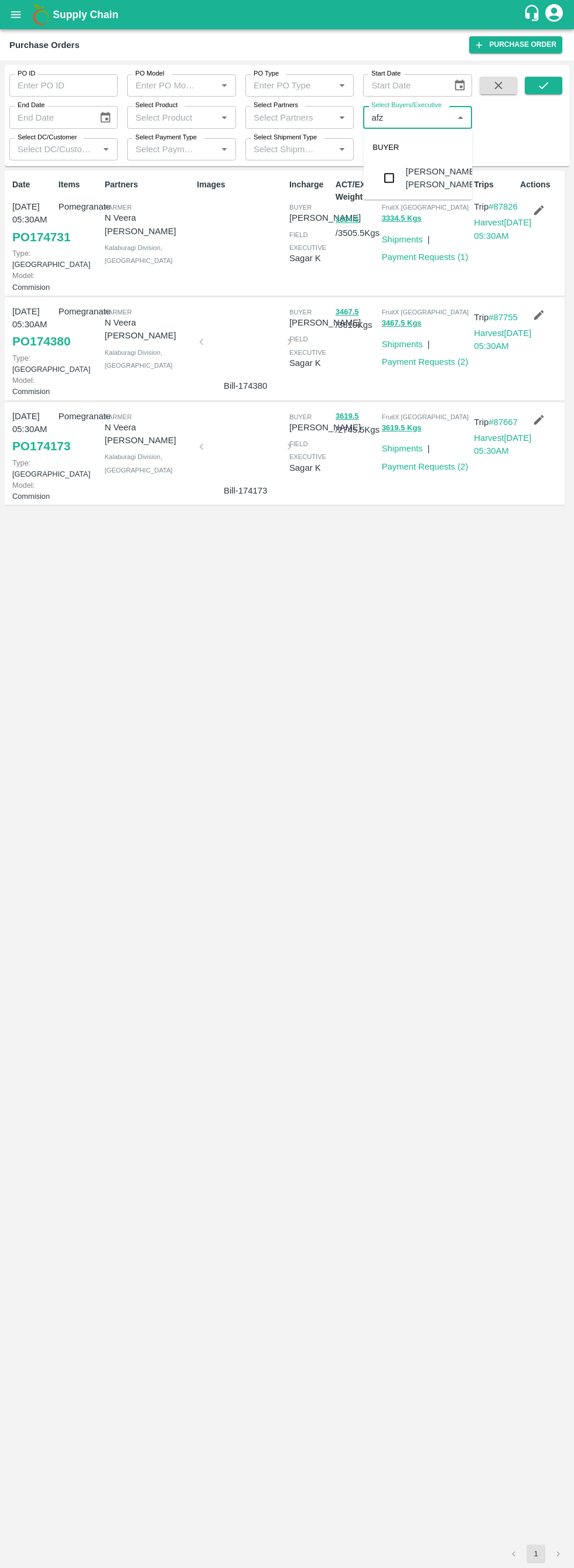
type input "afza"
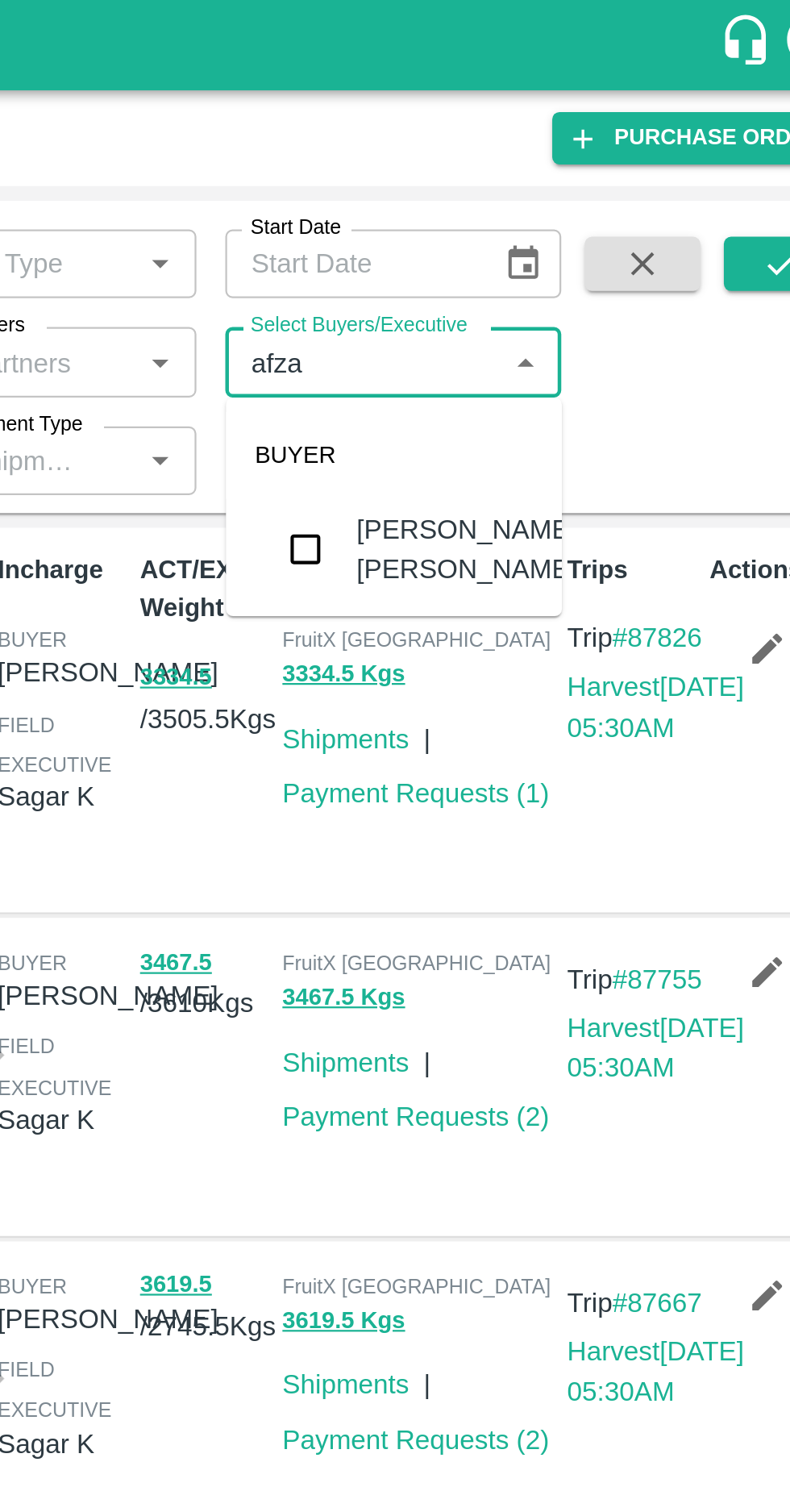
click at [537, 258] on input "checkbox" at bounding box center [535, 245] width 32 height 32
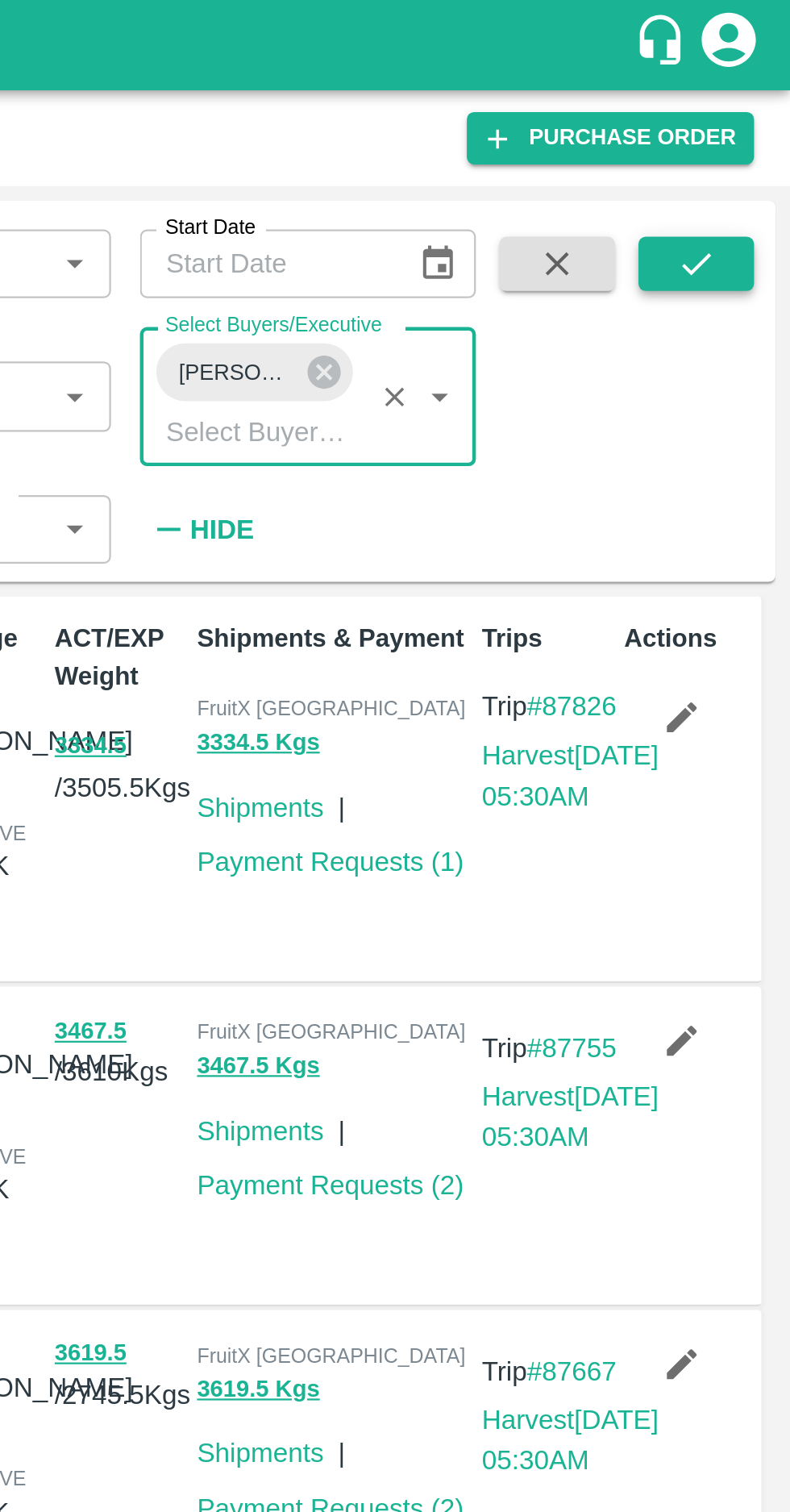
click at [740, 106] on button "submit" at bounding box center [748, 117] width 52 height 24
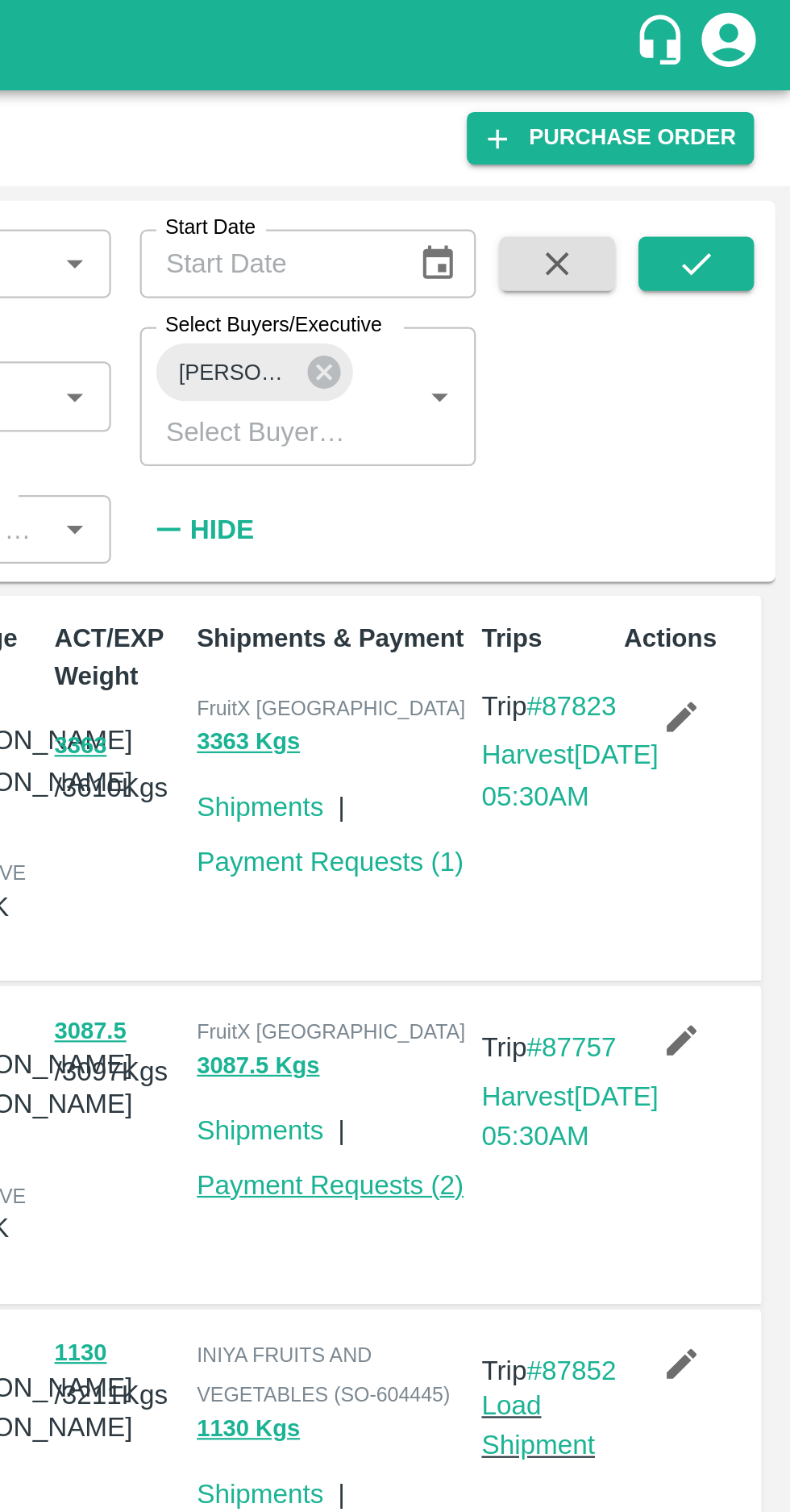
click at [571, 536] on link "Payment Requests ( 2 )" at bounding box center [586, 529] width 119 height 13
